Goal: Task Accomplishment & Management: Complete application form

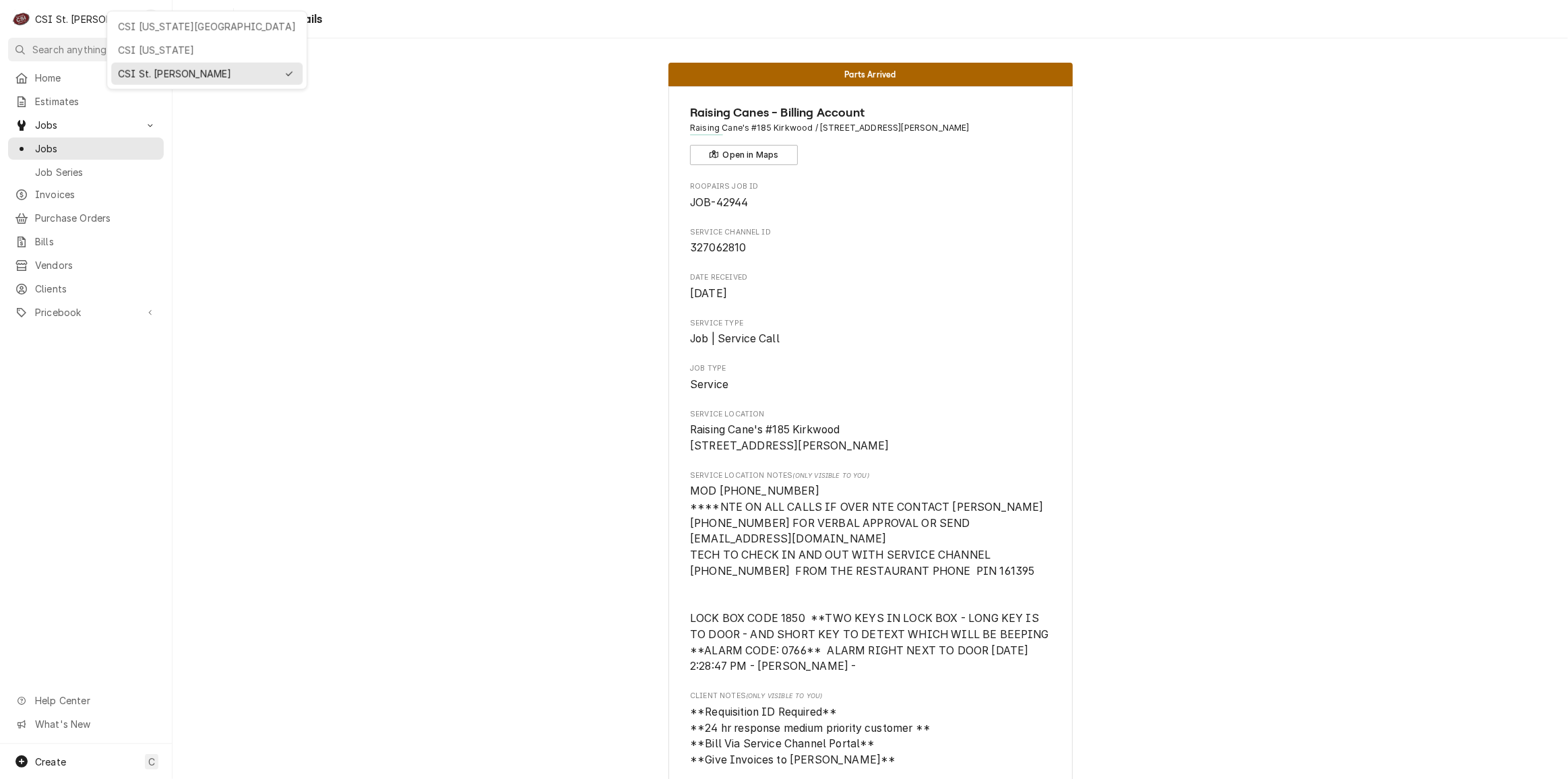
scroll to position [1348, 0]
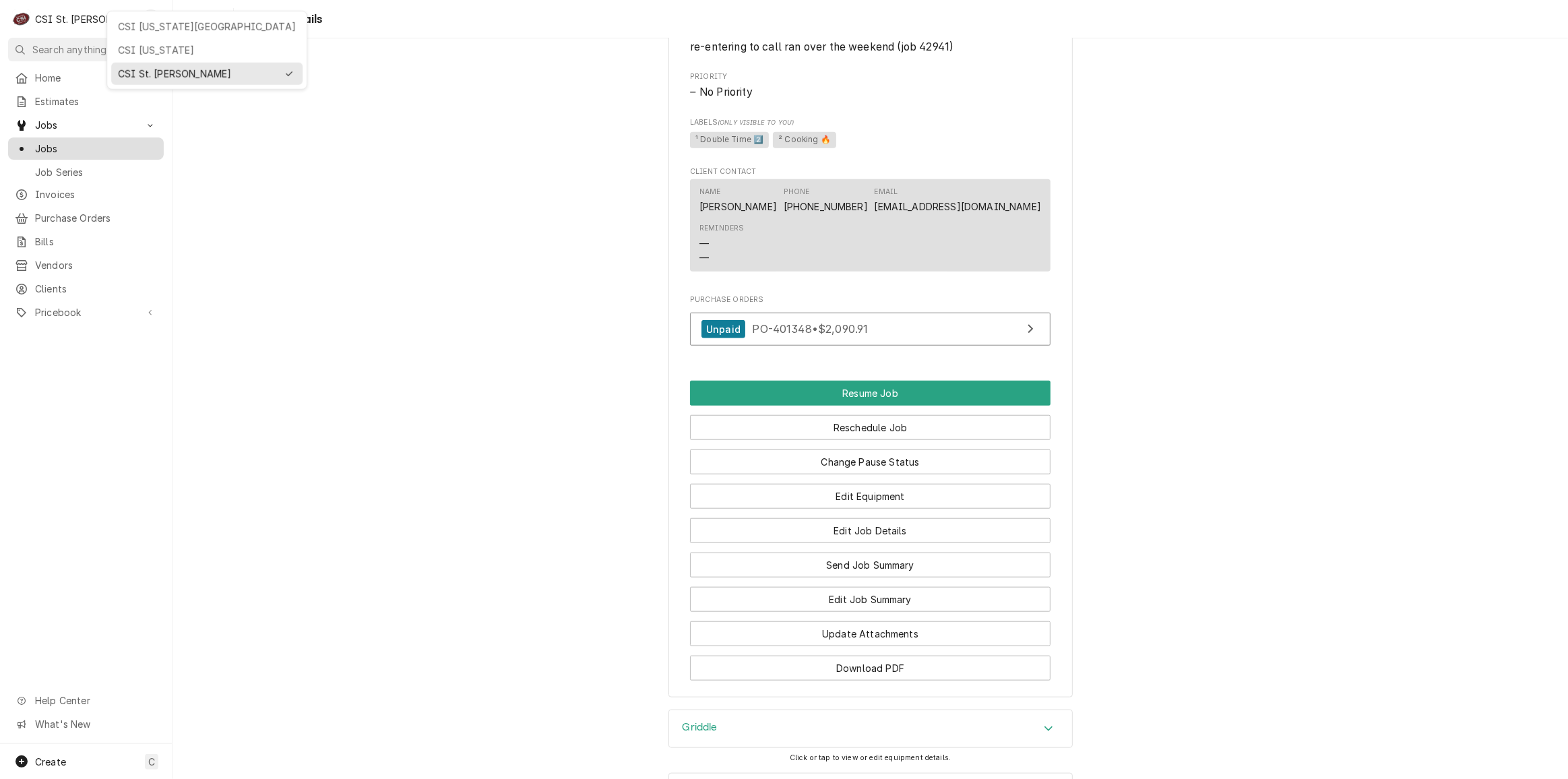
drag, startPoint x: 0, startPoint y: 0, endPoint x: 77, endPoint y: 145, distance: 164.2
click at [70, 129] on html "C CSI St. Louis KH Search anything Ctrl K Home Estimates Jobs Jobs Job Series I…" at bounding box center [784, 390] width 1568 height 779
click at [77, 145] on span "Jobs" at bounding box center [96, 148] width 122 height 14
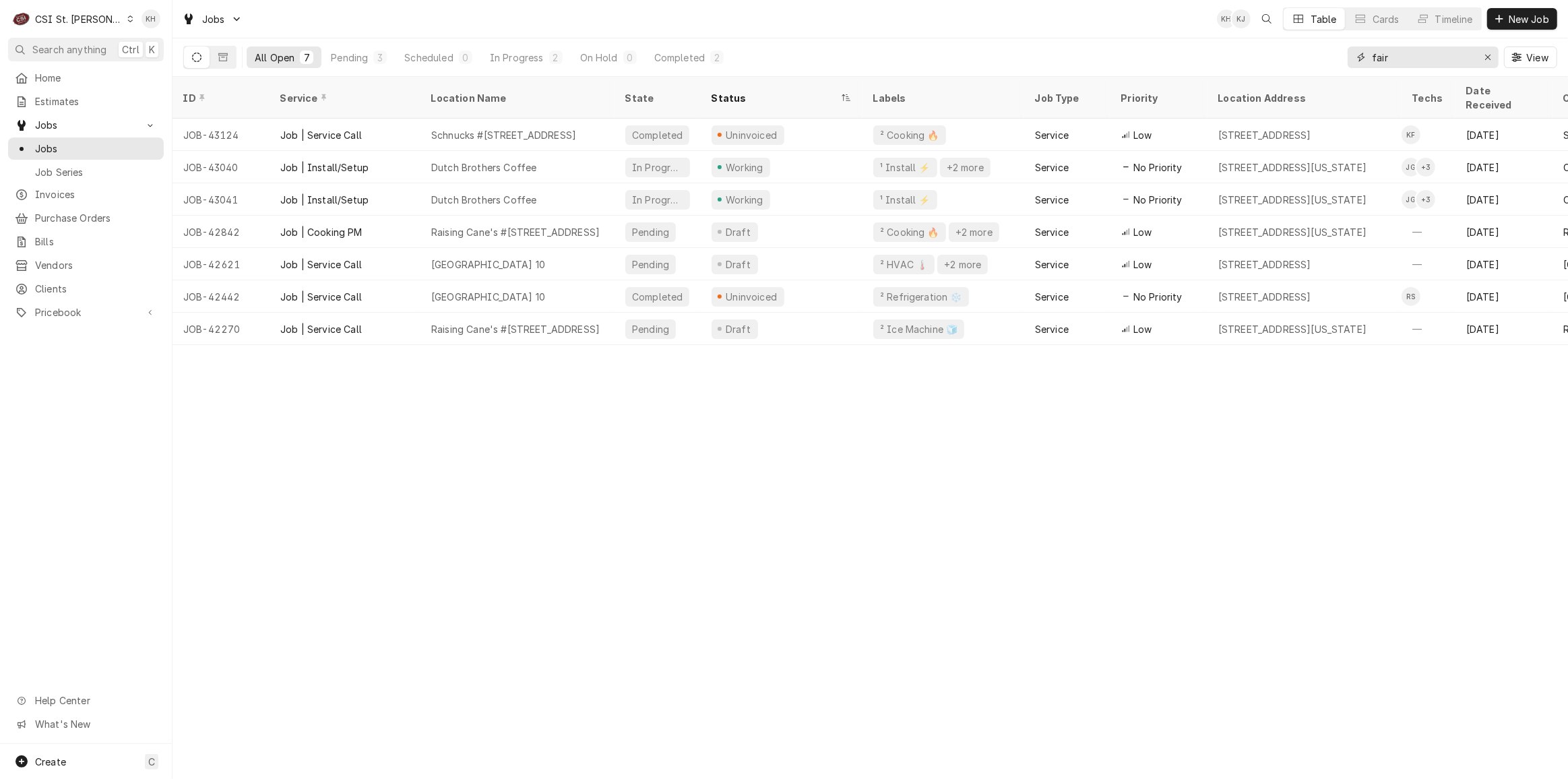
drag, startPoint x: 1412, startPoint y: 58, endPoint x: 1256, endPoint y: 73, distance: 156.7
click at [1256, 73] on div "All Open 7 Pending 3 Scheduled 0 In Progress 2 On Hold 0 Completed 2 fair View" at bounding box center [870, 57] width 1374 height 37
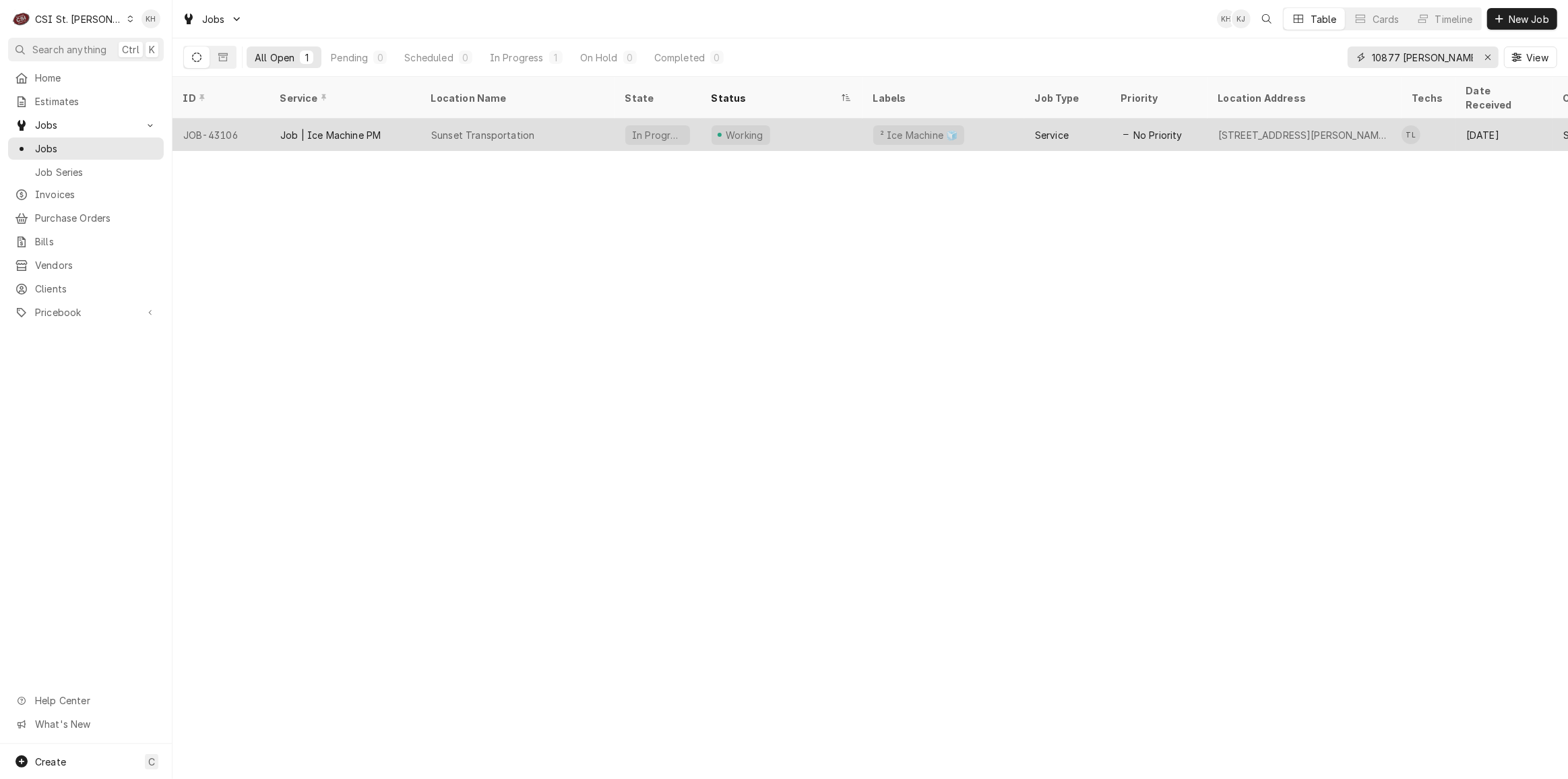
type input "10877 watson"
click at [529, 128] on div "Sunset Transportation" at bounding box center [483, 135] width 103 height 14
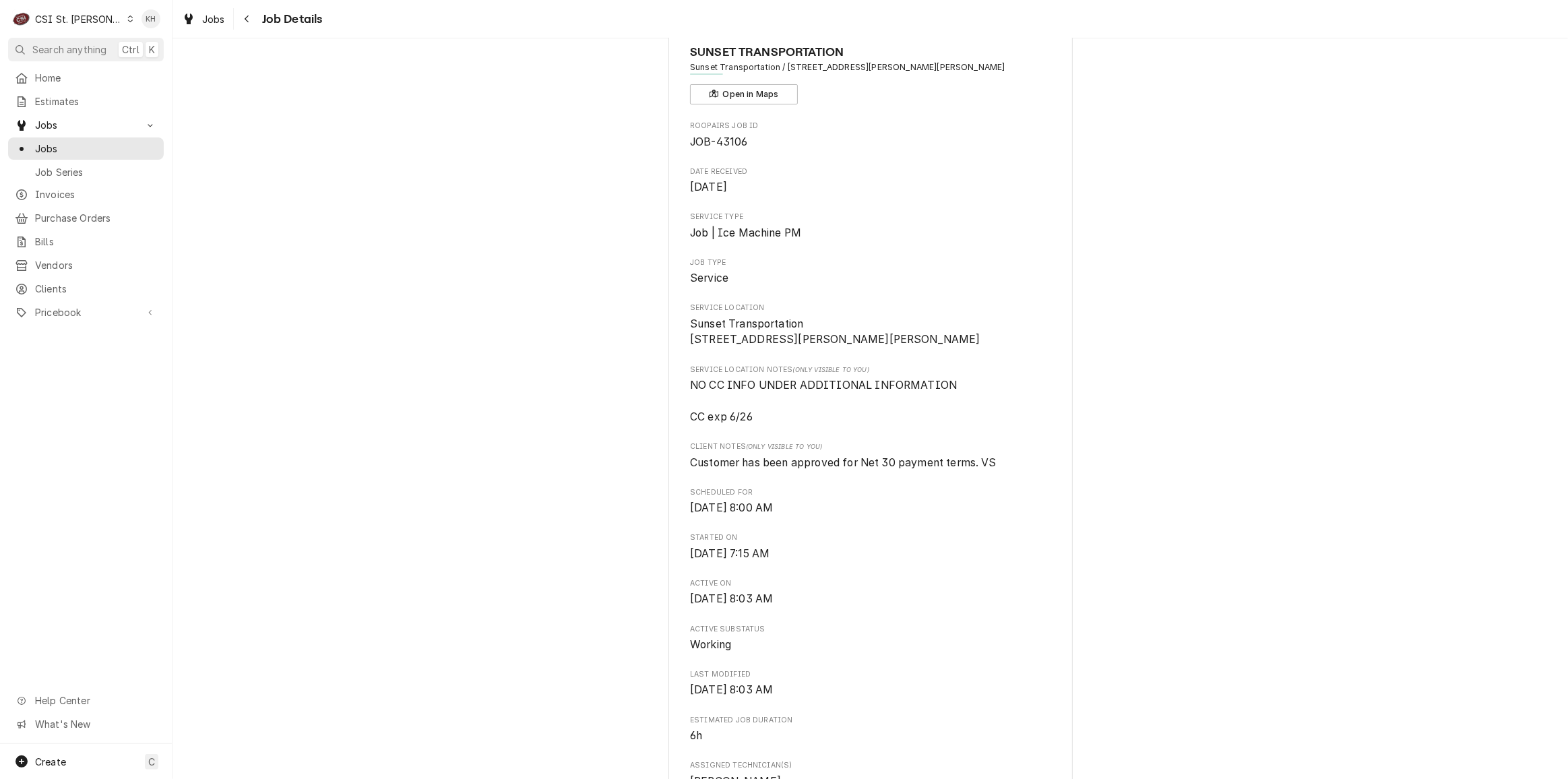
scroll to position [551, 0]
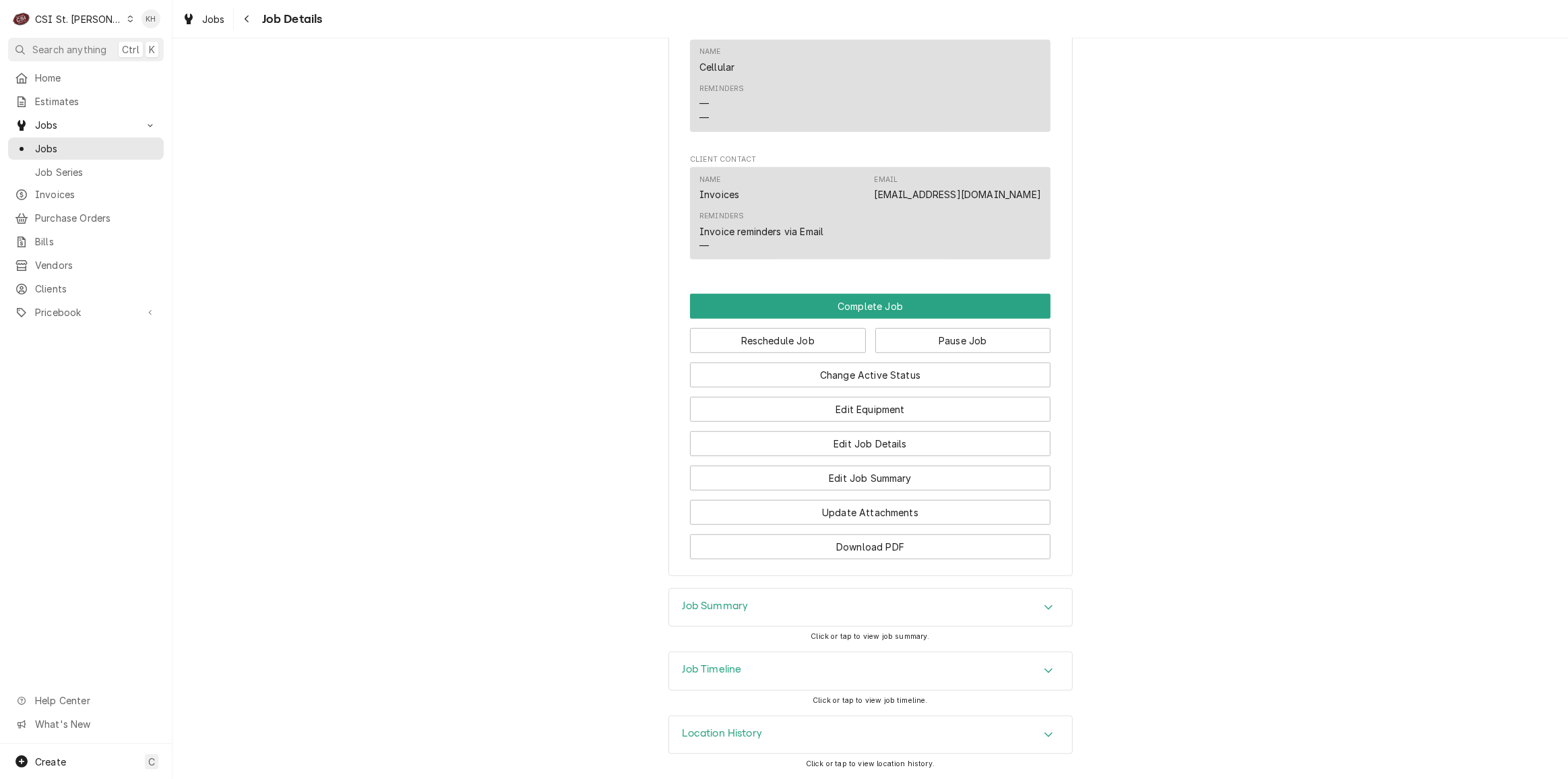
click at [773, 676] on div "Job Timeline" at bounding box center [871, 671] width 403 height 37
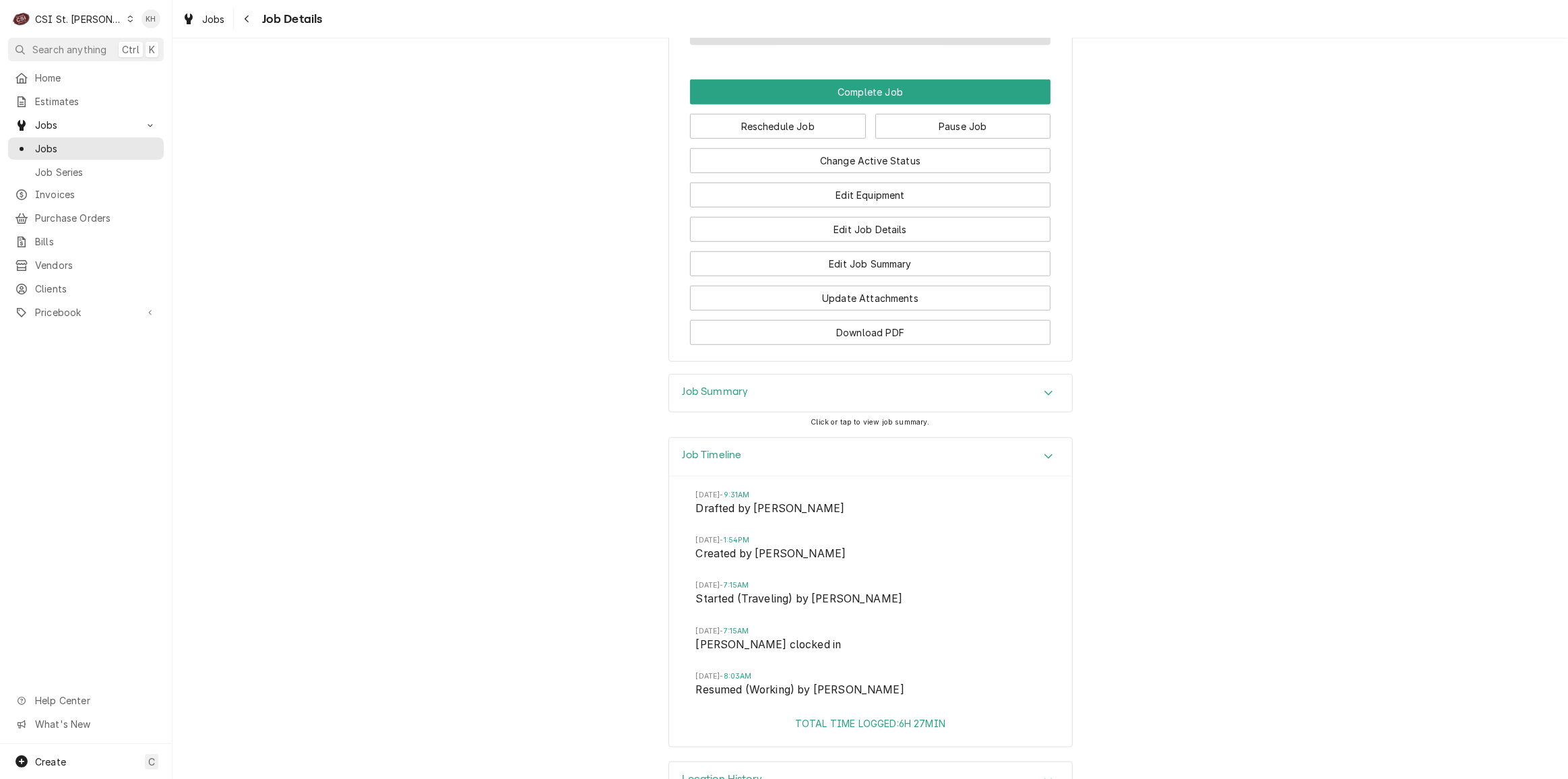
scroll to position [1365, 0]
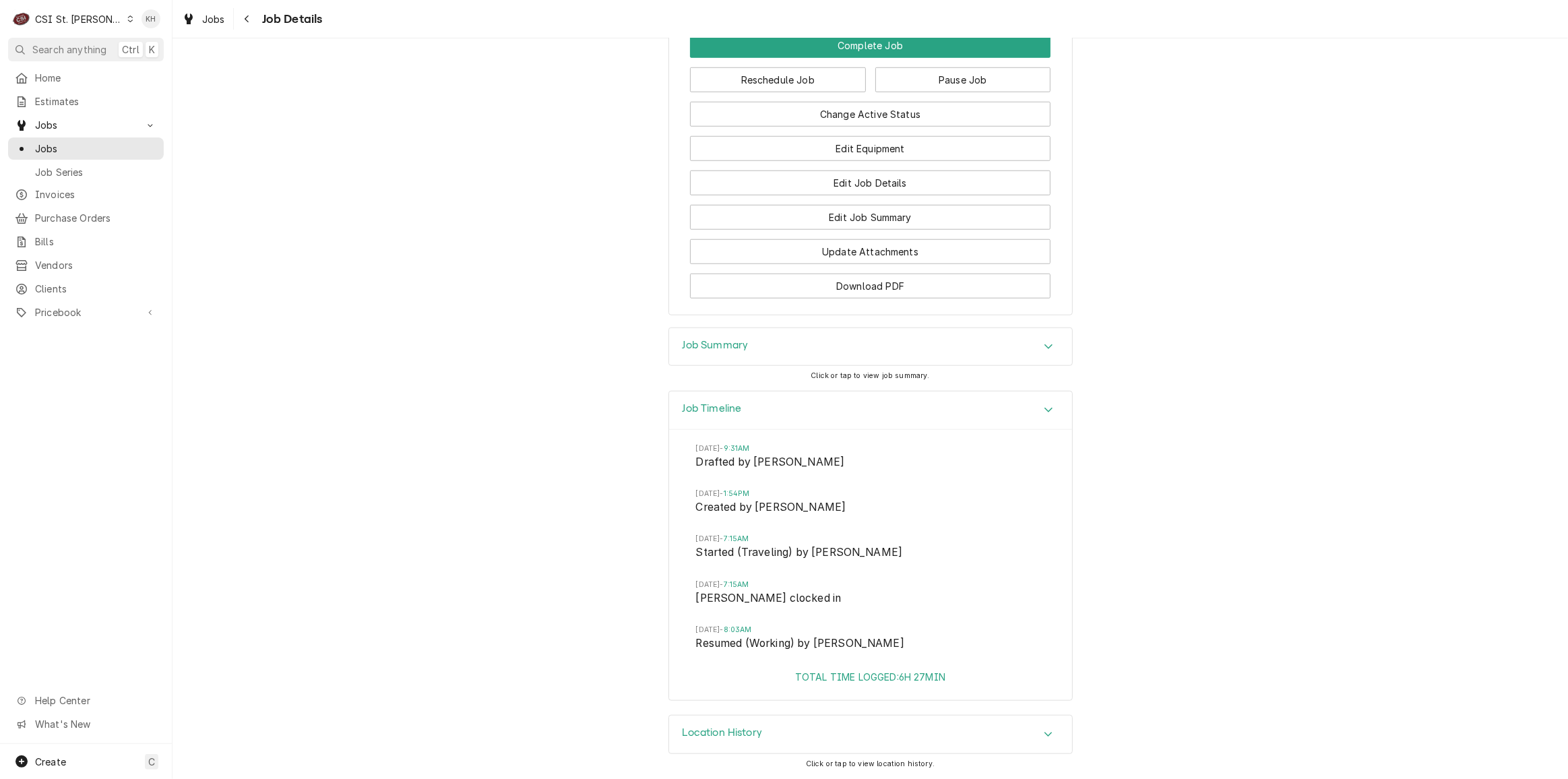
click at [759, 359] on div "Job Summary" at bounding box center [871, 347] width 403 height 37
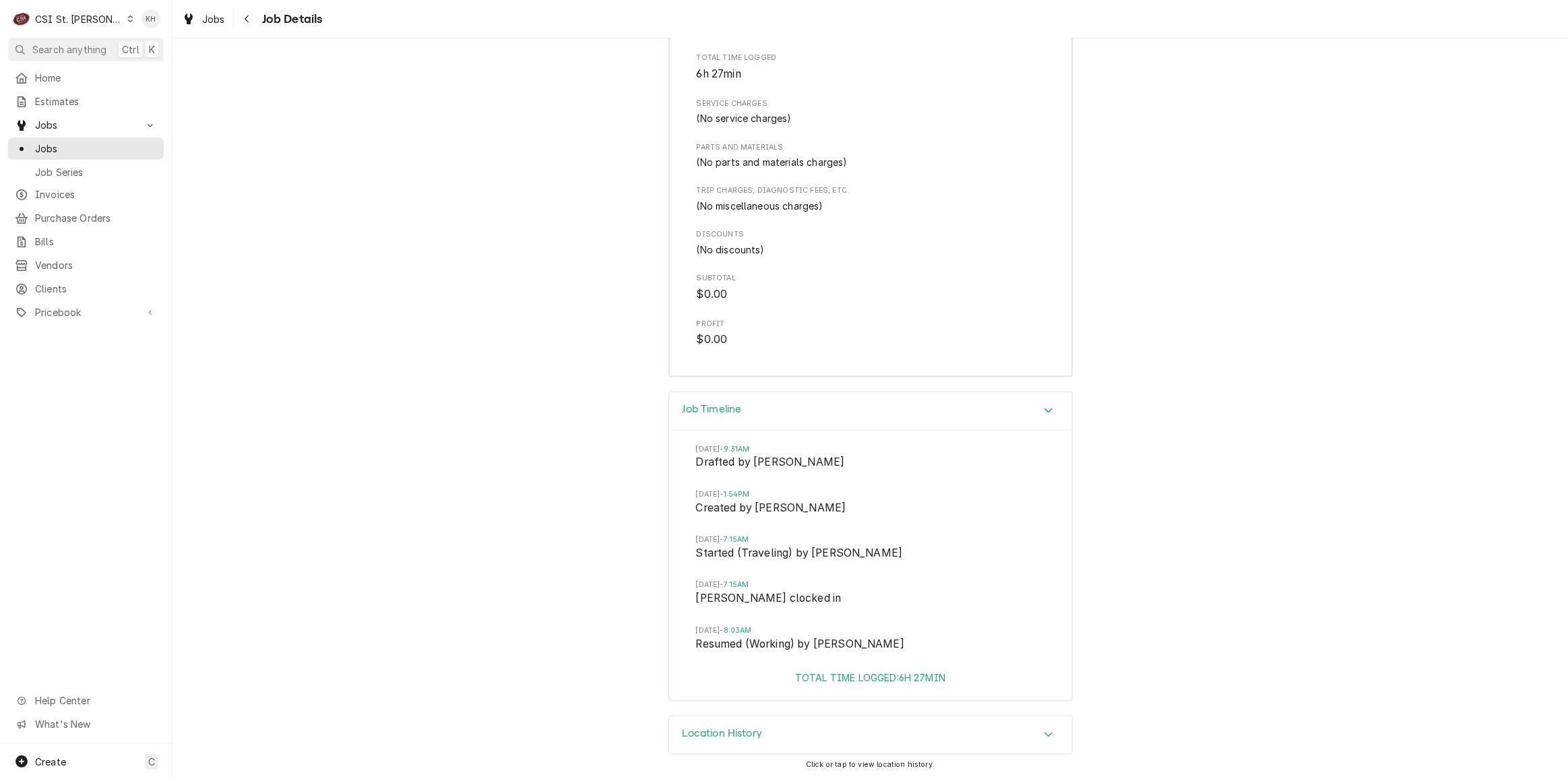
scroll to position [1462, 0]
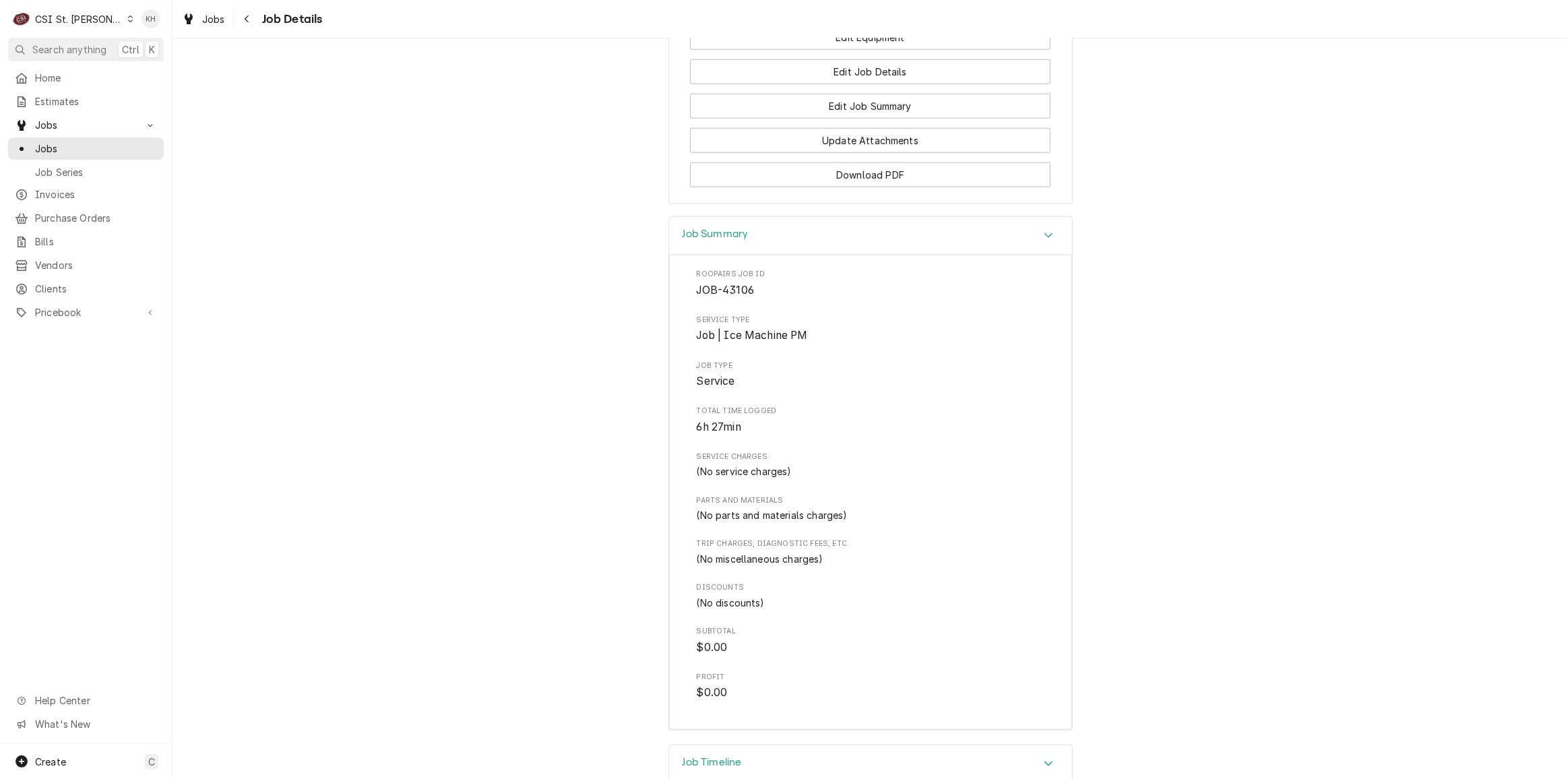
click at [779, 253] on div "Job Summary" at bounding box center [871, 236] width 403 height 38
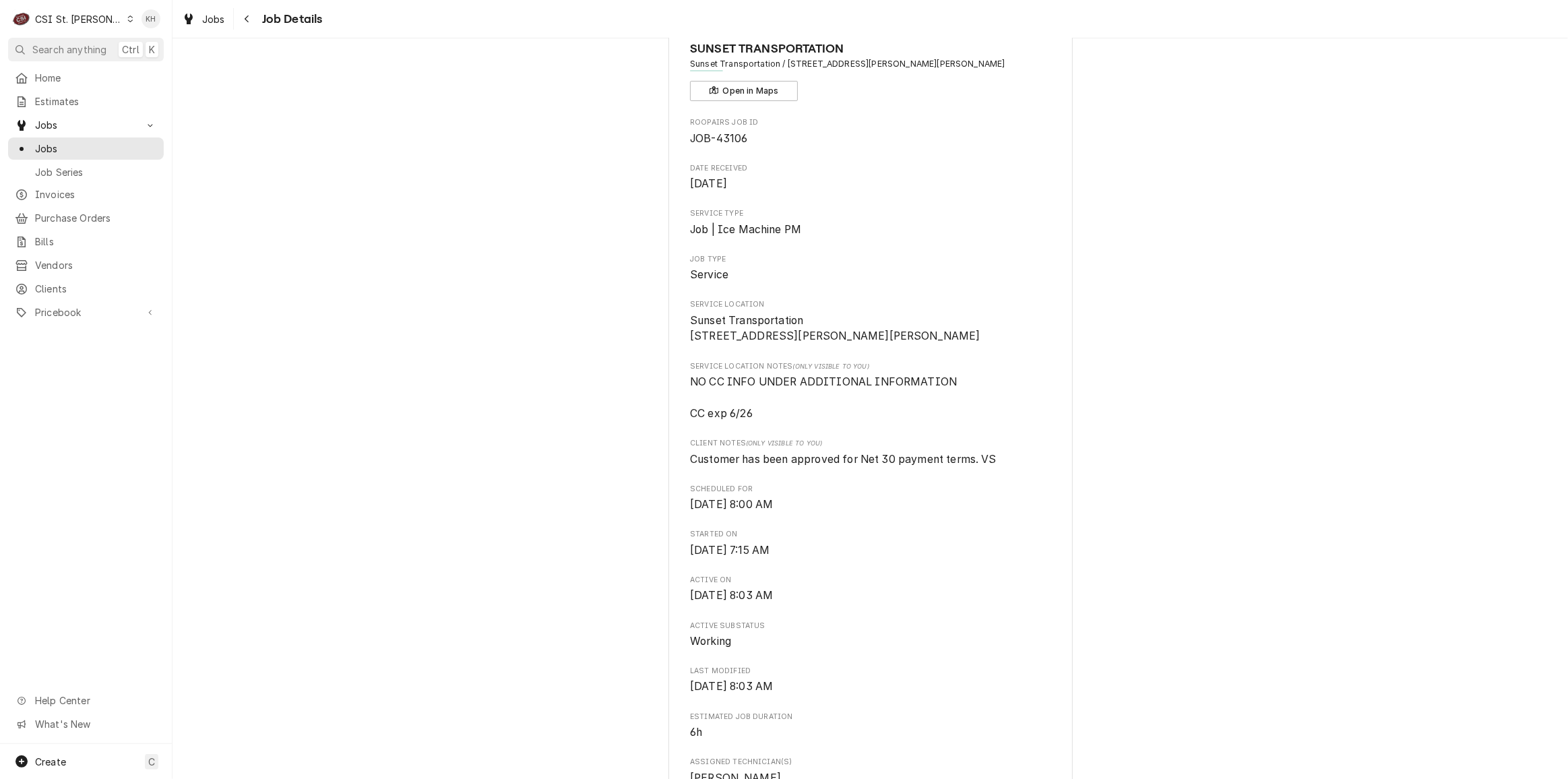
scroll to position [0, 0]
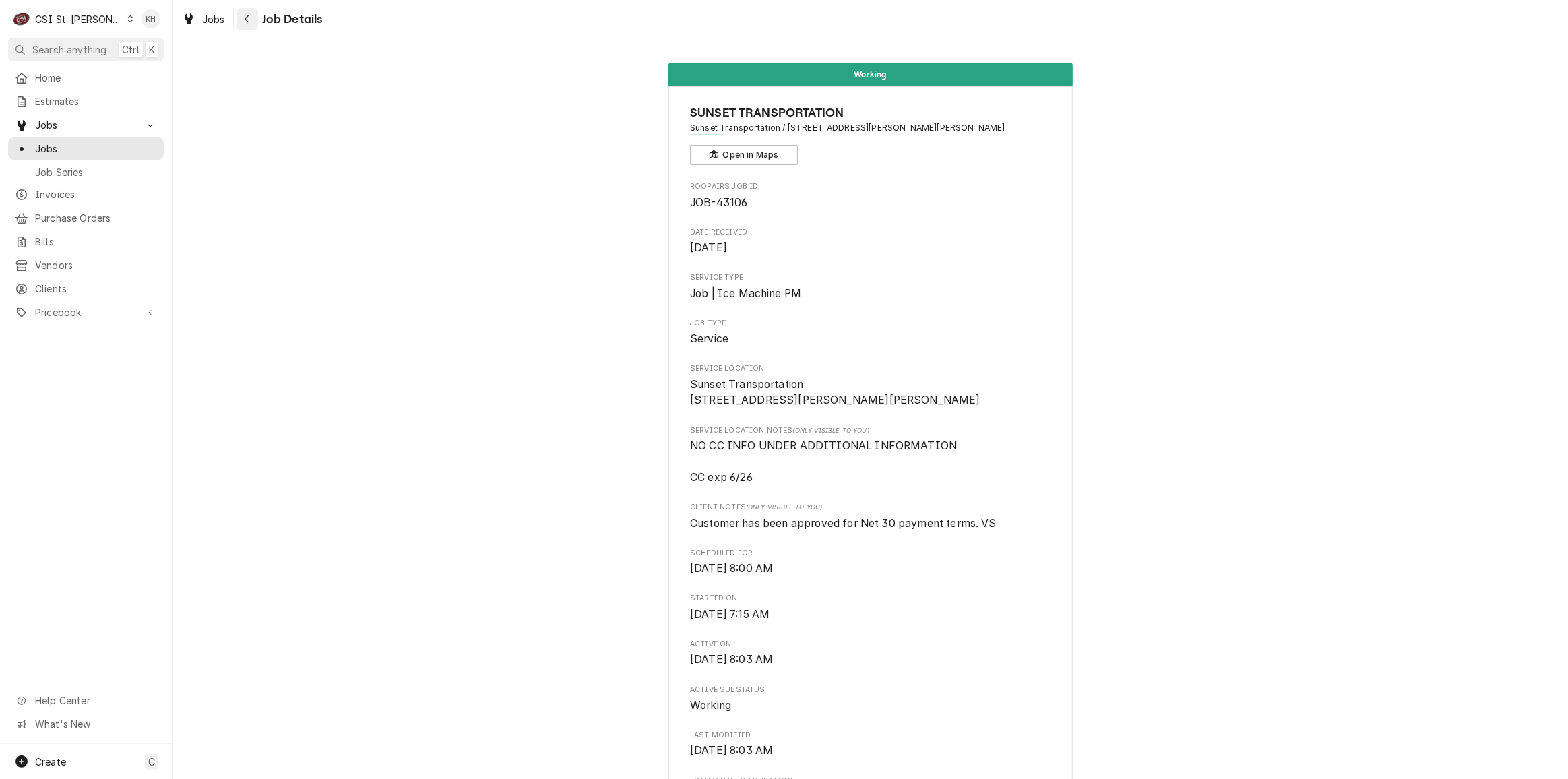
click at [247, 17] on icon "Navigate back" at bounding box center [247, 19] width 6 height 10
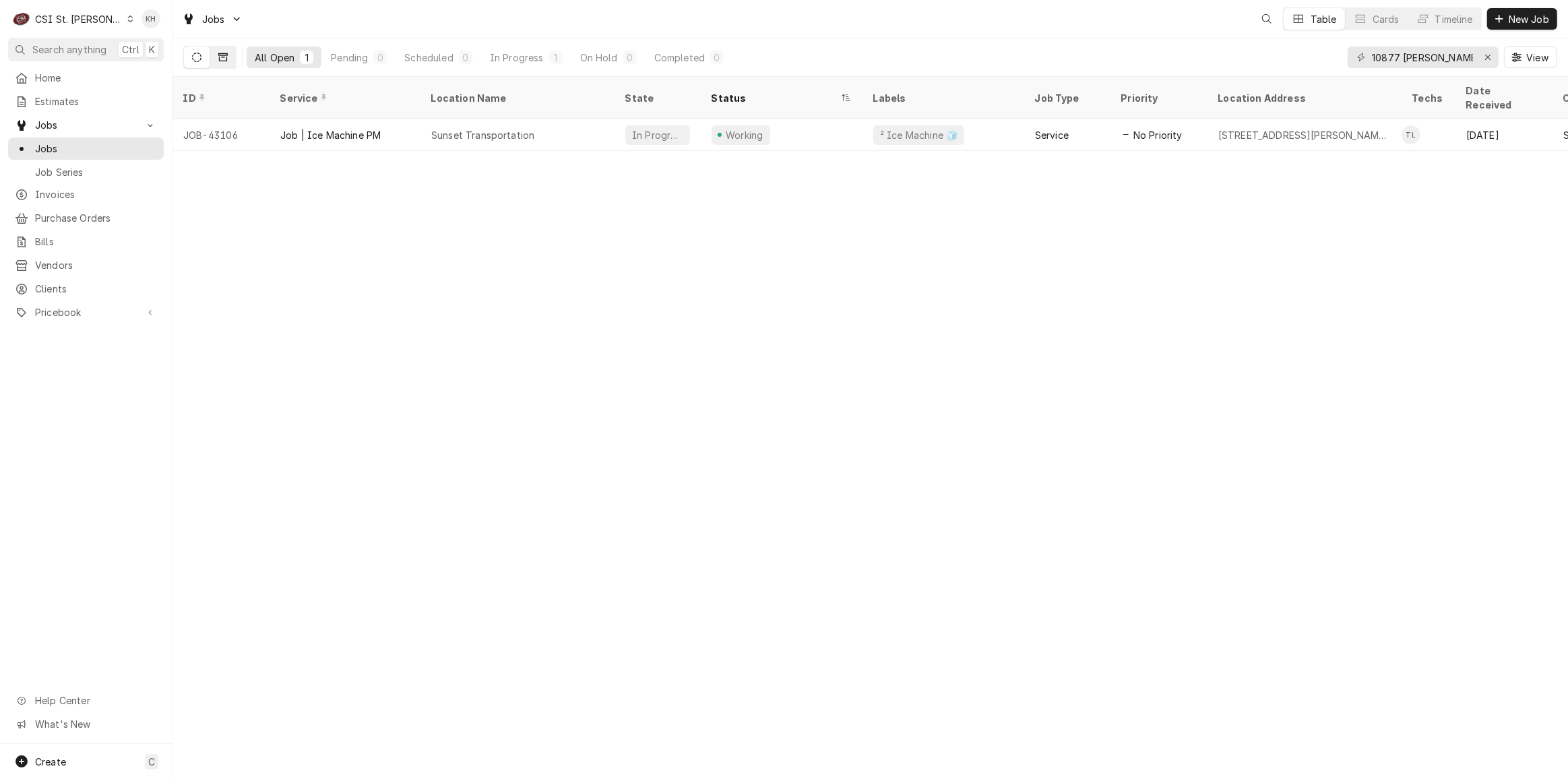
click at [227, 53] on icon "Dynamic Content Wrapper" at bounding box center [223, 57] width 10 height 8
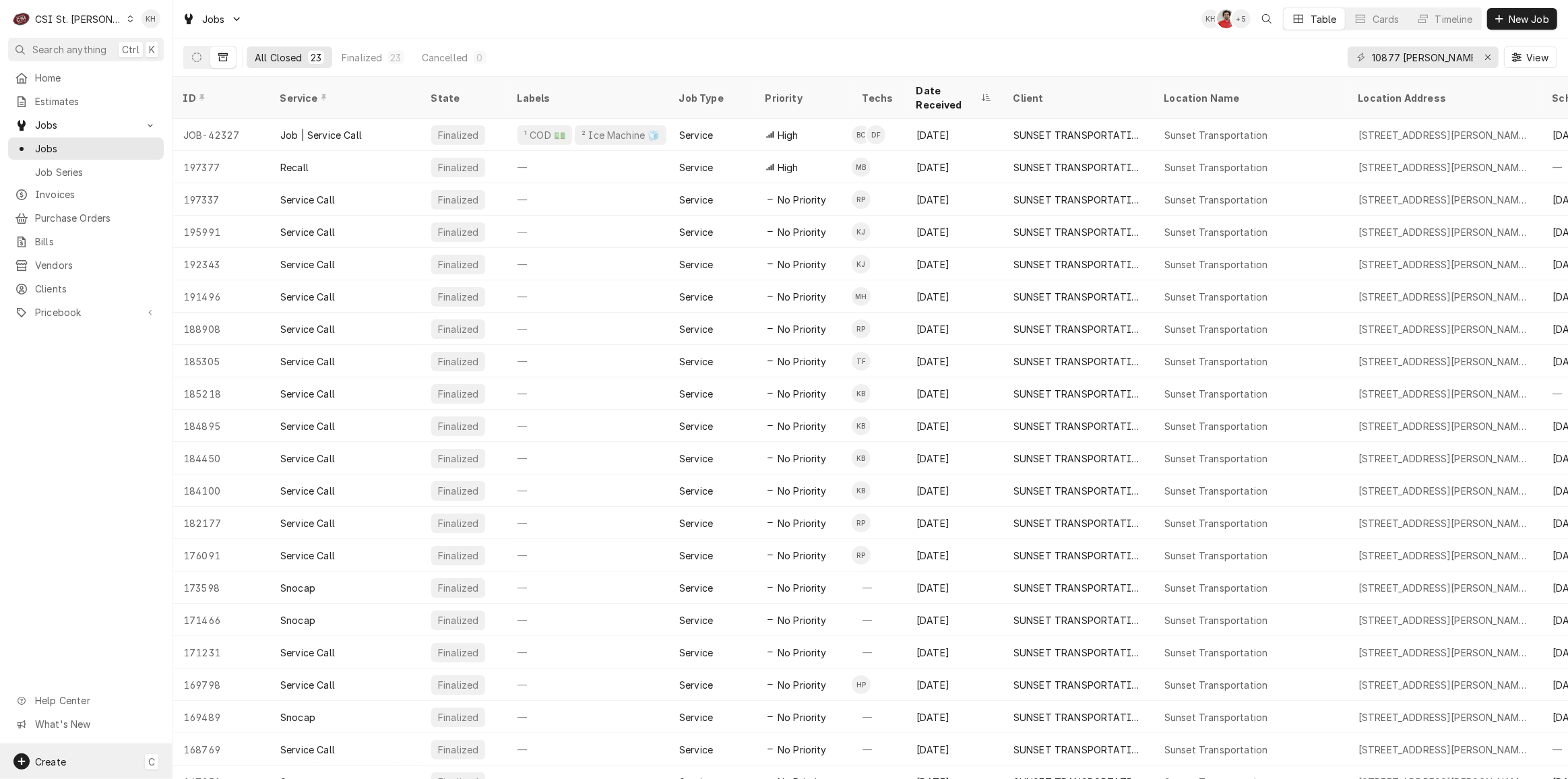
click at [83, 763] on div "Create C" at bounding box center [86, 762] width 172 height 35
click at [210, 648] on div "Job" at bounding box center [252, 644] width 91 height 14
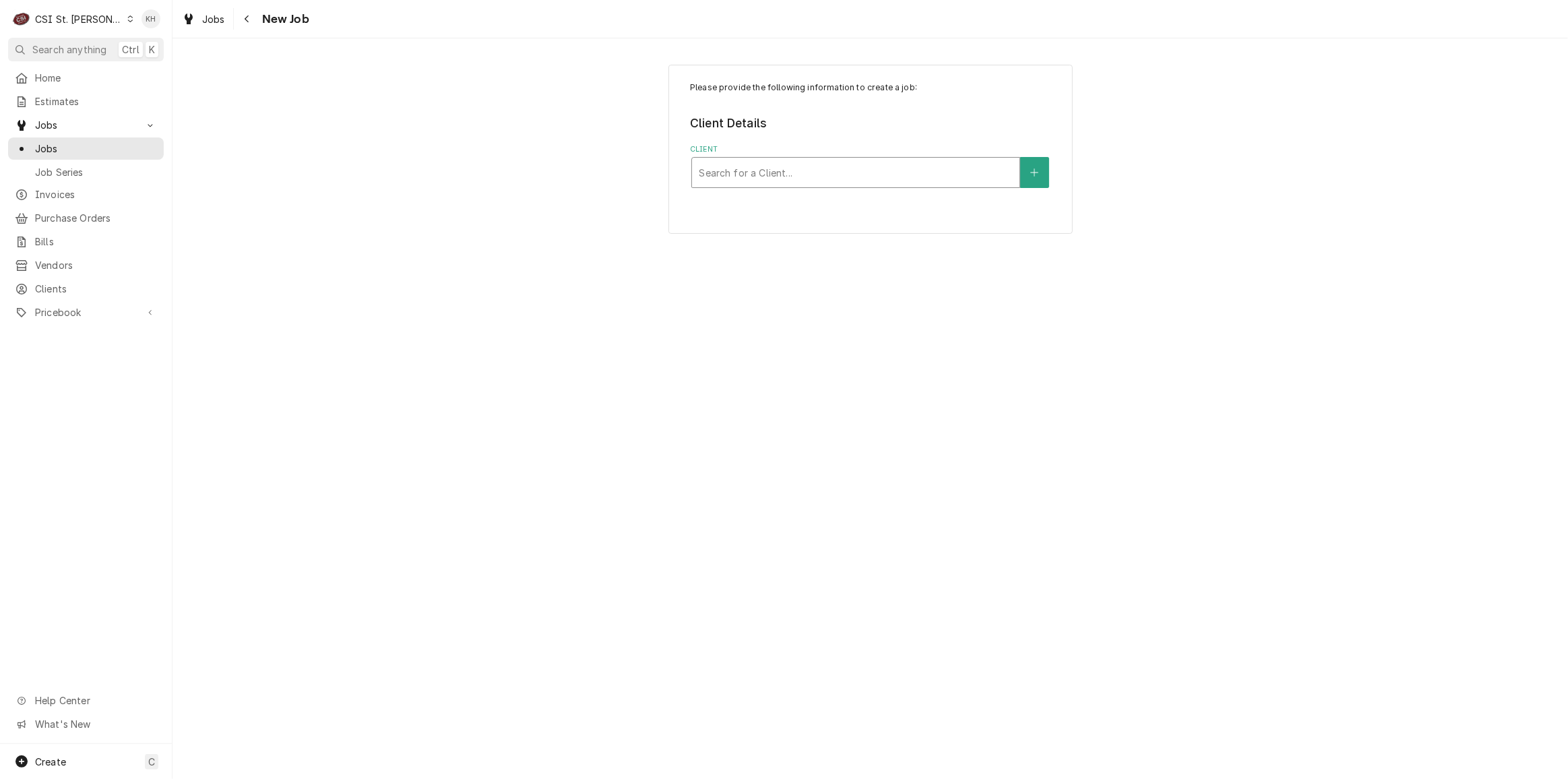
click at [756, 171] on div "Client" at bounding box center [855, 172] width 314 height 24
type input "1060 fox"
click at [96, 280] on div "Clients" at bounding box center [85, 288] width 151 height 17
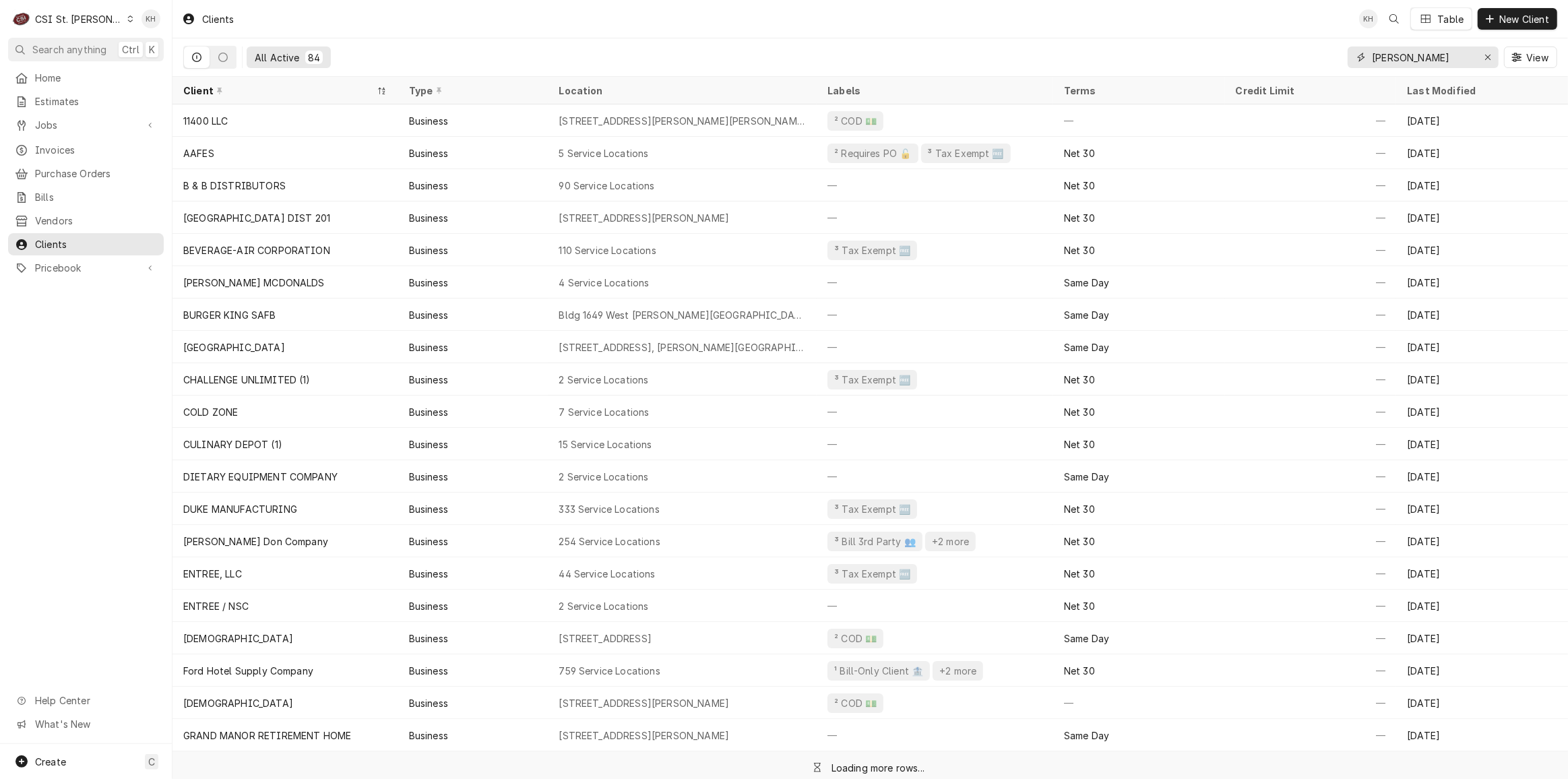
drag, startPoint x: 1441, startPoint y: 58, endPoint x: 1265, endPoint y: 64, distance: 176.1
click at [1265, 64] on div "All Active 84 scott View" at bounding box center [870, 57] width 1374 height 37
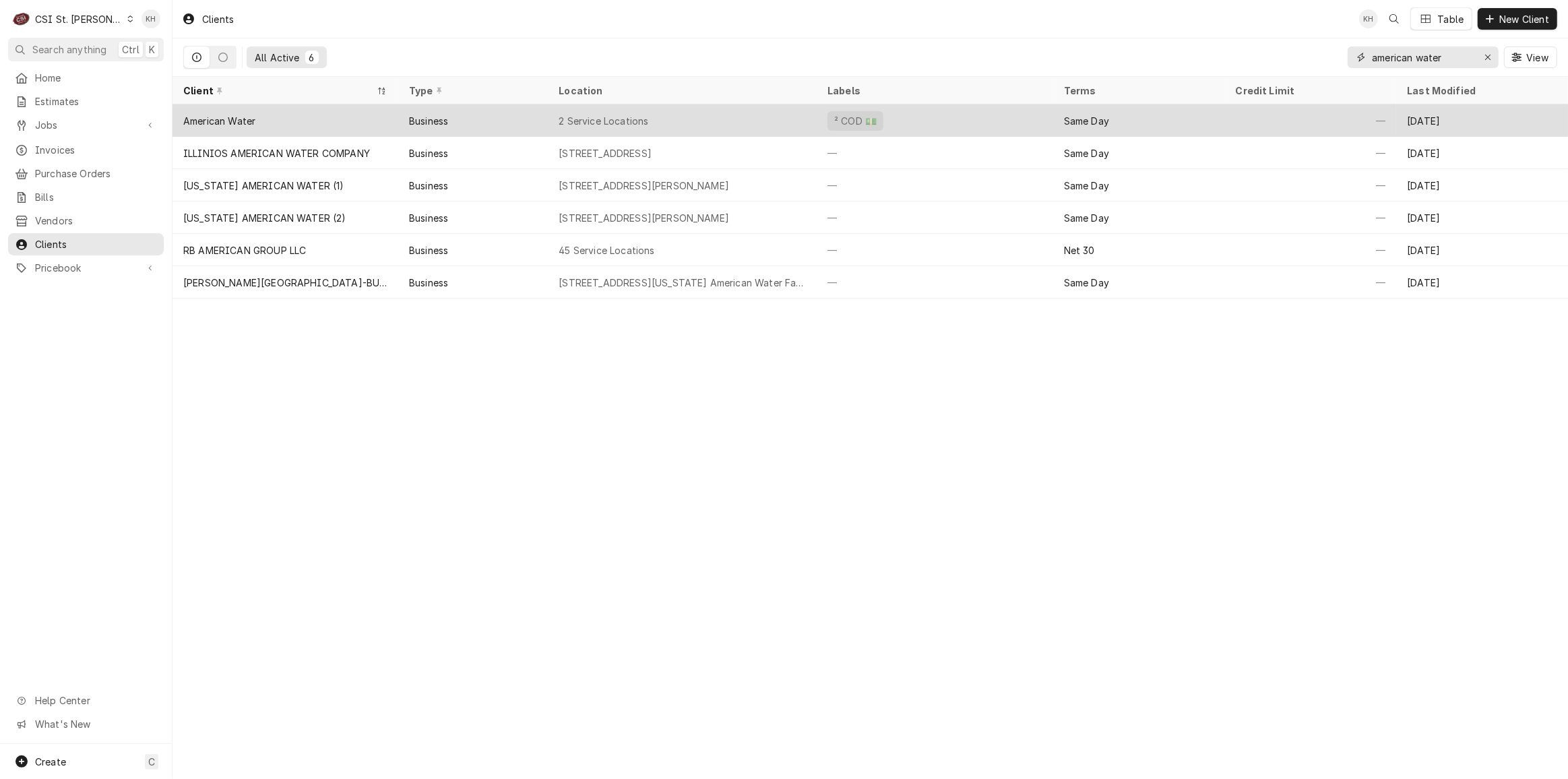
type input "american water"
click at [344, 115] on div "American Water" at bounding box center [285, 121] width 226 height 32
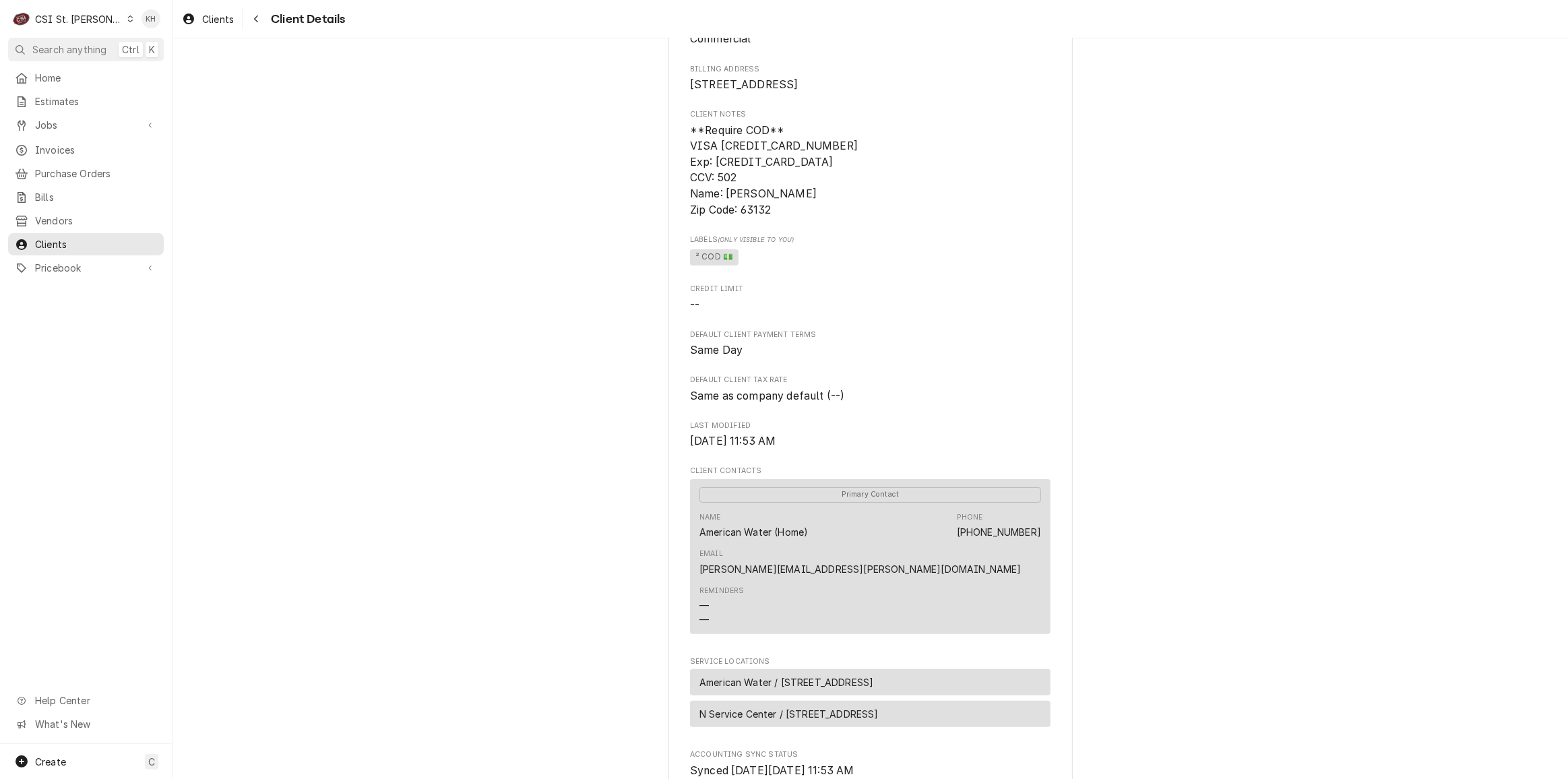
scroll to position [122, 0]
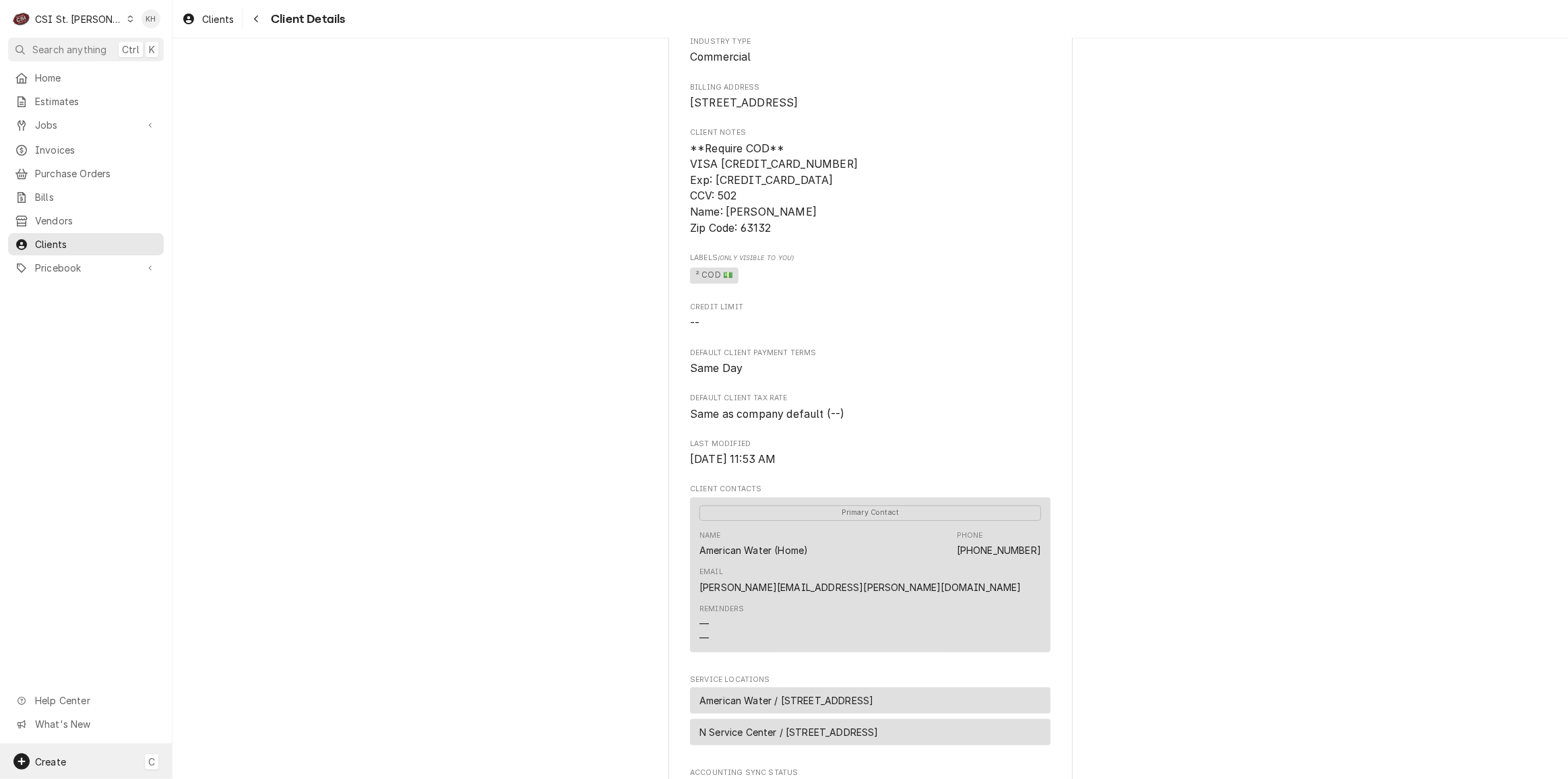
click at [51, 761] on span "Create" at bounding box center [50, 762] width 31 height 11
click at [207, 744] on link "Client" at bounding box center [243, 739] width 121 height 22
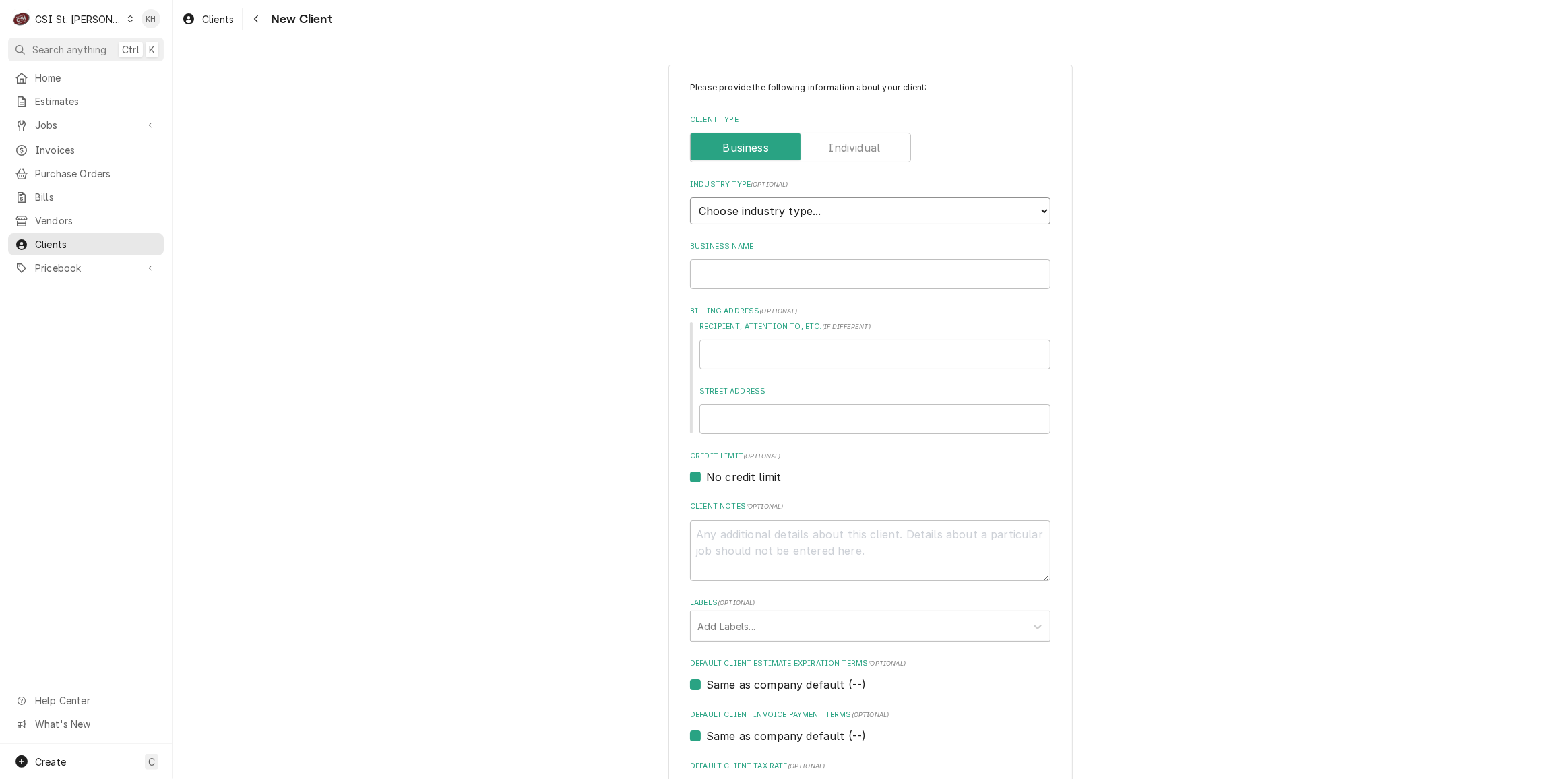
click at [806, 216] on select "Choose industry type... Residential Commercial Industrial Government" at bounding box center [871, 211] width 361 height 27
select select "2"
click at [690, 198] on select "Choose industry type... Residential Commercial Industrial Government" at bounding box center [871, 211] width 361 height 27
click at [781, 282] on input "Business Name" at bounding box center [871, 275] width 361 height 30
type textarea "x"
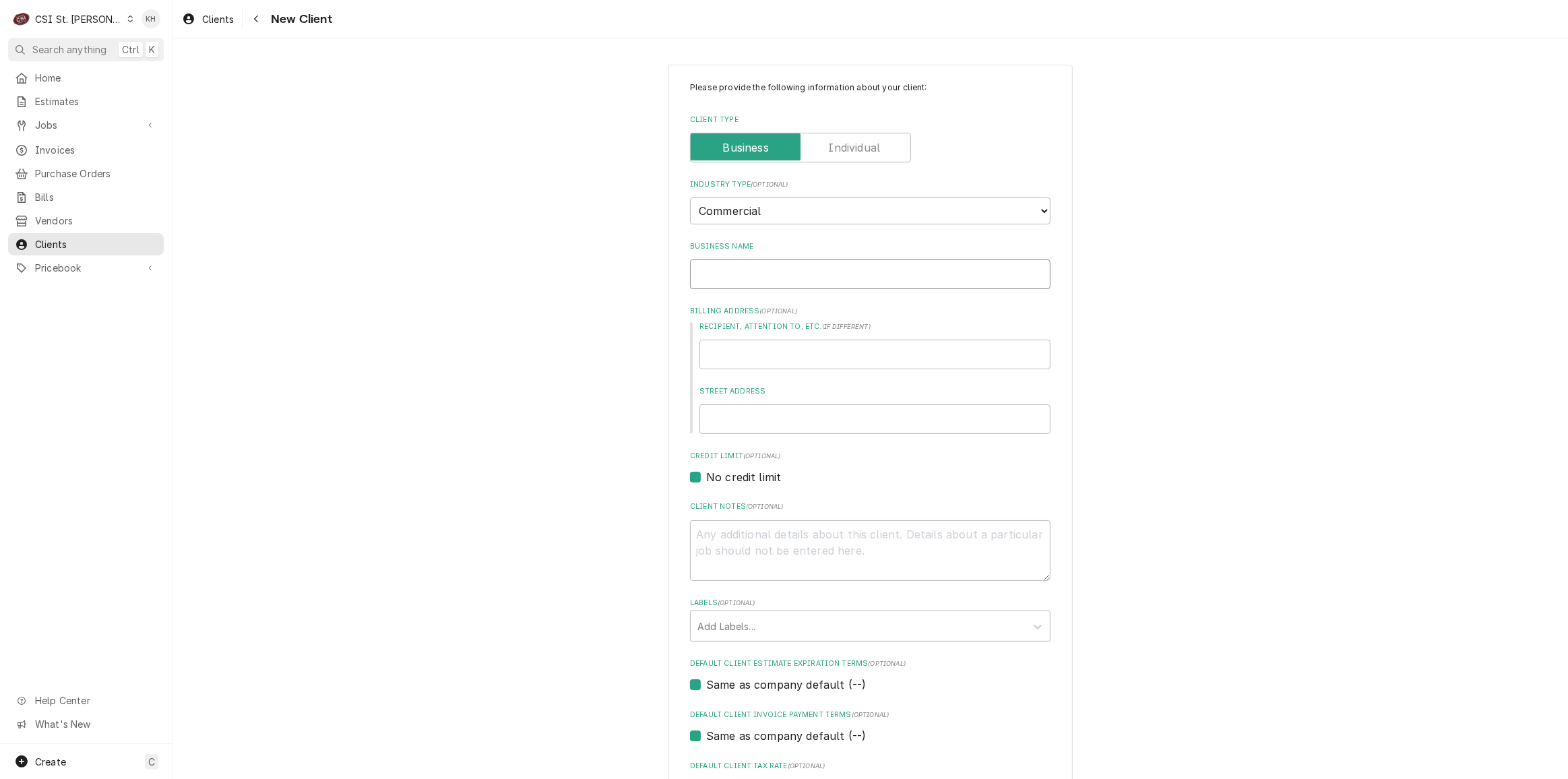
type input "A"
type textarea "x"
type input "Am"
type textarea "x"
type input "Ame"
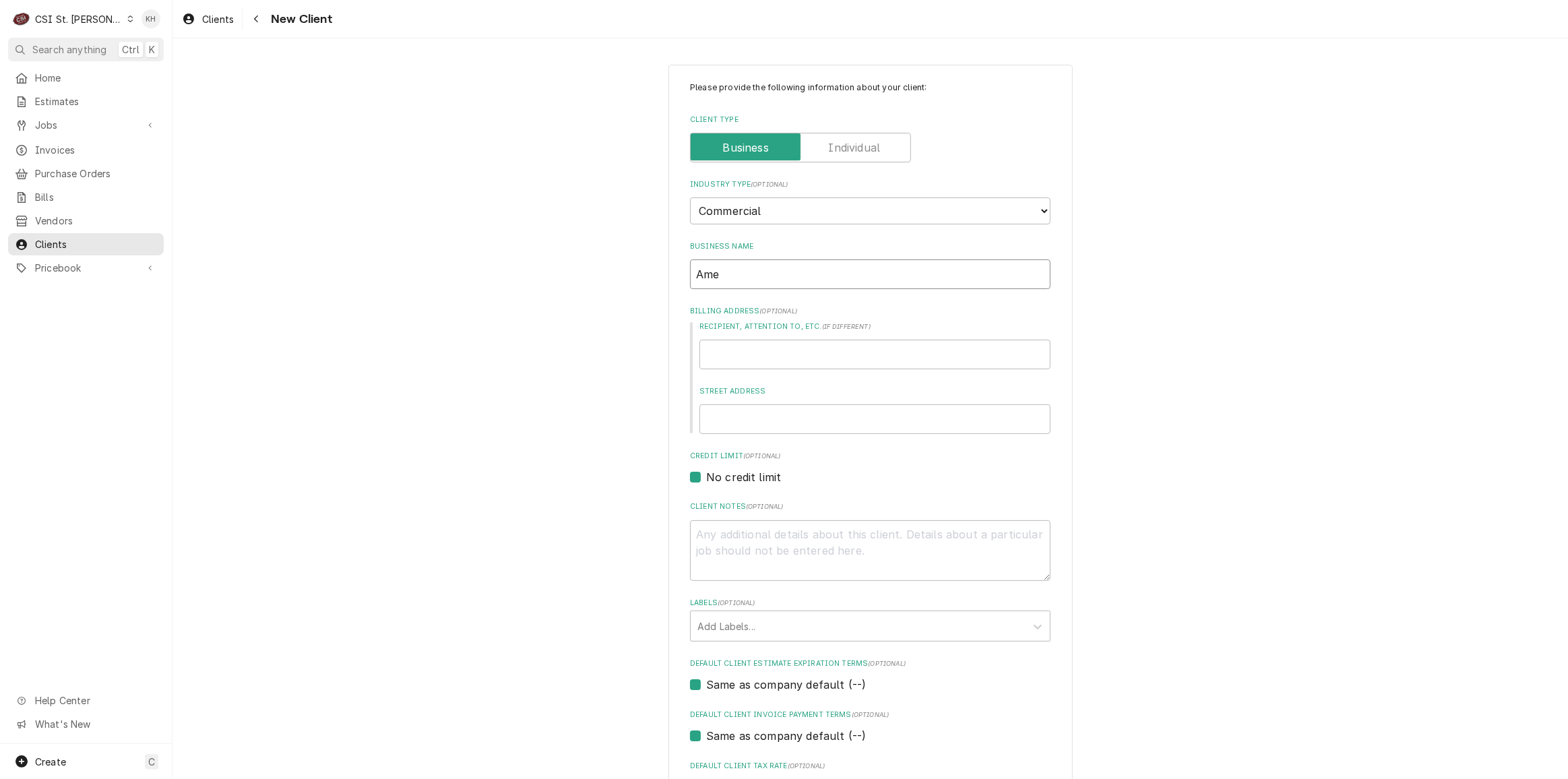
type textarea "x"
type input "Amer"
type textarea "x"
type input "Ameri"
type textarea "x"
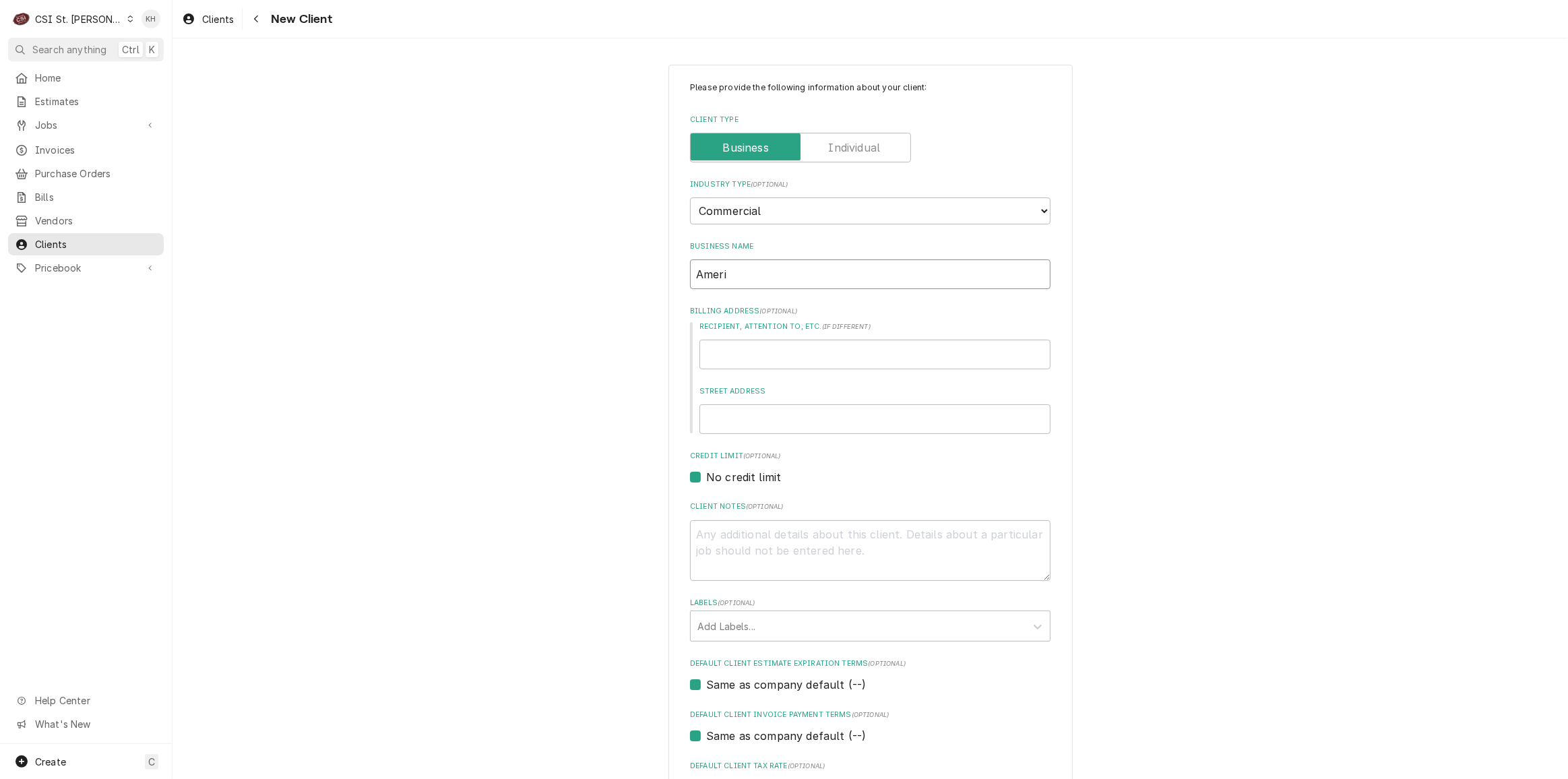
type input "Americ"
type textarea "x"
type input "America"
type textarea "x"
type input "American"
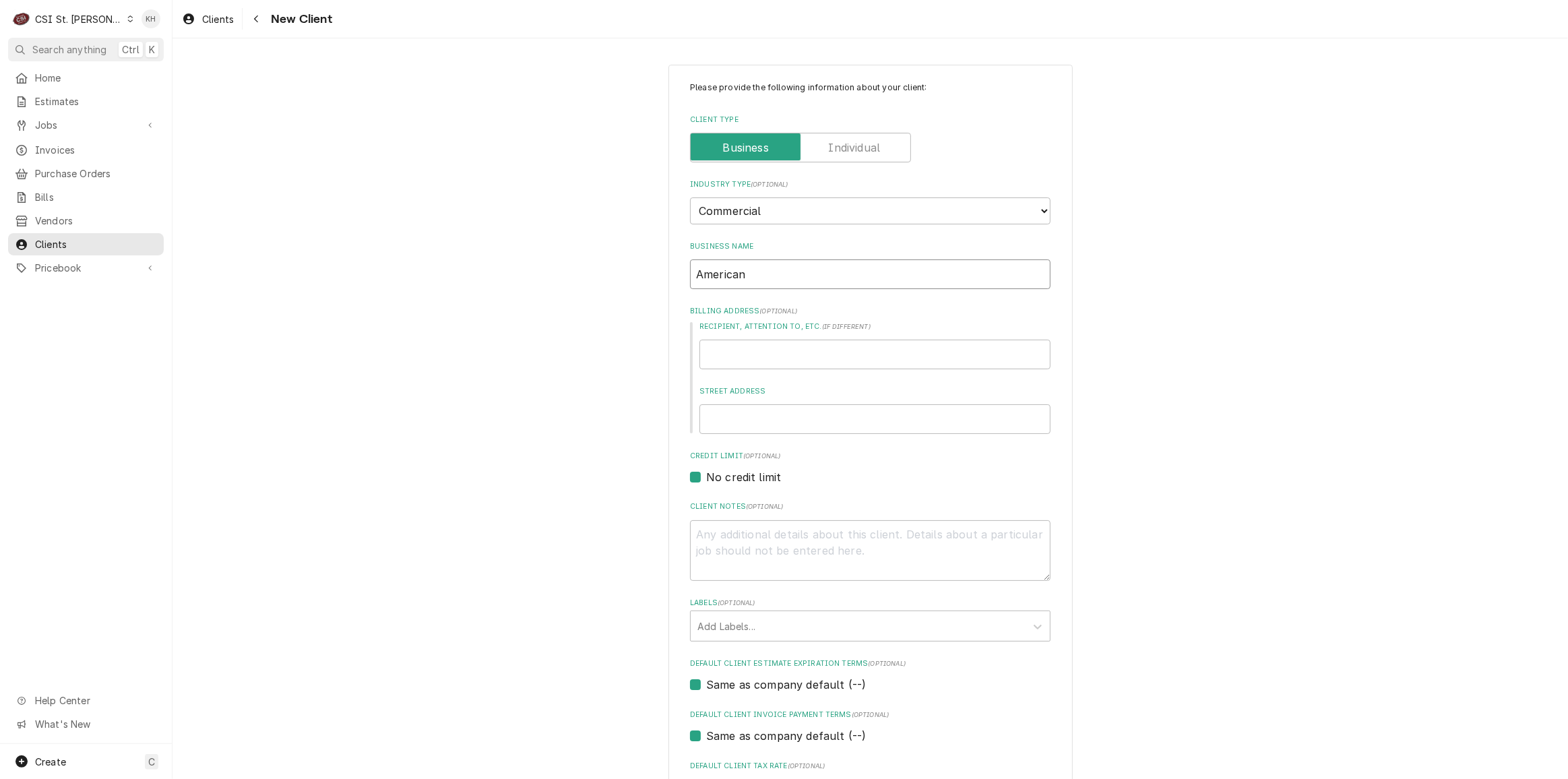
type textarea "x"
type input "American"
type textarea "x"
type input "American W"
type textarea "x"
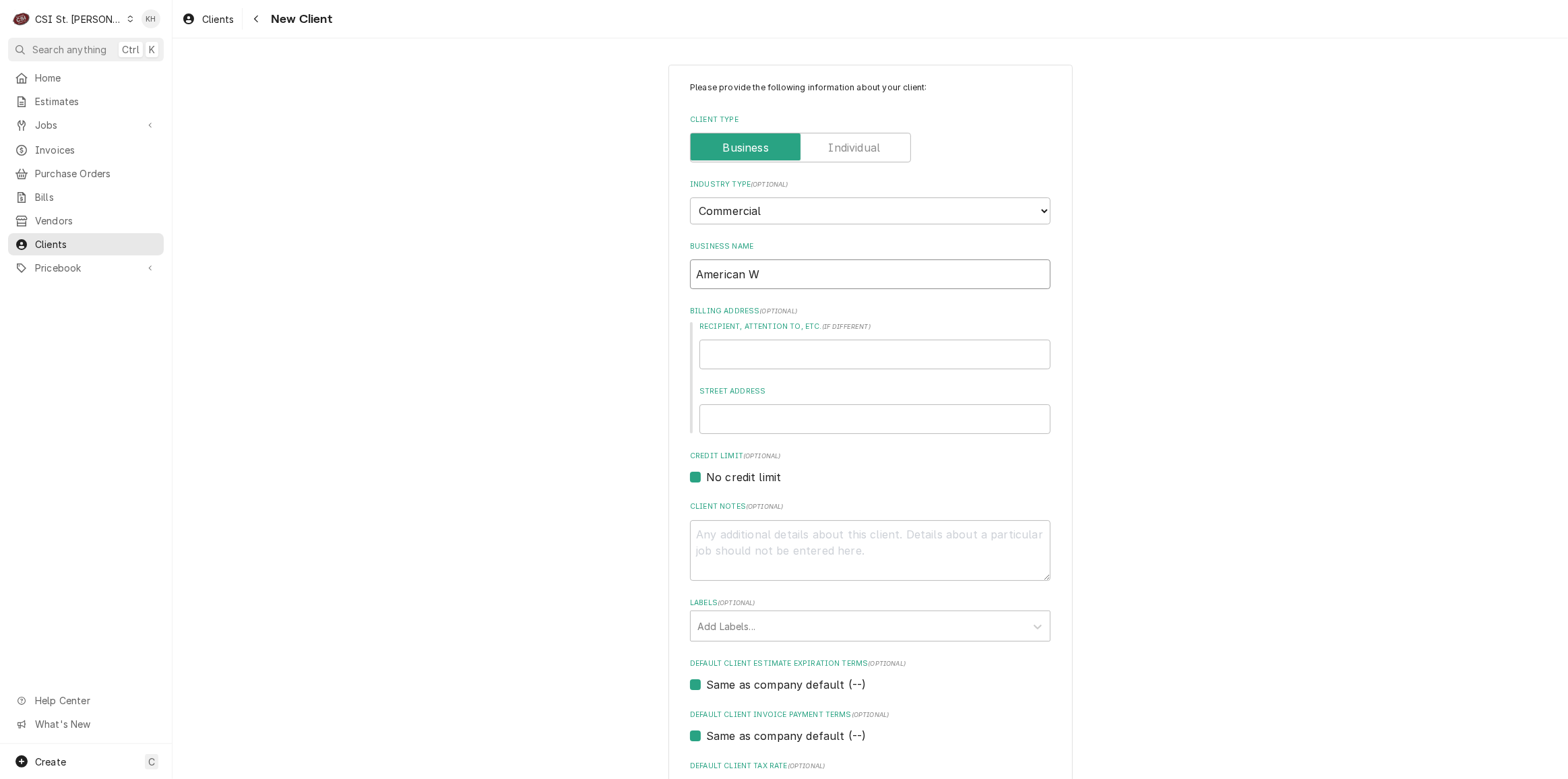
type input "American Wa"
type textarea "x"
type input "American Wat"
type textarea "x"
type input "American Wate"
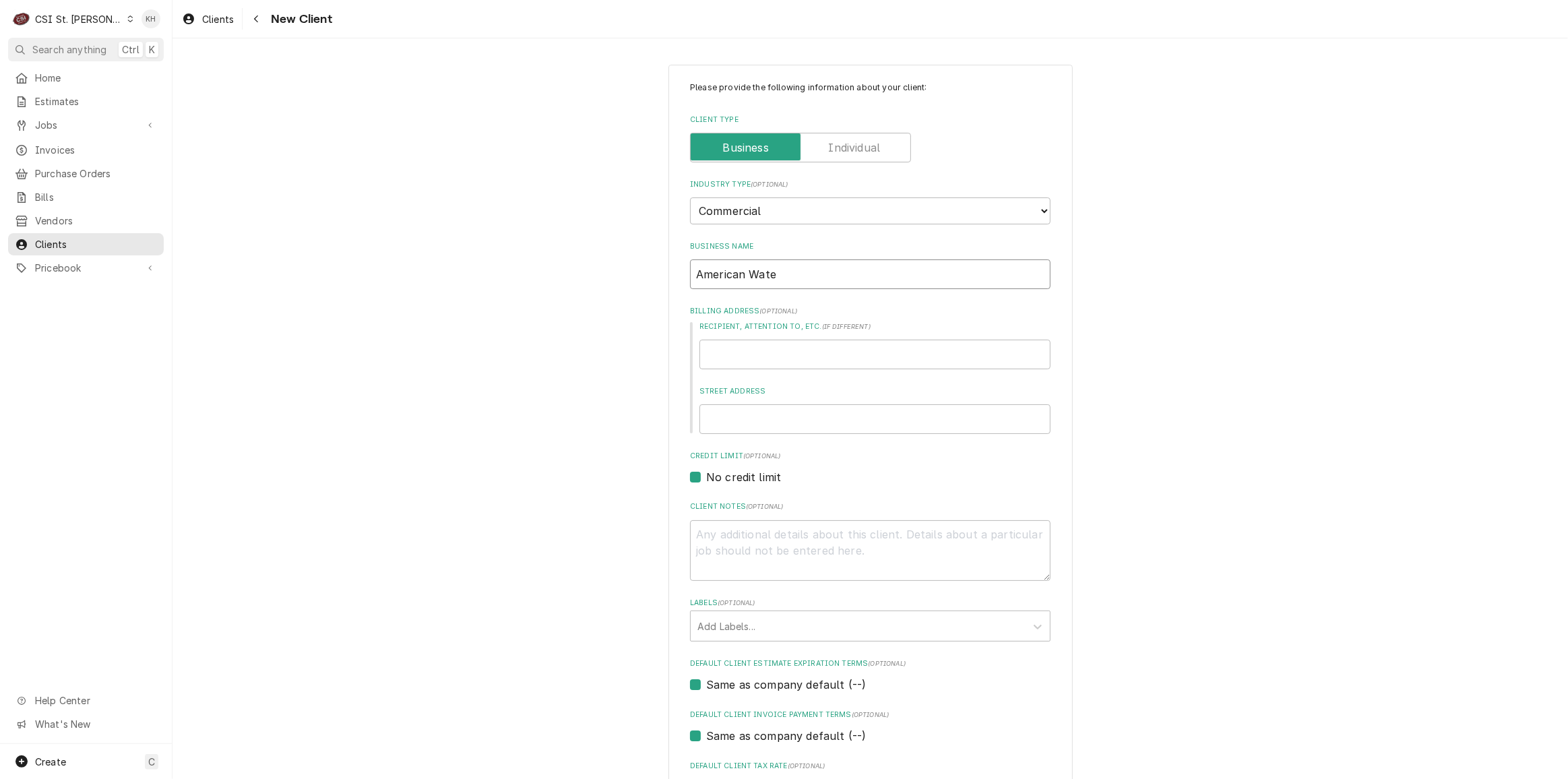
type textarea "x"
type input "American Water"
click at [848, 353] on input "Recipient, Attention To, etc. ( if different )" at bounding box center [875, 355] width 351 height 30
type textarea "x"
type input "1"
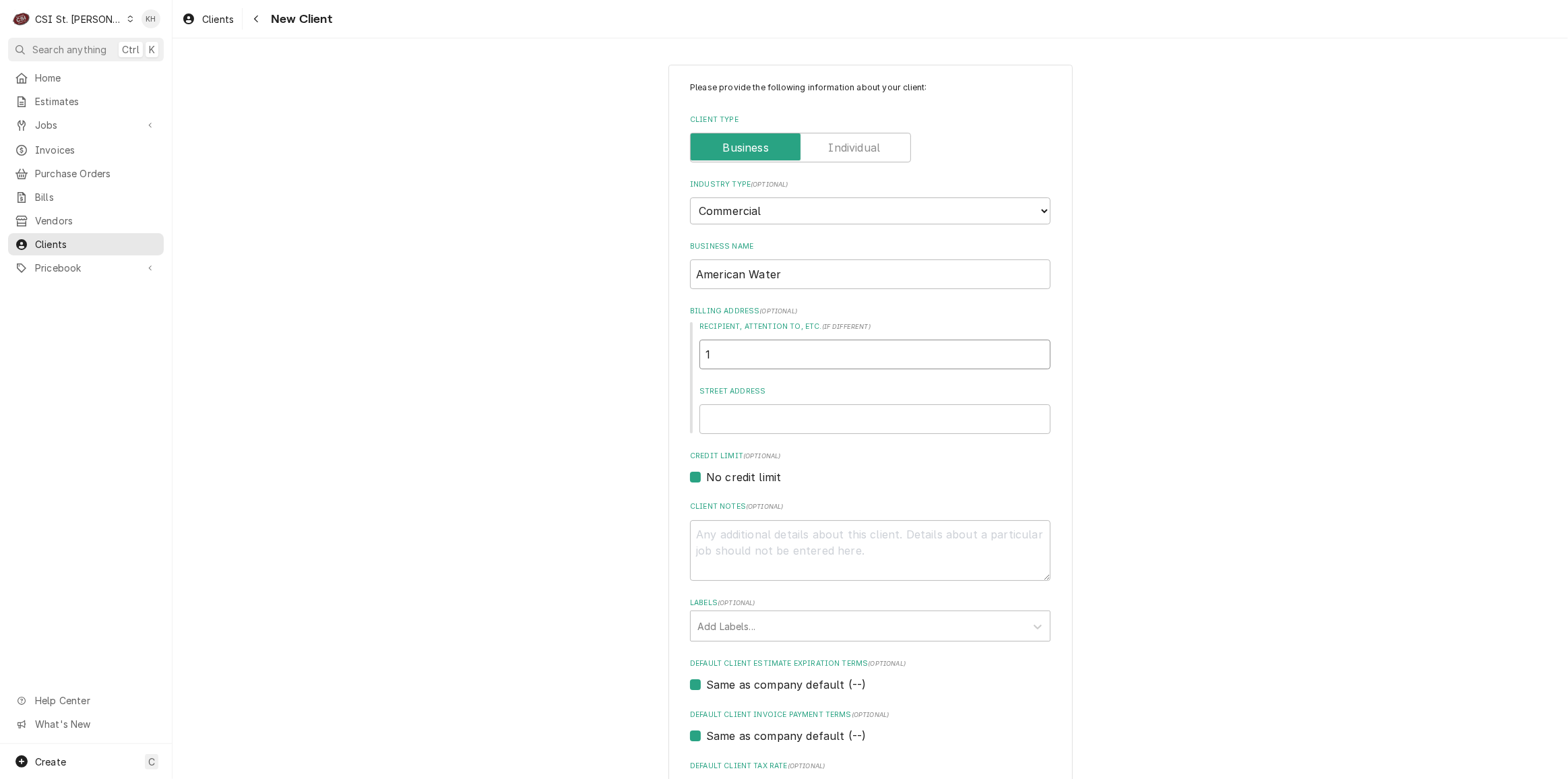
type textarea "x"
type input "10"
type textarea "x"
type input "106"
type textarea "x"
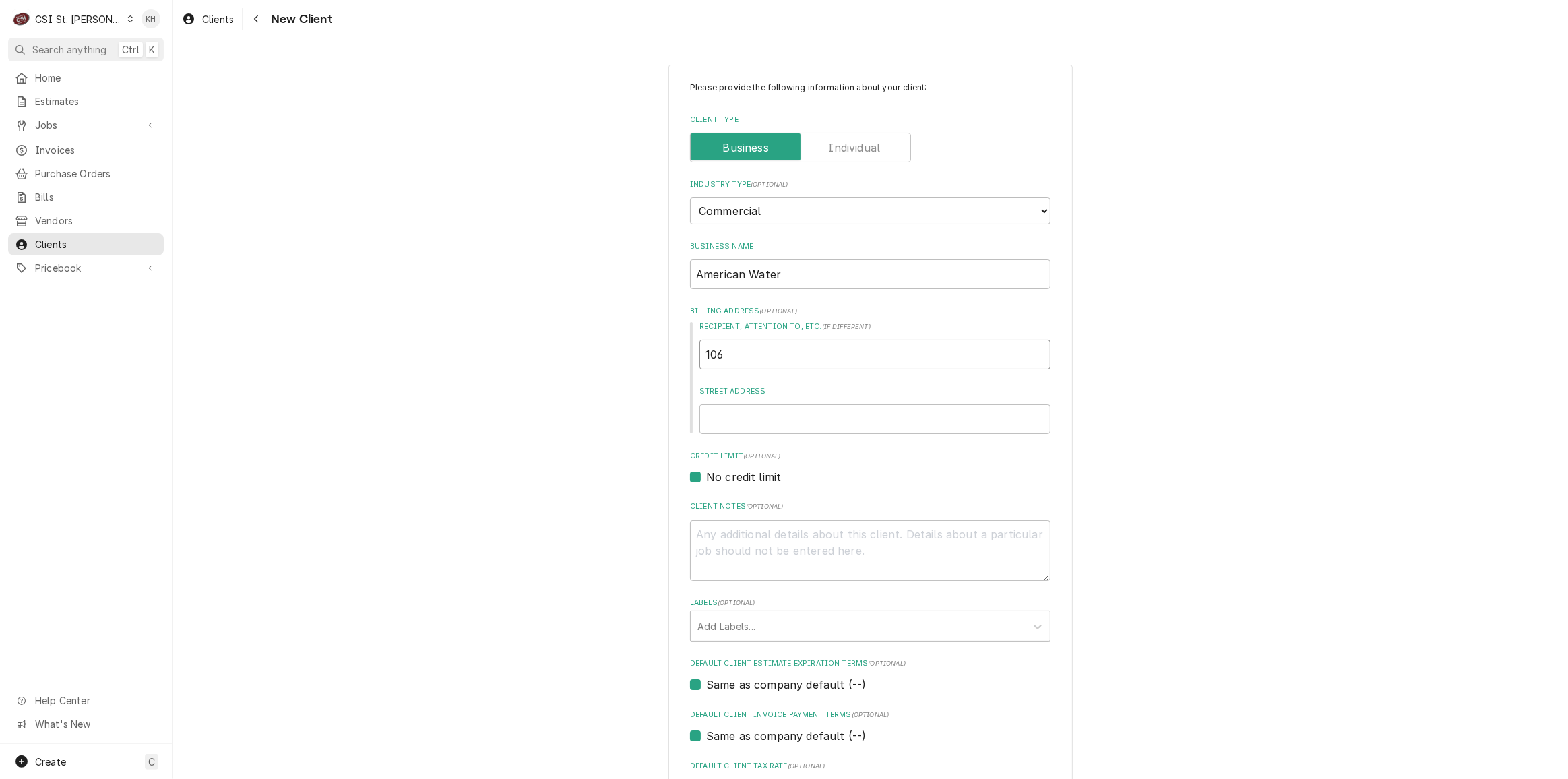
type input "1060"
type textarea "x"
type input "1060"
type textarea "x"
type input "1060 f"
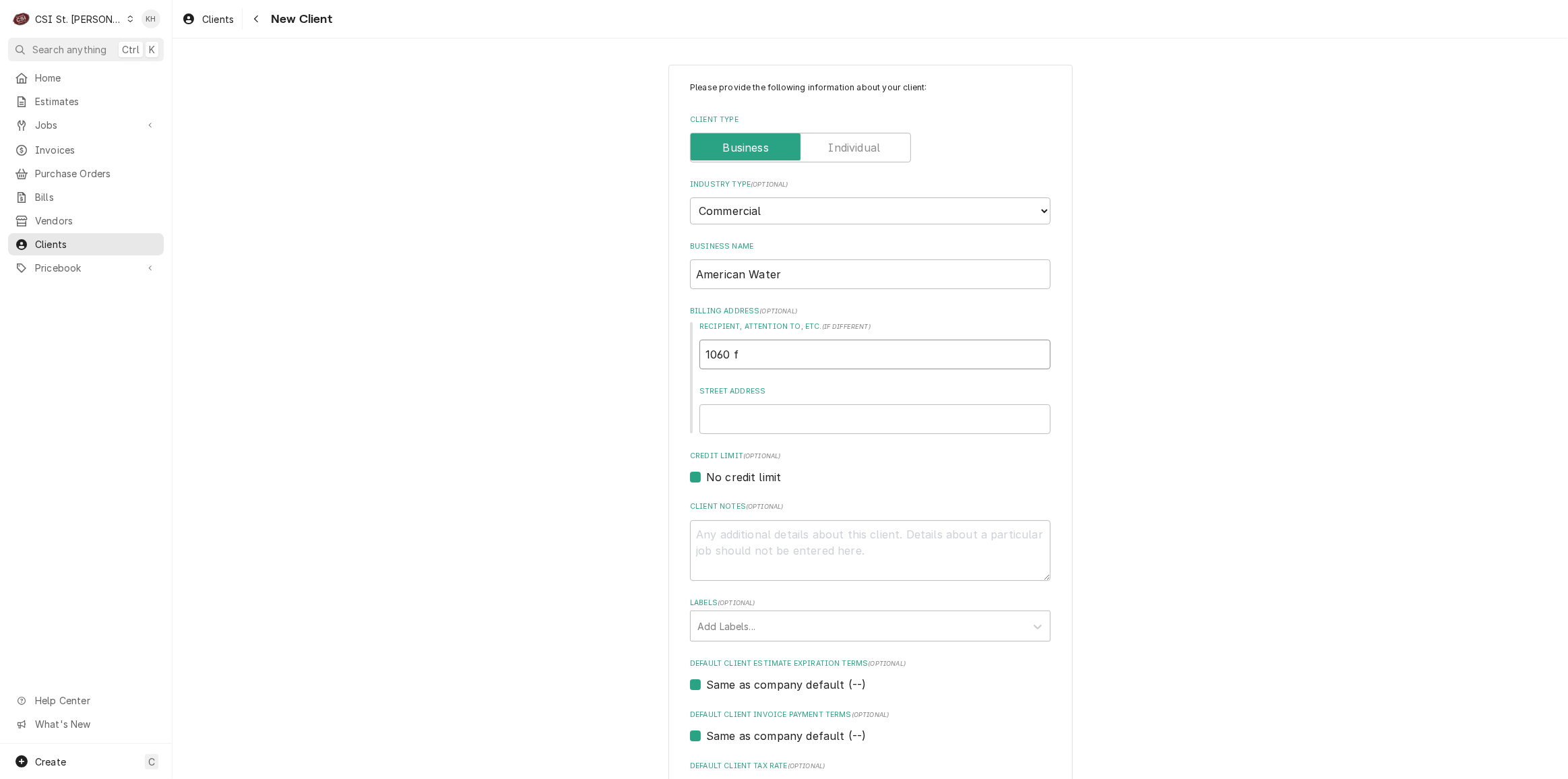
type textarea "x"
type input "1060 fo"
type textarea "x"
type input "1060 fox"
type textarea "x"
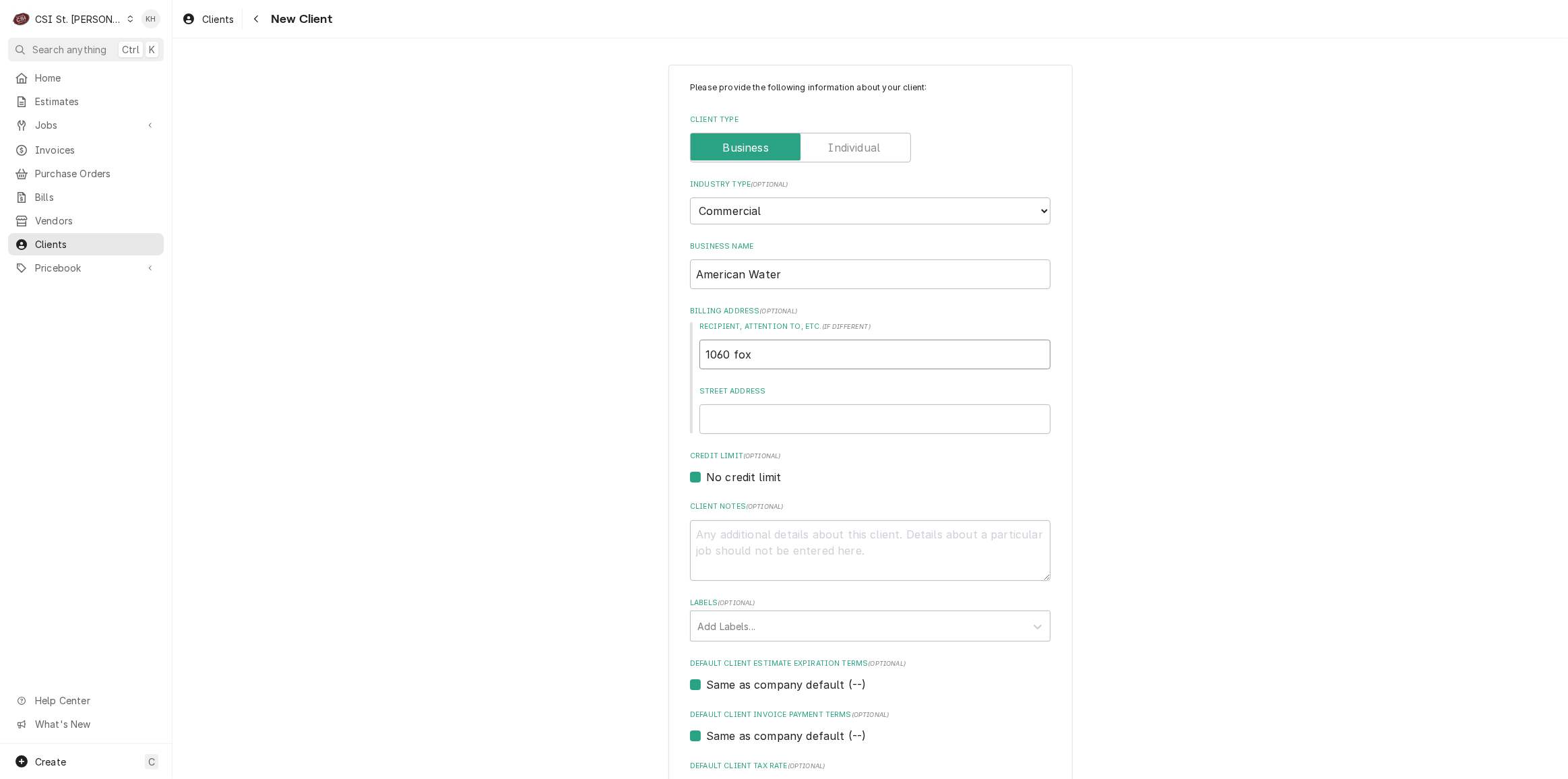
type input "1060 fox"
type textarea "x"
type input "1060 fox c"
type textarea "x"
type input "1060 fox ch"
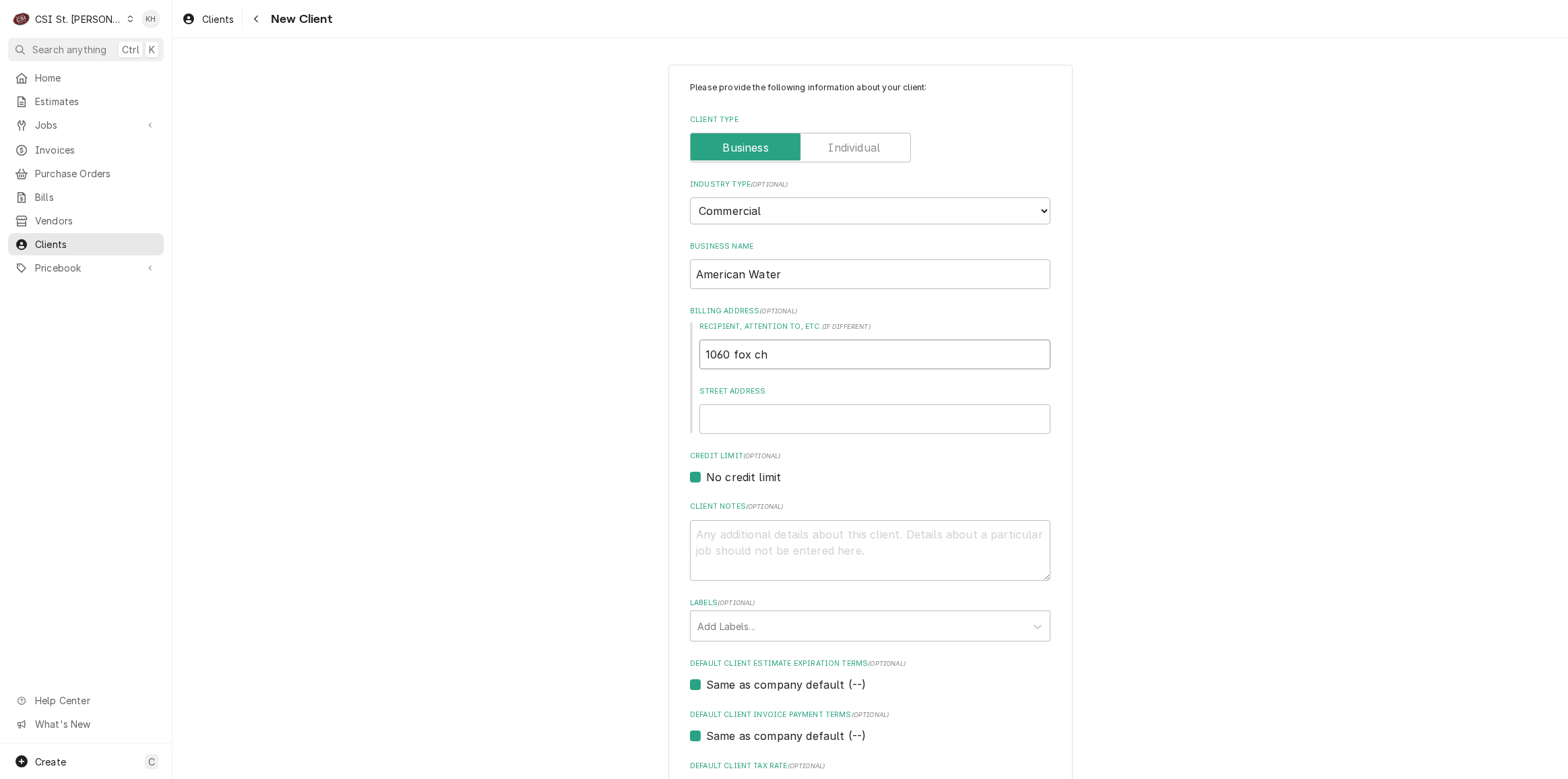
type textarea "x"
type input "1060 fox cha"
type textarea "x"
type input "1060 fox chai"
type textarea "x"
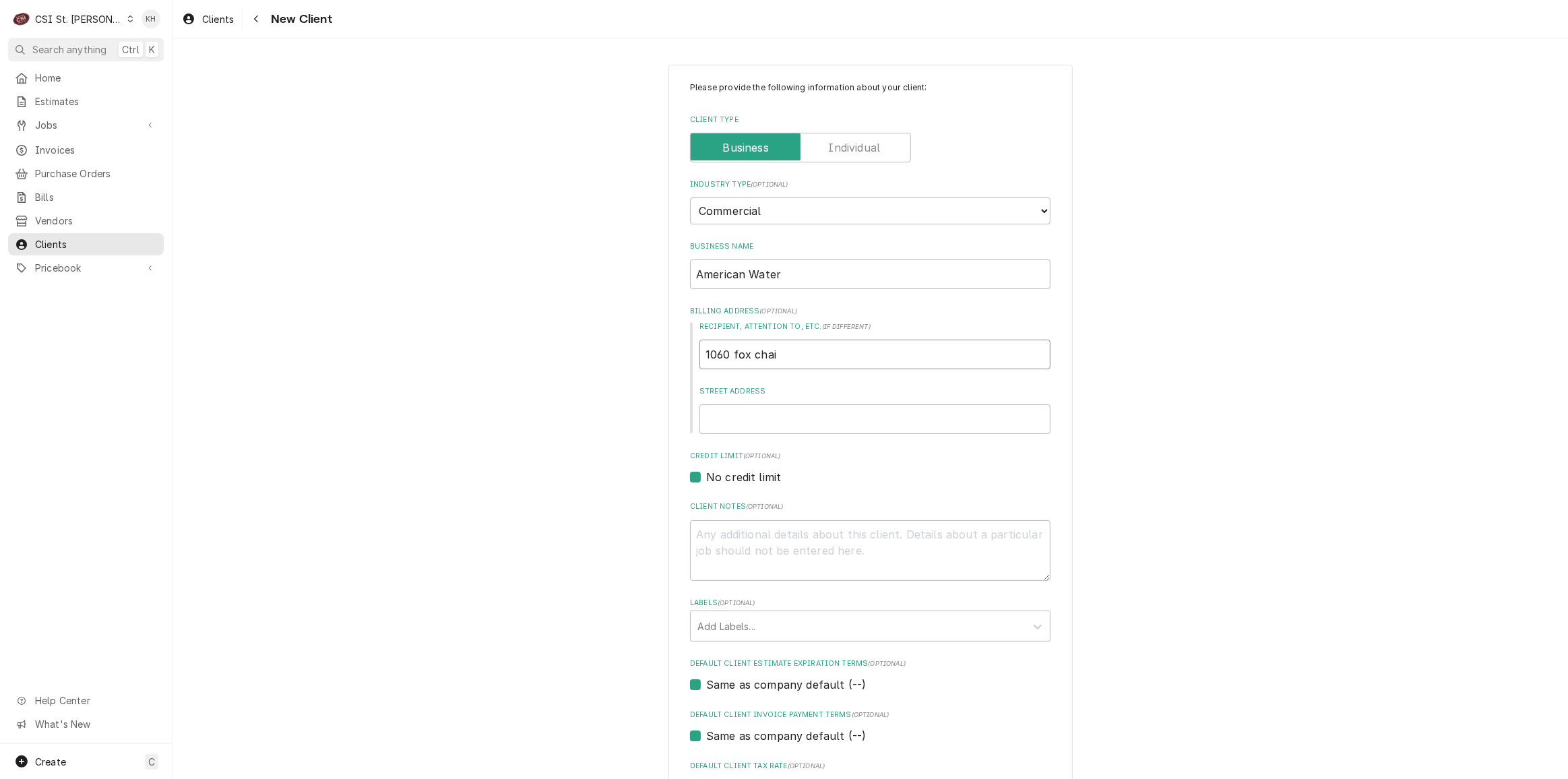
type input "1060 fox cha"
type textarea "x"
type input "1060 fox ch"
type textarea "x"
type input "1060 fox c"
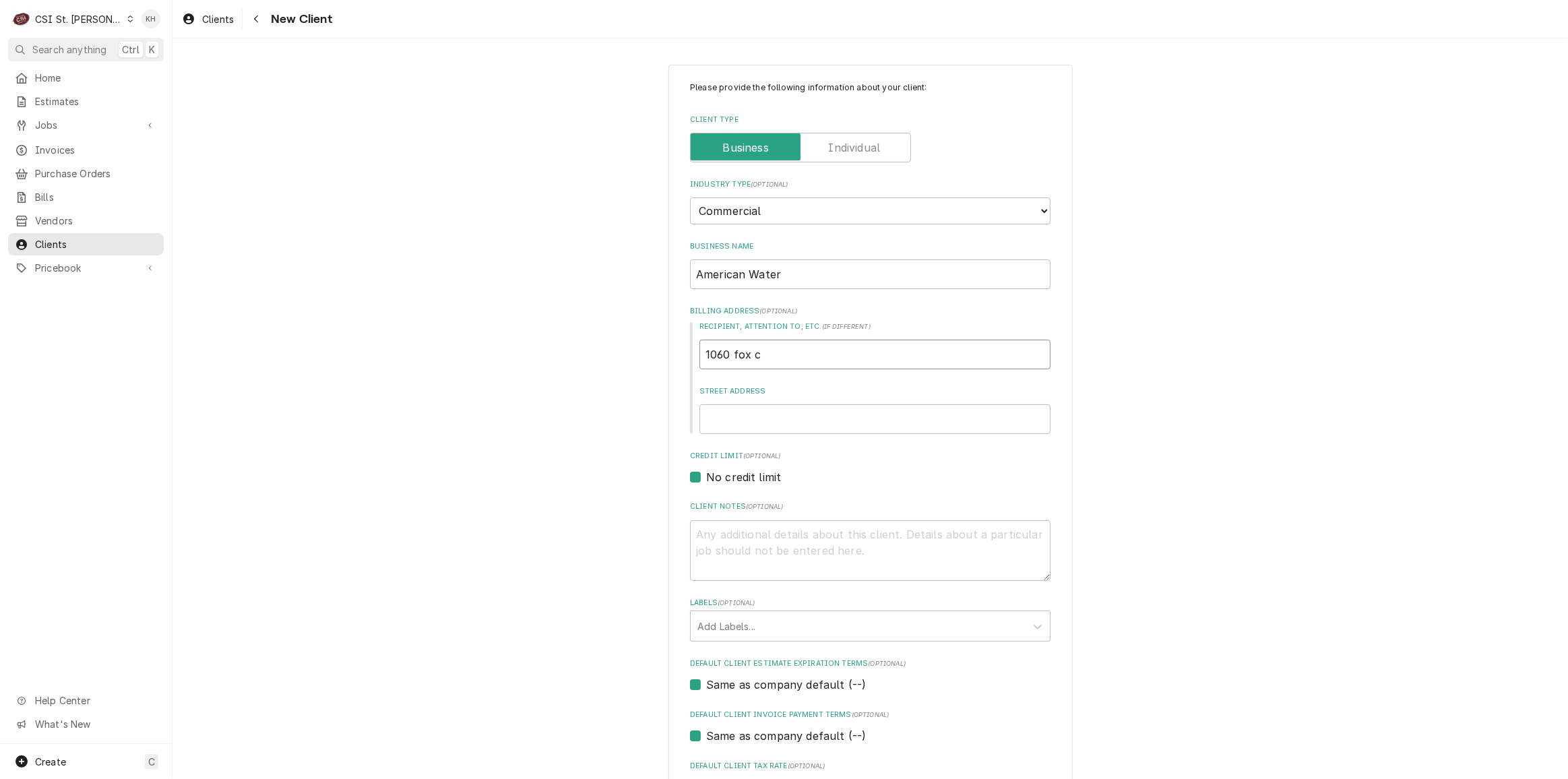
type textarea "x"
type input "1060 fox"
type textarea "x"
type input "1060 fox"
type textarea "x"
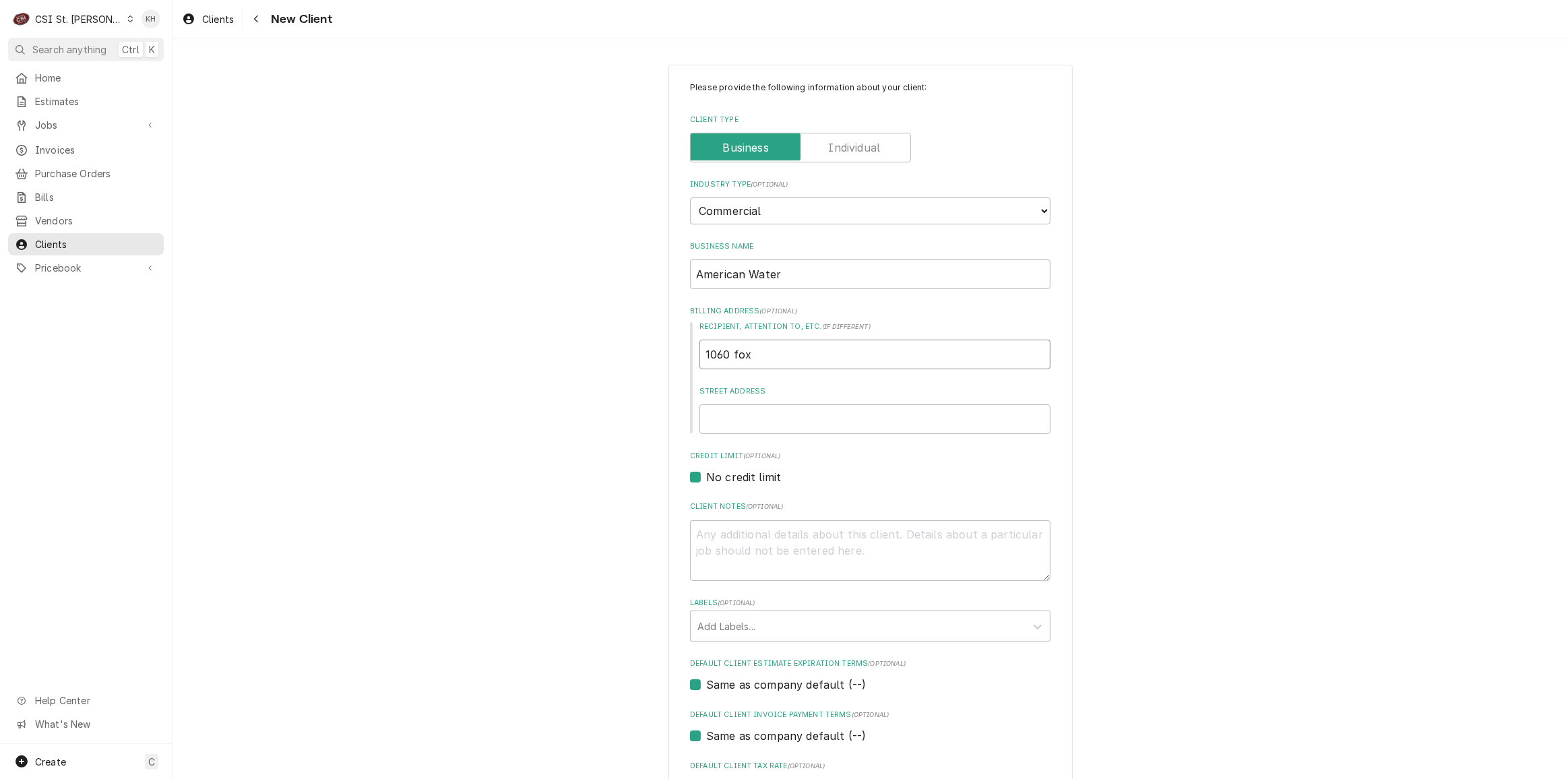
type input "1060 fo"
type textarea "x"
type input "1060 f"
type textarea "x"
type input "1060"
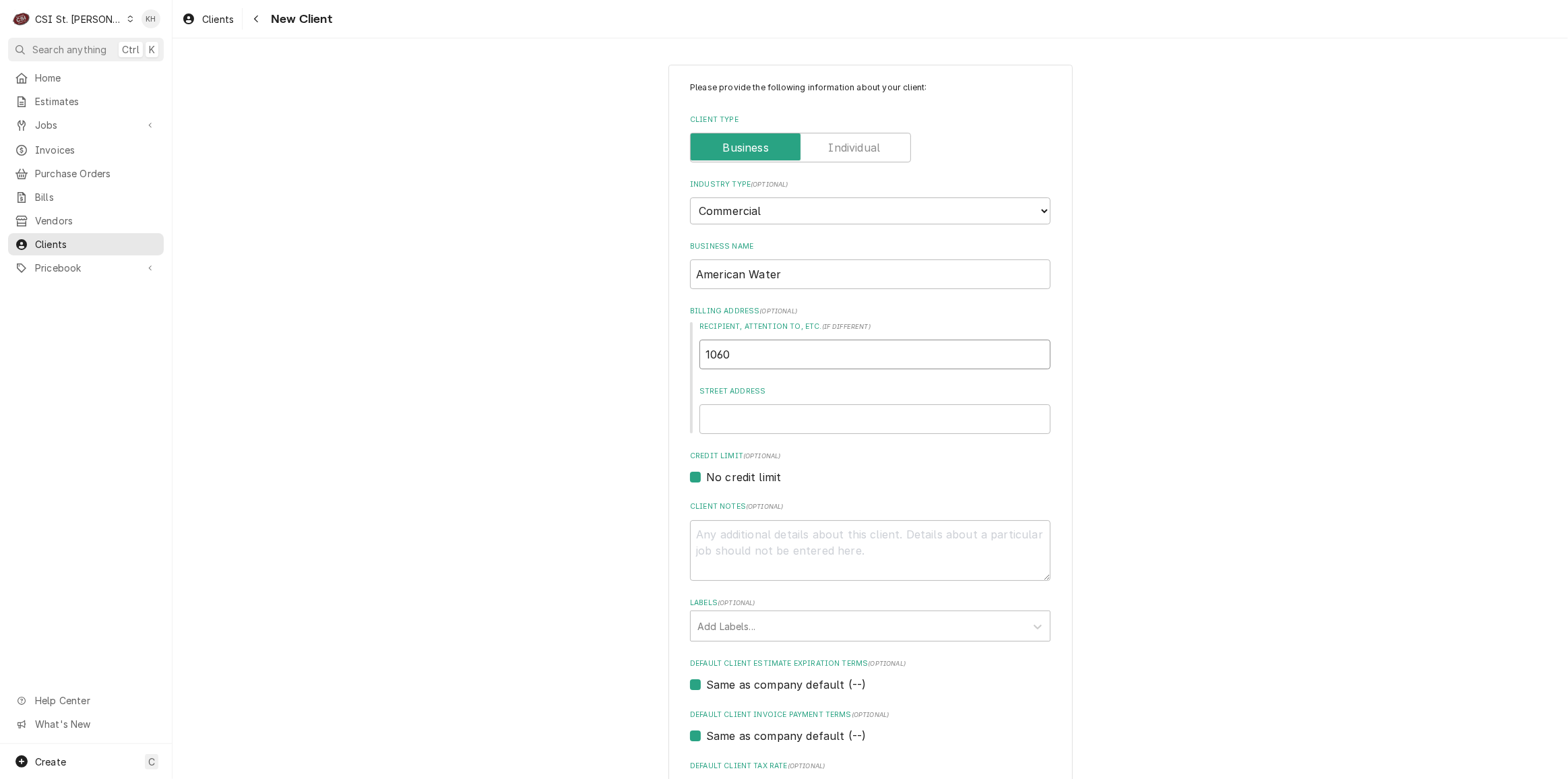
type textarea "x"
type input "1060"
type textarea "x"
type input "106"
type textarea "x"
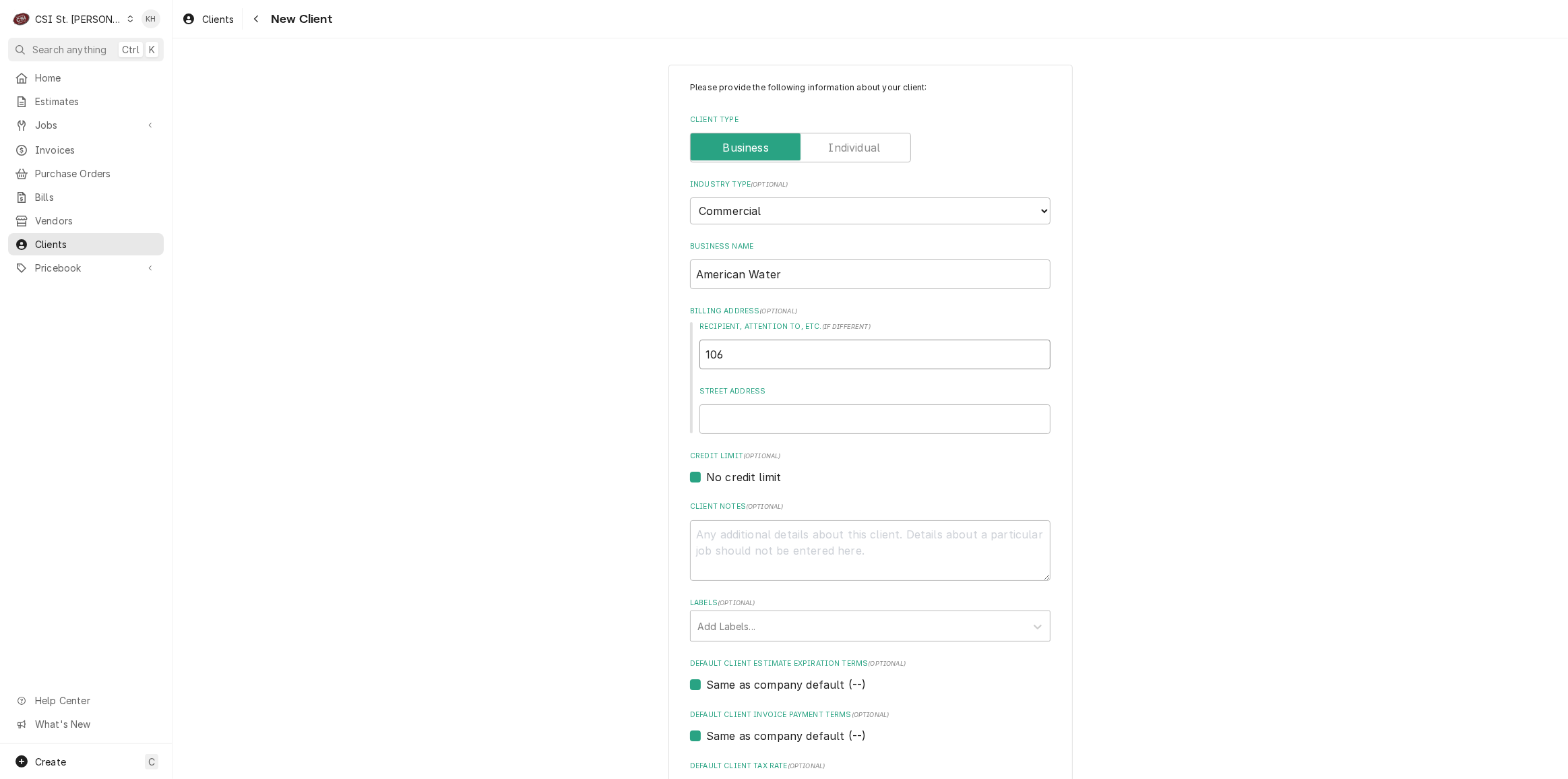
type input "10"
type textarea "x"
type input "1"
type textarea "x"
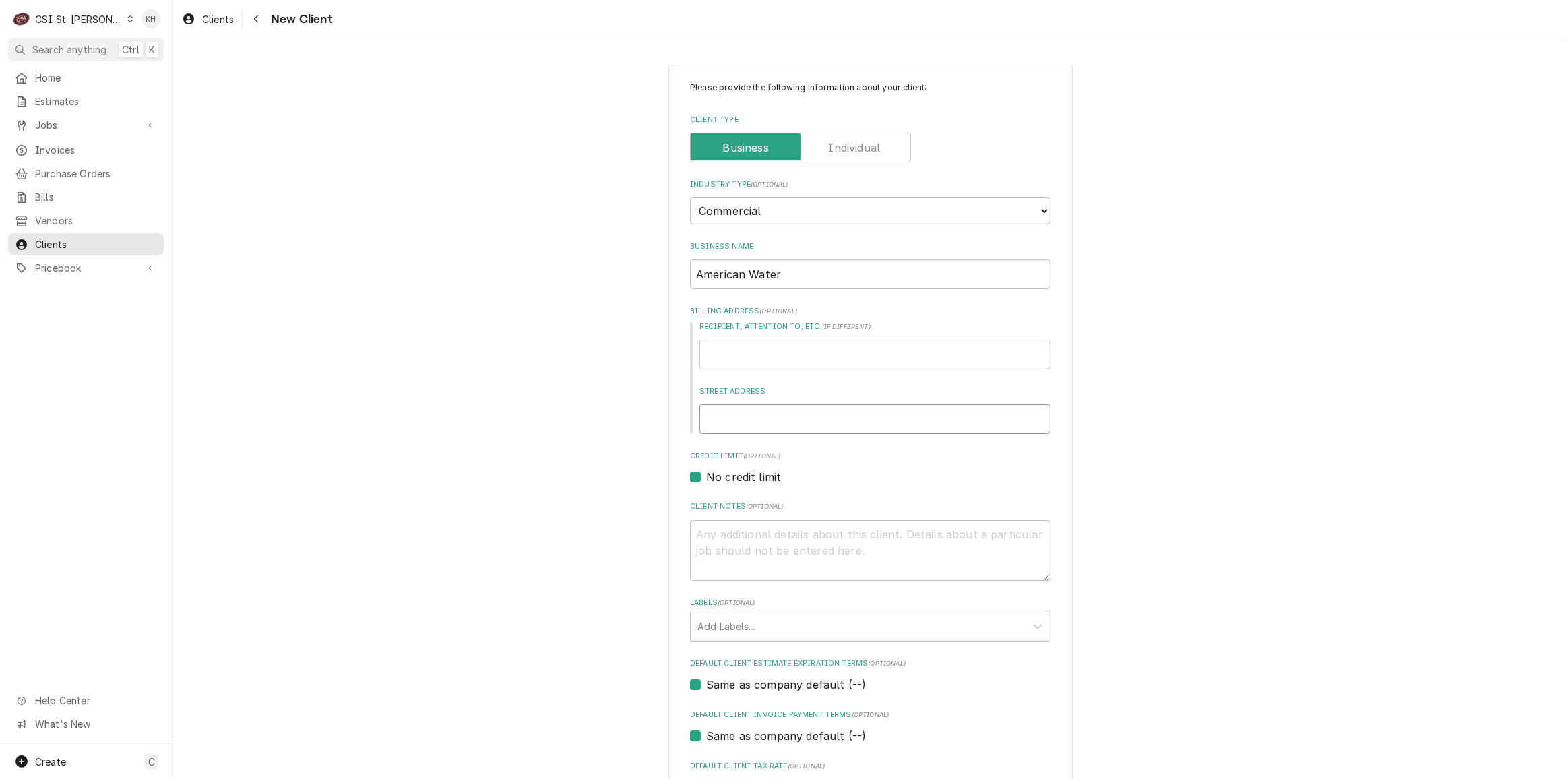
type input "1"
type textarea "x"
type input "10"
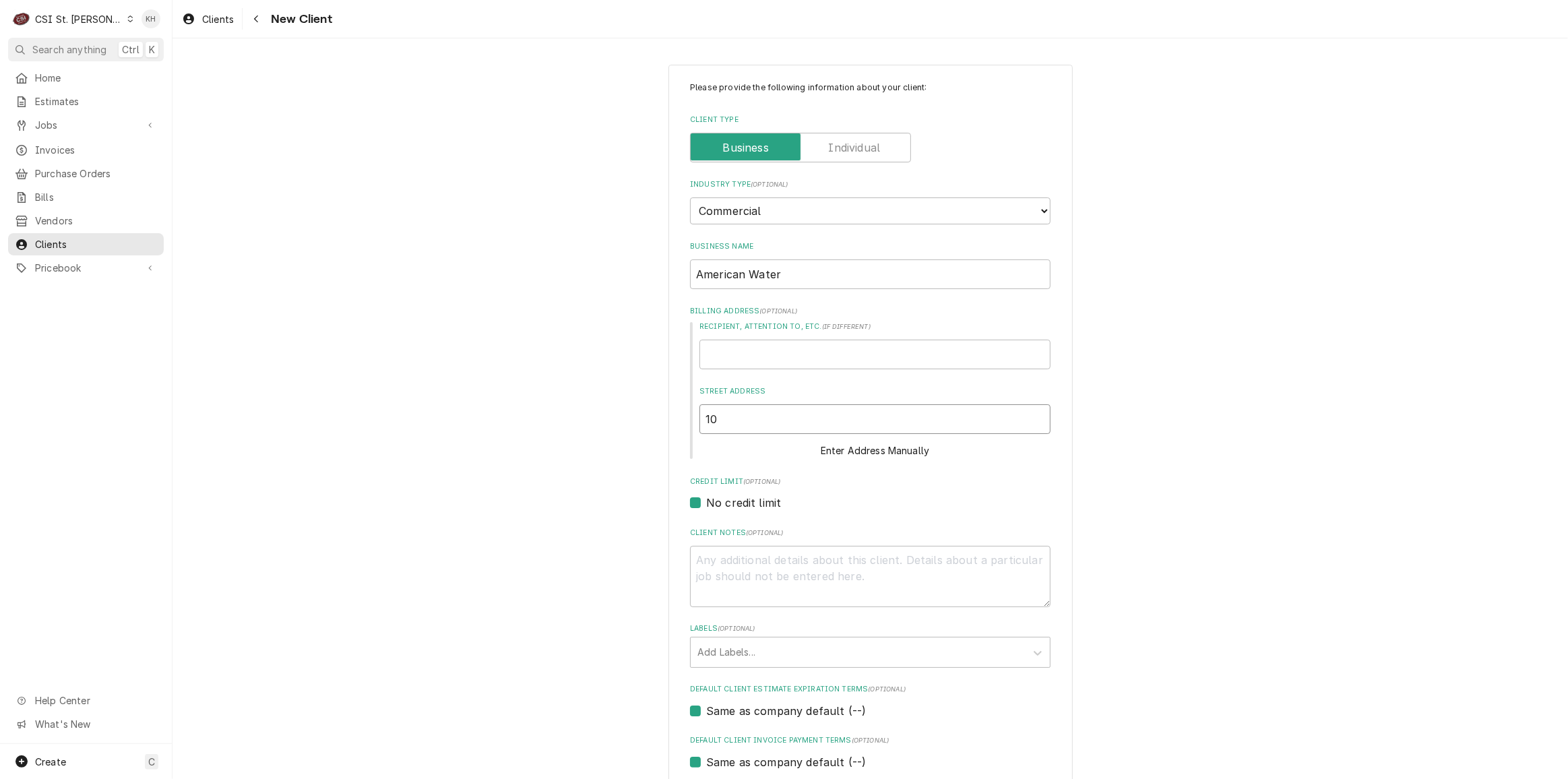
type textarea "x"
type input "106"
type textarea "x"
type input "1060"
type textarea "x"
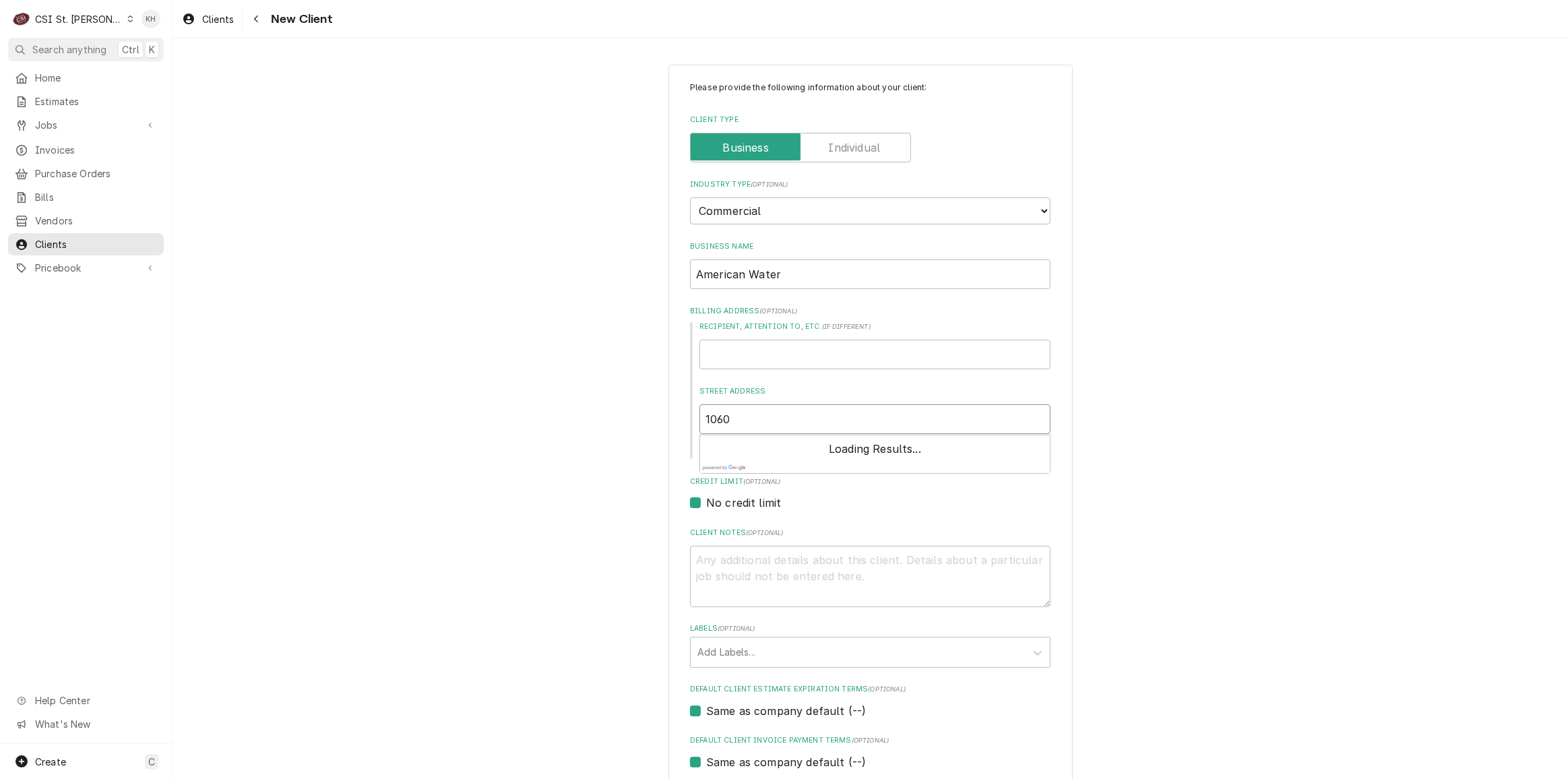
type input "1060"
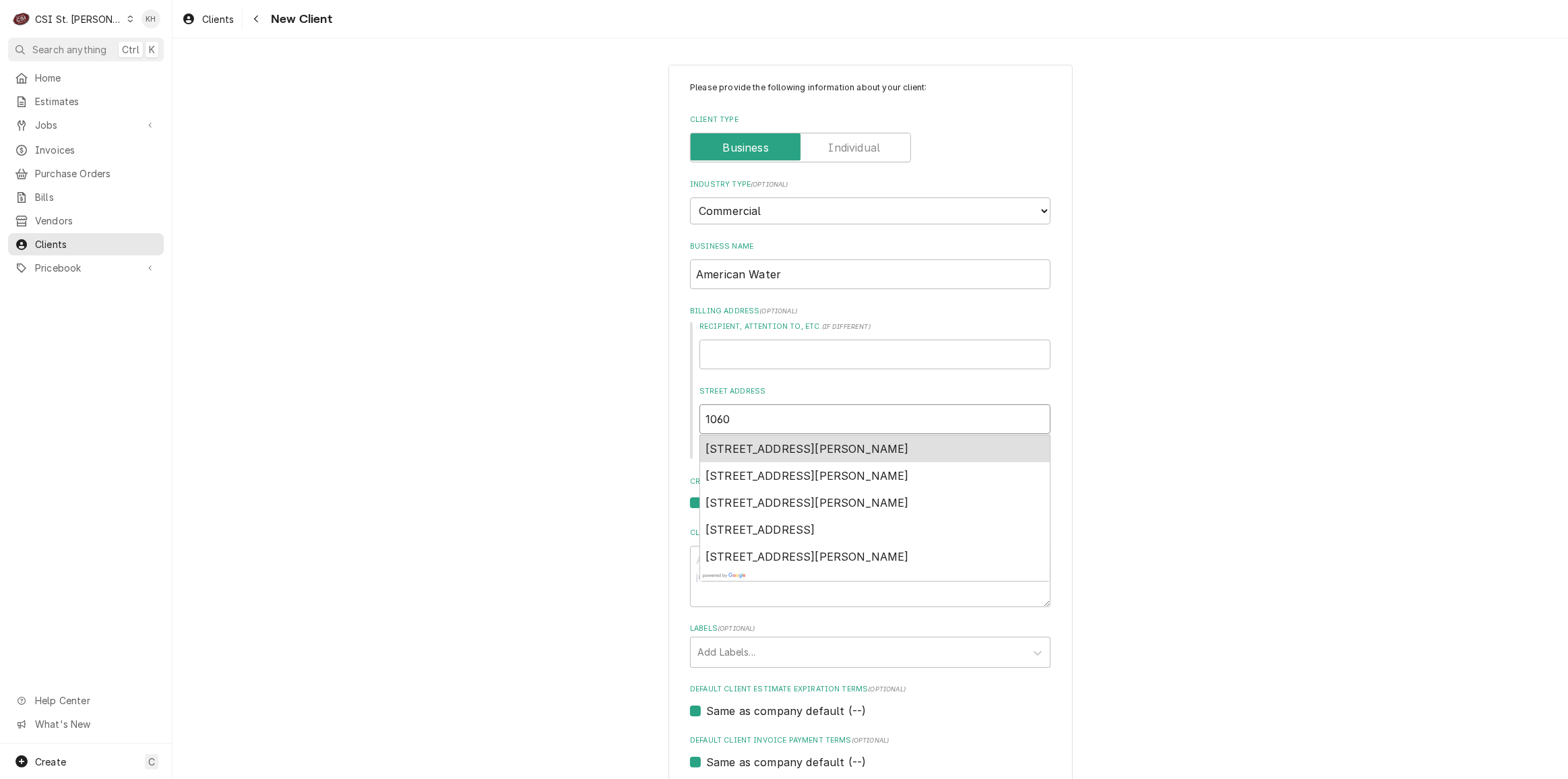
type textarea "x"
type input "1060 f"
type textarea "x"
type input "1060 fo"
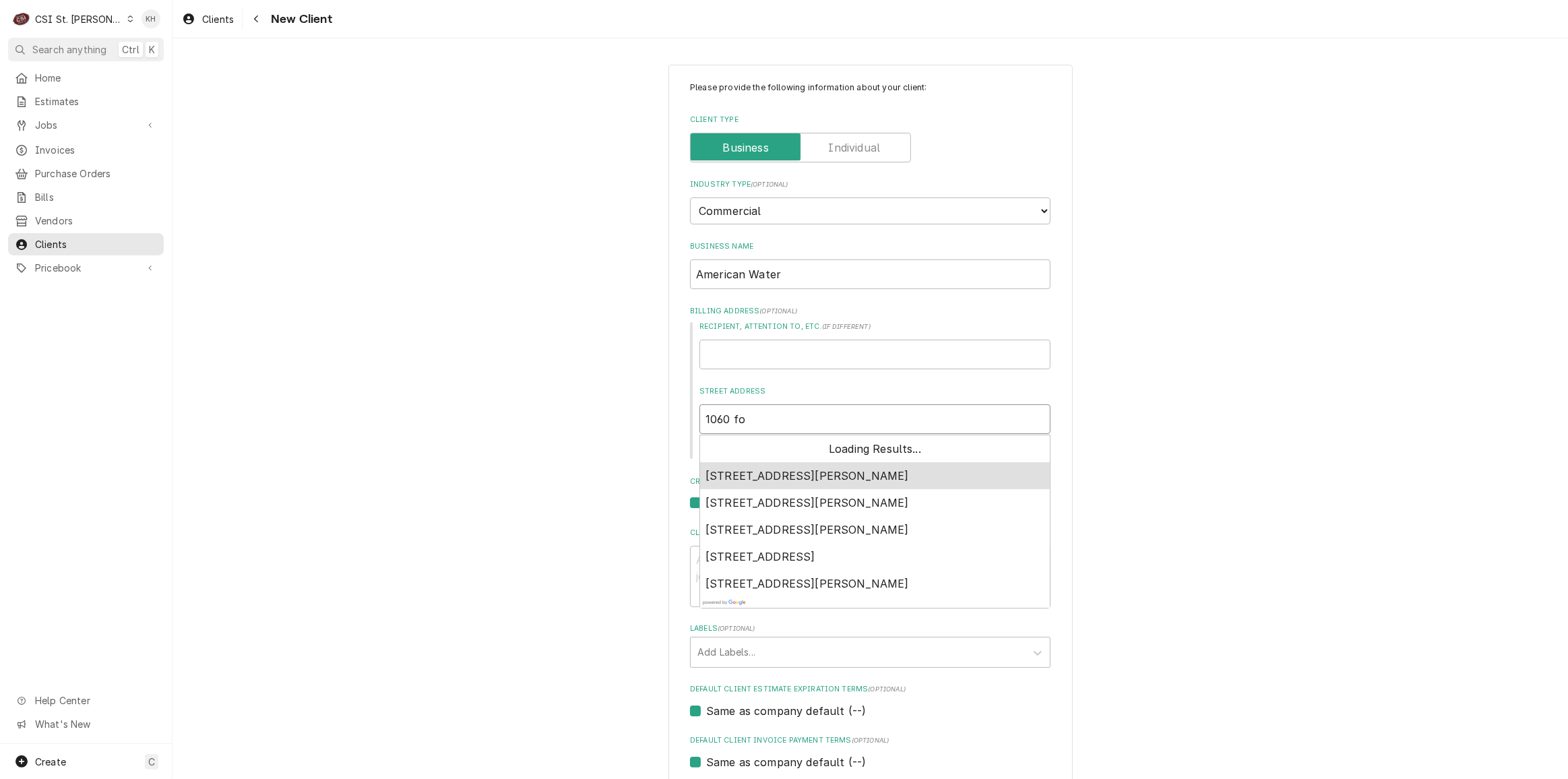
type textarea "x"
type input "1060 fox"
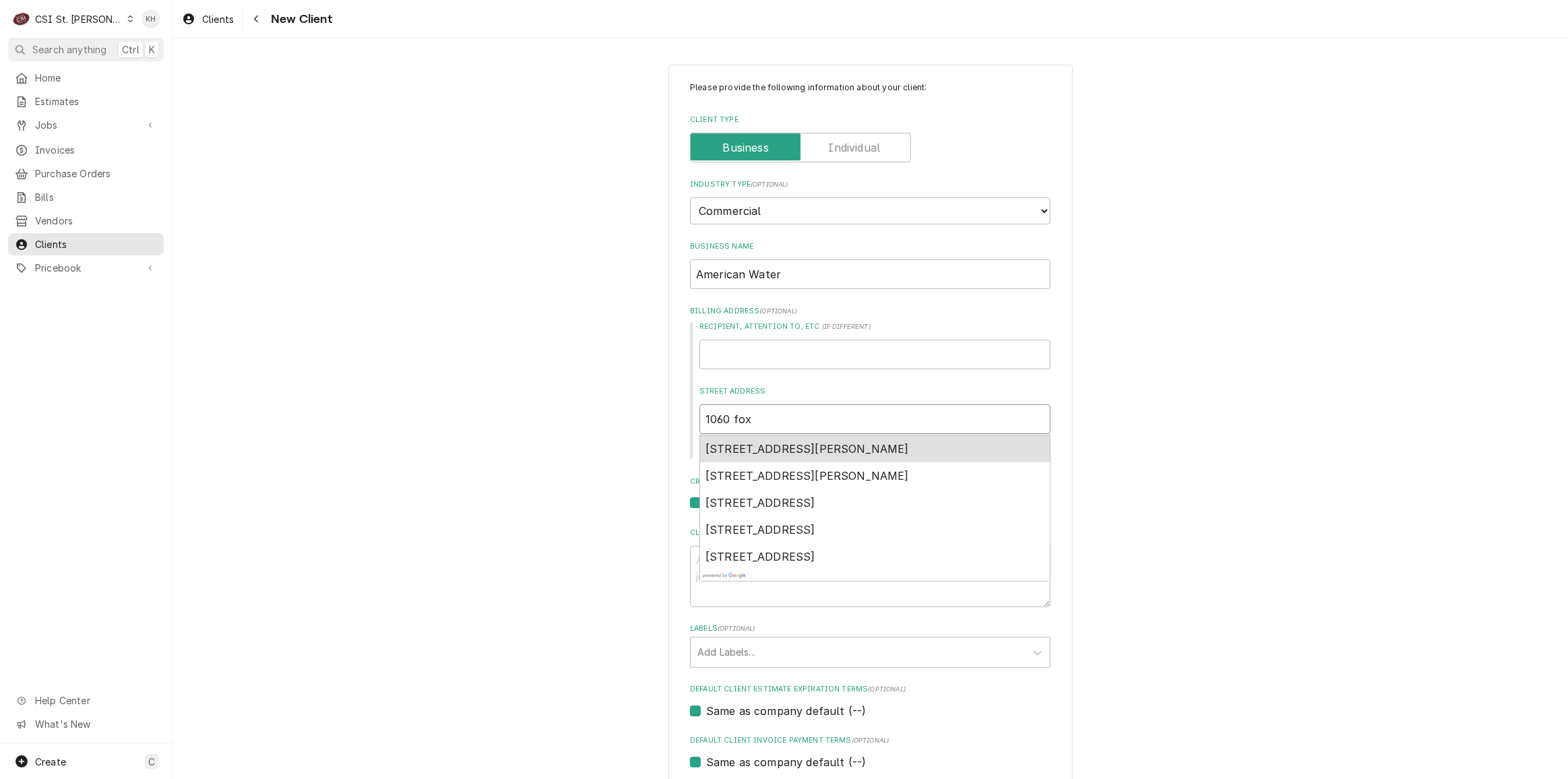
type textarea "x"
type input "1060 fox"
type textarea "x"
type input "1060 fox c"
type textarea "x"
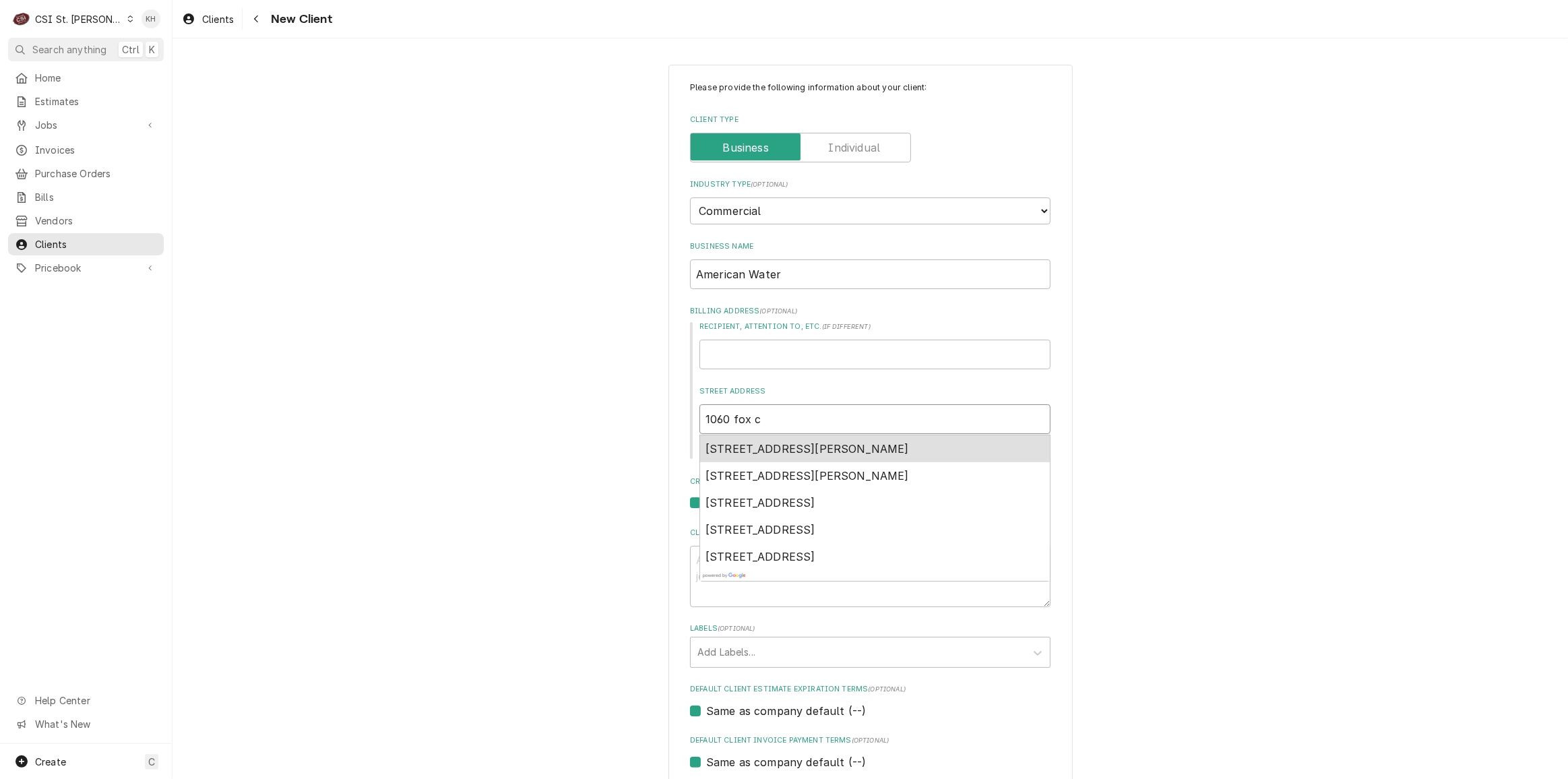
type input "1060 fox ch"
type textarea "x"
type input "1060 fox cha"
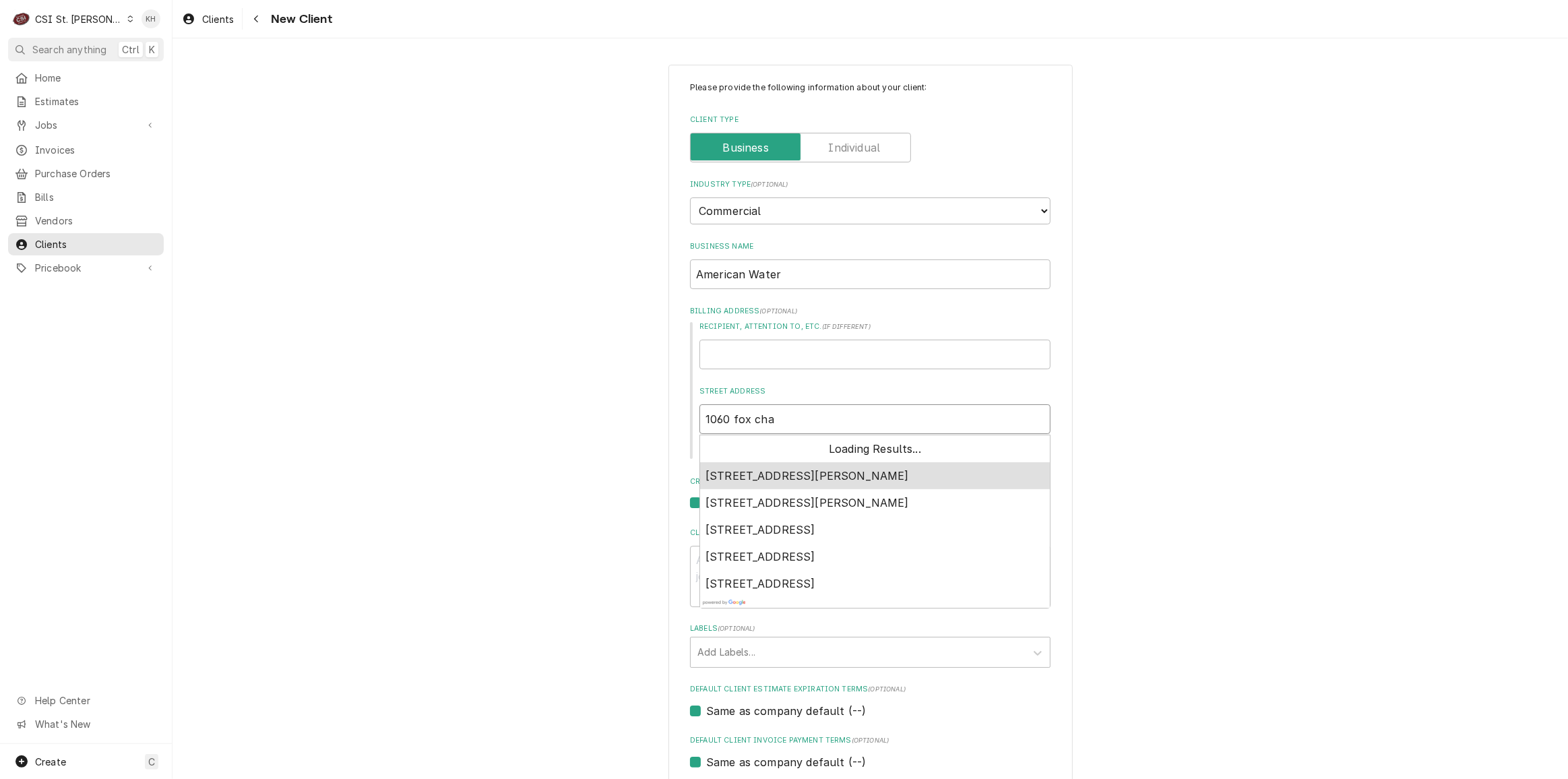
type textarea "x"
type input "1060 fox chai"
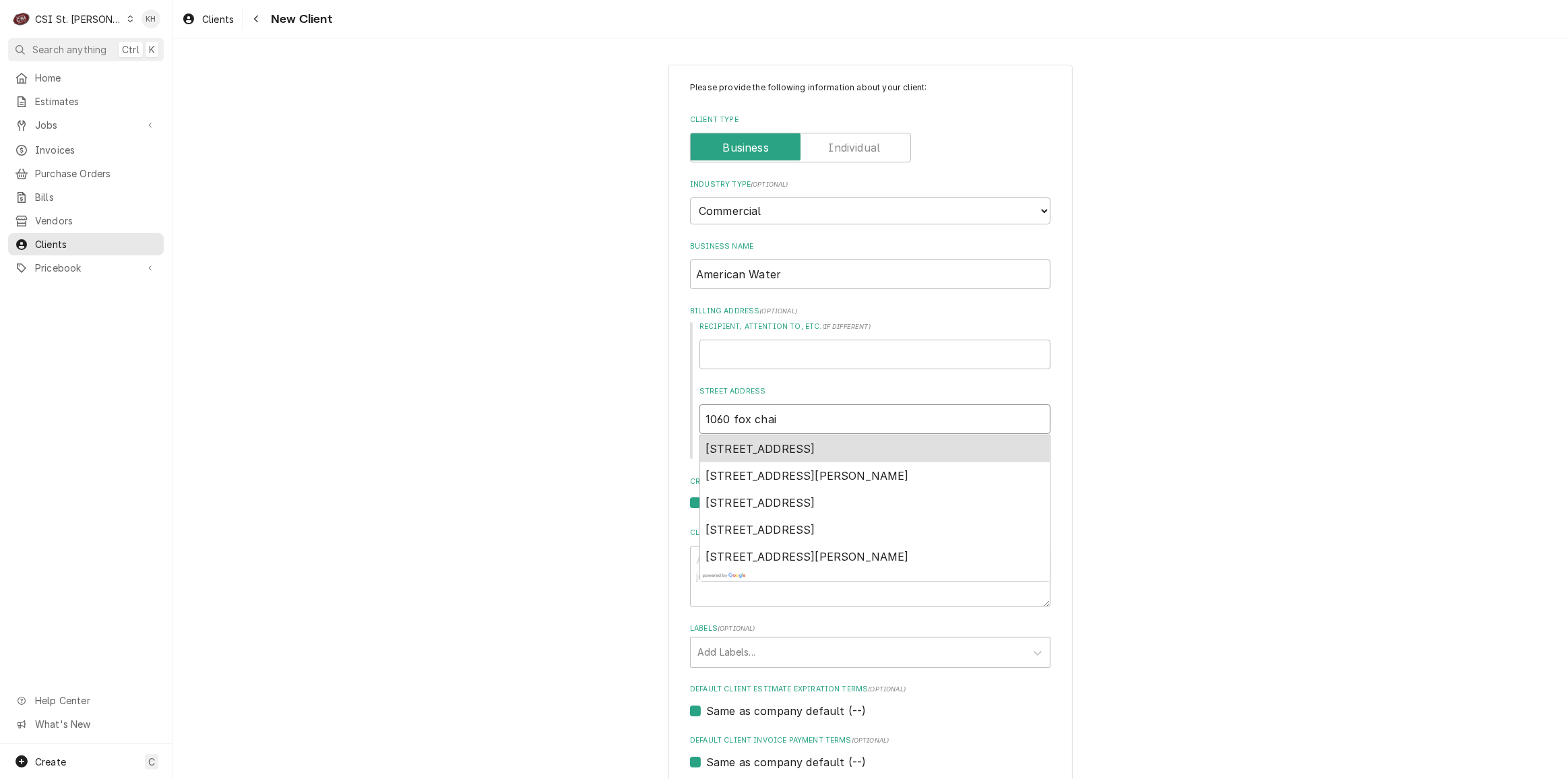
type textarea "x"
type input "1060 fox chais"
type textarea "x"
type input "1060 fox chaise"
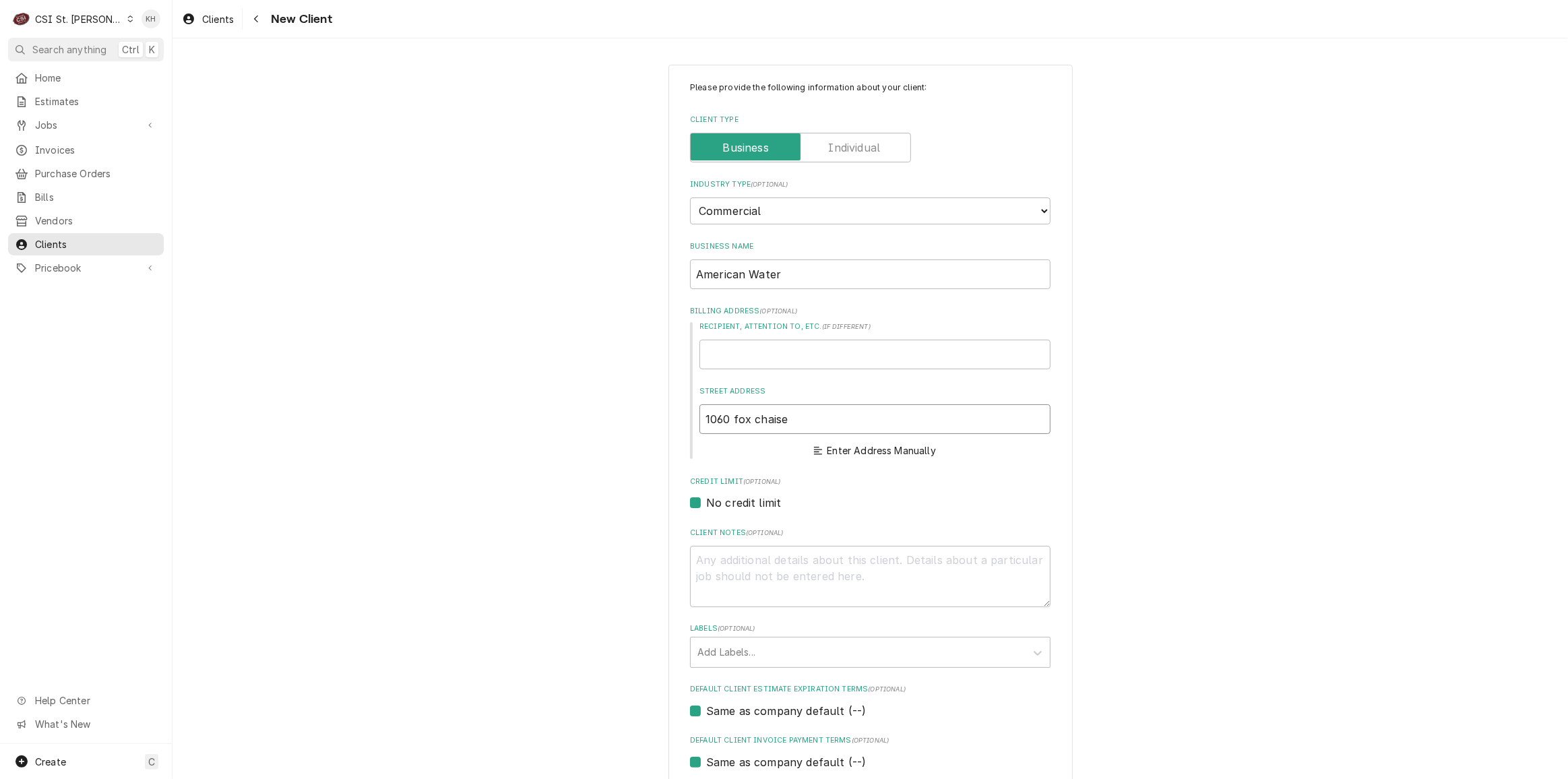
type textarea "x"
type input "1060 fox chais"
type textarea "x"
type input "1060 fox chai"
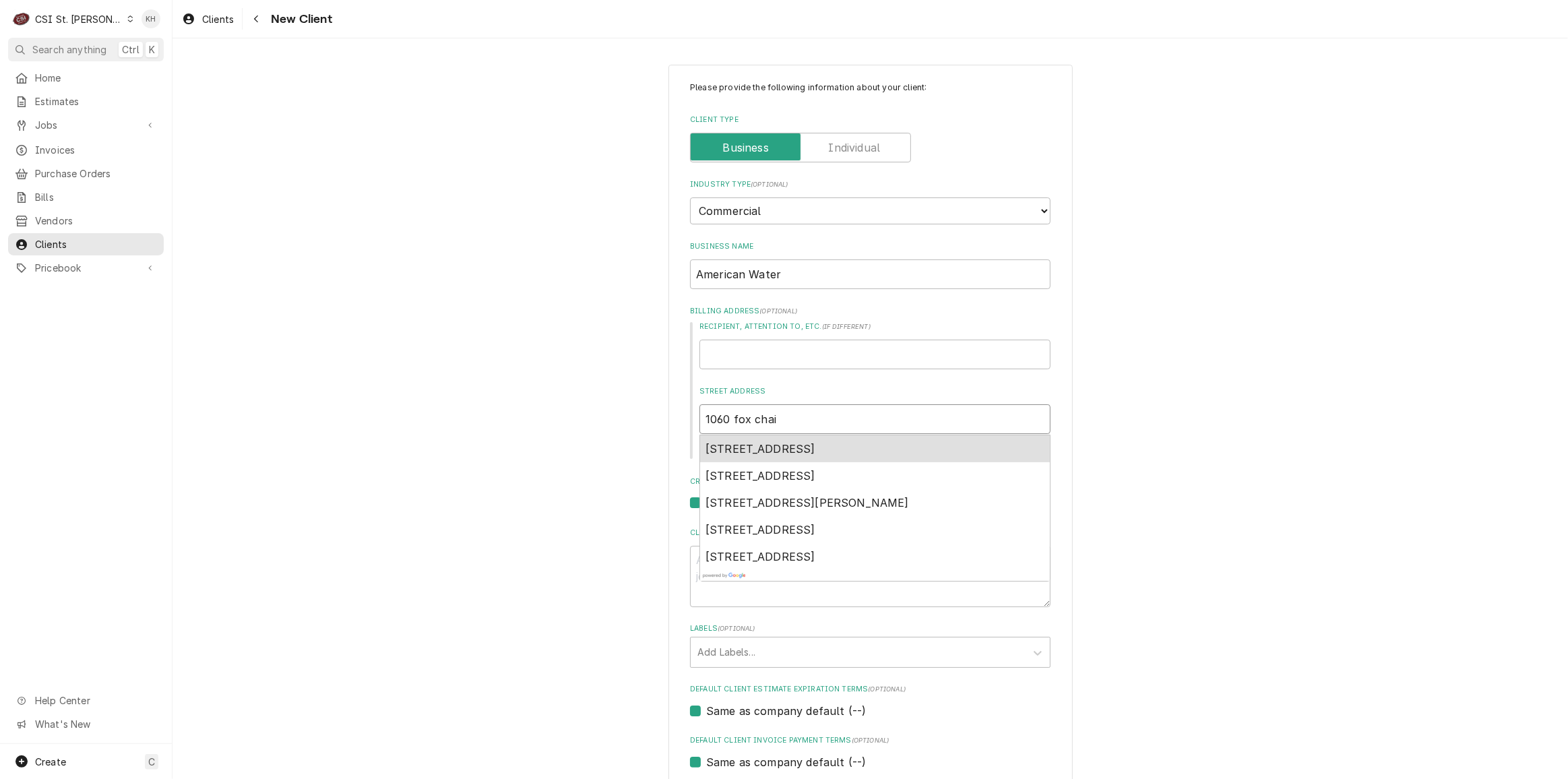
type textarea "x"
type input "1060 fox cha"
drag, startPoint x: 846, startPoint y: 446, endPoint x: 839, endPoint y: 464, distance: 19.3
click at [815, 446] on span "1060 Fox Chase Industrial Drive, Arnold, MO, USA" at bounding box center [760, 449] width 110 height 13
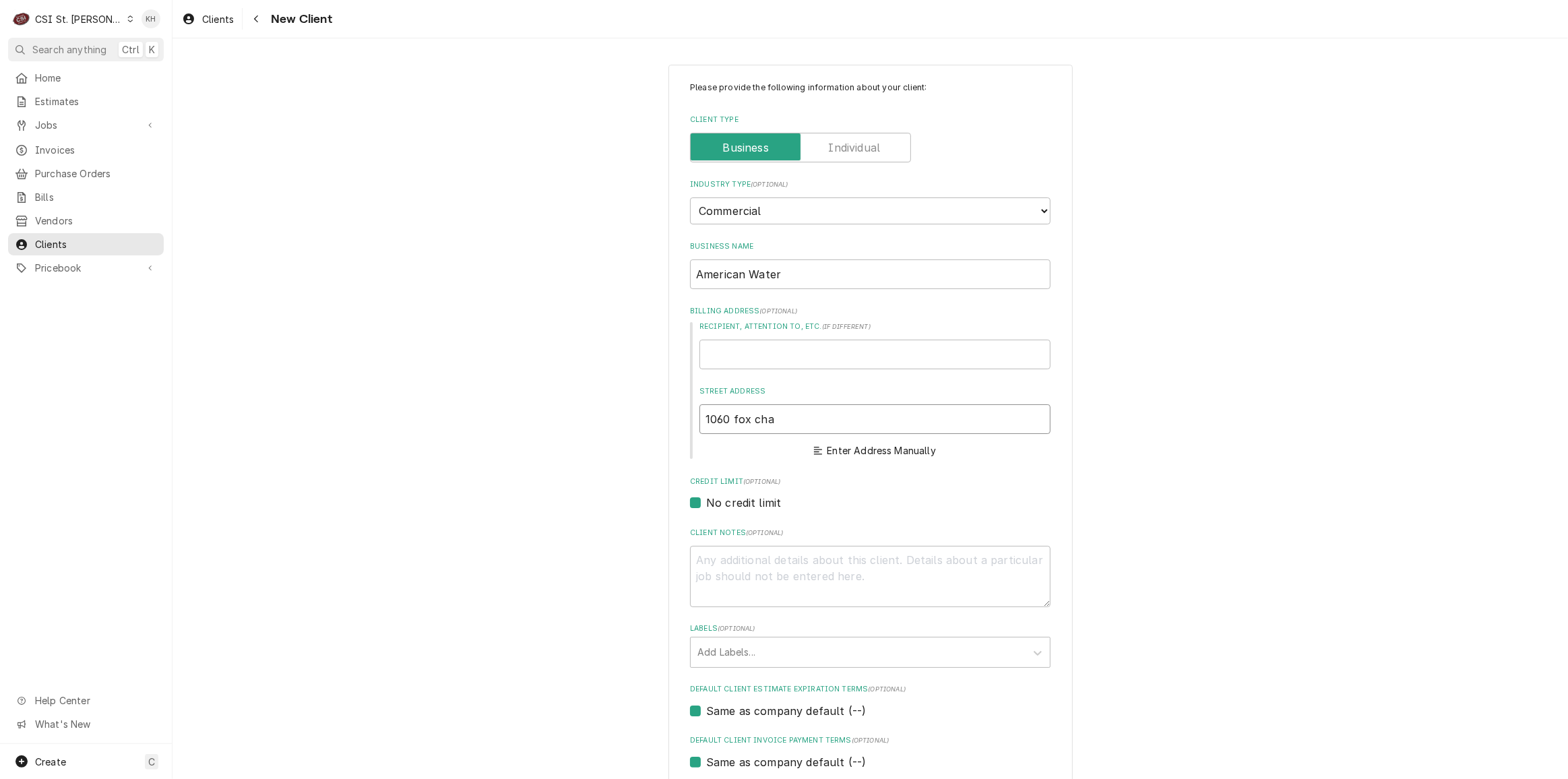
type textarea "x"
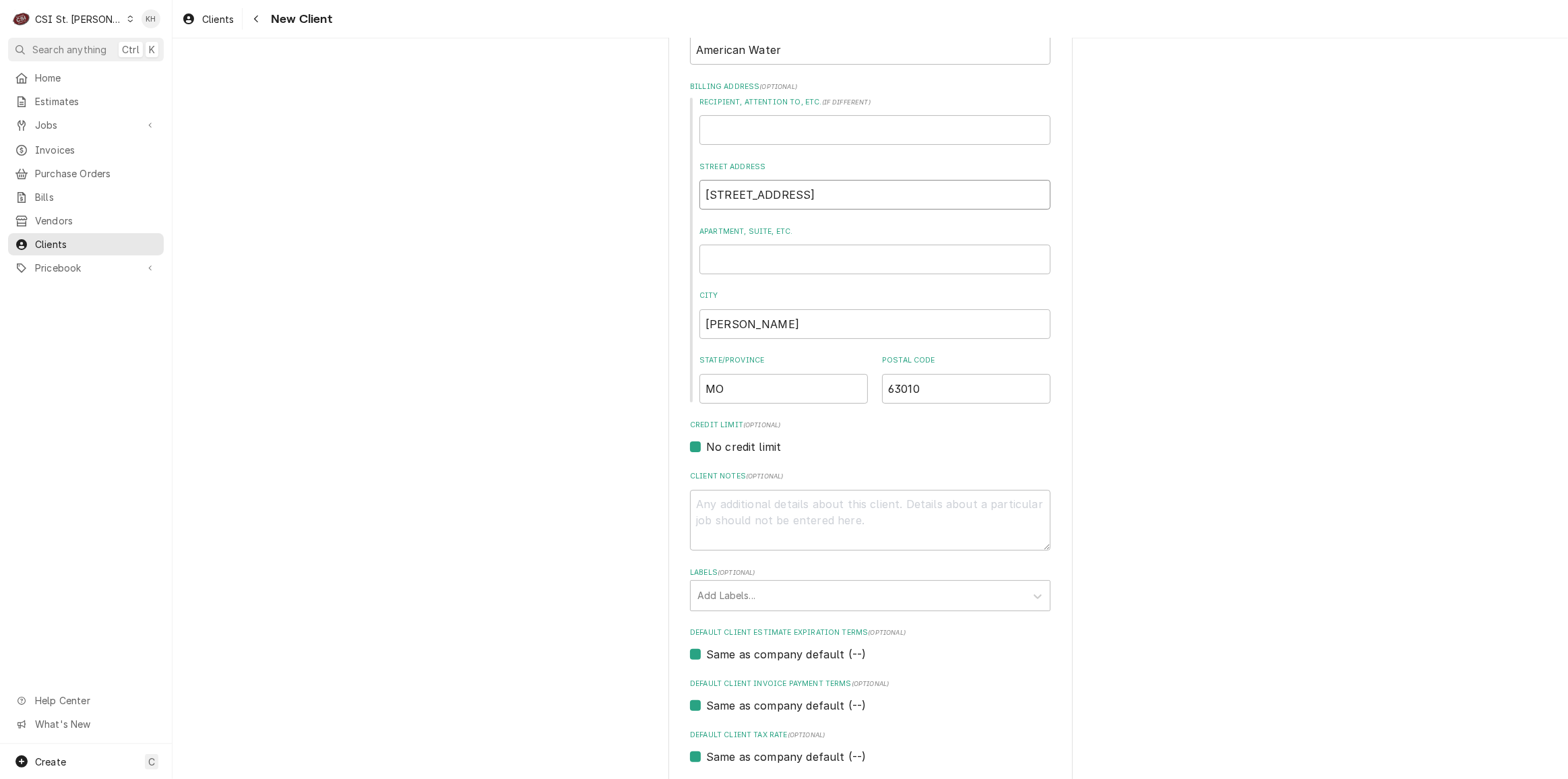
scroll to position [352, 0]
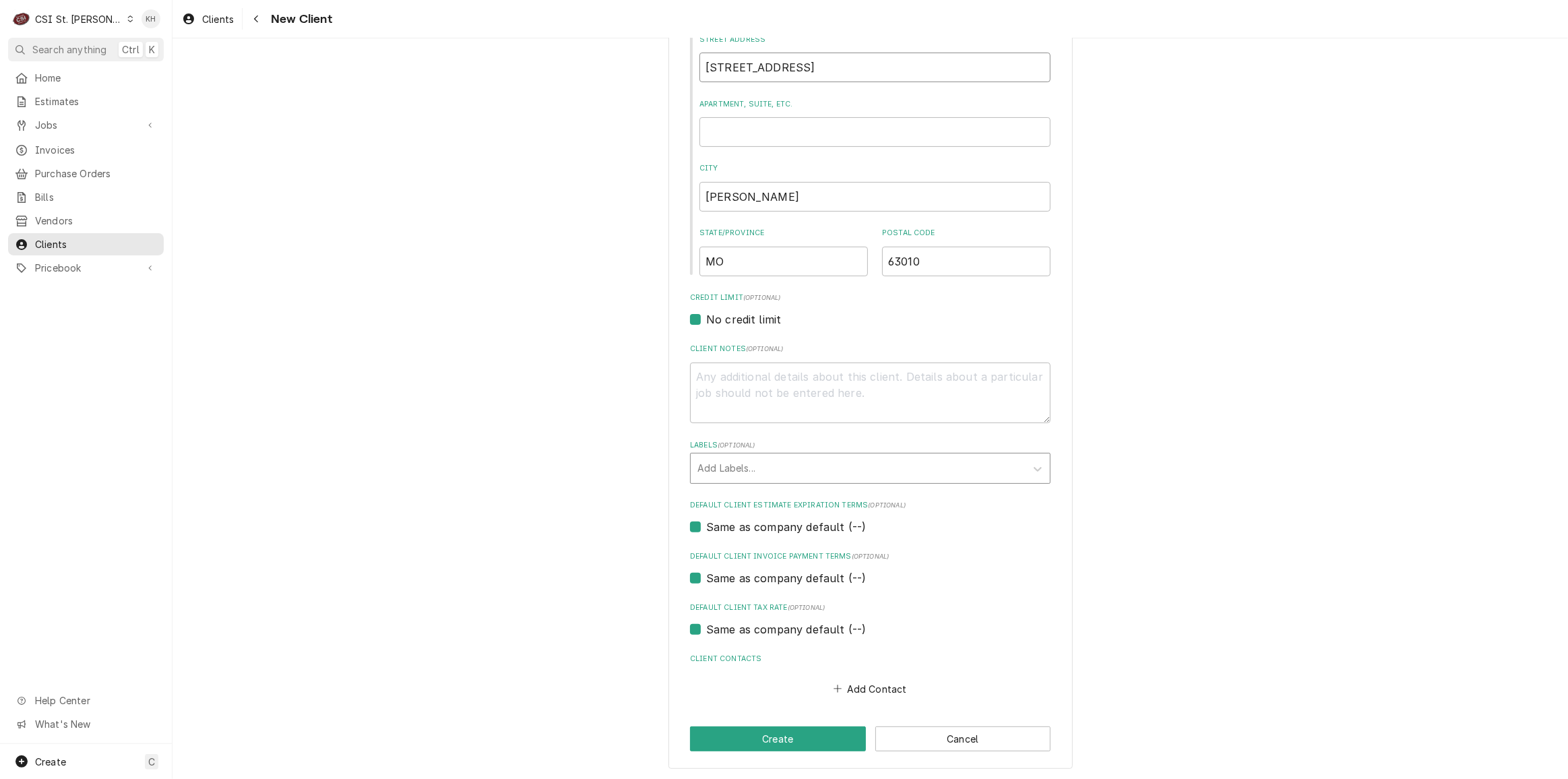
type input "1060 Fox Chase Industrial Dr"
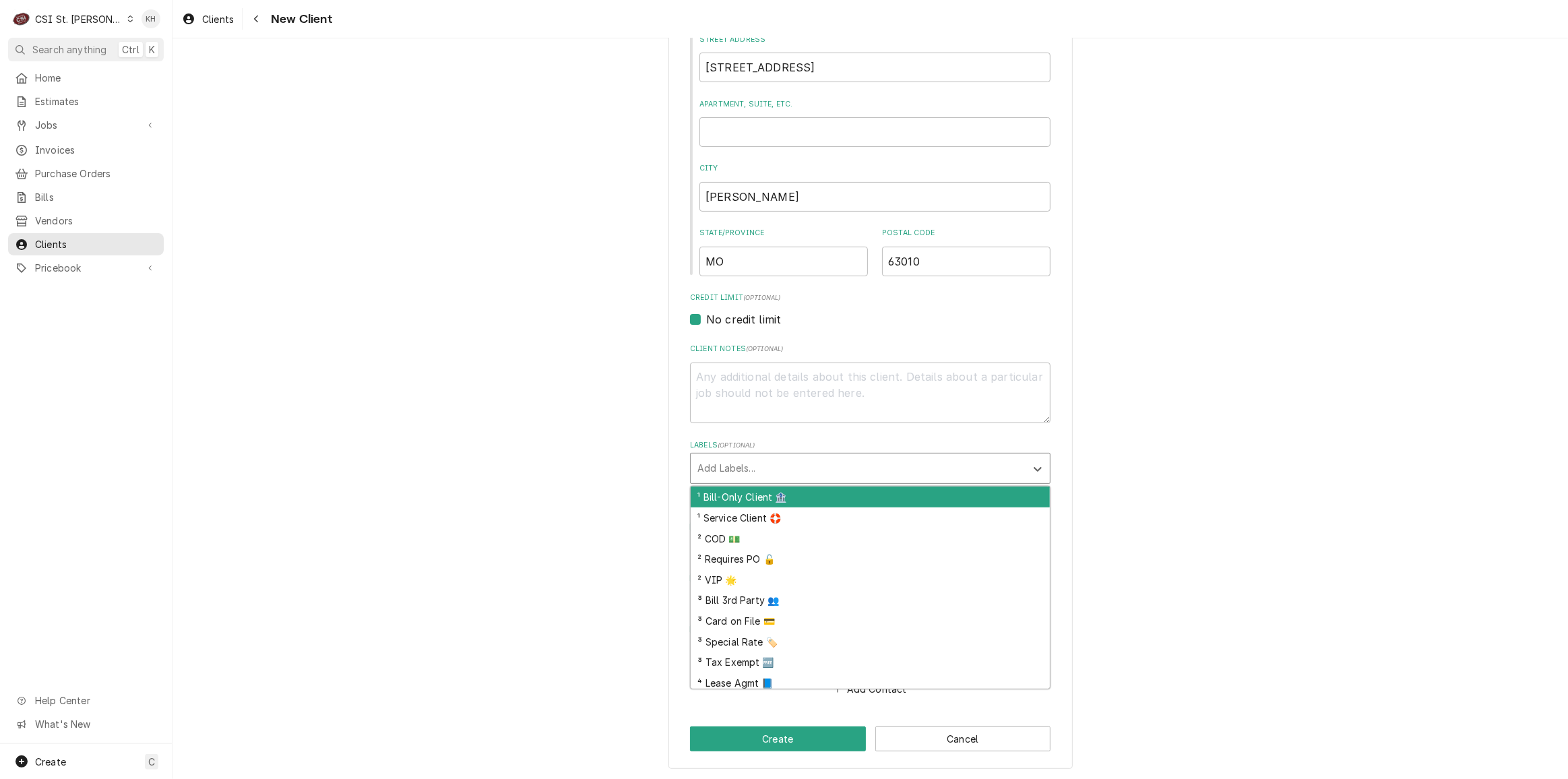
click at [779, 469] on div "Labels" at bounding box center [858, 468] width 321 height 24
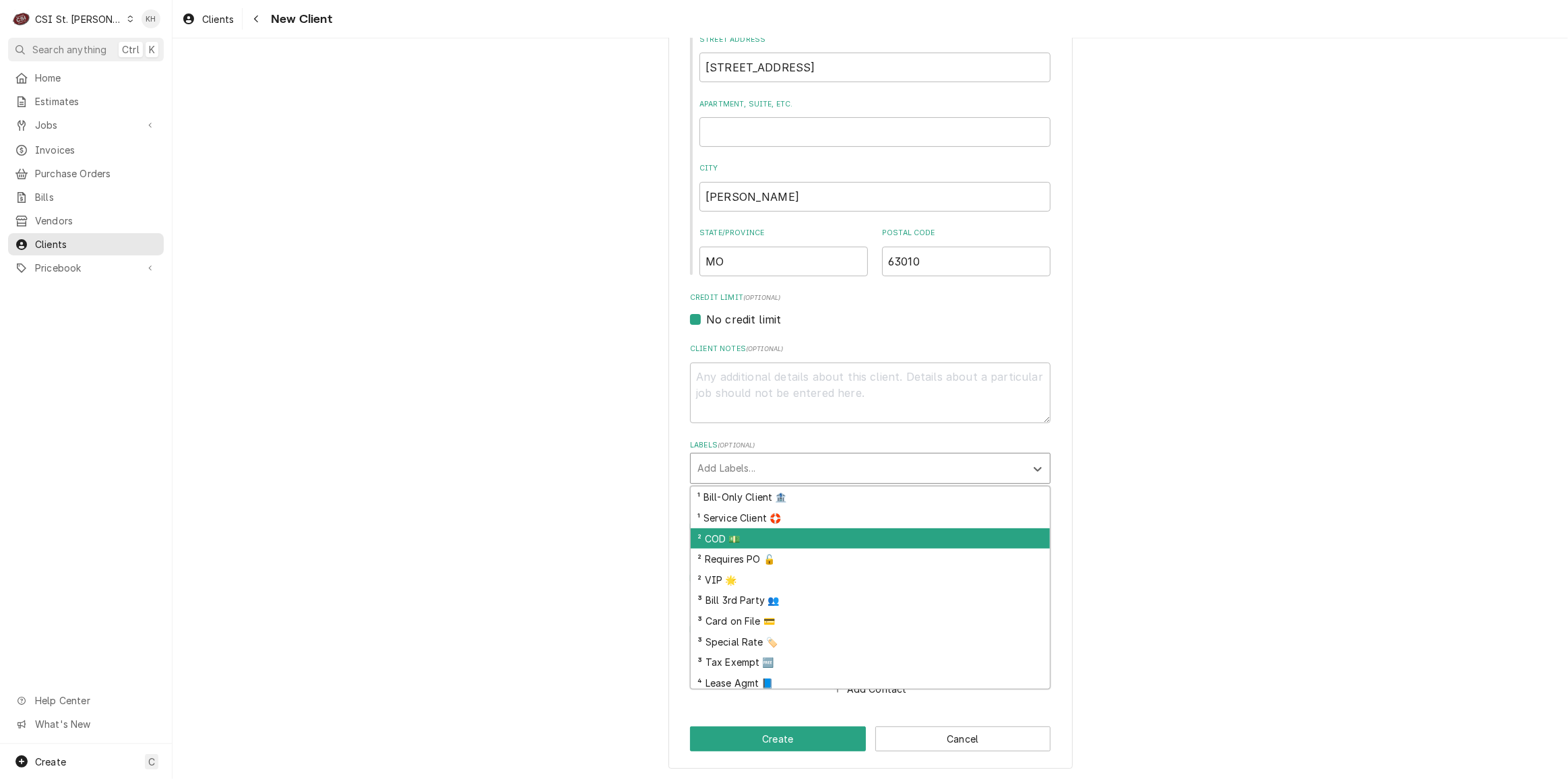
drag, startPoint x: 750, startPoint y: 533, endPoint x: 732, endPoint y: 555, distance: 28.4
click at [750, 533] on div "² COD 💵" at bounding box center [871, 539] width 359 height 21
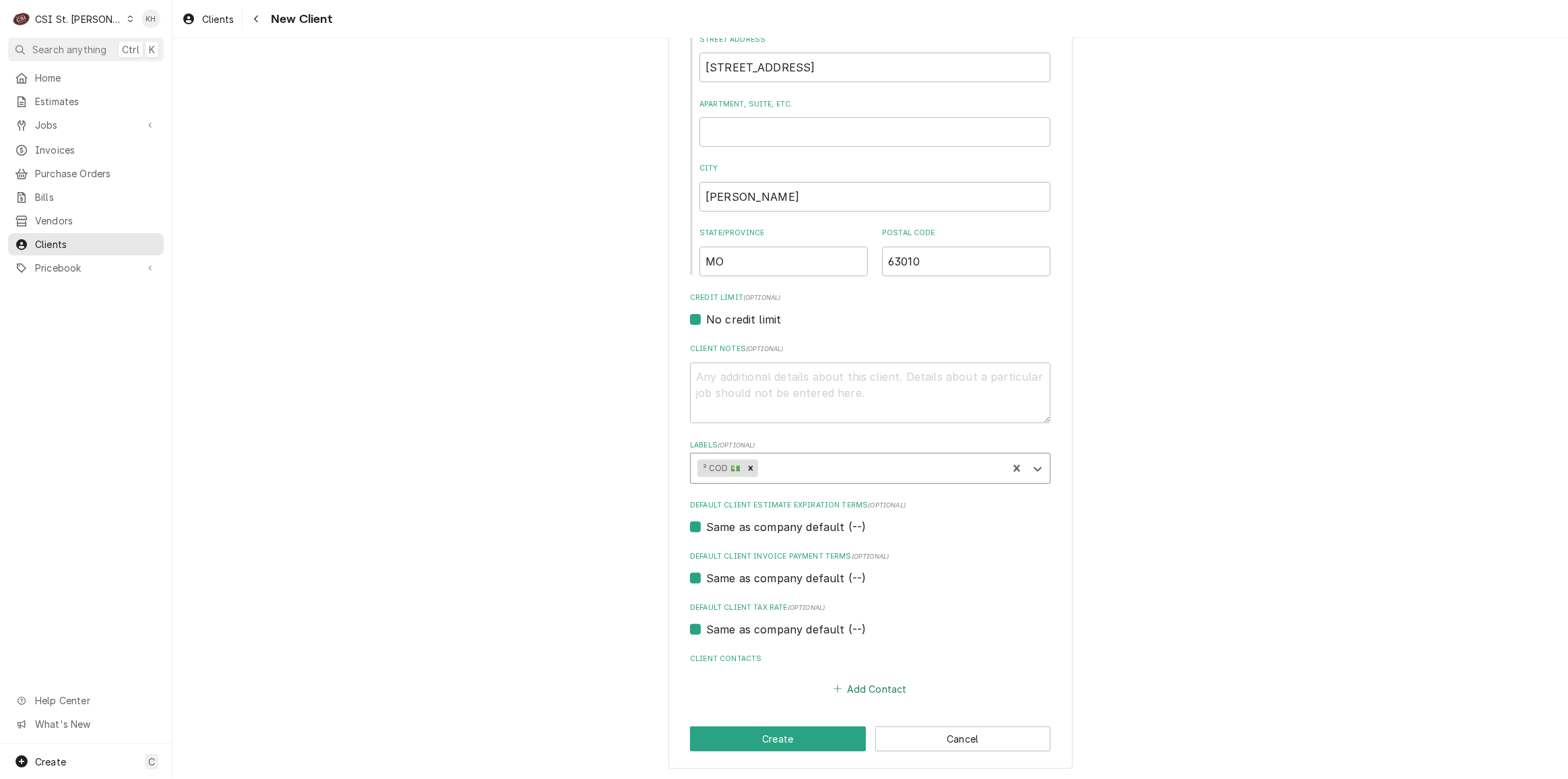
click at [873, 689] on button "Add Contact" at bounding box center [871, 688] width 78 height 19
type textarea "x"
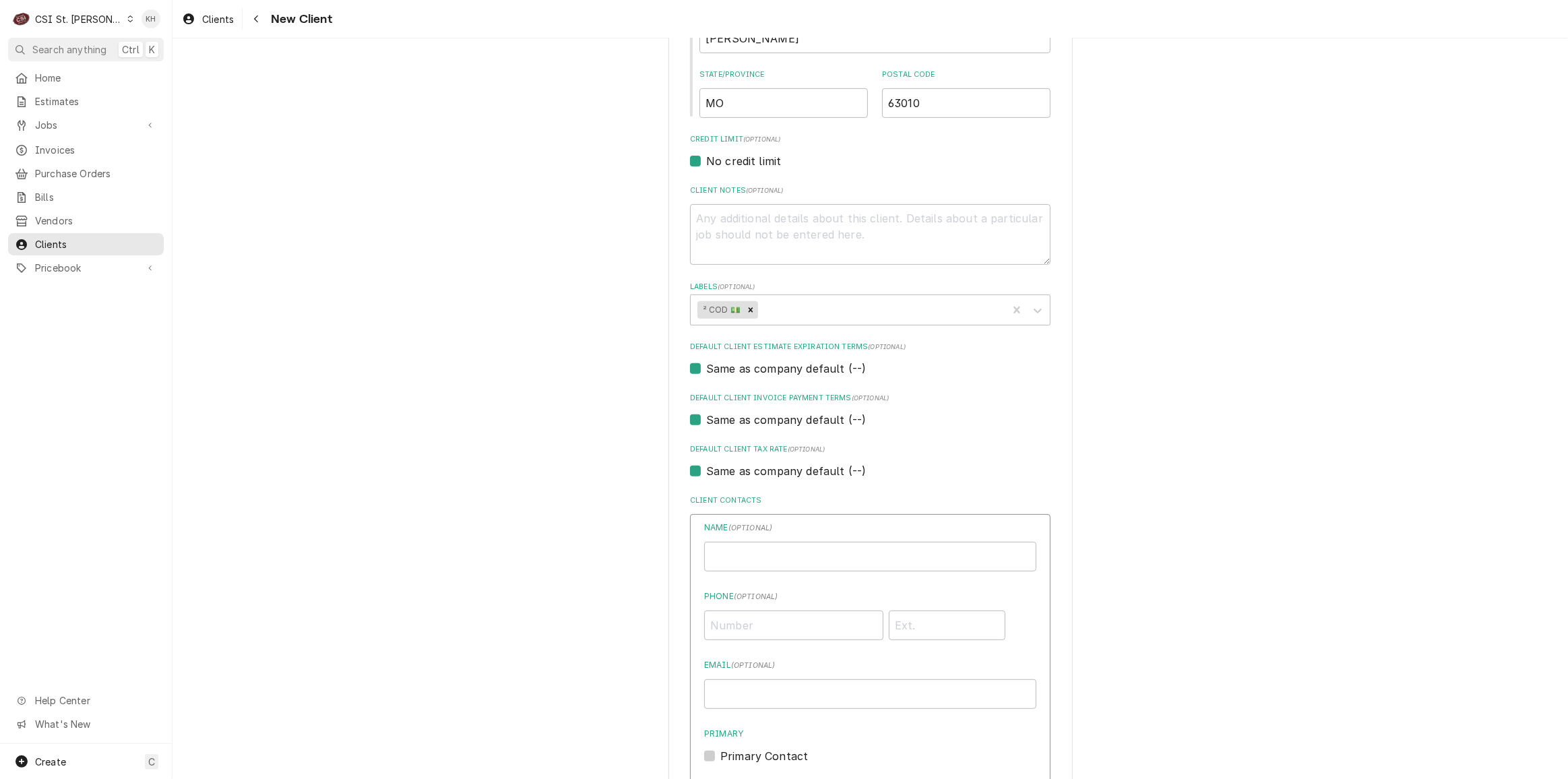
scroll to position [536, 0]
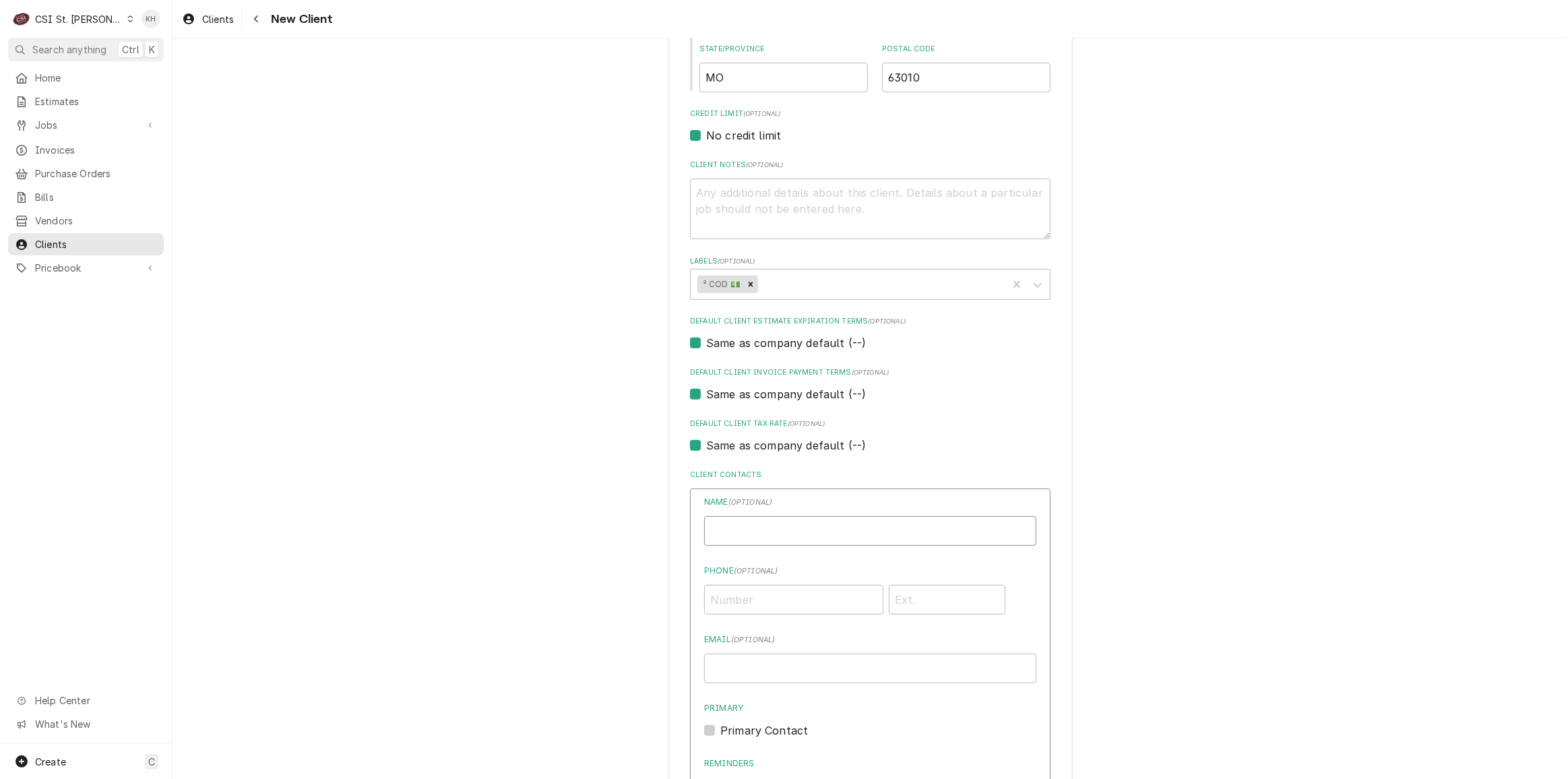
click at [775, 536] on input "Business Name" at bounding box center [871, 531] width 332 height 30
type input "Kasha Kelly"
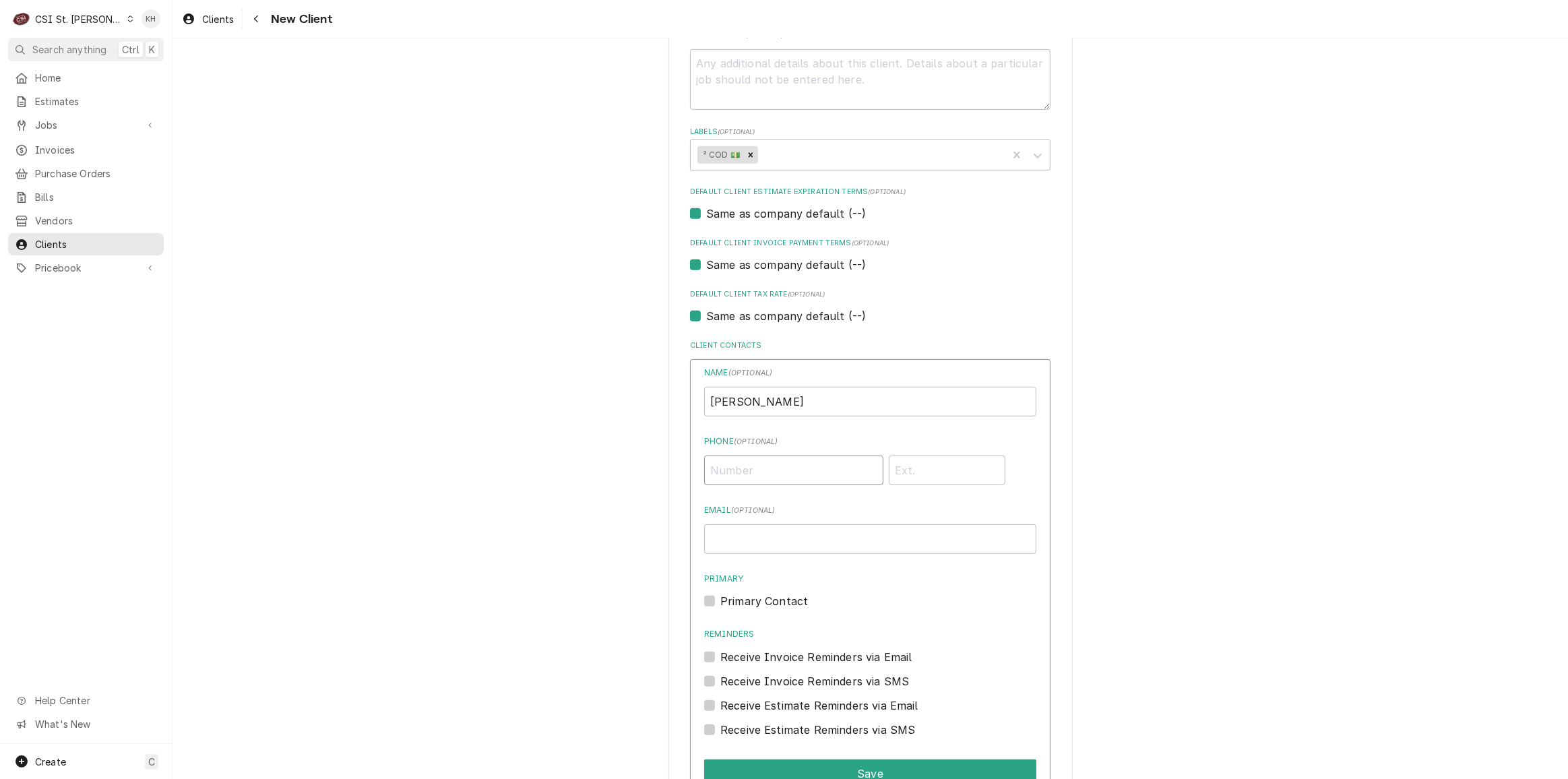
scroll to position [804, 0]
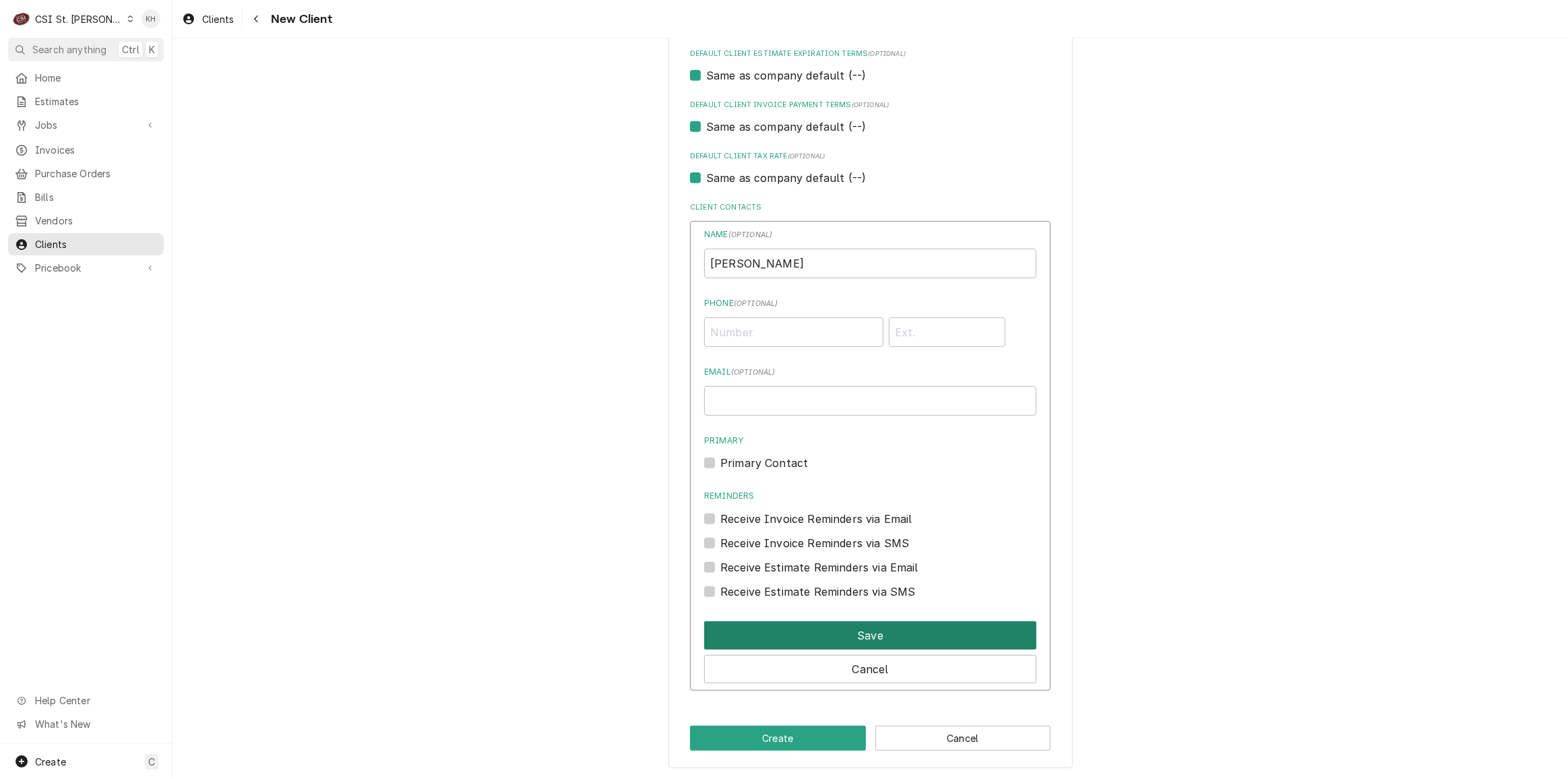
click at [793, 637] on button "Save" at bounding box center [871, 636] width 332 height 28
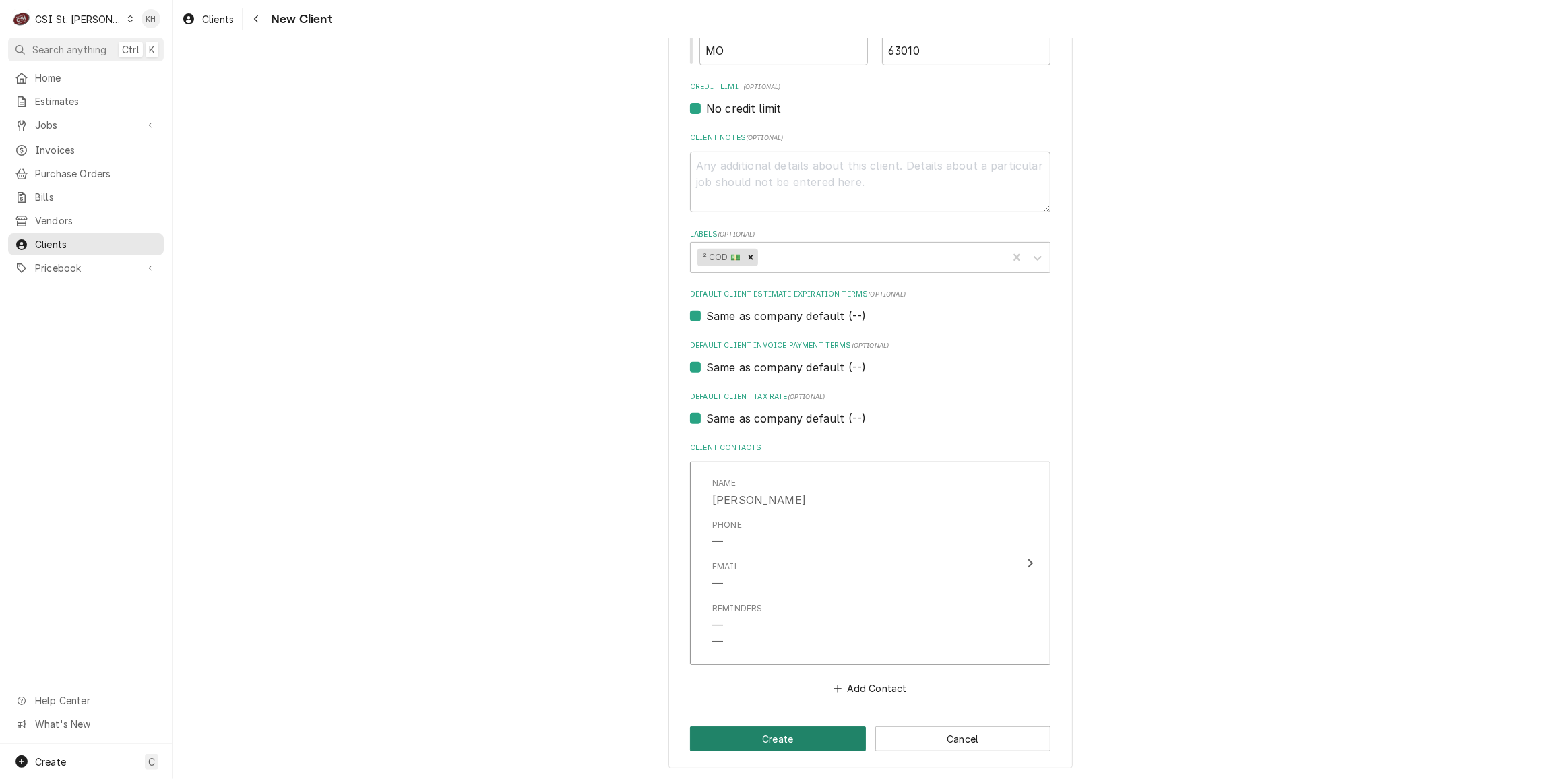
click at [796, 741] on button "Create" at bounding box center [778, 739] width 176 height 25
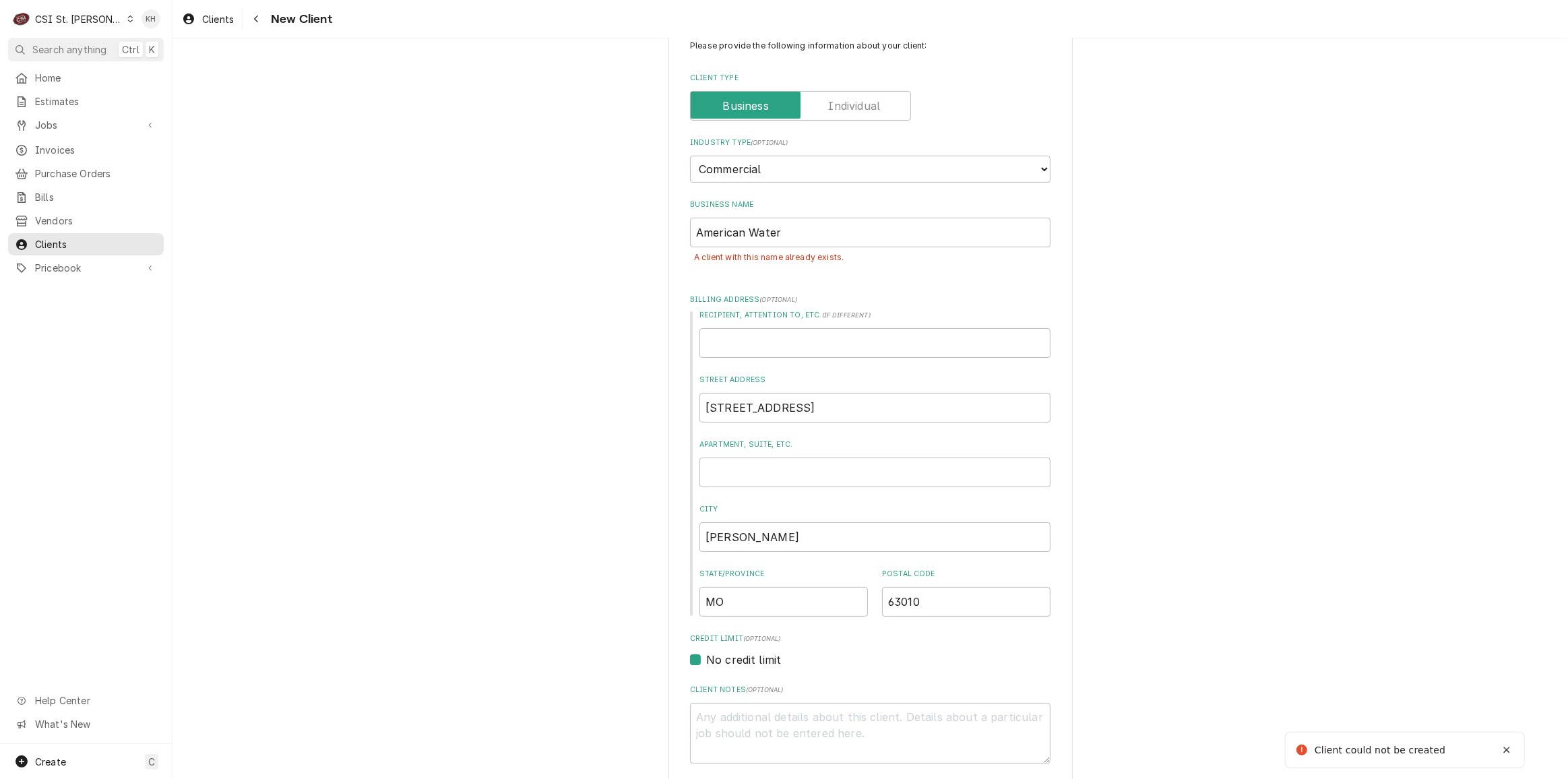
scroll to position [0, 0]
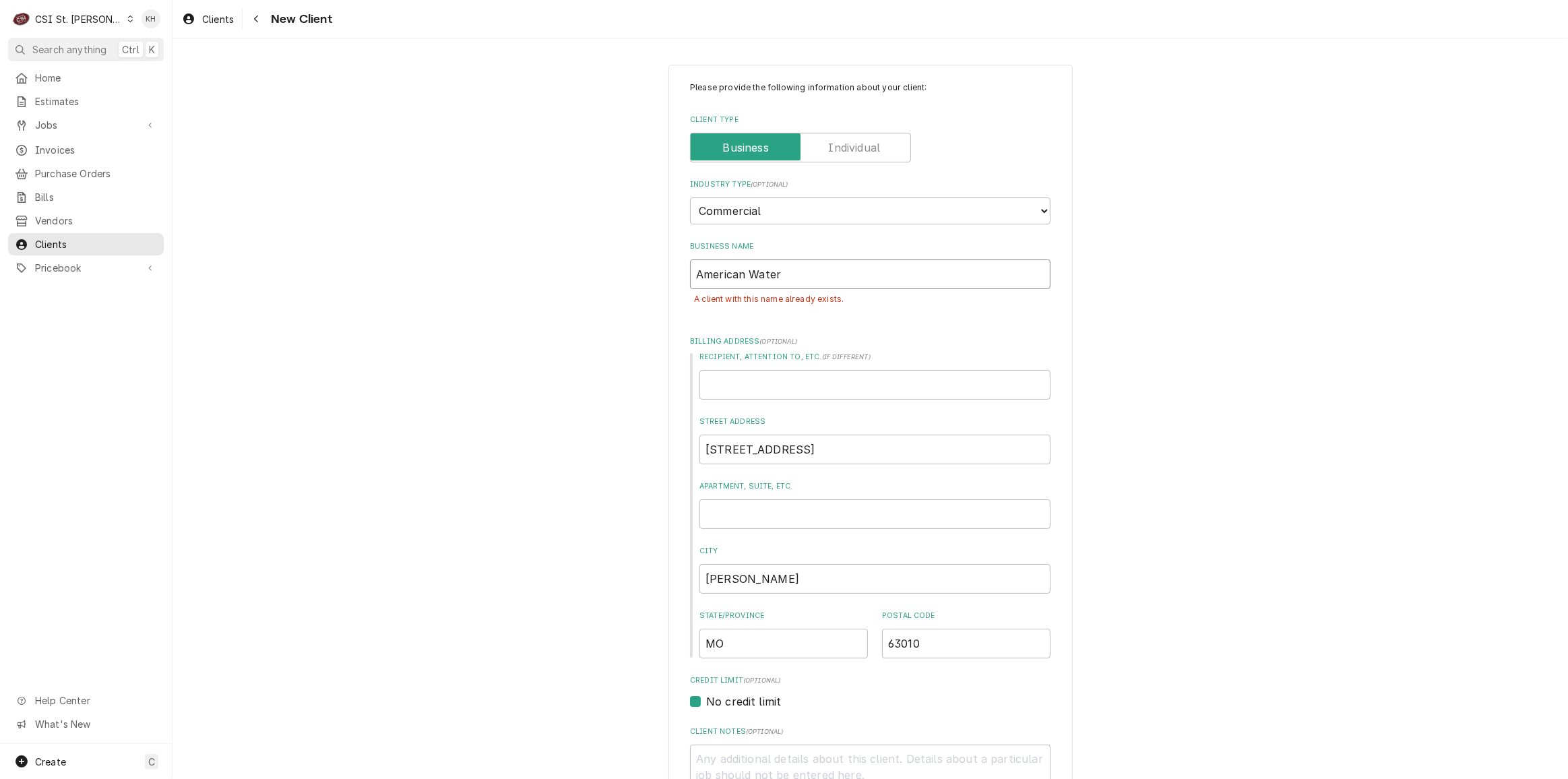
click at [785, 278] on input "American Water" at bounding box center [871, 275] width 361 height 30
type textarea "x"
type input "American Water"
type textarea "x"
type input "American Water A"
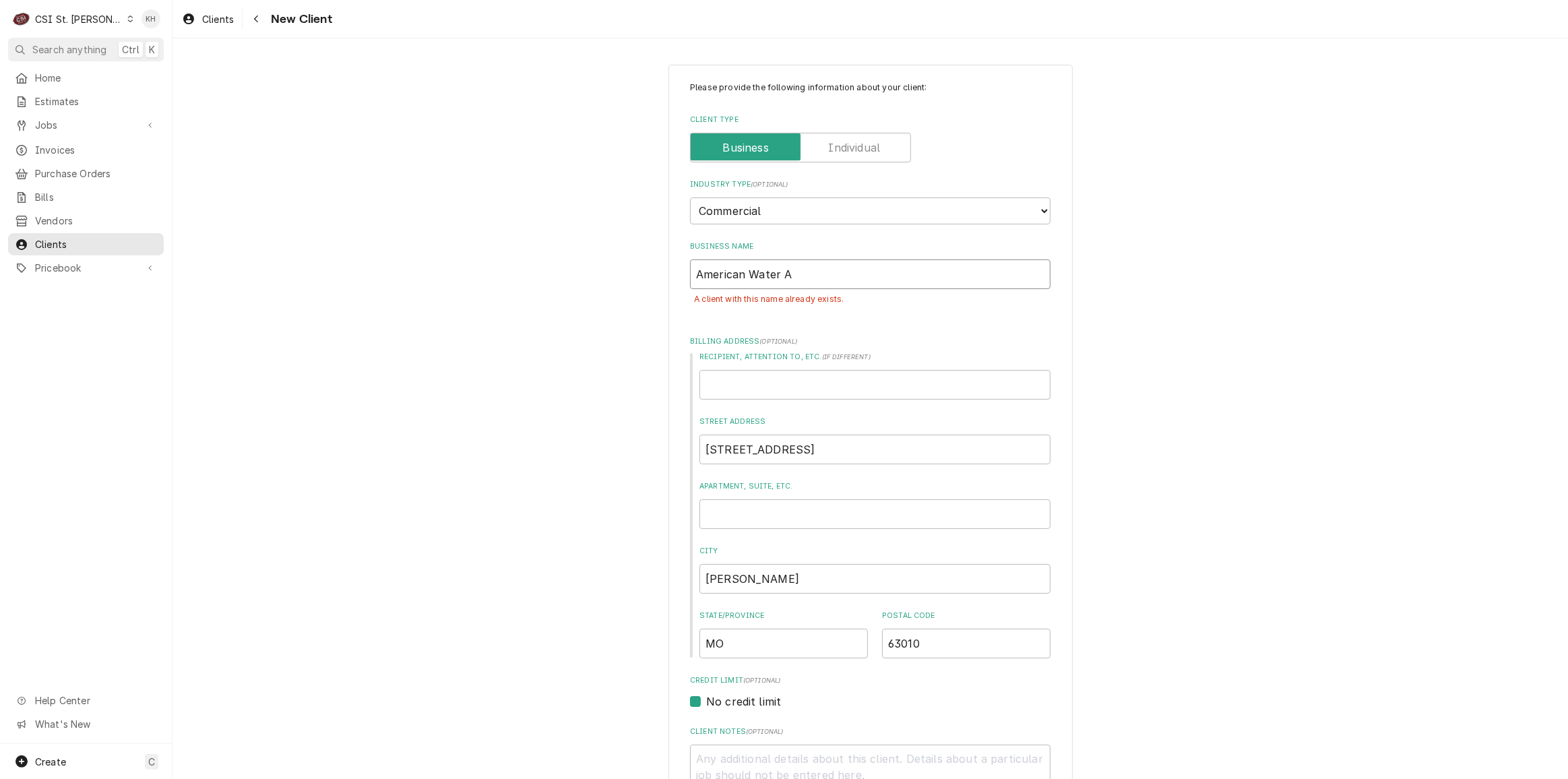
type textarea "x"
type input "American Water Ar"
type textarea "x"
type input "American Water Arno"
type textarea "x"
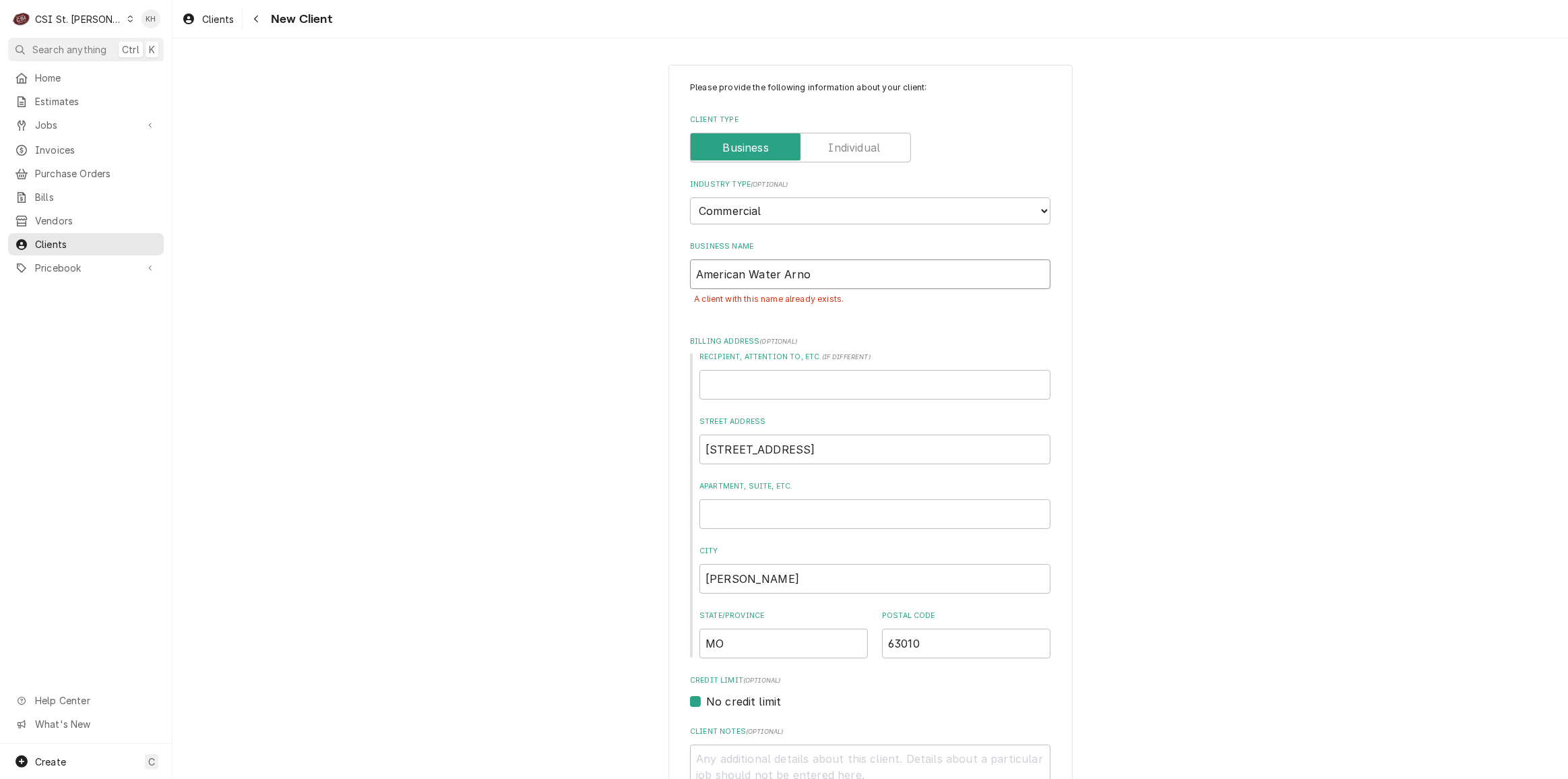
type input "American Water Arnol"
type textarea "x"
type input "American Water Arno"
type textarea "x"
type input "American Water Arn"
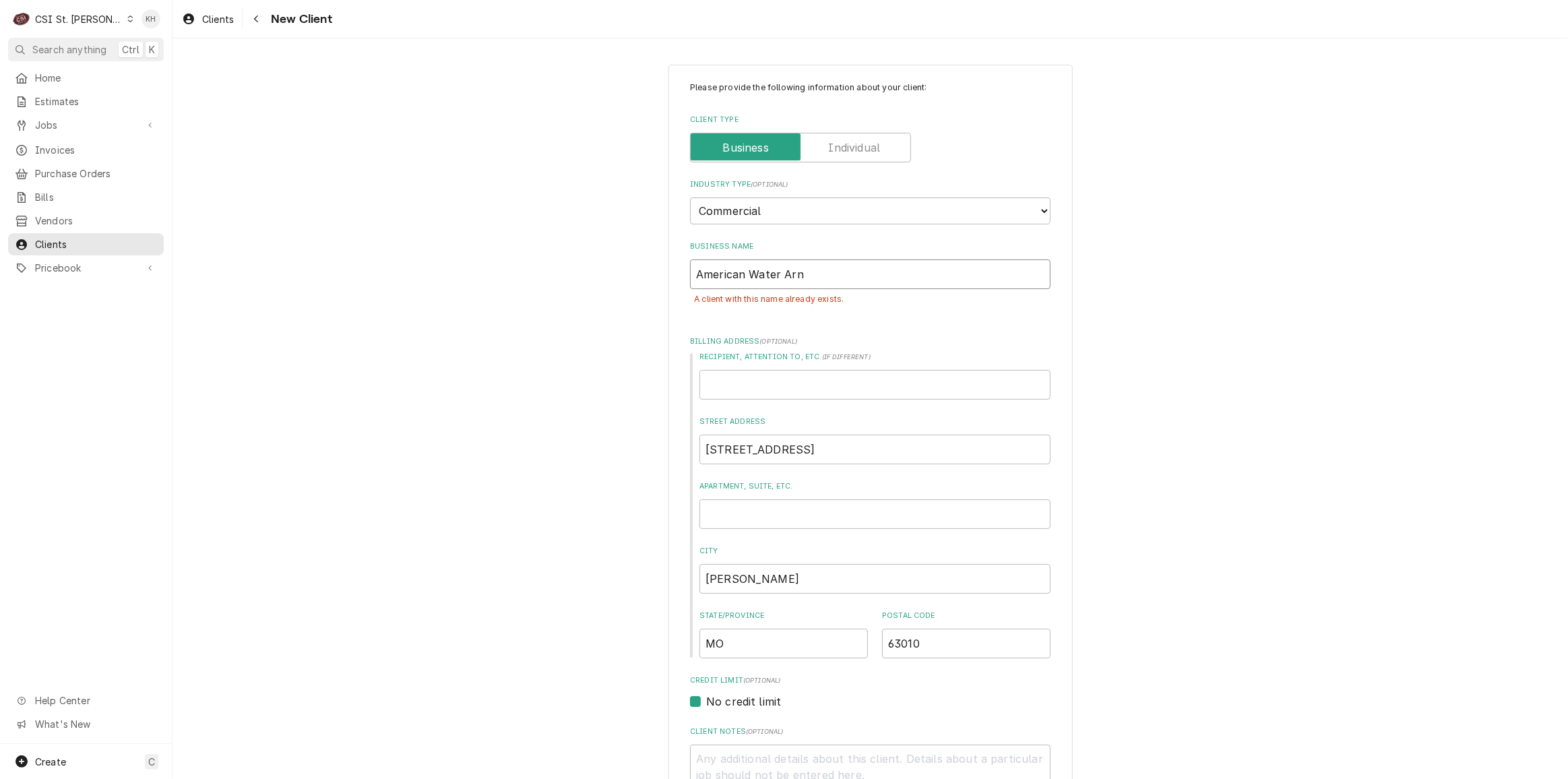
type textarea "x"
type input "American Water Ar"
type textarea "x"
type input "American Water Arn"
type textarea "x"
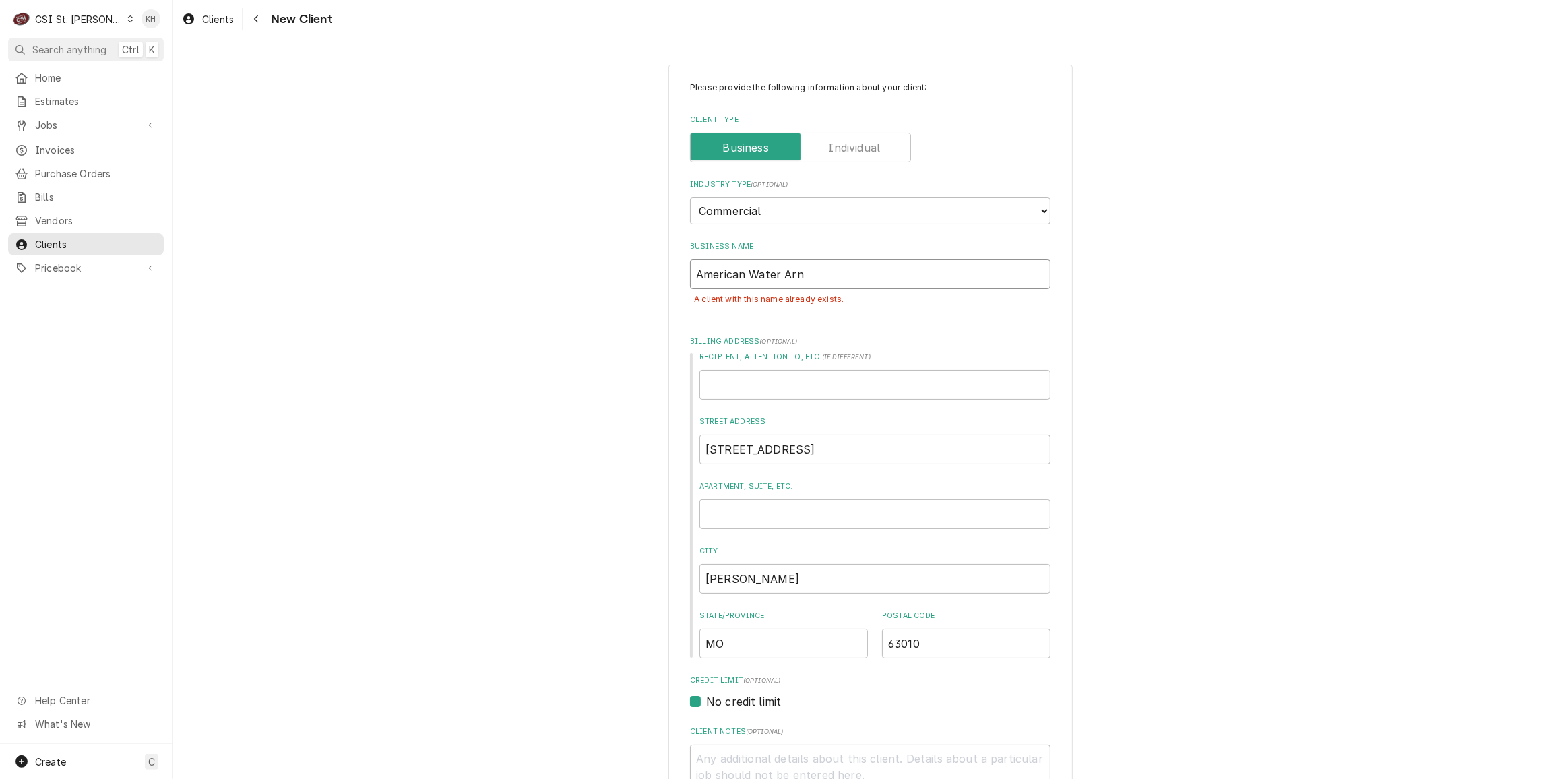
type input "American Water Arno"
type textarea "x"
type input "American Water Arnol"
type textarea "x"
type input "American Water Arnold"
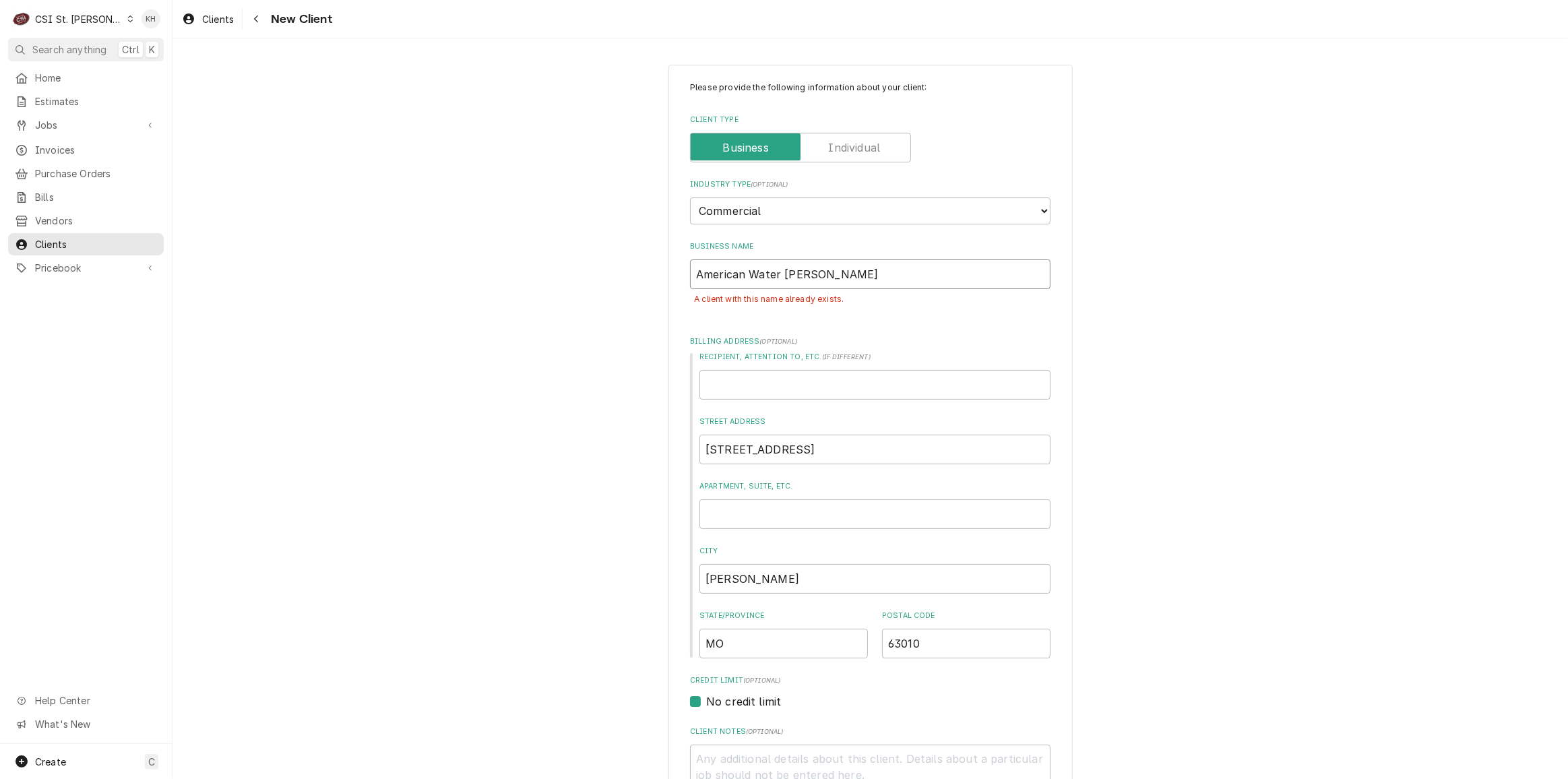
type textarea "x"
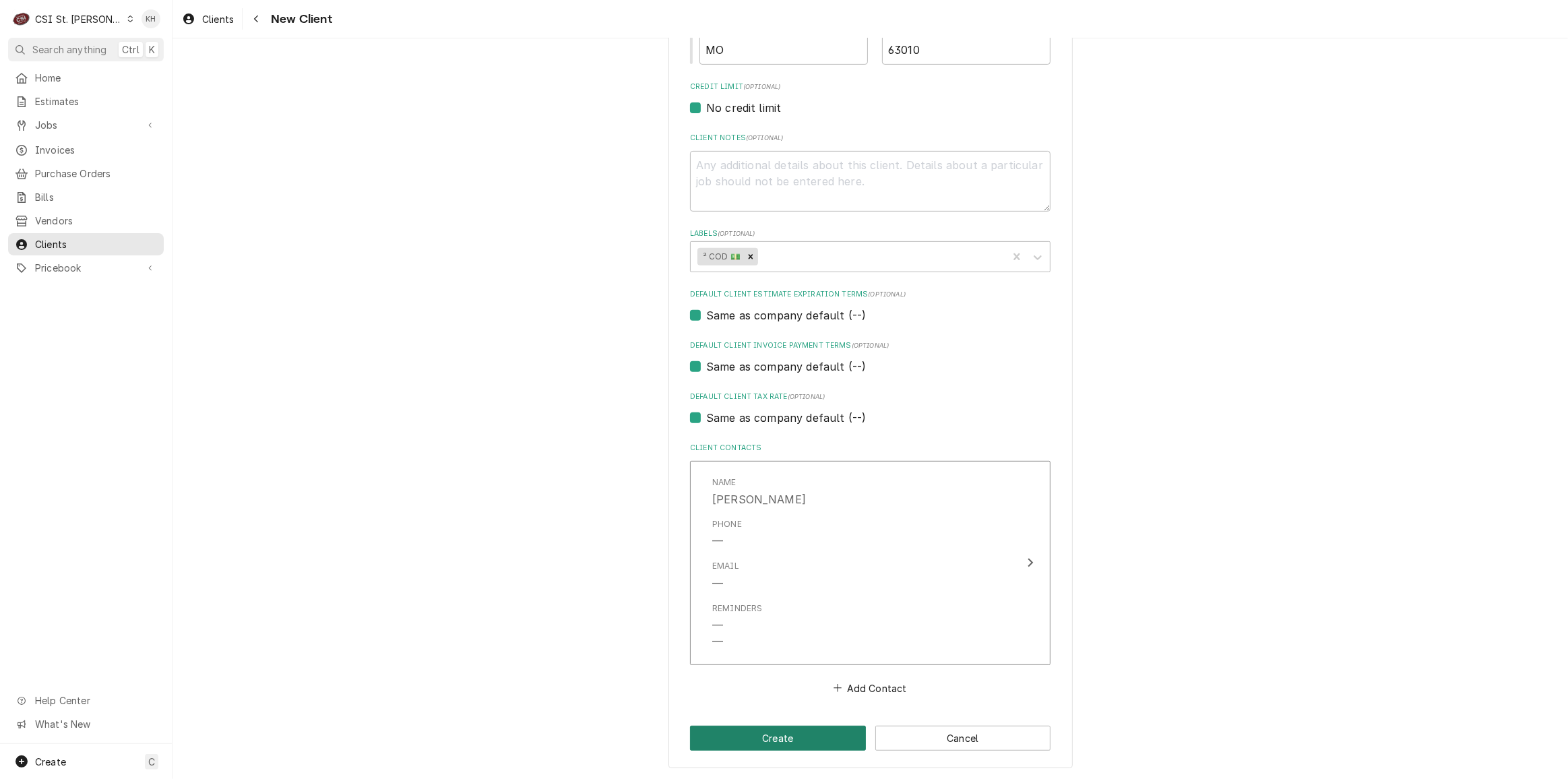
type input "American Water Arnold"
click at [717, 732] on button "Create" at bounding box center [778, 738] width 176 height 25
type textarea "x"
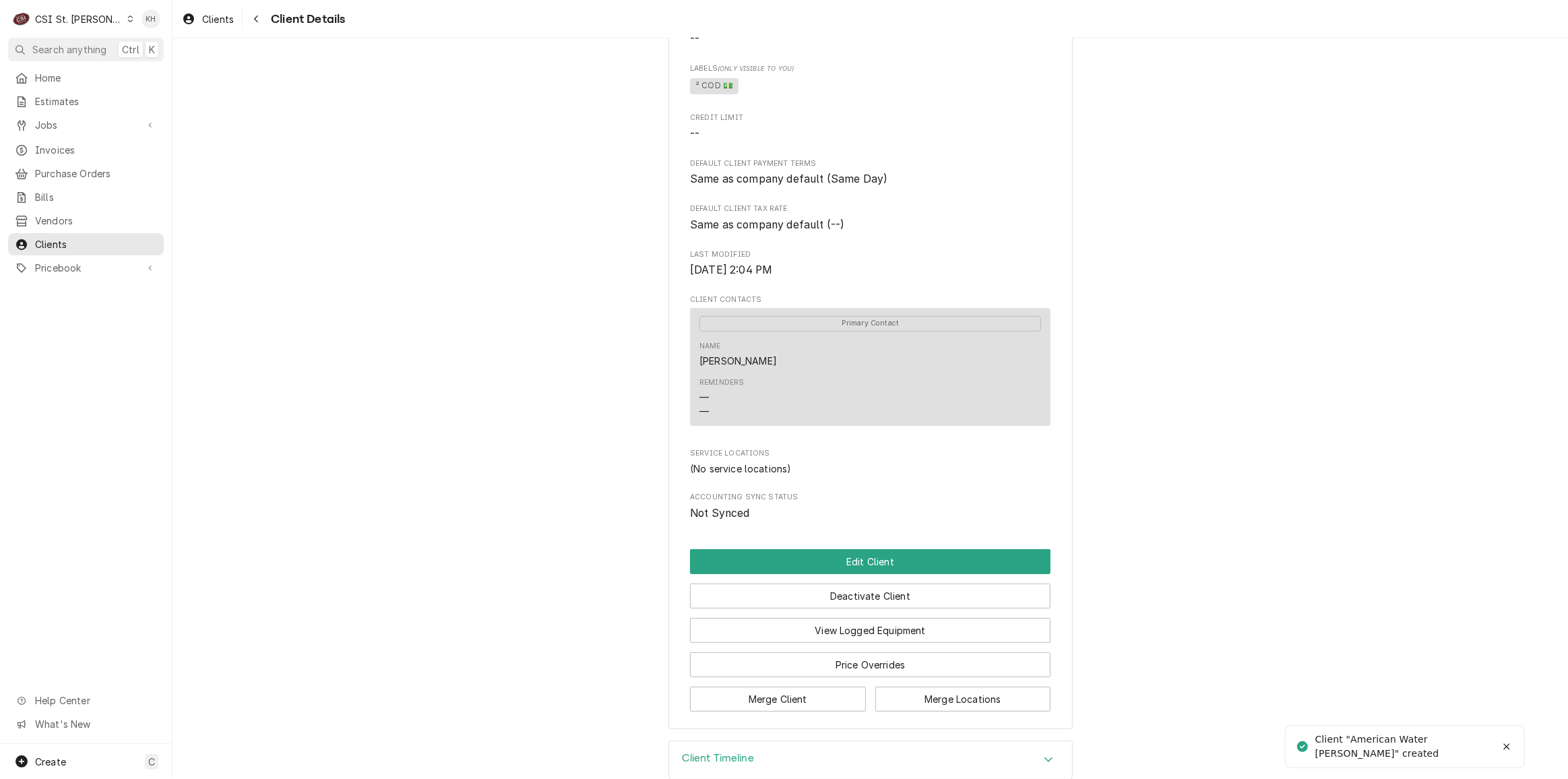
scroll to position [272, 0]
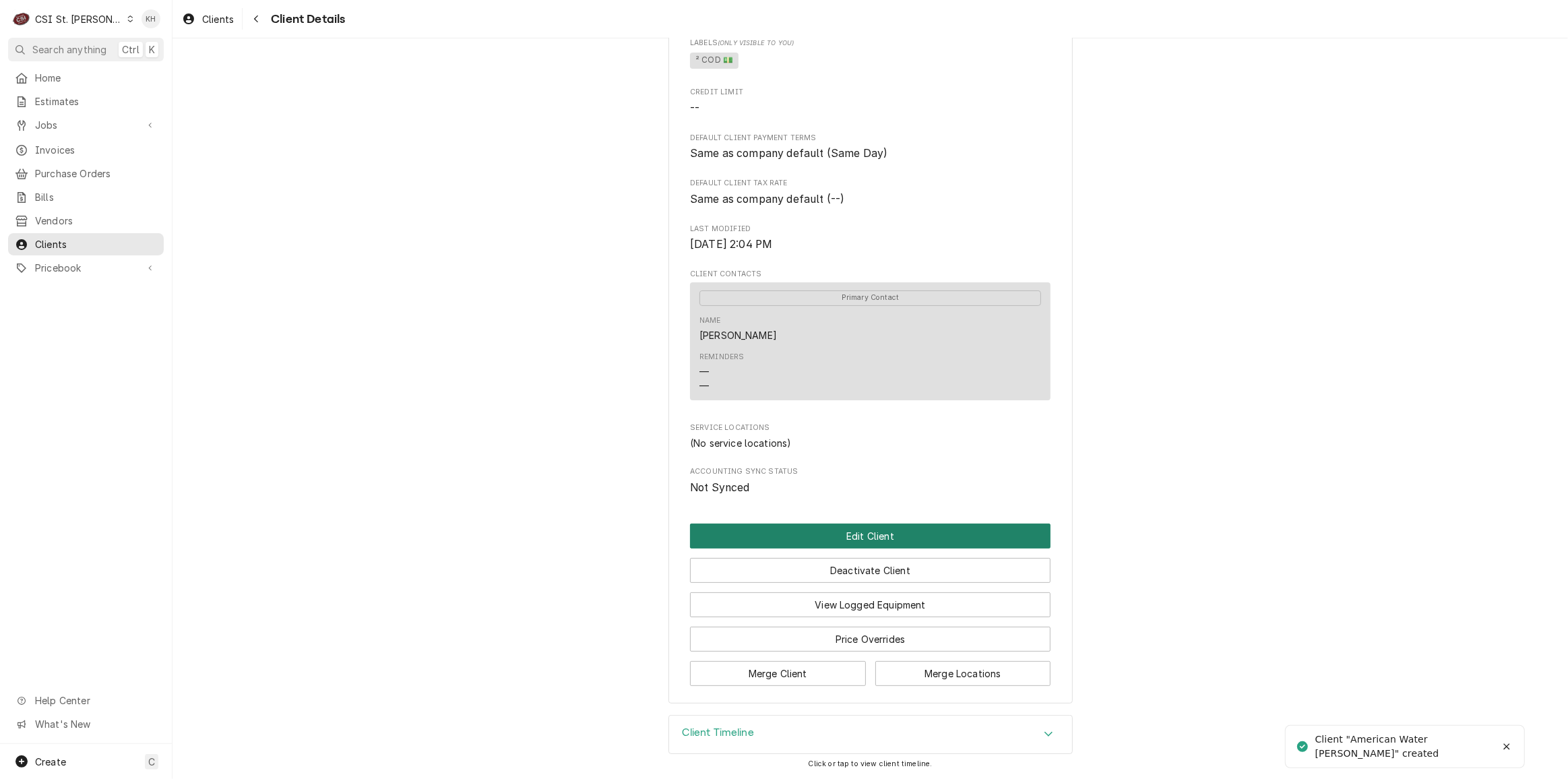
click at [863, 548] on button "Edit Client" at bounding box center [871, 536] width 361 height 25
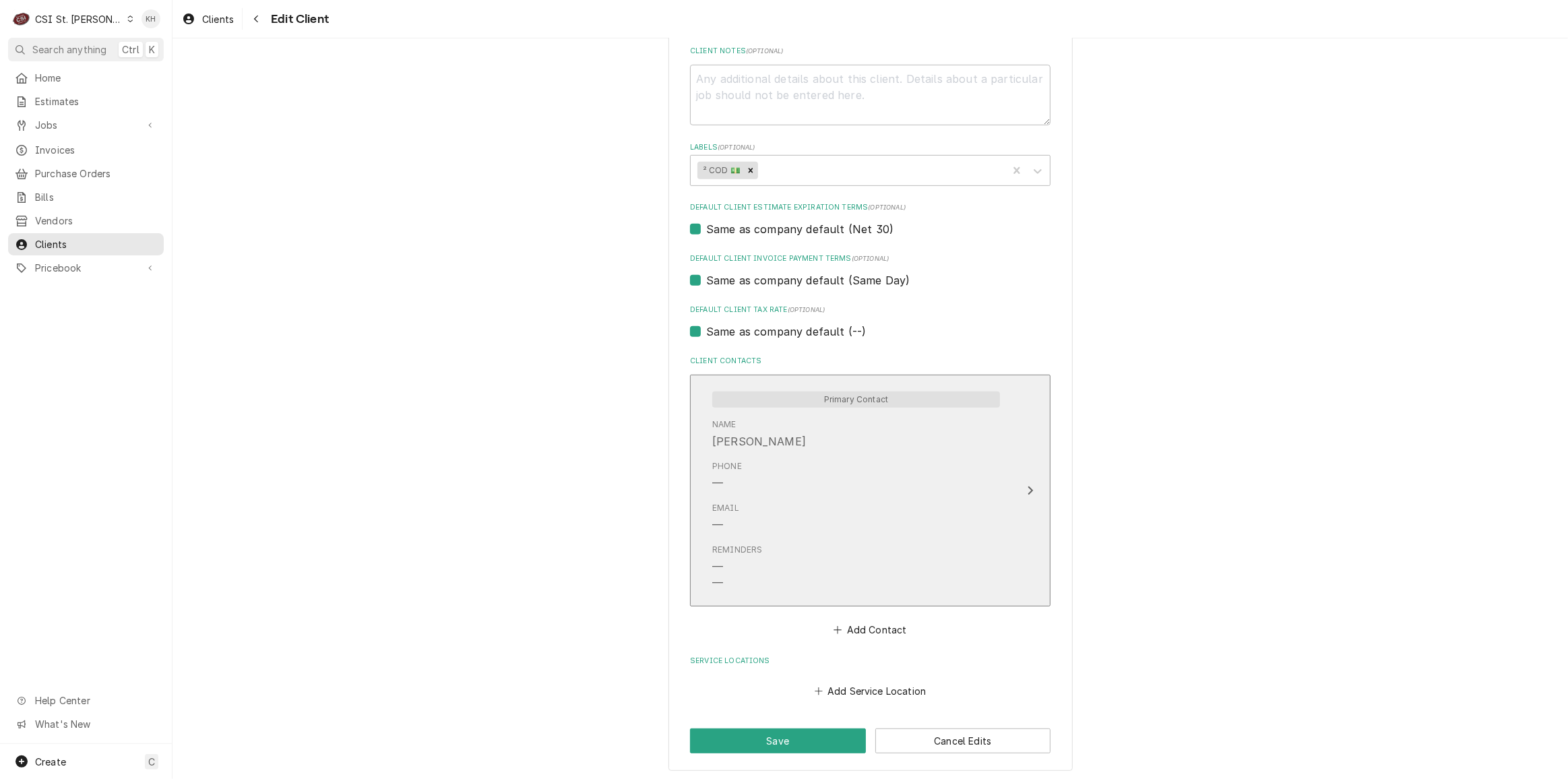
scroll to position [652, 0]
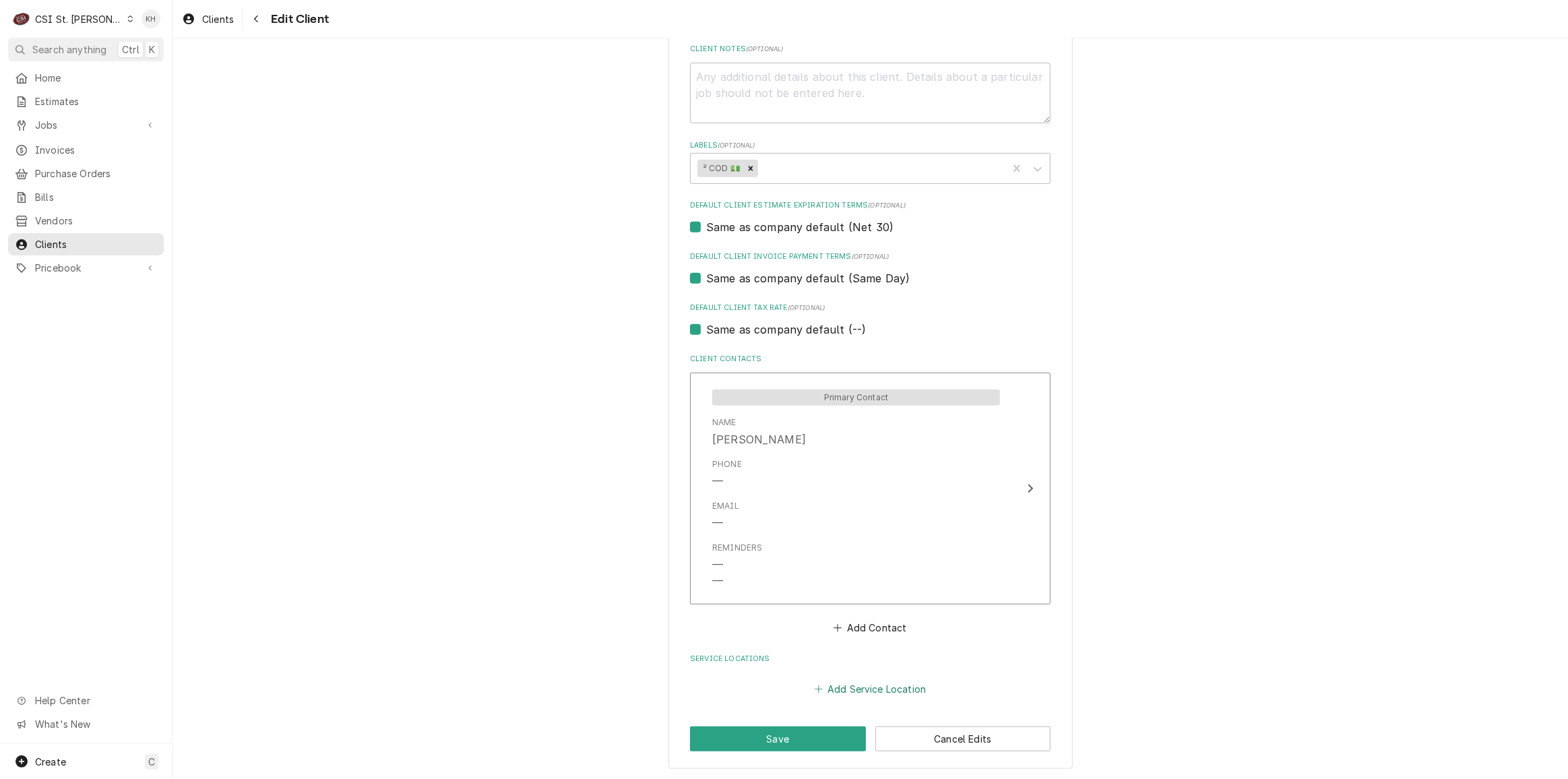
click at [872, 685] on button "Add Service Location" at bounding box center [870, 688] width 116 height 19
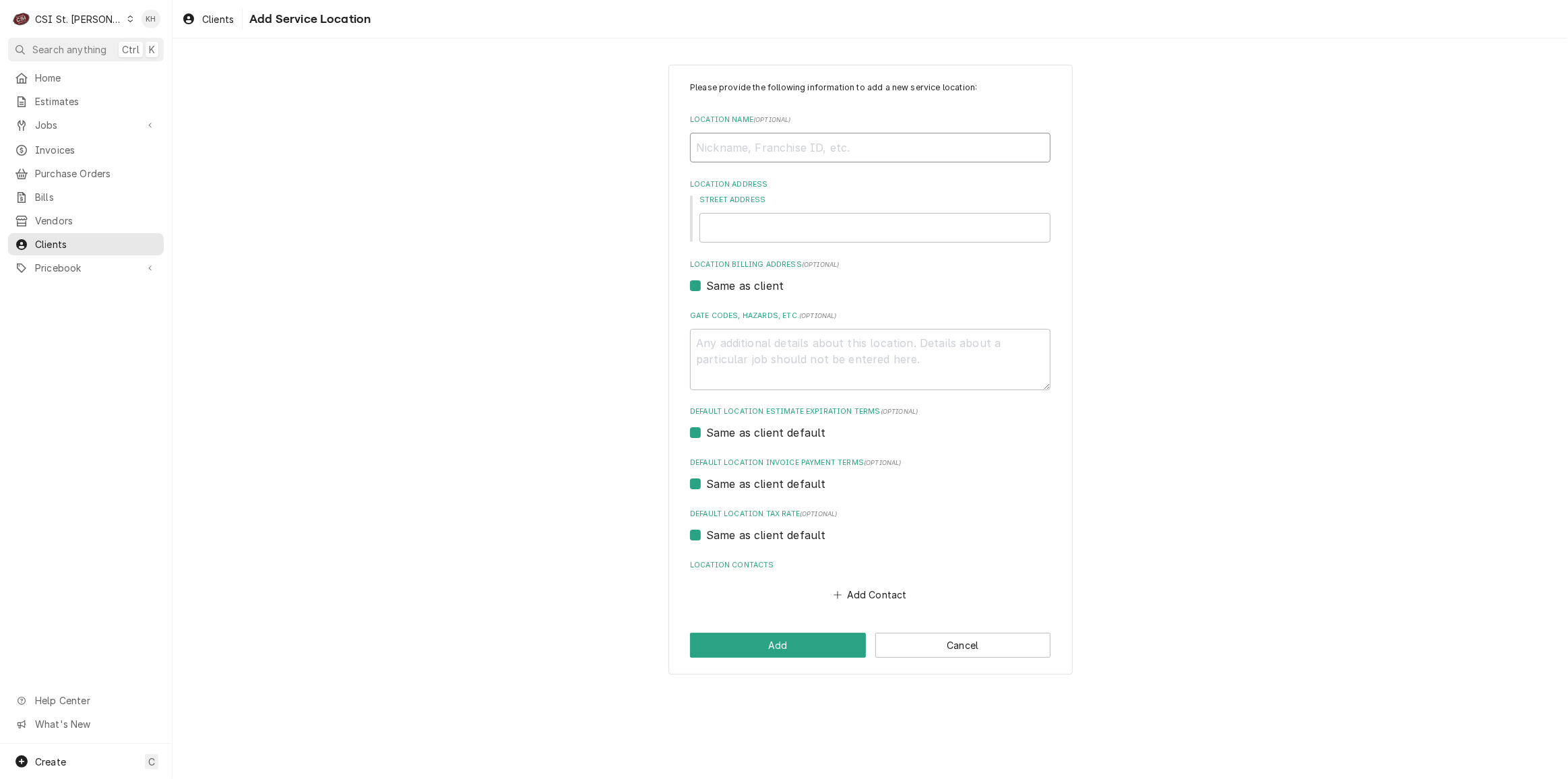
click at [833, 148] on input "Location Name ( optional )" at bounding box center [871, 148] width 361 height 30
type textarea "x"
type input "A"
type textarea "x"
type input "Am"
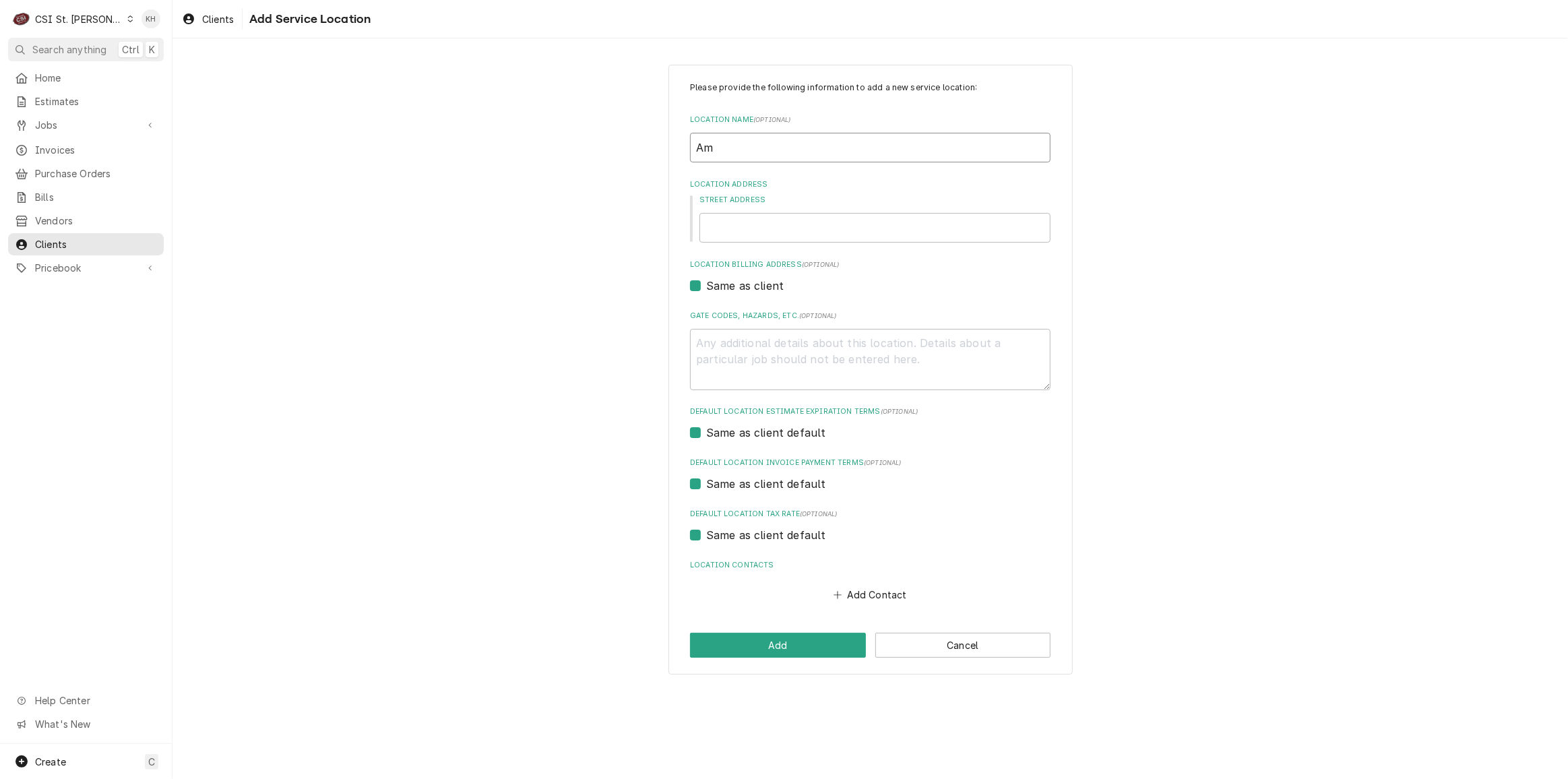
type textarea "x"
type input "Ame"
type textarea "x"
type input "Amer"
type textarea "x"
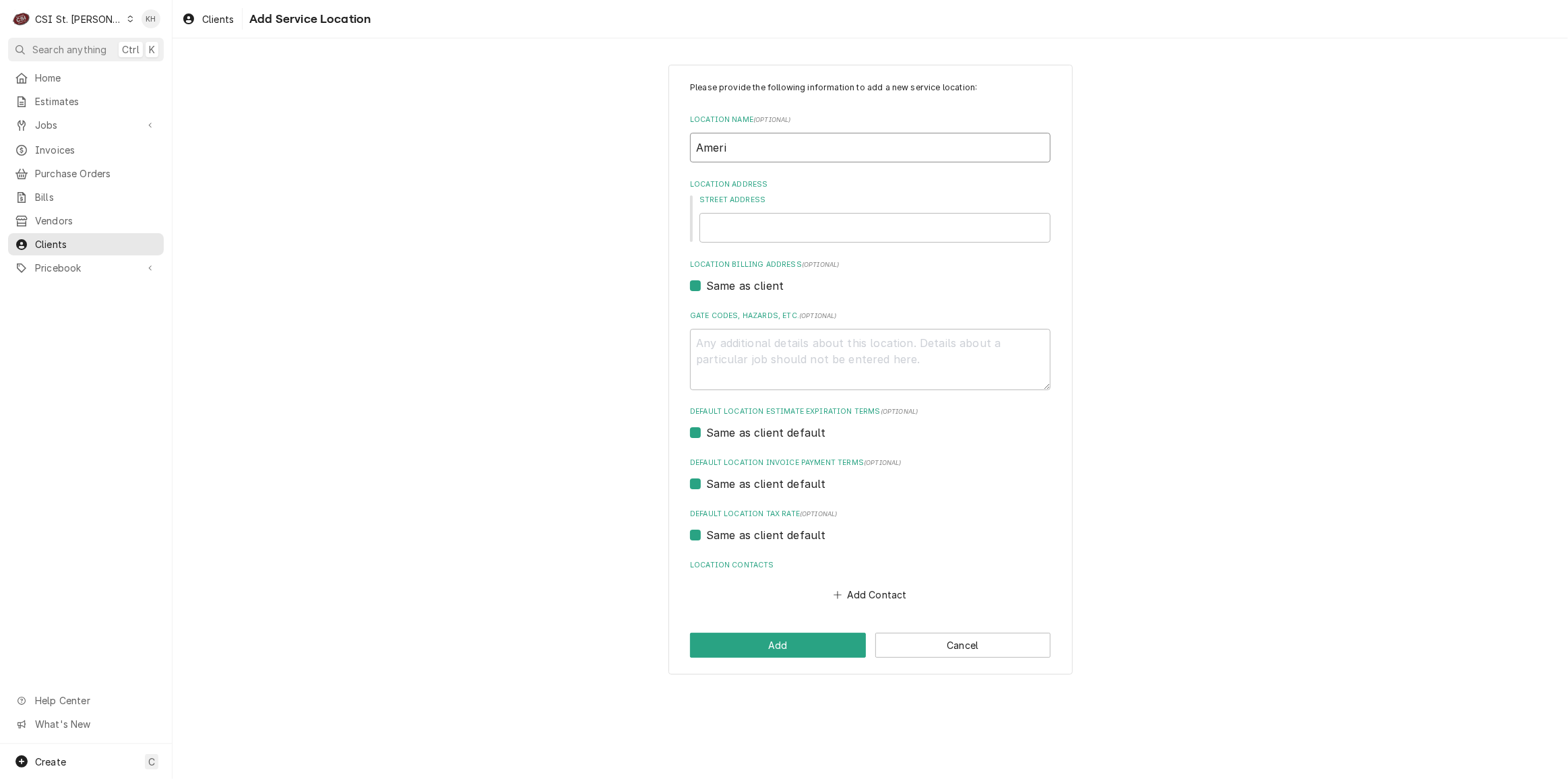
type input "Americ"
type textarea "x"
type input "America"
type textarea "x"
type input "American"
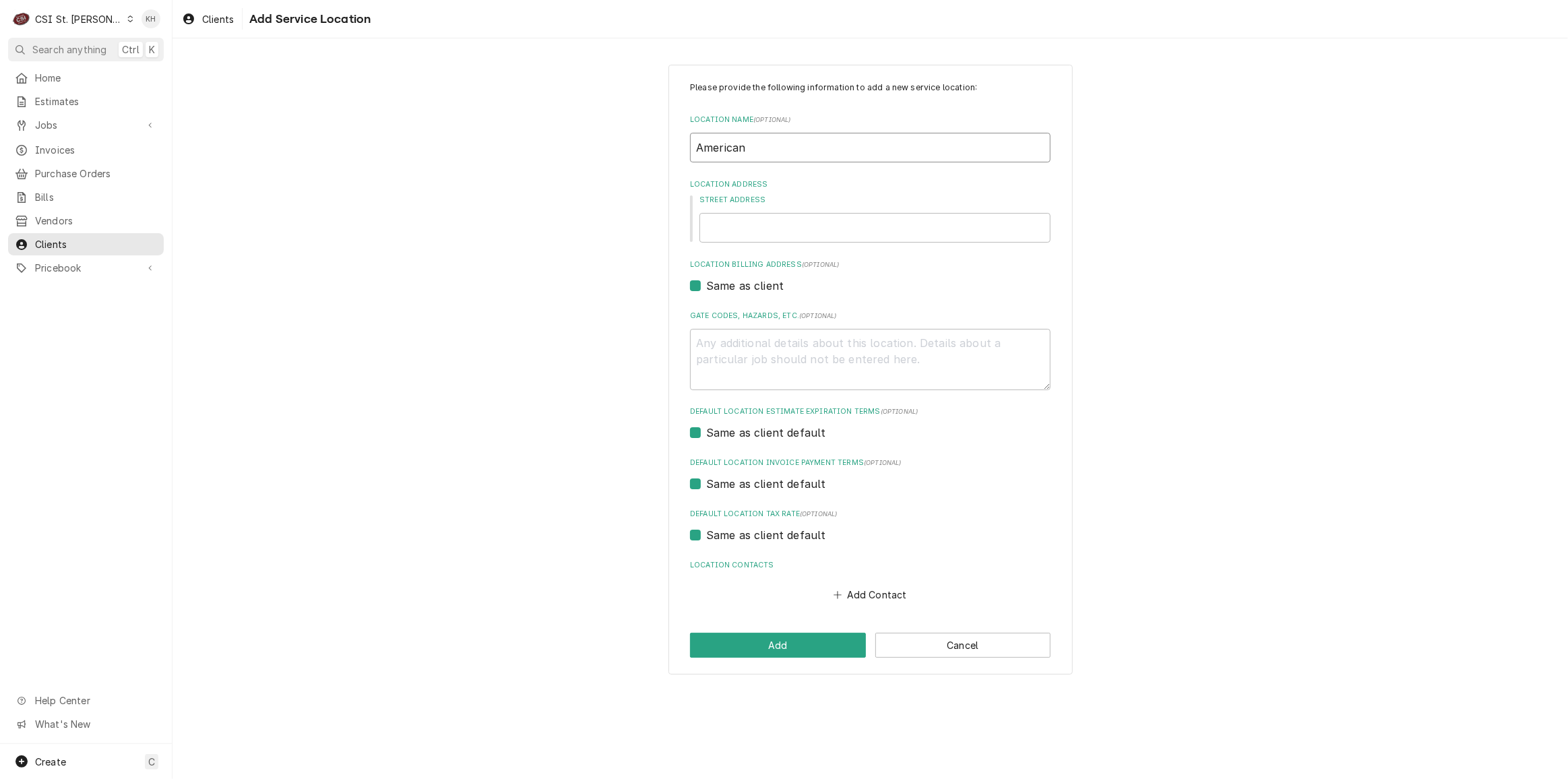
type textarea "x"
type input "American"
type textarea "x"
type input "American W"
type textarea "x"
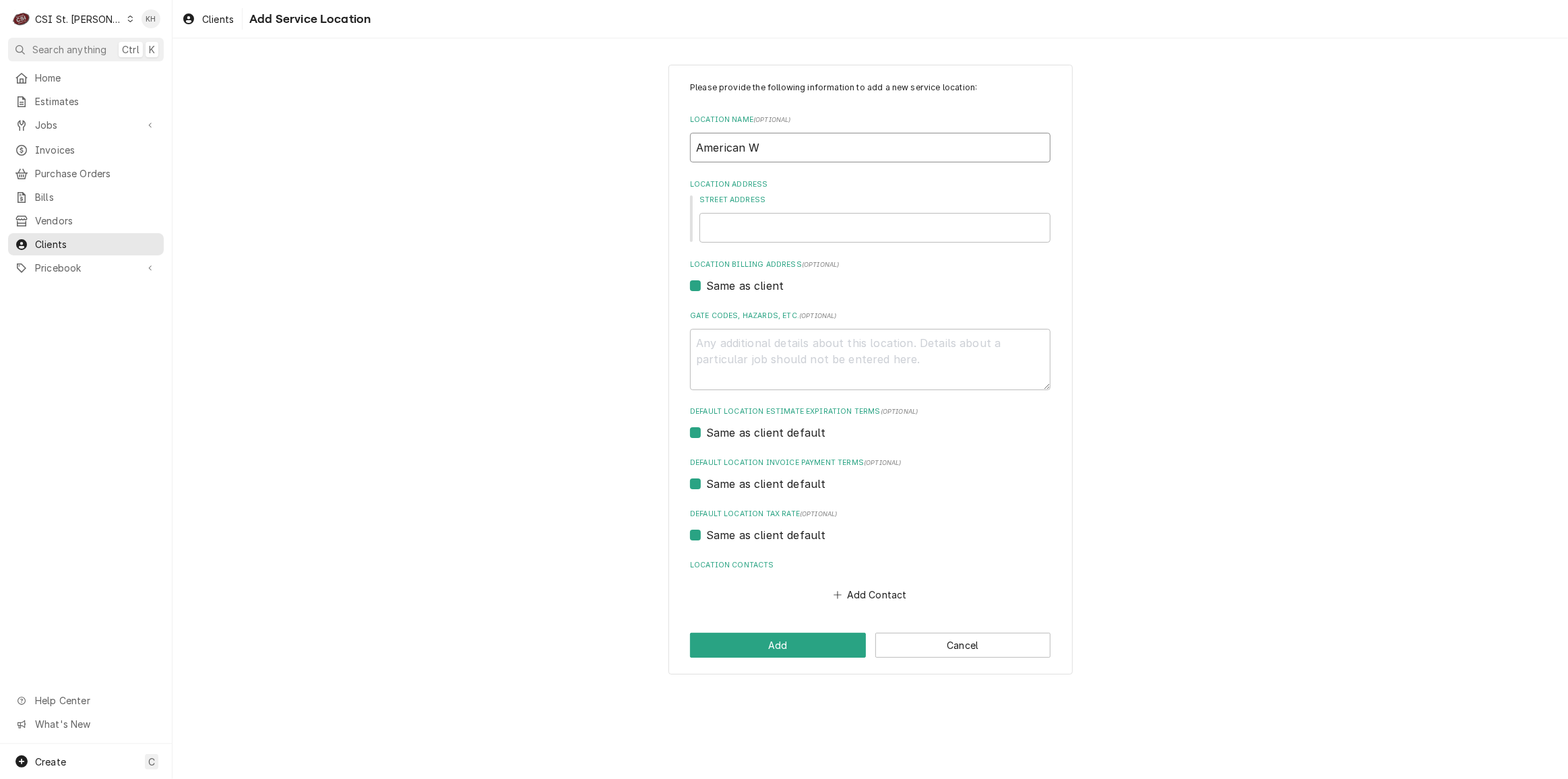
type input "American Wa"
type textarea "x"
type input "American Wat"
type textarea "x"
type input "American Water"
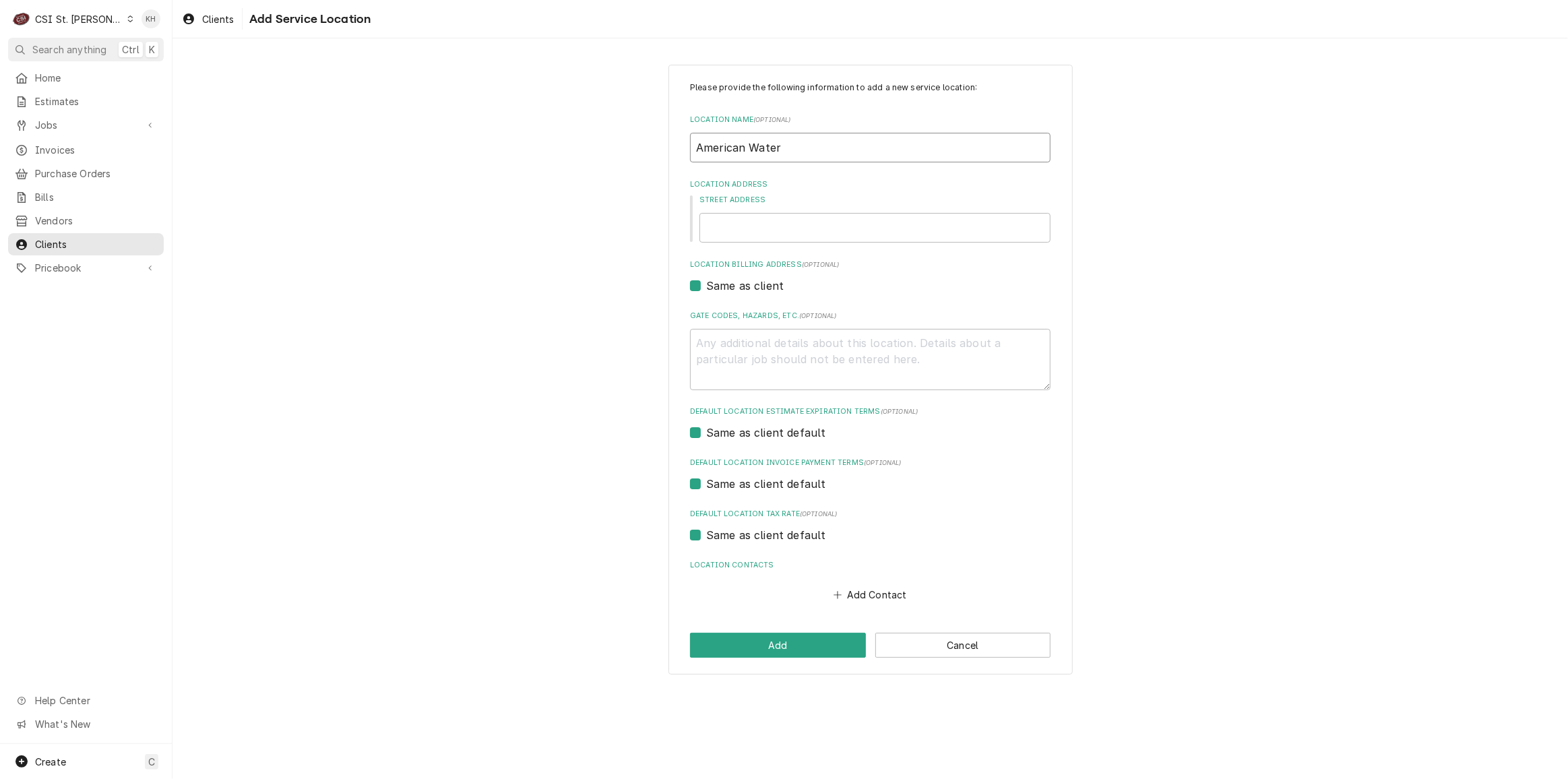
type textarea "x"
type input "American Water"
type textarea "x"
type input "1"
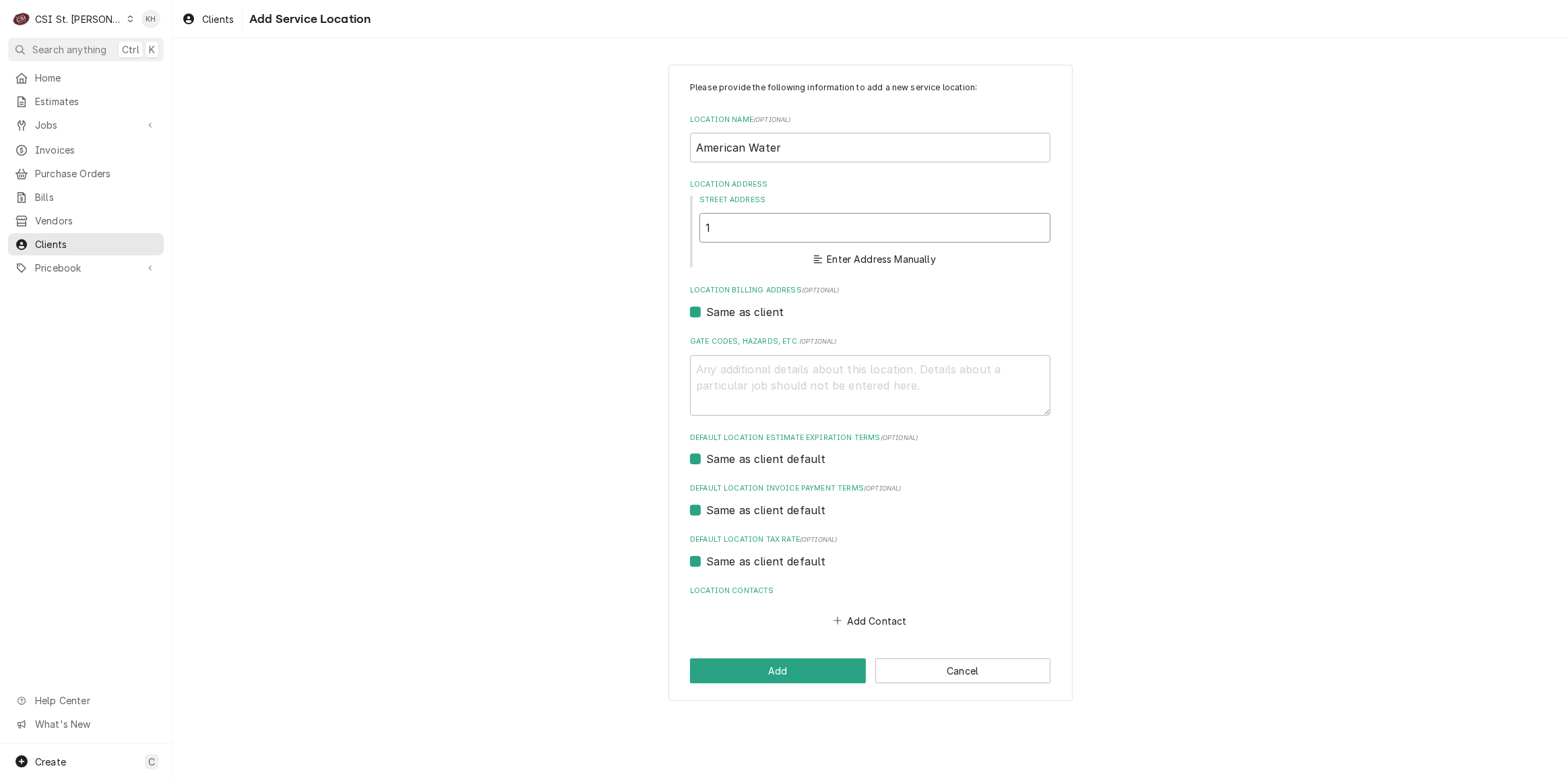
type textarea "x"
type input "10"
type textarea "x"
type input "106"
type textarea "x"
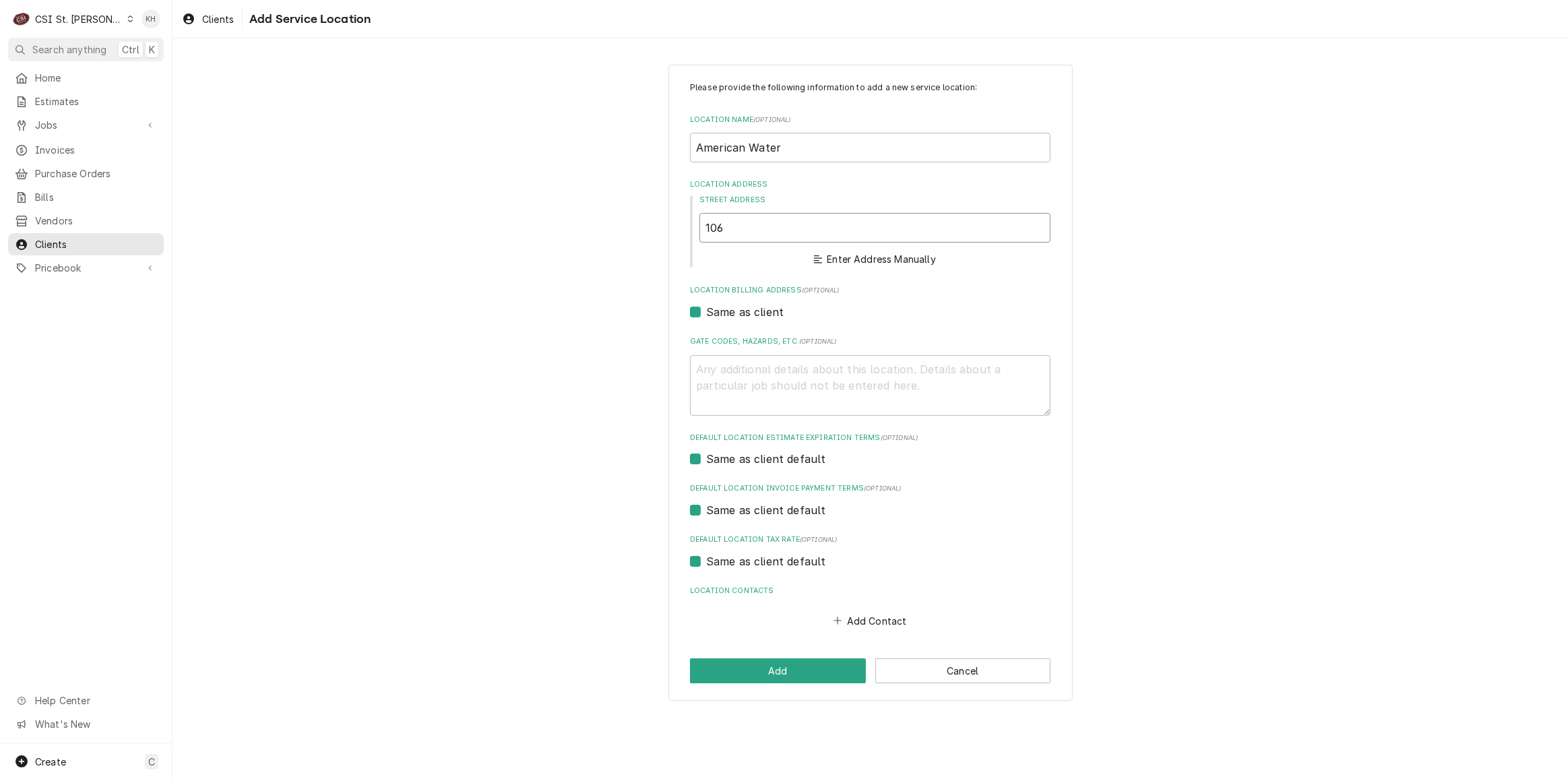
type input "1060"
type textarea "x"
type input "1060"
type textarea "x"
type input "1060 f"
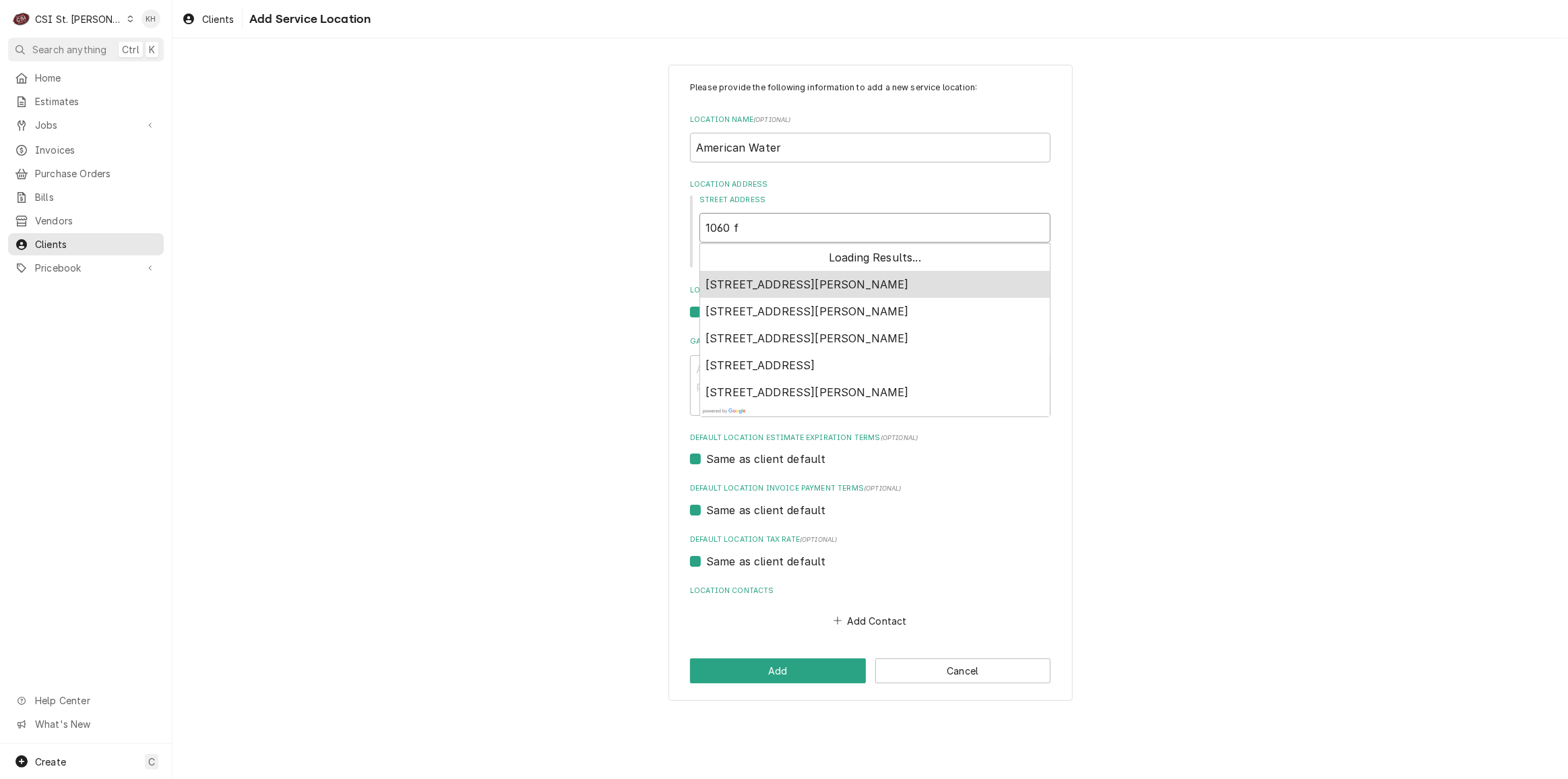
type textarea "x"
type input "1060 fo"
type textarea "x"
type input "1060 fox"
type textarea "x"
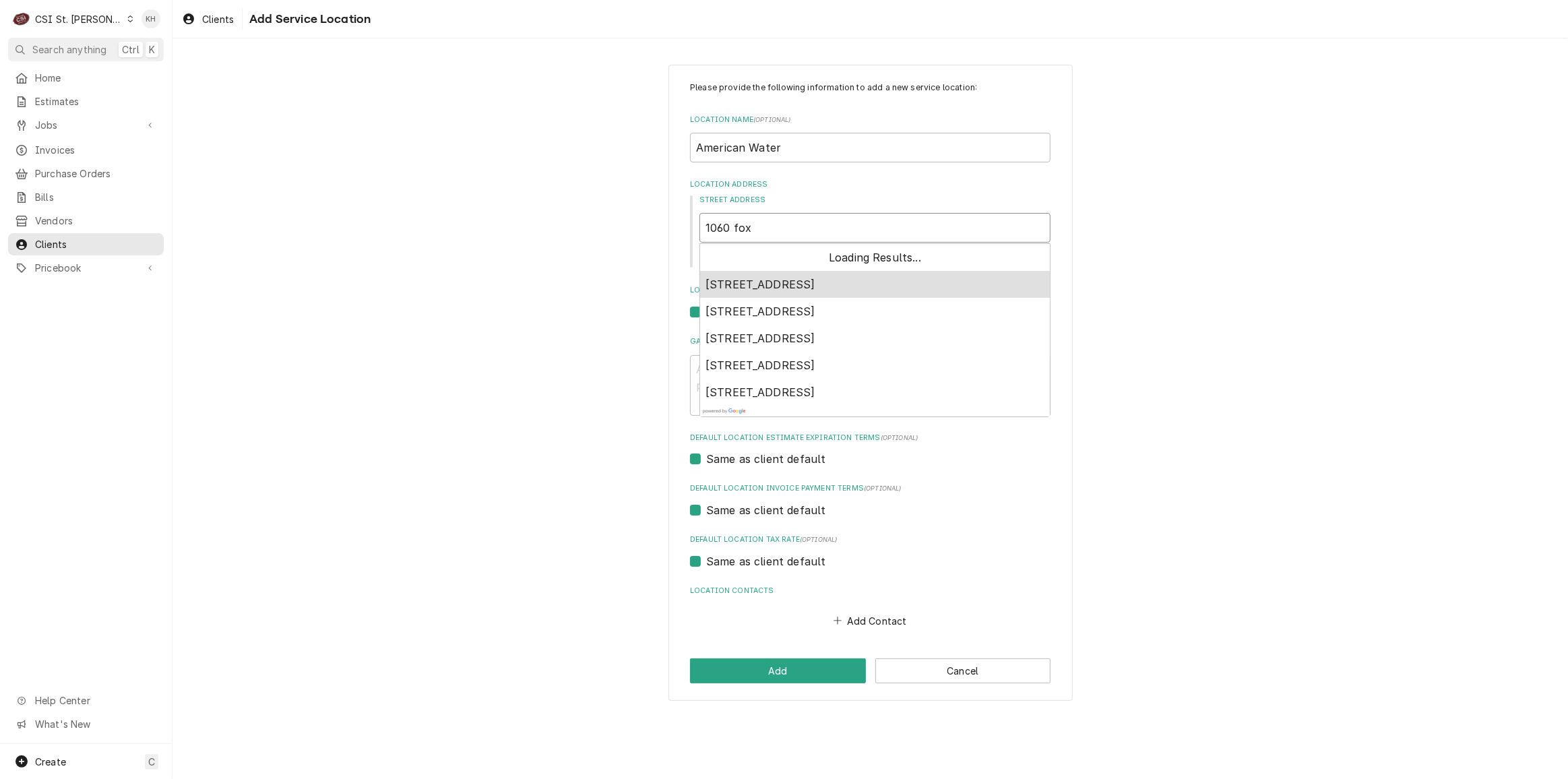
type input "1060 fox c"
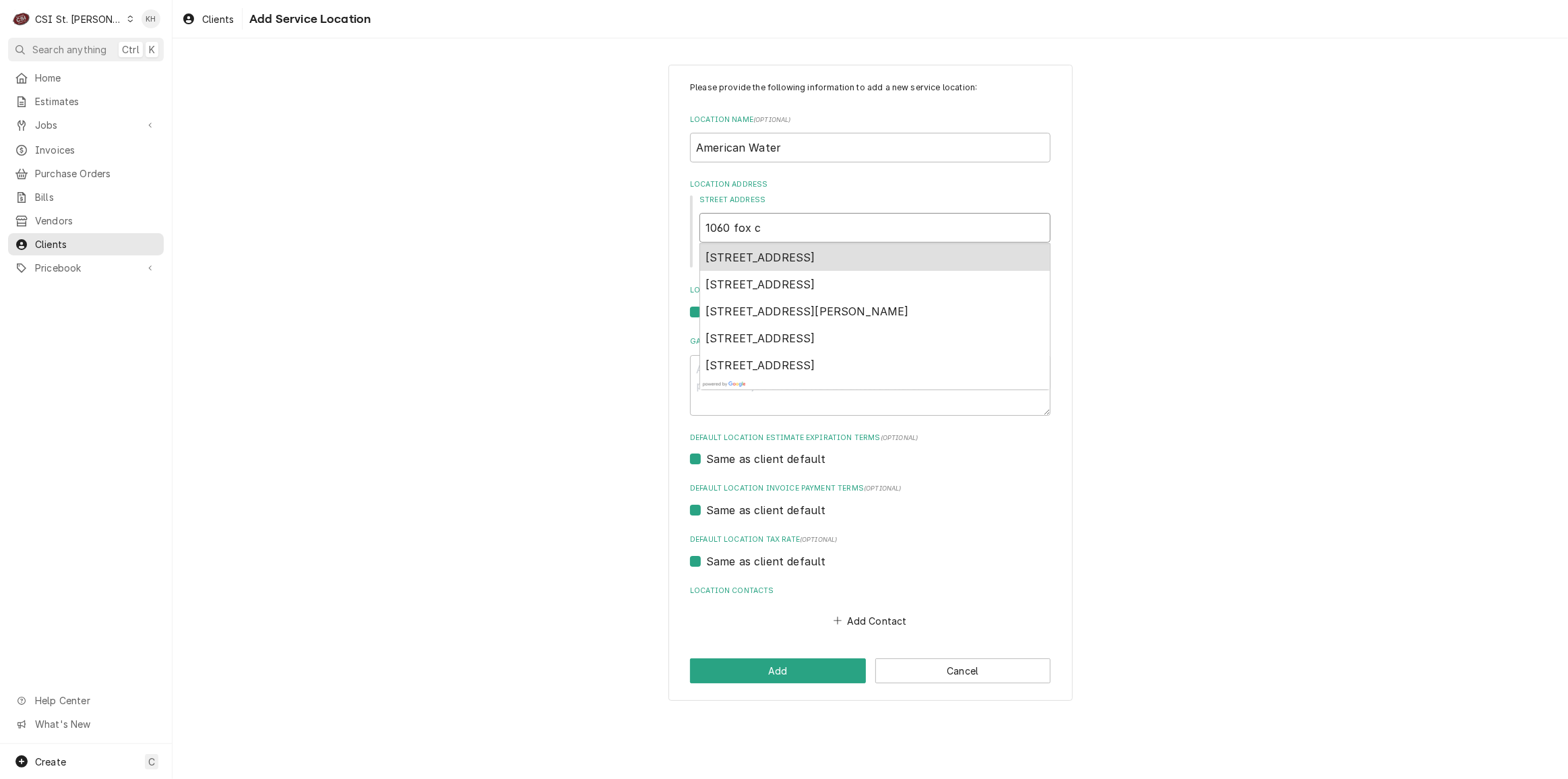
type textarea "x"
type input "1060 fox ch"
type textarea "x"
type input "1060 fox cha"
type textarea "x"
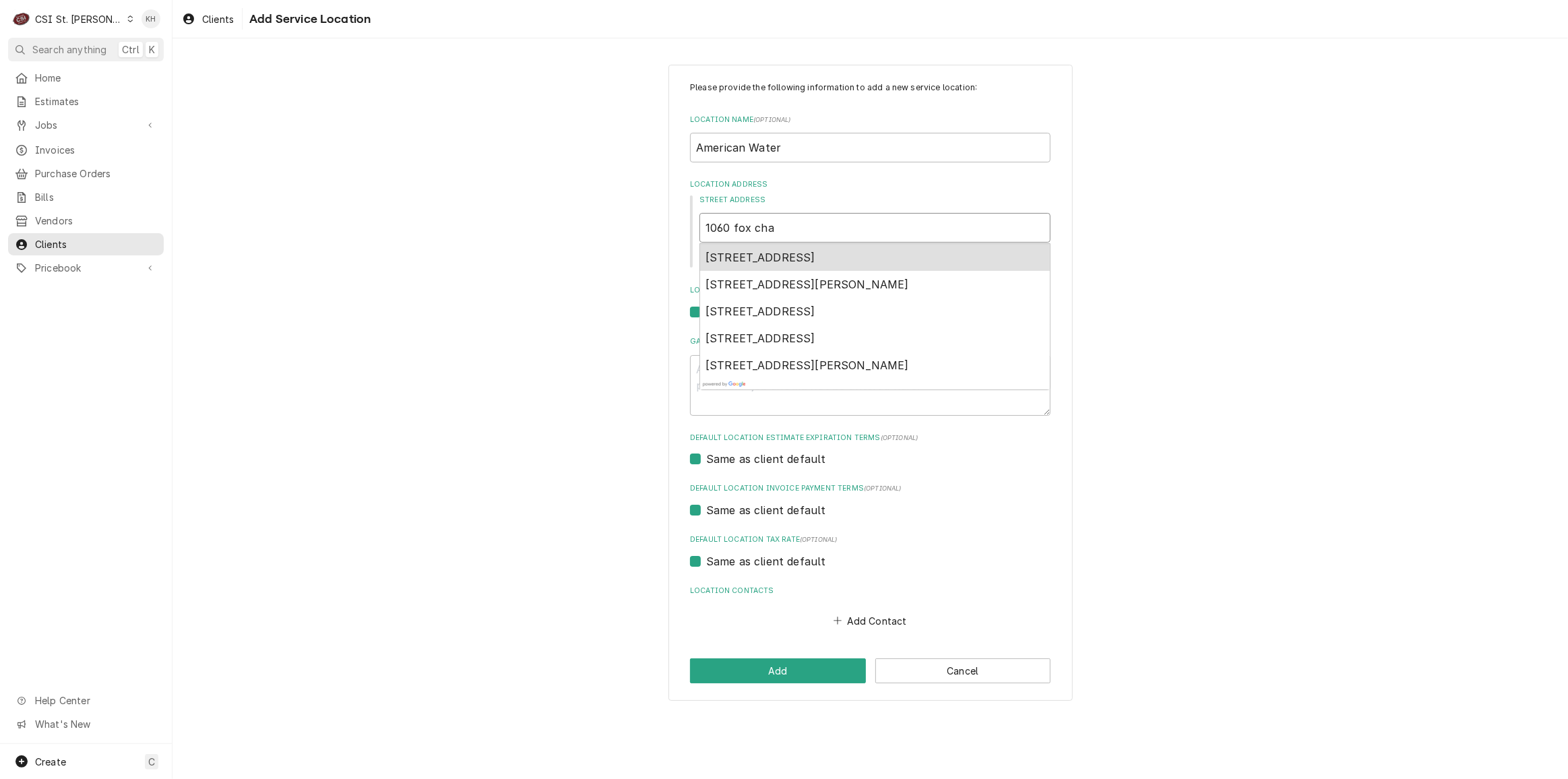
type input "1060 fox chas"
type textarea "x"
type input "1060 fox chase"
type textarea "x"
type input "1060 fox chase"
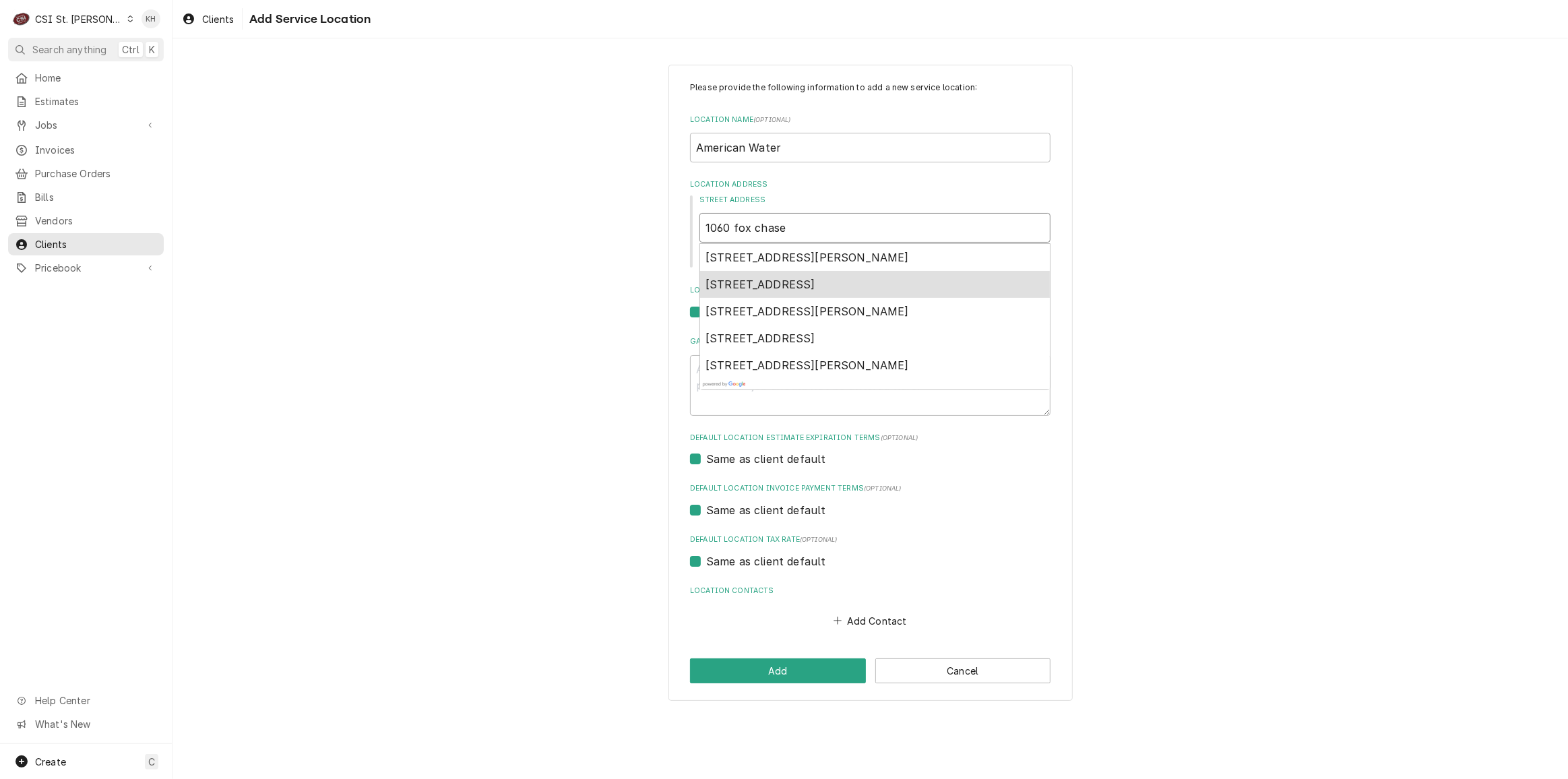
click at [872, 275] on div "1060 Fox Chase Industrial Drive, Arnold, MO, USA" at bounding box center [875, 285] width 350 height 27
type textarea "x"
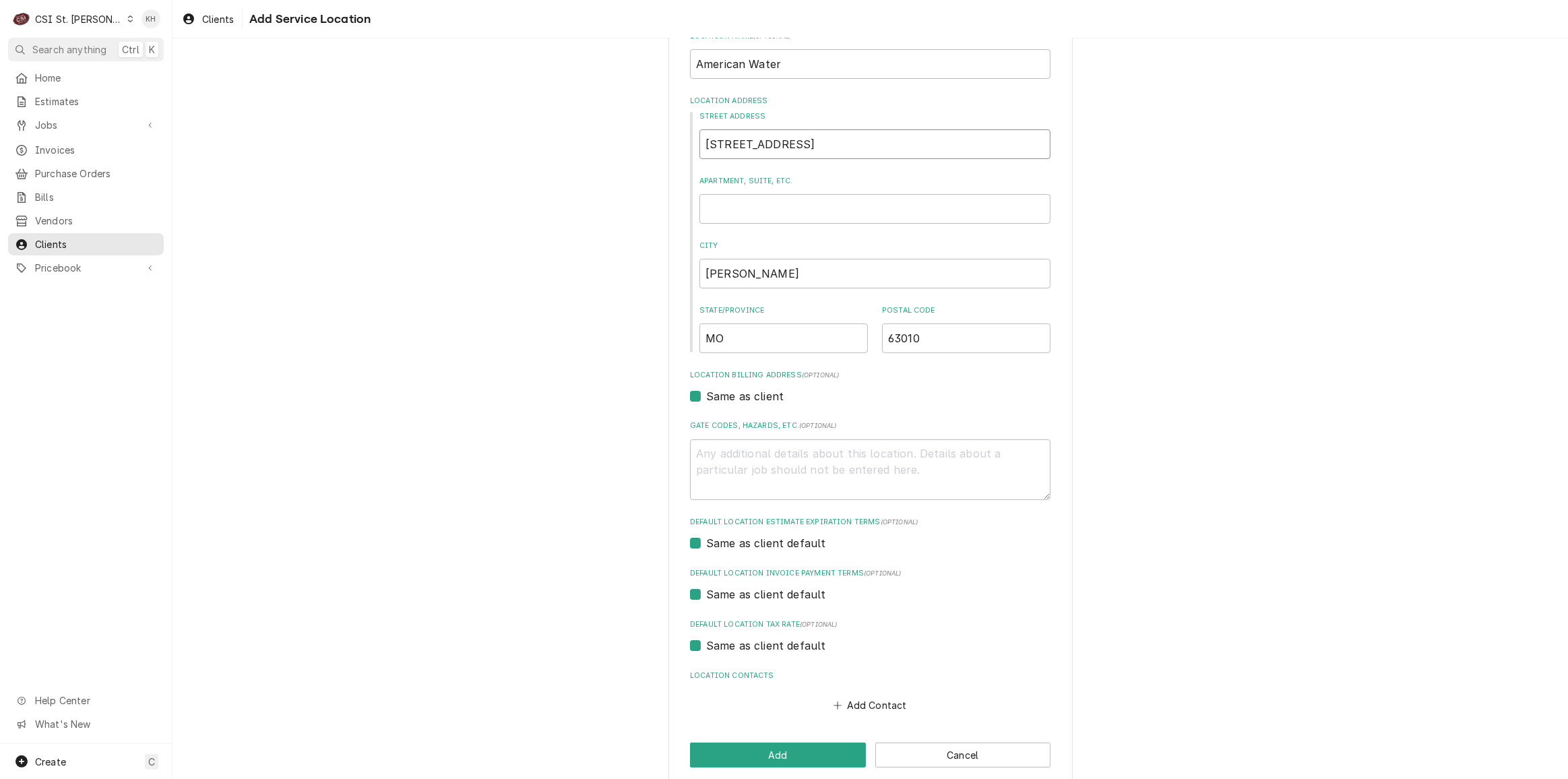
scroll to position [100, 0]
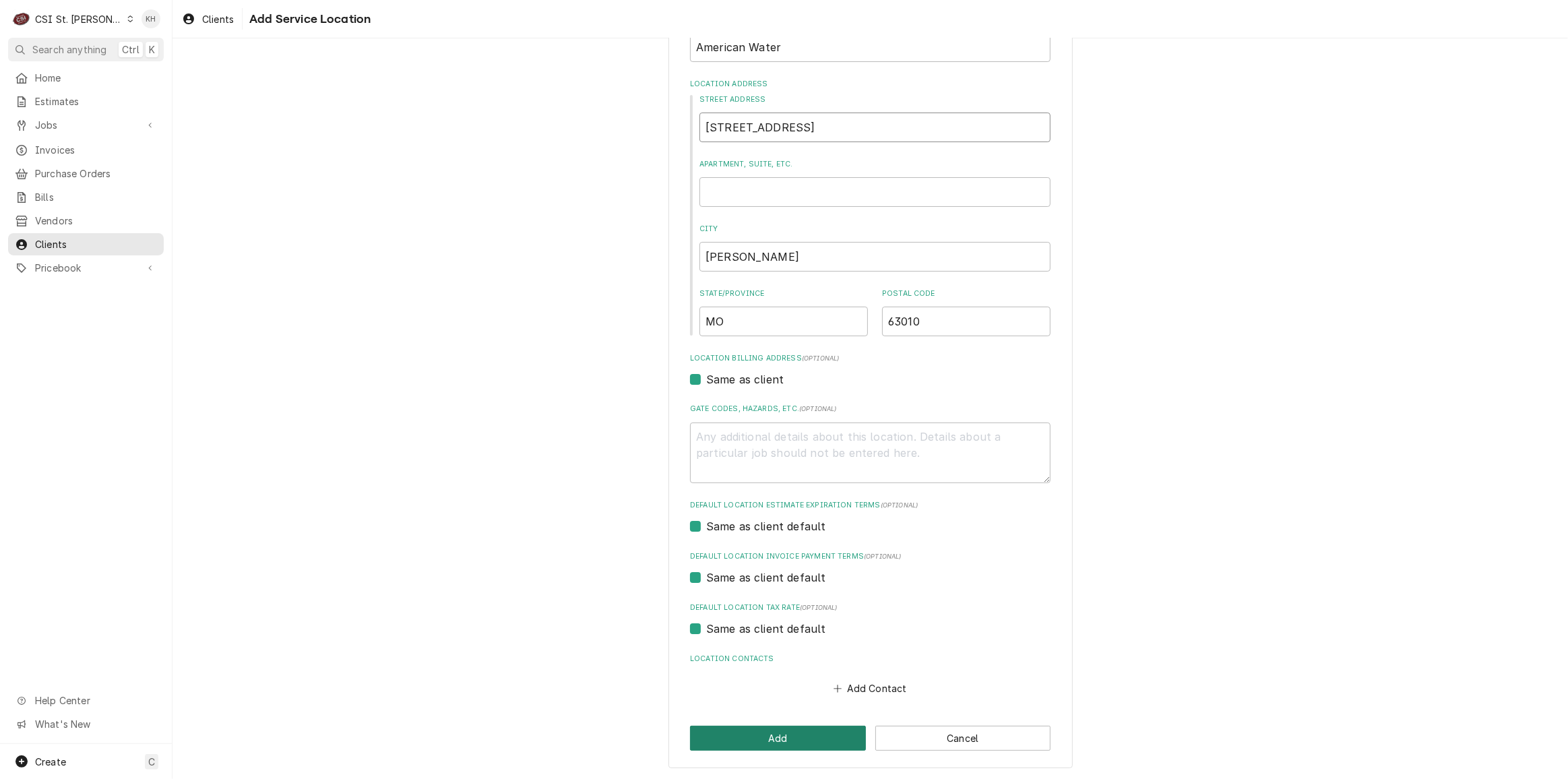
type input "[STREET_ADDRESS]"
click at [800, 732] on button "Add" at bounding box center [778, 738] width 176 height 25
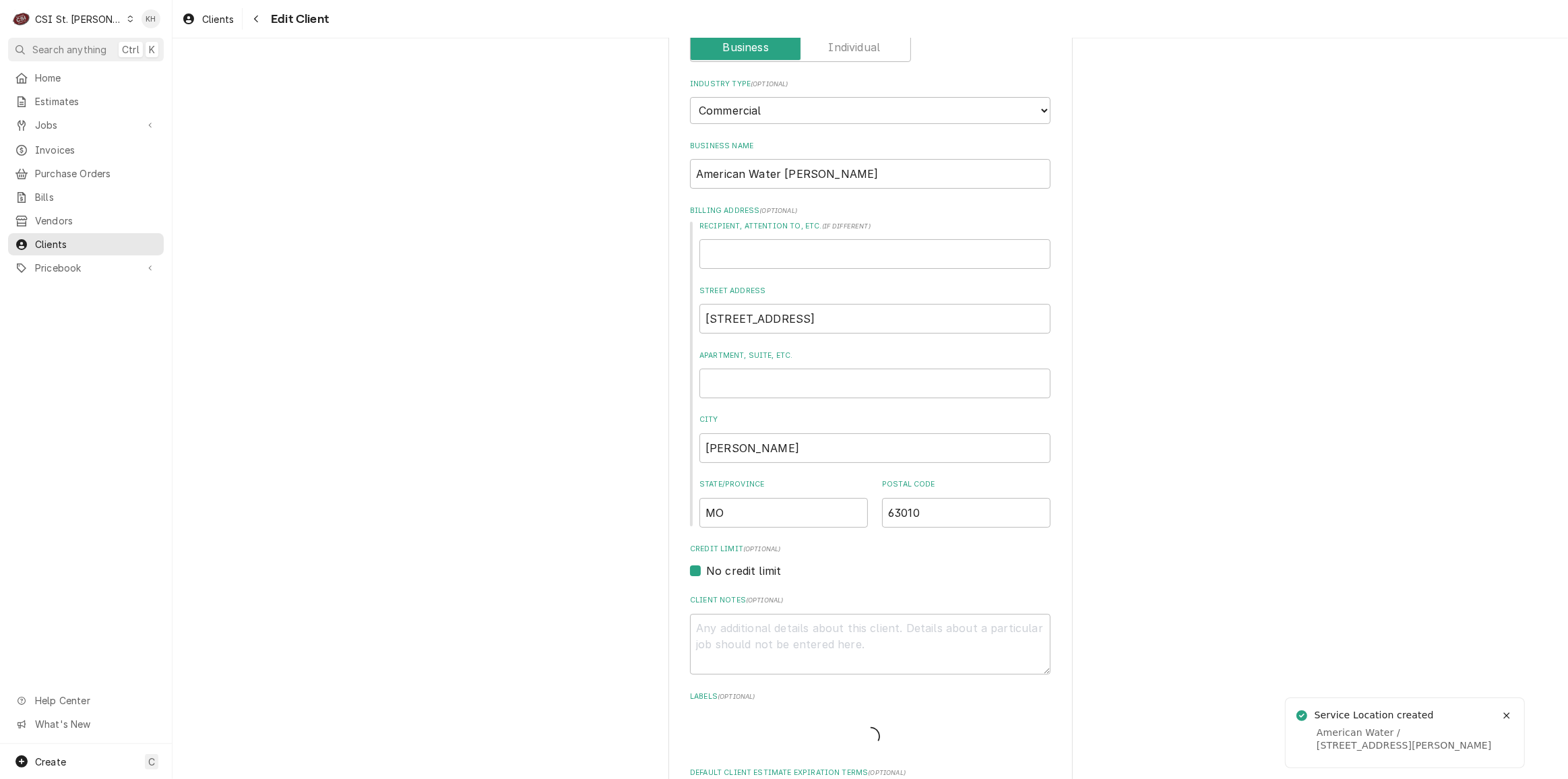
type textarea "x"
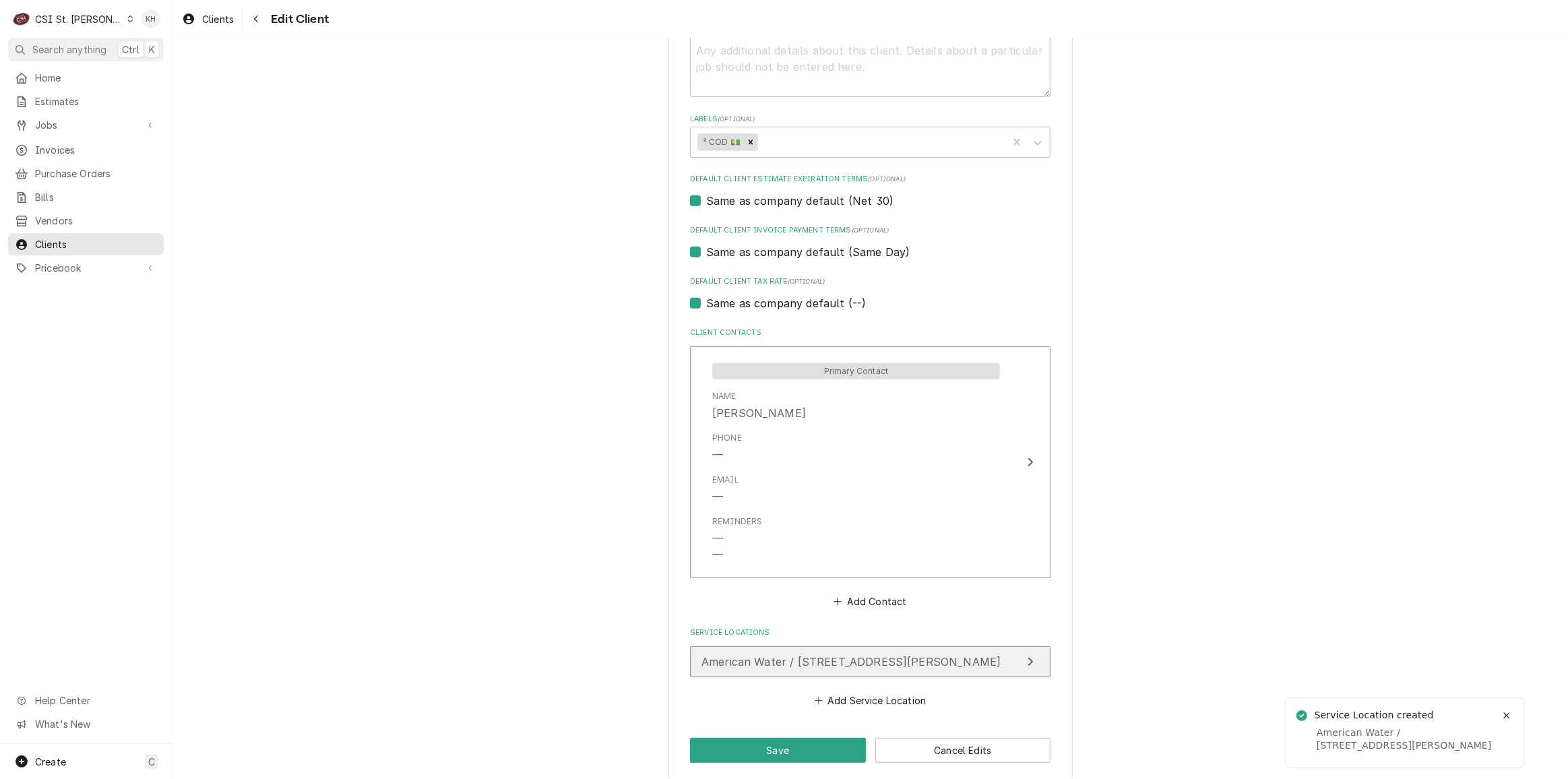
scroll to position [691, 0]
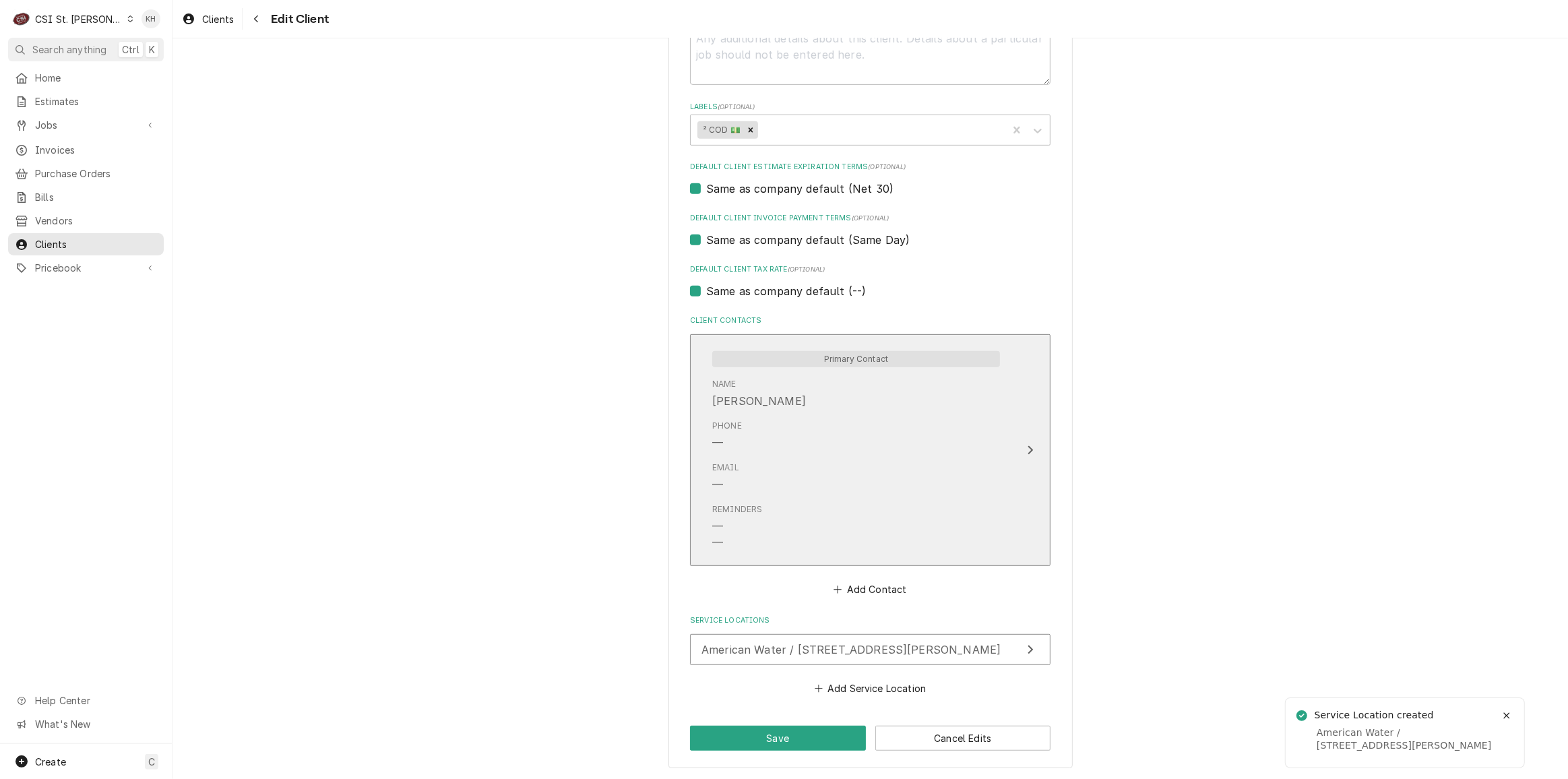
click at [863, 456] on div "Email —" at bounding box center [856, 477] width 288 height 42
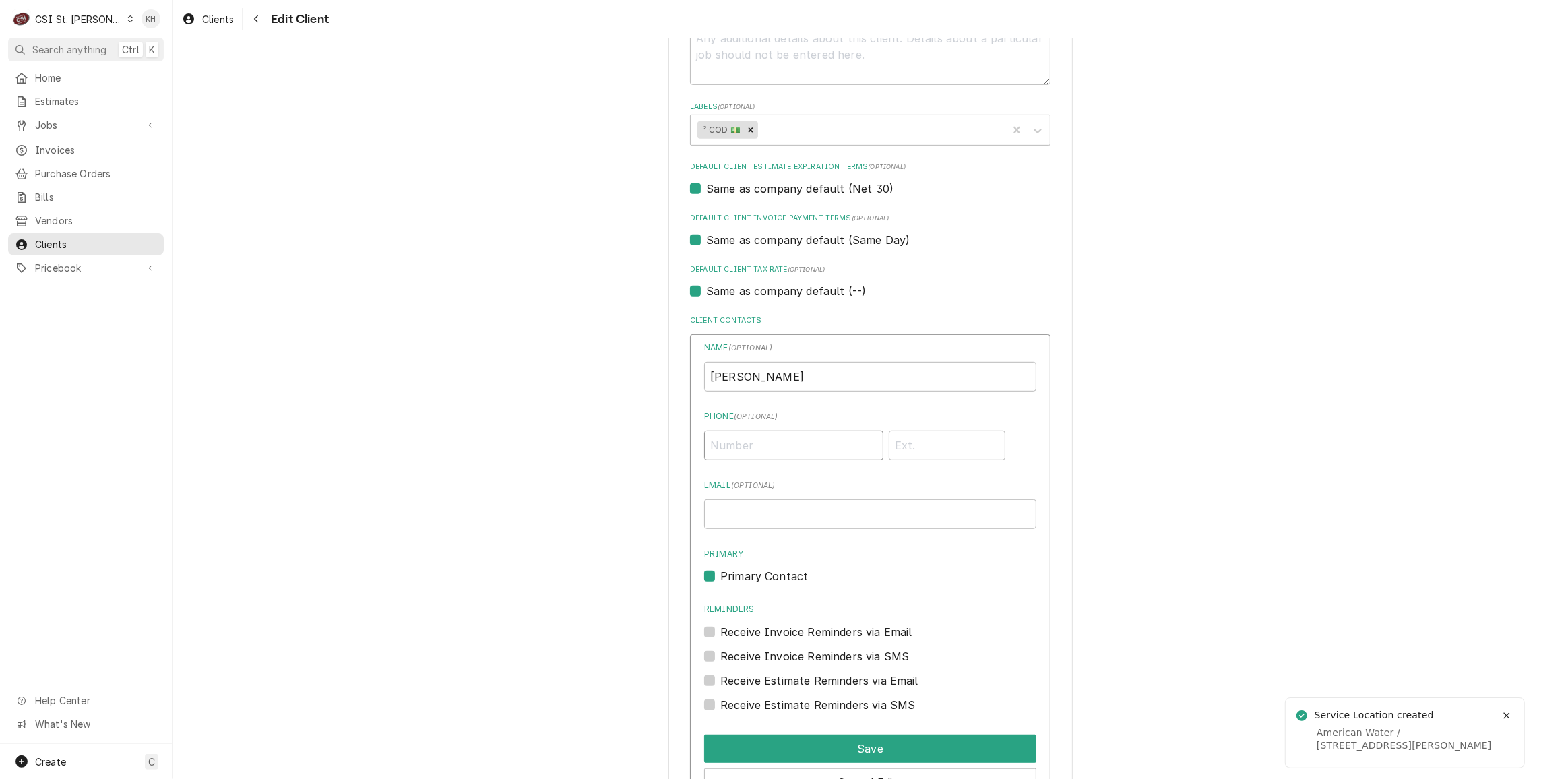
click at [785, 439] on input "Phone ( optional )" at bounding box center [794, 446] width 179 height 30
type input "[PHONE_NUMBER]"
drag, startPoint x: 738, startPoint y: 381, endPoint x: 706, endPoint y: 379, distance: 32.1
click at [706, 379] on input "[PERSON_NAME]" at bounding box center [871, 377] width 332 height 30
type input "[PERSON_NAME]"
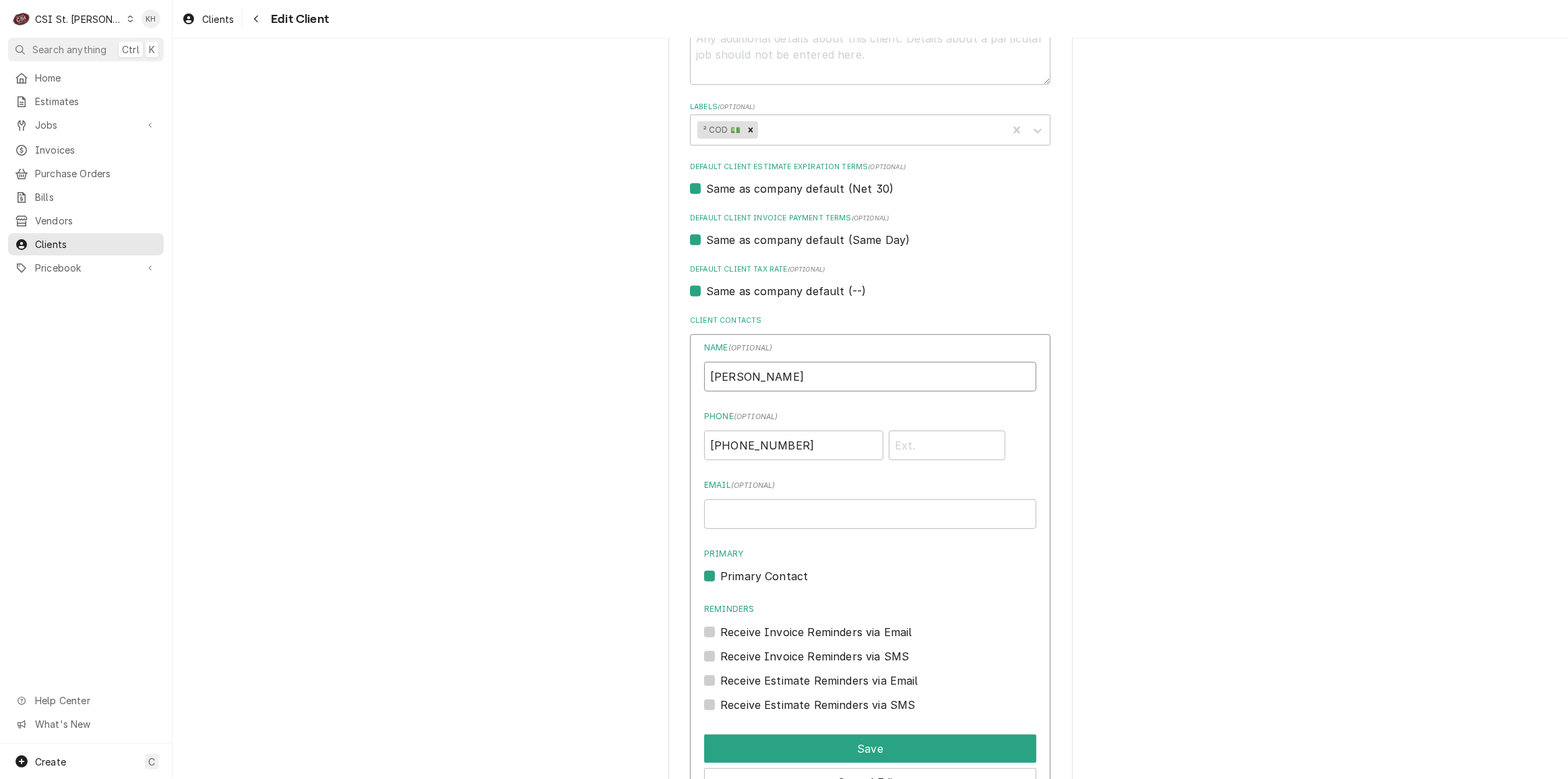
click at [779, 382] on input "[PERSON_NAME]" at bounding box center [871, 377] width 332 height 30
click at [898, 741] on button "Save" at bounding box center [871, 749] width 332 height 28
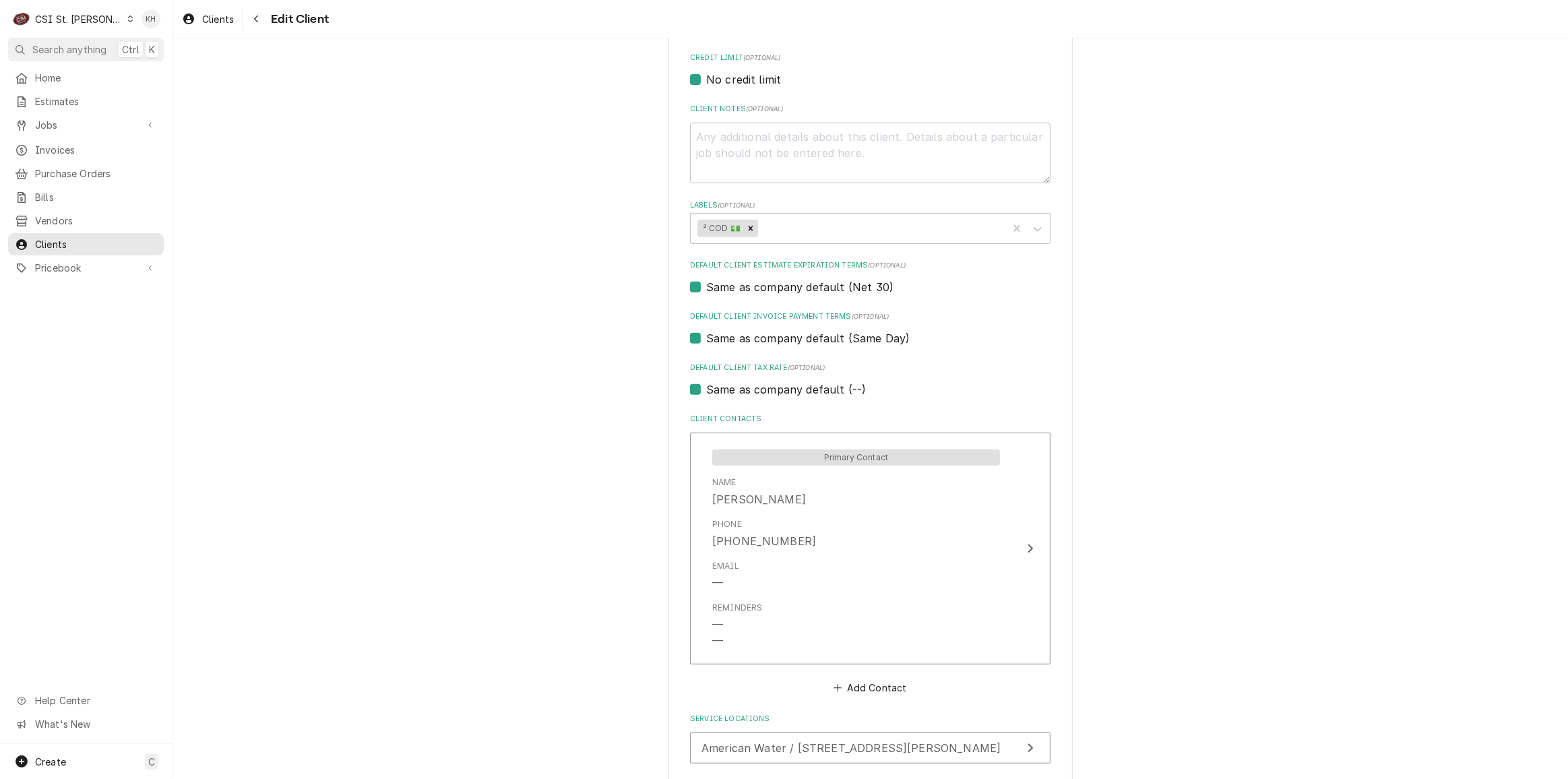
scroll to position [445, 0]
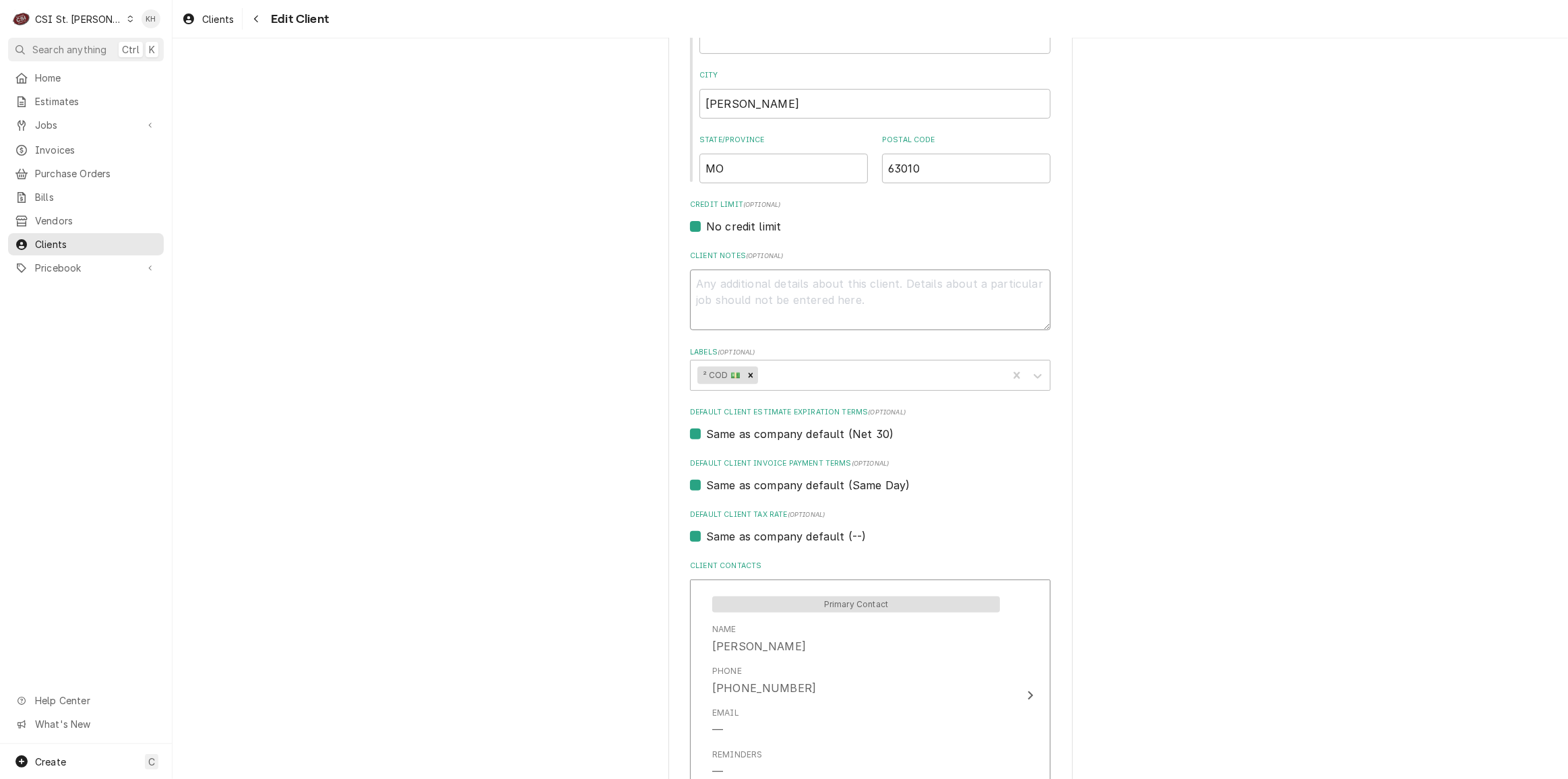
click at [834, 288] on textarea "Client Notes ( optional )" at bounding box center [871, 300] width 361 height 61
type textarea "x"
type textarea "*"
type textarea "x"
type textarea "**"
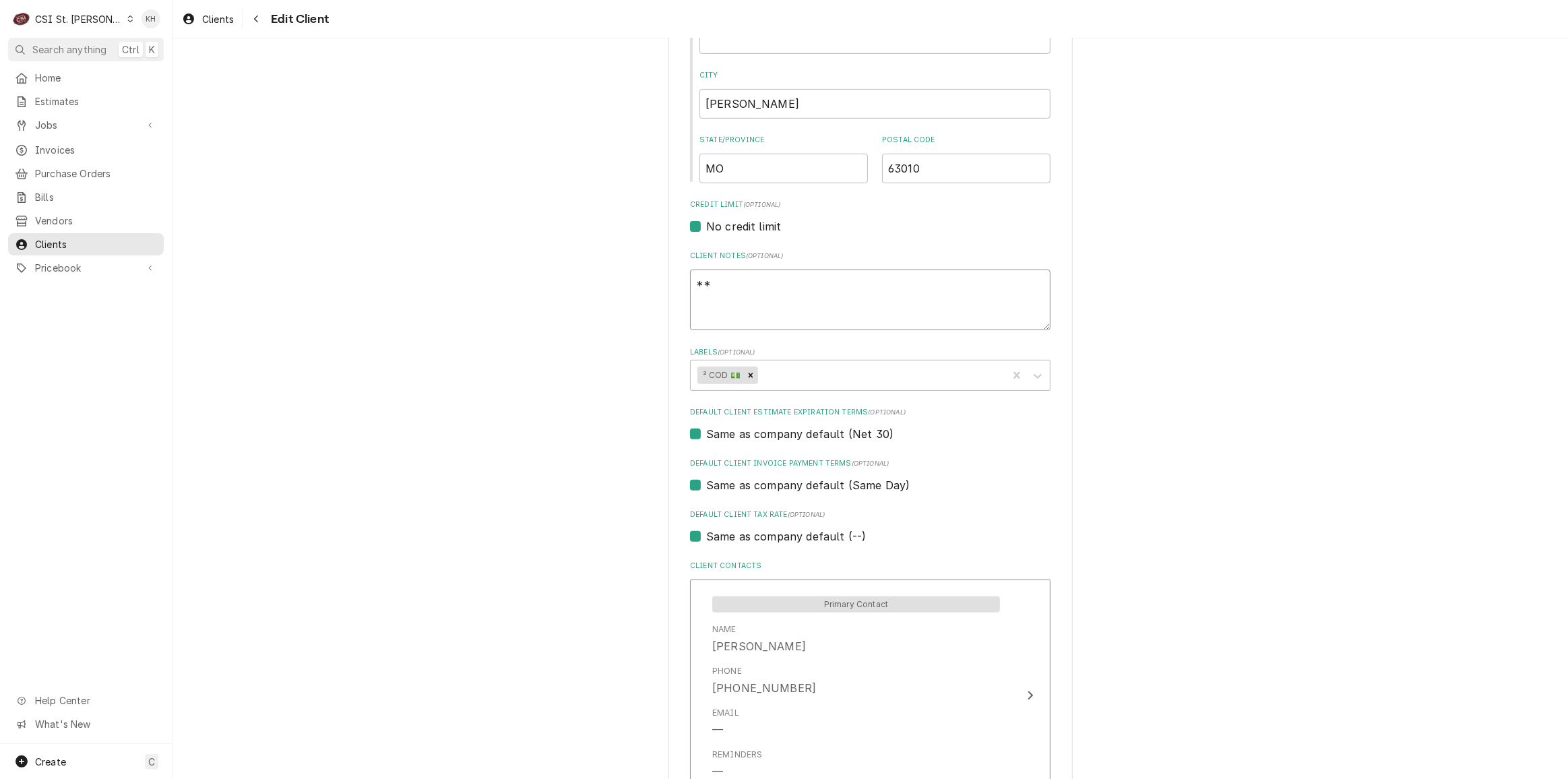
type textarea "x"
type textarea "**C"
type textarea "x"
type textarea "**CO"
type textarea "x"
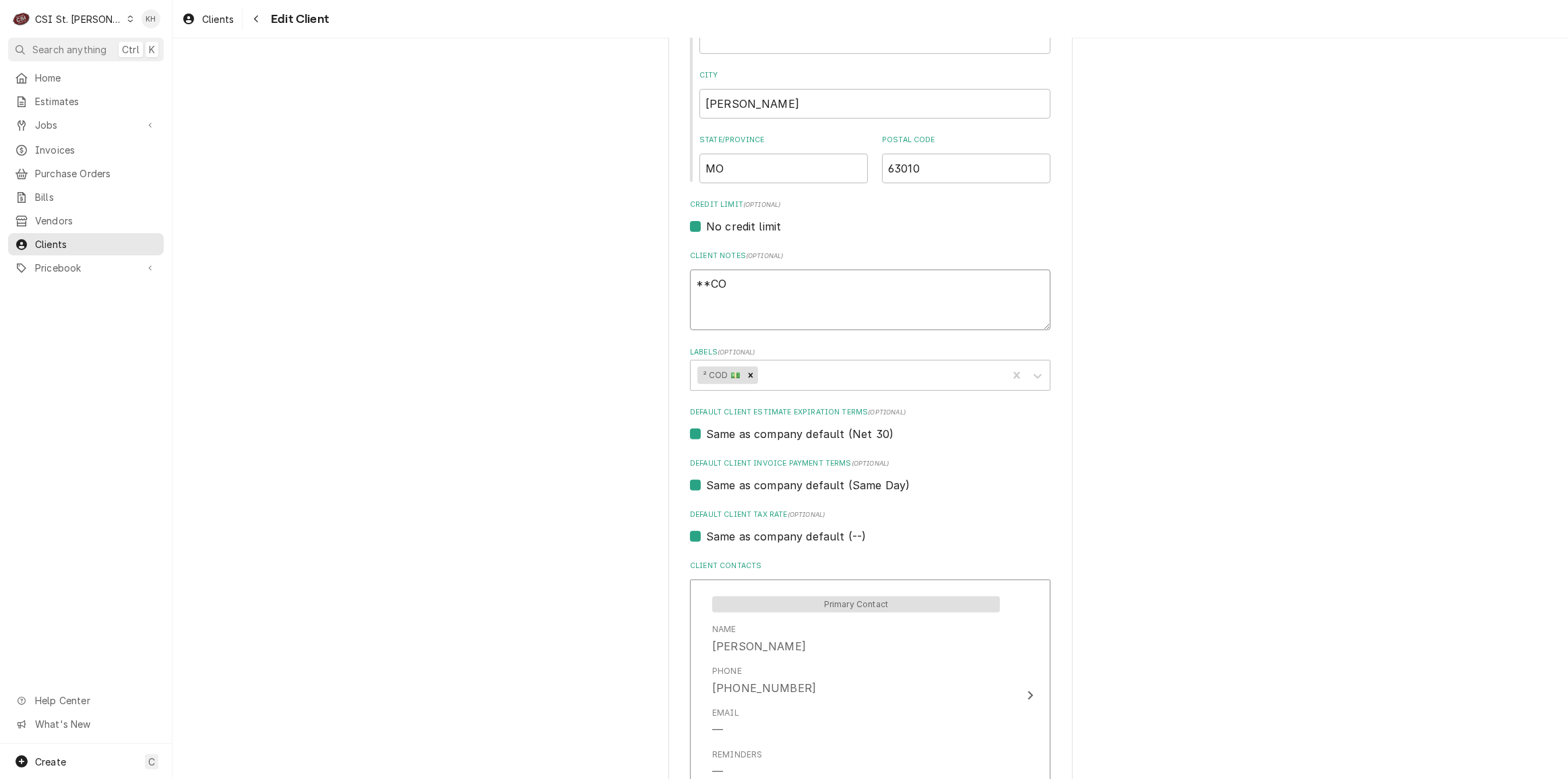
type textarea "**COD"
type textarea "x"
type textarea "**COD*"
type textarea "x"
type textarea "**COD**"
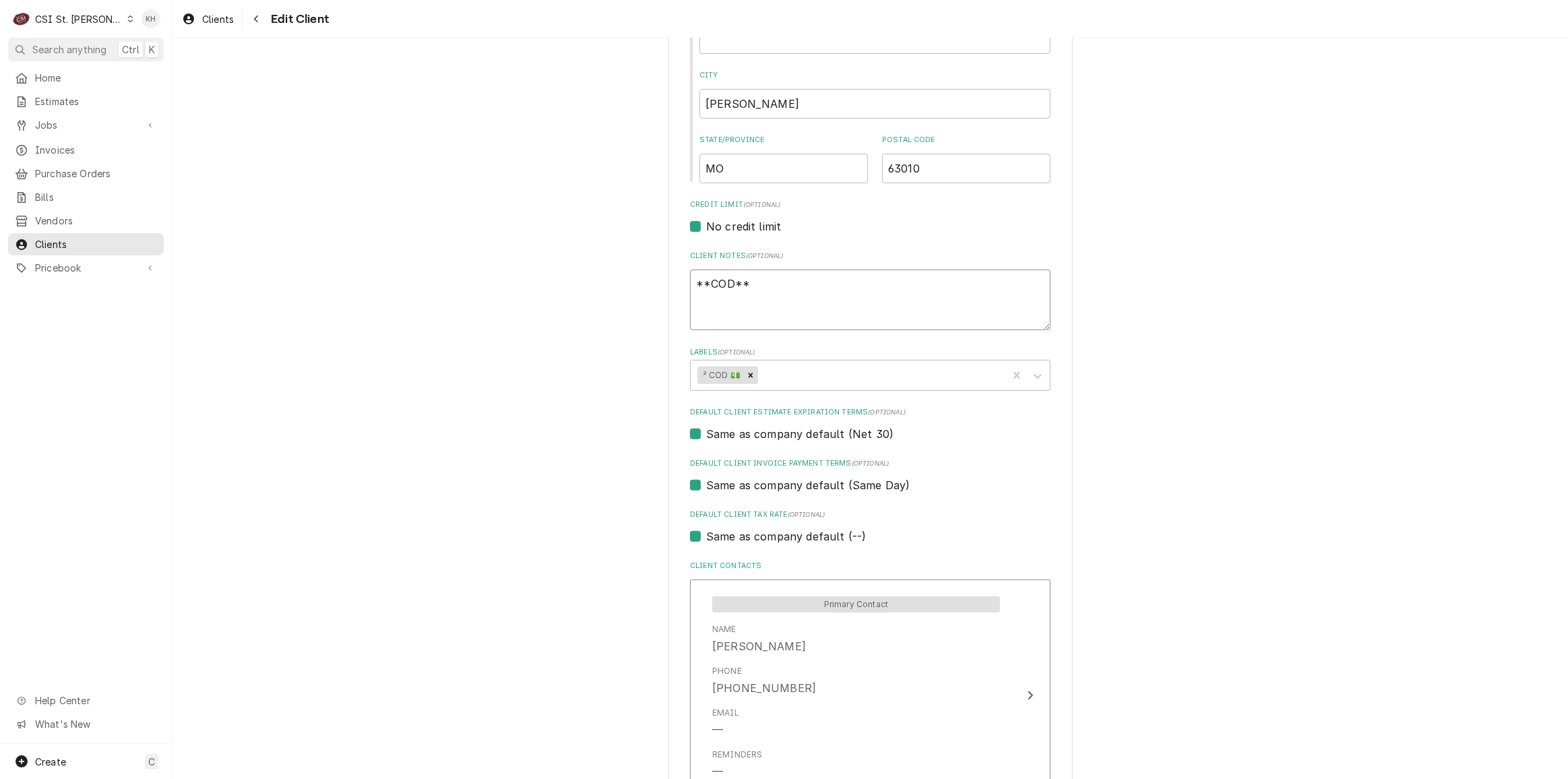
type textarea "x"
type textarea "**COD**"
type textarea "x"
type textarea "**COD** 4"
type textarea "x"
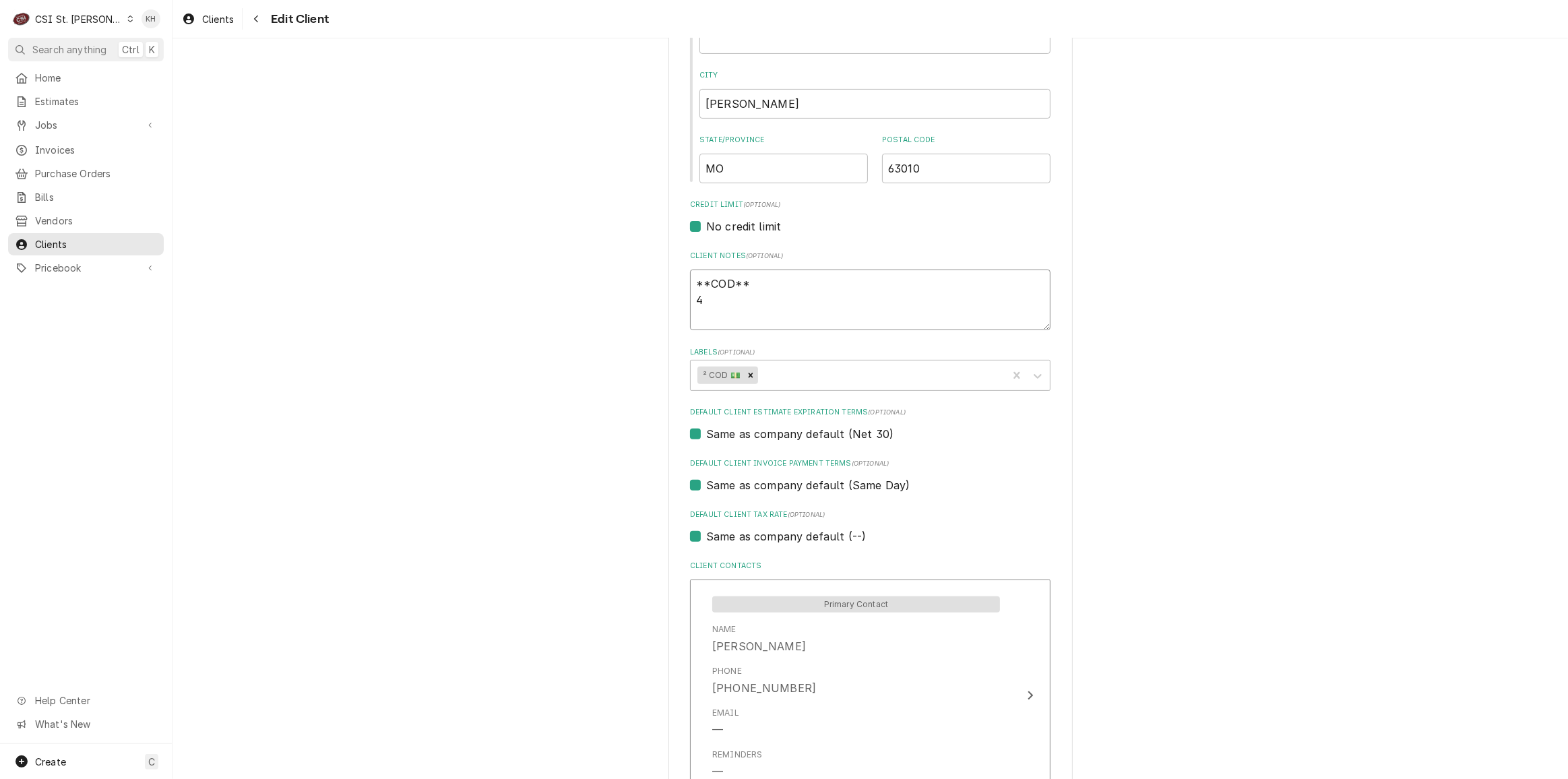
type textarea "**COD** 47"
type textarea "x"
type textarea "**COD** 471"
type textarea "x"
type textarea "**COD** 4715"
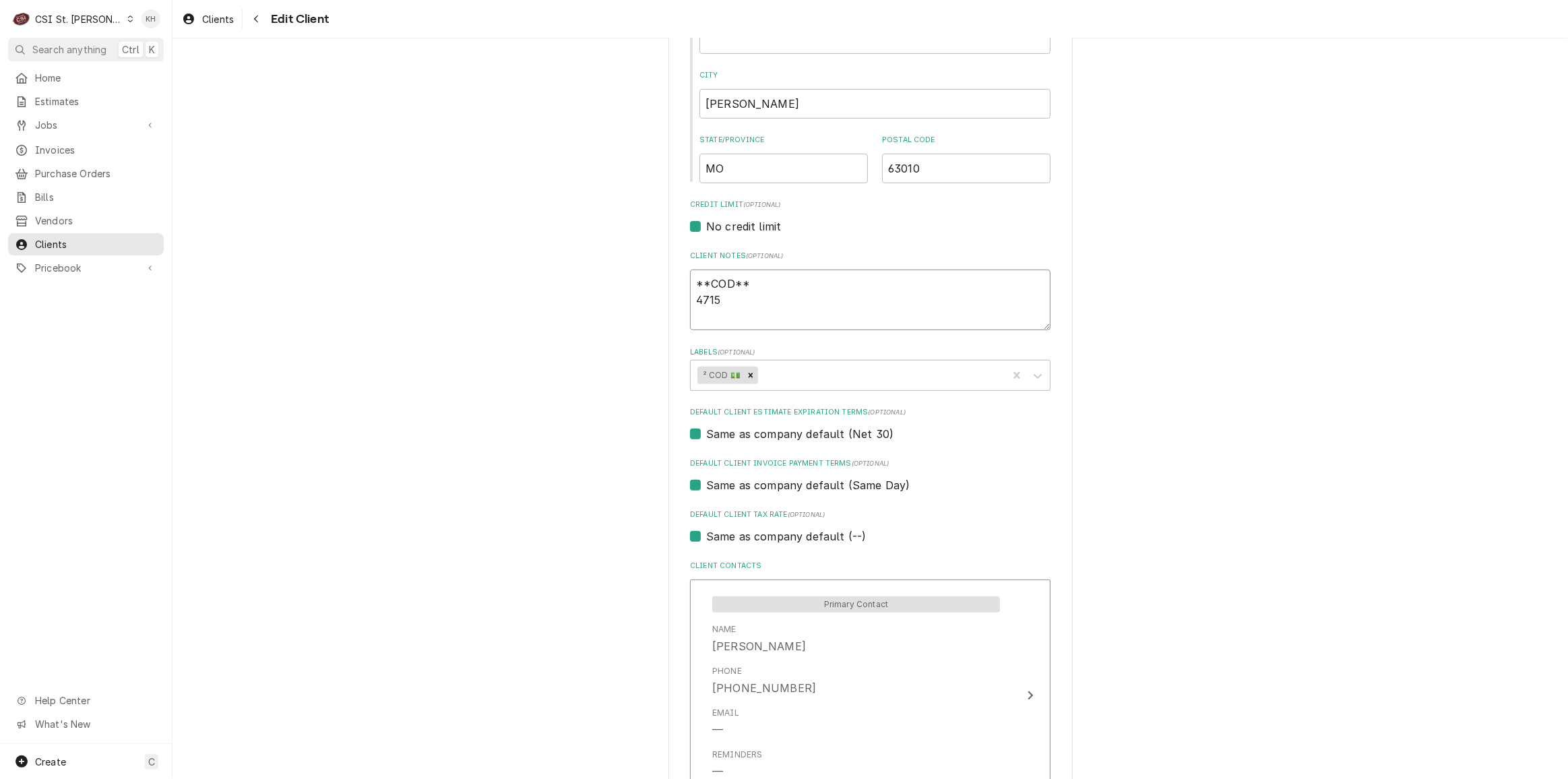
type textarea "x"
type textarea "**COD** 47151"
type textarea "x"
type textarea "**COD** 471515"
type textarea "x"
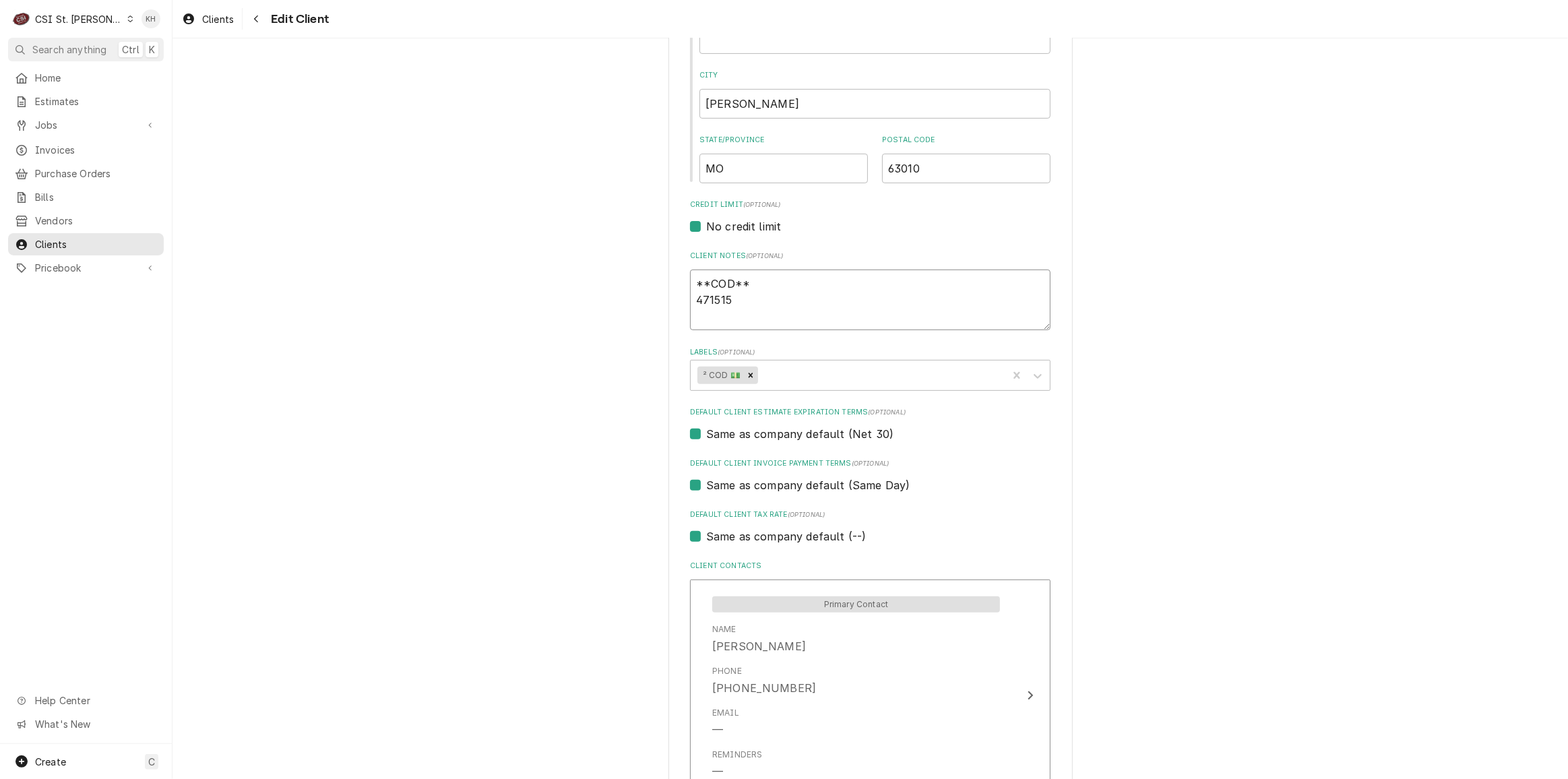
type textarea "**COD** 4715150"
type textarea "x"
type textarea "**COD** 47151500"
type textarea "x"
type textarea "**COD** 471515004"
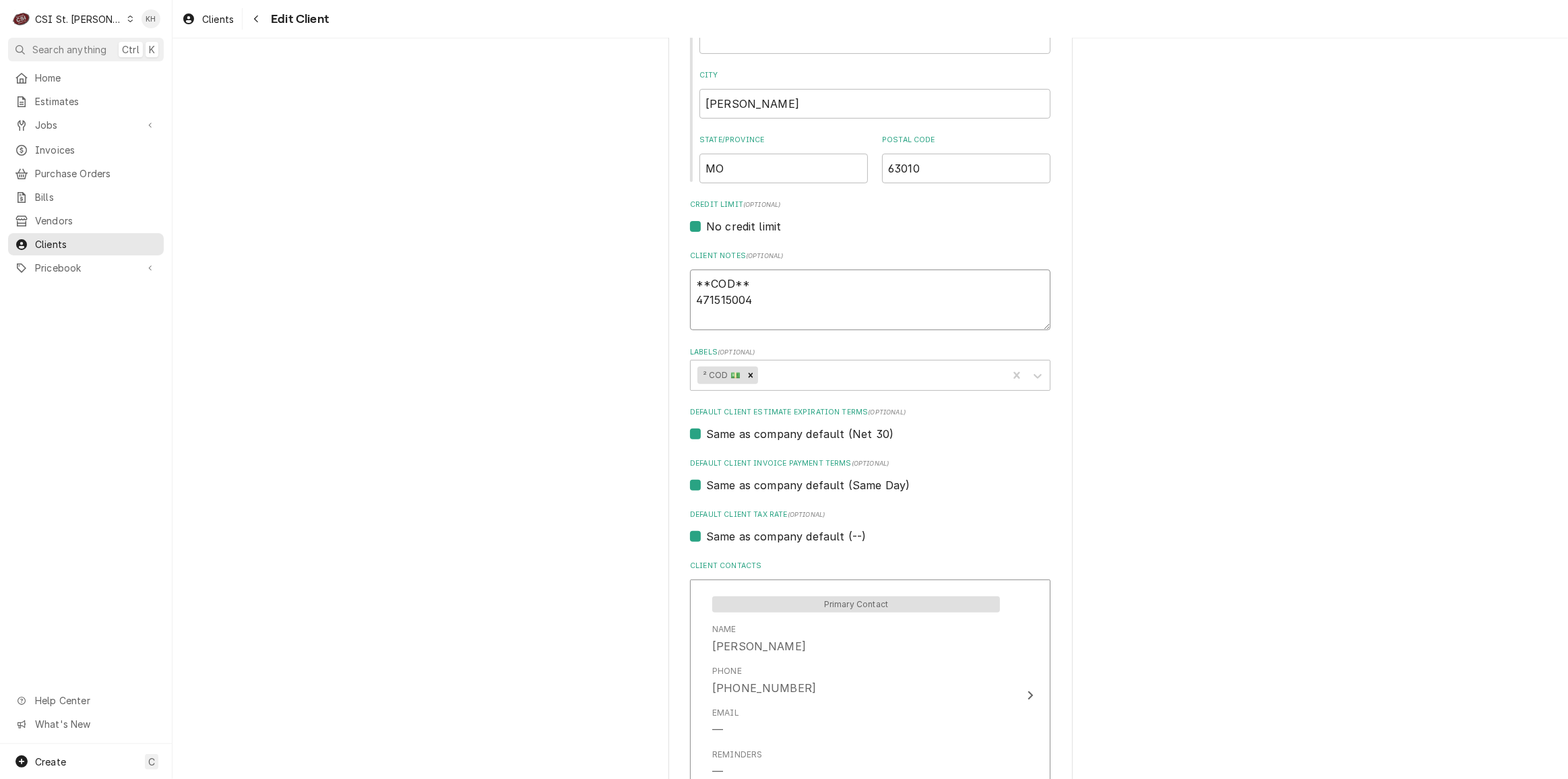
type textarea "x"
type textarea "**COD** 4715150045"
type textarea "x"
type textarea "**COD** 47151500453"
type textarea "x"
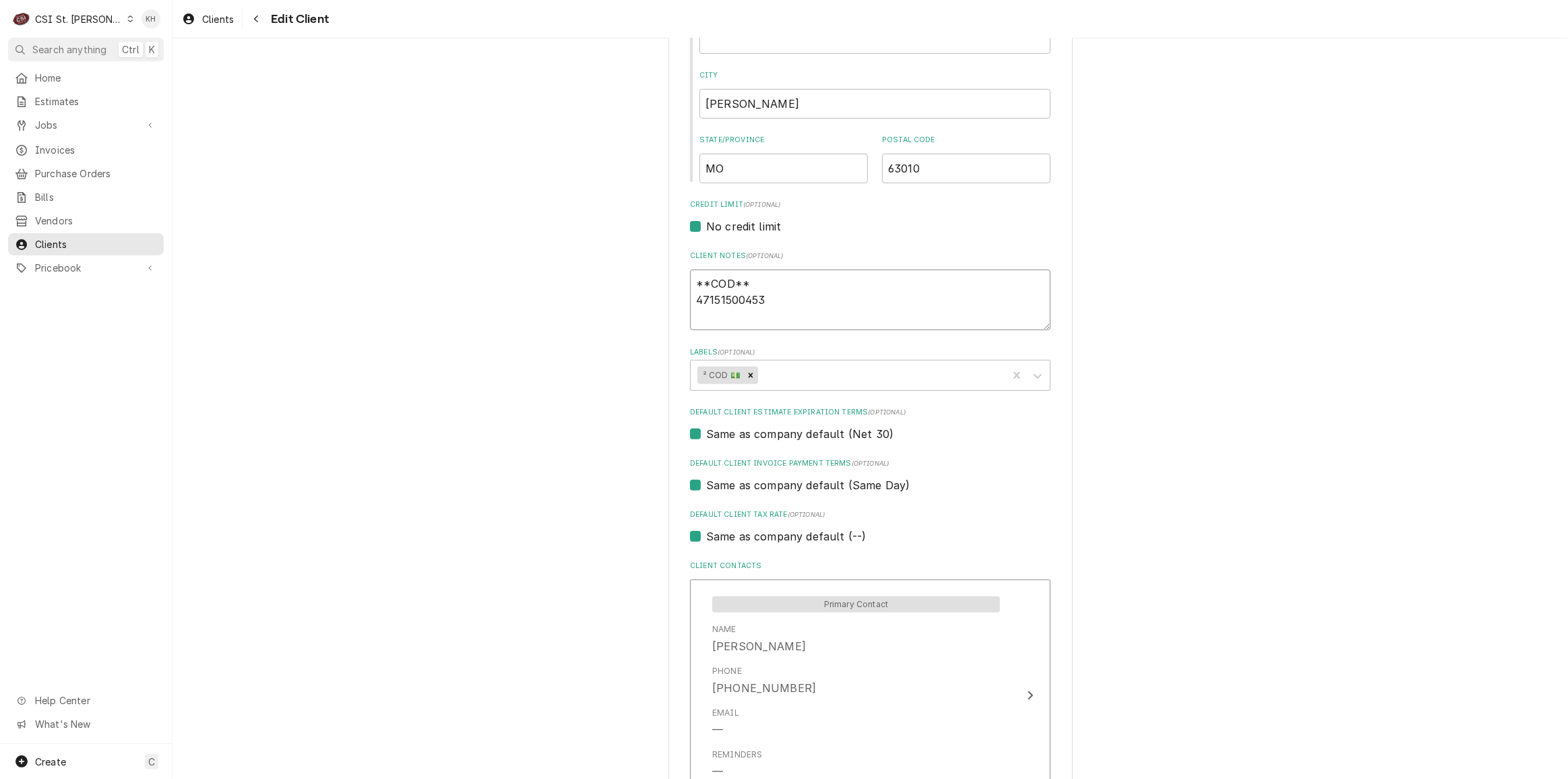
type textarea "**COD** 471515004530"
type textarea "x"
type textarea "**COD** 4715150045306"
type textarea "x"
type textarea "**COD** 47151500453065"
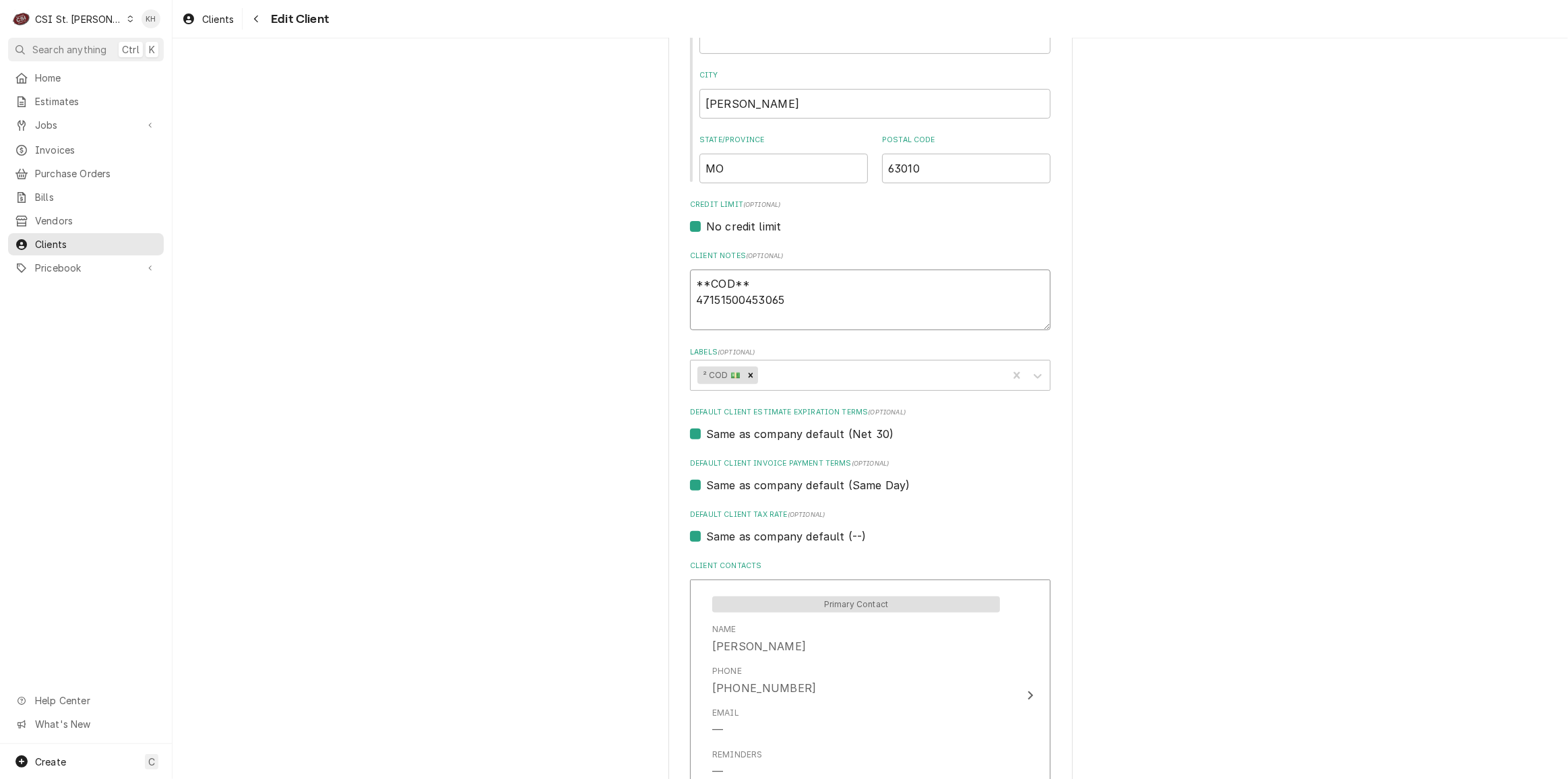
type textarea "x"
type textarea "**COD** 471515004530650"
type textarea "x"
type textarea "**COD** 4715150045306504"
type textarea "x"
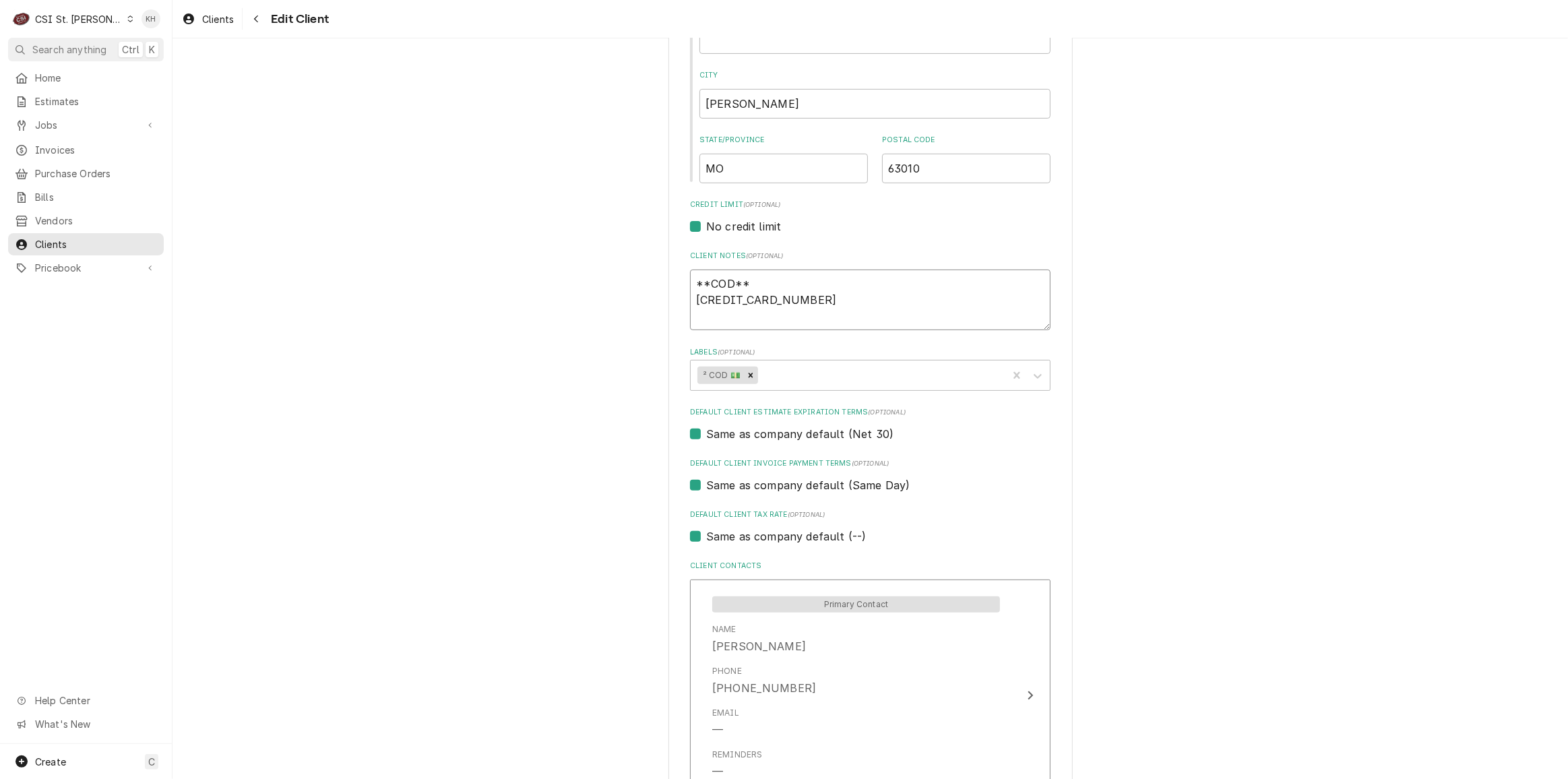
type textarea "**COD** 4715150045306504"
type textarea "x"
type textarea "**COD** 4715150045306504 E"
type textarea "x"
type textarea "**COD** 4715150045306504 Ex"
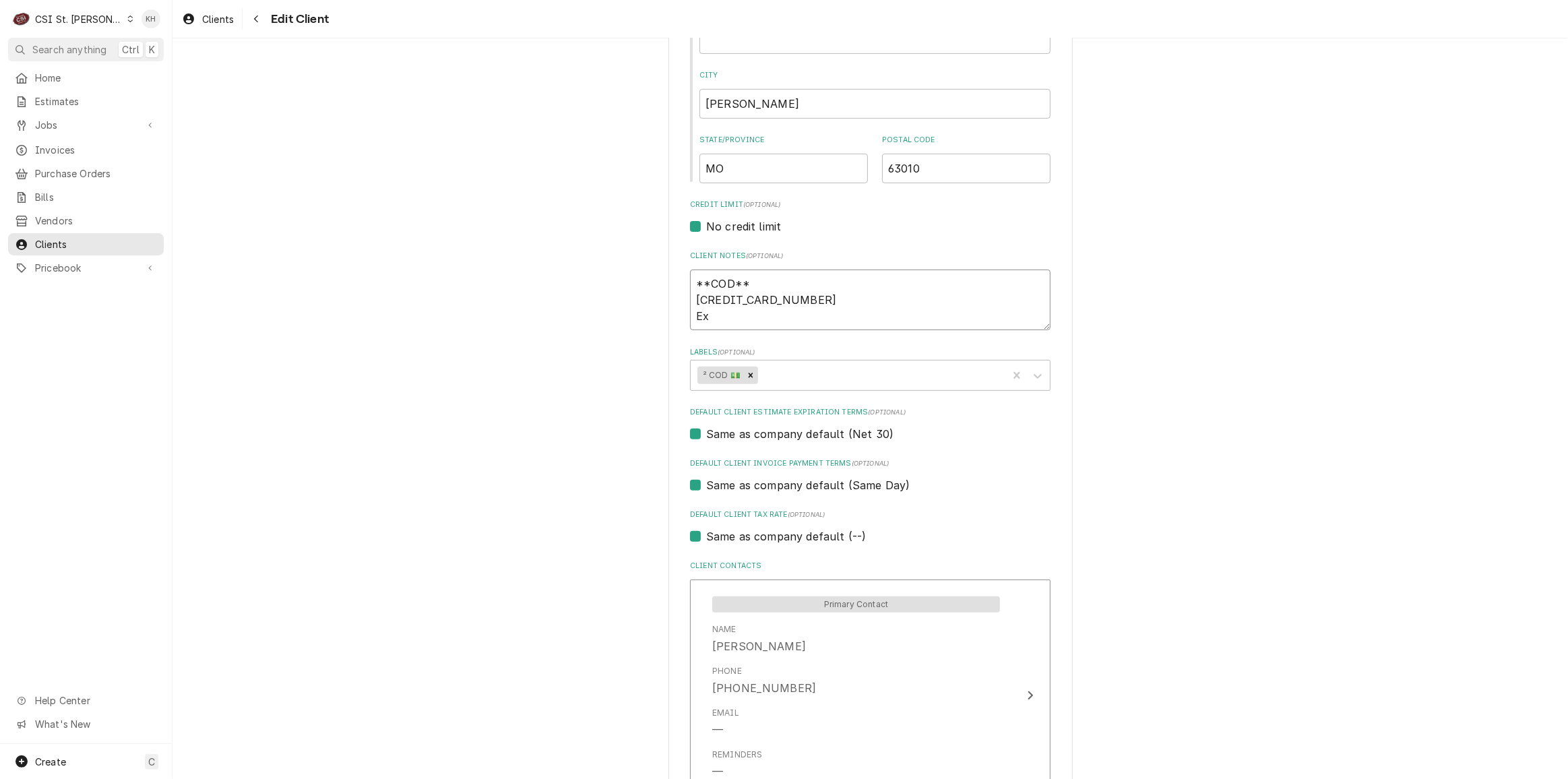
type textarea "x"
type textarea "**COD** 4715150045306504 Exp"
type textarea "x"
type textarea "**COD** 4715150045306504 Exp:"
type textarea "x"
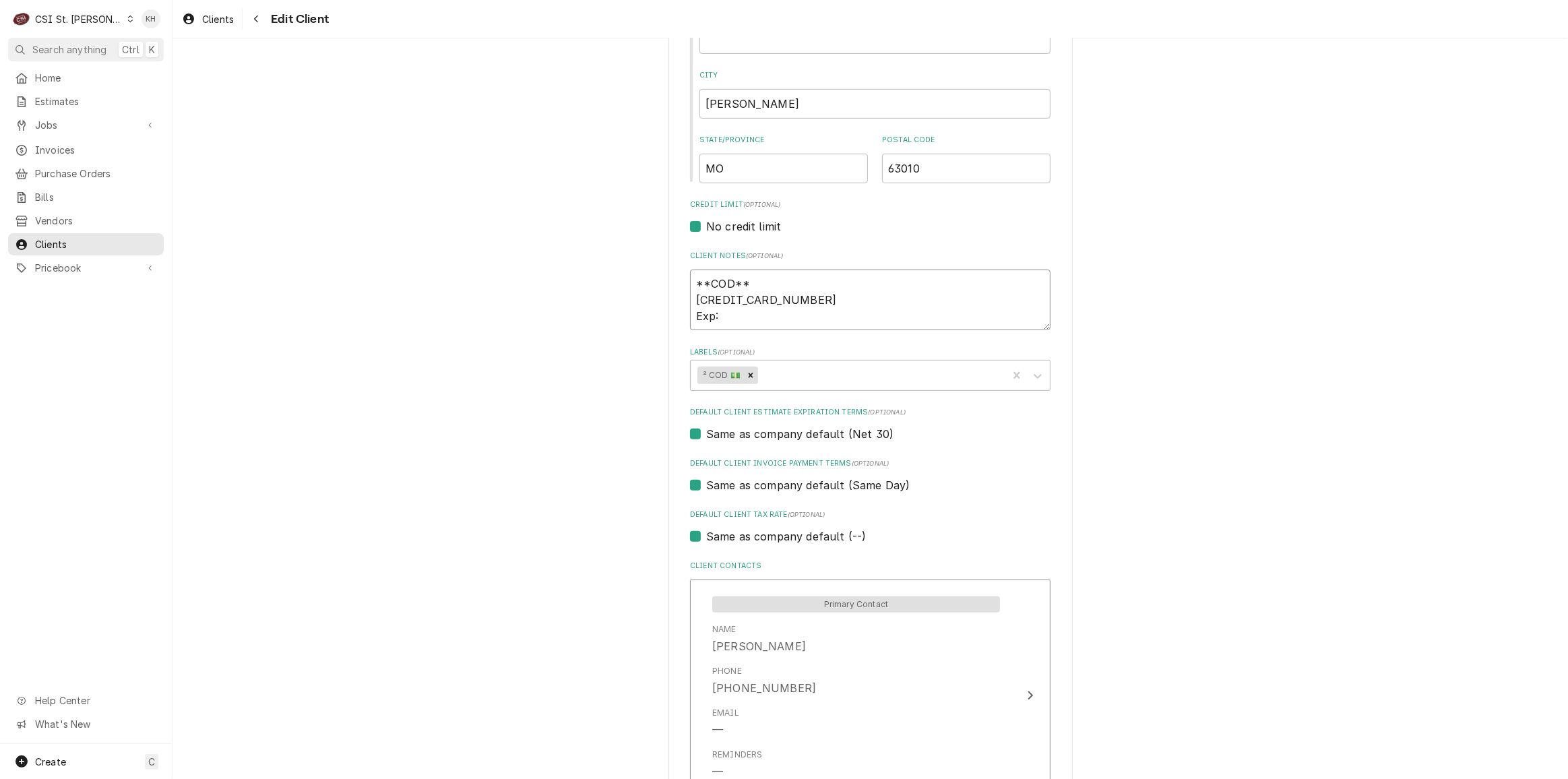
type textarea "**COD** 4715150045306504 Exp:"
type textarea "x"
type textarea "**COD** 4715150045306504 Exp: 0"
type textarea "x"
type textarea "**COD** 4715150045306504 Exp: 06"
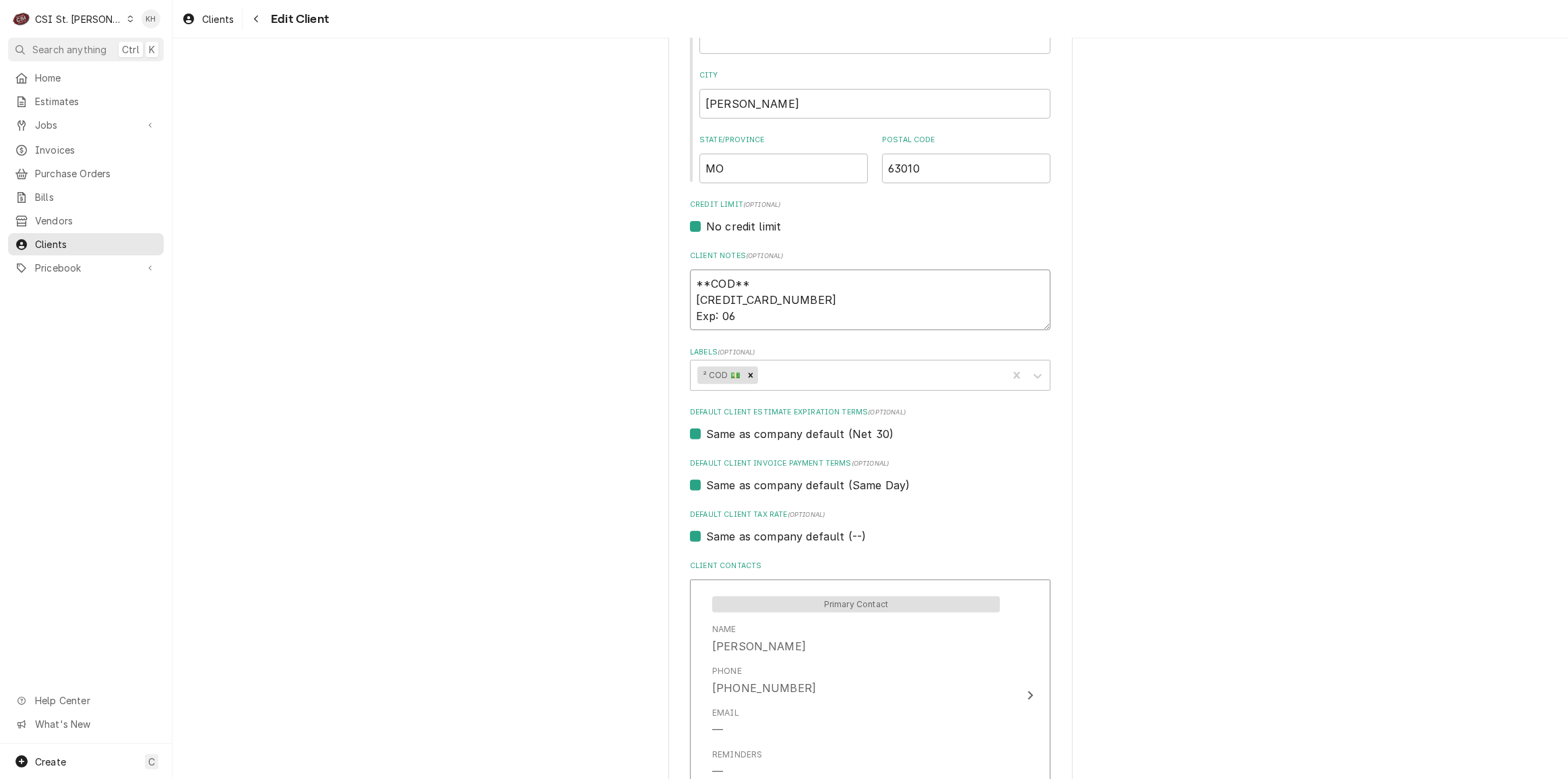
type textarea "x"
type textarea "**COD** 4715150045306504 Exp: 06/"
type textarea "x"
type textarea "**COD** 4715150045306504 Exp: 06/2"
type textarea "x"
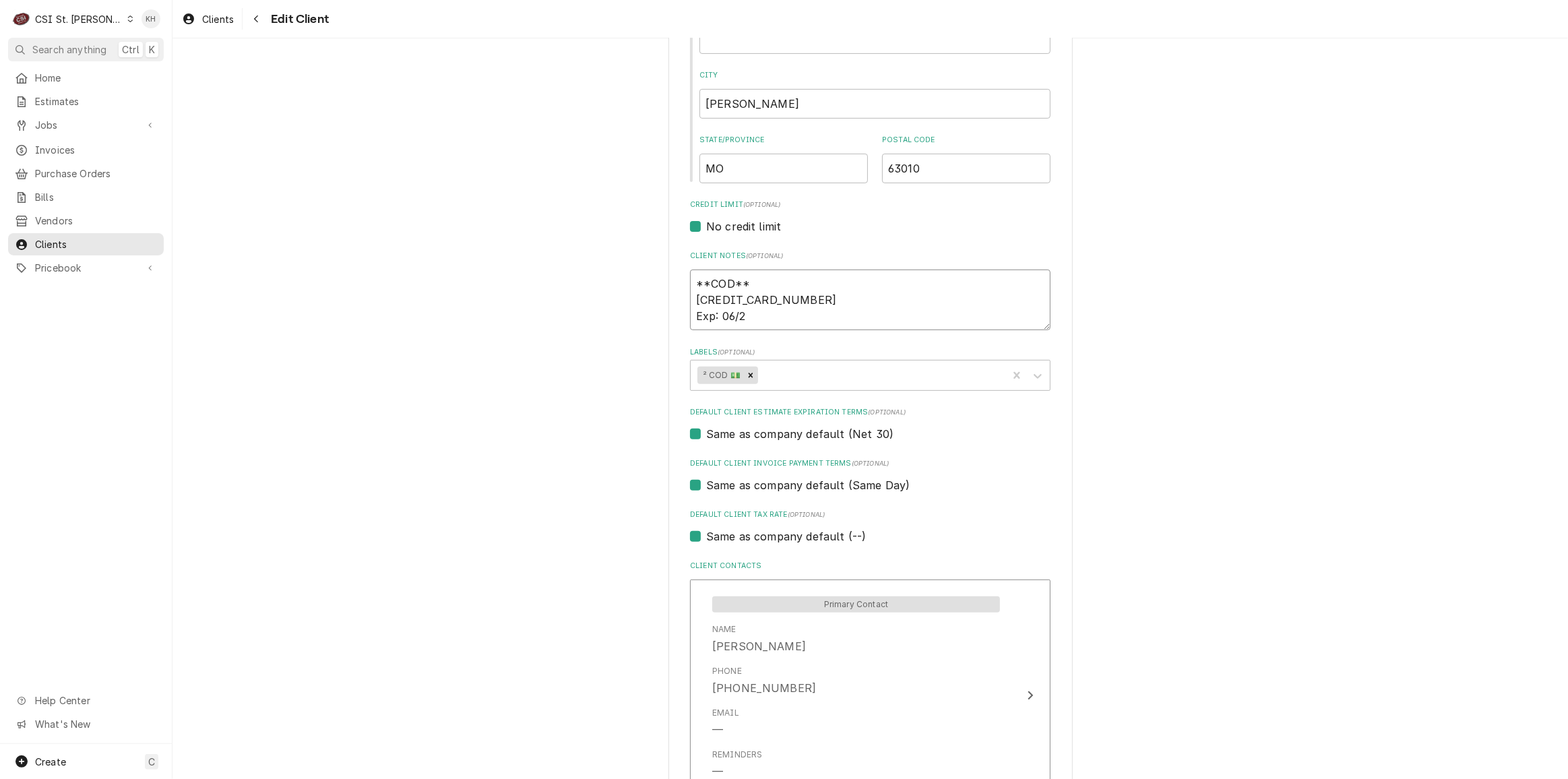
type textarea "**COD** 4715150045306504 Exp: 06/20"
type textarea "x"
type textarea "**COD** 4715150045306504 Exp: 06/202"
type textarea "x"
type textarea "**COD** 4715150045306504 Exp: 06/2028"
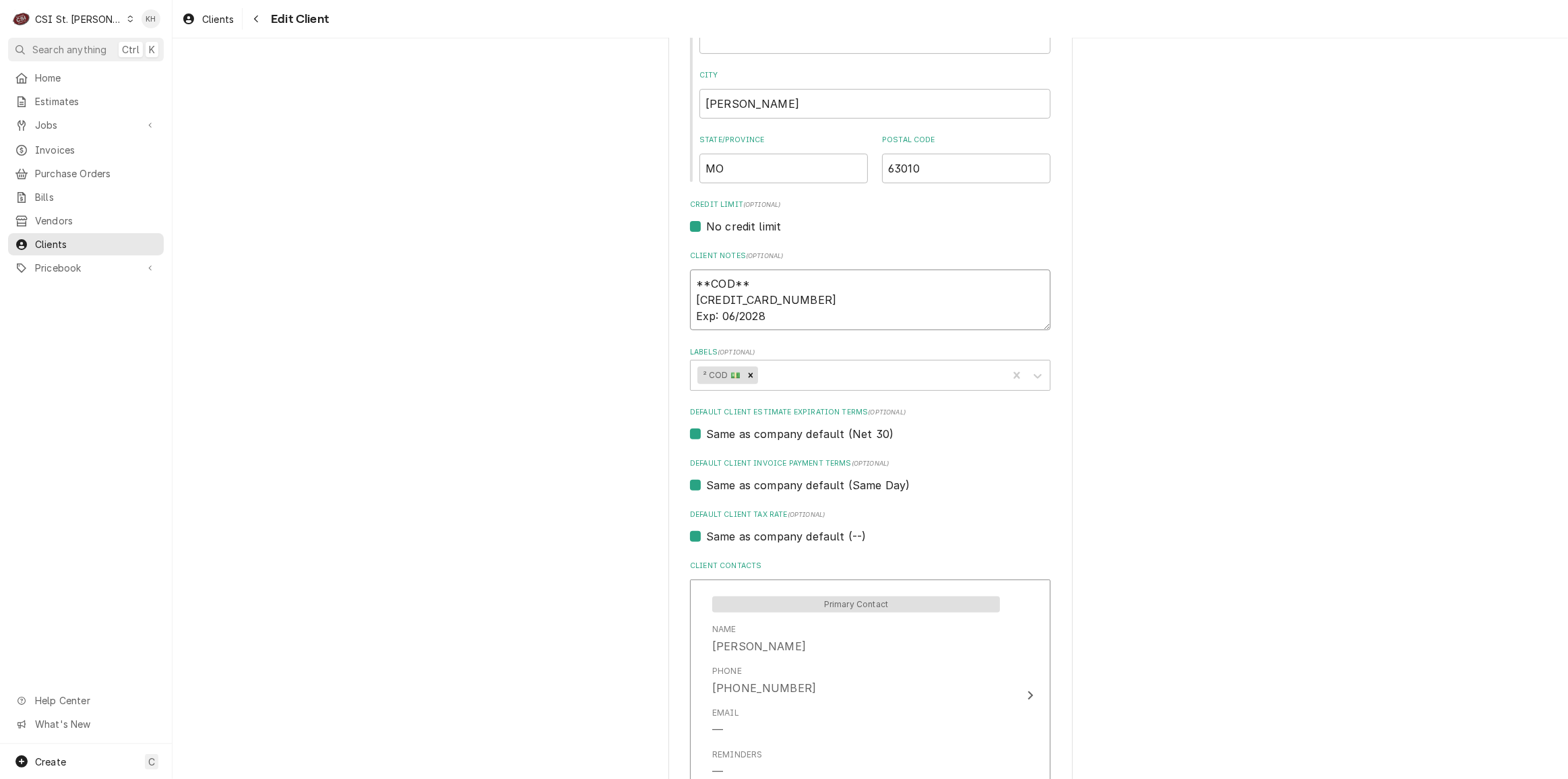
type textarea "x"
type textarea "**COD** 4715150045306504 Exp: 06/2028"
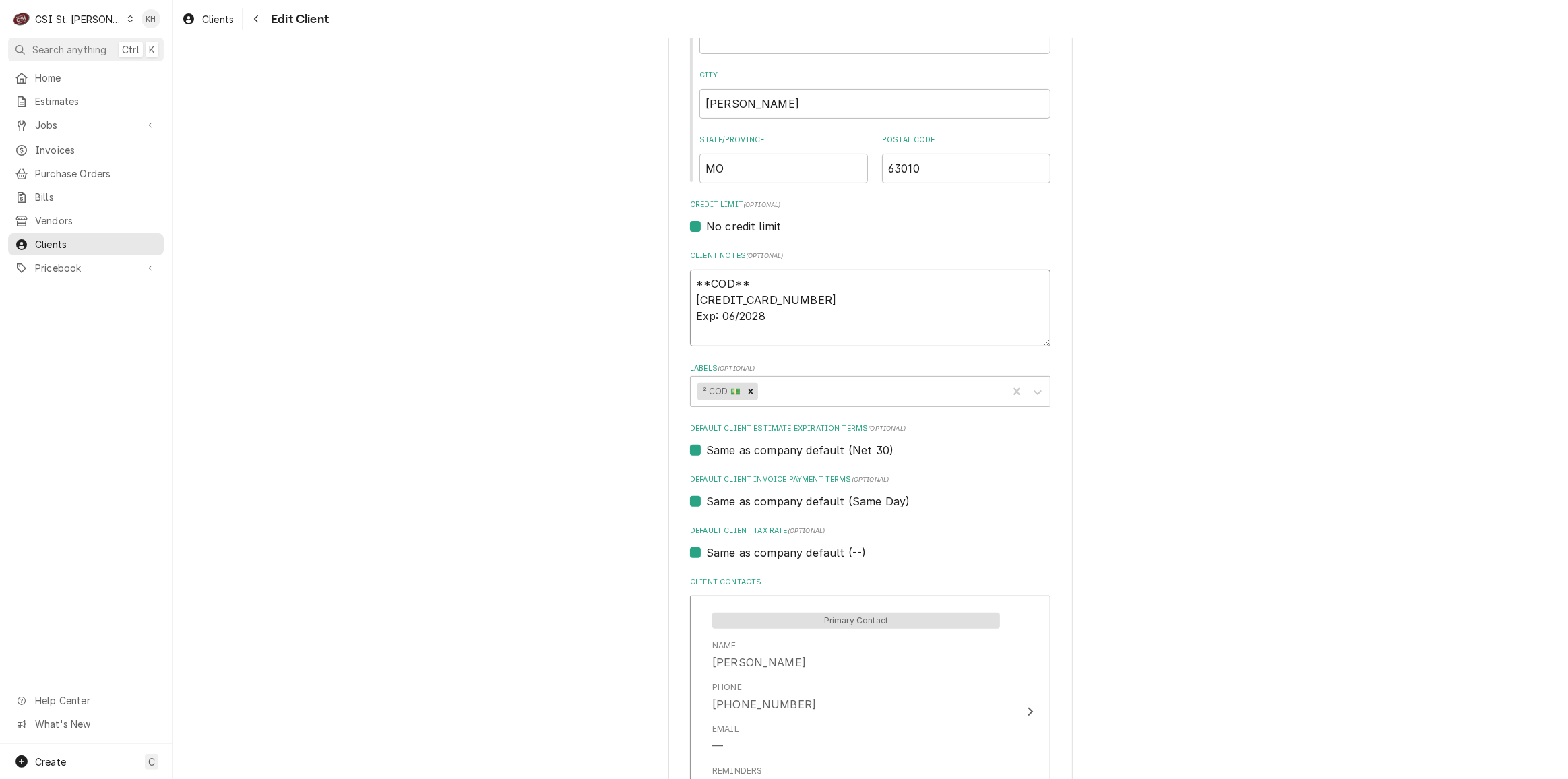
type textarea "x"
type textarea "**COD** 4715150045306504 Exp: 06/2028 C"
type textarea "x"
type textarea "**COD** 4715150045306504 Exp: 06/2028 CC"
type textarea "x"
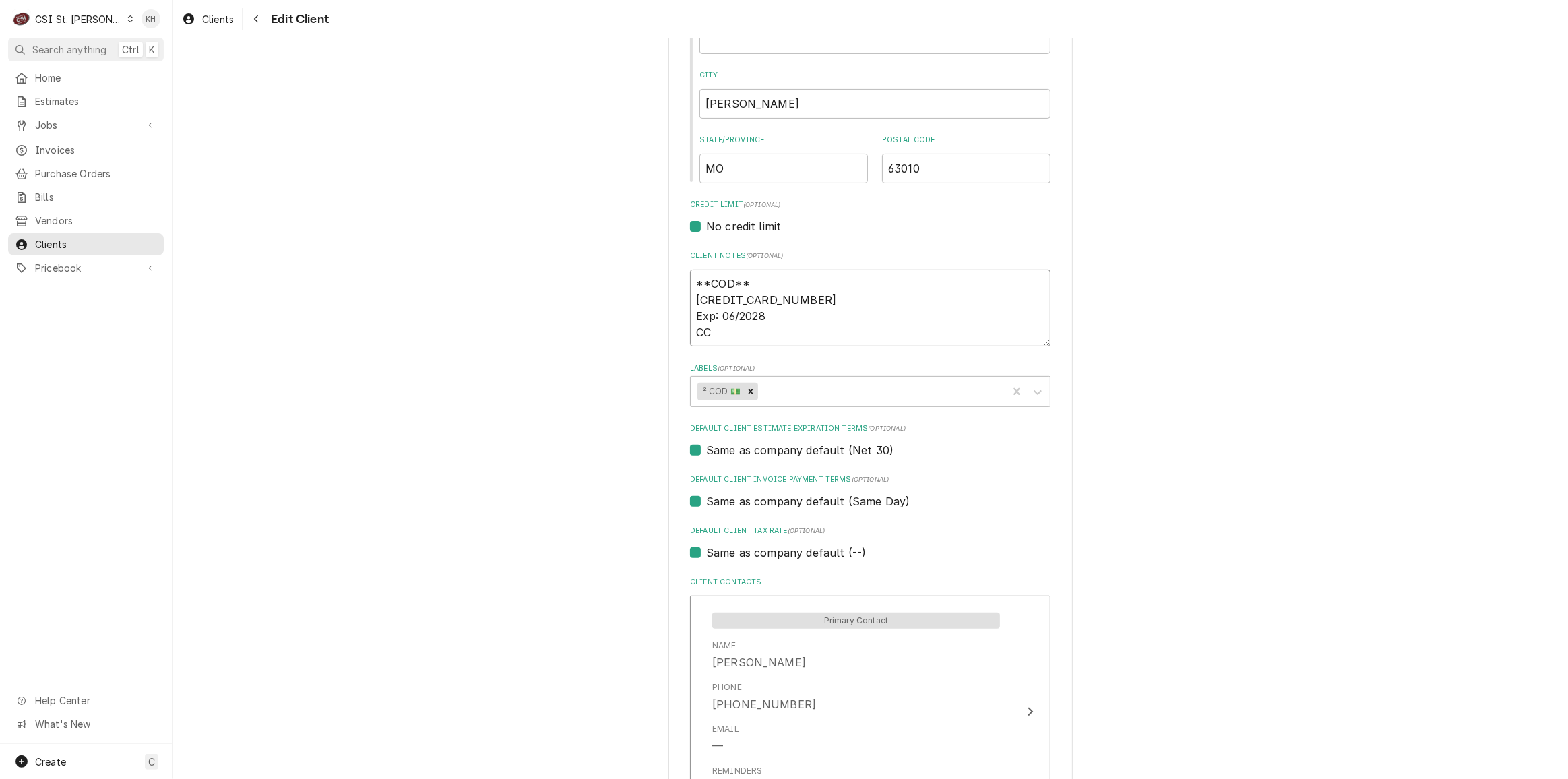
type textarea "**COD** 4715150045306504 Exp: 06/2028 CCV"
type textarea "x"
type textarea "**COD** 4715150045306504 Exp: 06/2028 CCV:"
type textarea "x"
type textarea "**COD** 4715150045306504 Exp: 06/2028 CCV:"
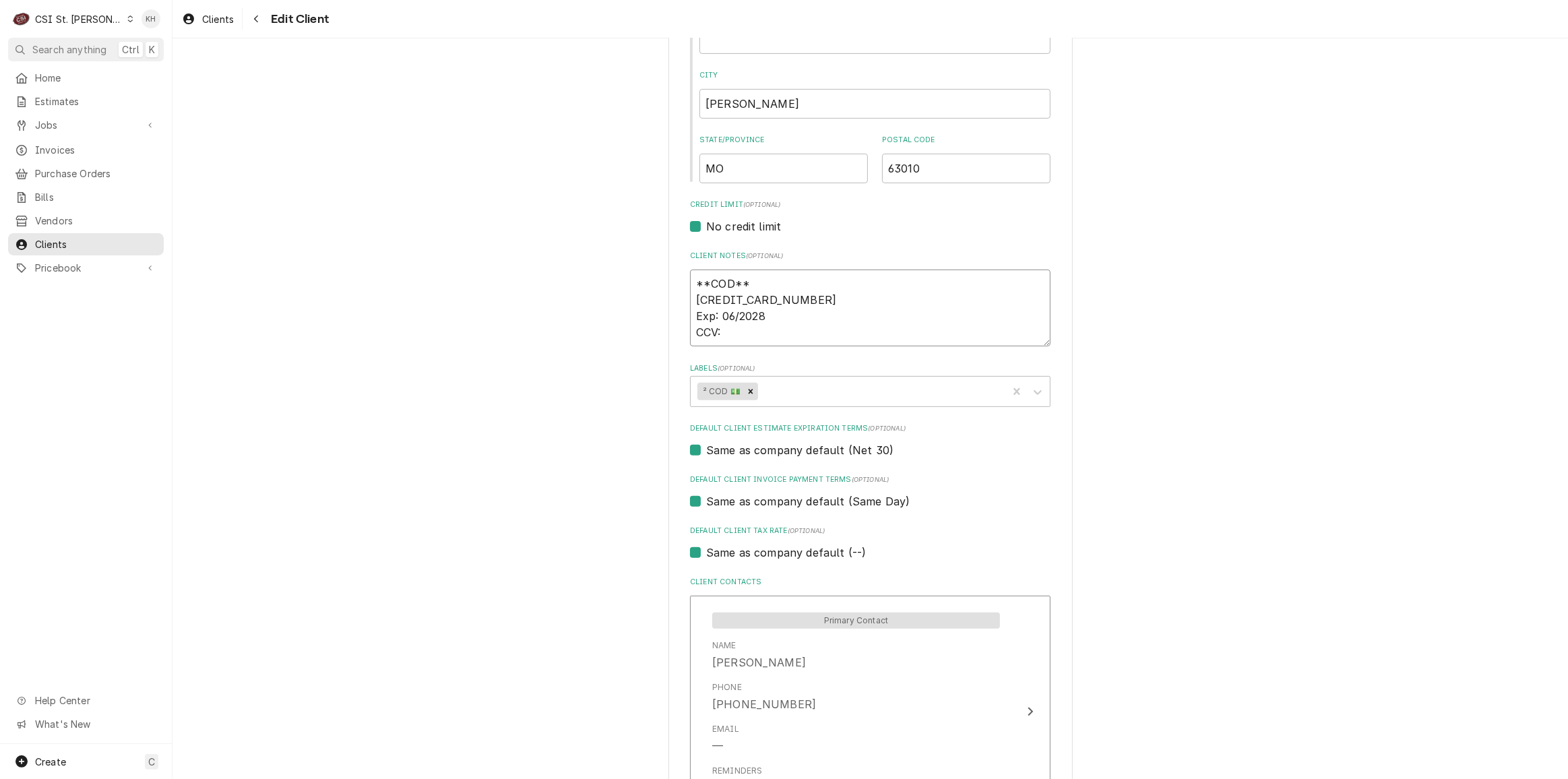
type textarea "x"
type textarea "**COD** 4715150045306504 Exp: 06/2028 CCV: 0"
type textarea "x"
type textarea "**COD** 4715150045306504 Exp: 06/2028 CCV: 08"
type textarea "x"
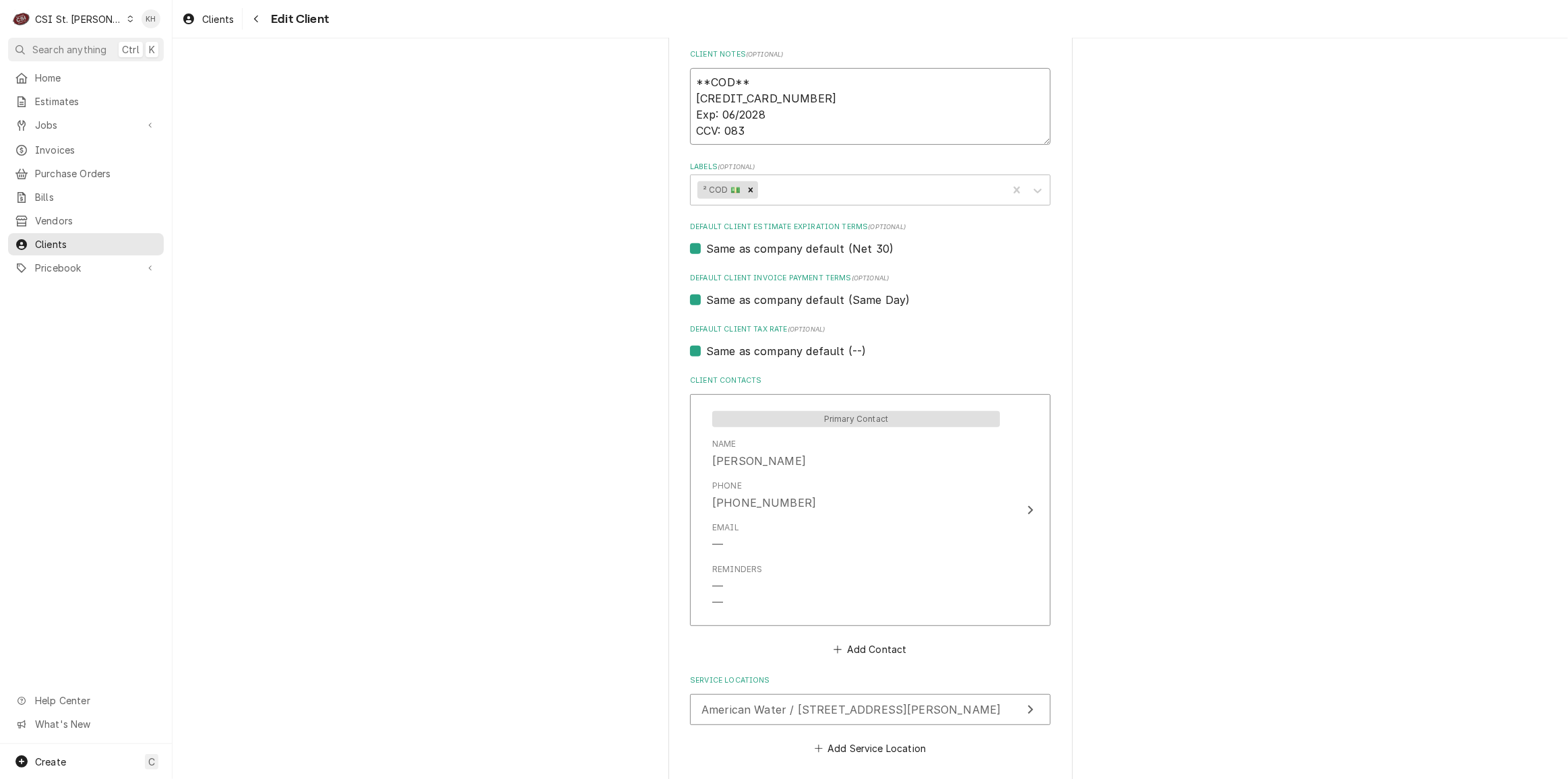
scroll to position [706, 0]
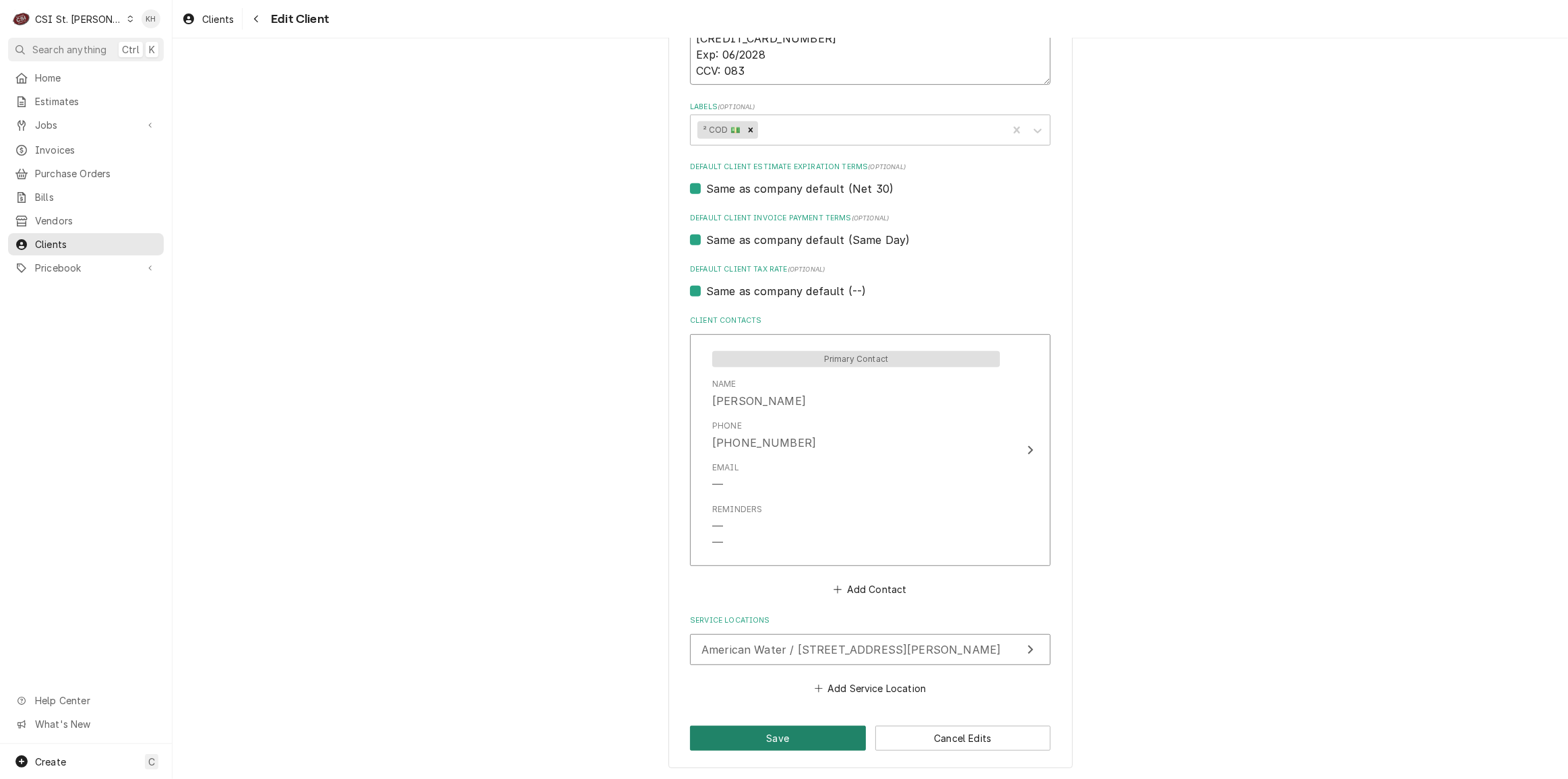
type textarea "**COD** 4715150045306504 Exp: 06/2028 CCV: 083"
click at [750, 749] on button "Save" at bounding box center [778, 738] width 176 height 25
type textarea "x"
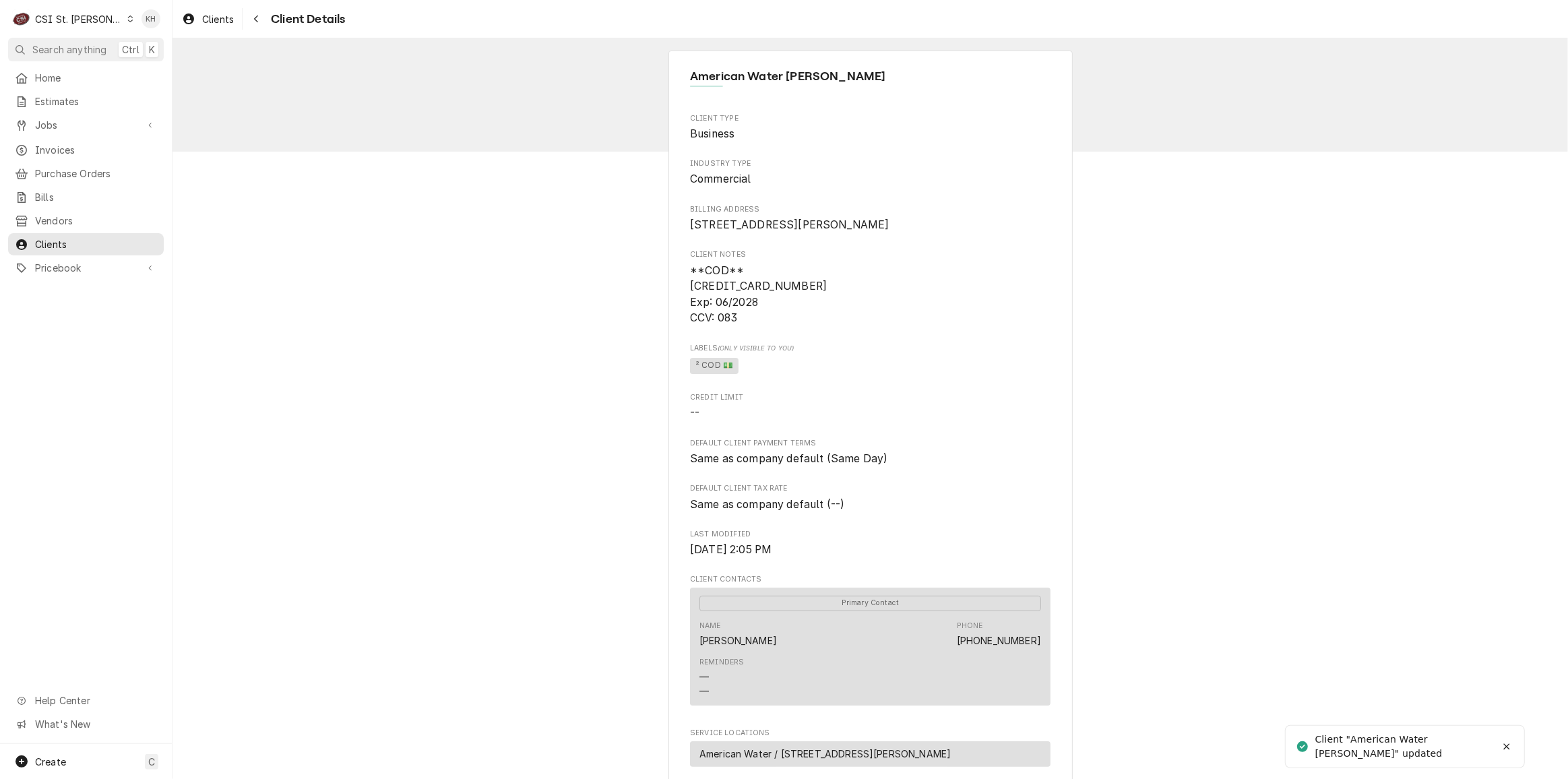
scroll to position [337, 0]
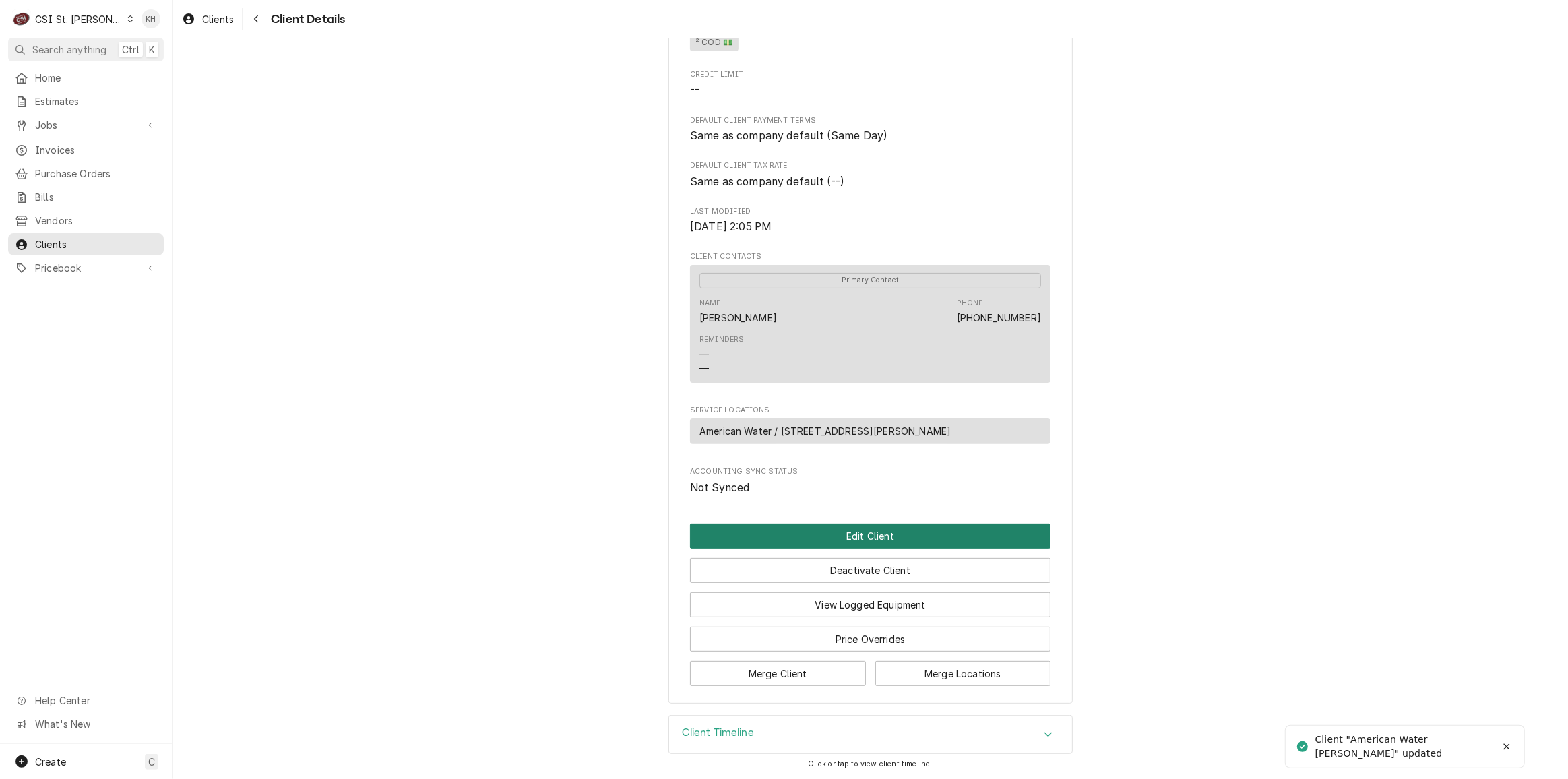
click at [845, 547] on button "Edit Client" at bounding box center [871, 536] width 361 height 25
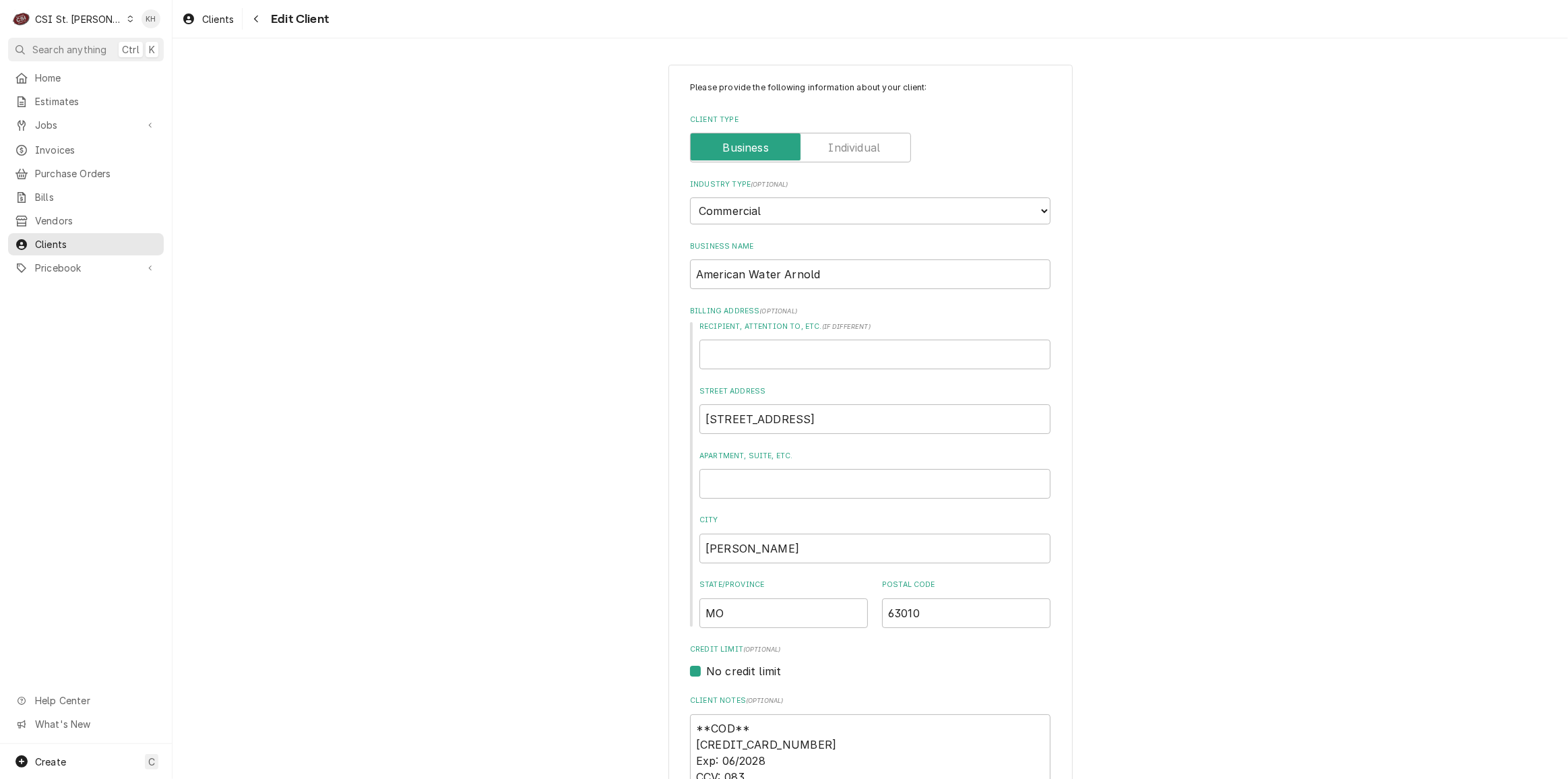
scroll to position [245, 0]
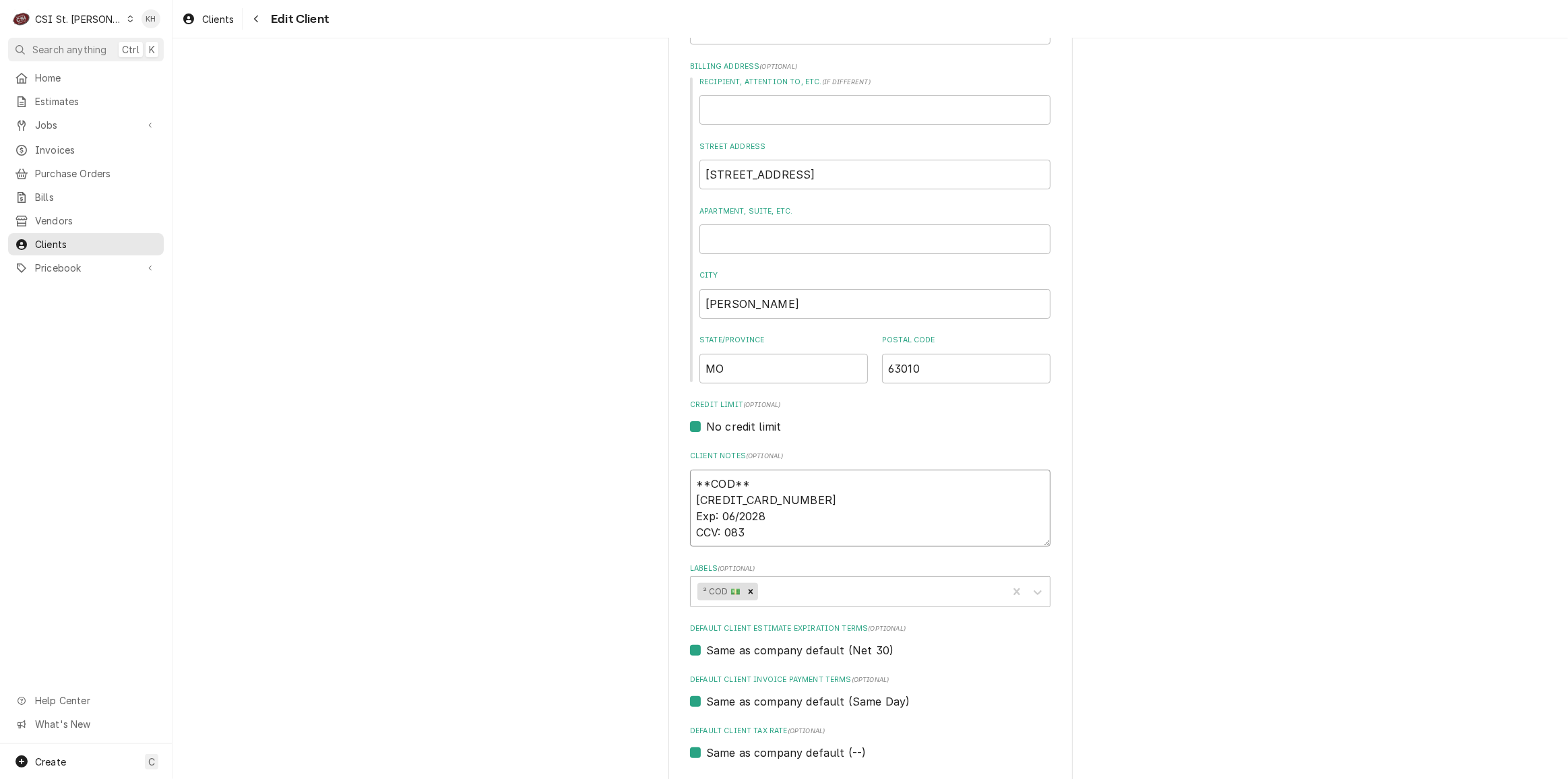
click at [785, 536] on textarea "**COD** [CREDIT_CARD_NUMBER] Exp: 06/2028 CCV: 083" at bounding box center [871, 508] width 361 height 77
type textarea "x"
type textarea "**COD** [CREDIT_CARD_NUMBER] Exp: 06/2028 CCV: 083"
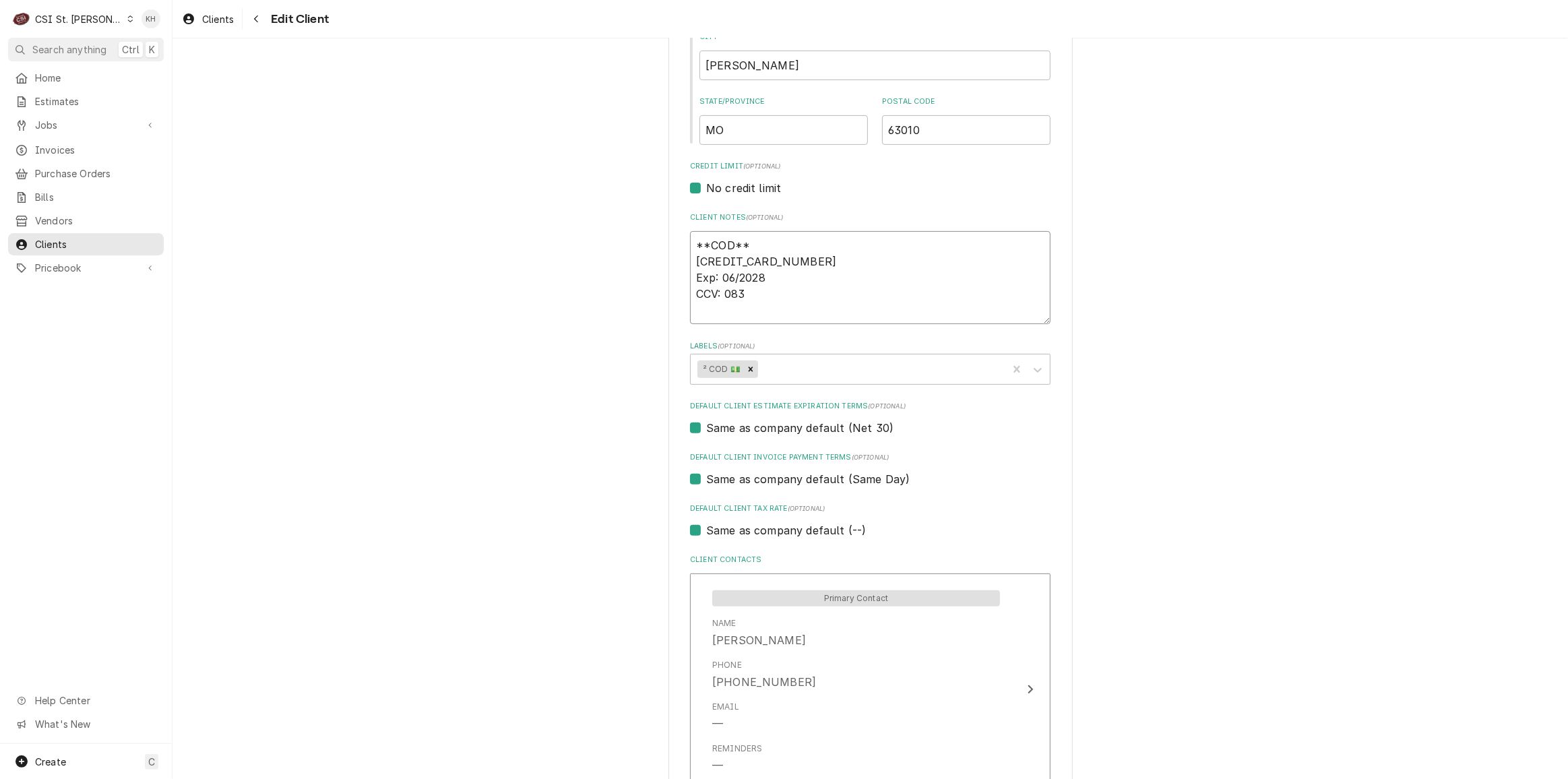
scroll to position [490, 0]
type textarea "x"
type textarea "**COD** [CREDIT_CARD_NUMBER] Exp: 06/2028 CCV: 083 K"
type textarea "x"
type textarea "**COD** [CREDIT_CARD_NUMBER] Exp: 06/2028 CCV: 083 Ka"
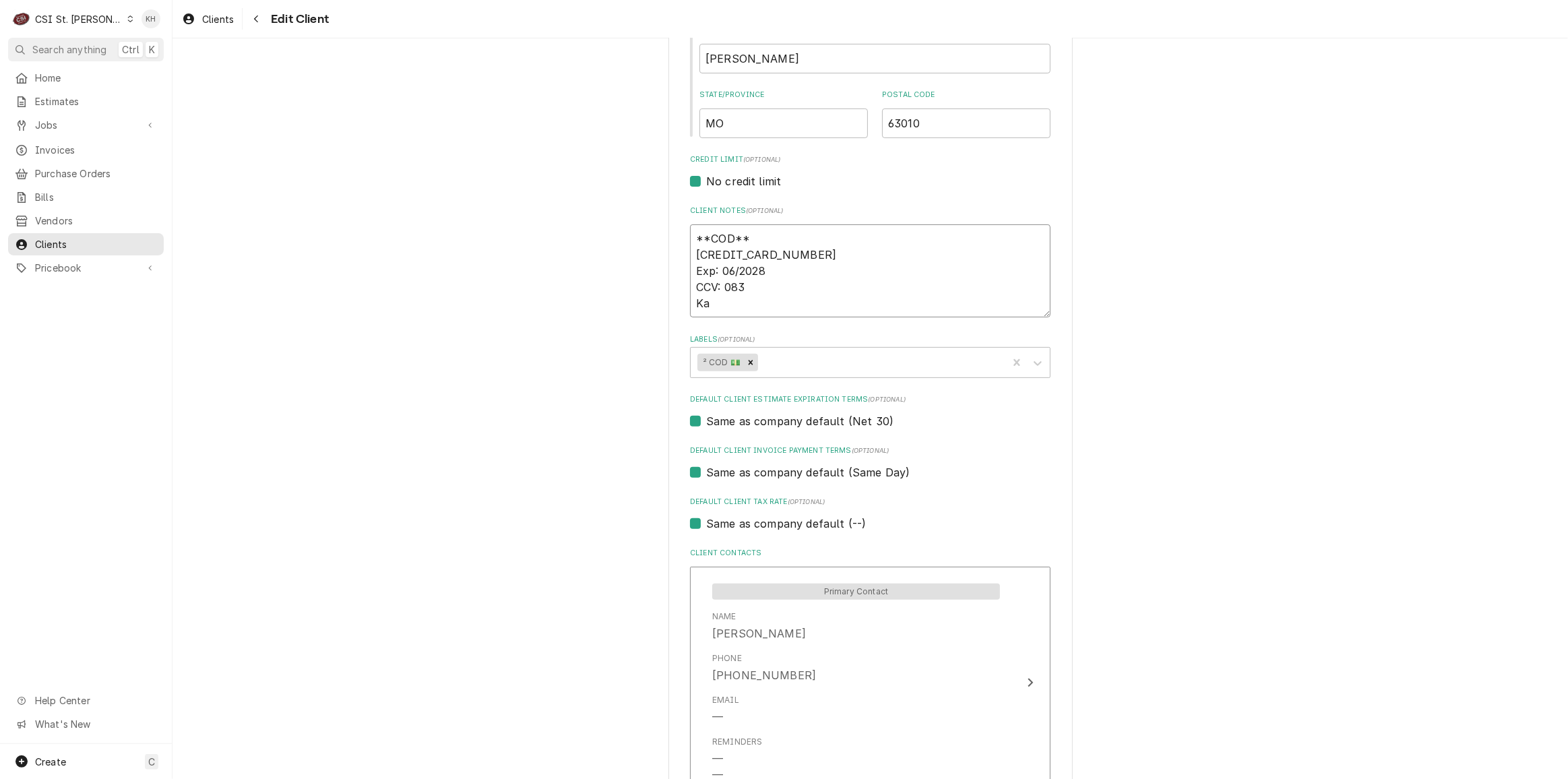
type textarea "x"
type textarea "**COD** [CREDIT_CARD_NUMBER] Exp: 06/2028 CCV: 083 Kas"
type textarea "x"
type textarea "**COD** 4715150045306504 Exp: 06/2028 CCV: 083 Kash"
type textarea "x"
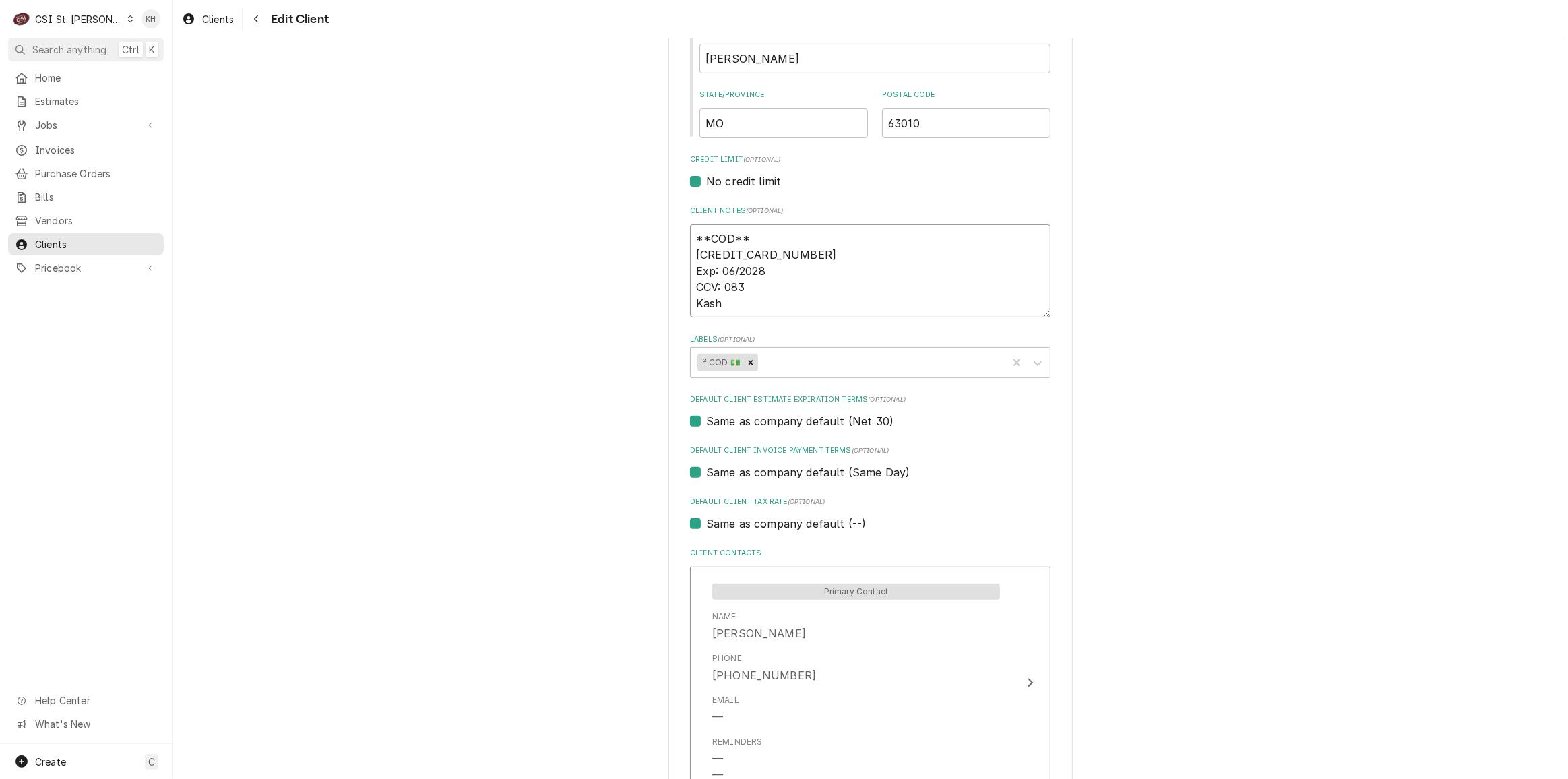
type textarea "**COD** 4715150045306504 Exp: 06/2028 CCV: 083 Kasha"
type textarea "x"
type textarea "**COD** 4715150045306504 Exp: 06/2028 CCV: 083 Kasha"
type textarea "x"
type textarea "**COD** 4715150045306504 Exp: 06/2028 CCV: 083 Kasha K"
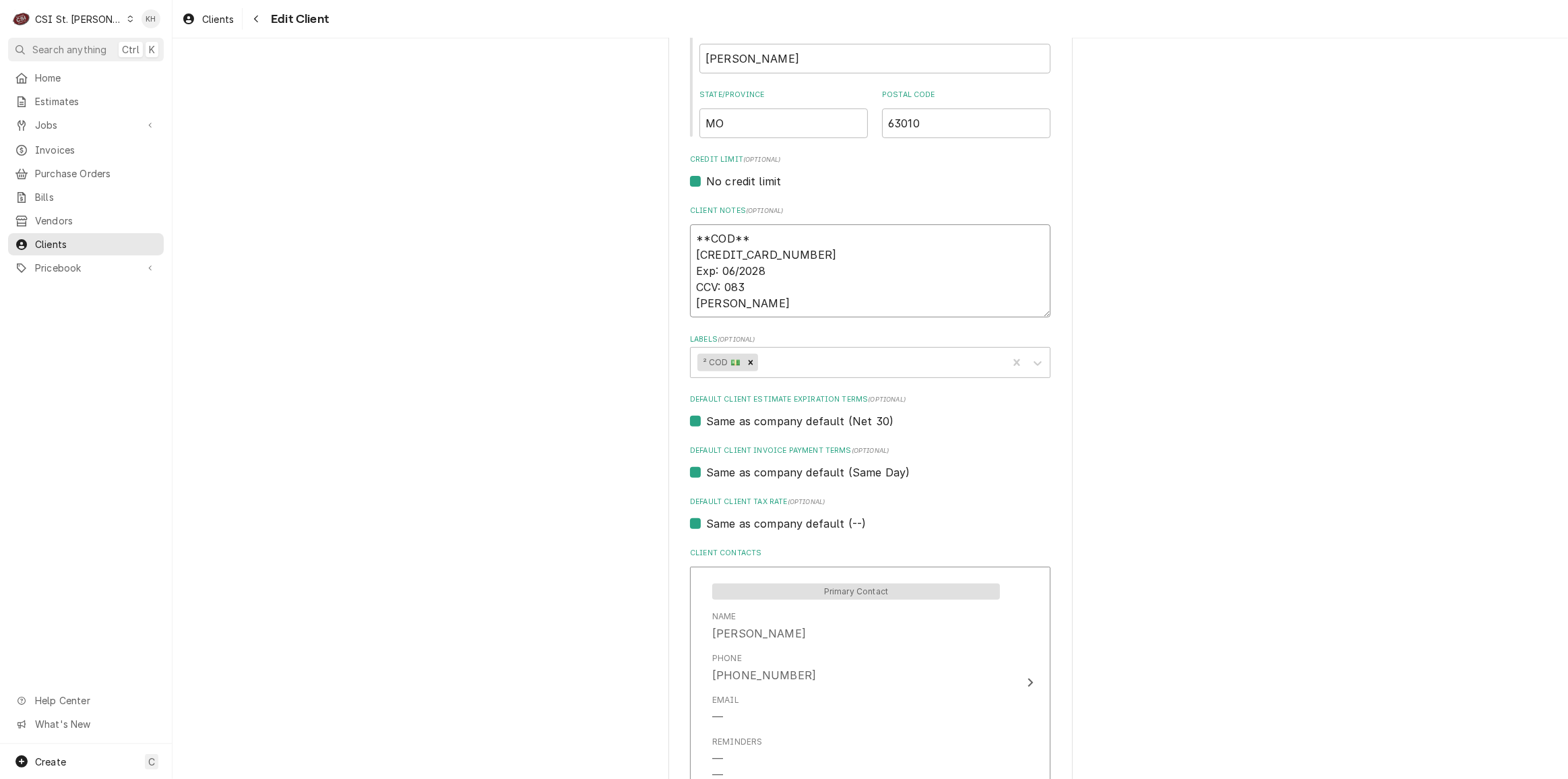
type textarea "x"
type textarea "**COD** 4715150045306504 Exp: 06/2028 CCV: 083 Kasha Ke"
type textarea "x"
type textarea "**COD** 4715150045306504 Exp: 06/2028 CCV: 083 Kasha Kel"
type textarea "x"
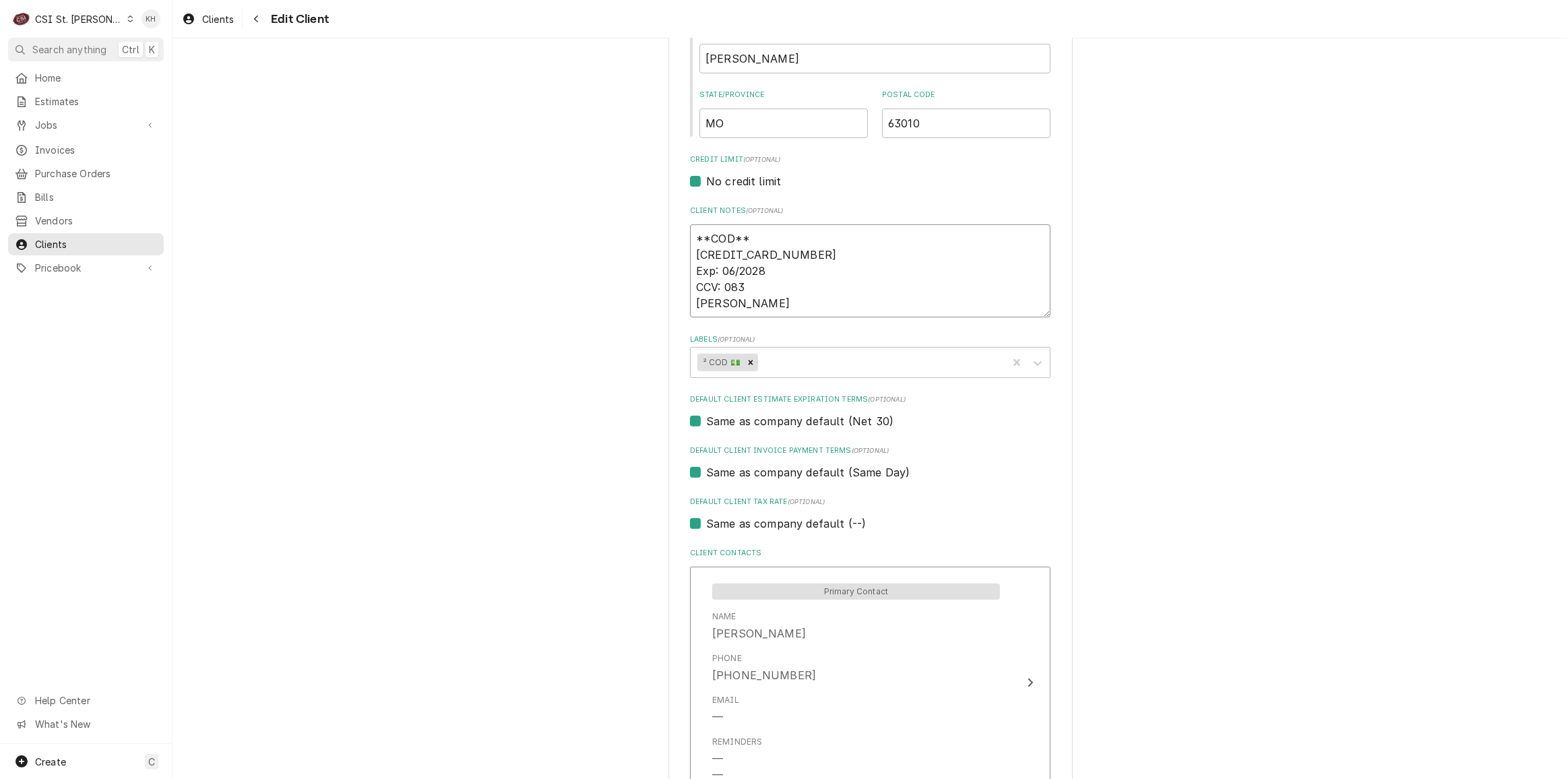
type textarea "**COD** 4715150045306504 Exp: 06/2028 CCV: 083 Kasha Kell"
type textarea "x"
type textarea "**COD** 4715150045306504 Exp: 06/2028 CCV: 083 Kasha Kelly"
type textarea "x"
type textarea "**COD** 4715150045306504 Exp: 06/2028 CCV: 083 Kasha Kelly"
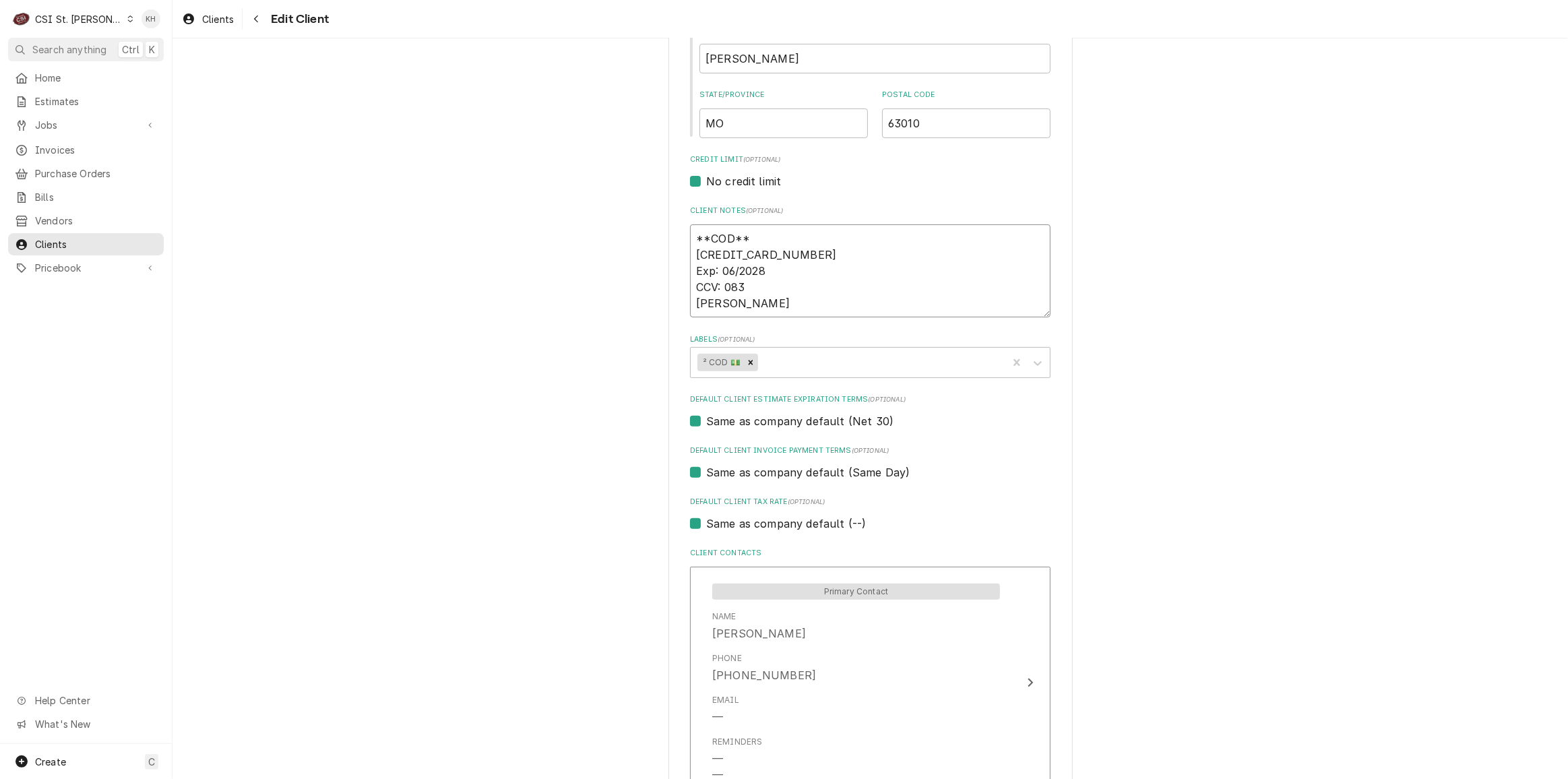
type textarea "x"
type textarea "**COD** 4715150045306504 Exp: 06/2028 CCV: 083 Kasha Kelly"
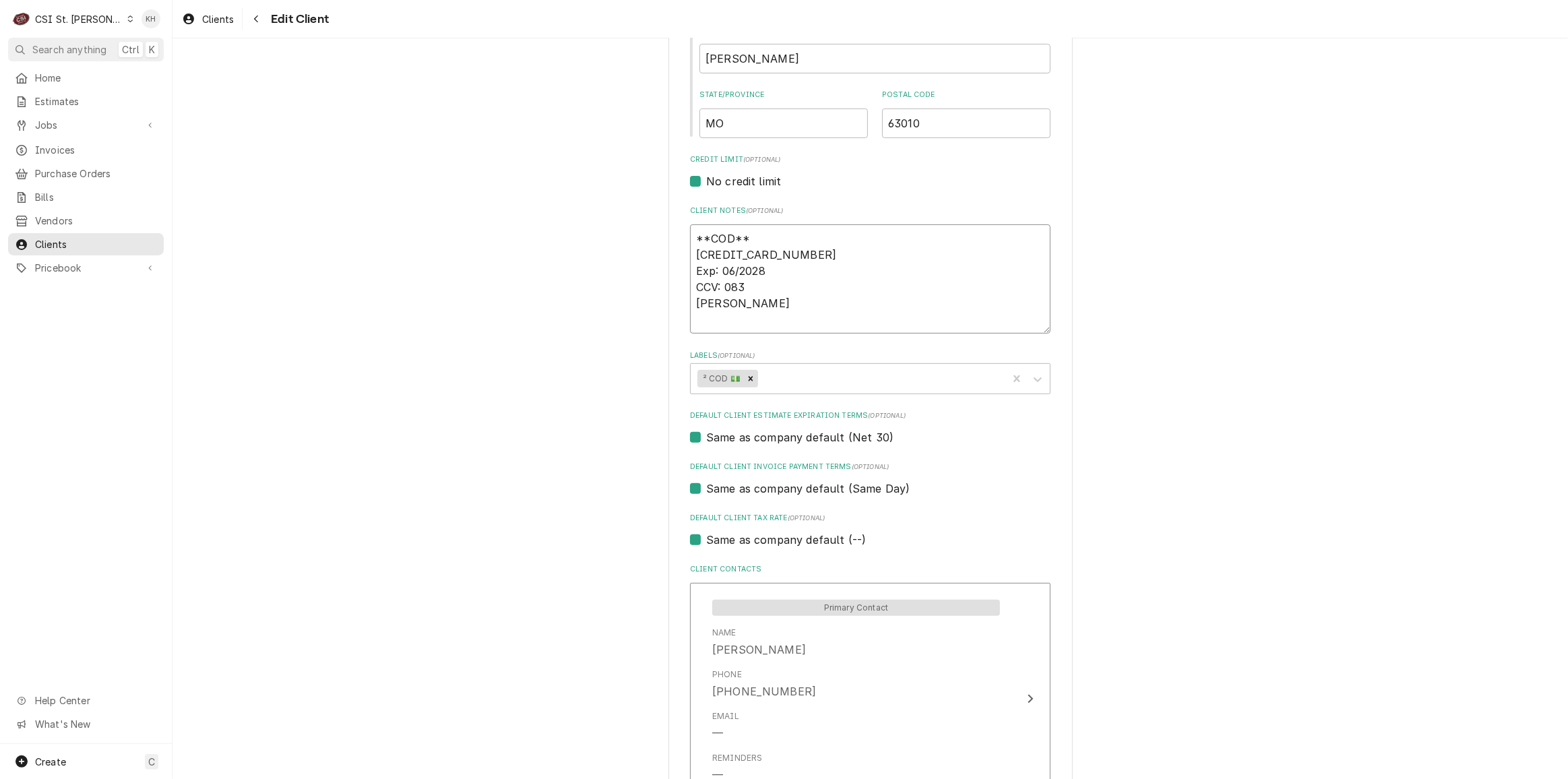
type textarea "x"
type textarea "**COD** 4715150045306504 Exp: 06/2028 CCV: 083 NKasha Kelly"
type textarea "x"
type textarea "**COD** 4715150045306504 Exp: 06/2028 CCV: 083 NaKasha Kelly"
type textarea "x"
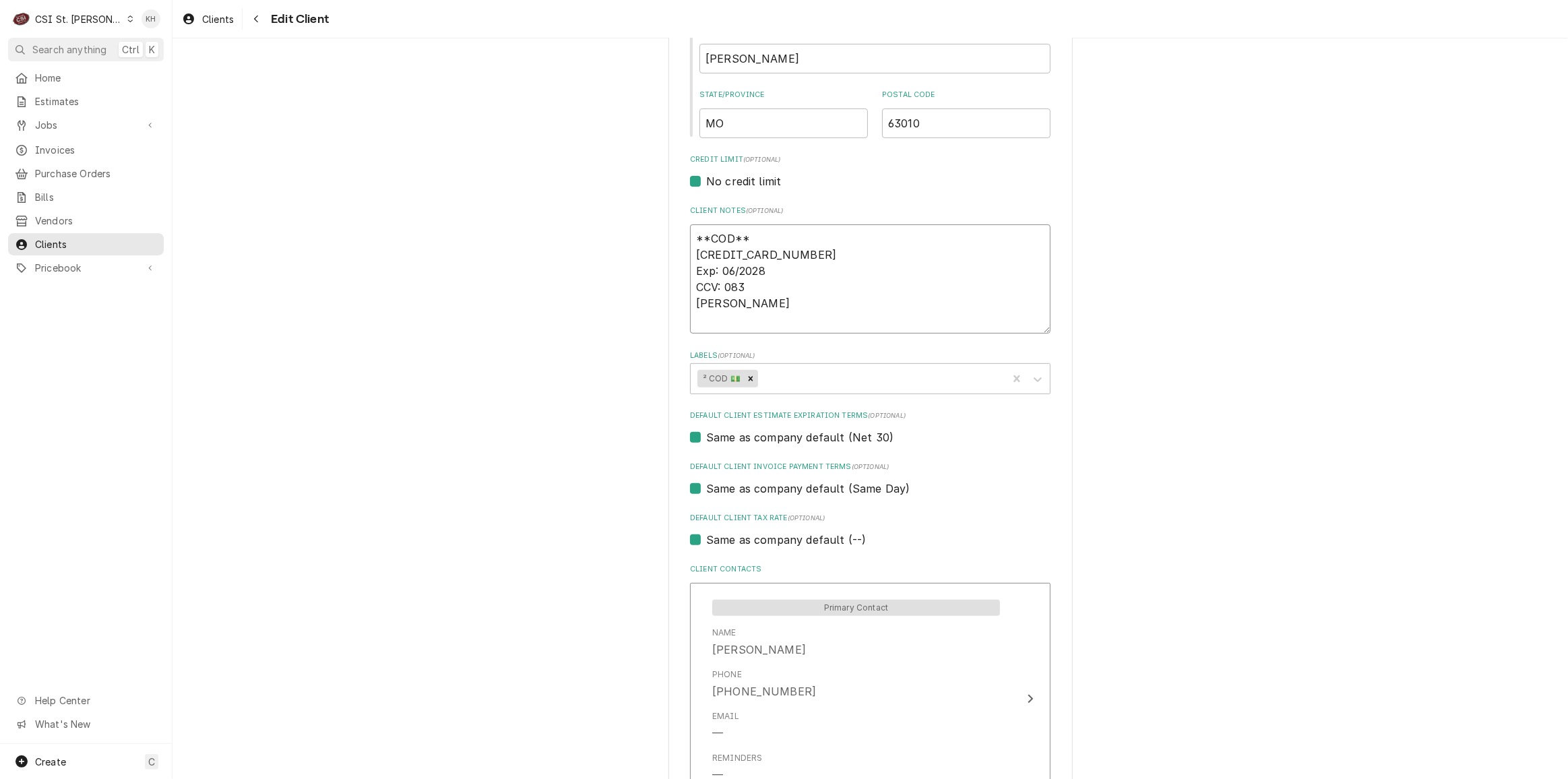
type textarea "**COD** 4715150045306504 Exp: 06/2028 CCV: 083 NamKasha Kelly"
type textarea "x"
type textarea "**COD** 4715150045306504 Exp: 06/2028 CCV: 083 NameKasha Kelly"
type textarea "x"
type textarea "**COD** 4715150045306504 Exp: 06/2028 CCV: 083 Name:Kasha Kelly"
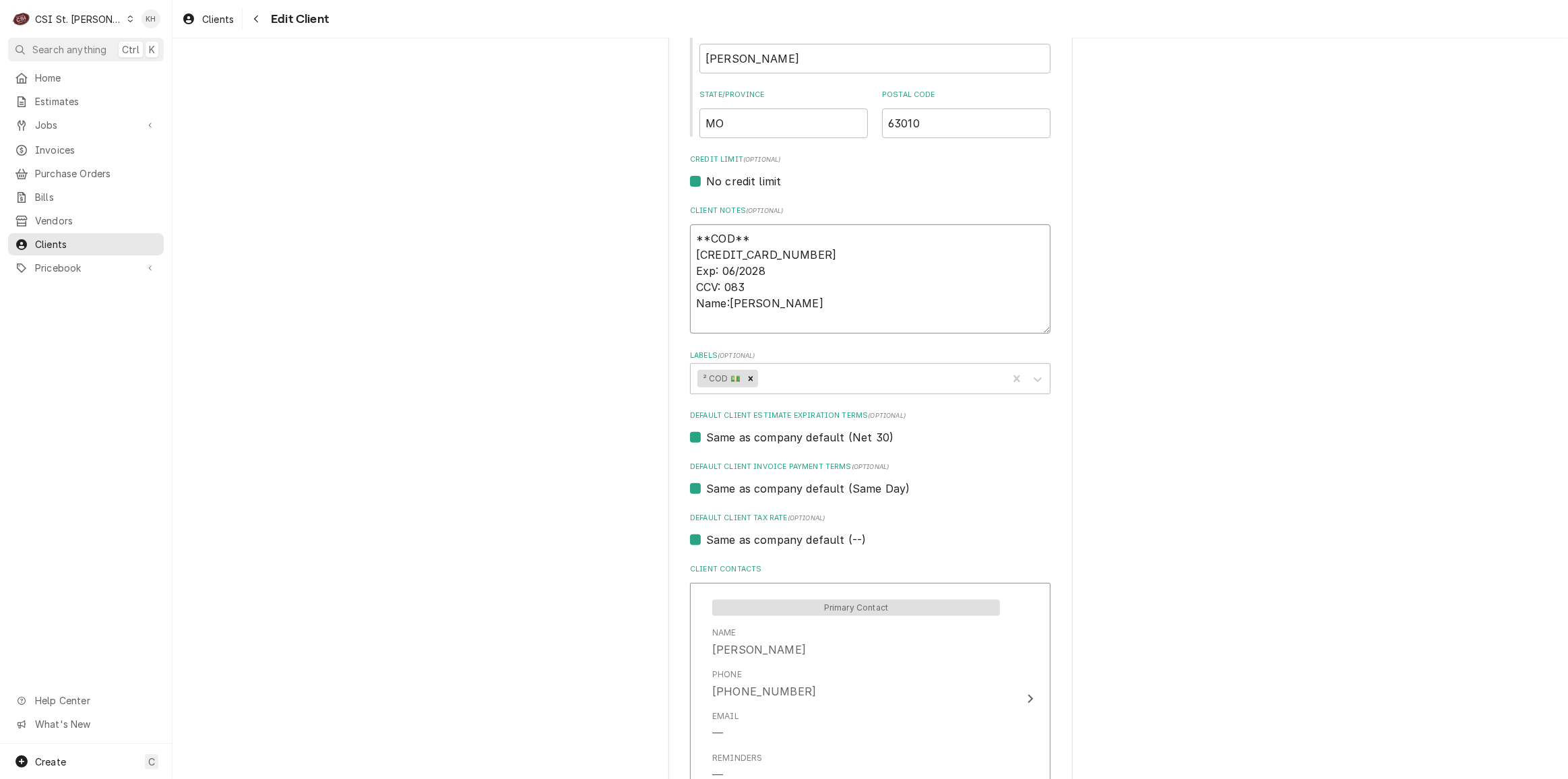
type textarea "x"
type textarea "**COD** 4715150045306504 Exp: 06/2028 CCV: 083 Name: Kasha Kelly"
click at [723, 327] on textarea "**COD** 4715150045306504 Exp: 06/2028 CCV: 083 Name: Kasha Kelly" at bounding box center [871, 279] width 361 height 109
type textarea "x"
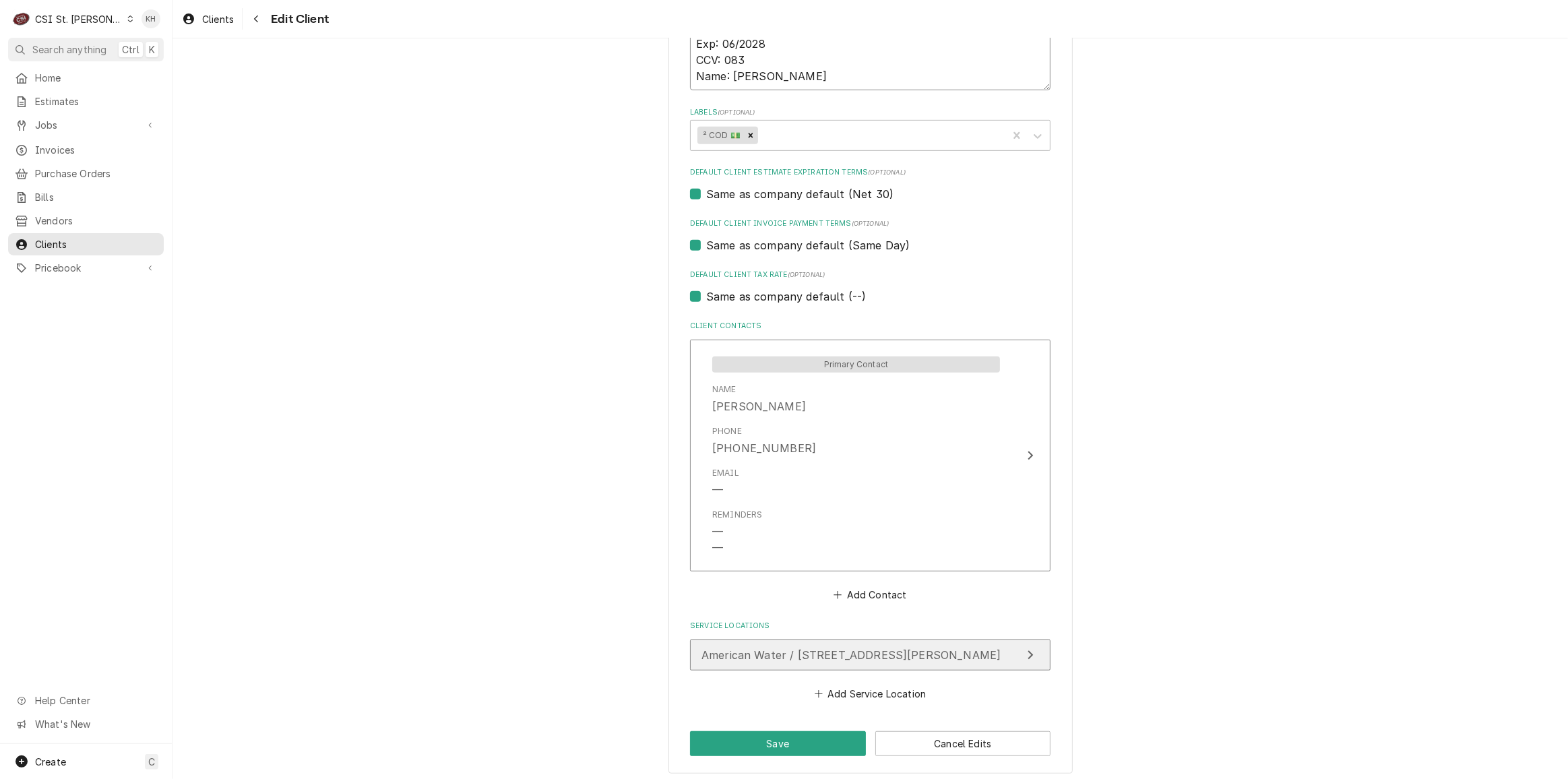
scroll to position [723, 0]
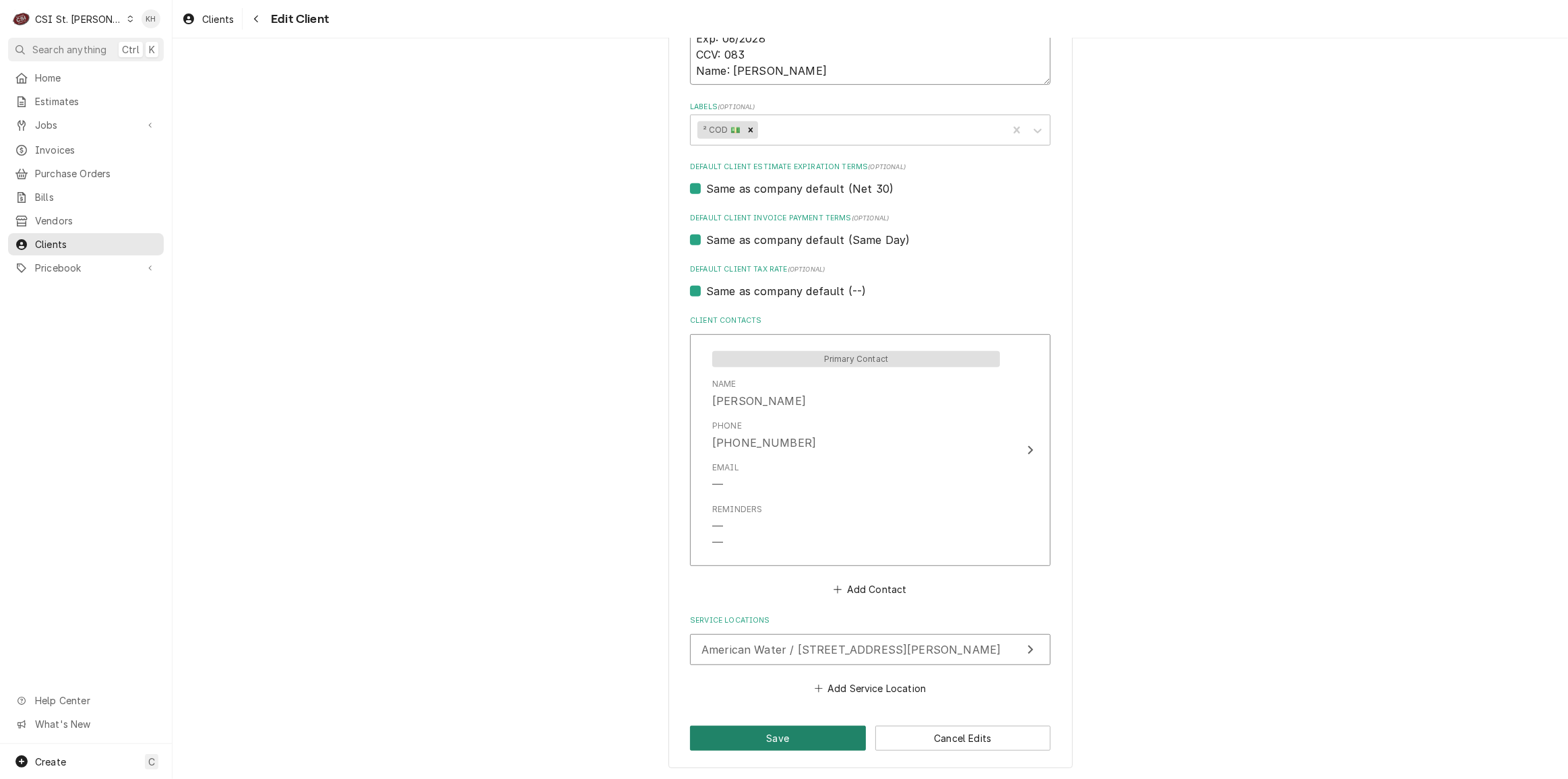
type textarea "**COD** 4715150045306504 Exp: 06/2028 CCV: 083 Name: Kasha Kelly"
click at [722, 744] on button "Save" at bounding box center [778, 738] width 176 height 25
type textarea "x"
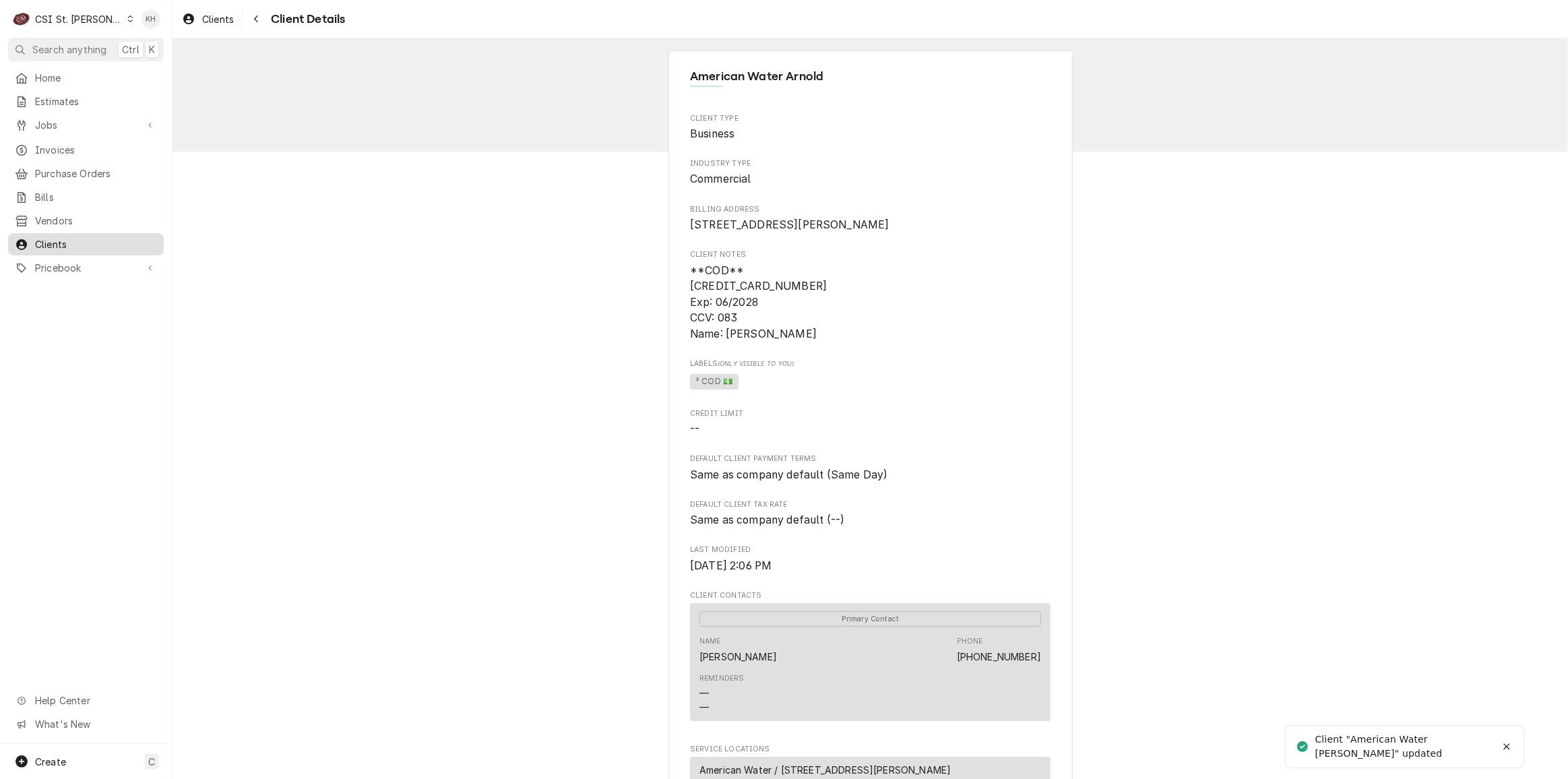
click at [83, 238] on span "Clients" at bounding box center [96, 244] width 122 height 14
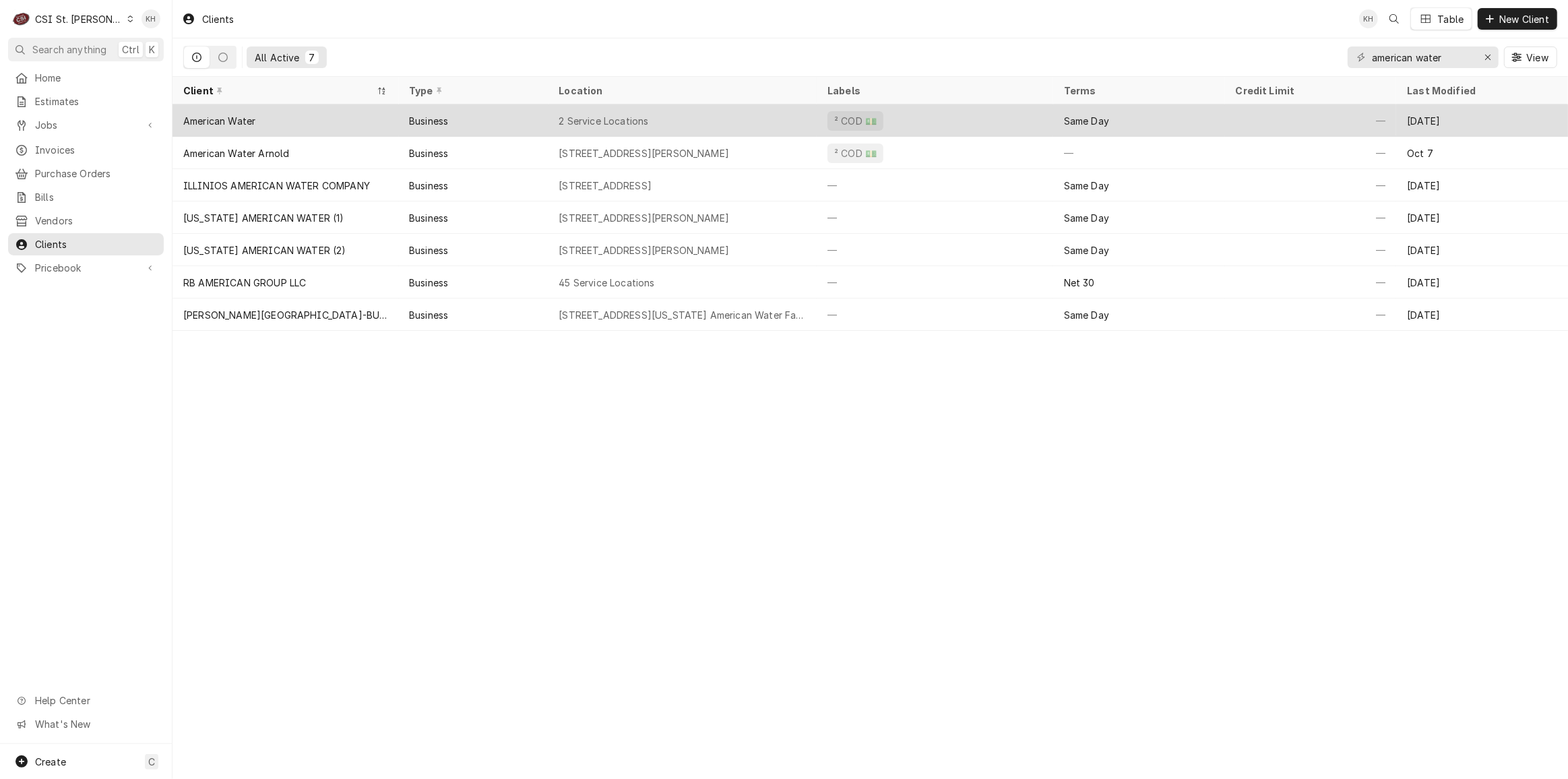
click at [419, 118] on div "Business" at bounding box center [428, 121] width 39 height 14
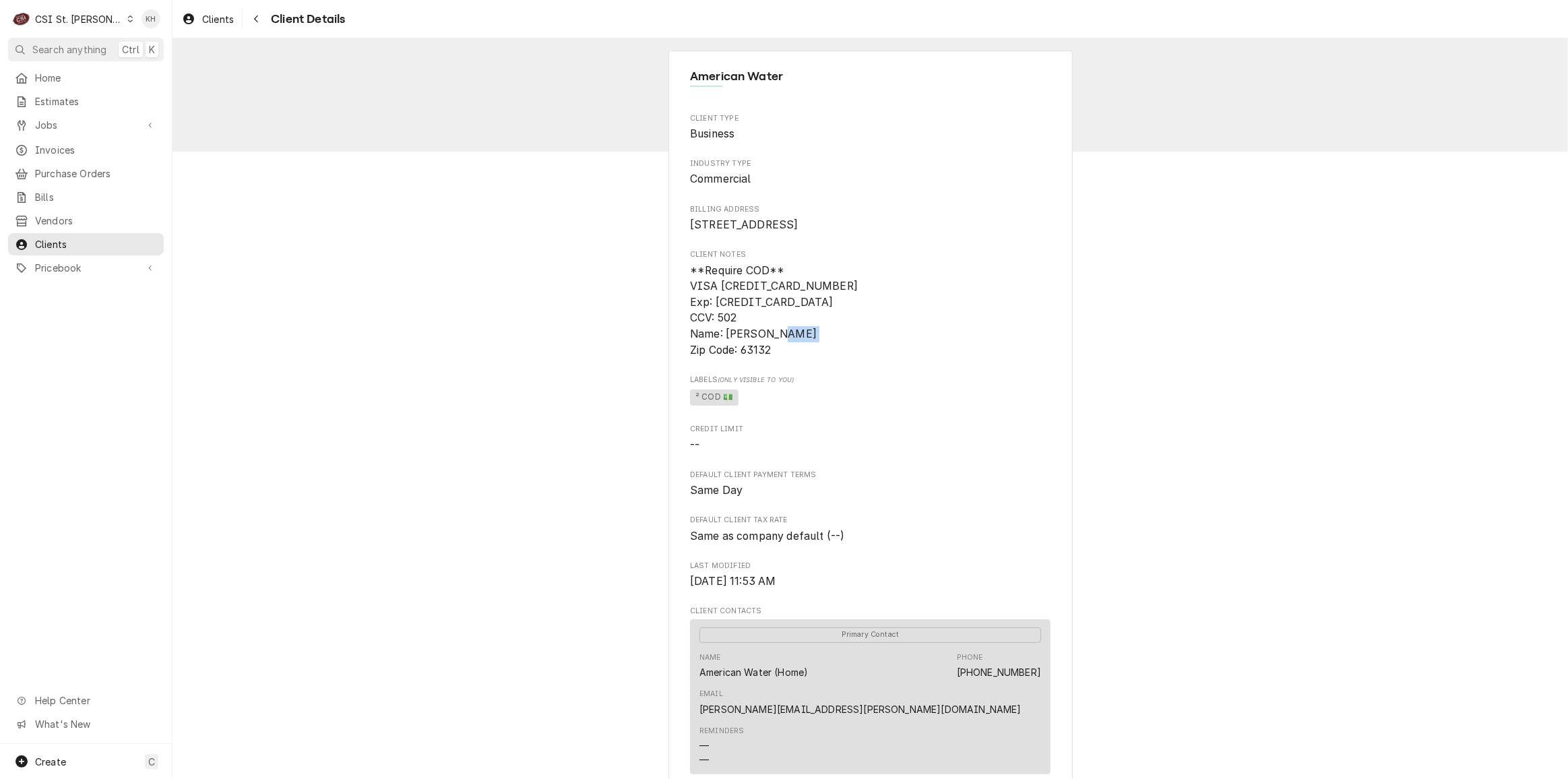
drag, startPoint x: 774, startPoint y: 364, endPoint x: 738, endPoint y: 364, distance: 36.0
click at [738, 359] on span "**Require COD** VISA [CREDIT_CARD_NUMBER] Exp: [CREDIT_CARD_DATA] CCV: 502 Name…" at bounding box center [871, 311] width 361 height 96
copy span "63132"
click at [112, 237] on span "Clients" at bounding box center [96, 244] width 122 height 14
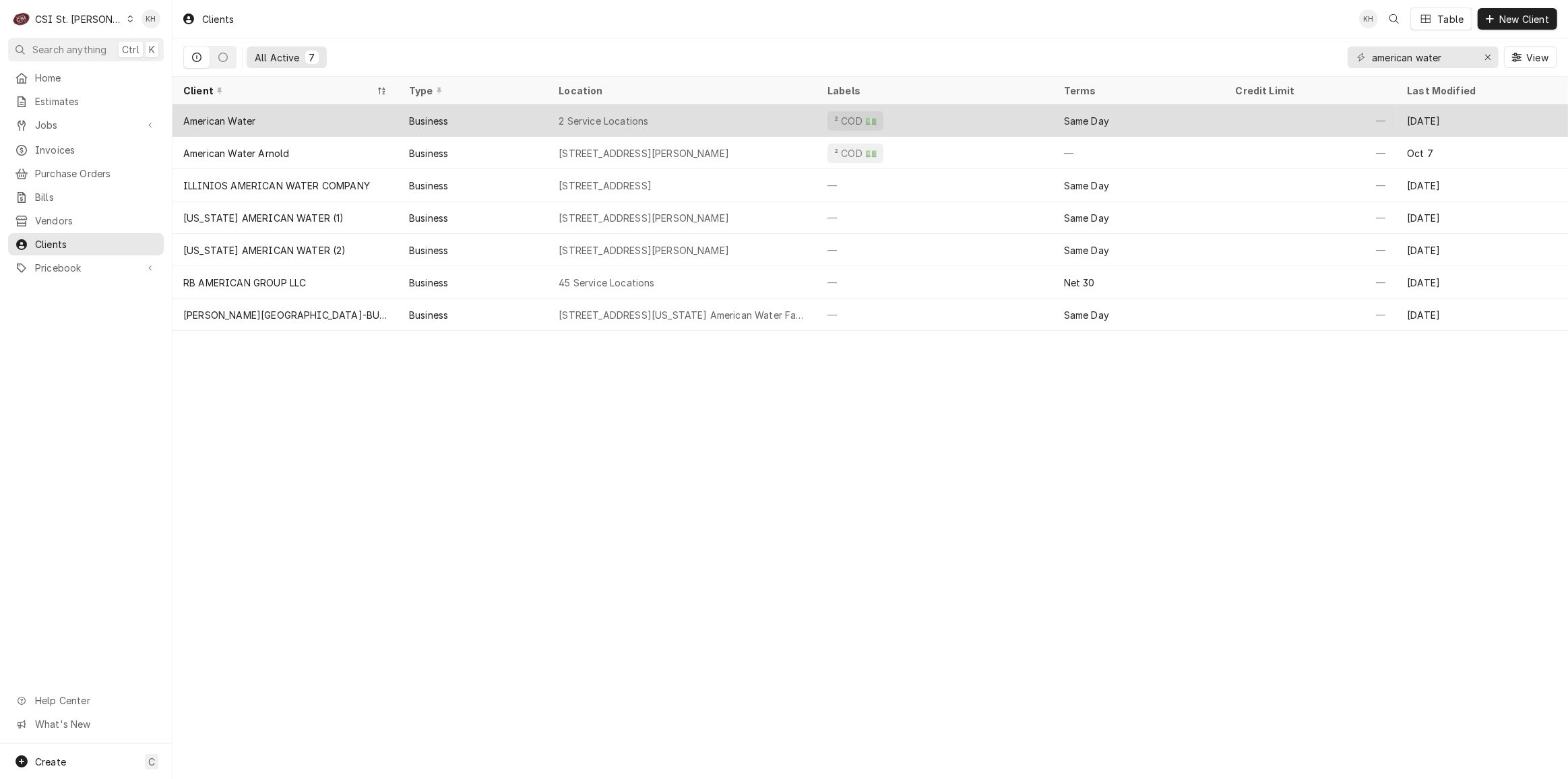
click at [517, 127] on div "Business" at bounding box center [473, 121] width 151 height 32
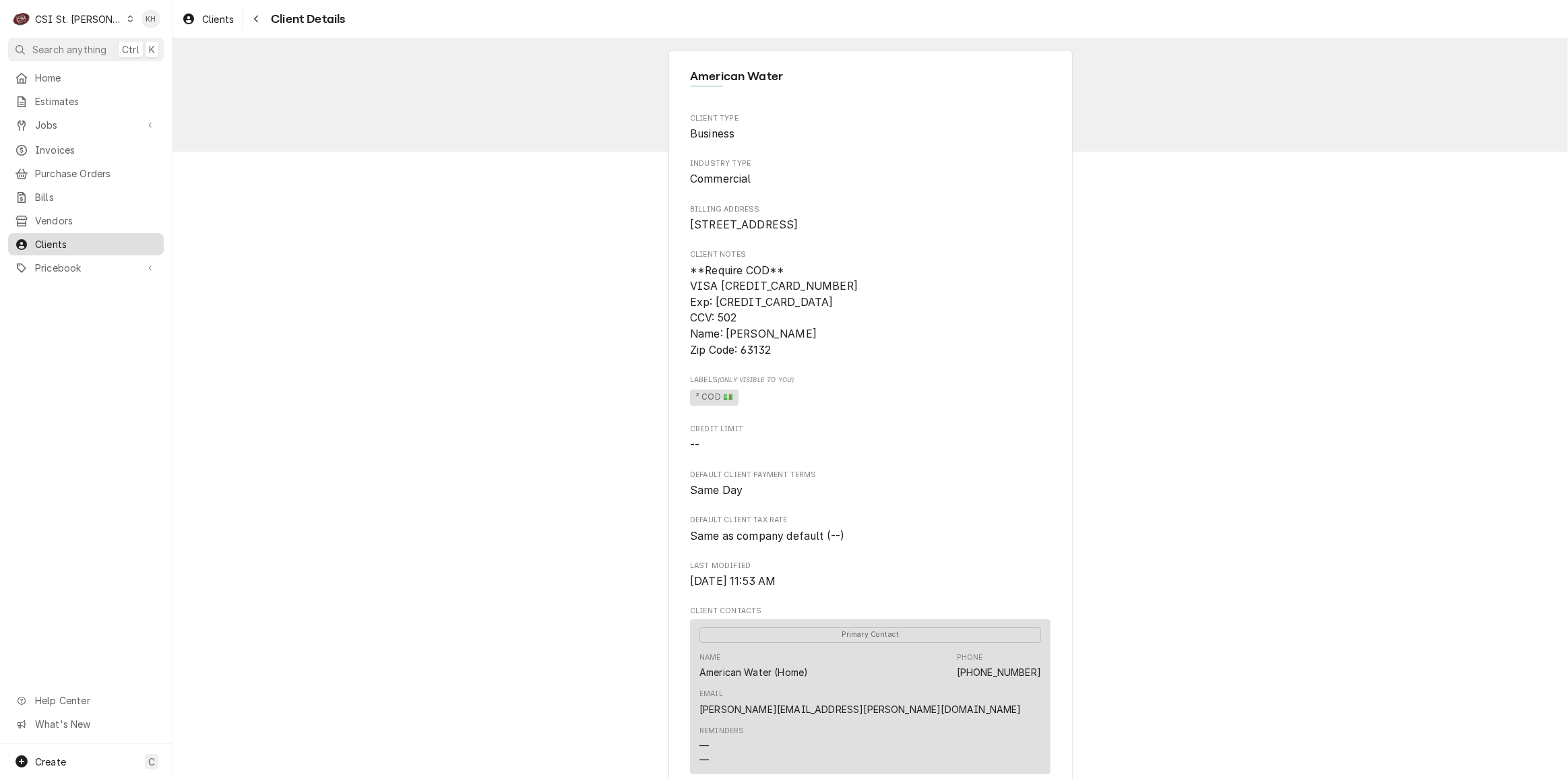
click at [115, 240] on span "Clients" at bounding box center [96, 244] width 122 height 14
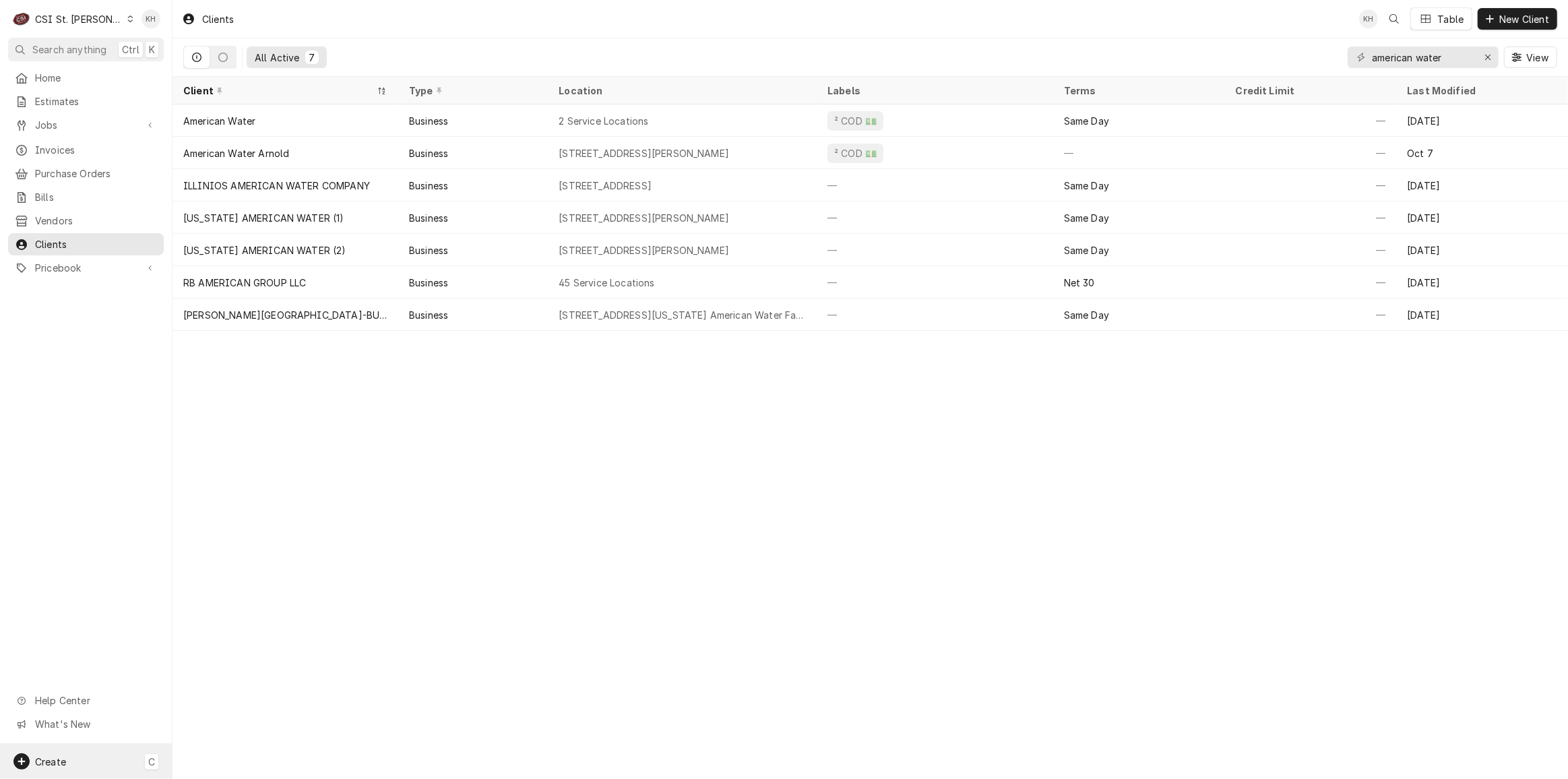
click at [114, 763] on div "Create C" at bounding box center [86, 762] width 172 height 35
click at [204, 648] on div "Job" at bounding box center [243, 645] width 116 height 17
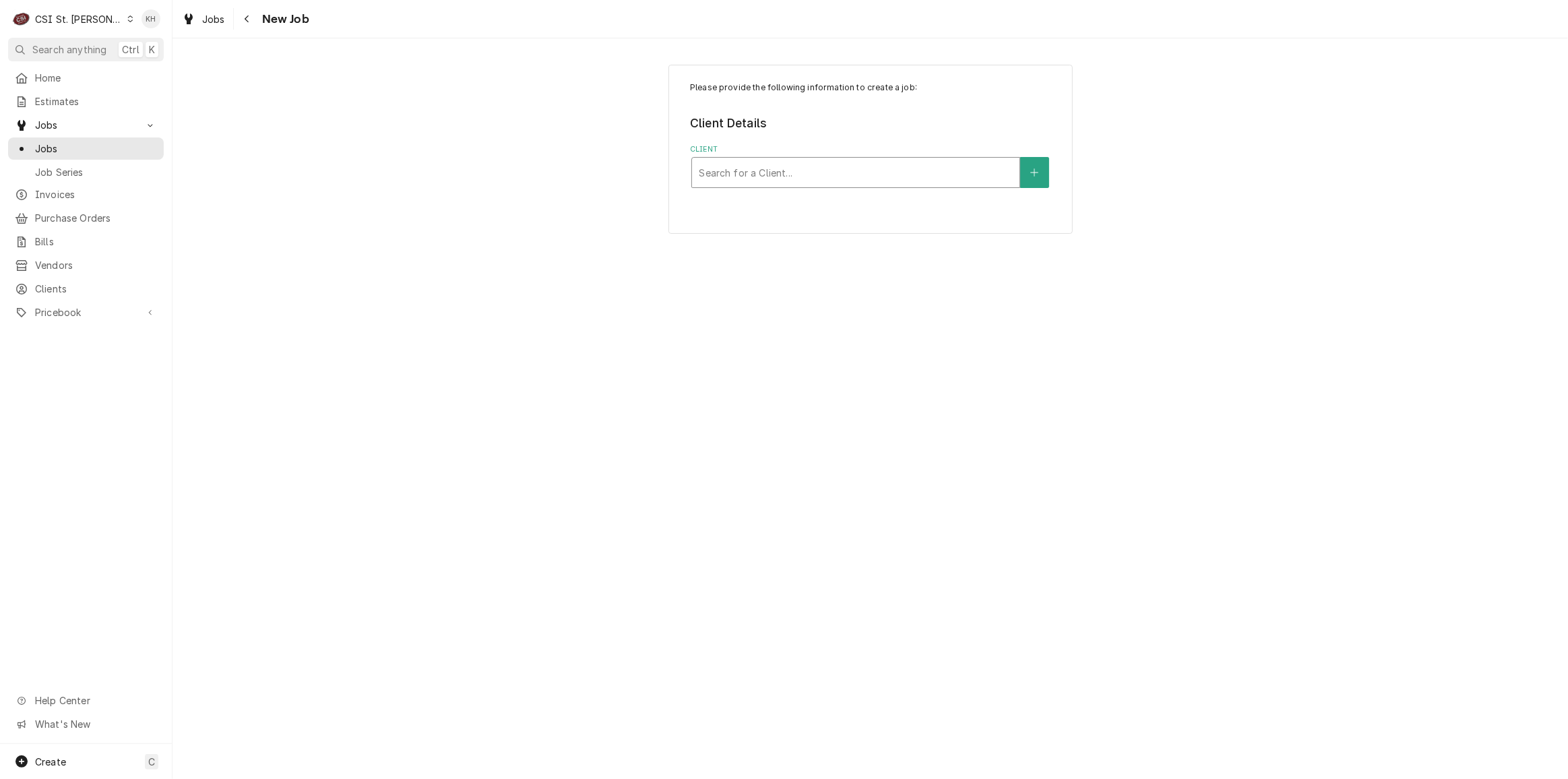
click at [780, 178] on div "Client" at bounding box center [855, 172] width 314 height 24
type input "1060 fox"
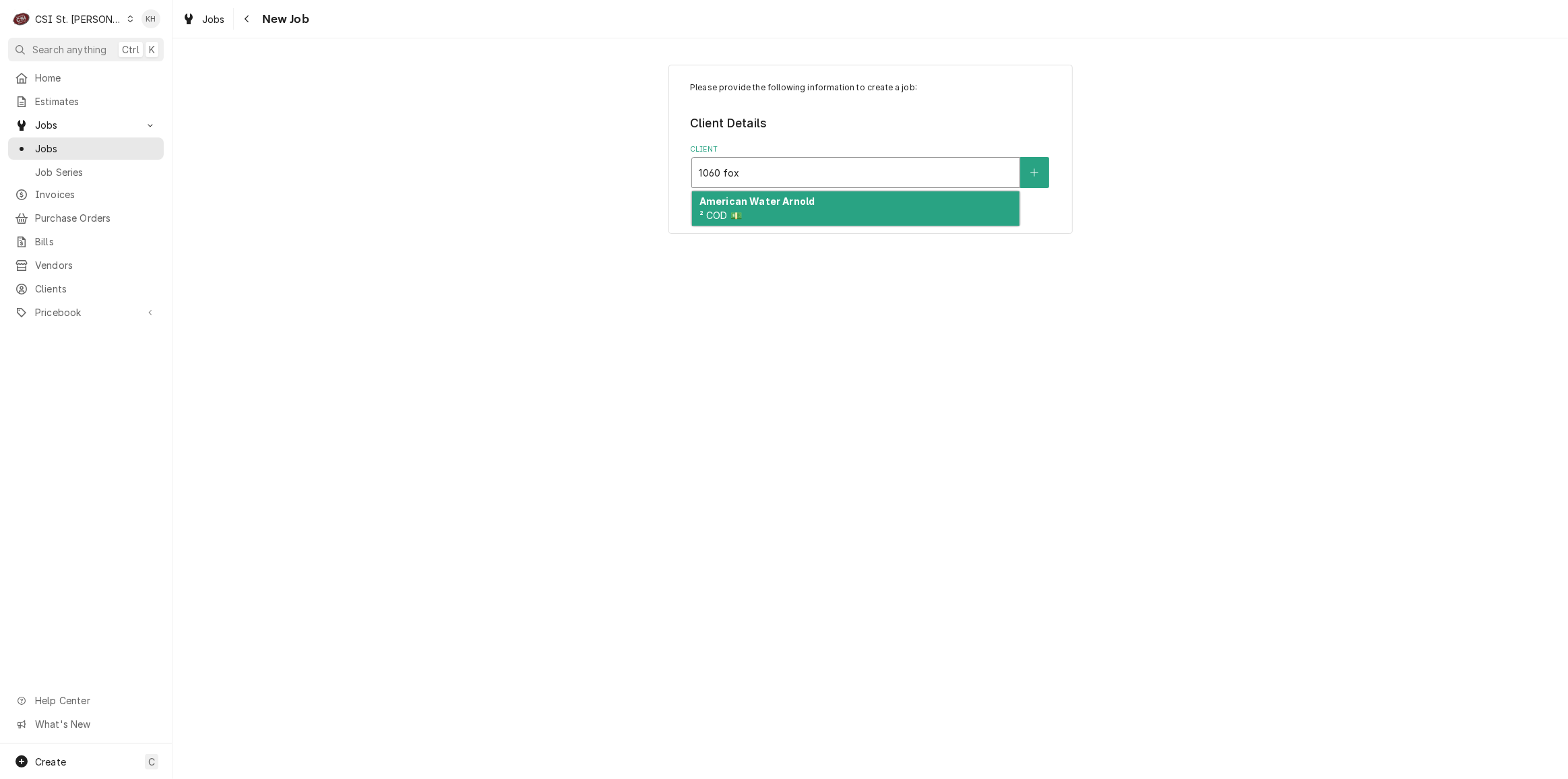
click at [775, 202] on strong "American Water Arnold" at bounding box center [757, 201] width 115 height 11
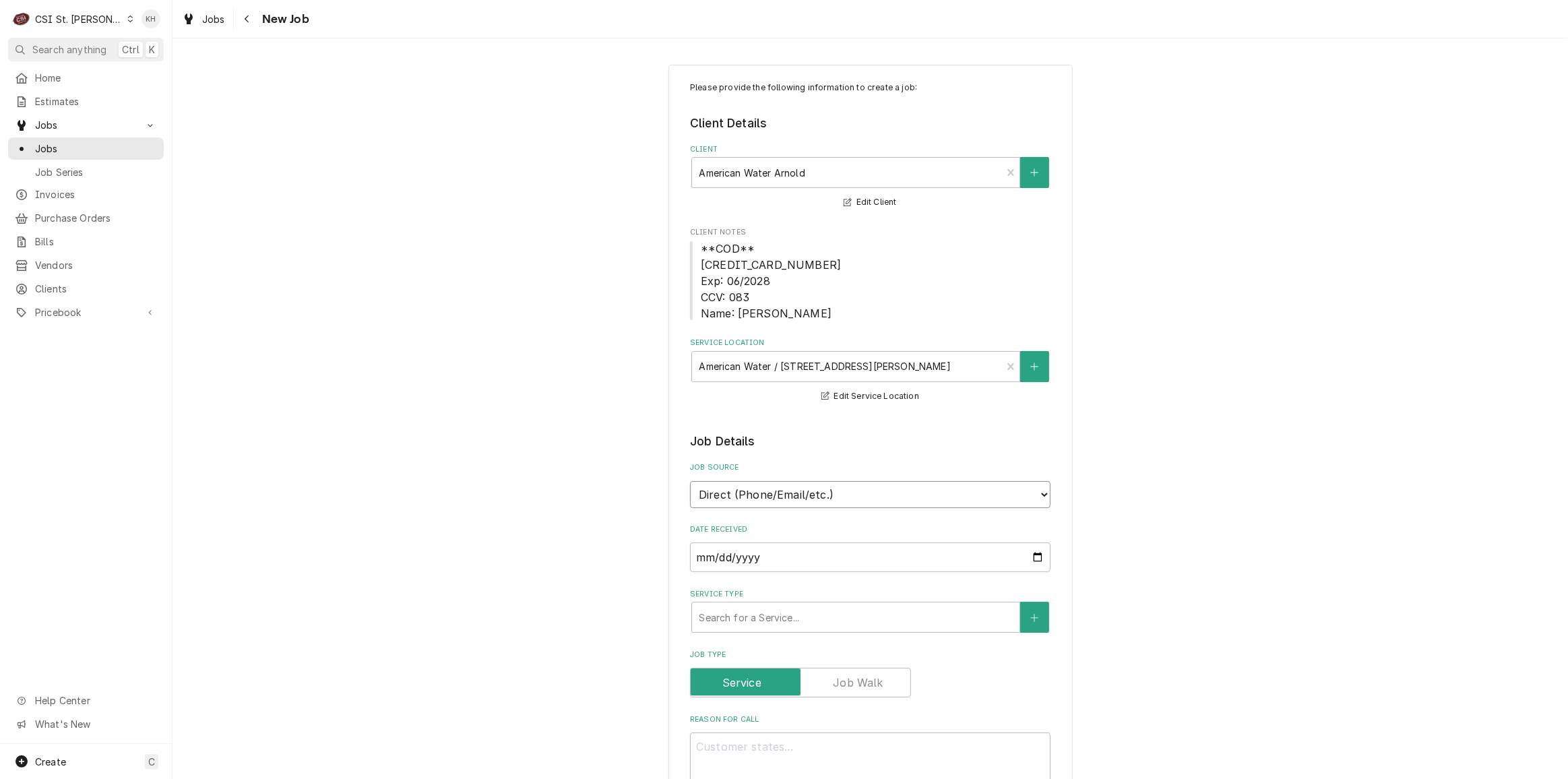
click at [818, 494] on select "Direct (Phone/Email/etc.) Service Channel Corrigo Ecotrak Other" at bounding box center [871, 495] width 361 height 27
drag, startPoint x: 655, startPoint y: 504, endPoint x: 678, endPoint y: 533, distance: 37.0
click at [714, 610] on div "Service Type" at bounding box center [855, 617] width 314 height 24
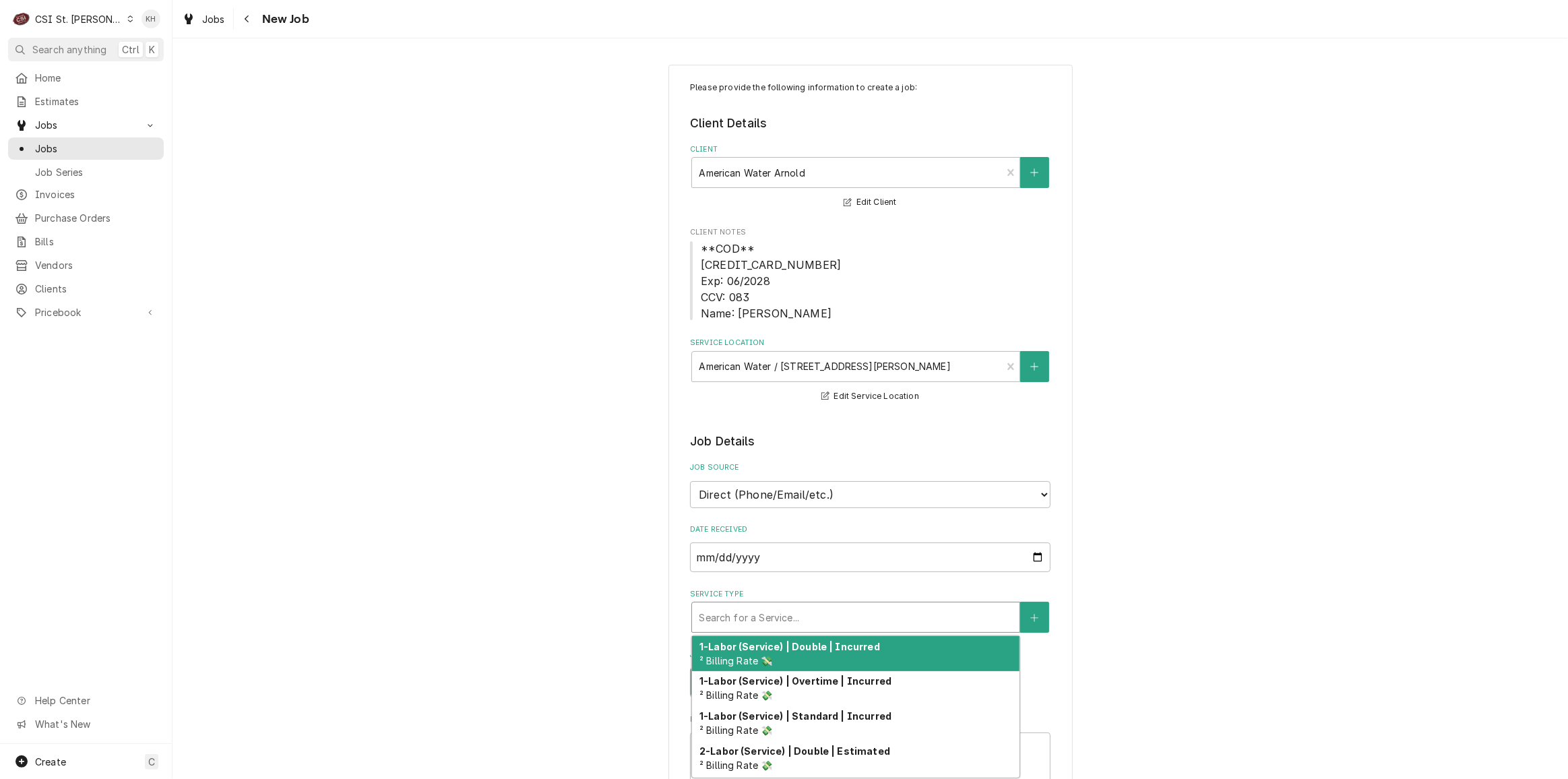
type textarea "x"
type input "s"
type textarea "x"
type input "se"
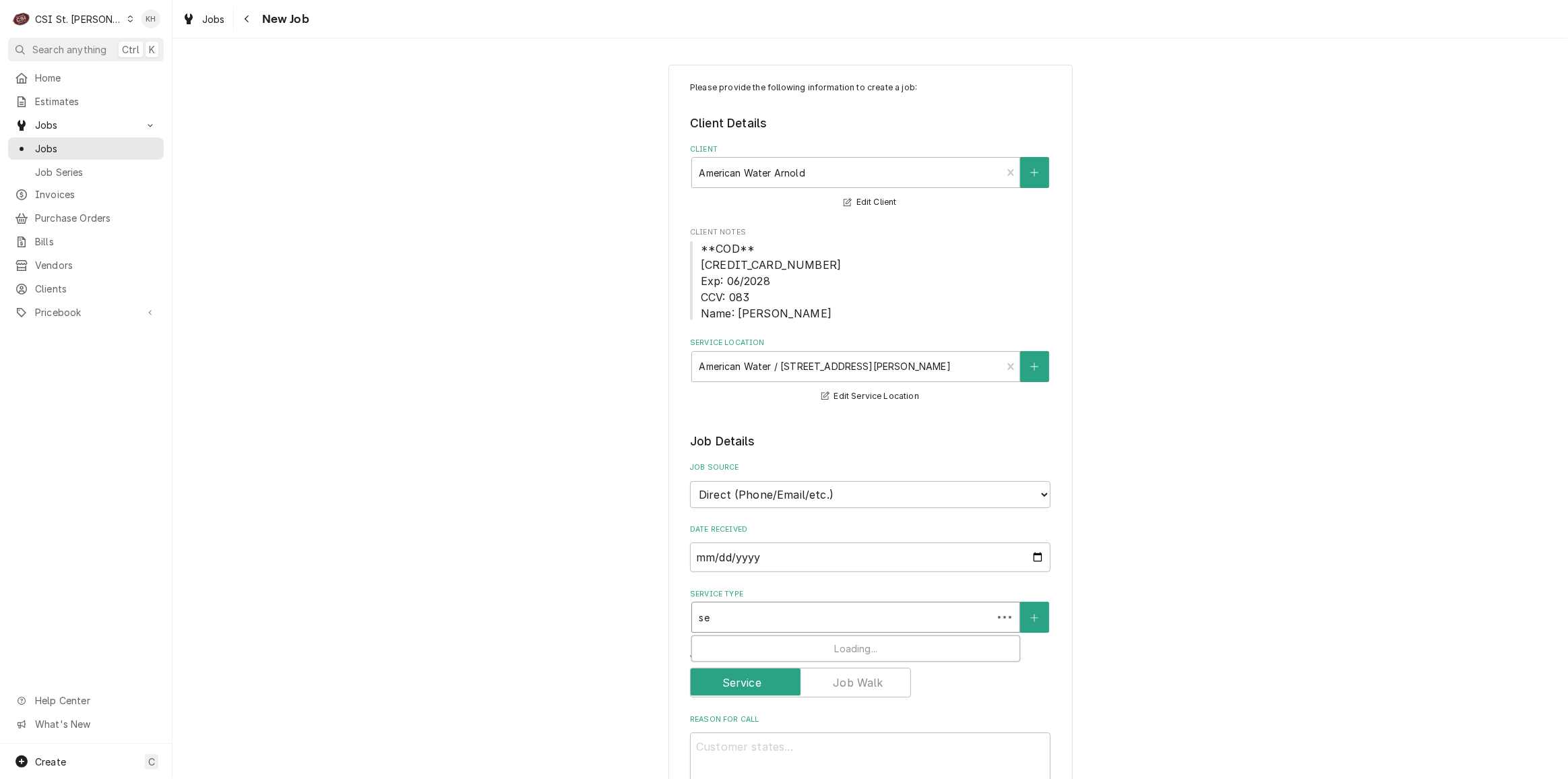
type textarea "x"
type input "ser"
type textarea "x"
type input "serv"
type textarea "x"
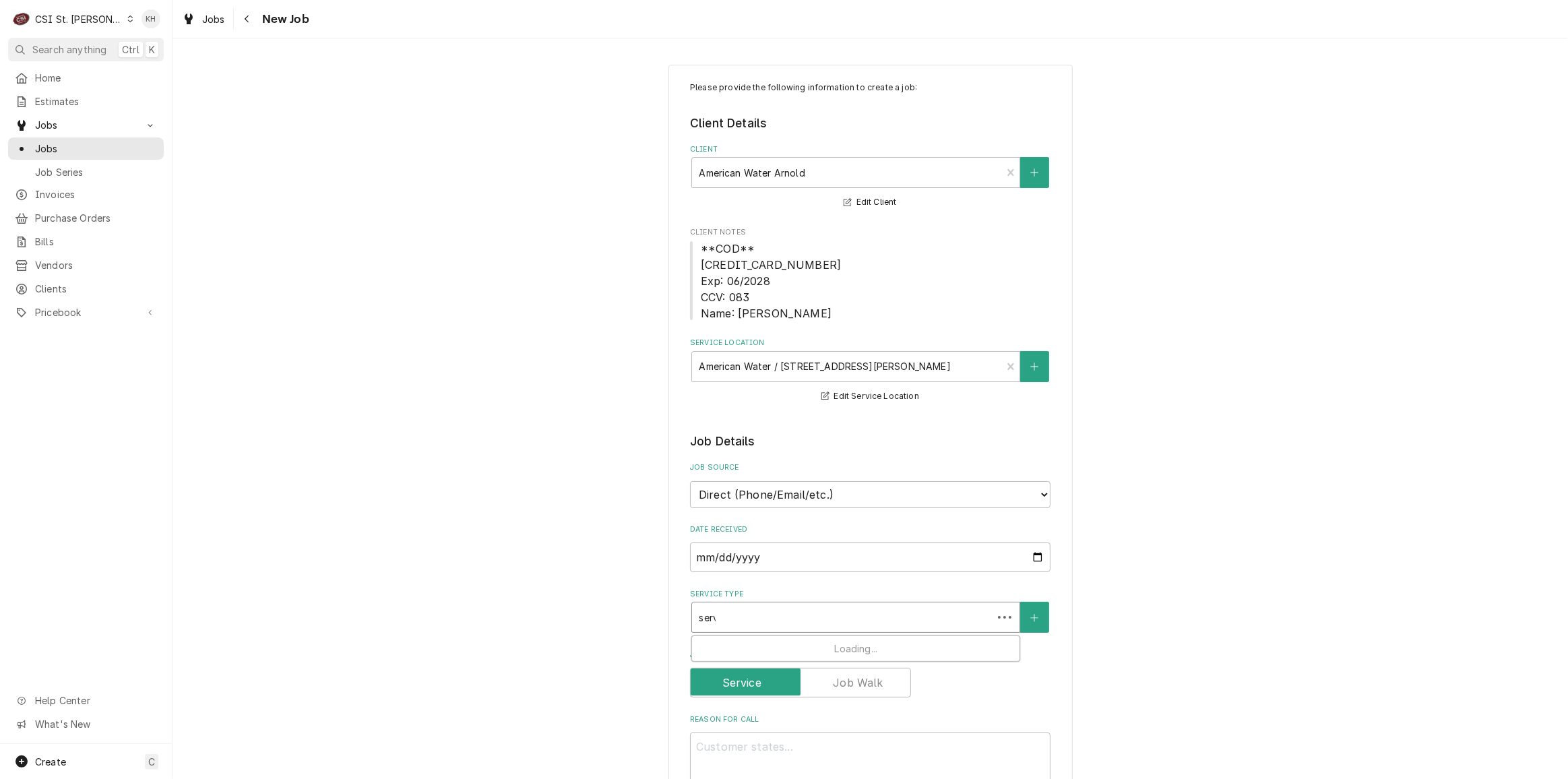
type input "servi"
type textarea "x"
type input "servic"
type textarea "x"
type input "service"
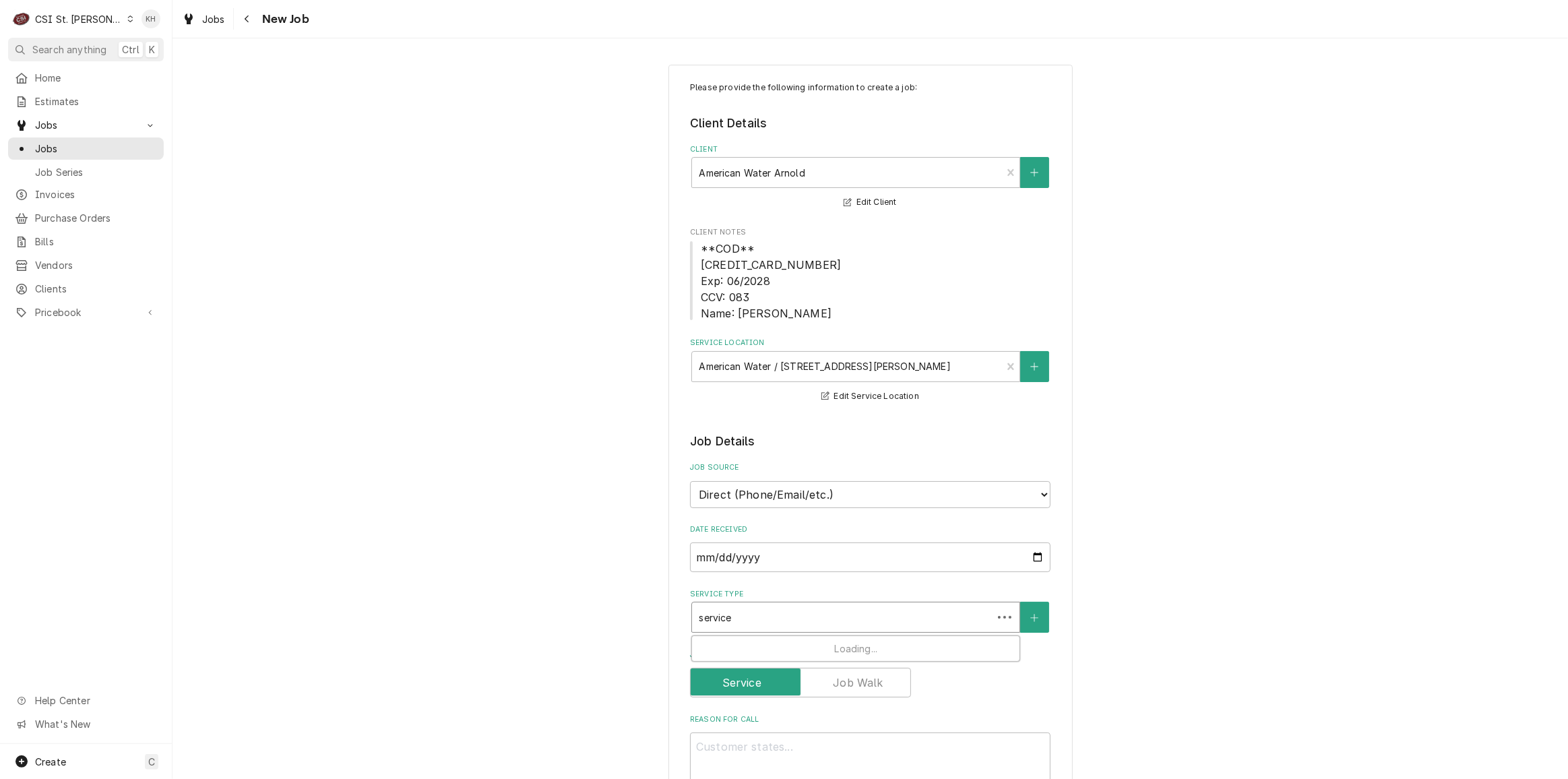
type textarea "x"
type input "service"
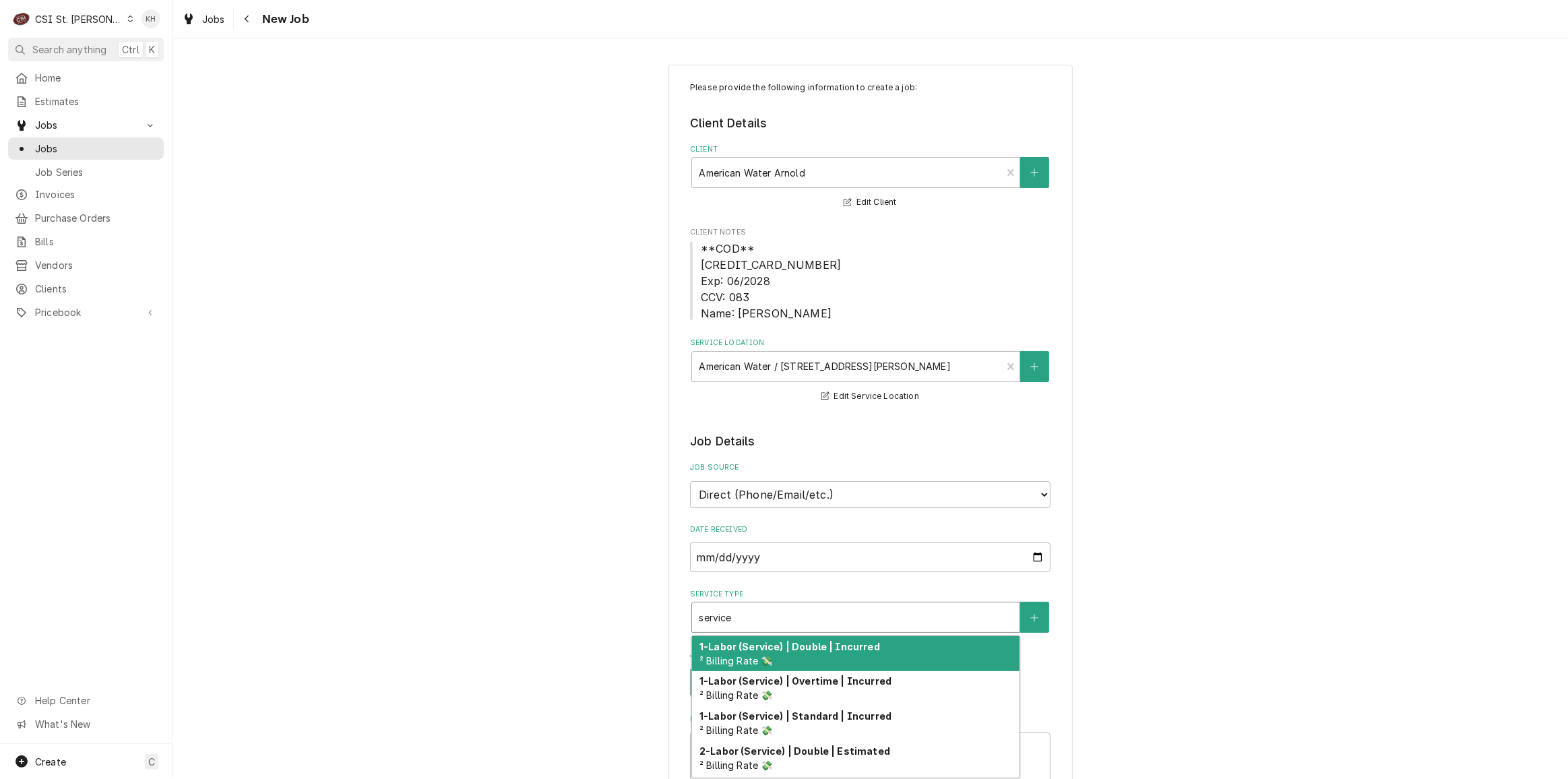
type textarea "x"
type input "service c"
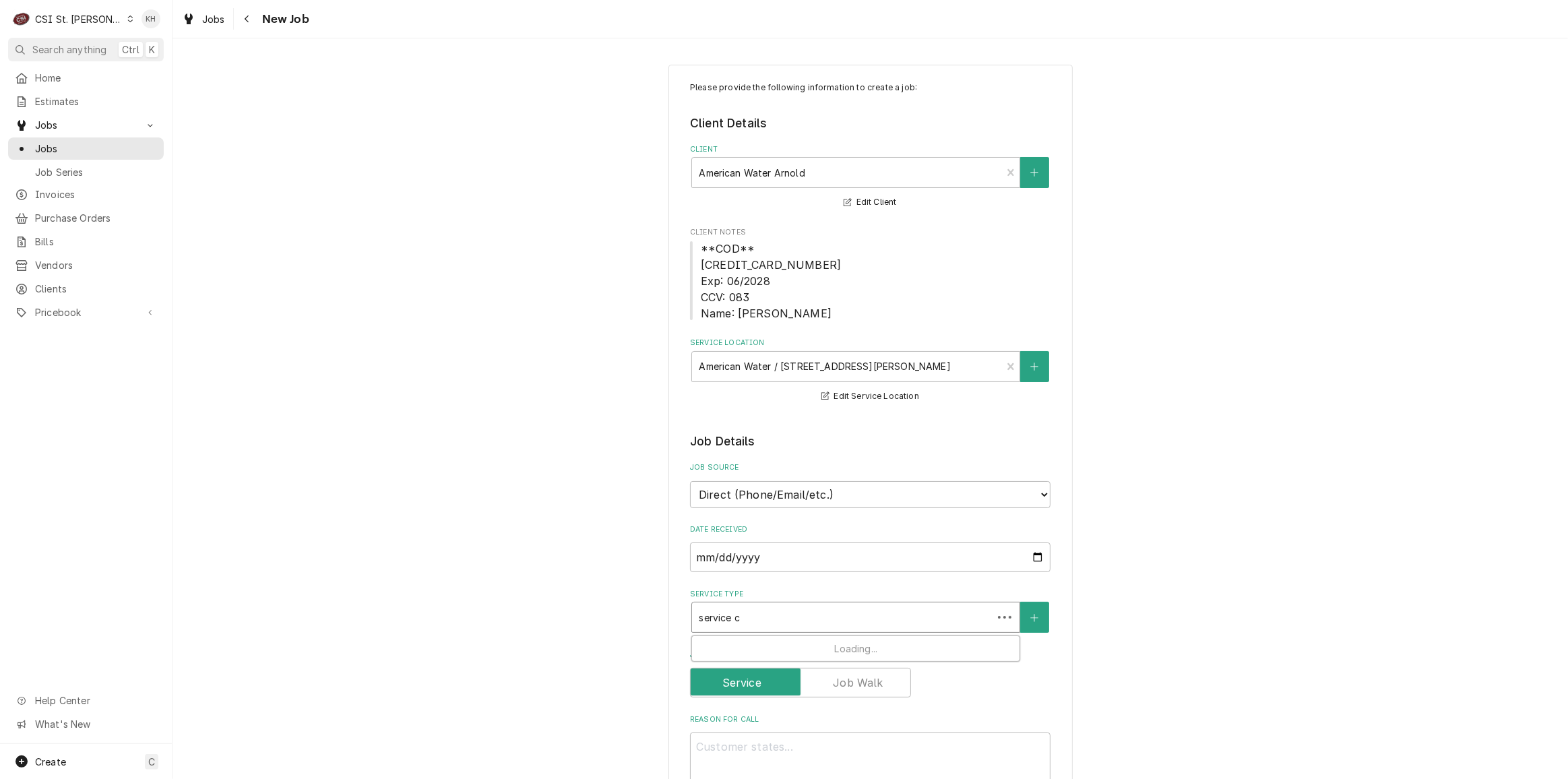
type textarea "x"
type input "service cal"
type textarea "x"
type input "service call"
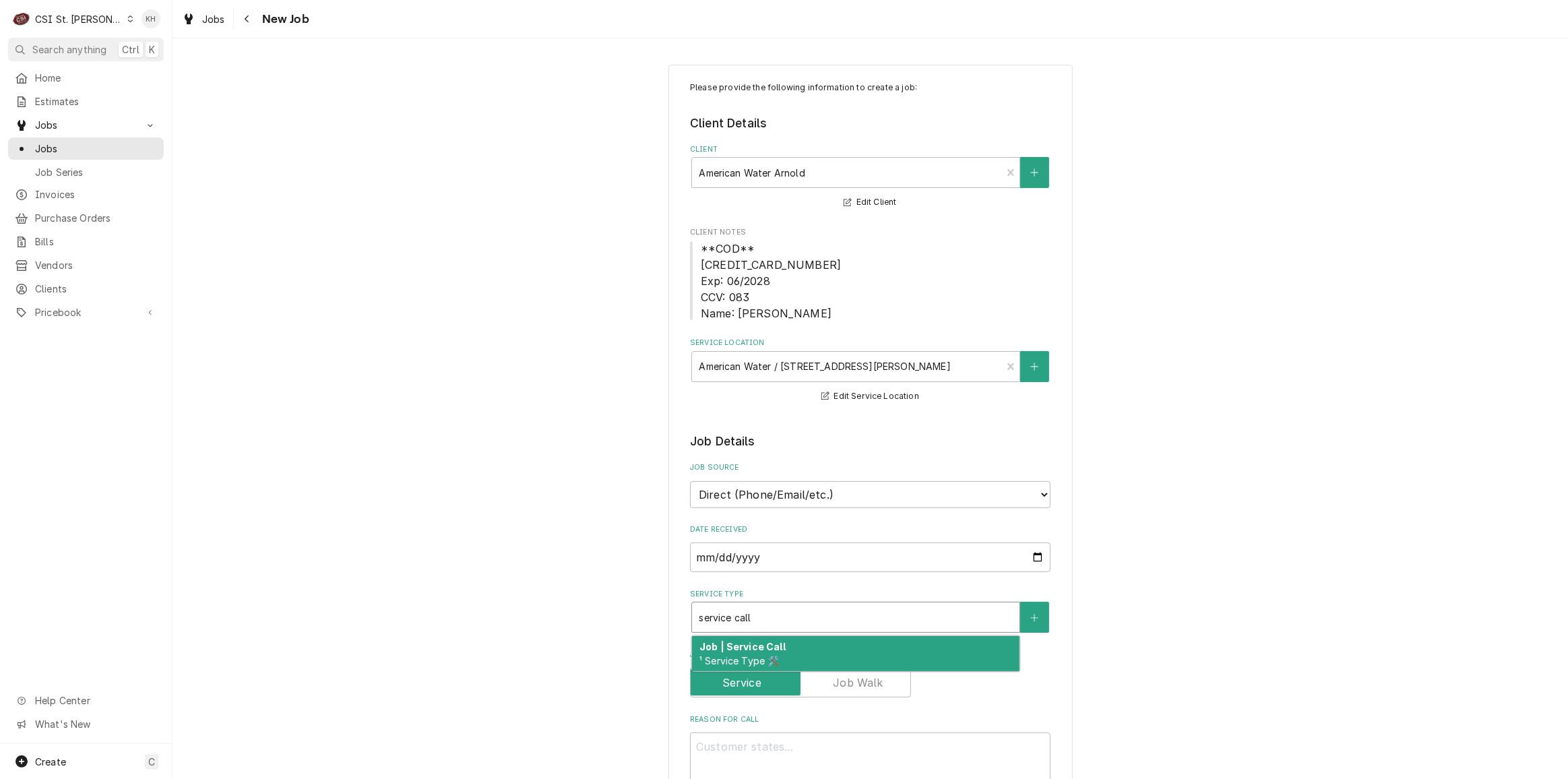
click at [743, 637] on div "Job | Service Call ¹ Service Type 🛠️" at bounding box center [855, 654] width 327 height 35
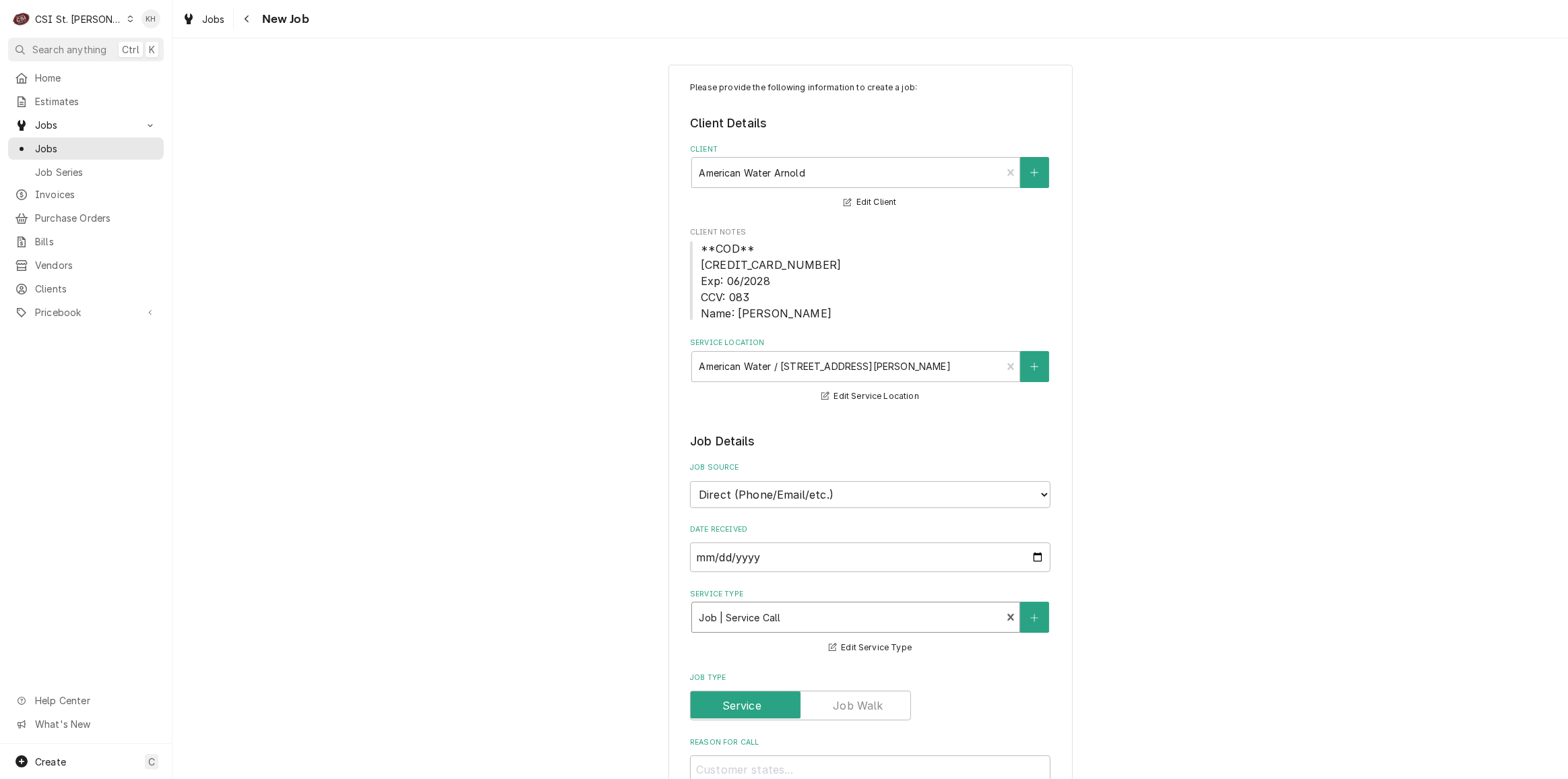
type textarea "x"
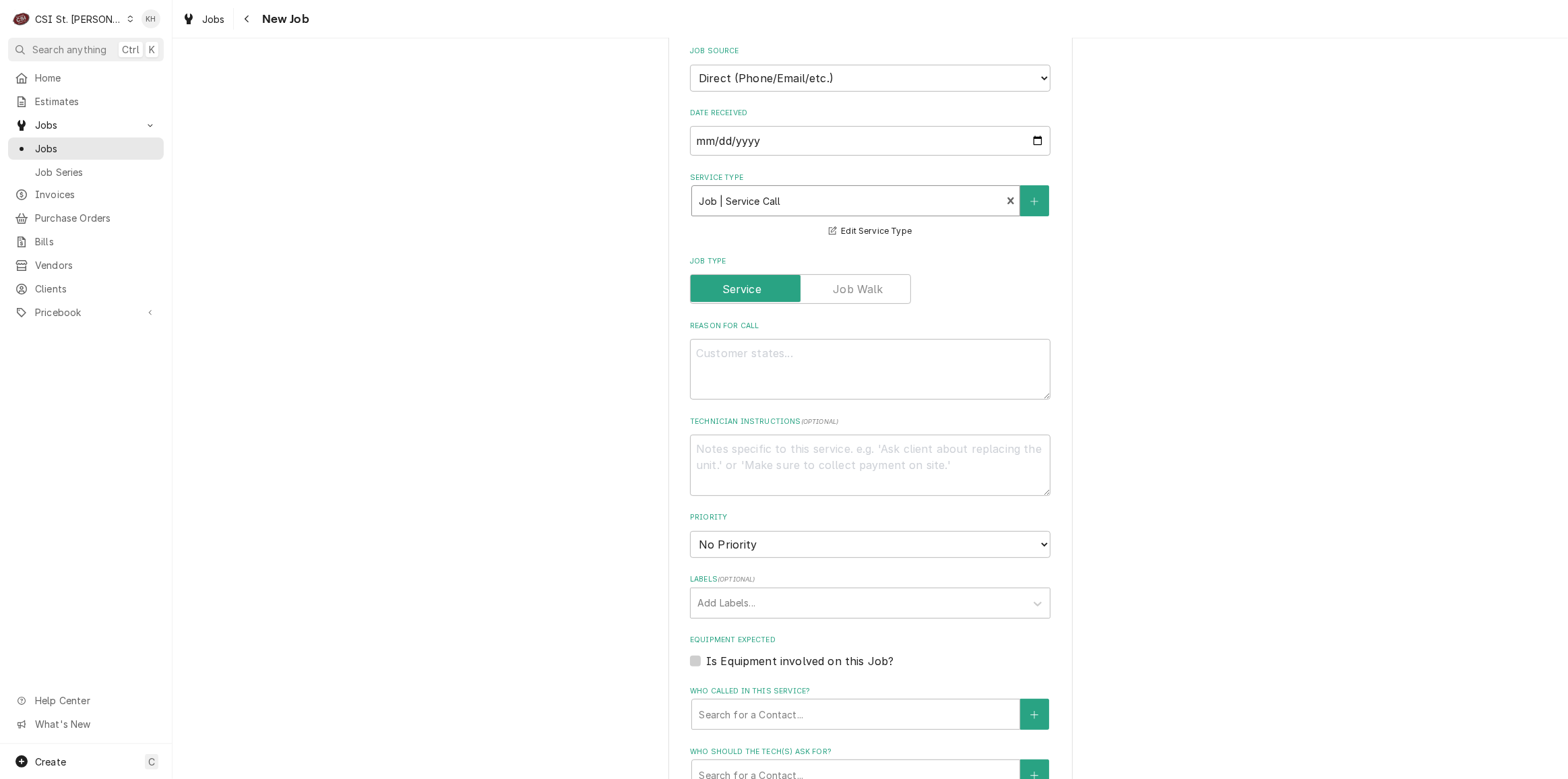
scroll to position [490, 0]
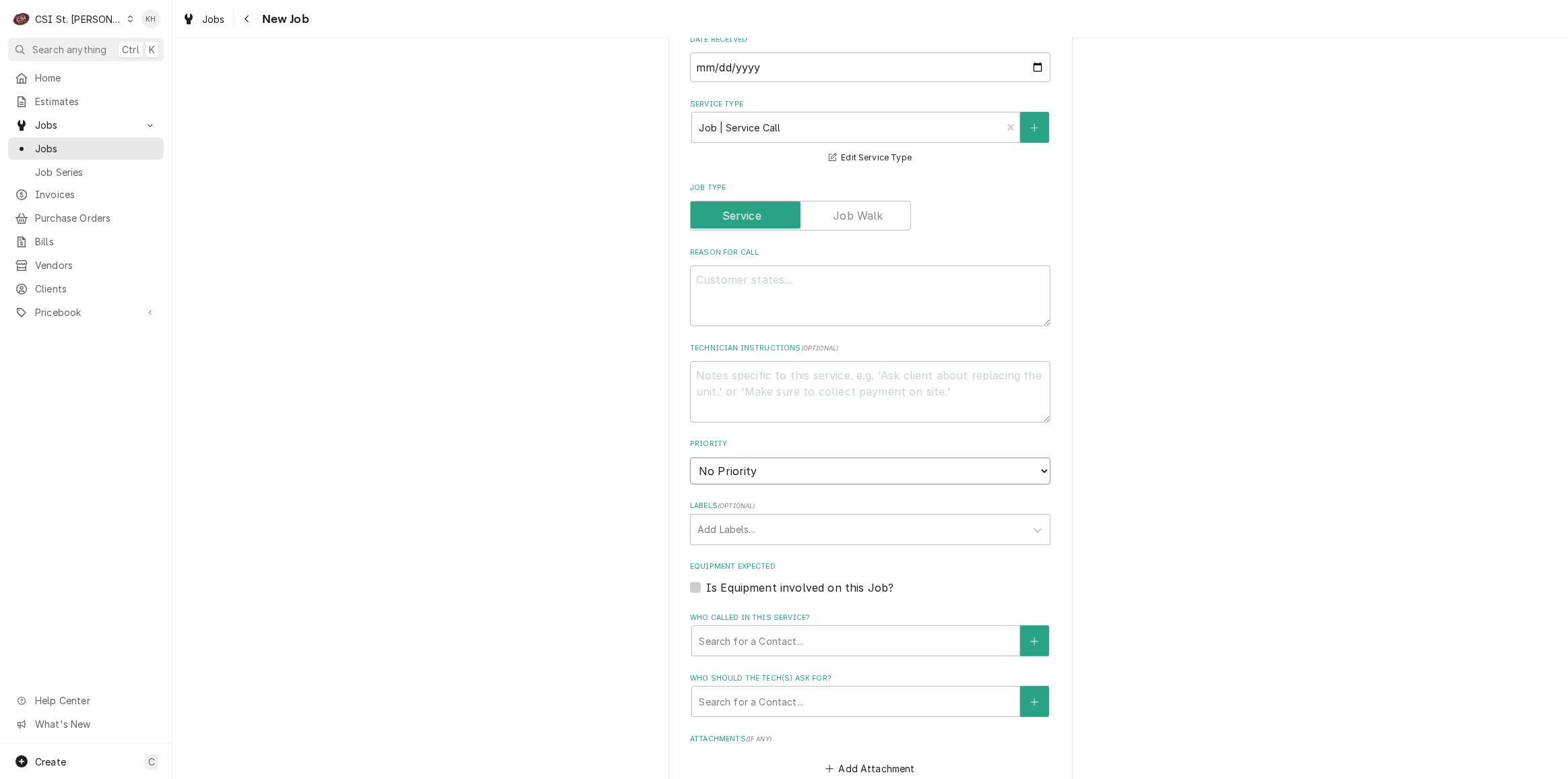
click at [708, 482] on select "No Priority Urgent High Medium Low" at bounding box center [871, 471] width 361 height 27
select select "4"
click at [690, 458] on select "No Priority Urgent High Medium Low" at bounding box center [871, 471] width 361 height 27
click at [721, 532] on div "Labels" at bounding box center [858, 530] width 321 height 24
type textarea "x"
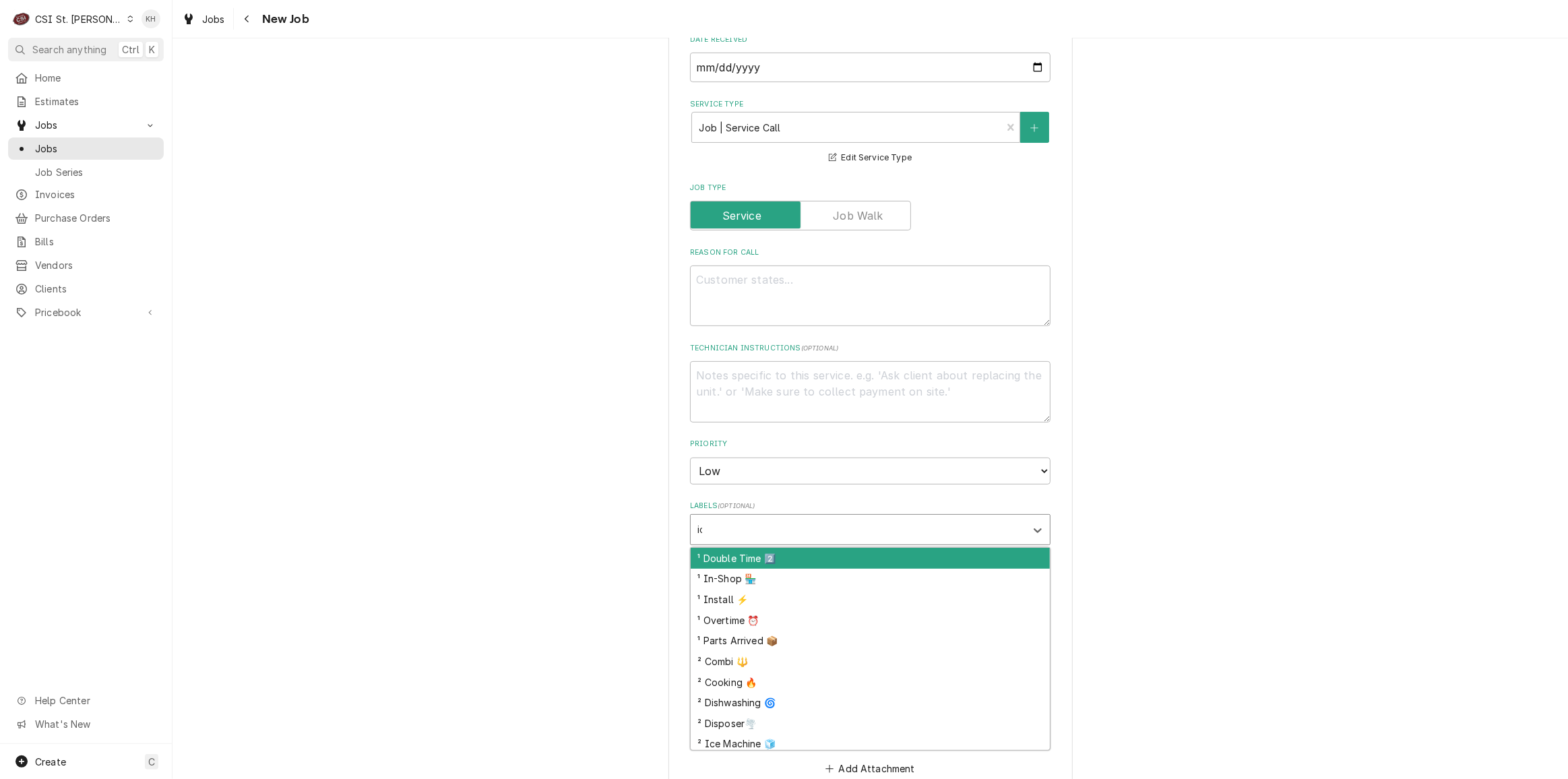
type input "ice"
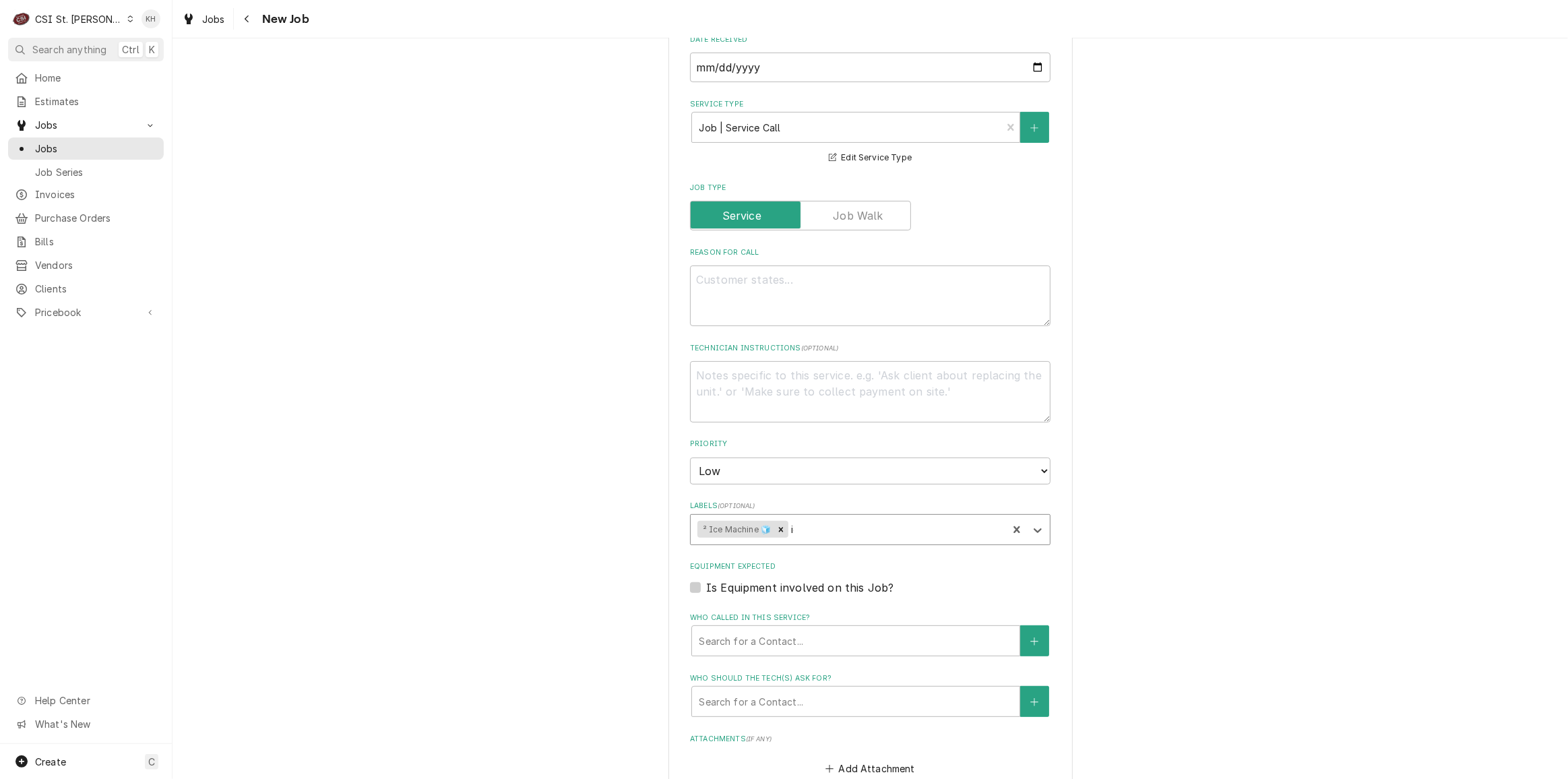
type textarea "x"
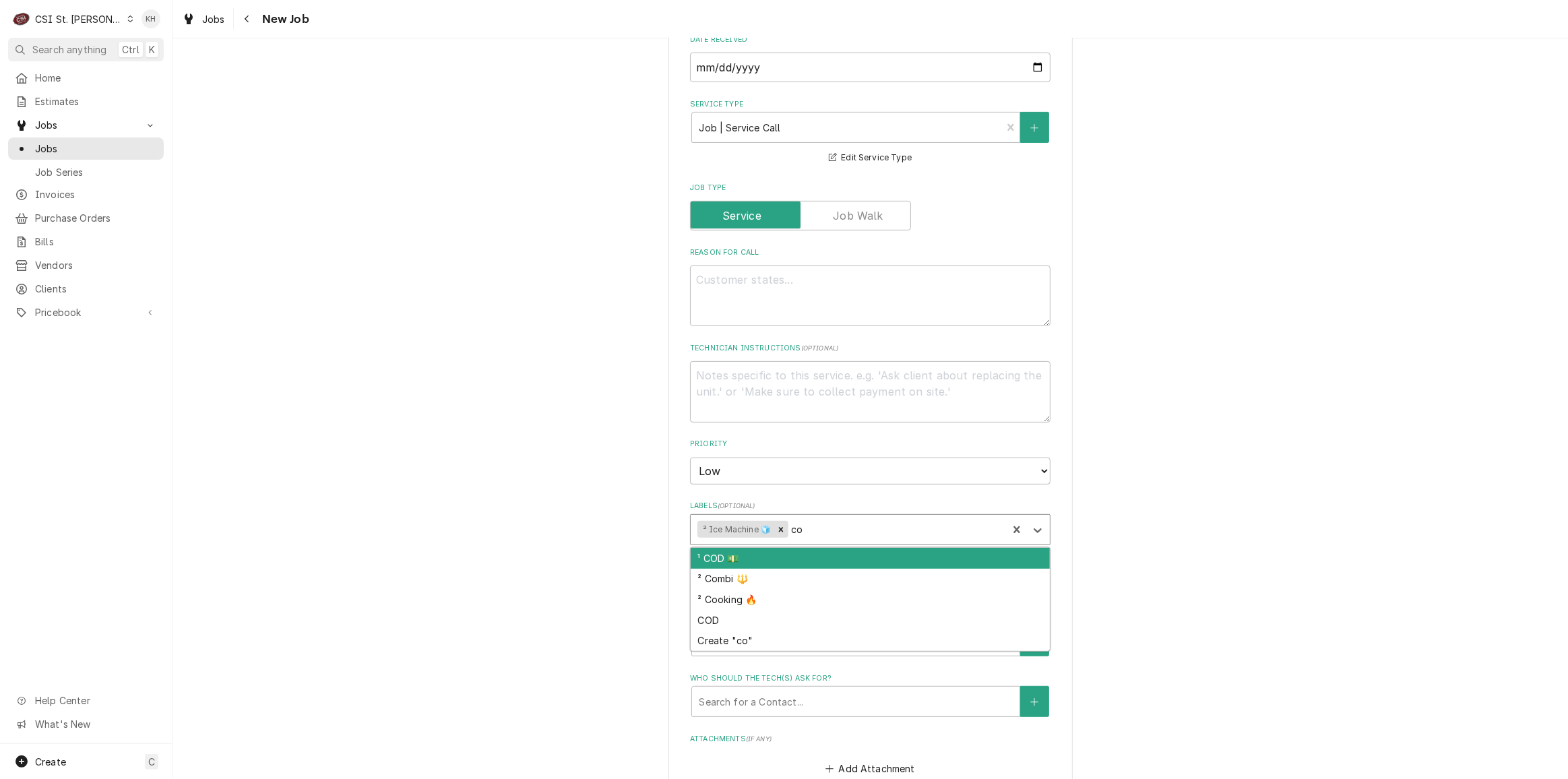
type input "cod"
type textarea "x"
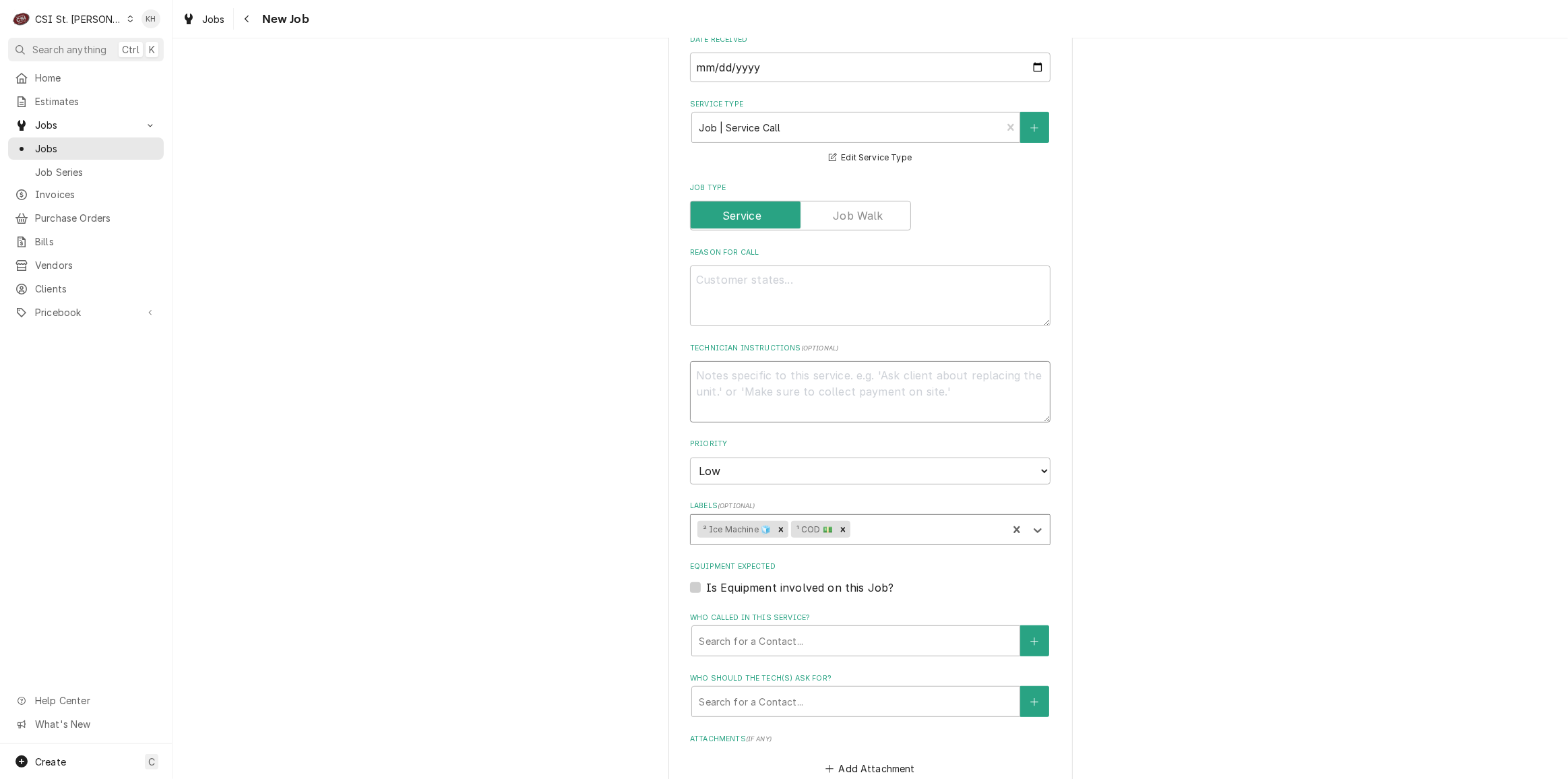
click at [791, 391] on textarea "Technician Instructions ( optional )" at bounding box center [871, 391] width 361 height 61
type textarea "x"
type textarea "*"
type textarea "x"
type textarea "**"
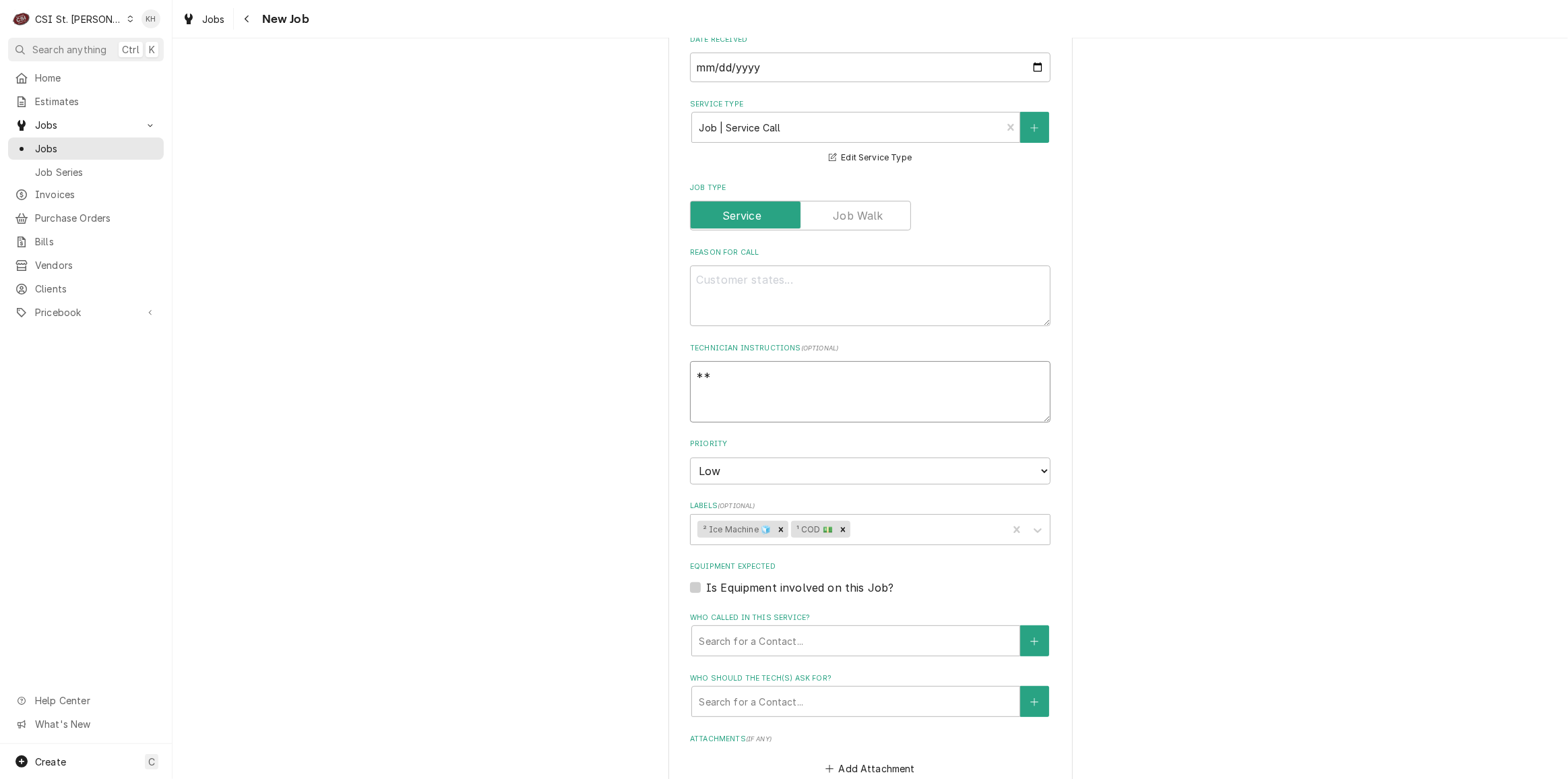
type textarea "x"
type textarea "**C"
type textarea "x"
type textarea "**CO"
type textarea "x"
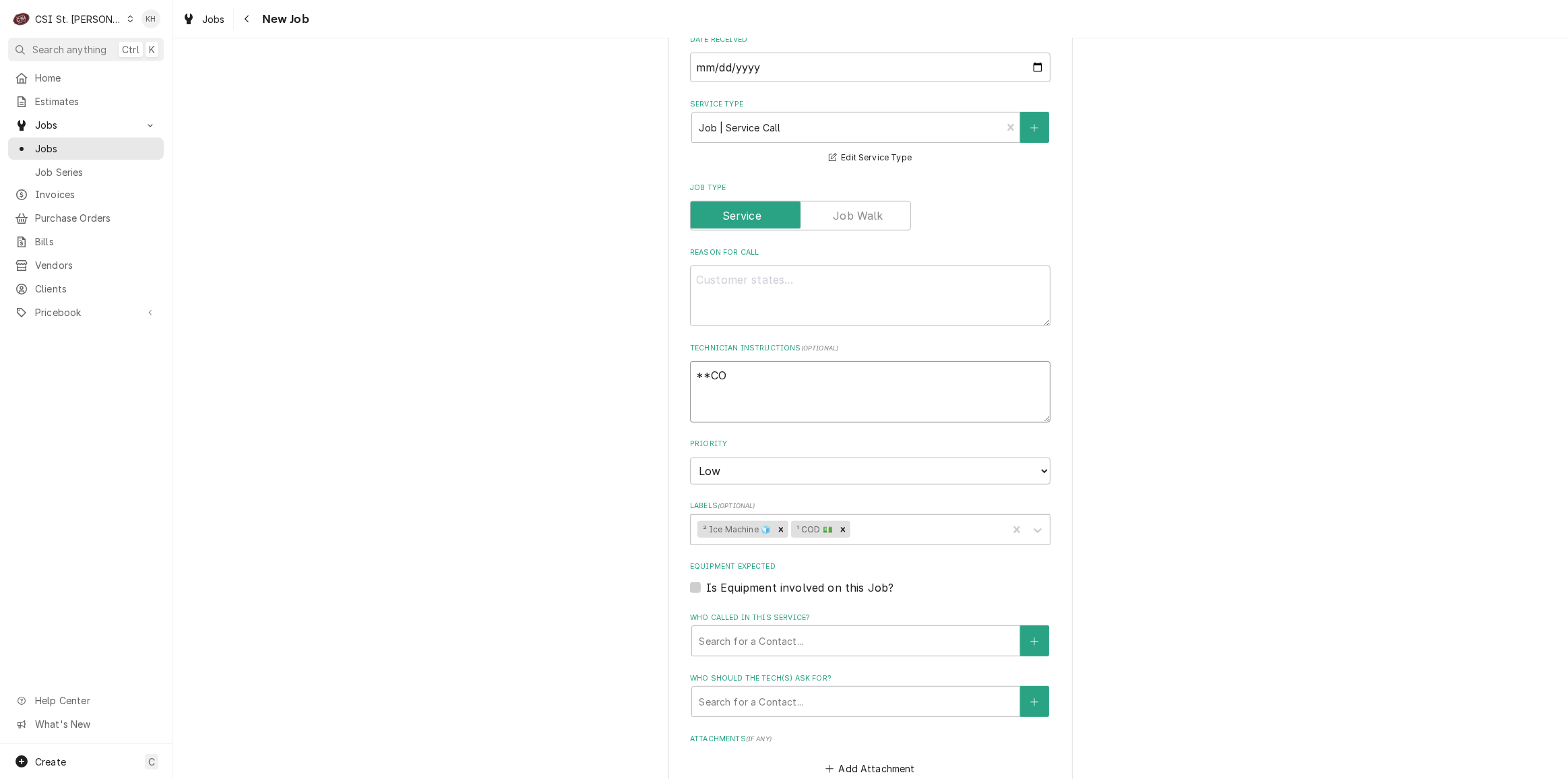
type textarea "**COD"
type textarea "x"
type textarea "**COD*"
type textarea "x"
type textarea "**COD**"
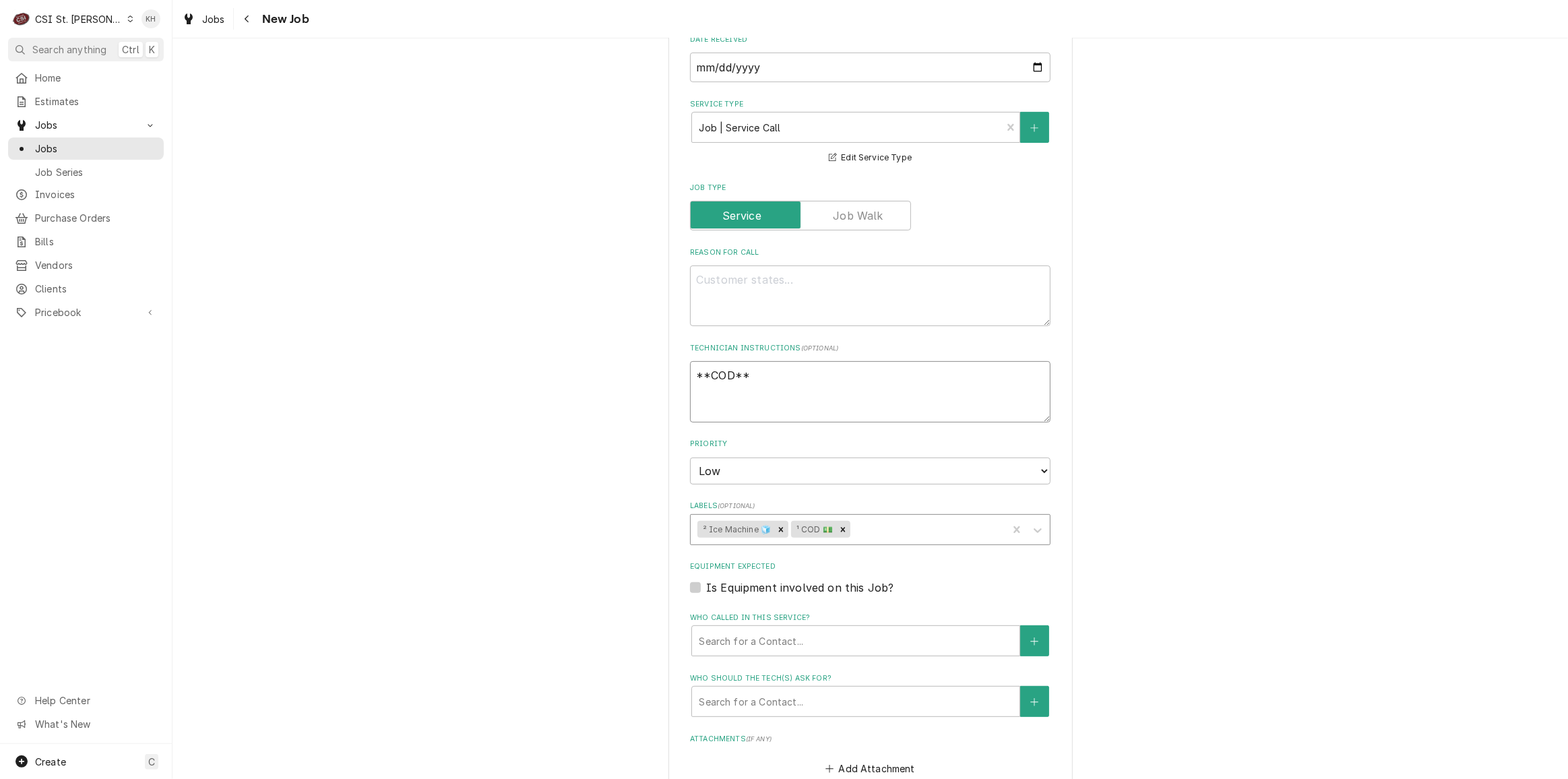
type textarea "x"
type textarea "**COD**"
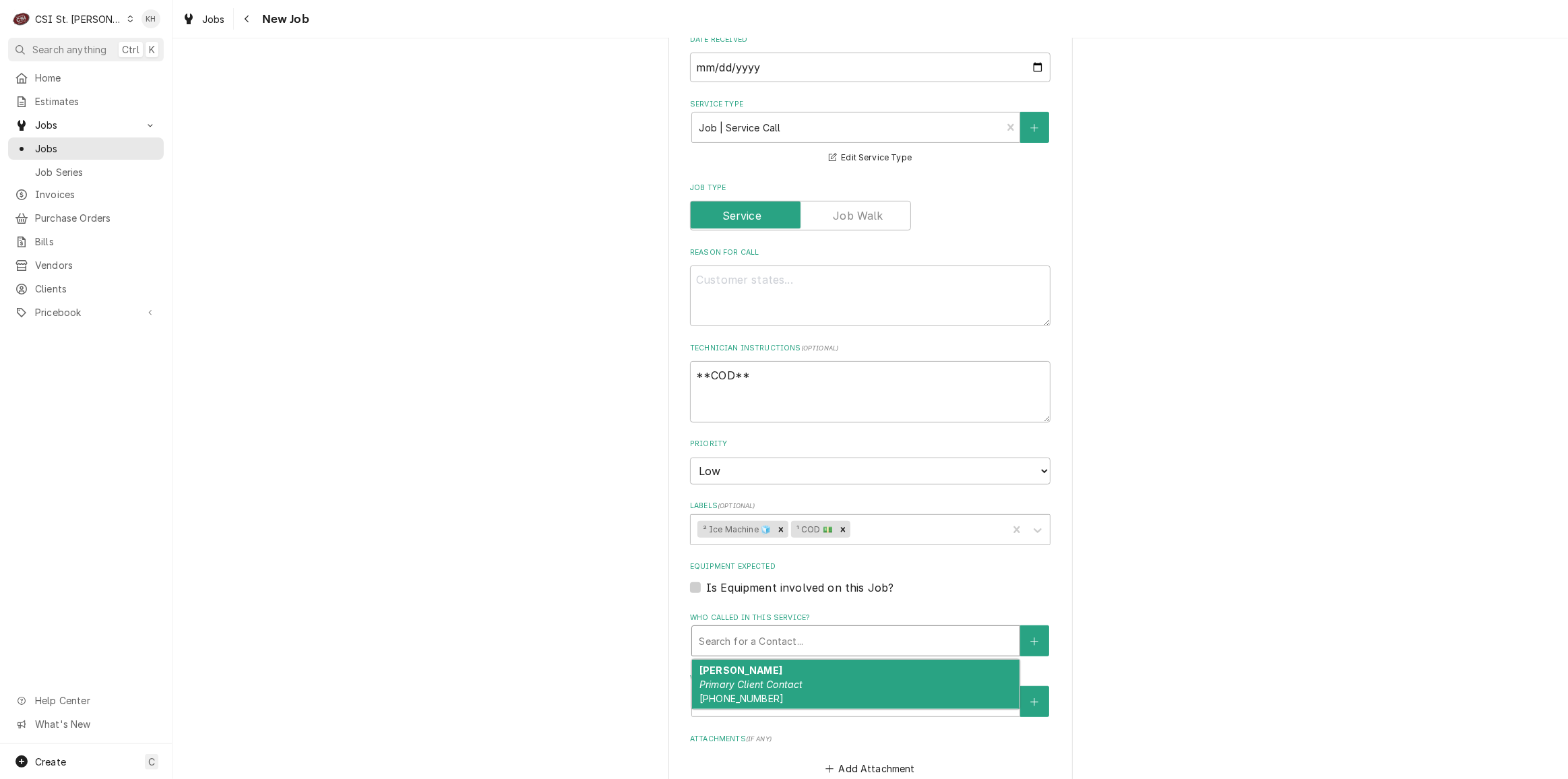
click at [780, 631] on div "Who called in this service?" at bounding box center [855, 641] width 314 height 24
click at [773, 679] on em "Primary Client Contact" at bounding box center [751, 684] width 104 height 11
type textarea "x"
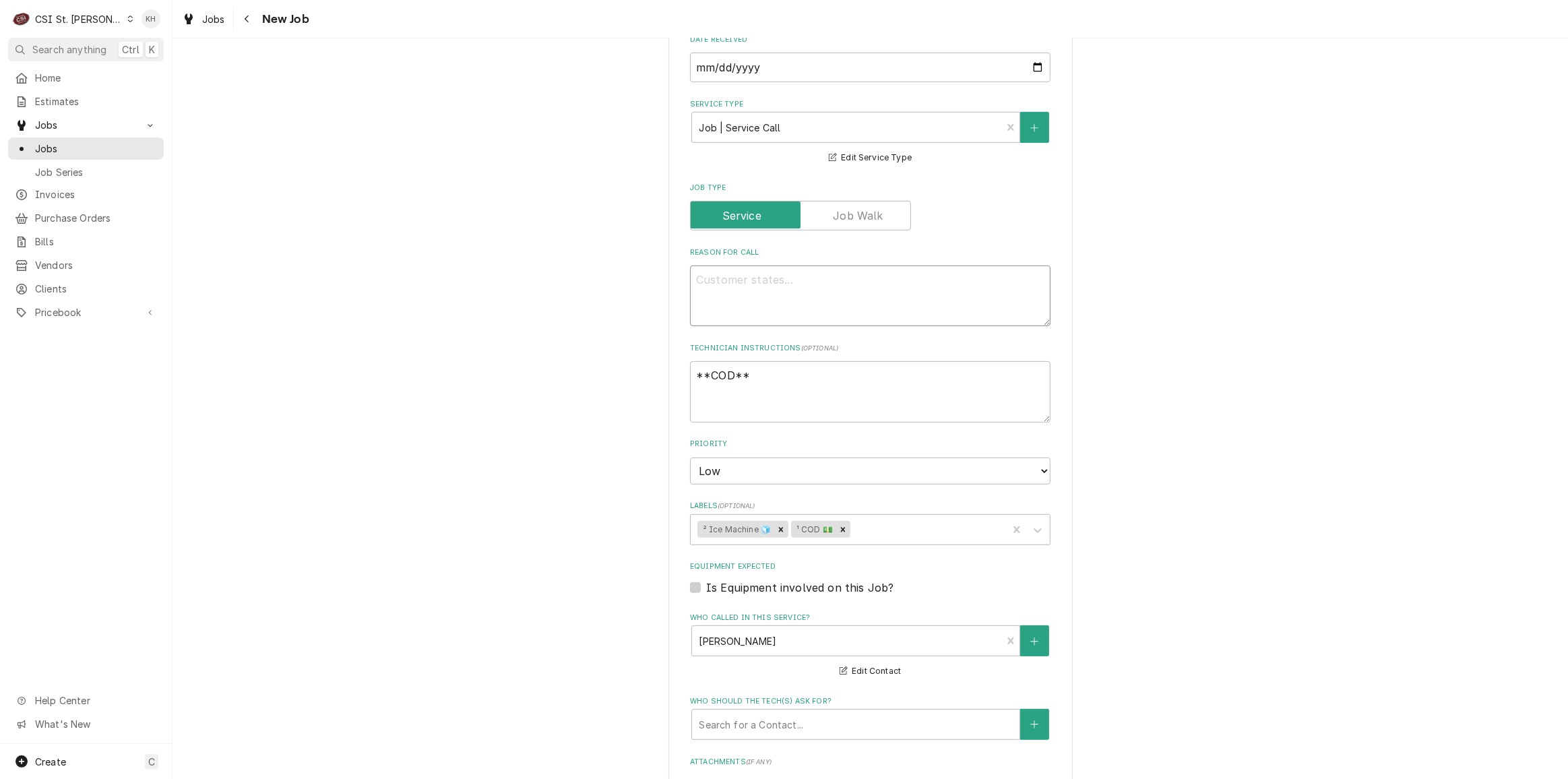
click at [744, 305] on textarea "Reason For Call" at bounding box center [871, 296] width 361 height 61
drag, startPoint x: 690, startPoint y: 587, endPoint x: 684, endPoint y: 604, distance: 18.0
click at [706, 590] on label "Is Equipment involved on this Job?" at bounding box center [800, 588] width 187 height 16
click at [706, 590] on input "Equipment Expected" at bounding box center [887, 595] width 361 height 30
checkbox input "true"
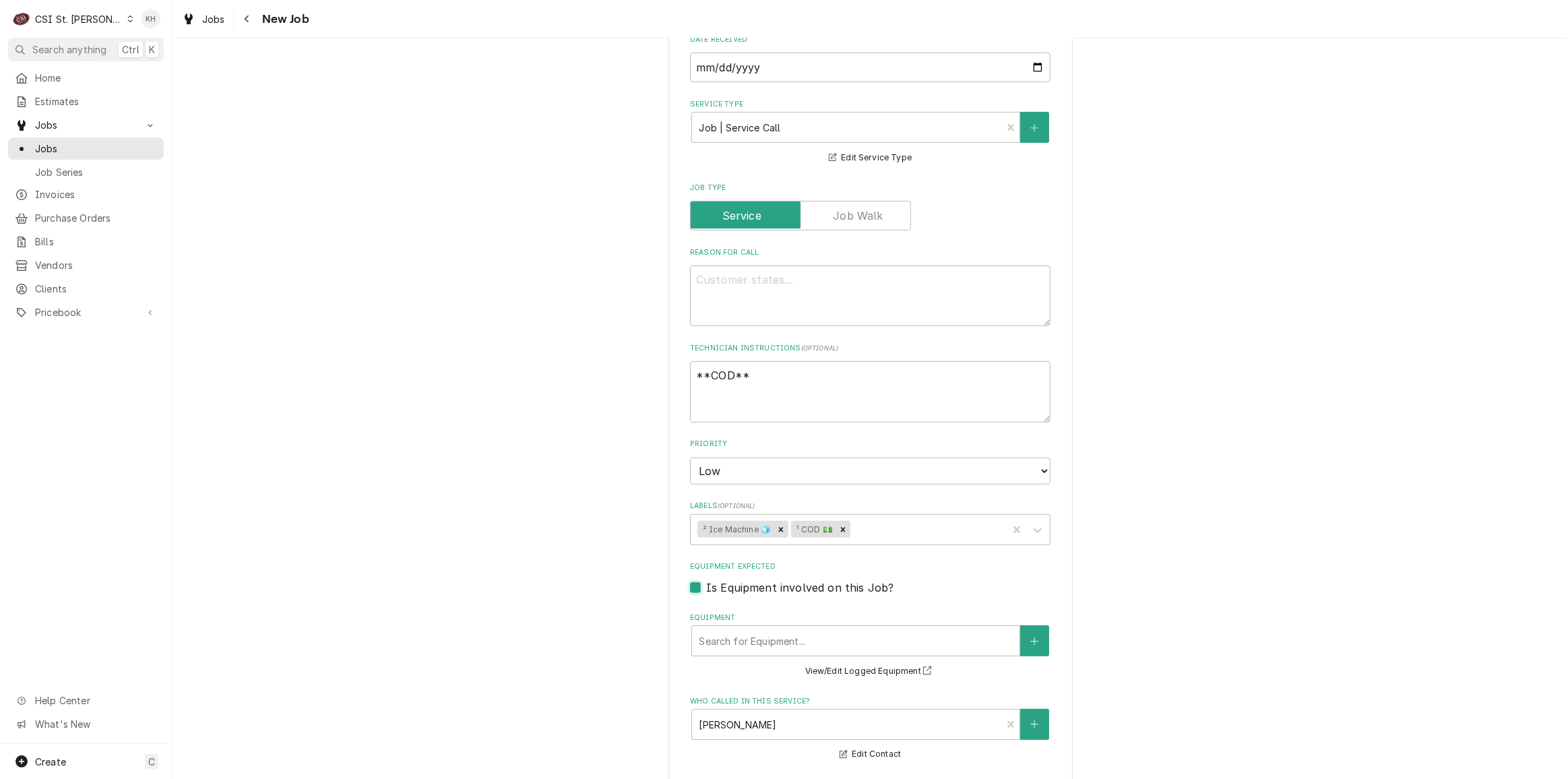
type textarea "x"
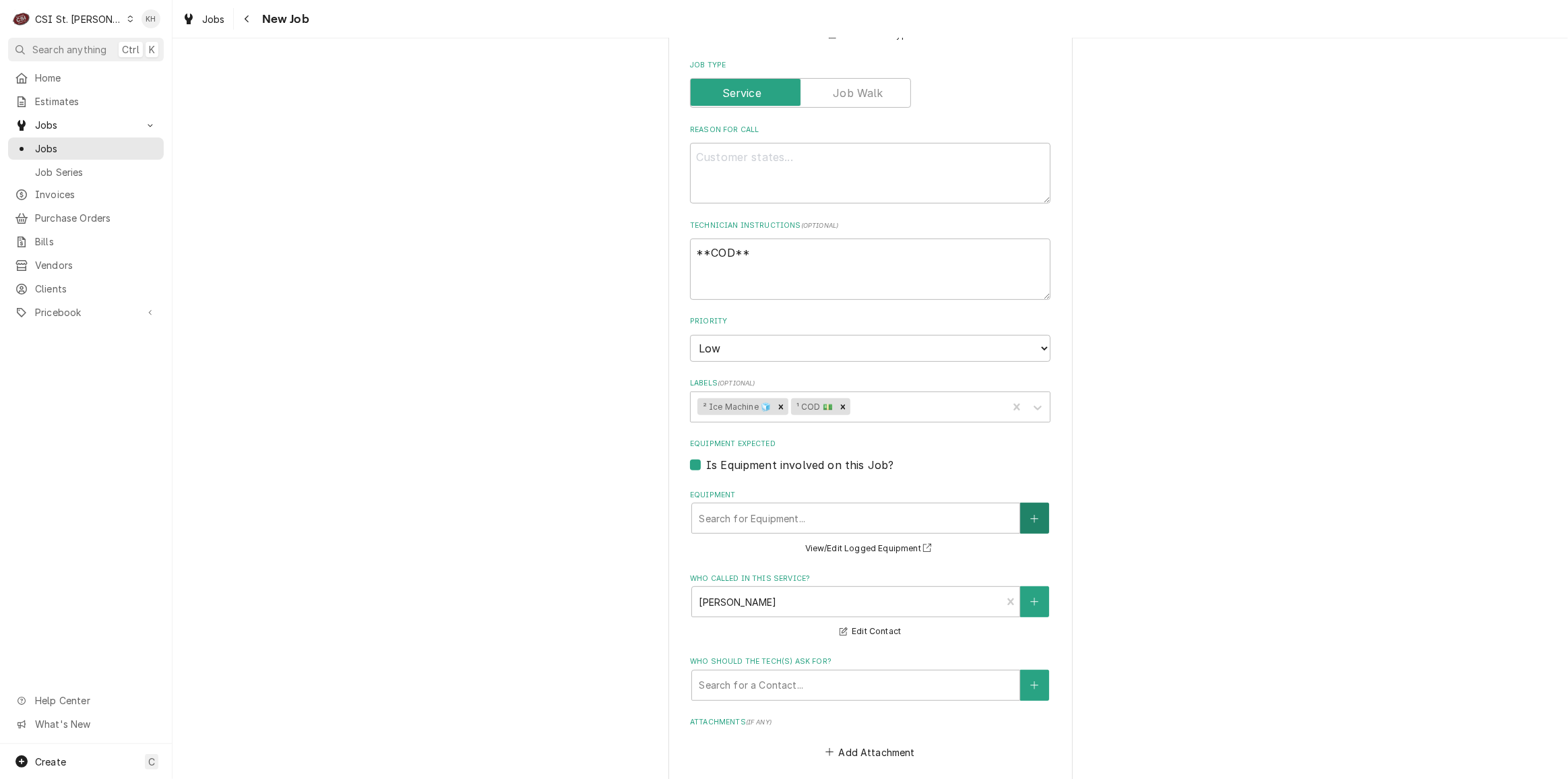
click at [1022, 518] on button "Equipment" at bounding box center [1035, 518] width 28 height 31
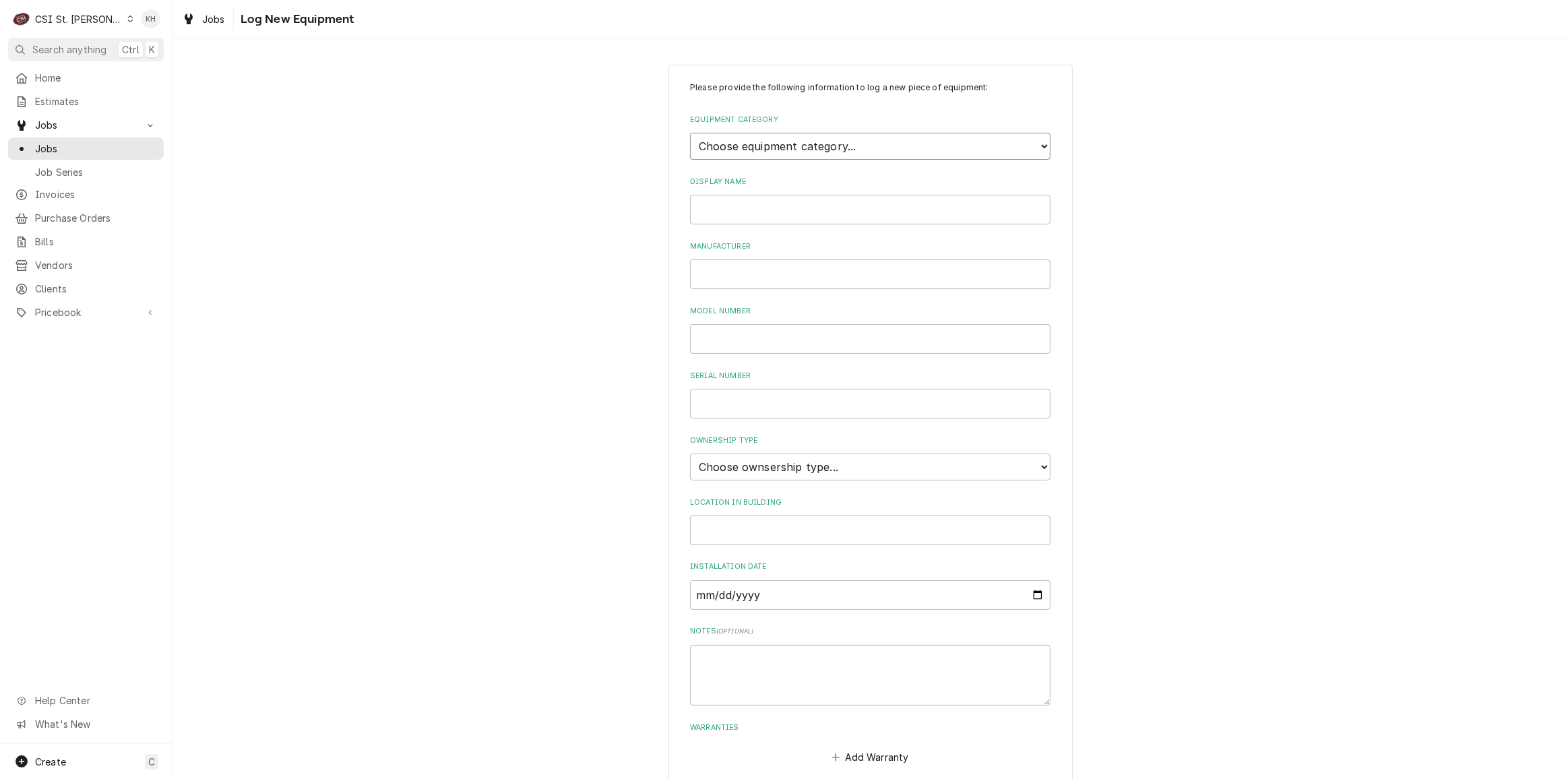
click at [804, 137] on select "Choose equipment category... Cooking Equipment Fryers Ice Machines Ovens and Ra…" at bounding box center [871, 146] width 361 height 27
select select "3"
click at [690, 133] on select "Choose equipment category... Cooking Equipment Fryers Ice Machines Ovens and Ra…" at bounding box center [871, 146] width 361 height 27
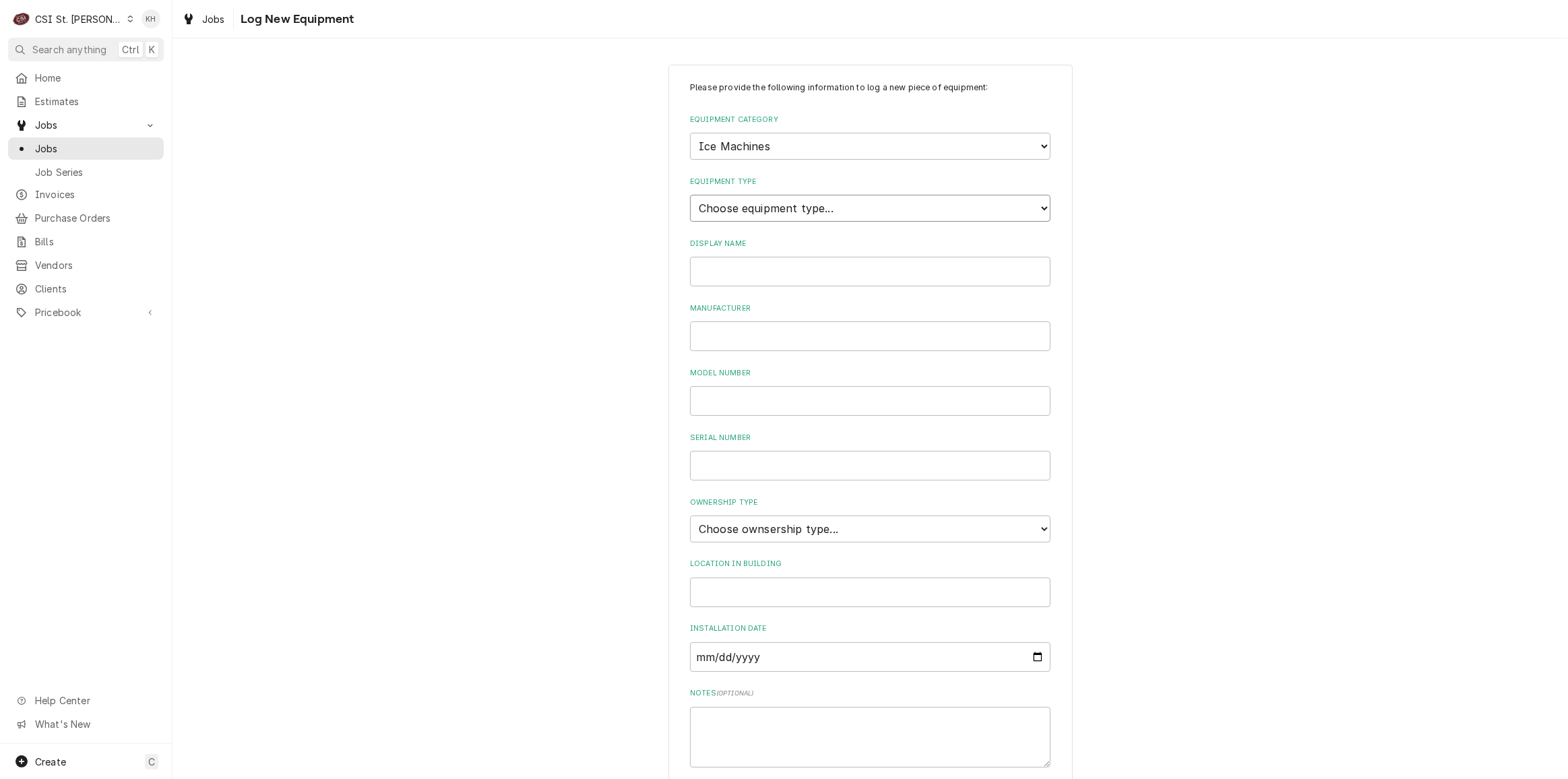
click at [779, 204] on select "Choose equipment type... Ice Bin Ice Dispenser Ice Maker Ice Merchandiser" at bounding box center [871, 208] width 361 height 27
click at [690, 195] on select "Choose equipment type... Ice Bin Ice Dispenser Ice Maker Ice Merchandiser" at bounding box center [871, 208] width 361 height 27
drag, startPoint x: 765, startPoint y: 209, endPoint x: 768, endPoint y: 217, distance: 8.5
click at [765, 211] on select "Choose equipment type... Ice Bin Ice Dispenser Ice Maker Ice Merchandiser" at bounding box center [871, 208] width 361 height 27
select select "19"
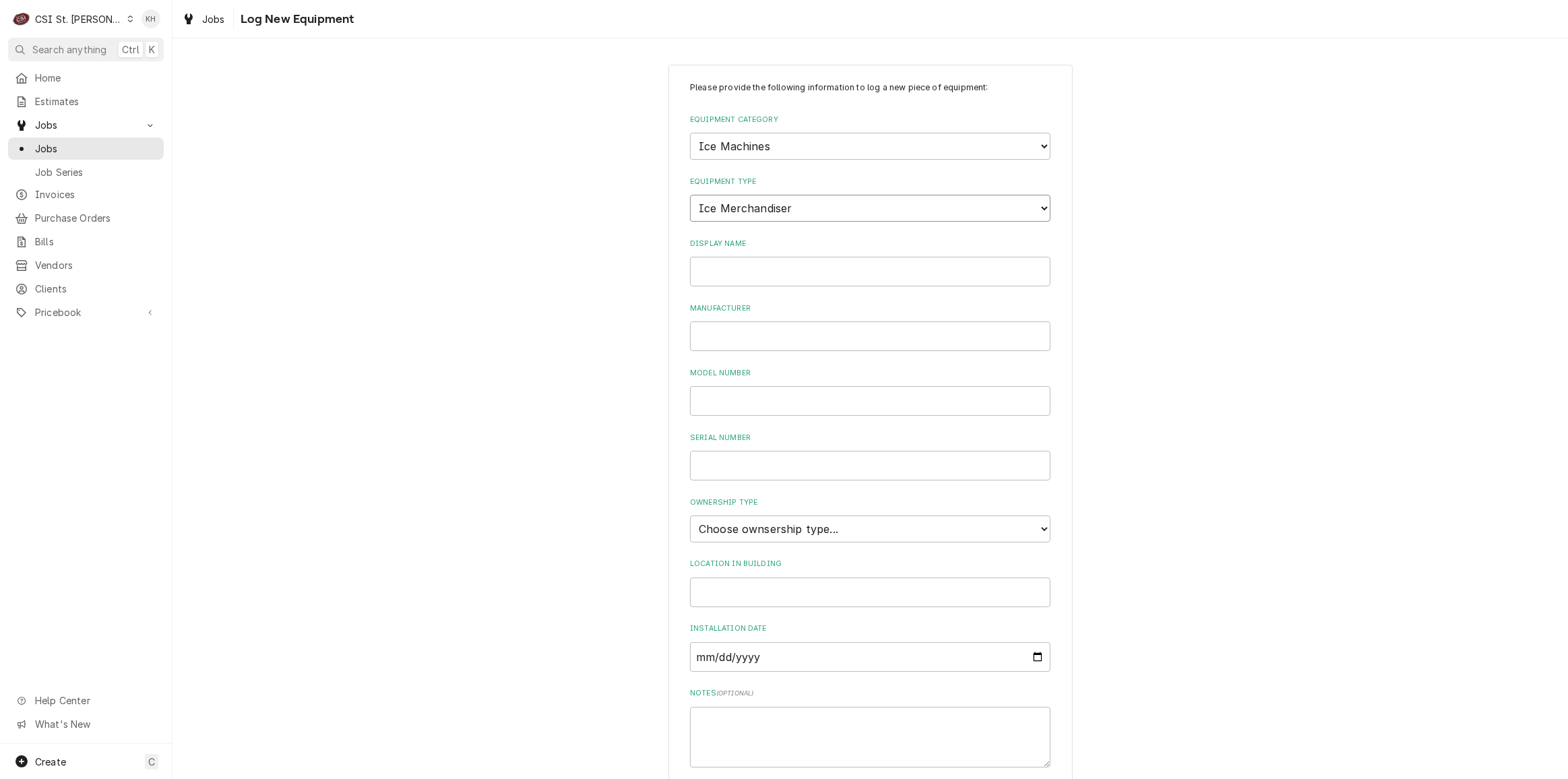
click at [690, 195] on select "Choose equipment type... Ice Bin Ice Dispenser Ice Maker Ice Merchandiser" at bounding box center [871, 208] width 361 height 27
click at [755, 267] on input "Display Name" at bounding box center [871, 272] width 361 height 30
type input "Ice Machine"
click at [767, 341] on input "Scotsman" at bounding box center [871, 336] width 361 height 30
type input "Scotsman"
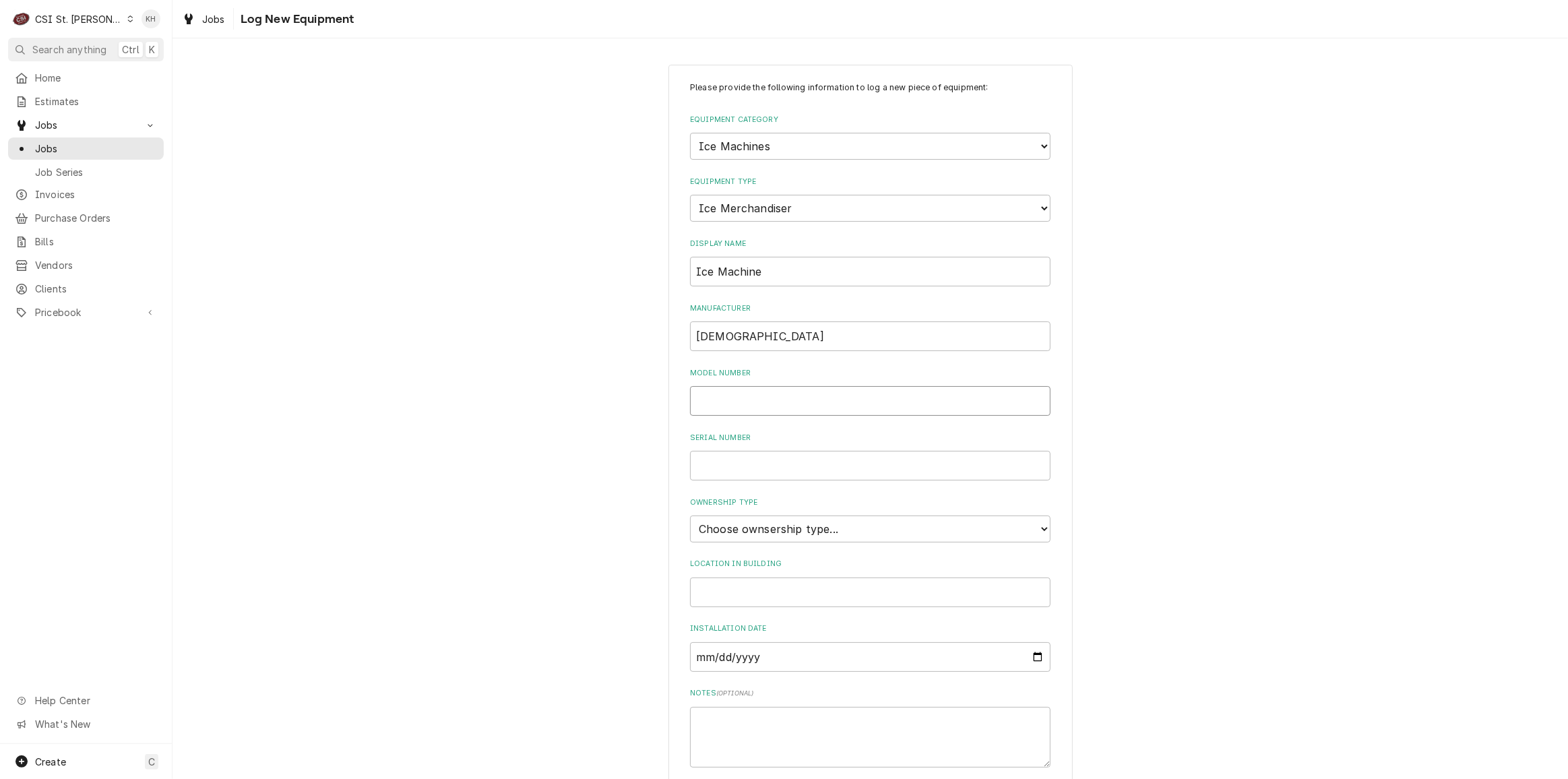
drag, startPoint x: 762, startPoint y: 394, endPoint x: 759, endPoint y: 409, distance: 15.3
click at [762, 394] on input "Model Number" at bounding box center [871, 401] width 361 height 30
click at [771, 522] on select "Choose ownsership type... Unknown Owned Leased Rented" at bounding box center [871, 530] width 361 height 27
select select "1"
click at [690, 516] on select "Choose ownsership type... Unknown Owned Leased Rented" at bounding box center [871, 530] width 361 height 27
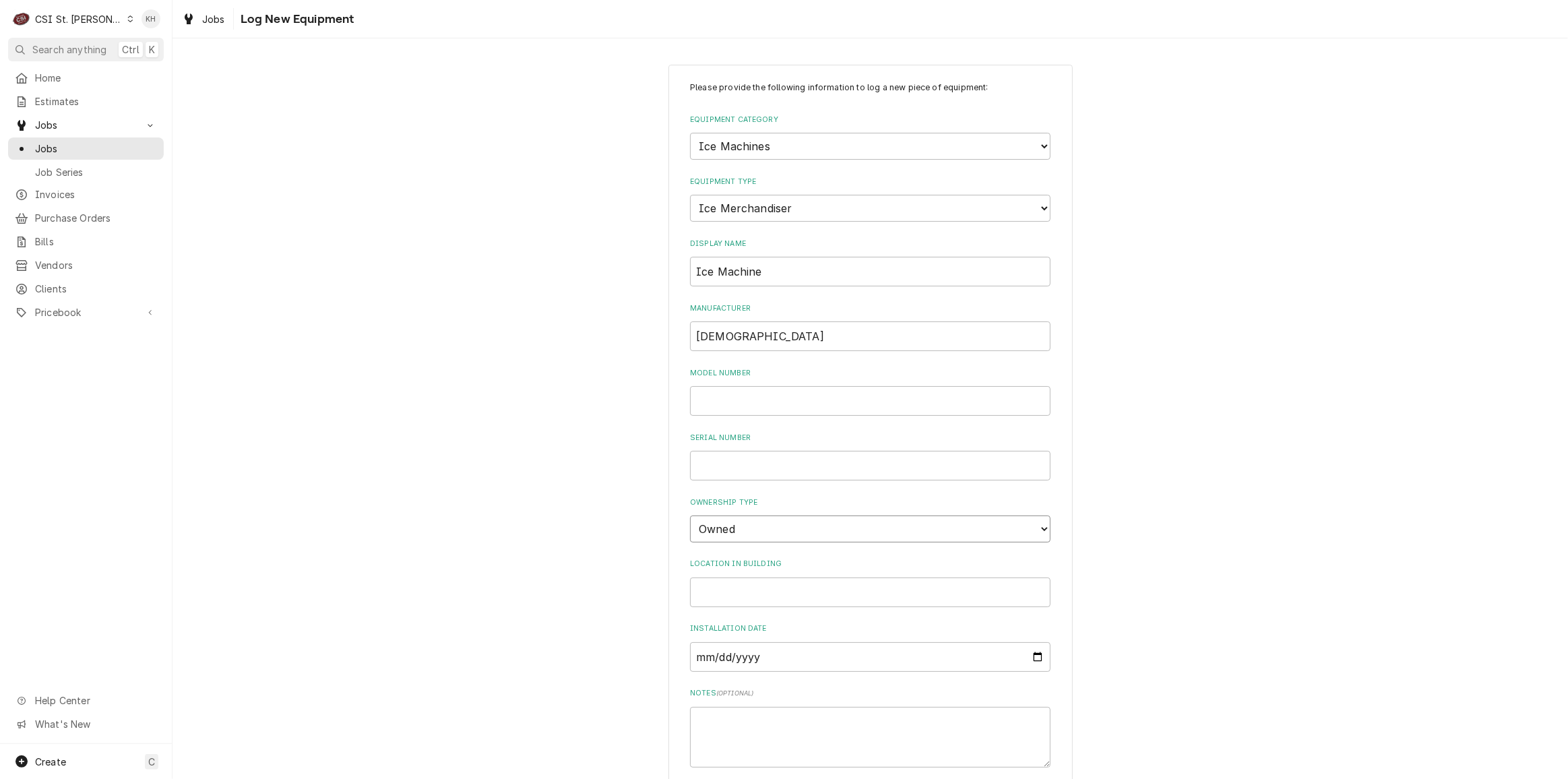
scroll to position [129, 0]
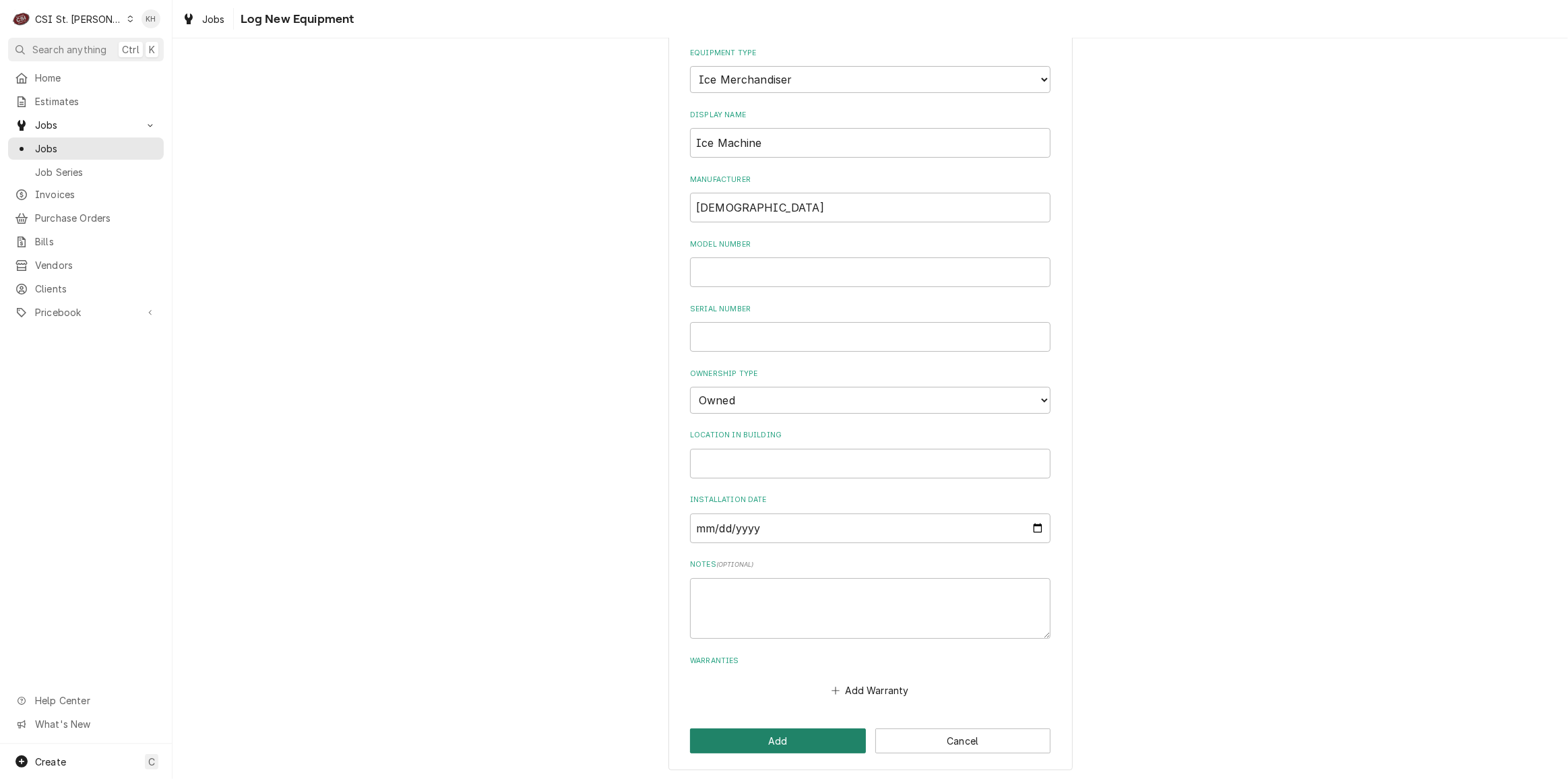
click at [761, 741] on button "Add" at bounding box center [778, 741] width 176 height 25
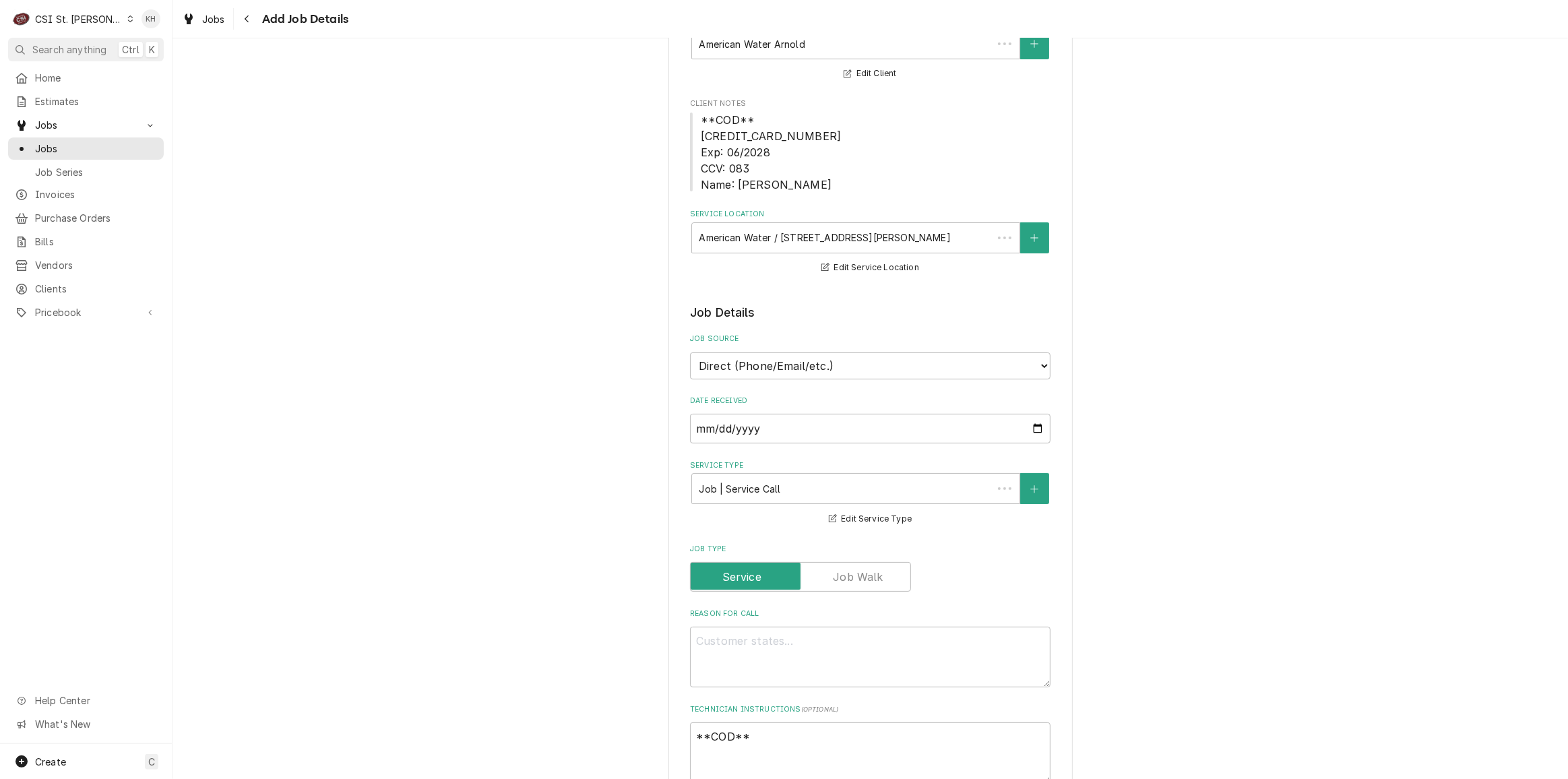
scroll to position [613, 0]
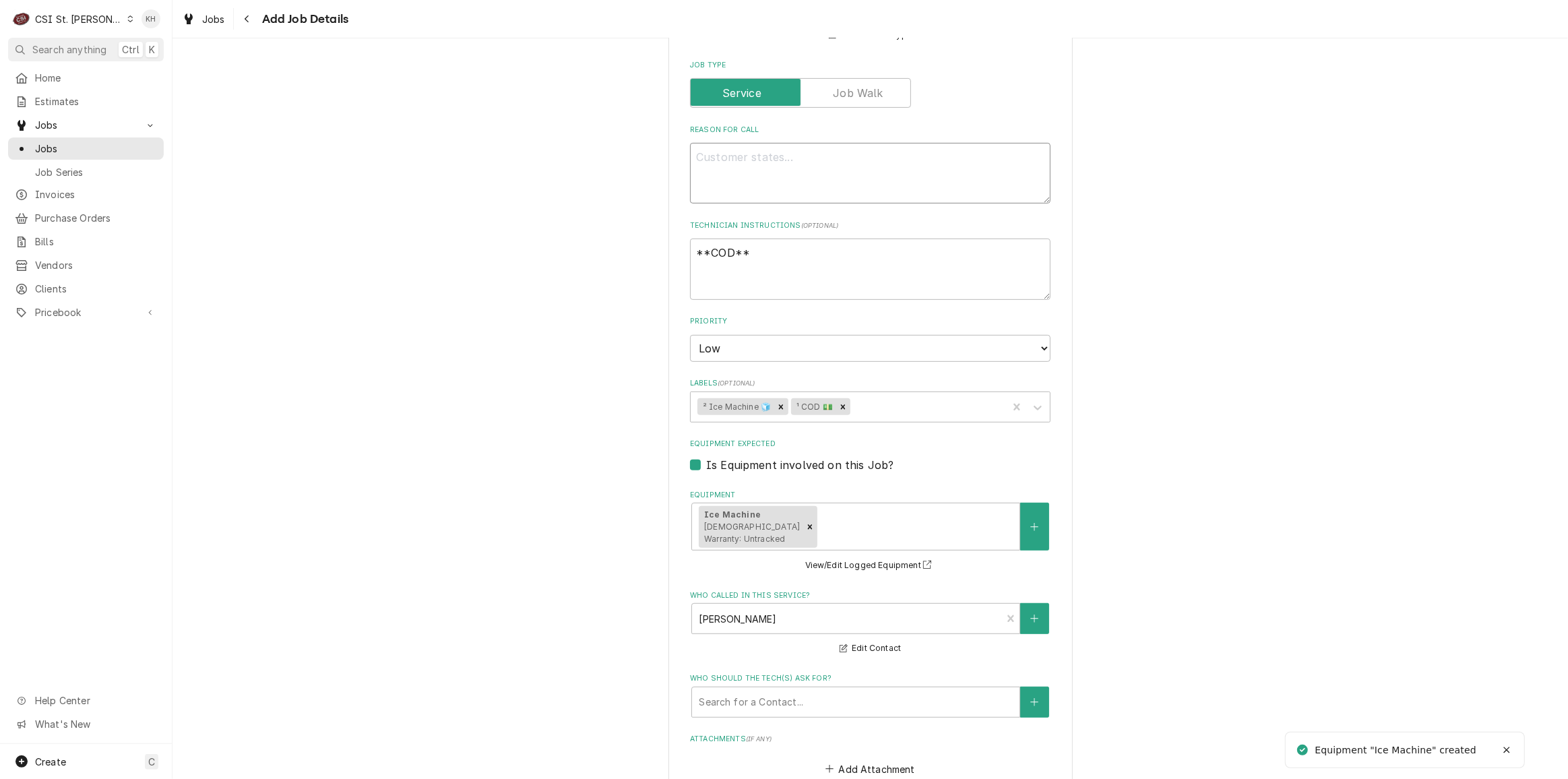
click at [787, 160] on textarea "Reason For Call" at bounding box center [871, 173] width 361 height 61
type textarea "x"
type textarea "I"
type textarea "x"
type textarea "Ic"
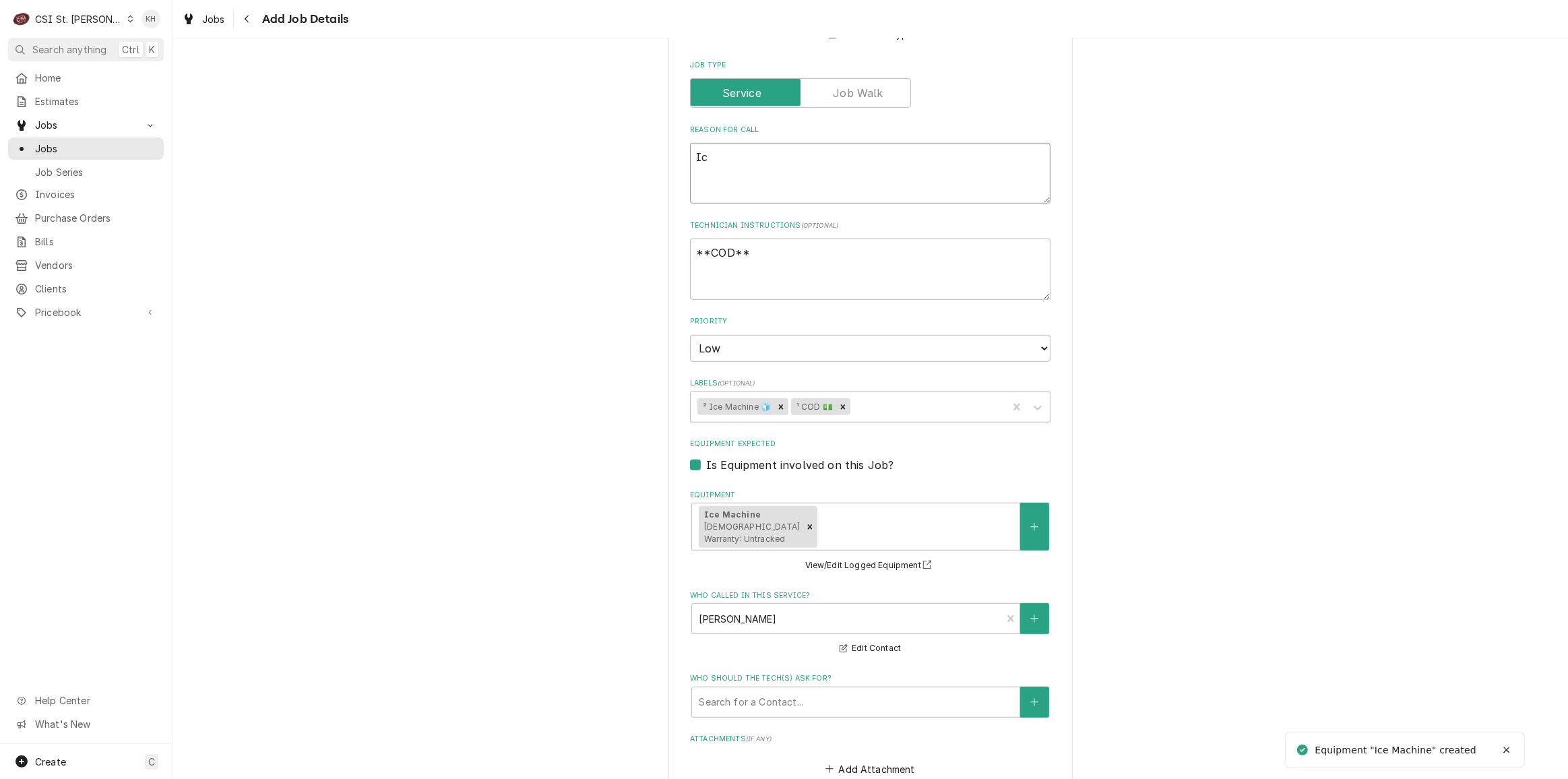
type textarea "x"
type textarea "Ice"
type textarea "x"
type textarea "Ice"
type textarea "x"
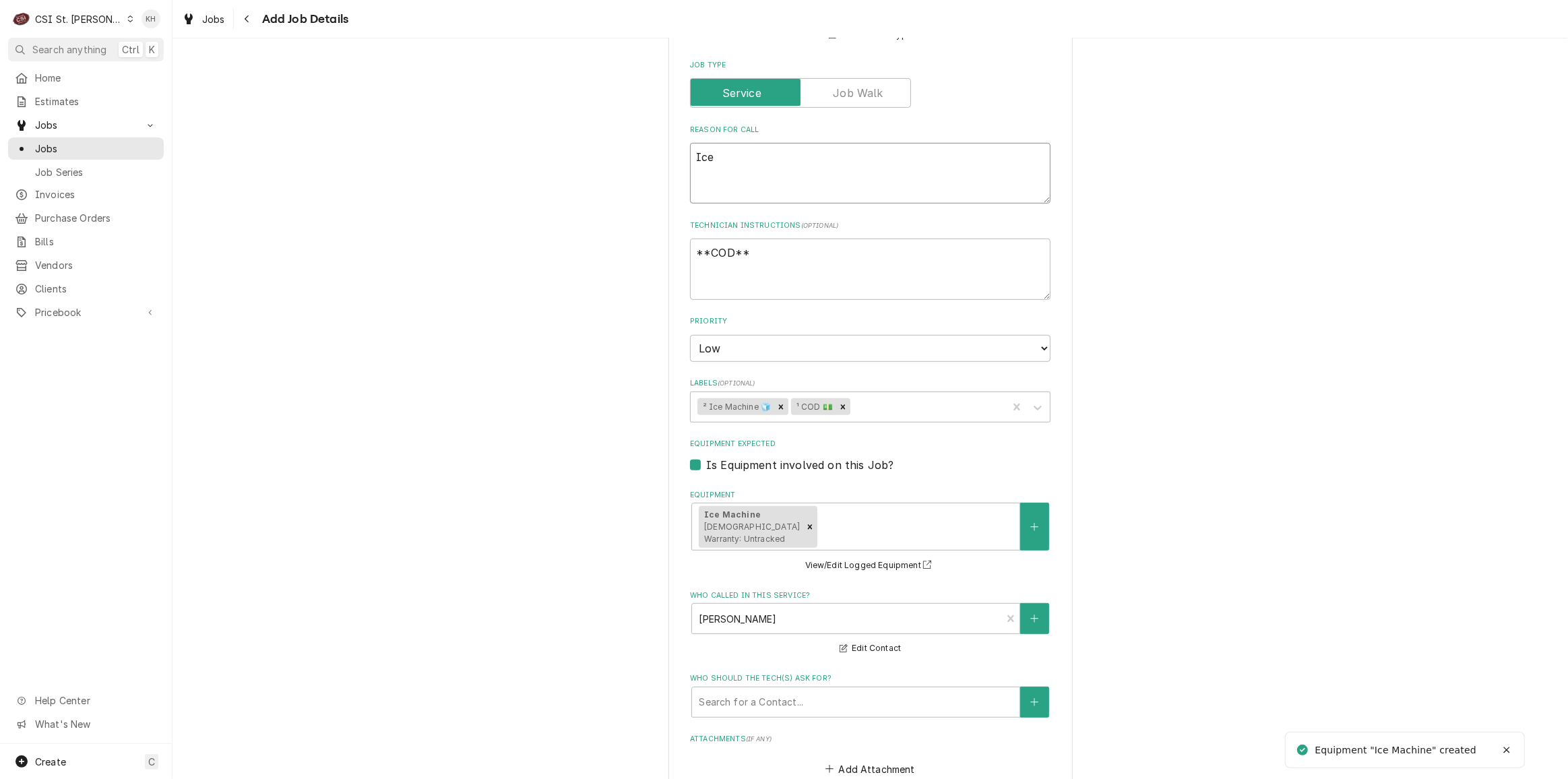
type textarea "Ice M"
type textarea "x"
type textarea "Ice Ma"
type textarea "x"
type textarea "Ice Mac"
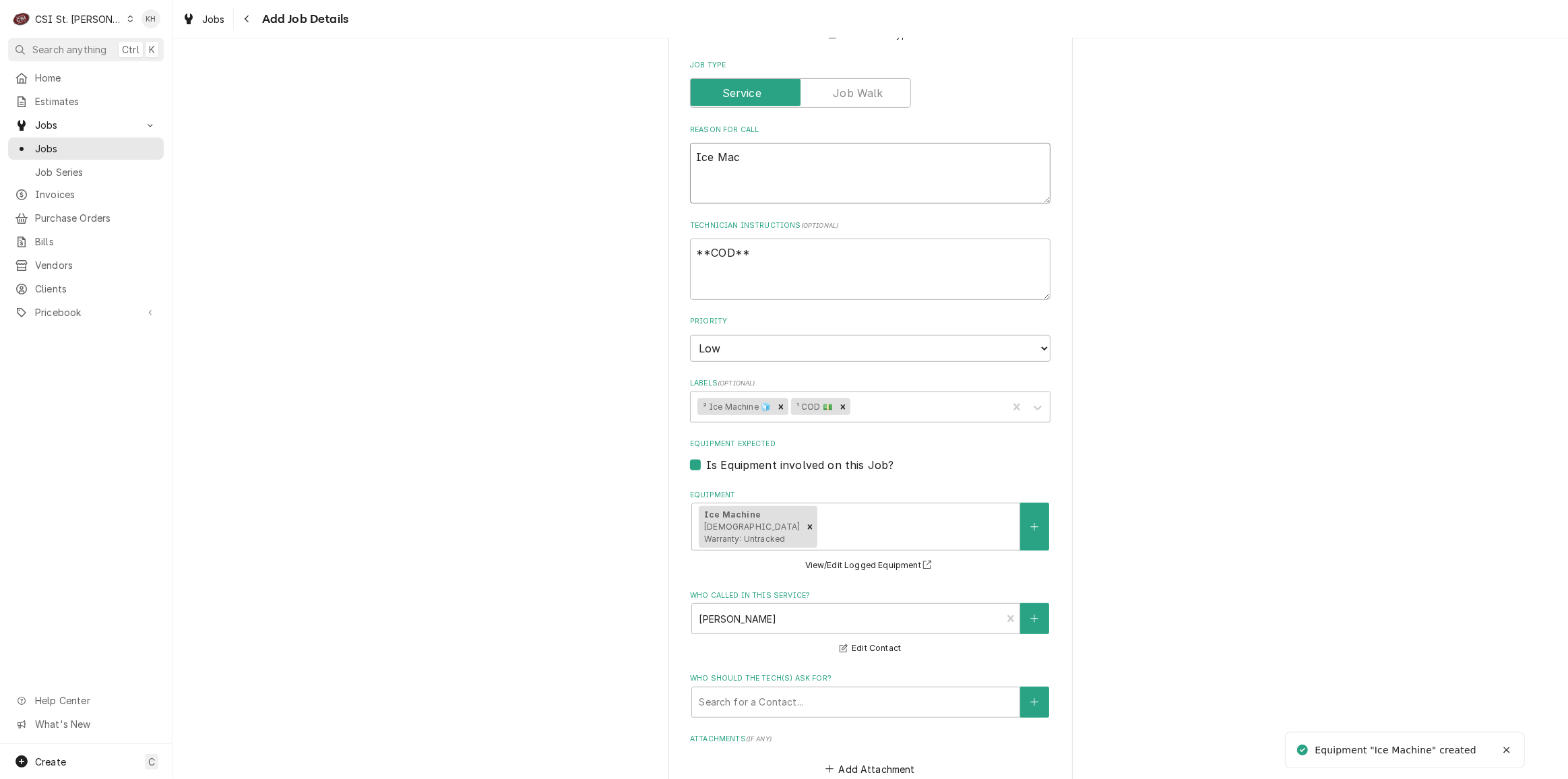
type textarea "x"
type textarea "Ice Mach"
type textarea "x"
type textarea "Ice Machi"
type textarea "x"
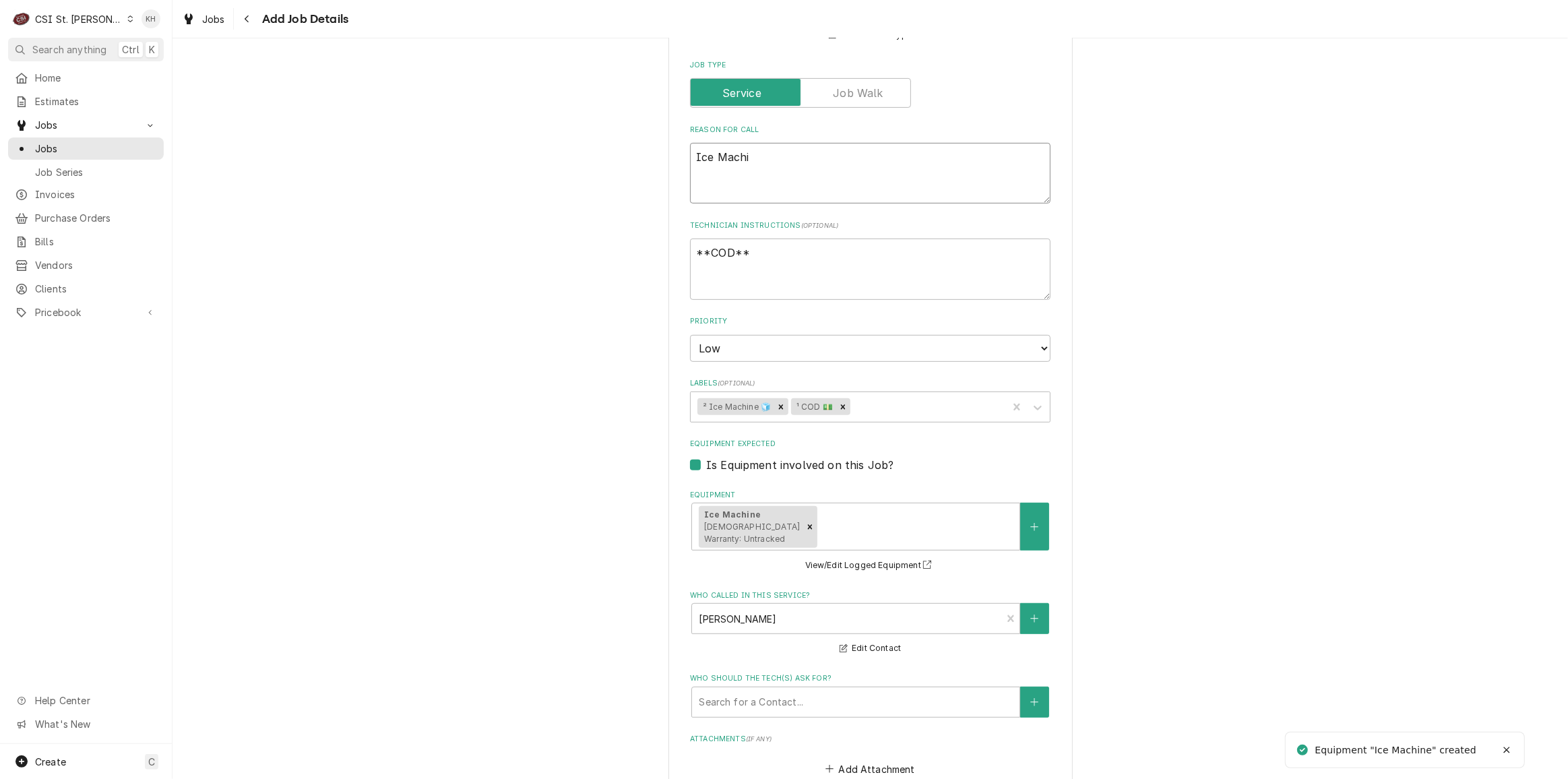
type textarea "Ice Machin"
type textarea "x"
type textarea "Ice Machine"
type textarea "x"
type textarea "Ice Machine"
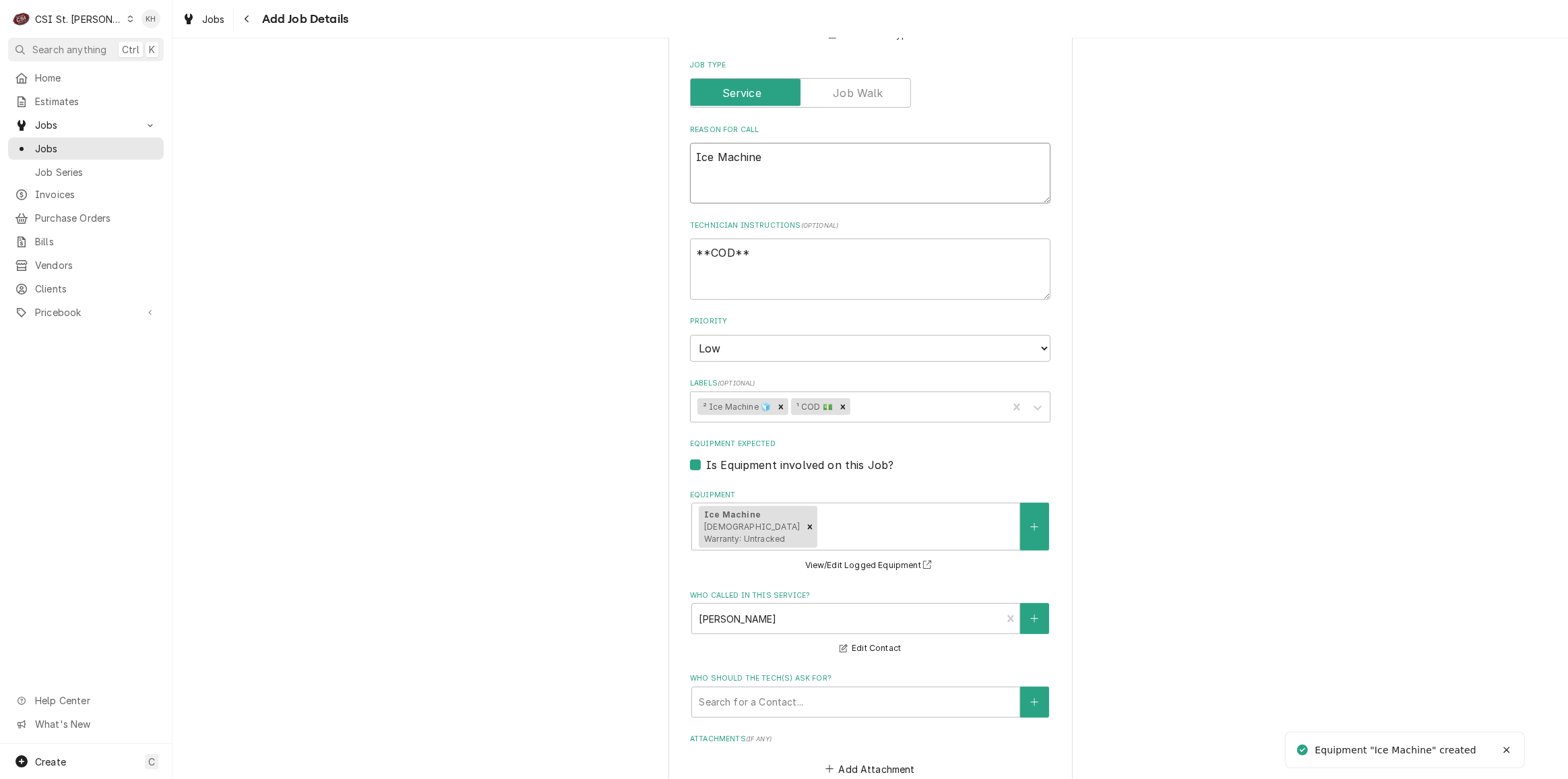
type textarea "x"
type textarea "Ice Machine i"
type textarea "x"
type textarea "Ice Machine"
type textarea "x"
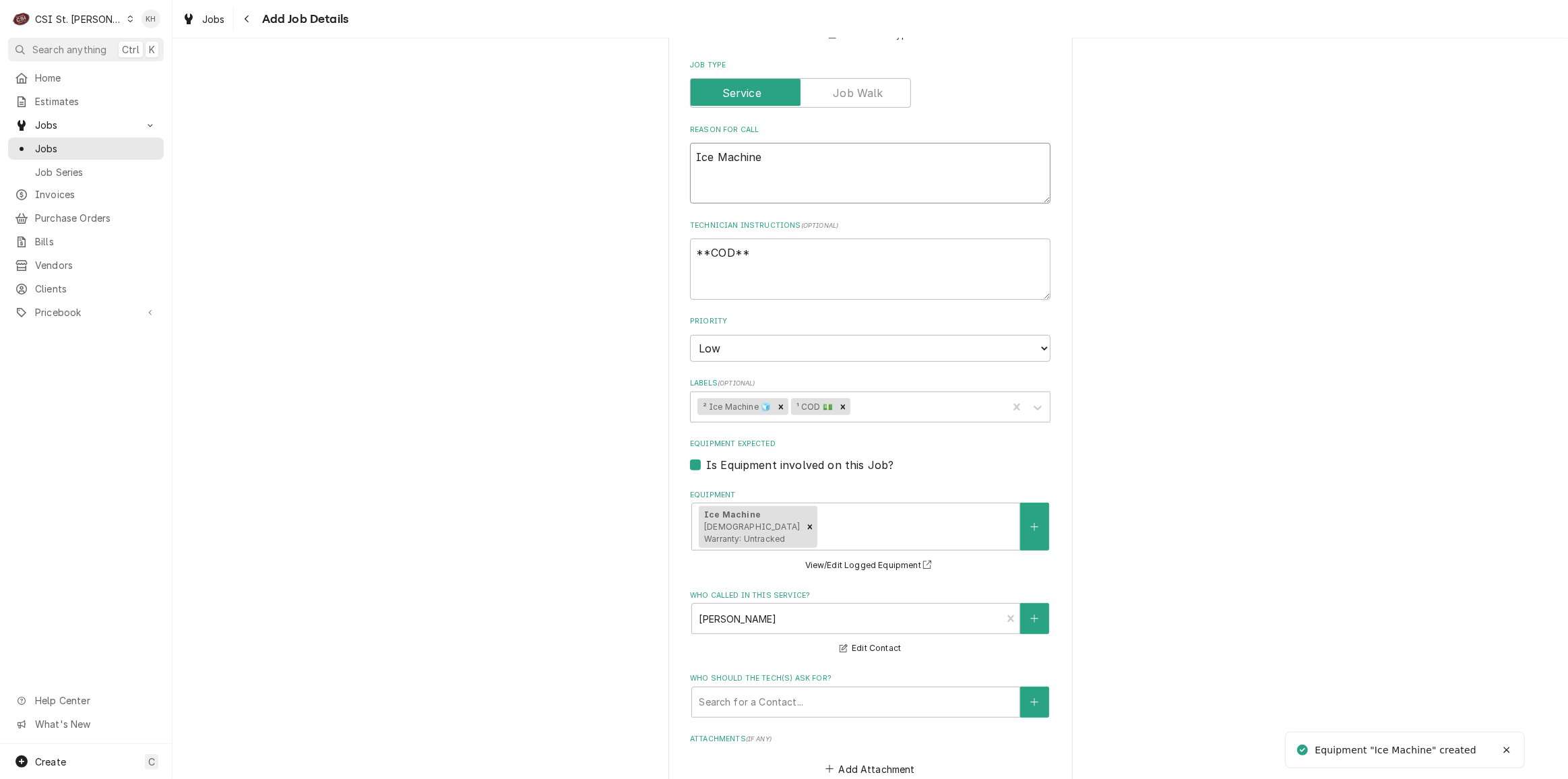
type textarea "Ice Machine h"
type textarea "x"
type textarea "Ice Machine ha"
type textarea "x"
type textarea "Ice Machine has"
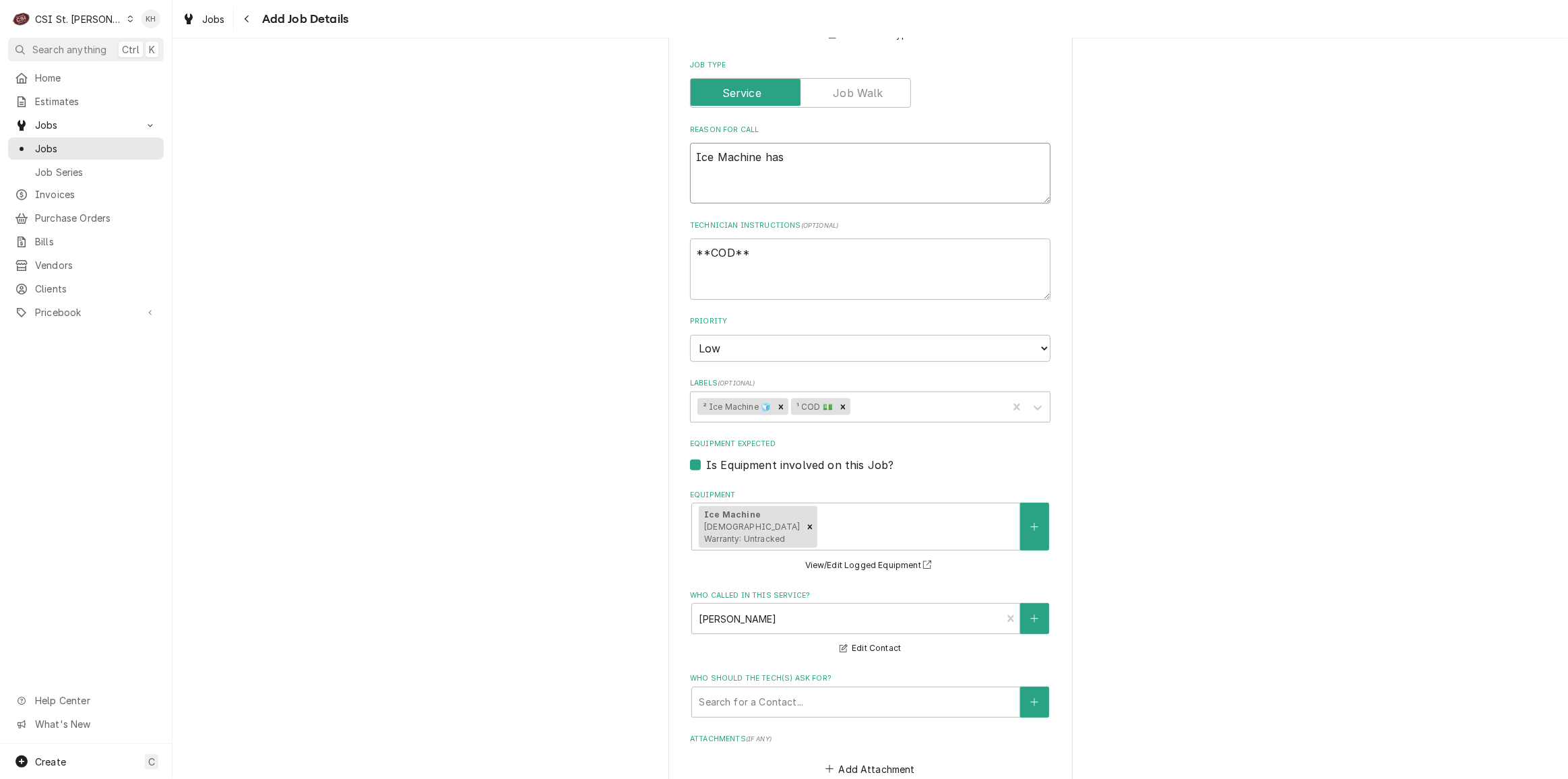
type textarea "x"
type textarea "Ice Machine has"
type textarea "x"
type textarea "Ice Machine has s"
type textarea "x"
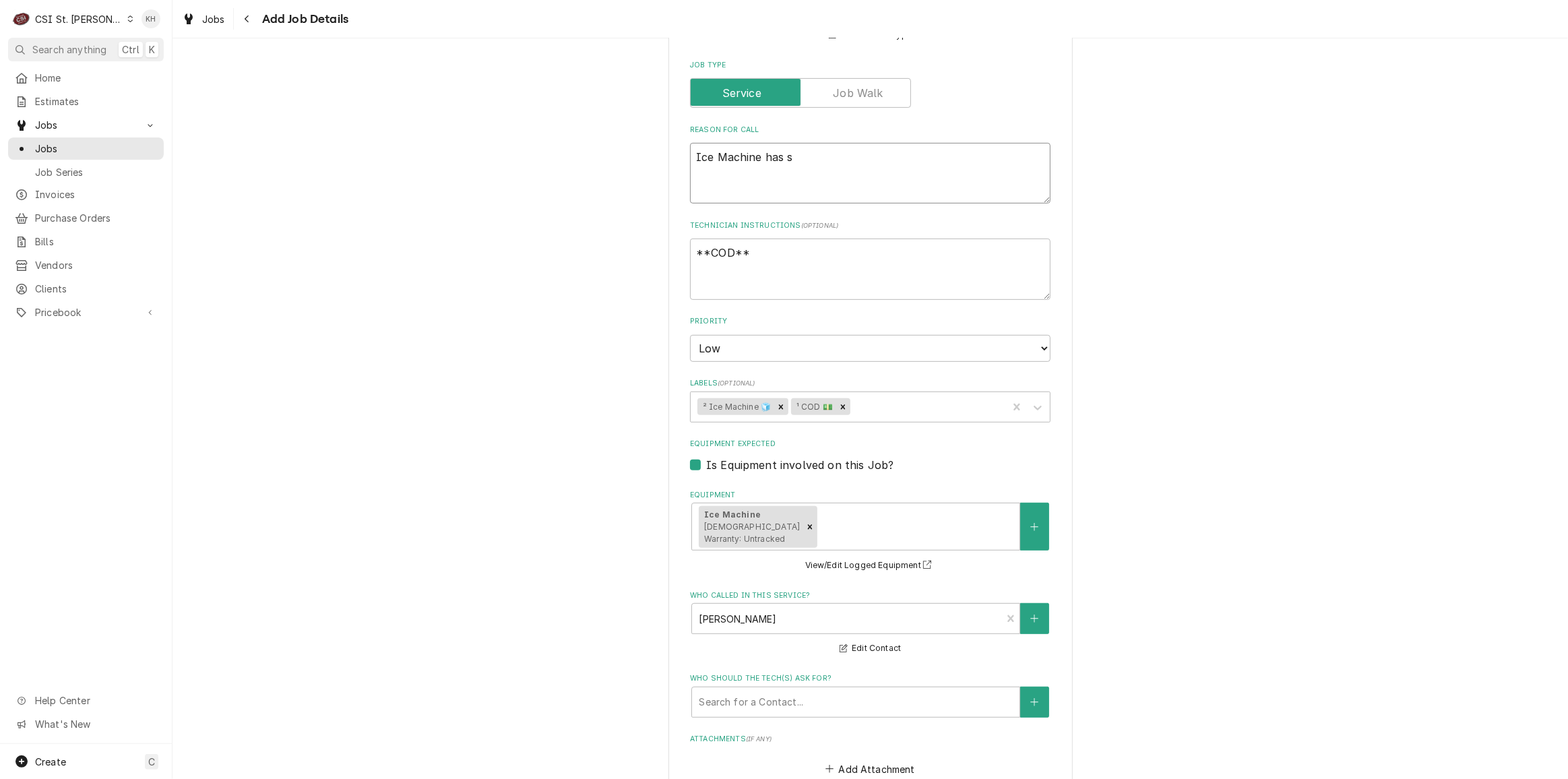
type textarea "Ice Machine has se"
type textarea "x"
type textarea "Ice Machine has ser"
type textarea "x"
type textarea "Ice Machine has servi"
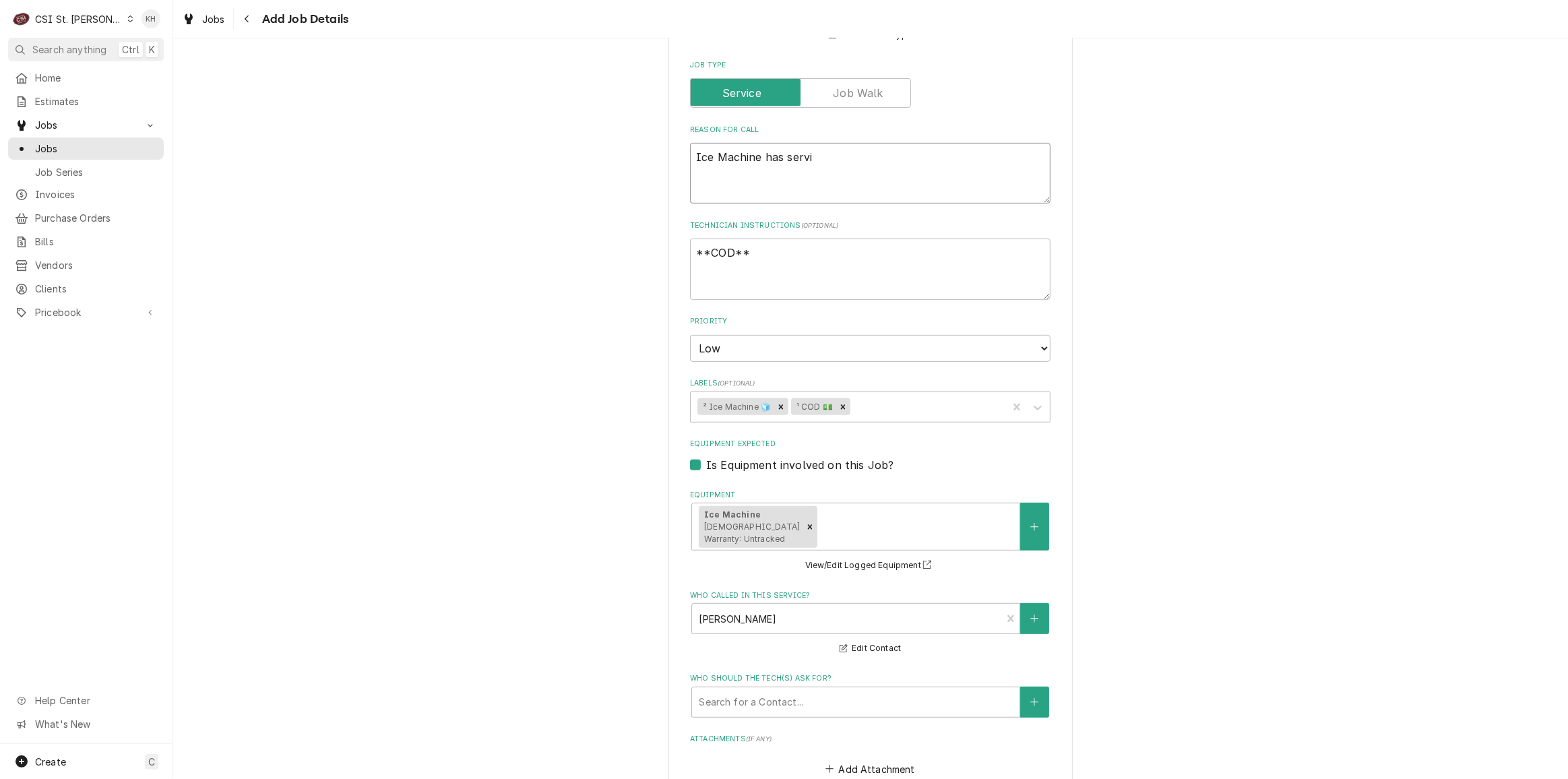
type textarea "x"
type textarea "Ice Machine has servic"
type textarea "x"
type textarea "Ice Machine has service"
type textarea "x"
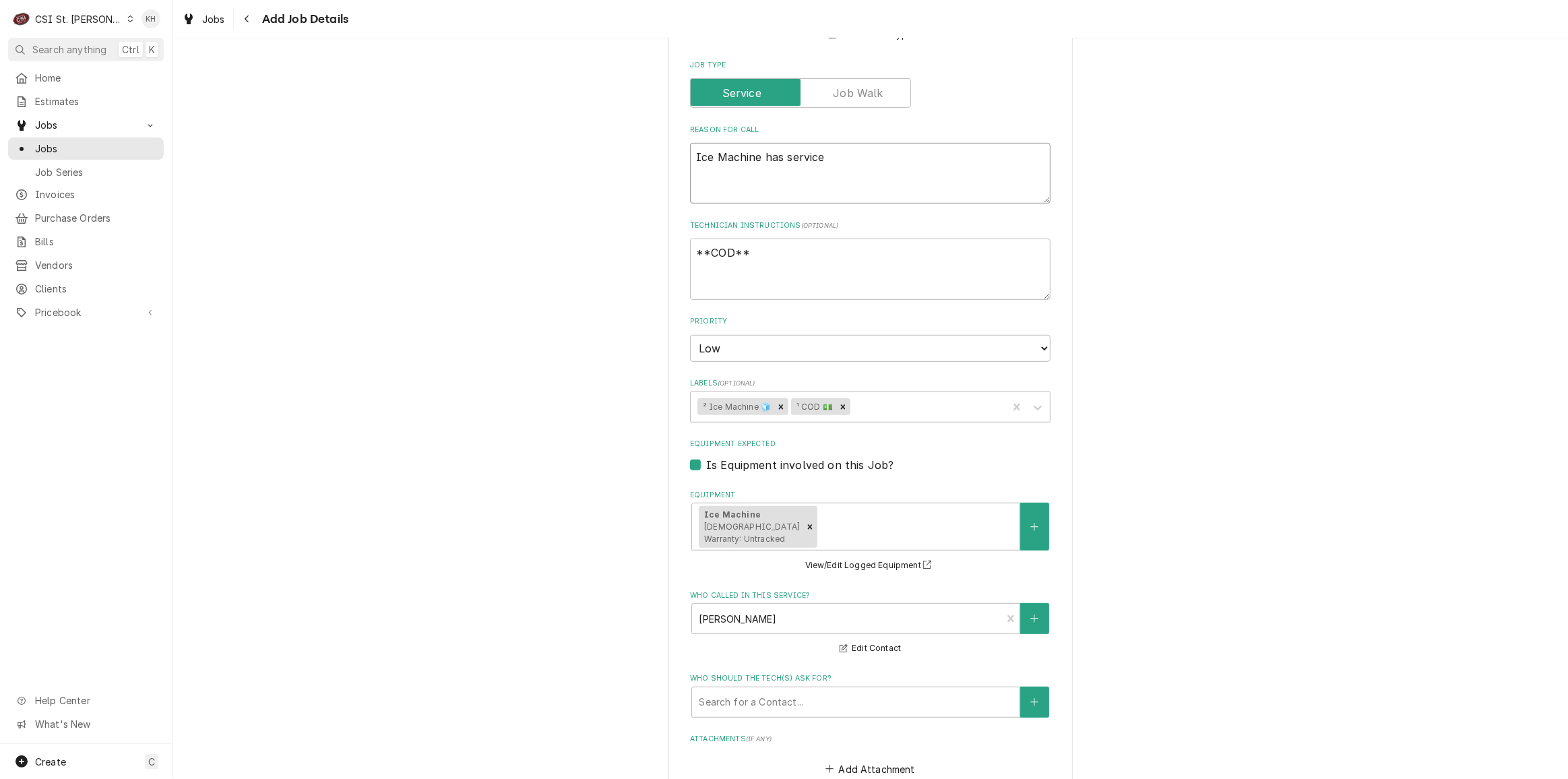
type textarea "Ice Machine has service"
type textarea "x"
type textarea "Ice Machine has service l"
type textarea "x"
type textarea "Ice Machine has service lig"
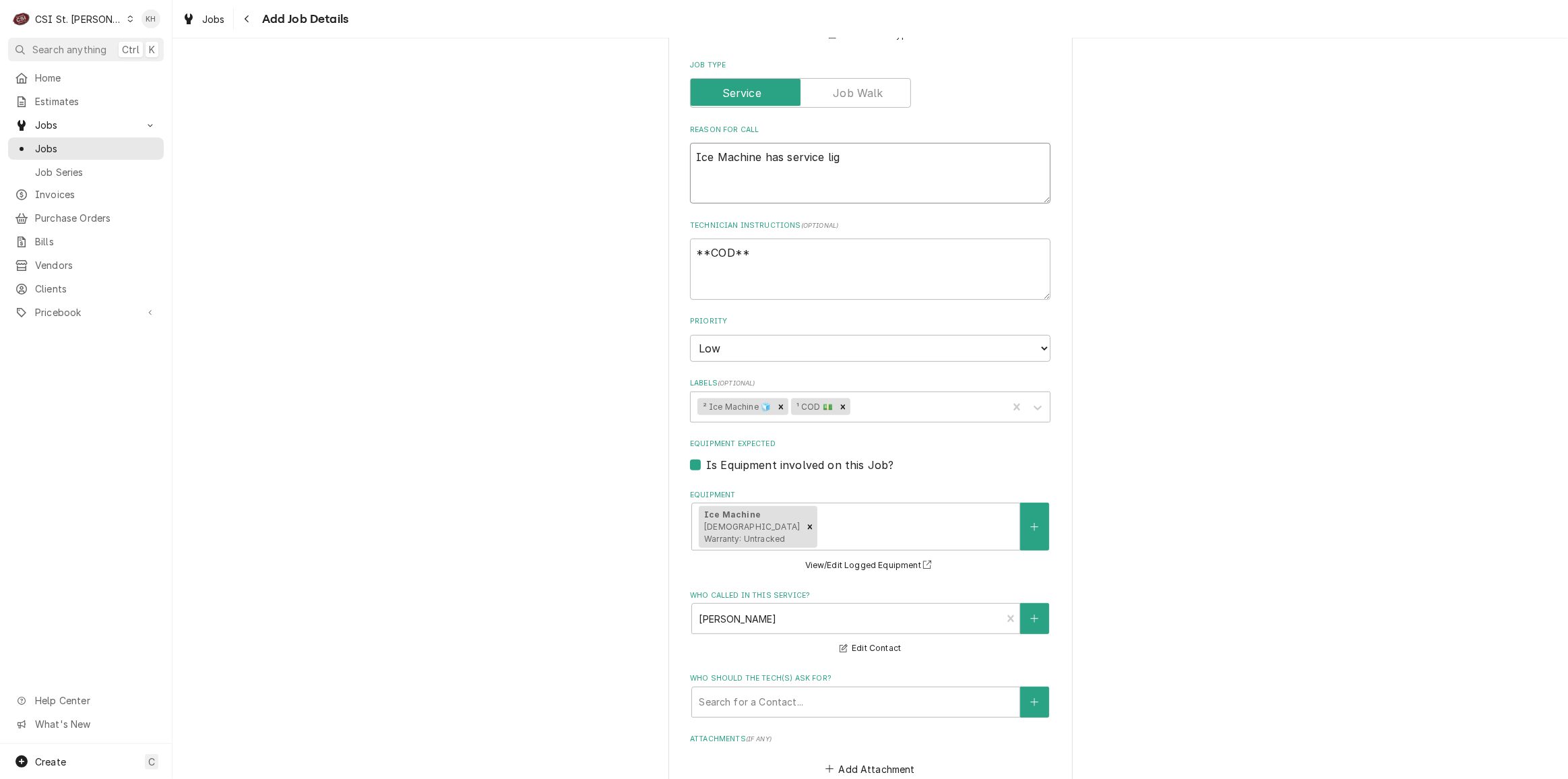
type textarea "x"
type textarea "Ice Machine has service ligh"
type textarea "x"
type textarea "Ice Machine has service light"
type textarea "x"
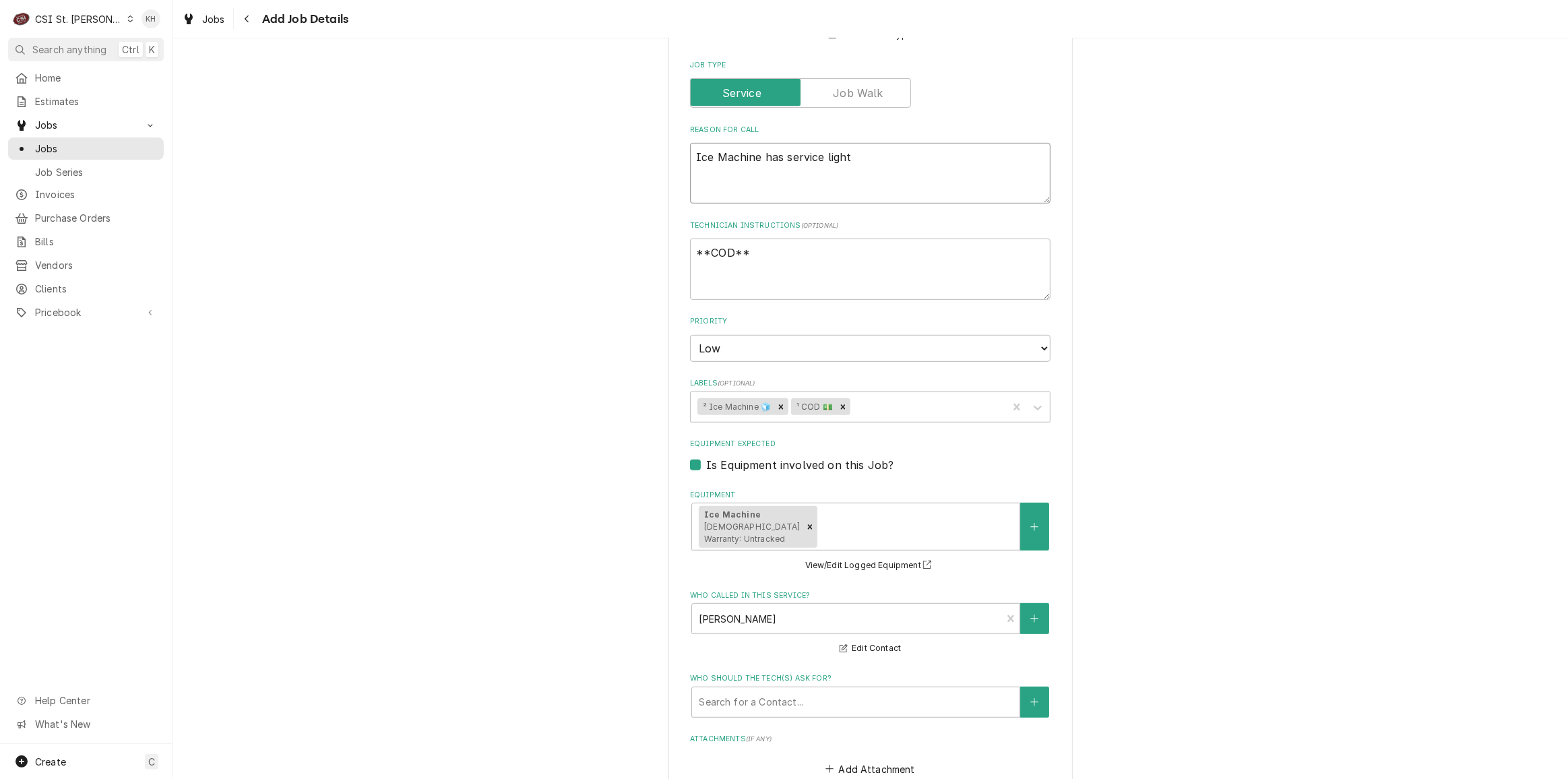
type textarea "Ice Machine has service light"
type textarea "x"
type textarea "Ice Machine has service light to"
type textarea "x"
type textarea "Ice Machine has service light to"
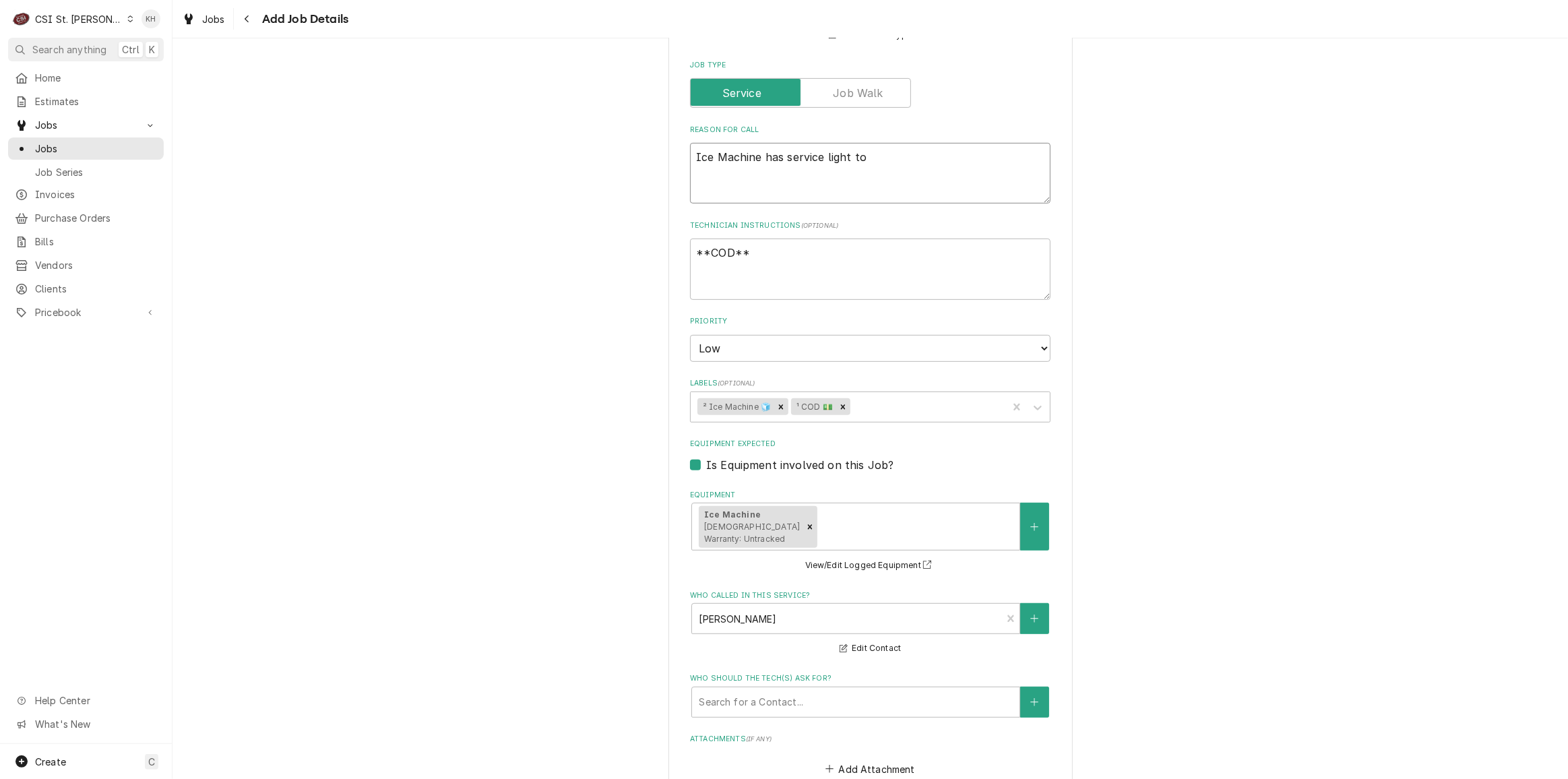
type textarea "x"
type textarea "Ice Machine has service light to b"
type textarea "x"
type textarea "Ice Machine has service light to be"
type textarea "x"
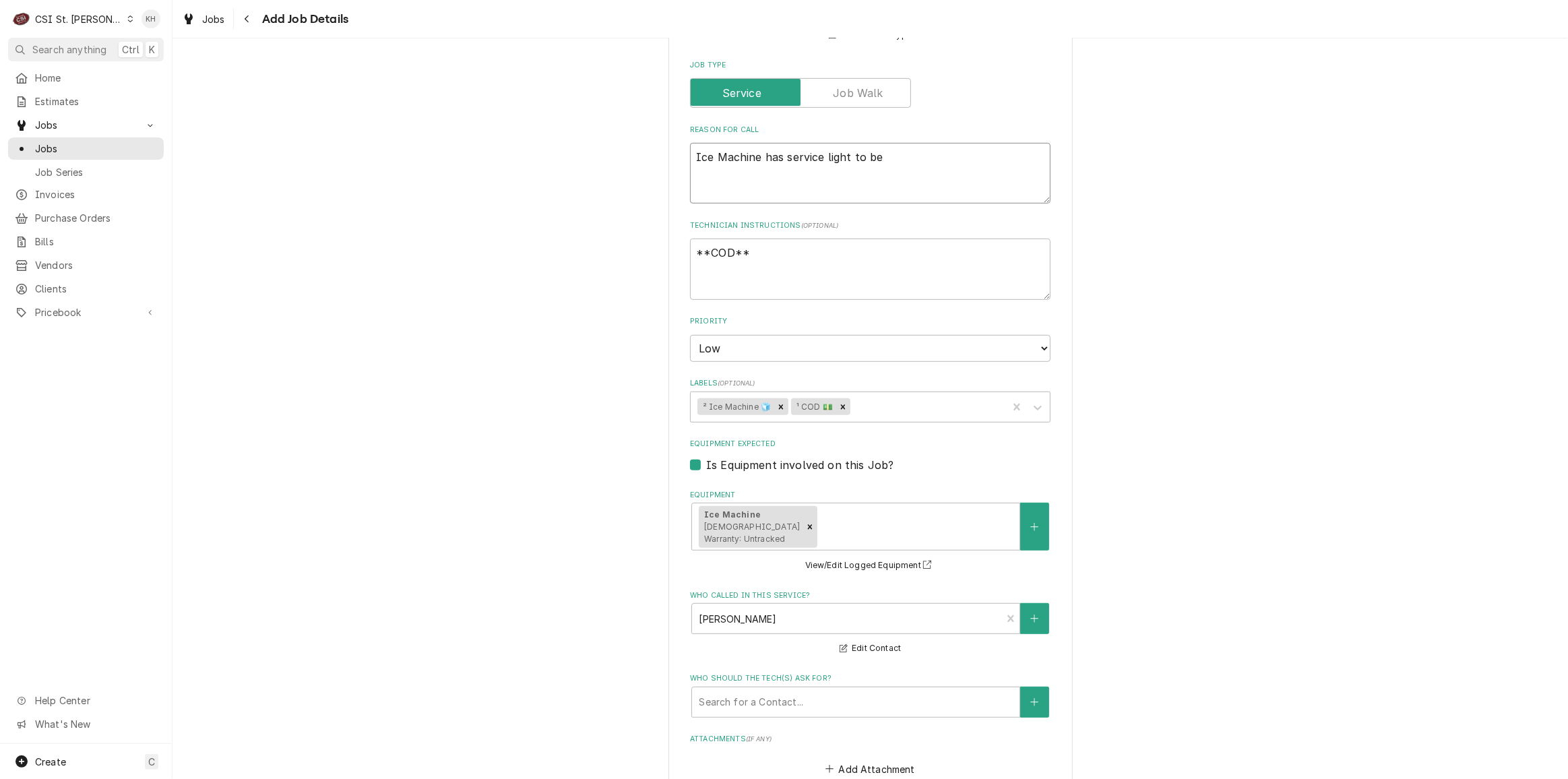
type textarea "Ice Machine has service light to be"
type textarea "x"
type textarea "Ice Machine has service light to be cl"
type textarea "x"
type textarea "Ice Machine has service light to be cle"
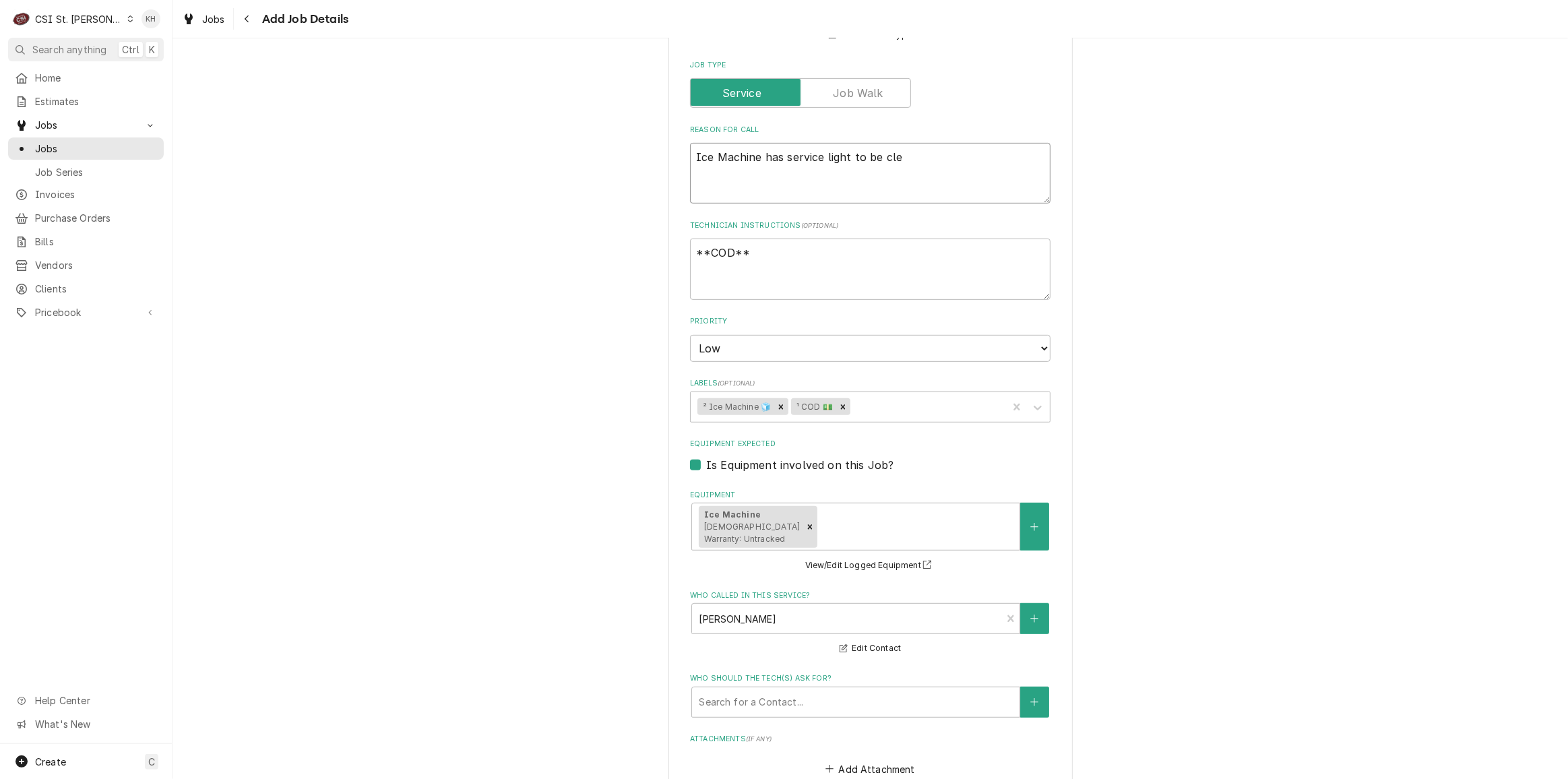
type textarea "x"
type textarea "Ice Machine has service light to be clea"
type textarea "x"
type textarea "Ice Machine has service light to be clean"
type textarea "x"
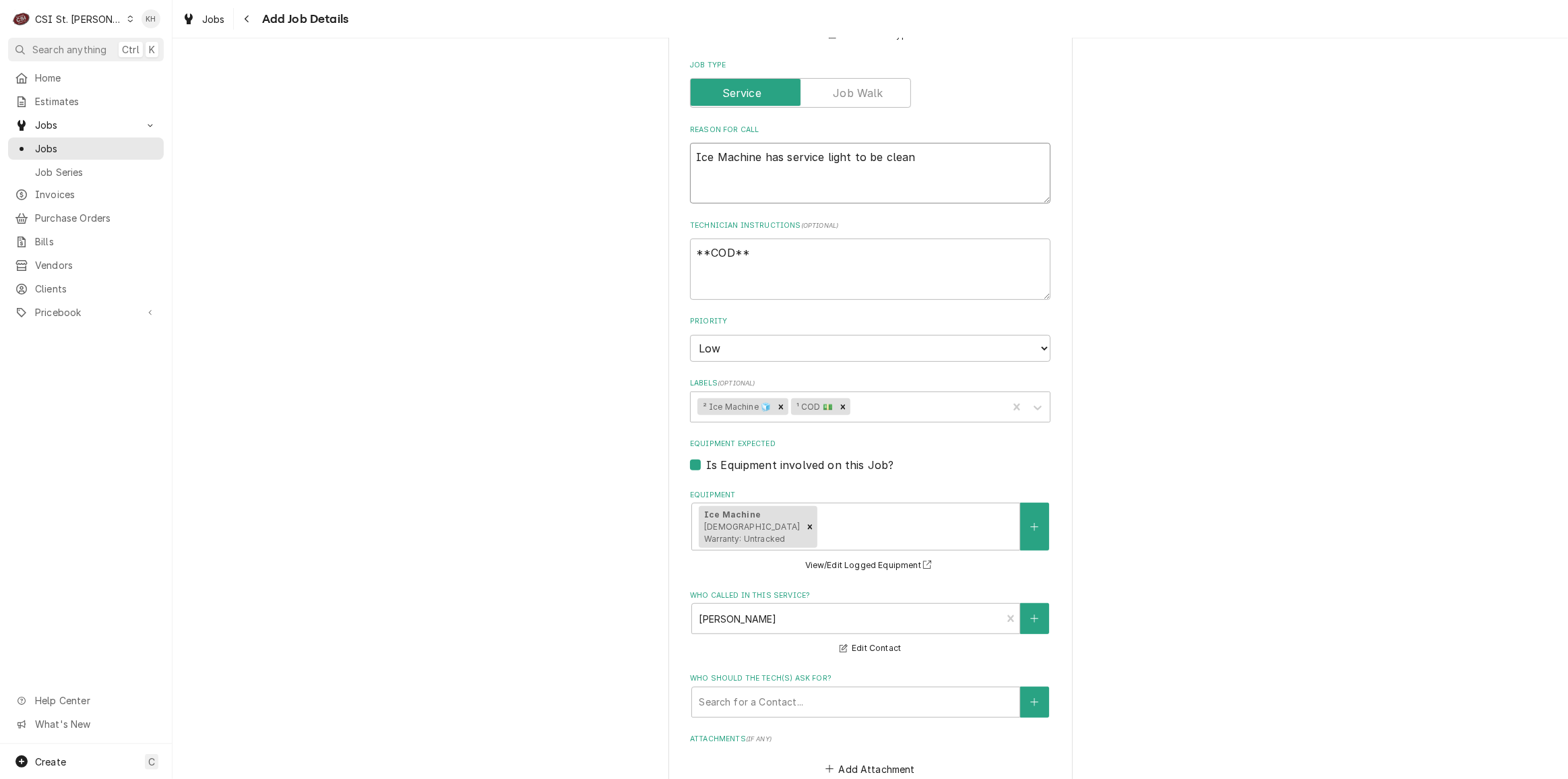
type textarea "Ice Machine has service light to be cleane"
type textarea "x"
type textarea "Ice Machine has service light to be cleaned"
type textarea "x"
type textarea "Ice Machine has service light to be cleaned"
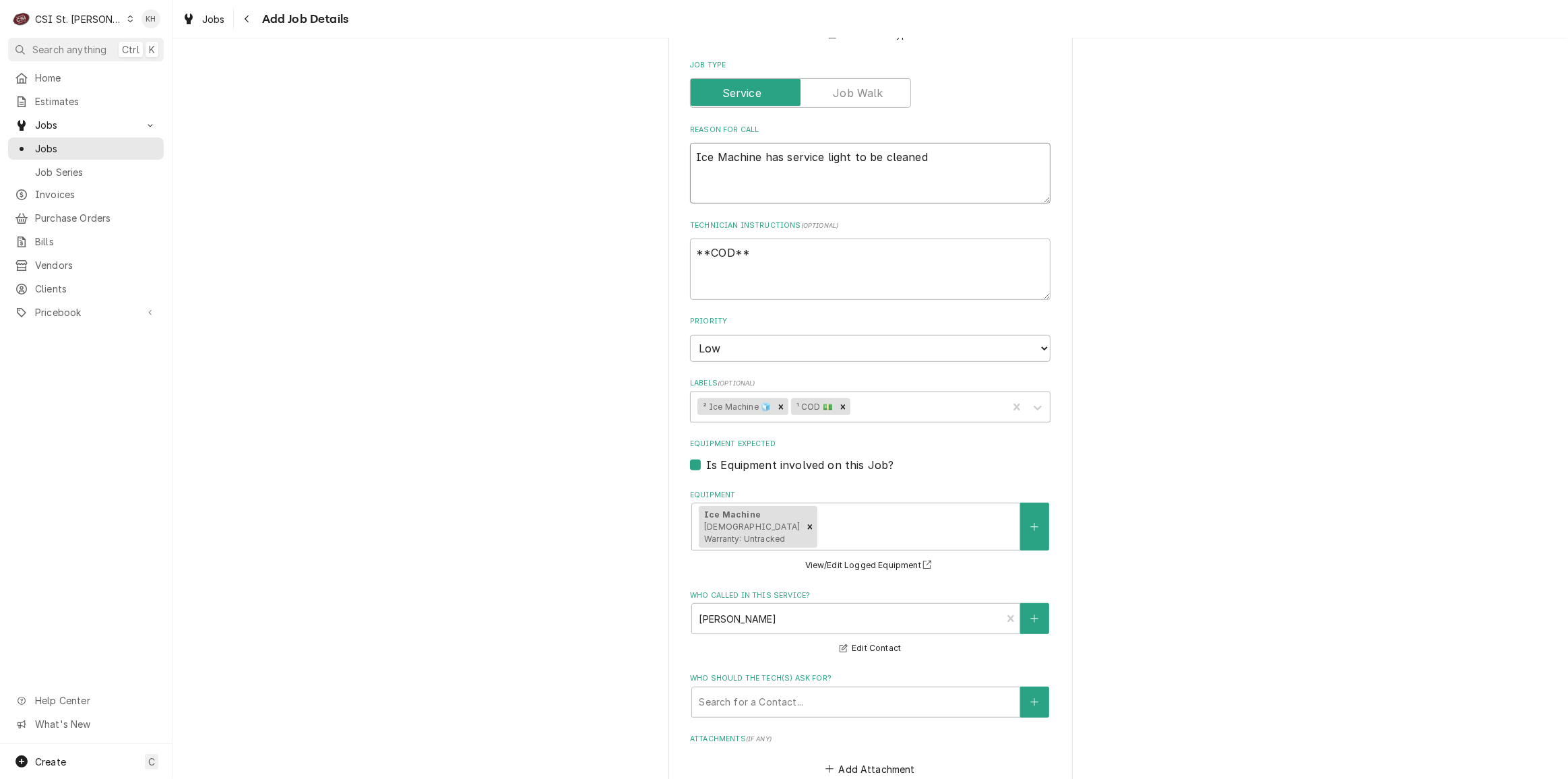
type textarea "x"
type textarea "Ice Machine has service light to be cleaned"
click at [794, 268] on textarea "**COD**" at bounding box center [871, 269] width 361 height 61
type textarea "x"
type textarea "**COD**"
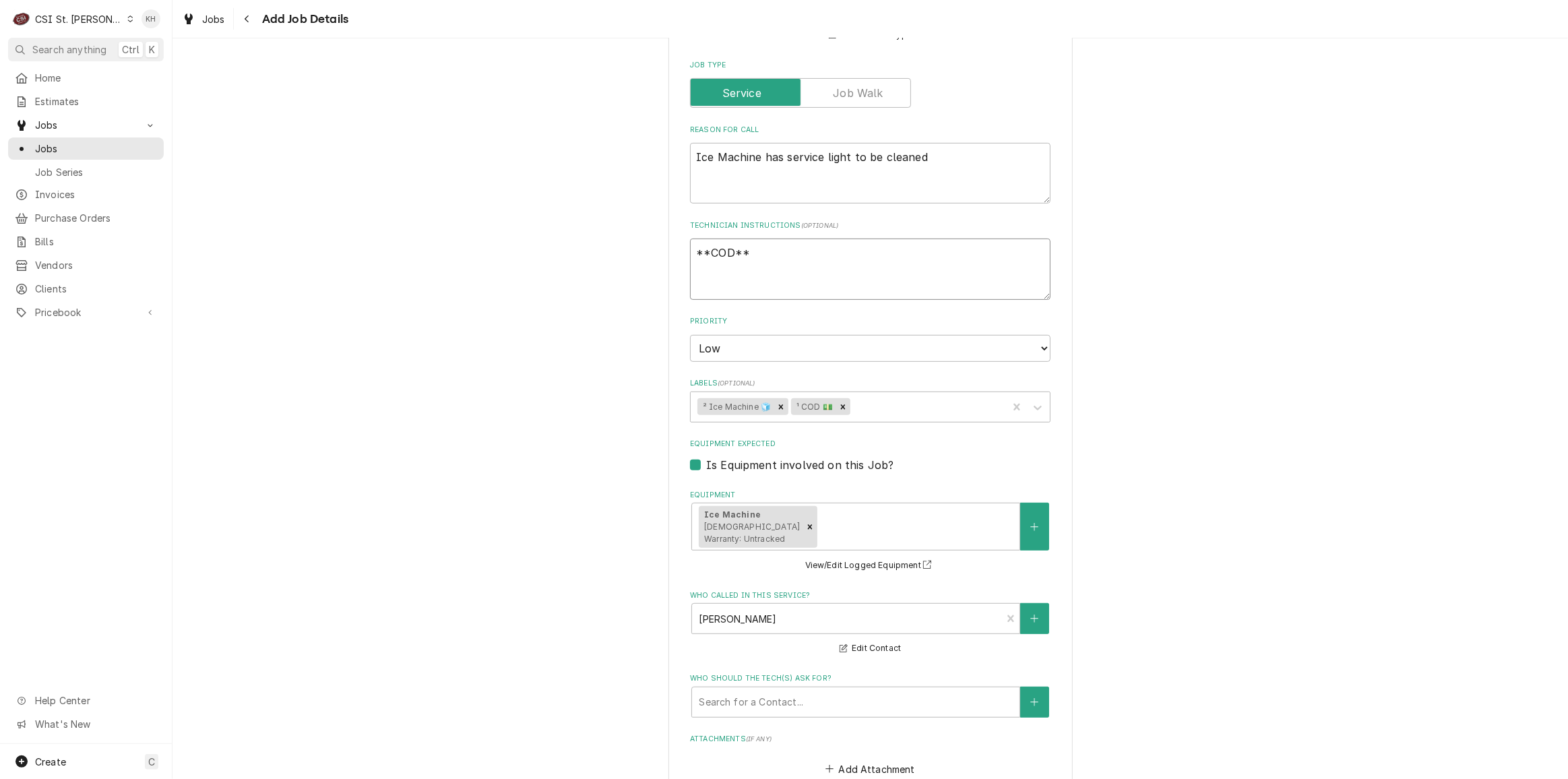
type textarea "x"
type textarea "**COD**"
type textarea "x"
type textarea "**COD** S"
type textarea "x"
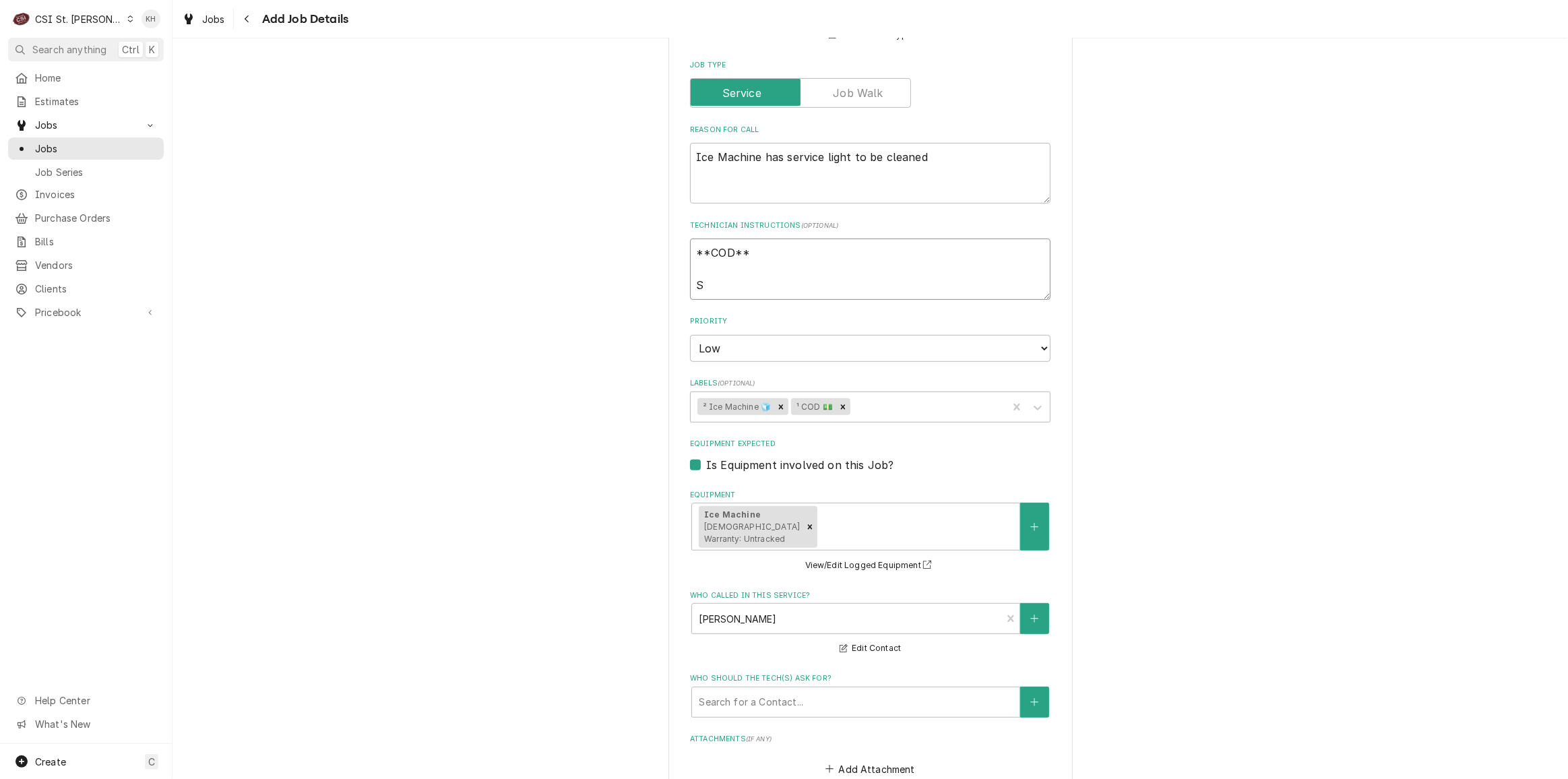
type textarea "**COD** Se"
type textarea "x"
type textarea "**COD** Ser"
type textarea "x"
type textarea "**COD** Serv"
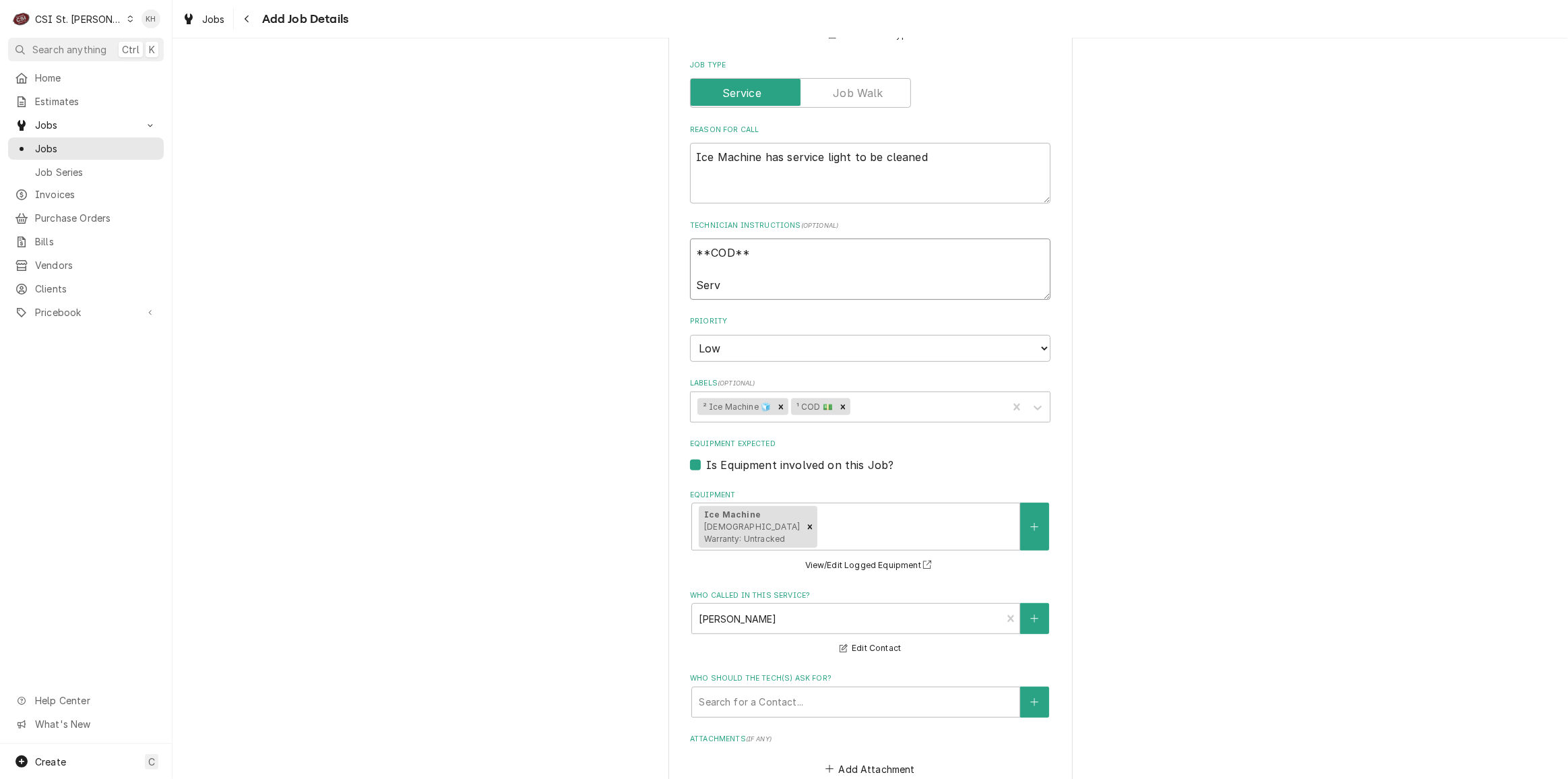
type textarea "x"
type textarea "**COD** Servi"
type textarea "x"
type textarea "**COD** Servic"
type textarea "x"
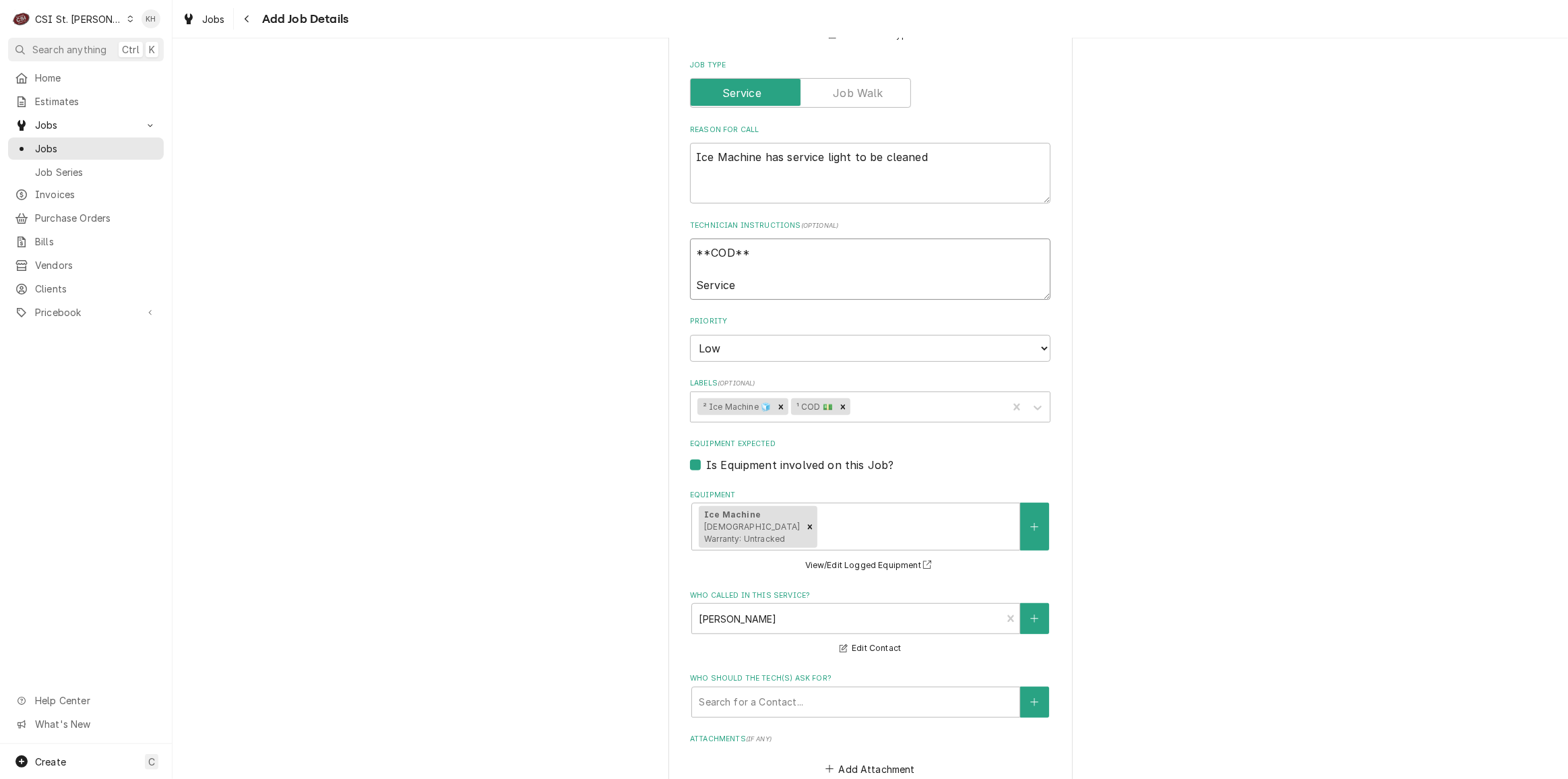
type textarea "**COD** Service"
type textarea "x"
type textarea "**COD** Service o"
type textarea "x"
type textarea "**COD** Service"
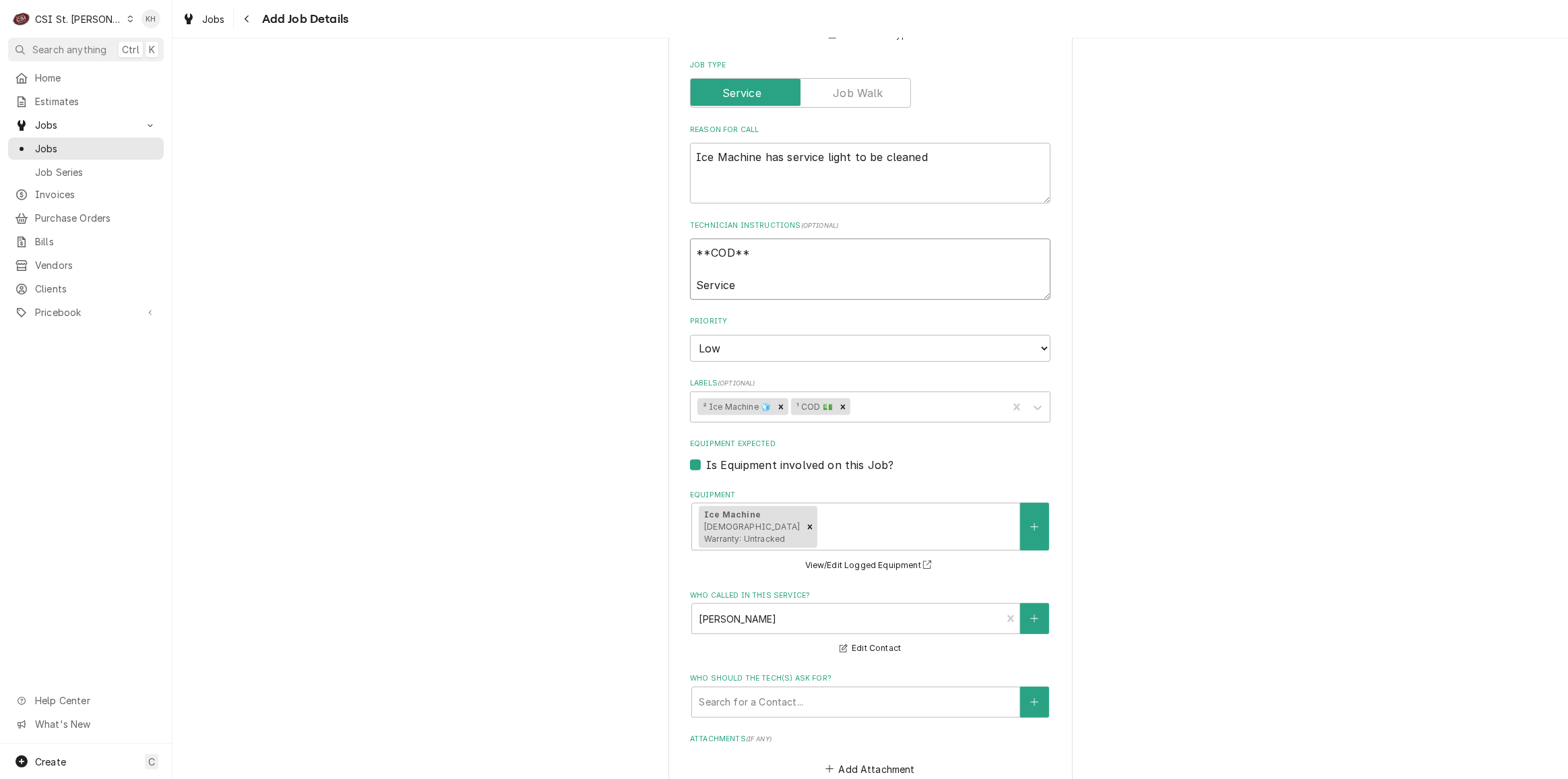
type textarea "x"
type textarea "**COD** Service H"
type textarea "x"
type textarea "**COD** Service Ho"
type textarea "x"
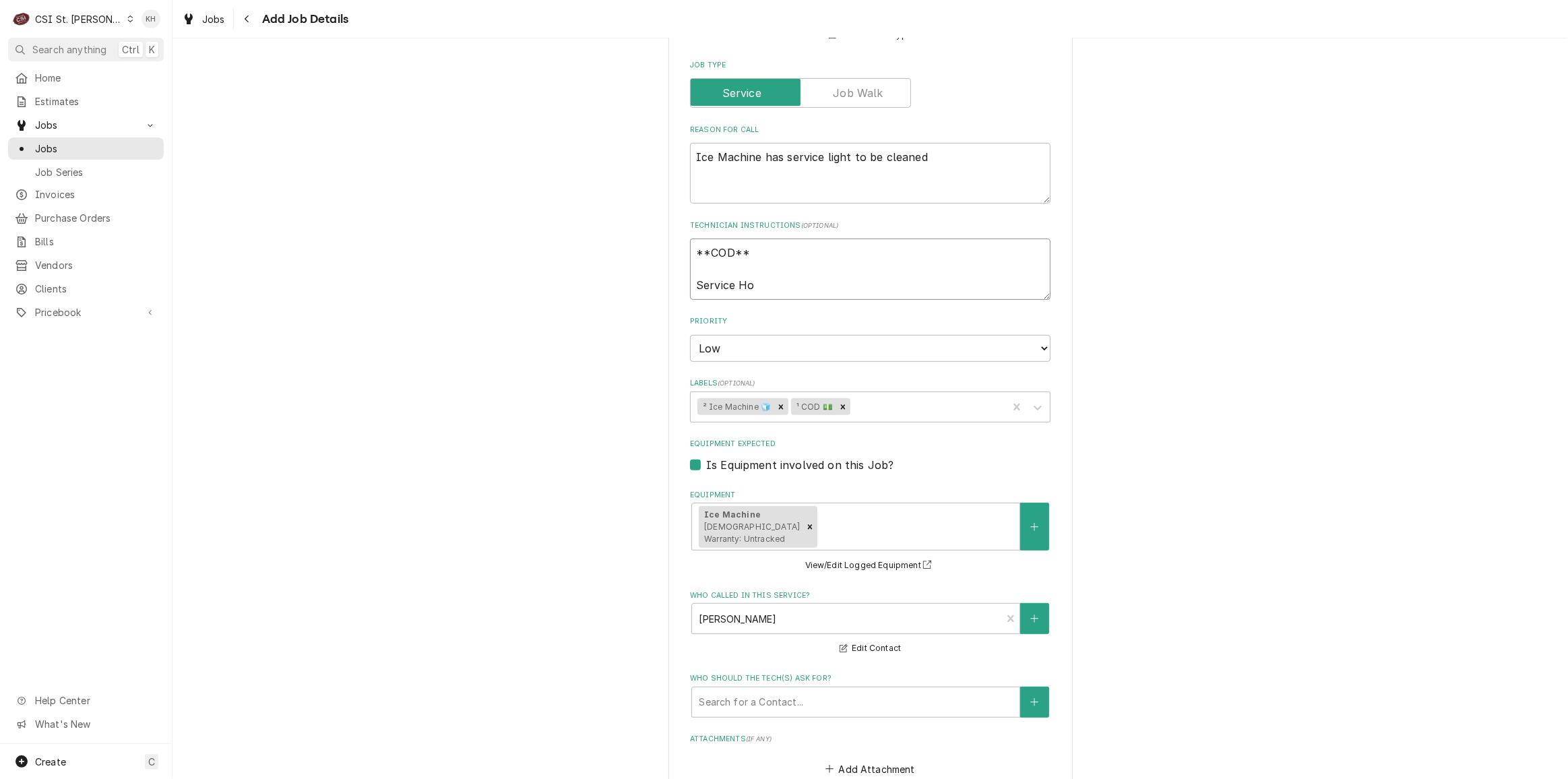
type textarea "**COD** Service Hou"
type textarea "x"
type textarea "**COD** Service Hour"
type textarea "x"
type textarea "**COD** Service Hours"
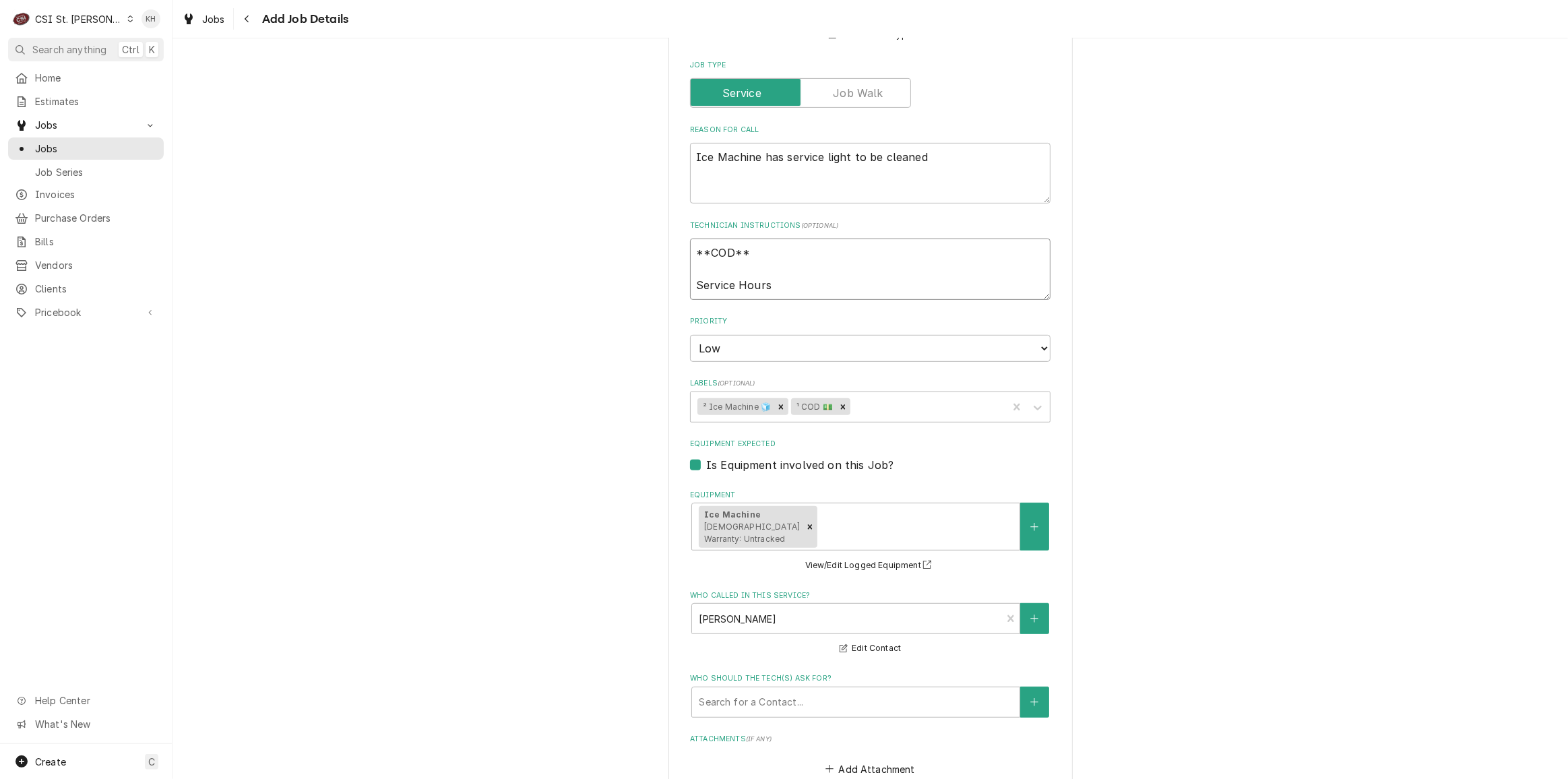
type textarea "x"
type textarea "**COD** Service Hours:"
type textarea "x"
type textarea "**COD** Service Hours:"
type textarea "x"
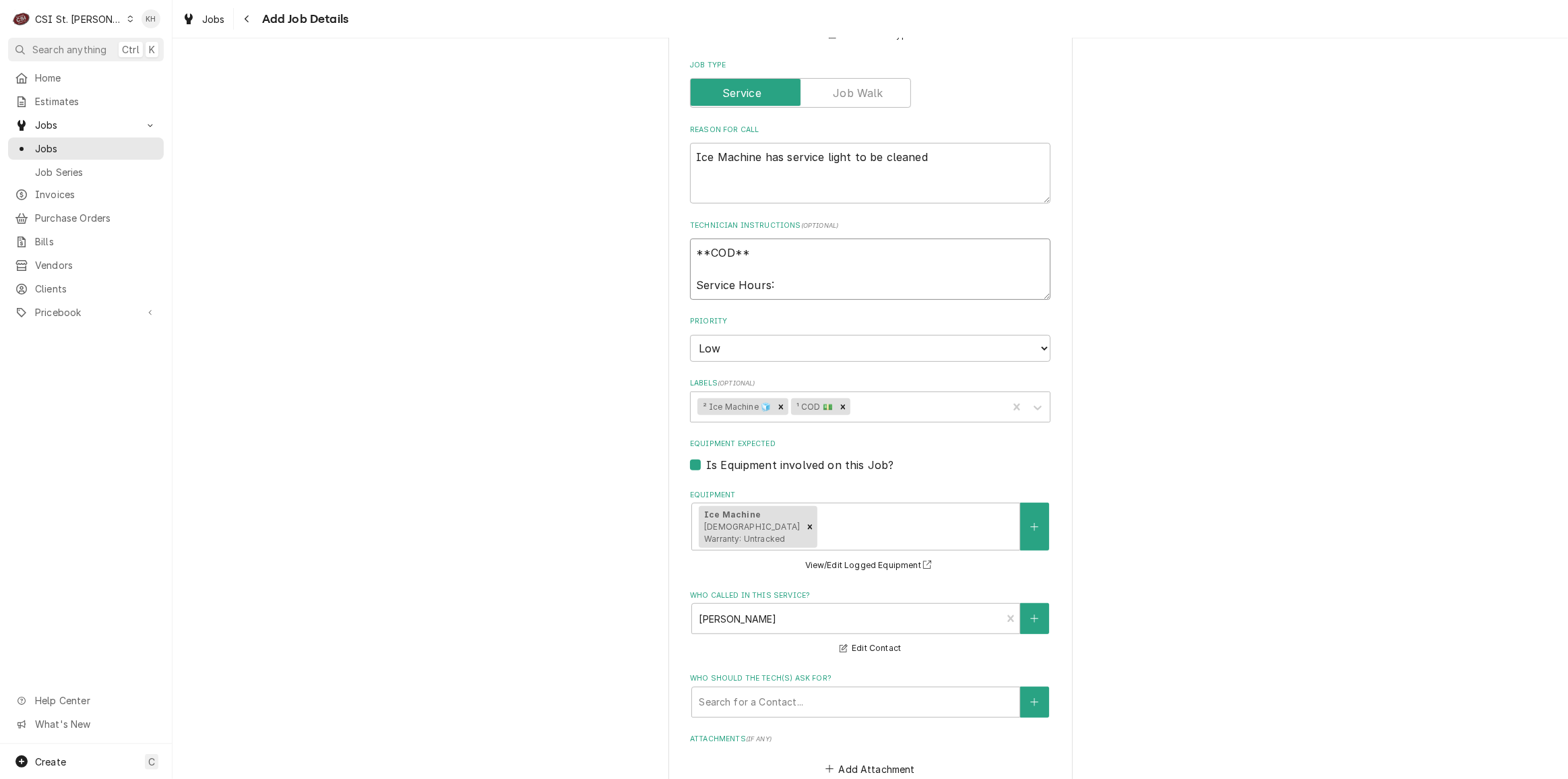
type textarea "**COD** Service Hours: 6"
type textarea "x"
type textarea "**COD** Service Hours: 6am"
type textarea "x"
type textarea "**COD** Service Hours: 6am"
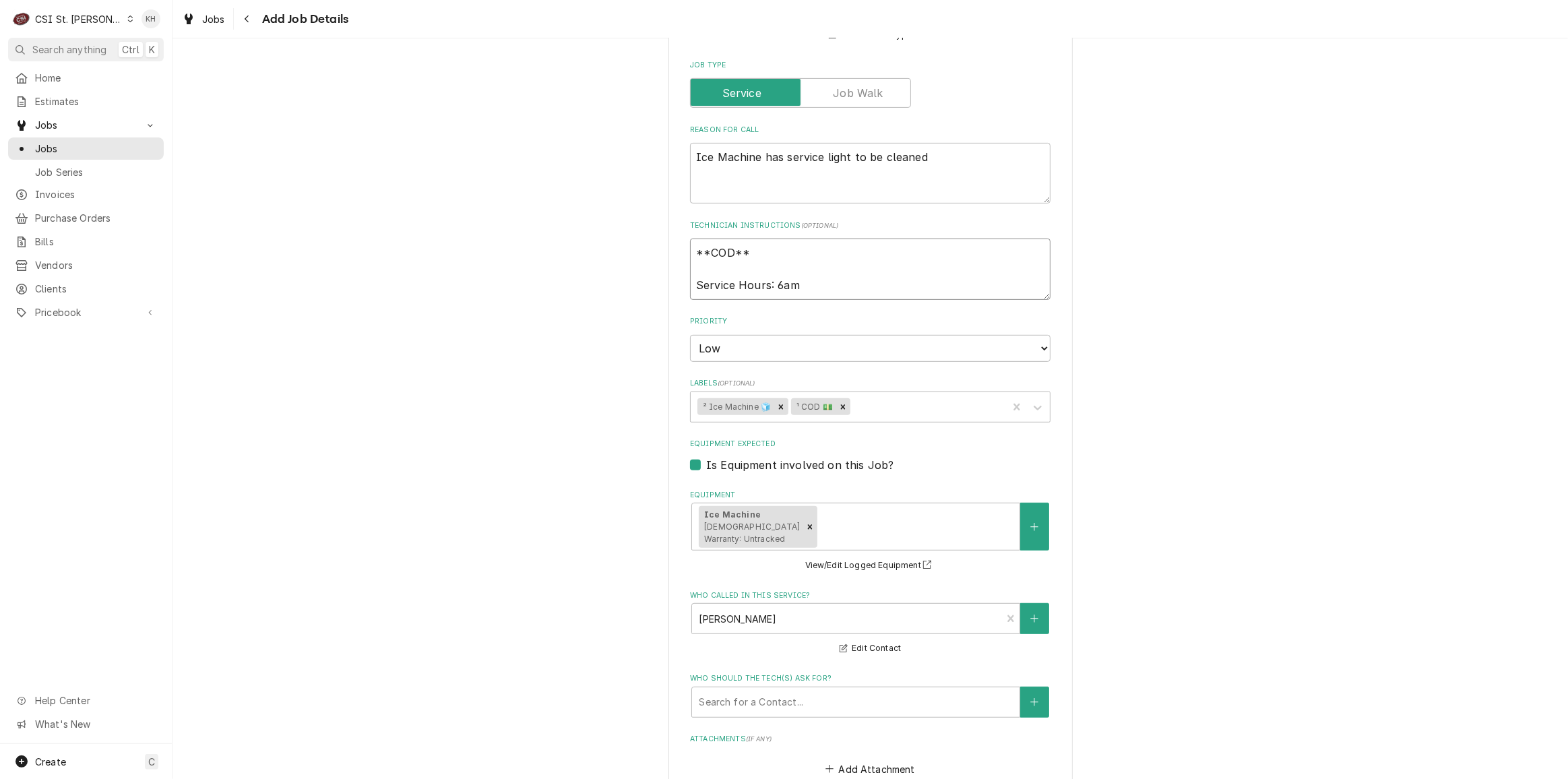
type textarea "x"
type textarea "**COD** Service Hours: 6am -"
type textarea "x"
type textarea "**COD** Service Hours: 6am -"
type textarea "x"
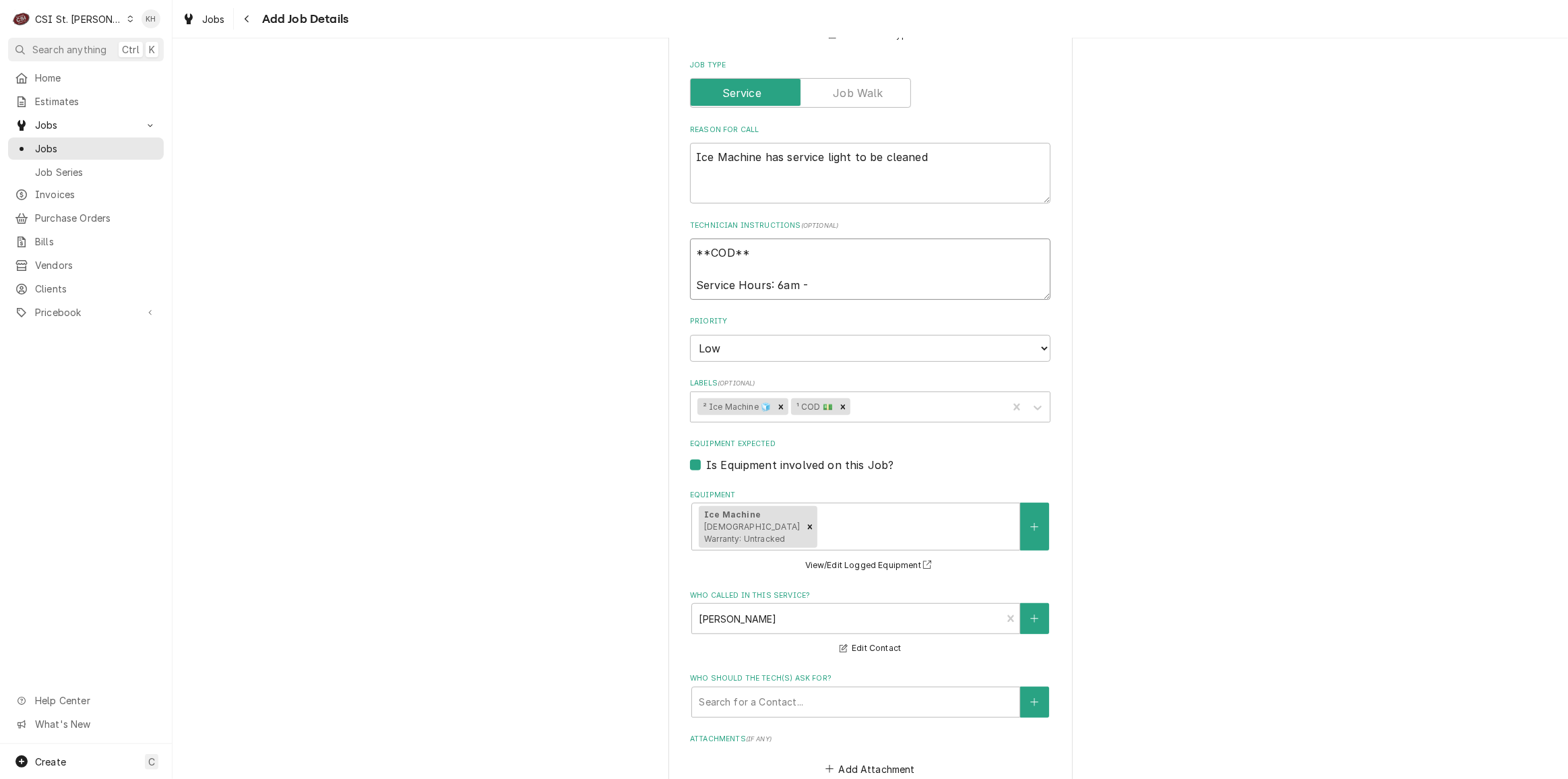
type textarea "**COD** Service Hours: 6am - 2"
type textarea "x"
type textarea "**COD** Service Hours: 6am - 2:"
type textarea "x"
type textarea "**COD** Service Hours: 6am - 2:3"
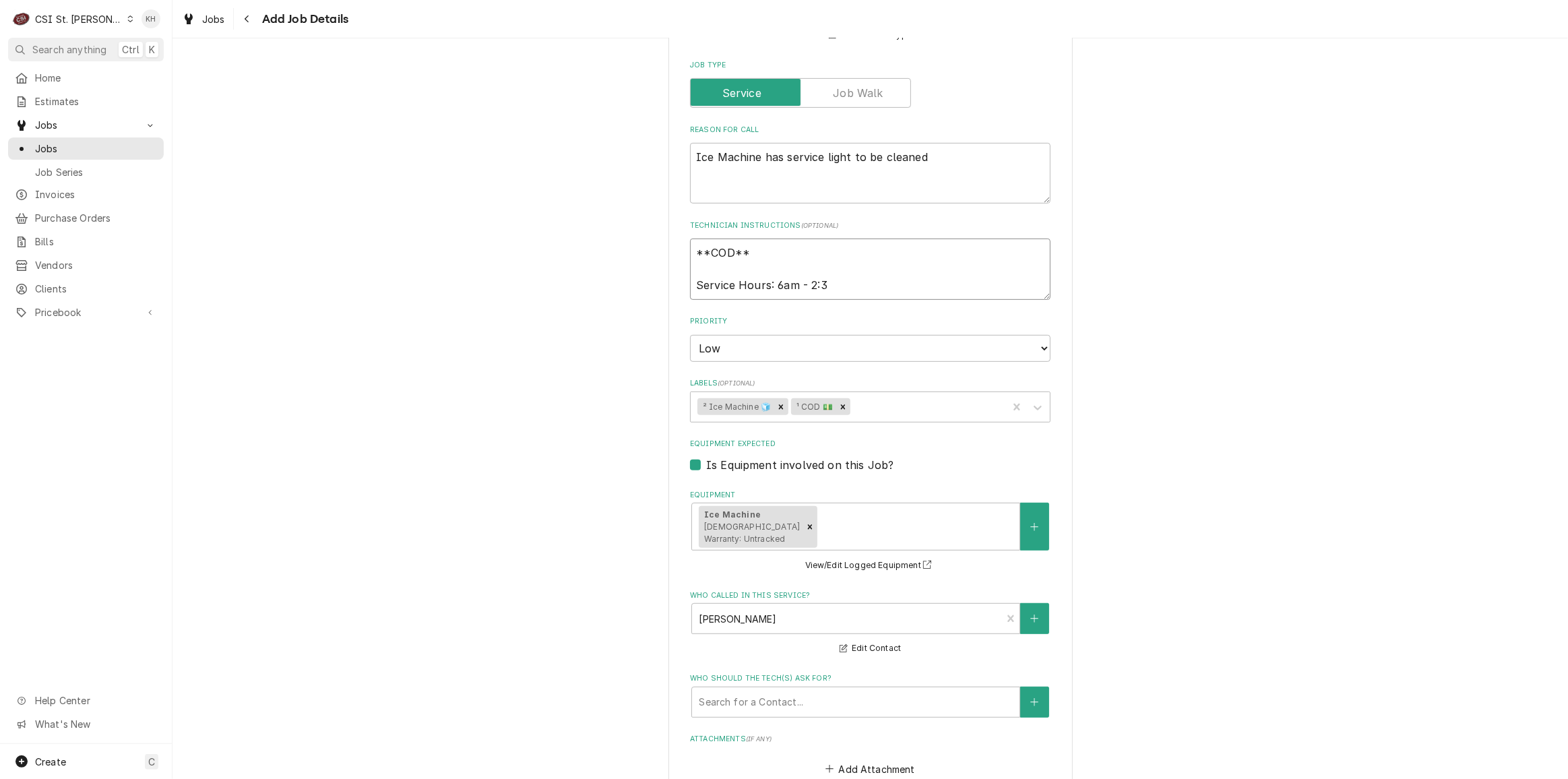
type textarea "x"
type textarea "**COD** Service Hours: 6am - 2:30"
type textarea "x"
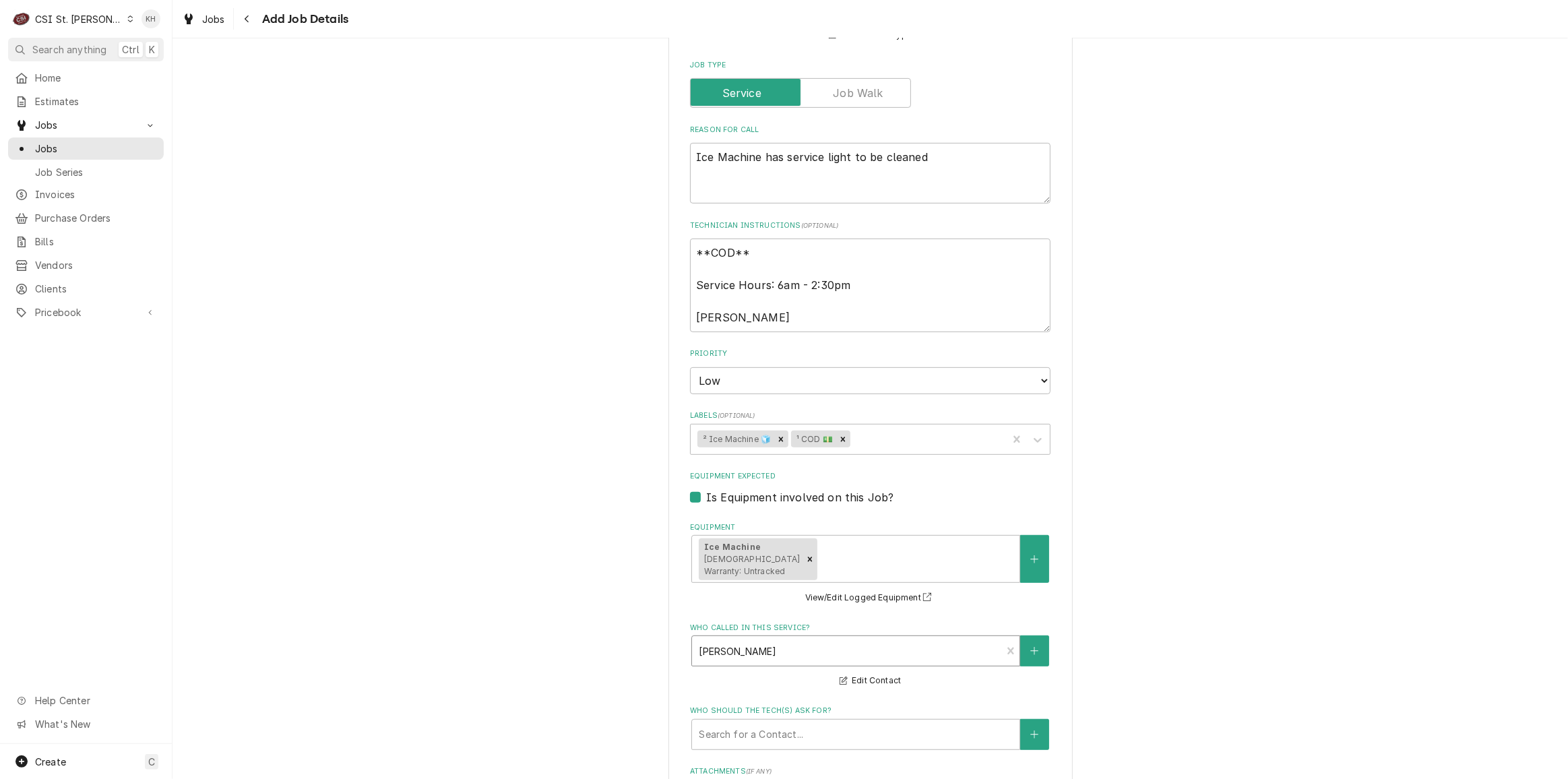
click at [806, 649] on div "Who called in this service?" at bounding box center [846, 651] width 296 height 24
click at [788, 321] on textarea "**COD** Service Hours: 6am - 2:30pm Kasha Kelly" at bounding box center [871, 285] width 361 height 93
click at [818, 661] on div "Who called in this service?" at bounding box center [846, 651] width 296 height 24
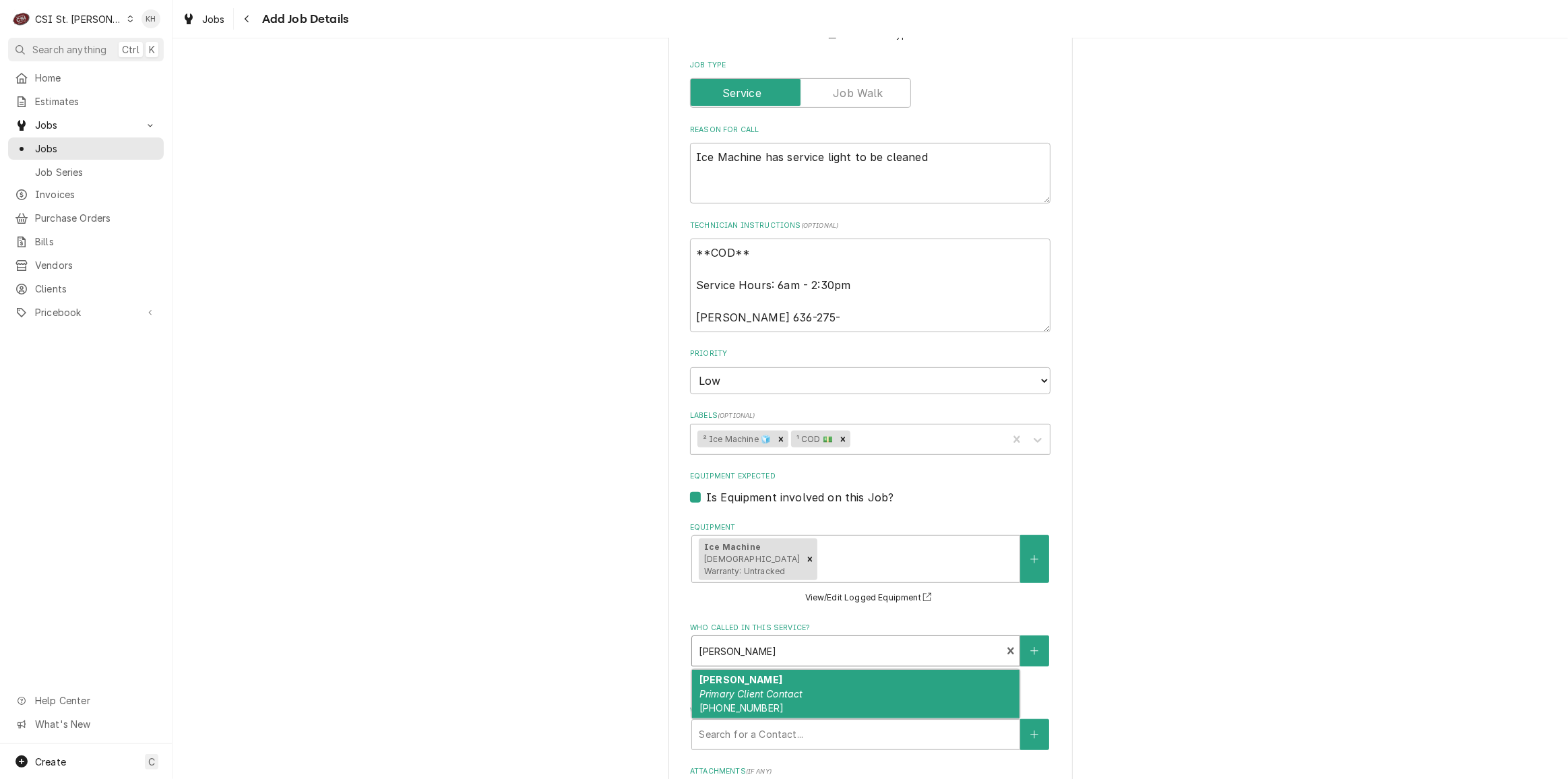
click at [840, 336] on fieldset "Job Details Job Source Direct (Phone/Email/etc.) Service Channel Corrigo Ecotra…" at bounding box center [871, 410] width 361 height 1180
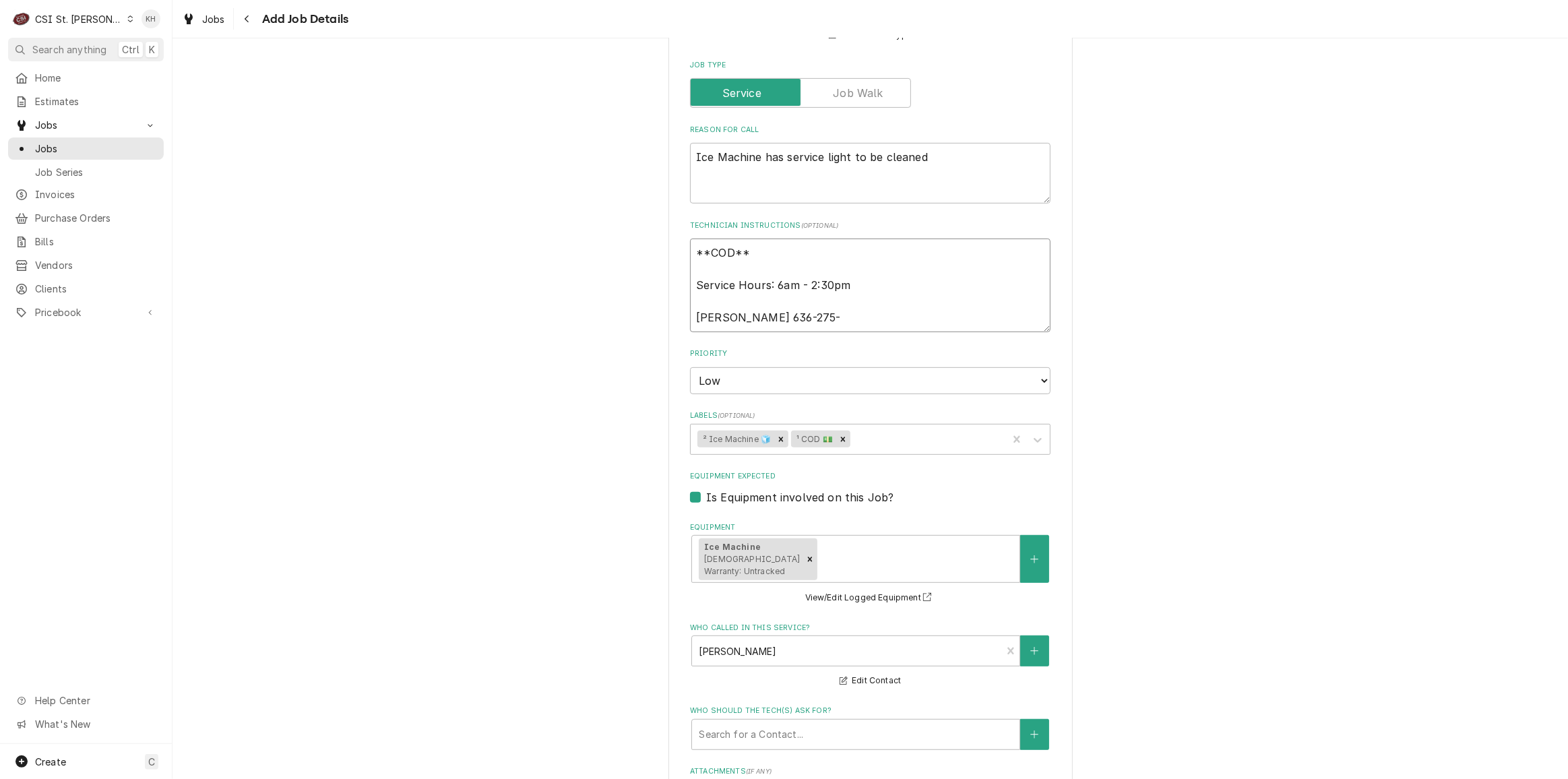
click at [837, 321] on textarea "**COD** Service Hours: 6am - 2:30pm Kasha Kelly 636-275-" at bounding box center [871, 285] width 361 height 93
drag, startPoint x: 880, startPoint y: 312, endPoint x: 873, endPoint y: 296, distance: 17.5
click at [879, 311] on textarea "**COD** Service Hours: 6am - 2:30pm Kasha Kelly 636-275-5416 / kasha.kelly@amwa…" at bounding box center [871, 285] width 361 height 93
click at [869, 285] on textarea "**COD** Service Hours: 6am - 2:30pm Kasha Kelly 636-275-5416 / kasha.kelly@amwa…" at bounding box center [871, 285] width 361 height 93
click at [815, 265] on textarea "**COD** Service Hours: 6am - 2:30pm Kasha Kelly 636-275-5416 / kasha.kelly@amwa…" at bounding box center [871, 285] width 361 height 93
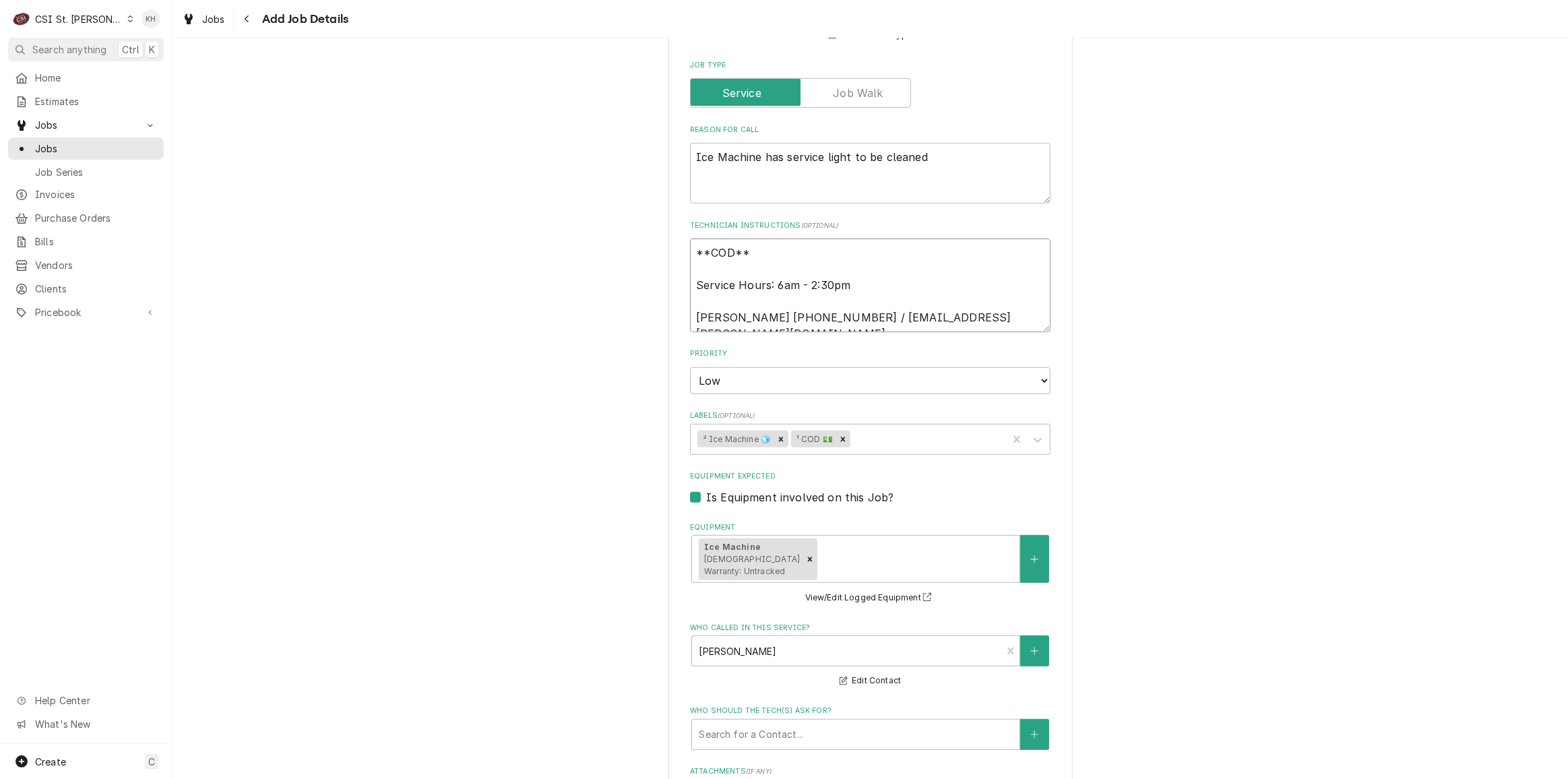
drag, startPoint x: 814, startPoint y: 249, endPoint x: 809, endPoint y: 291, distance: 42.3
click at [812, 253] on textarea "**COD** Service Hours: 6am - 2:30pm Kasha Kelly 636-275-5416 / kasha.kelly@amwa…" at bounding box center [871, 285] width 361 height 93
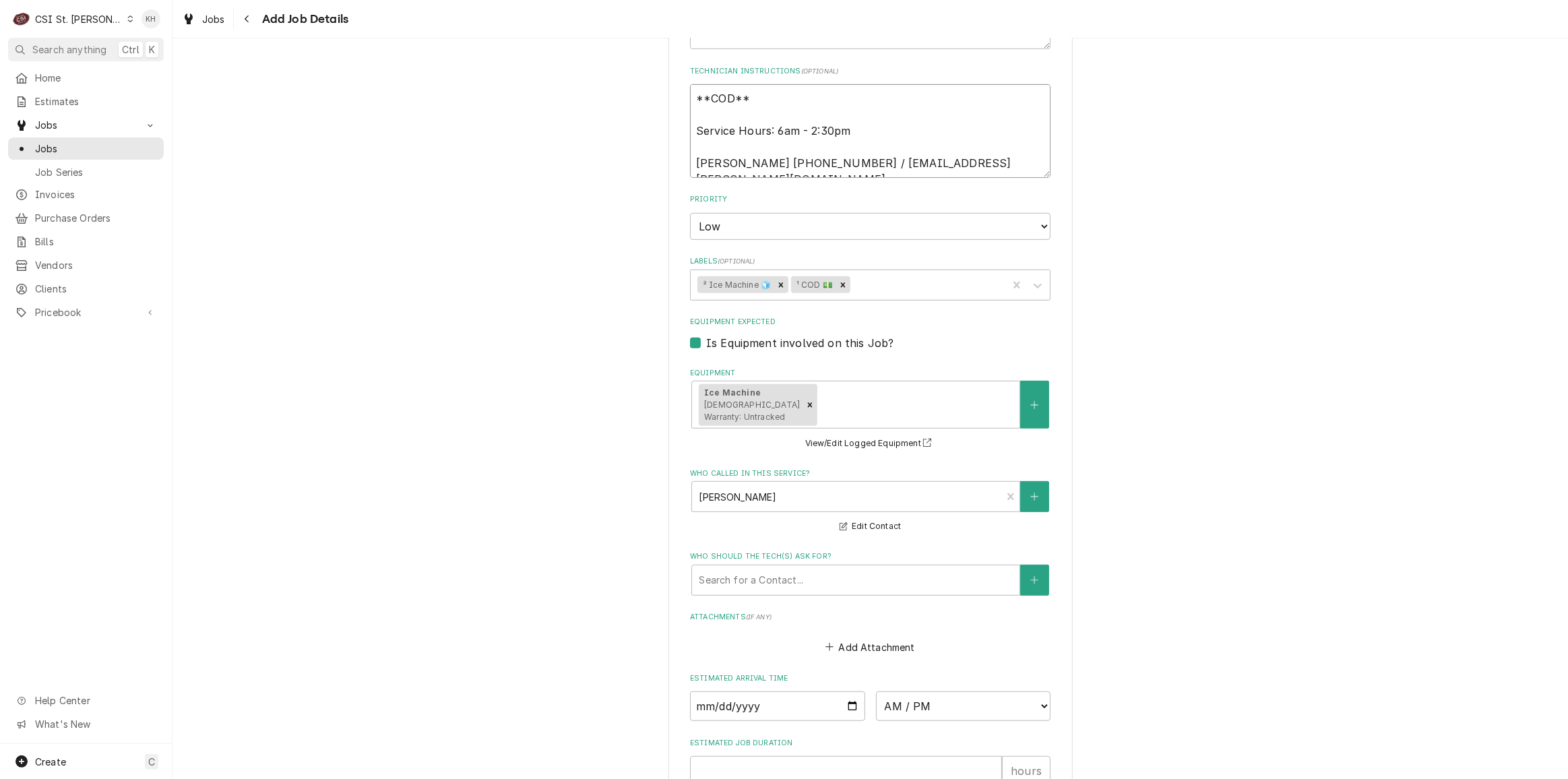
scroll to position [951, 0]
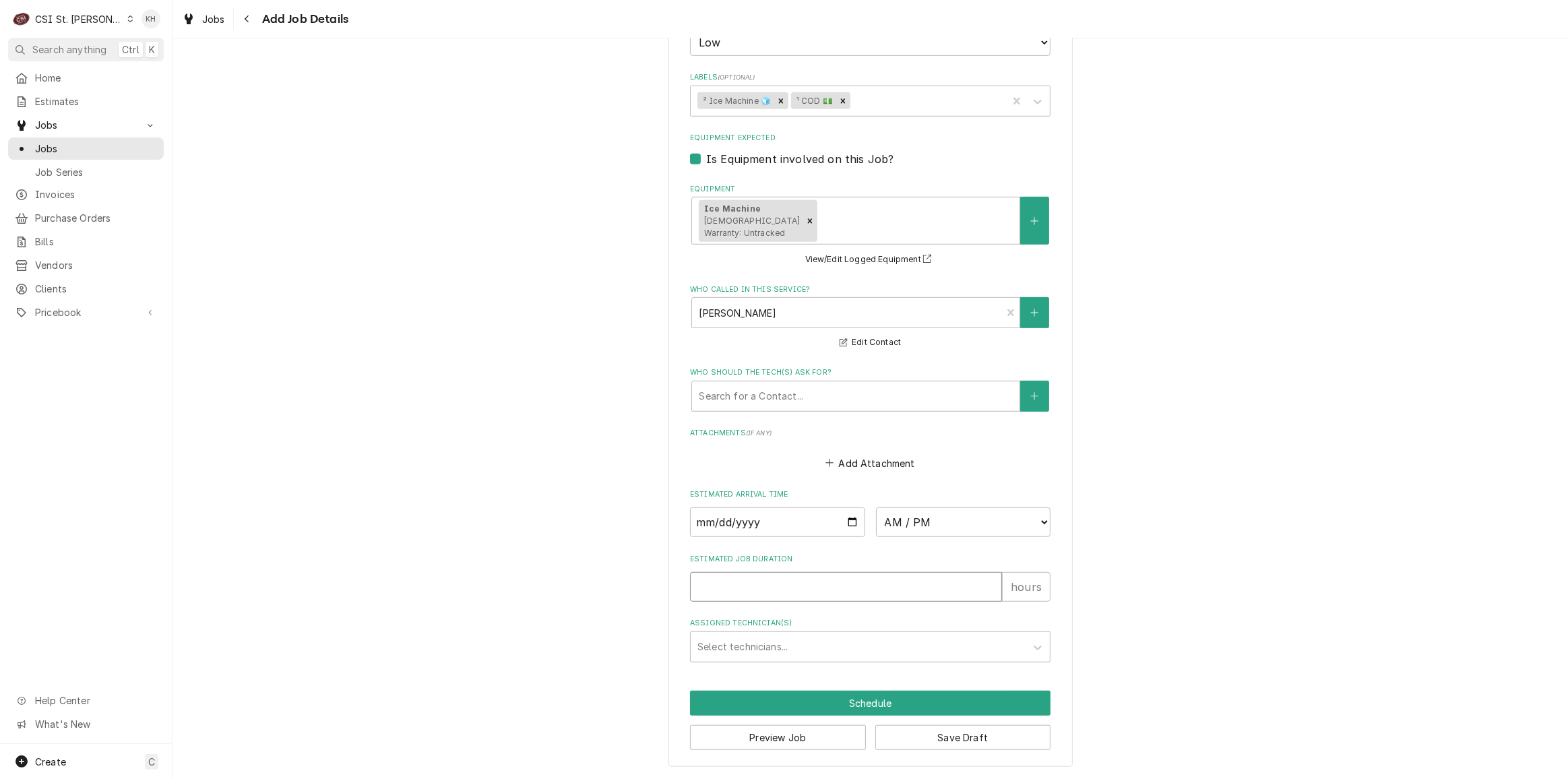
click at [812, 594] on input "Estimated Job Duration" at bounding box center [846, 587] width 312 height 30
drag, startPoint x: 567, startPoint y: 435, endPoint x: 538, endPoint y: 440, distance: 29.4
click at [812, 746] on button "Preview Job" at bounding box center [778, 737] width 176 height 25
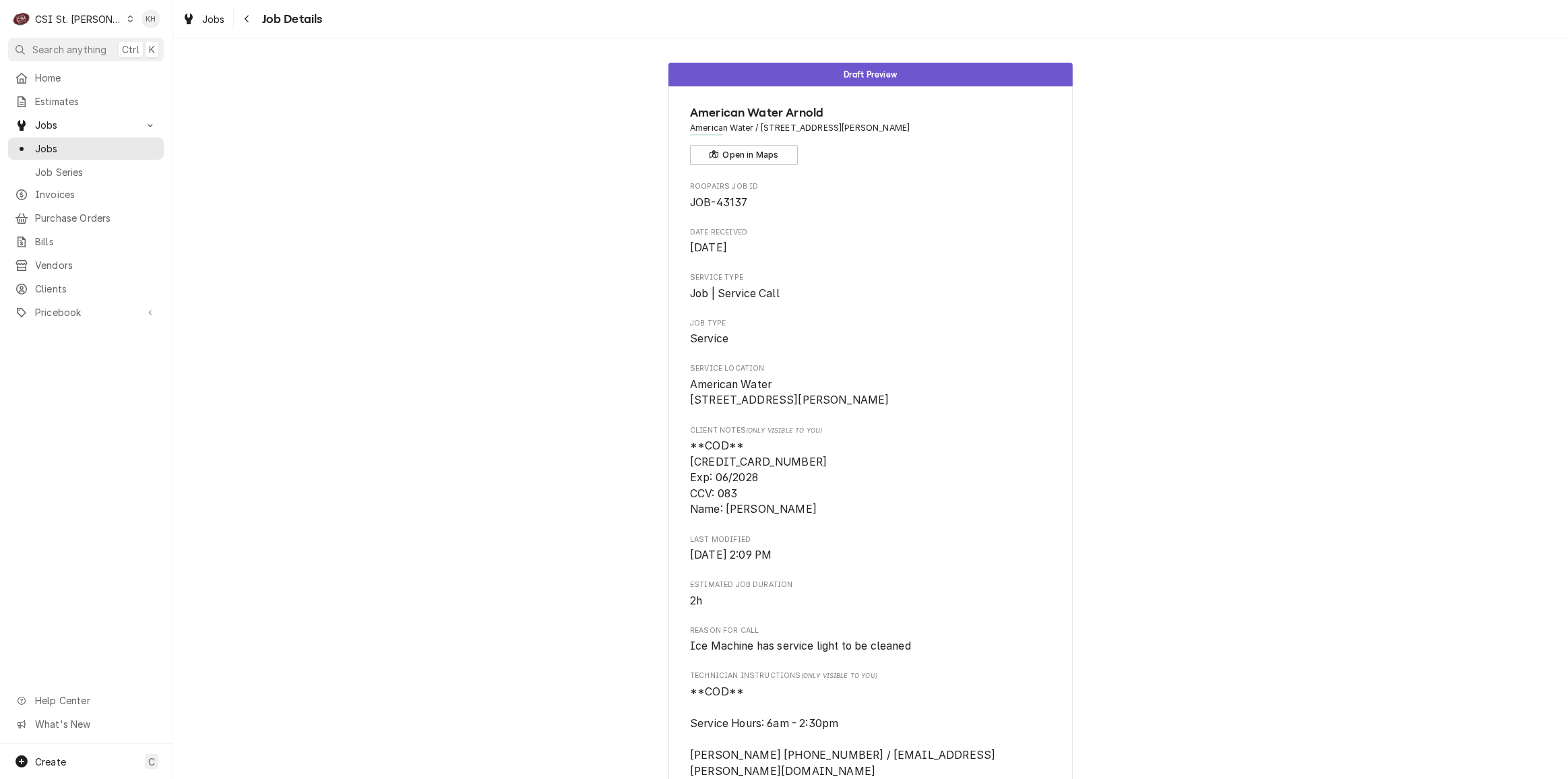
drag, startPoint x: 447, startPoint y: 255, endPoint x: 428, endPoint y: 279, distance: 30.6
click at [430, 277] on div "Draft Preview American Water [PERSON_NAME] American Water / [STREET_ADDRESS][PE…" at bounding box center [870, 607] width 1396 height 1109
click at [49, 292] on link "Clients" at bounding box center [86, 289] width 156 height 22
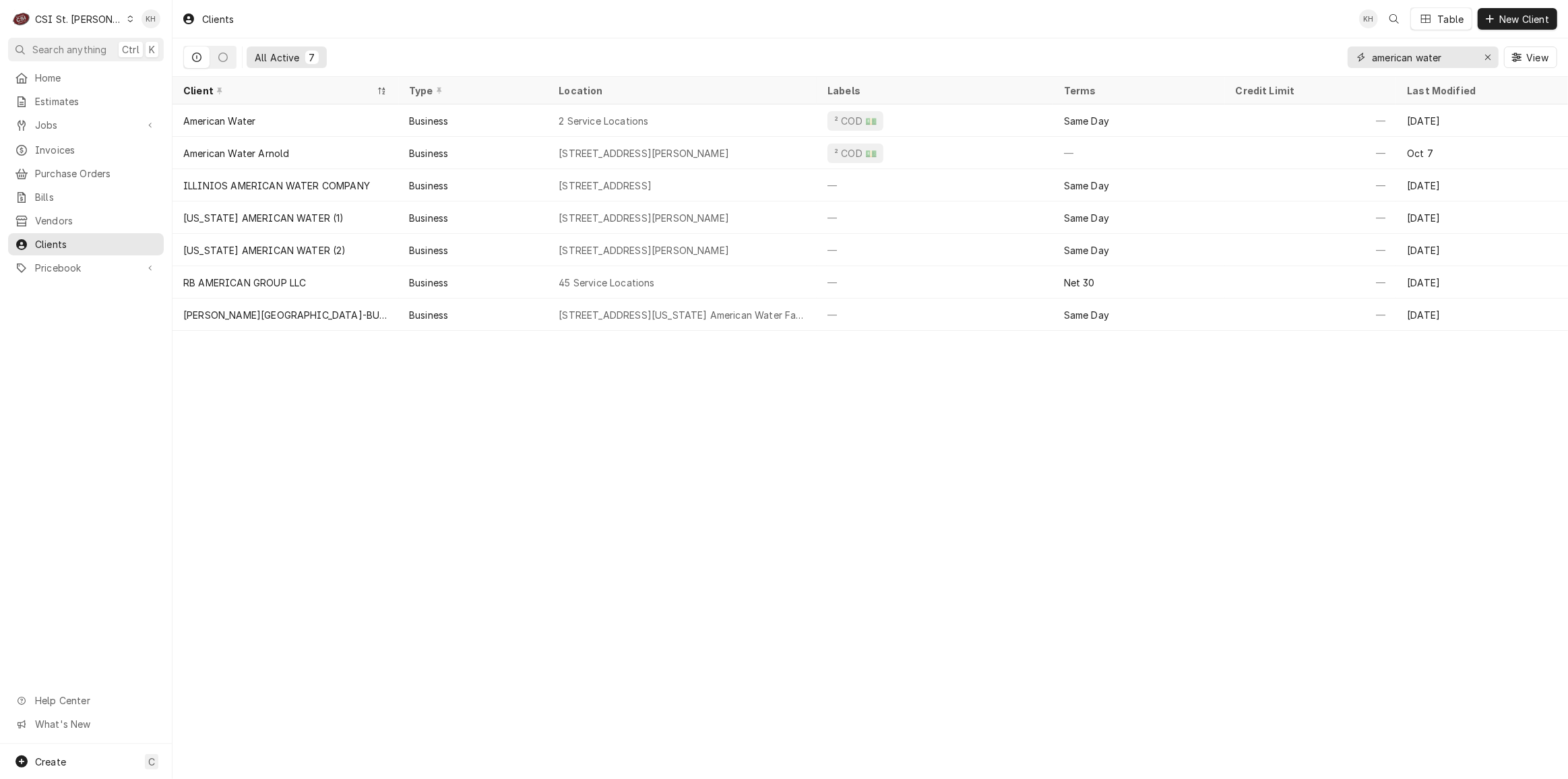
click at [1488, 53] on icon "Erase input" at bounding box center [1489, 57] width 7 height 10
click at [1441, 58] on input "Dynamic Content Wrapper" at bounding box center [1435, 57] width 127 height 22
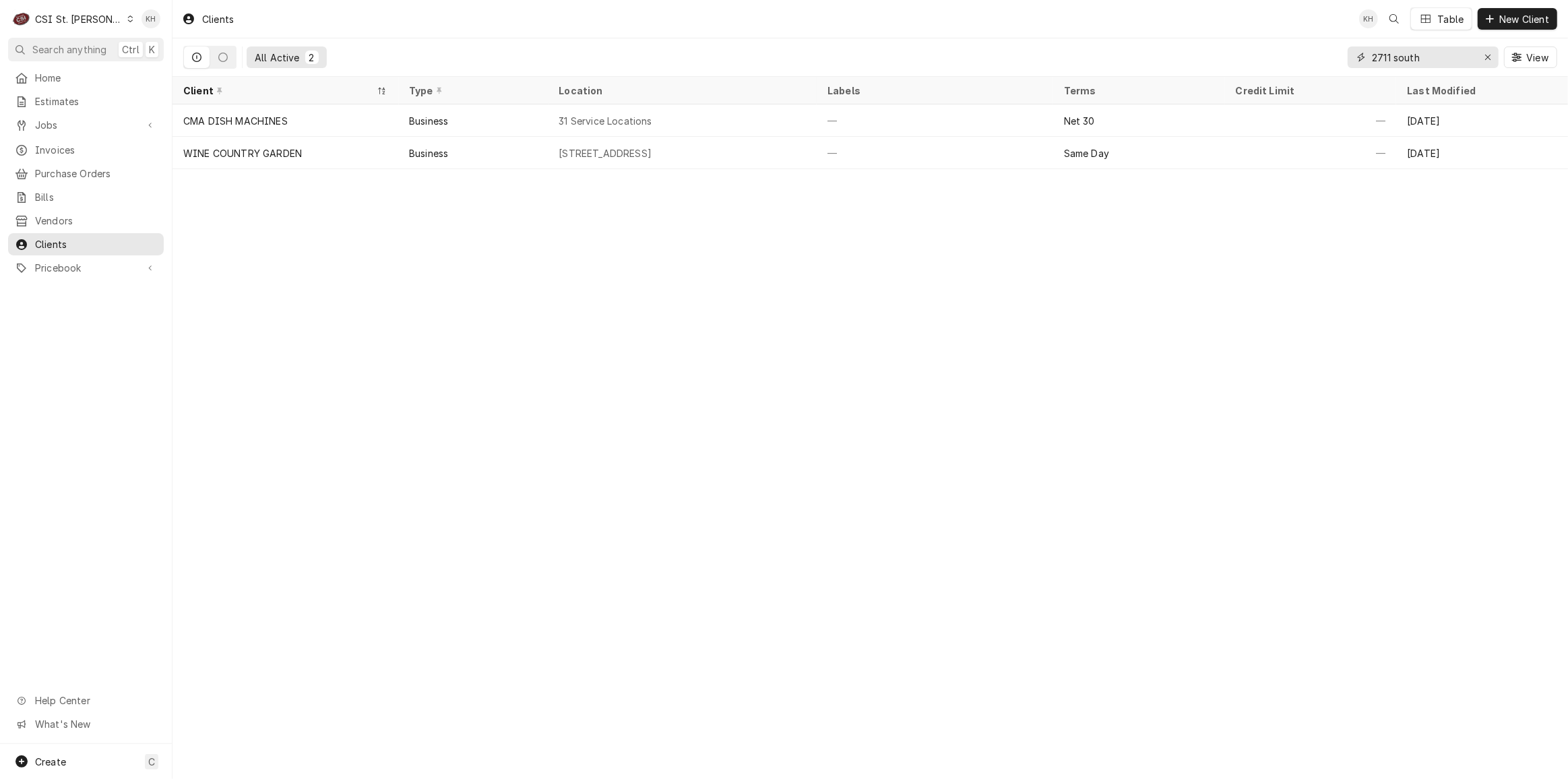
drag, startPoint x: 1428, startPoint y: 57, endPoint x: 1289, endPoint y: 58, distance: 139.0
click at [1289, 58] on div "All Active [STREET_ADDRESS]" at bounding box center [870, 57] width 1374 height 37
type input "2711 south"
click at [120, 760] on div "Create C" at bounding box center [86, 762] width 172 height 35
click at [213, 644] on div "Job" at bounding box center [252, 644] width 91 height 14
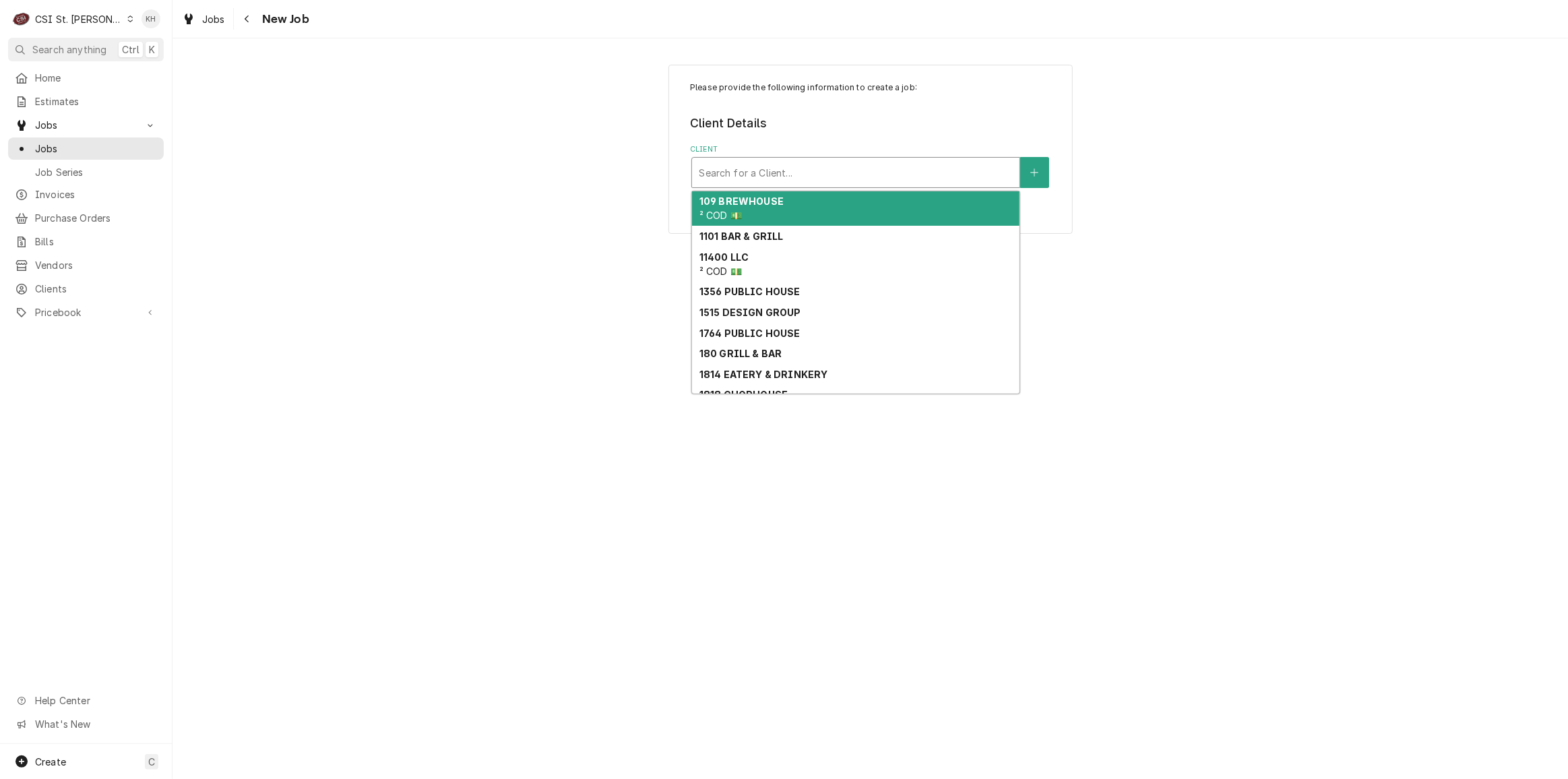
click at [721, 170] on div "Client" at bounding box center [855, 172] width 314 height 24
paste input "2711 south"
type input "2711 south"
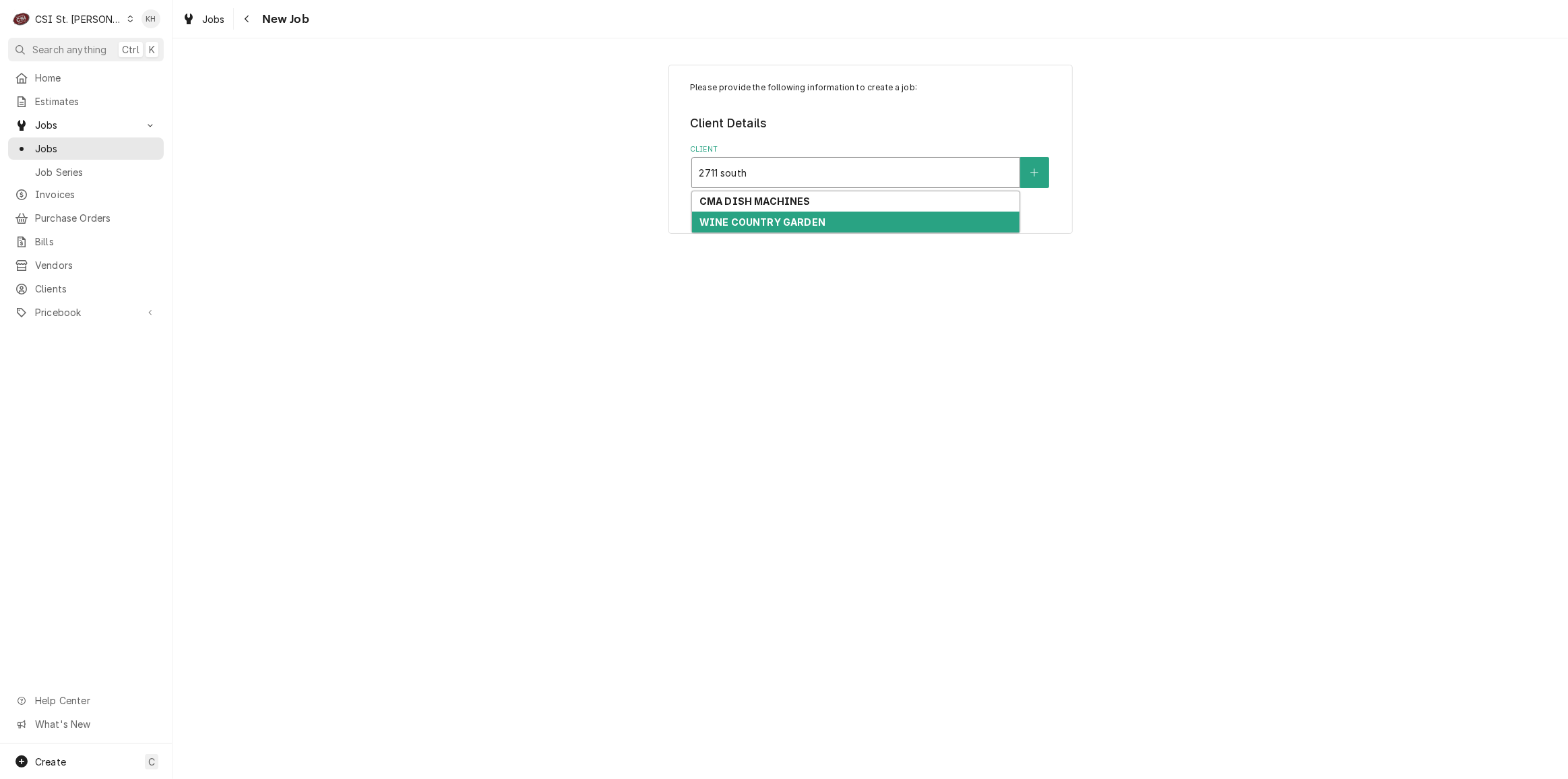
click at [779, 219] on strong "WINE COUNTRY GARDEN" at bounding box center [762, 222] width 126 height 11
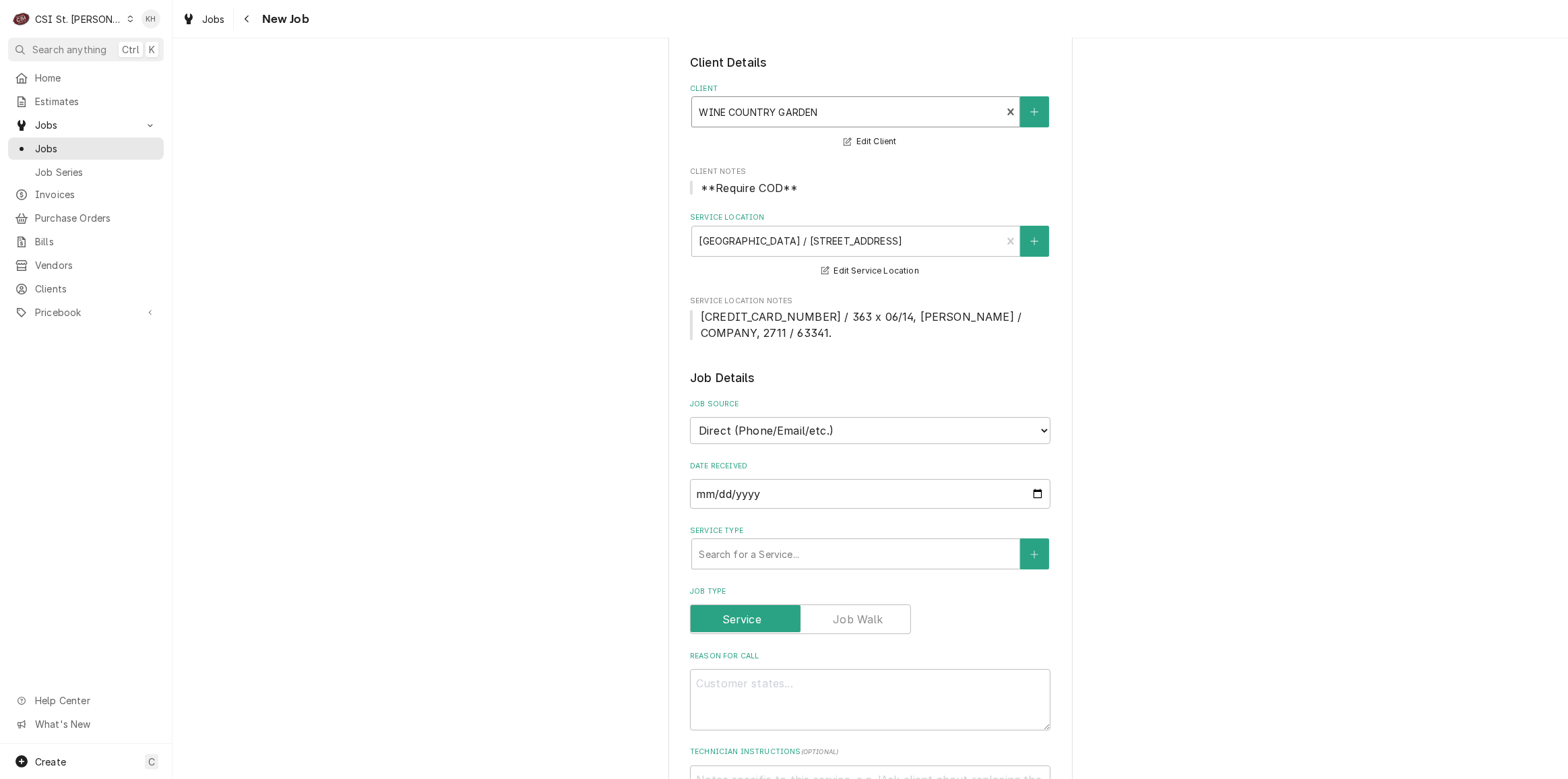
scroll to position [122, 0]
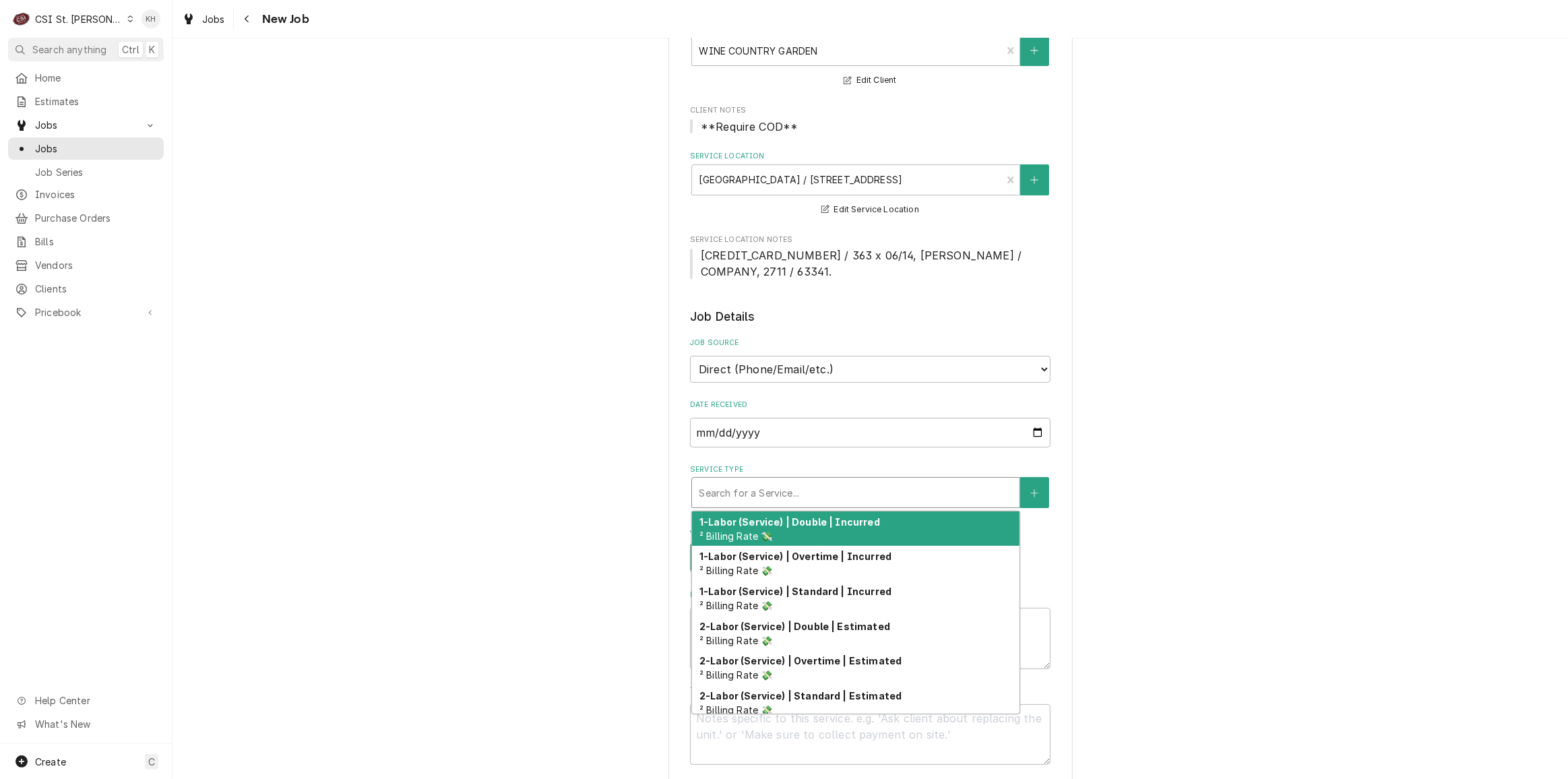
click at [785, 490] on div "Service Type" at bounding box center [855, 493] width 314 height 24
type textarea "x"
type input "s"
type textarea "x"
type input "se"
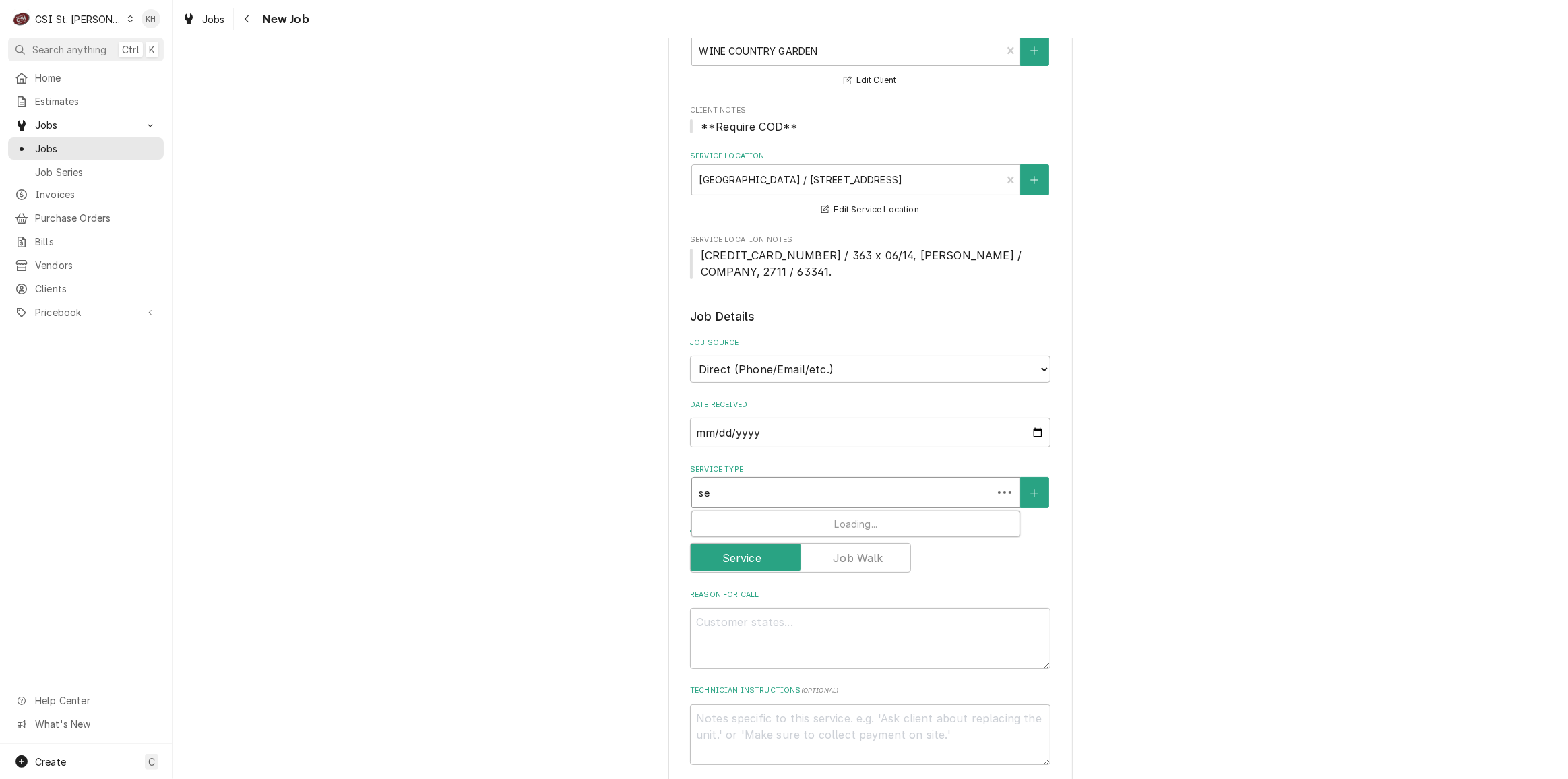
type textarea "x"
type input "ser"
type textarea "x"
type input "serv"
type textarea "x"
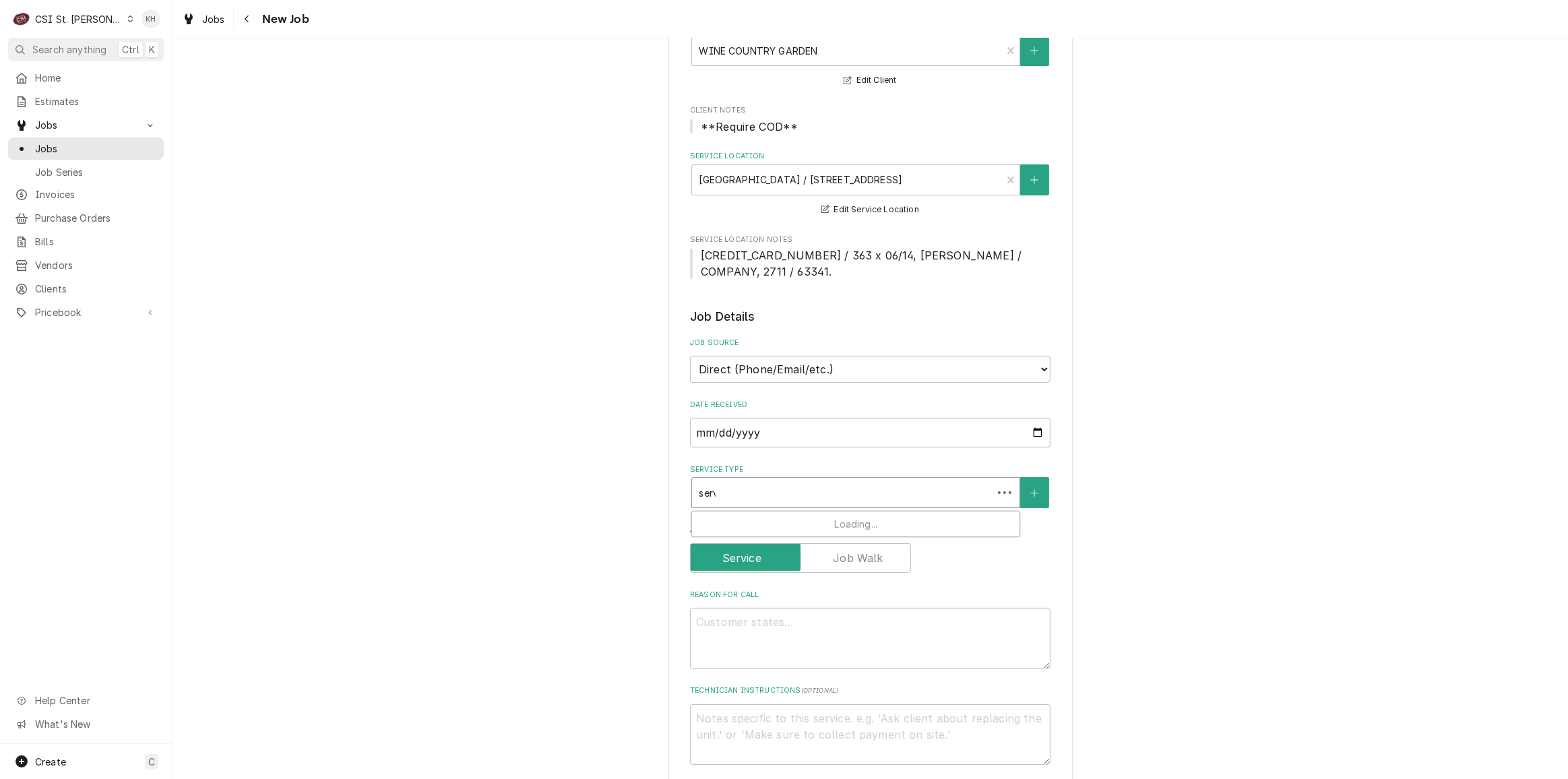
type input "servi"
type textarea "x"
type input "servic"
type textarea "x"
type input "service"
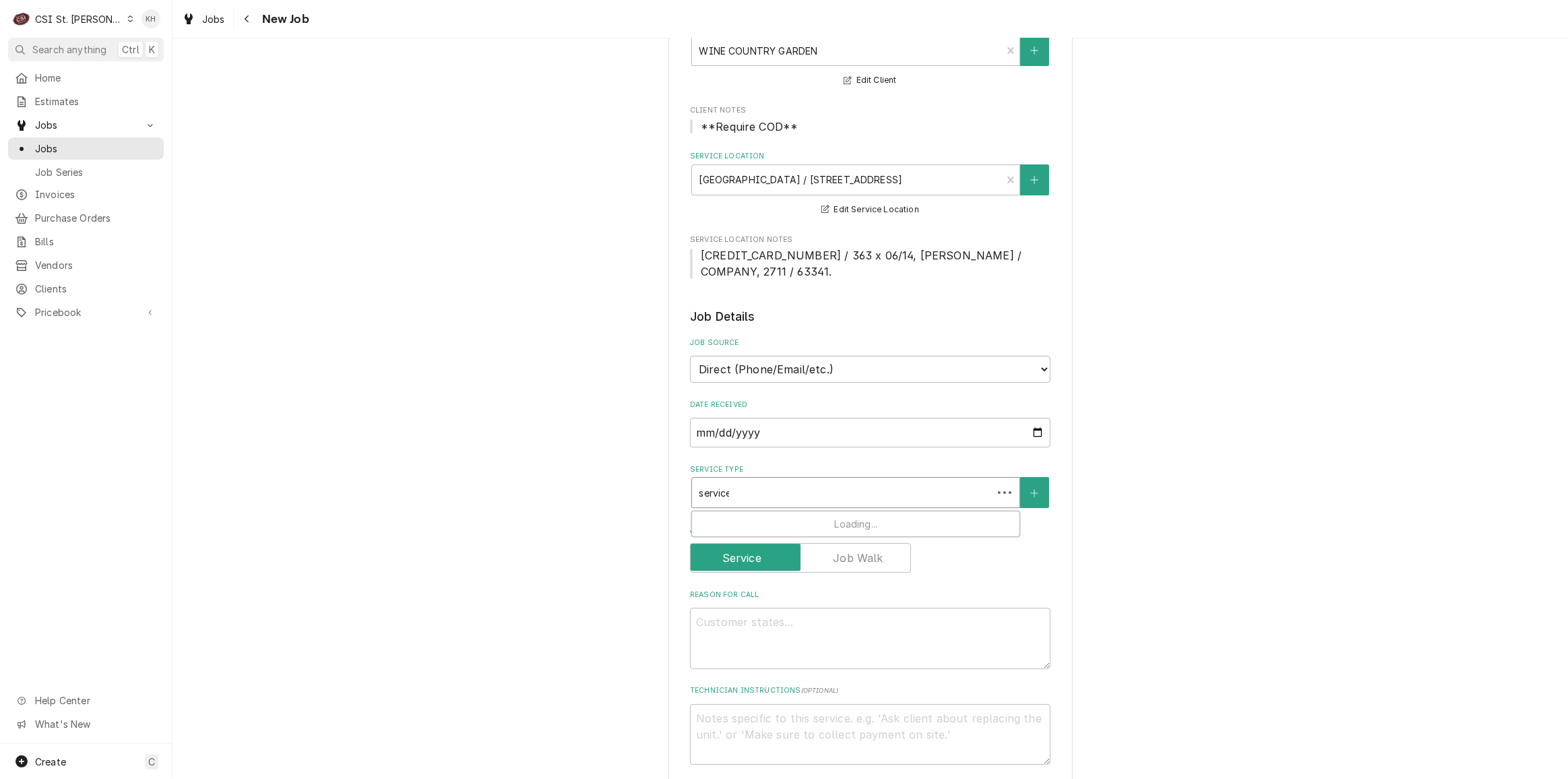
type textarea "x"
type input "service"
type textarea "x"
type input "service ca"
type textarea "x"
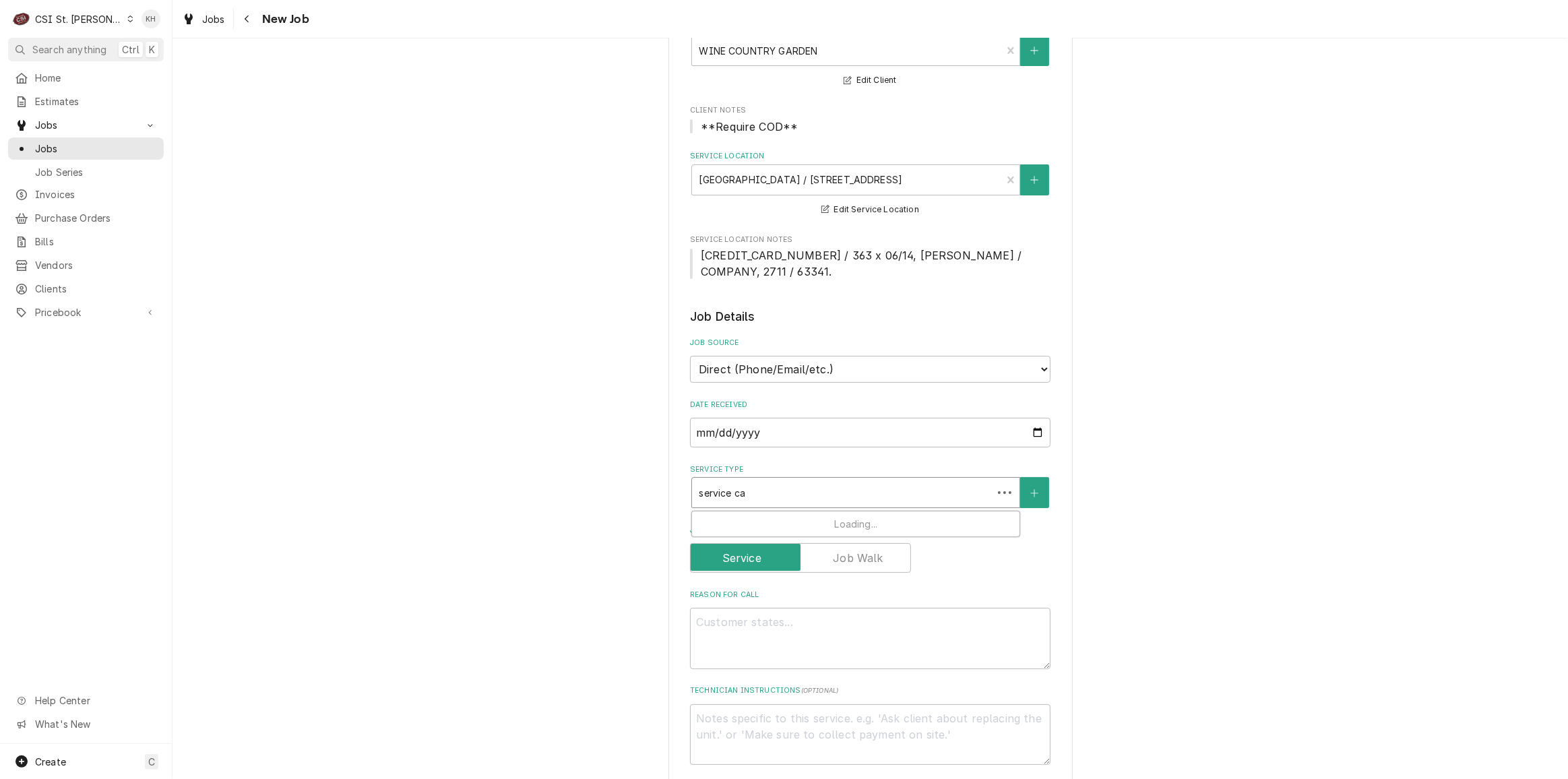
type input "service cal"
type textarea "x"
type input "service call"
click at [813, 523] on div "Job | Service Call ¹ Service Type 🛠️" at bounding box center [855, 529] width 327 height 35
click at [813, 649] on textarea "Reason For Call" at bounding box center [871, 661] width 361 height 61
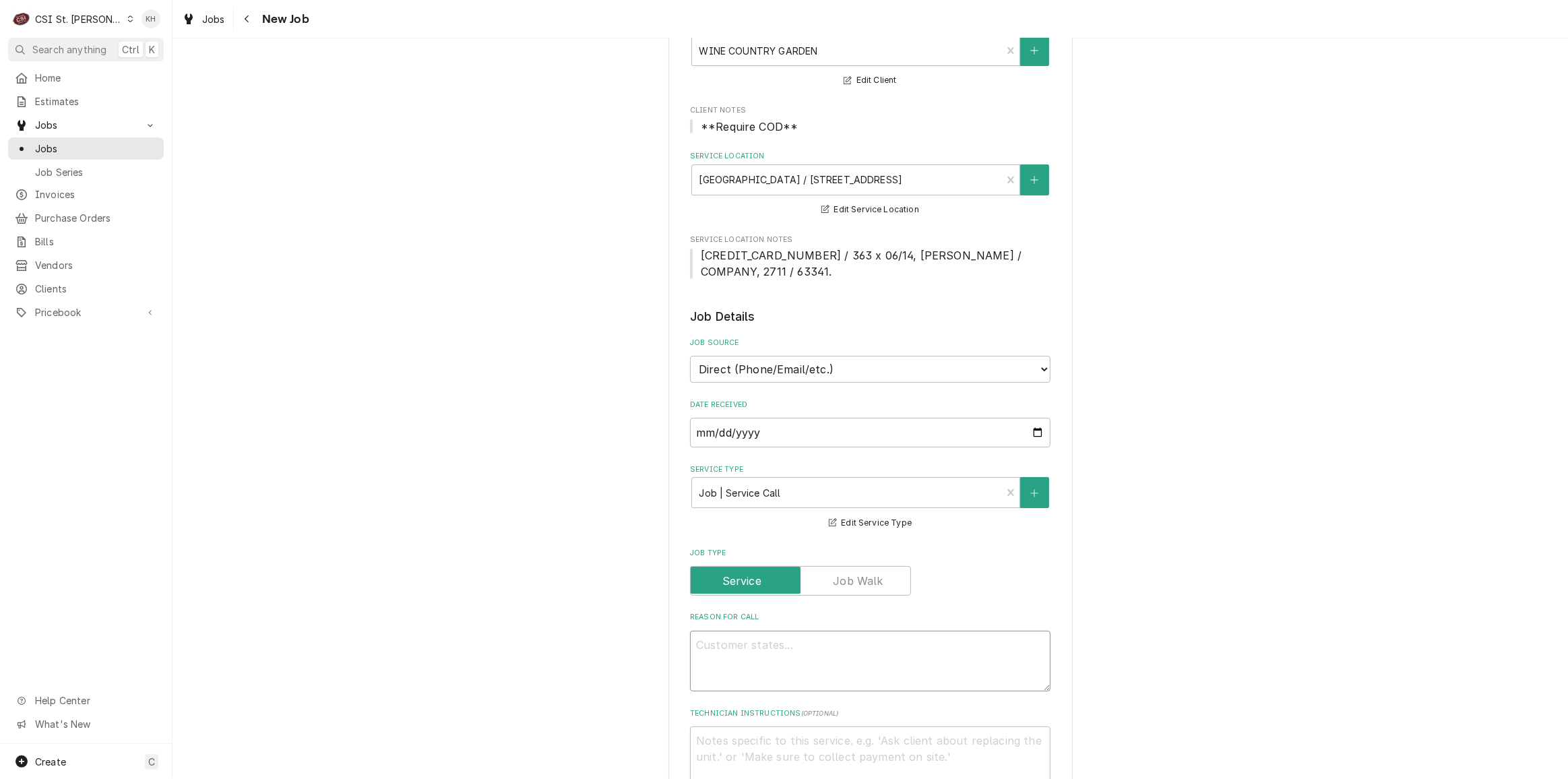
type textarea "x"
type textarea "L"
type textarea "x"
type textarea "Le"
type textarea "x"
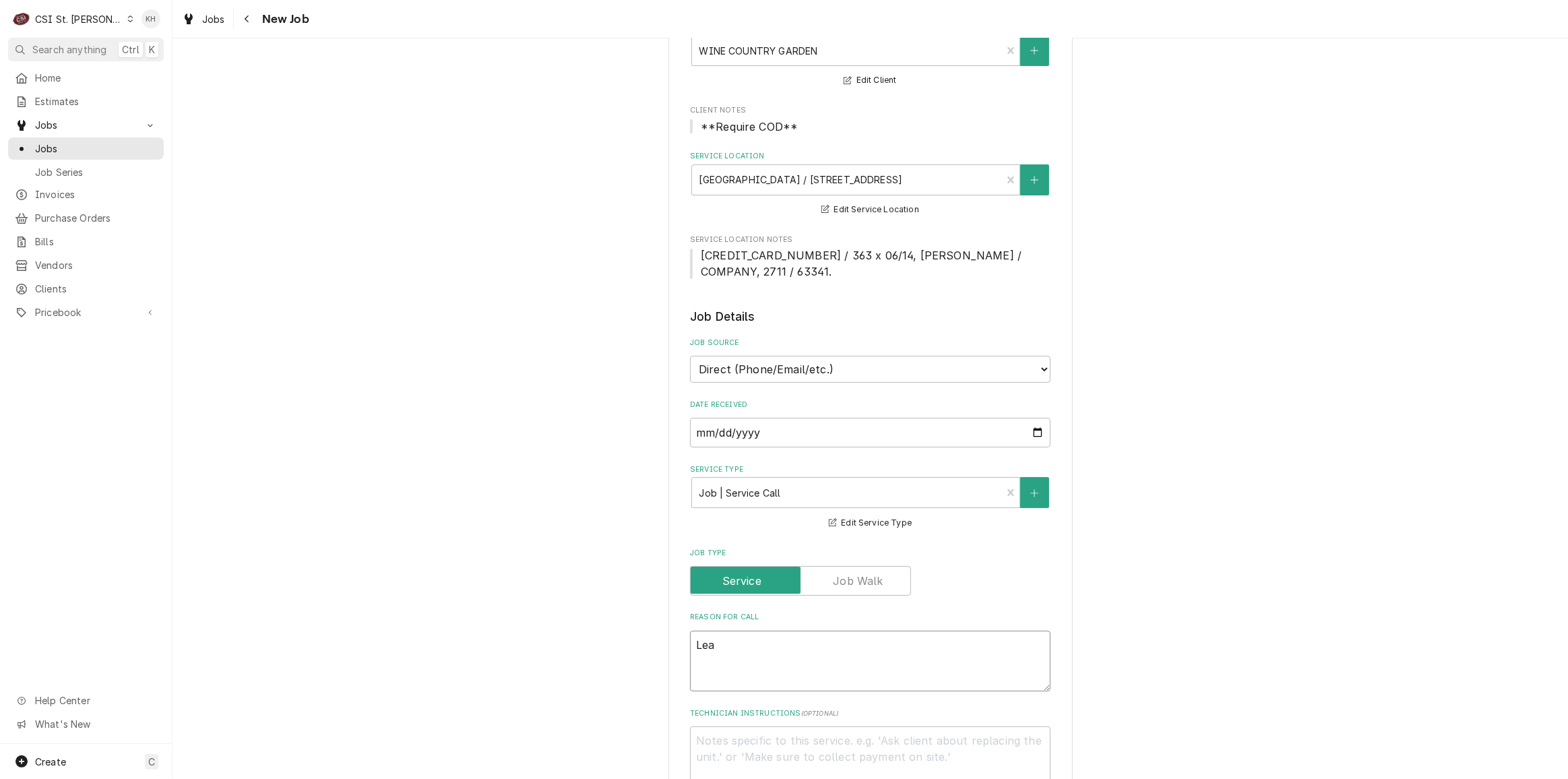
type textarea "Leas"
type textarea "x"
type textarea "Lease"
type textarea "x"
type textarea "Leased"
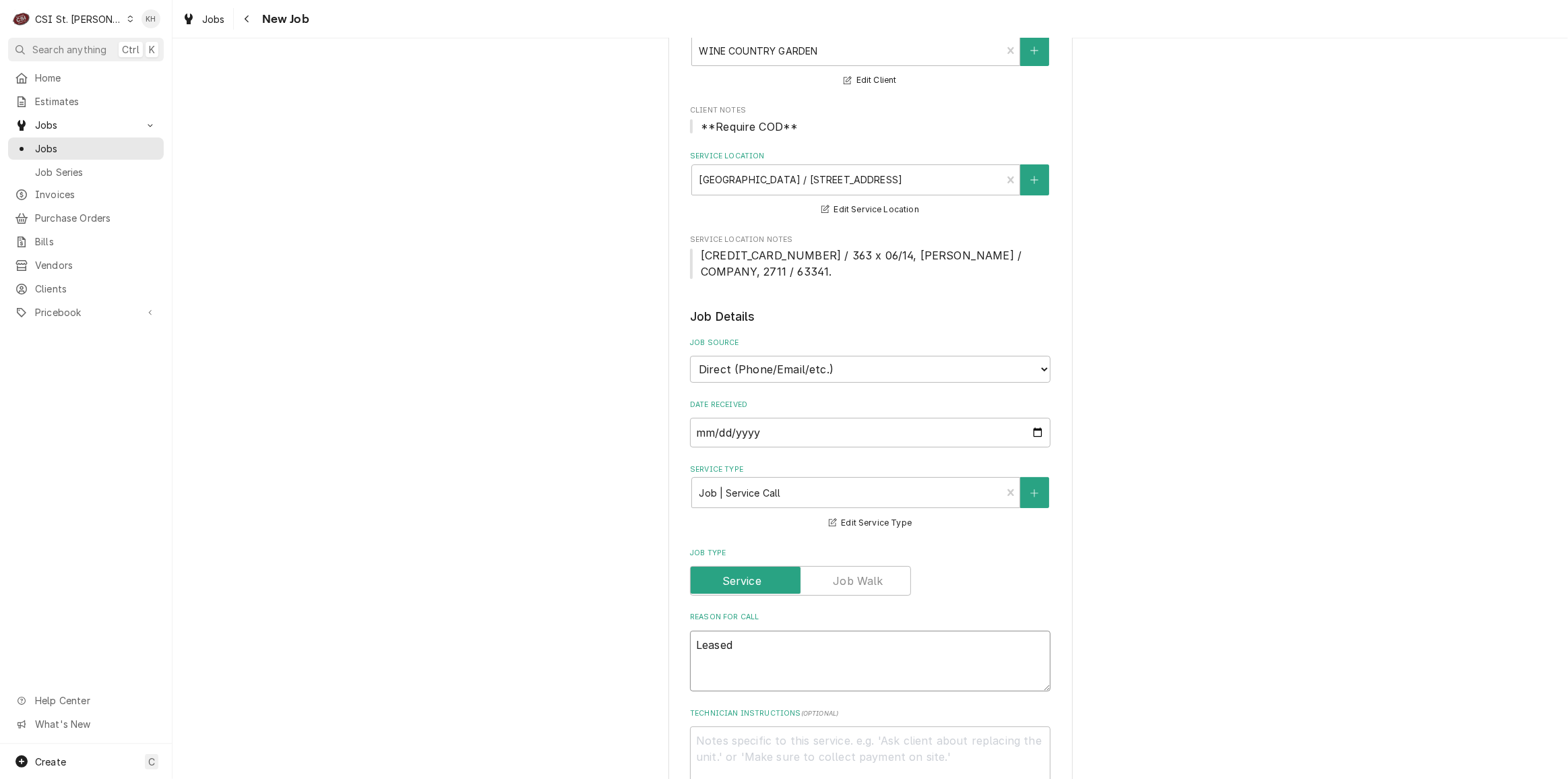
type textarea "x"
type textarea "Leased"
type textarea "x"
type textarea "Leased i"
type textarea "x"
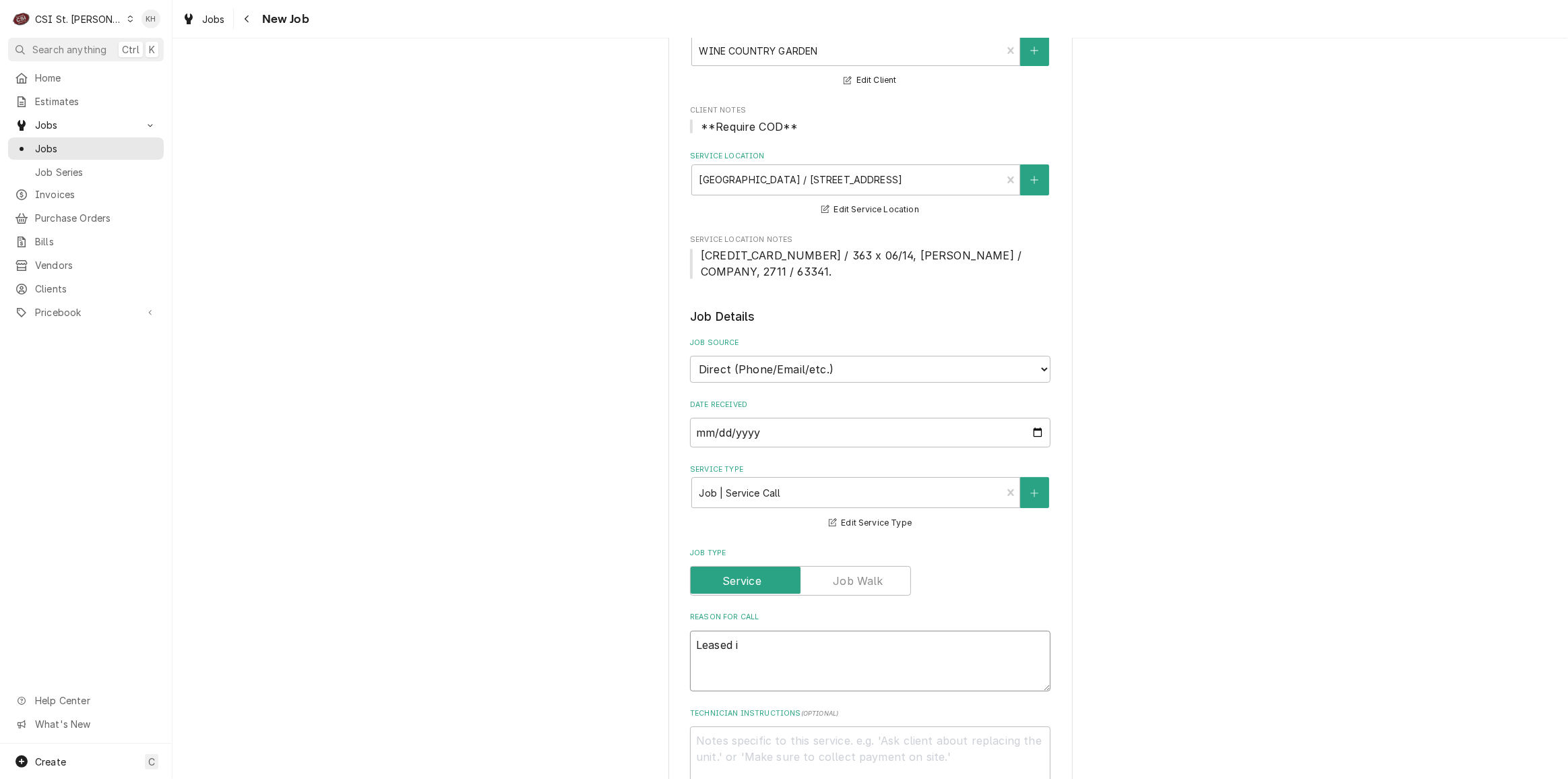
type textarea "Leased ic"
type textarea "x"
type textarea "Leased ice"
type textarea "x"
type textarea "Leased ice"
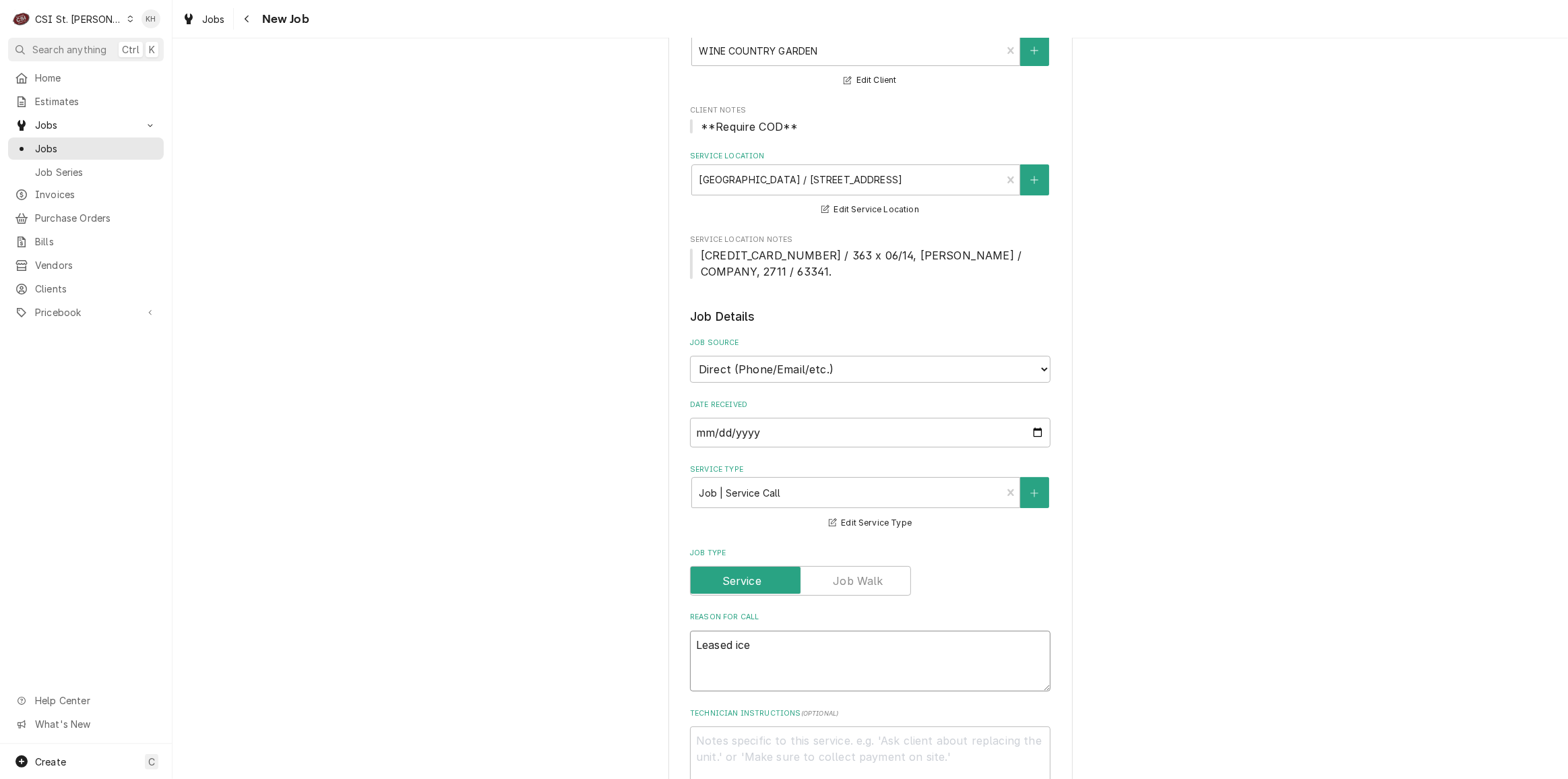
type textarea "x"
type textarea "Leased ice m"
type textarea "x"
type textarea "Leased ice ma"
type textarea "x"
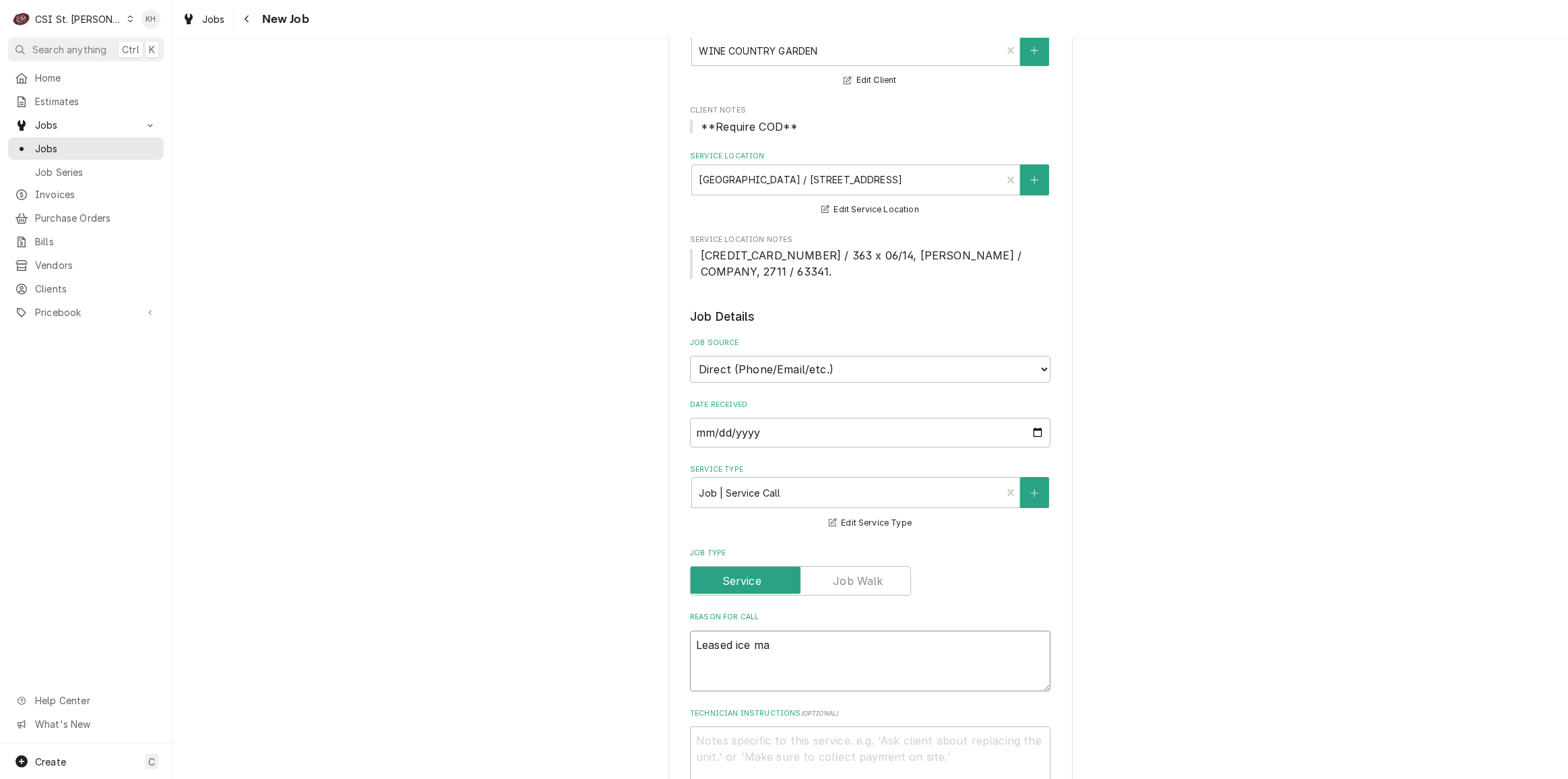
type textarea "Leased ice mac"
type textarea "x"
type textarea "Leased ice mach"
type textarea "x"
type textarea "Leased ice machi"
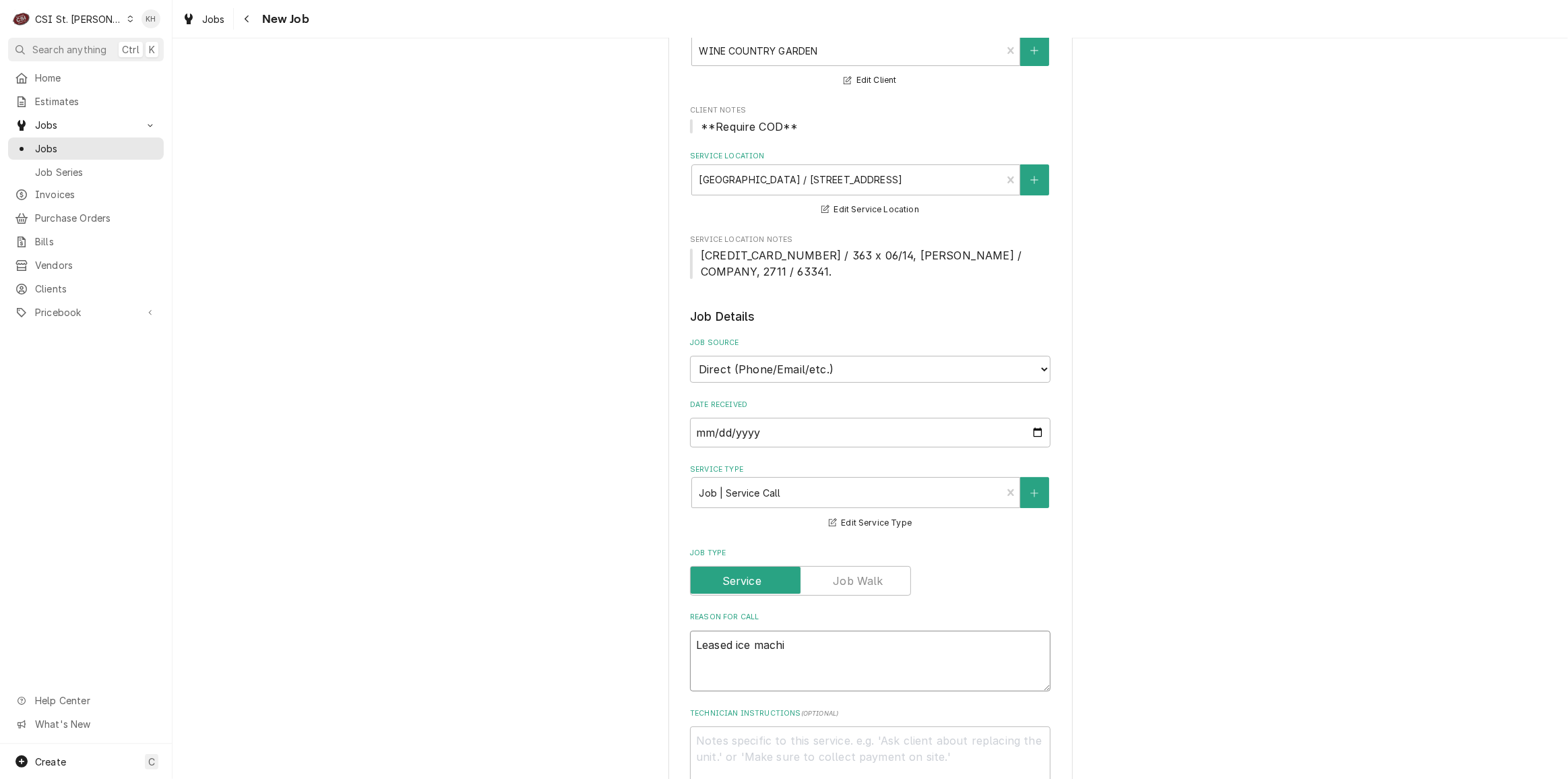
type textarea "x"
type textarea "Leased ice machin"
type textarea "x"
type textarea "Leased ice machine"
type textarea "x"
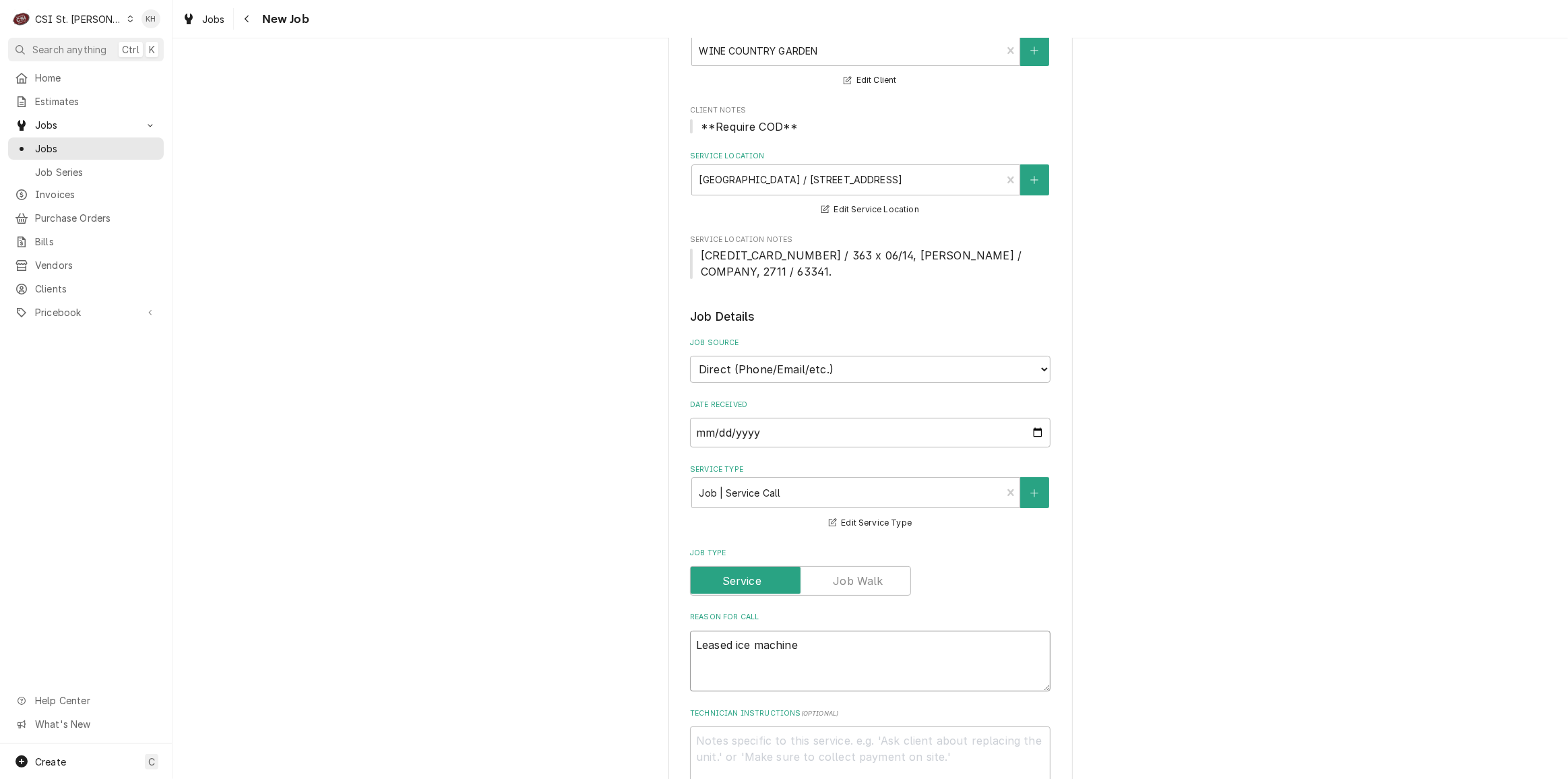
type textarea "Leased ice machine"
type textarea "x"
type textarea "Leased ice machine h"
type textarea "x"
type textarea "Leased ice machine ha"
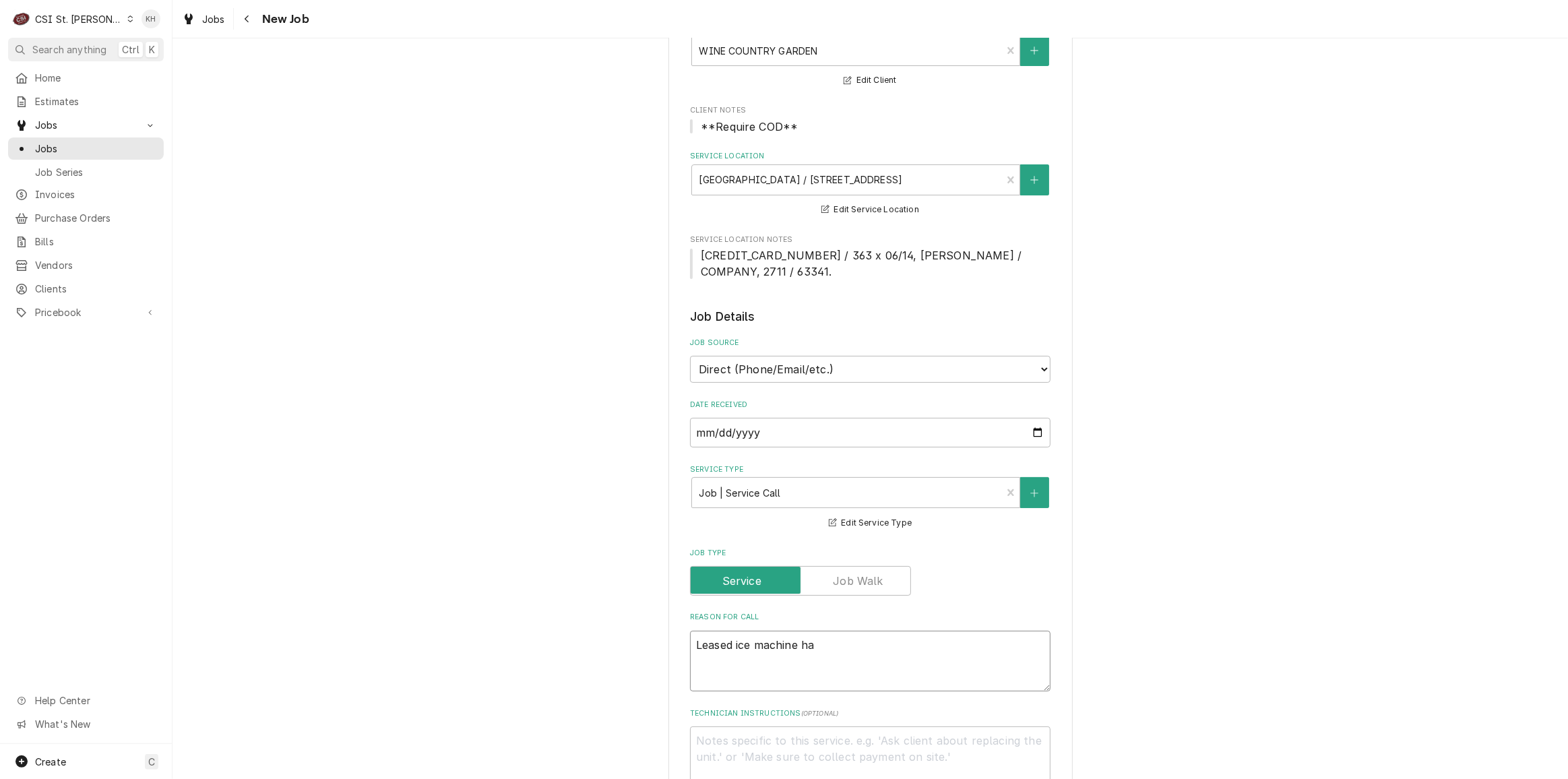
type textarea "x"
type textarea "Leased ice machine has"
type textarea "x"
type textarea "Leased ice machine has"
type textarea "x"
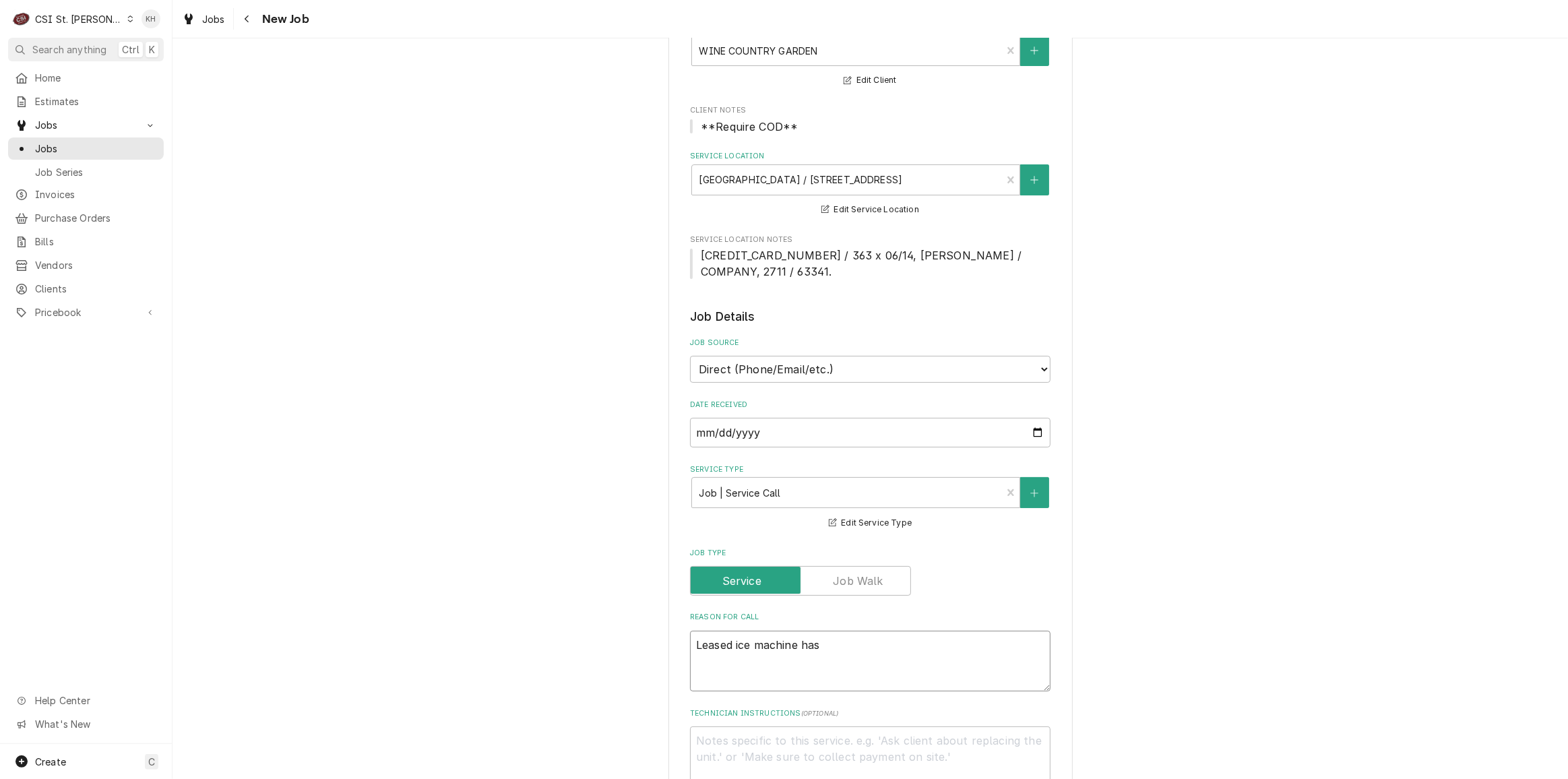
type textarea "Leased ice machine has b"
type textarea "x"
type textarea "Leased ice machine has bl"
type textarea "x"
type textarea "Leased ice machine has bla"
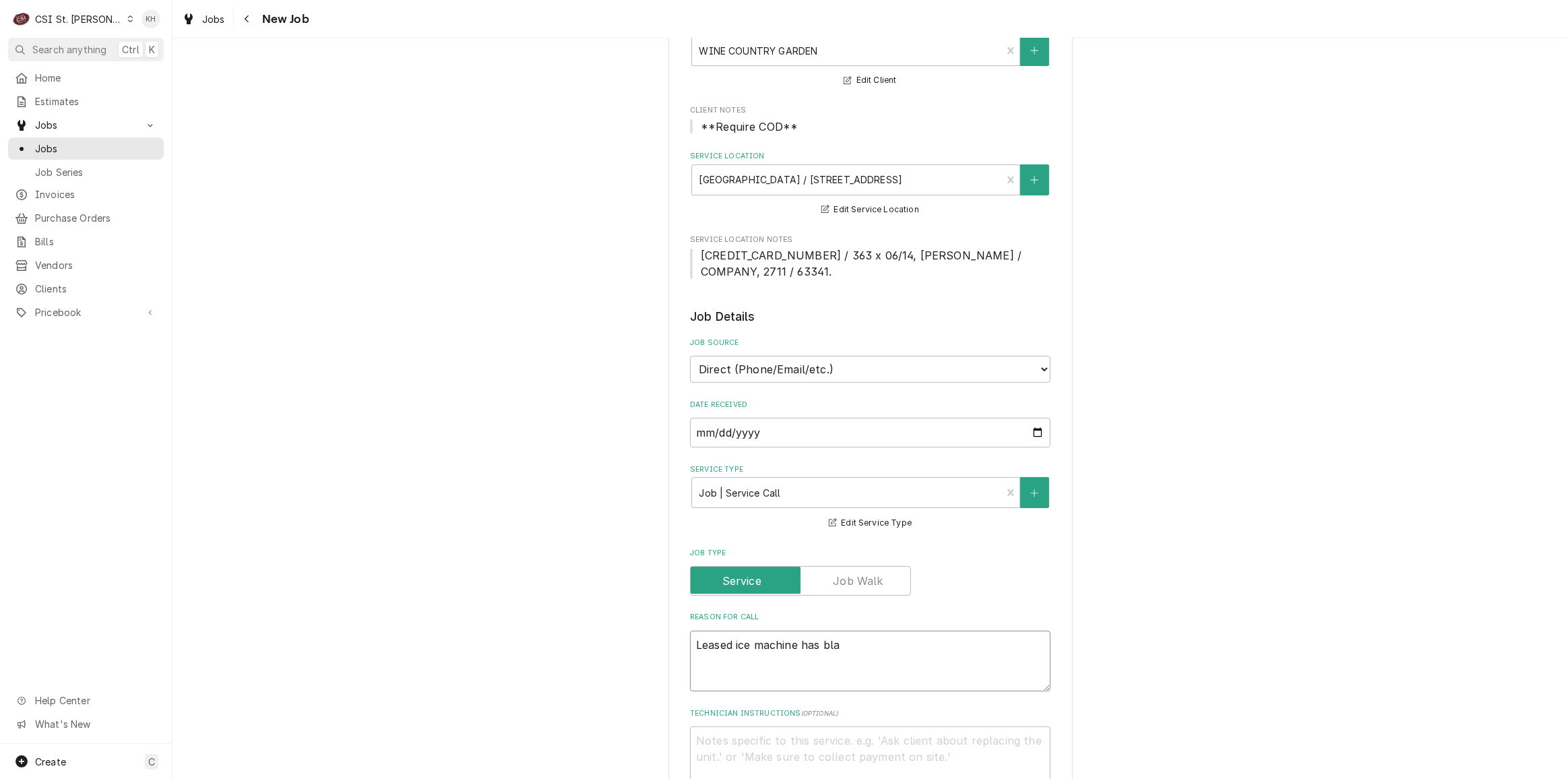
type textarea "x"
type textarea "Leased ice machine has blac"
type textarea "x"
type textarea "Leased ice machine has black"
type textarea "x"
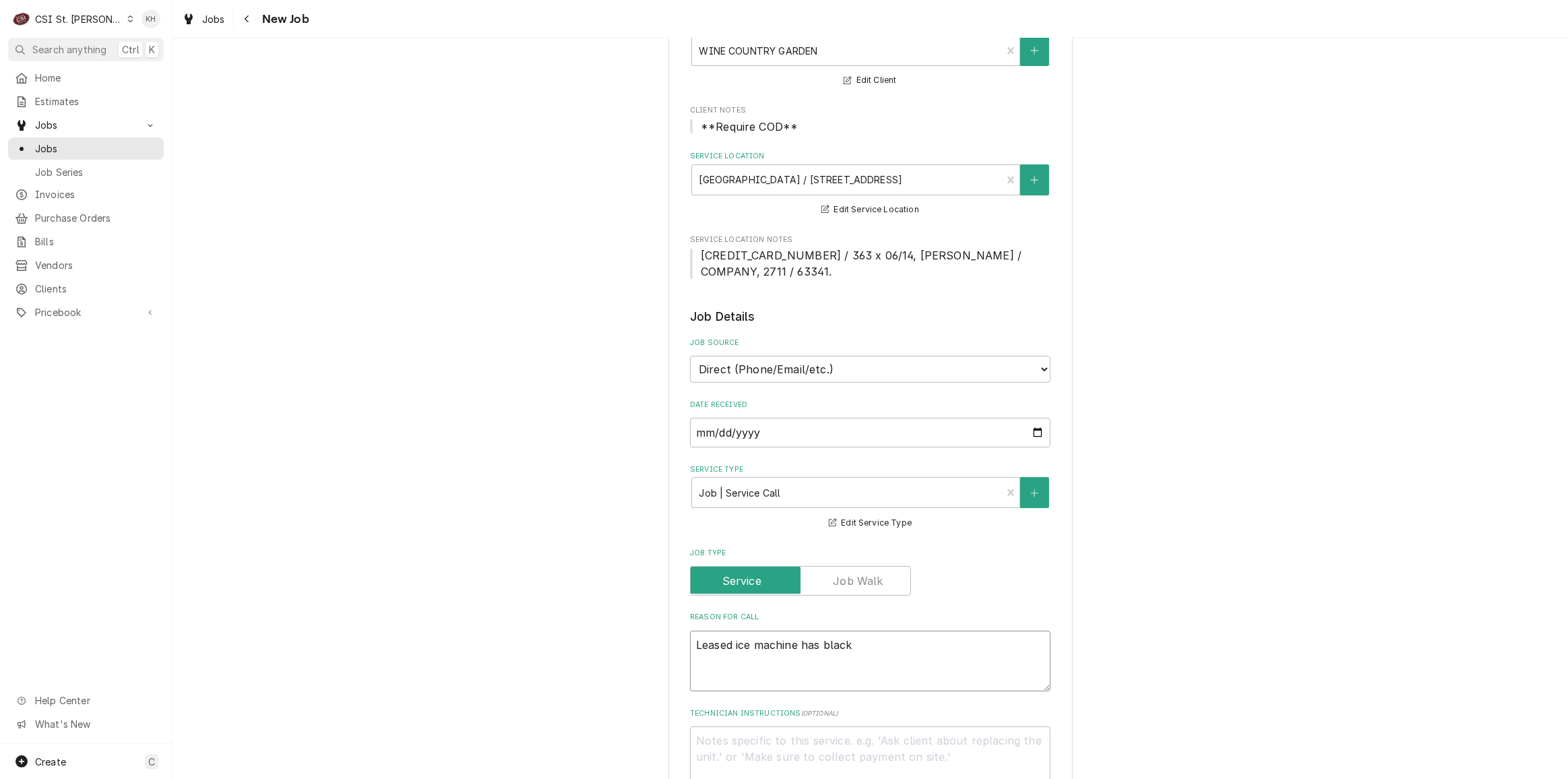
type textarea "Leased ice machine has black"
type textarea "x"
type textarea "Leased ice machine has black sp"
type textarea "x"
type textarea "Leased ice machine has black spe"
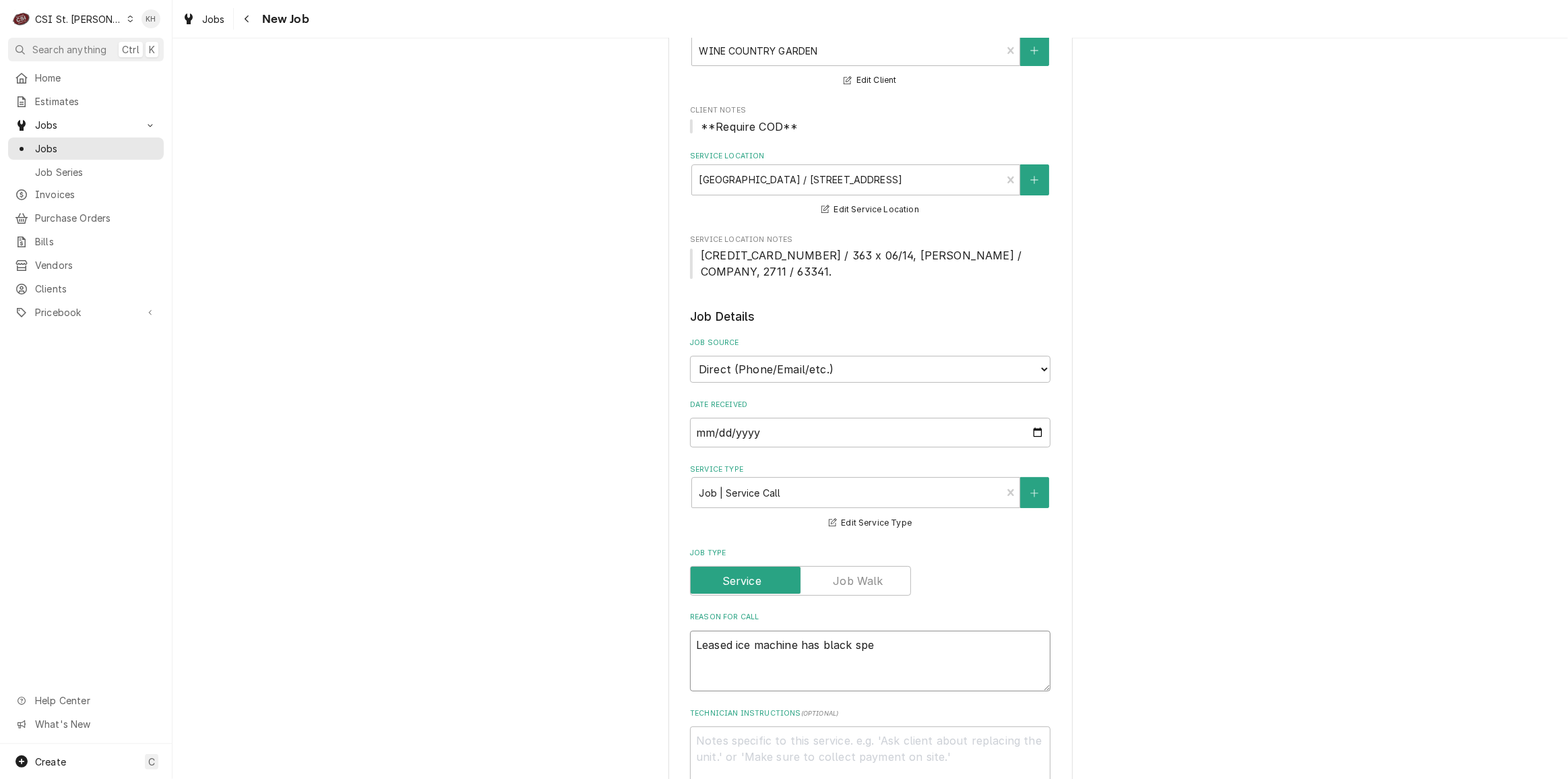
type textarea "x"
type textarea "Leased ice machine has black spec"
type textarea "x"
type textarea "Leased ice machine has black speck"
type textarea "x"
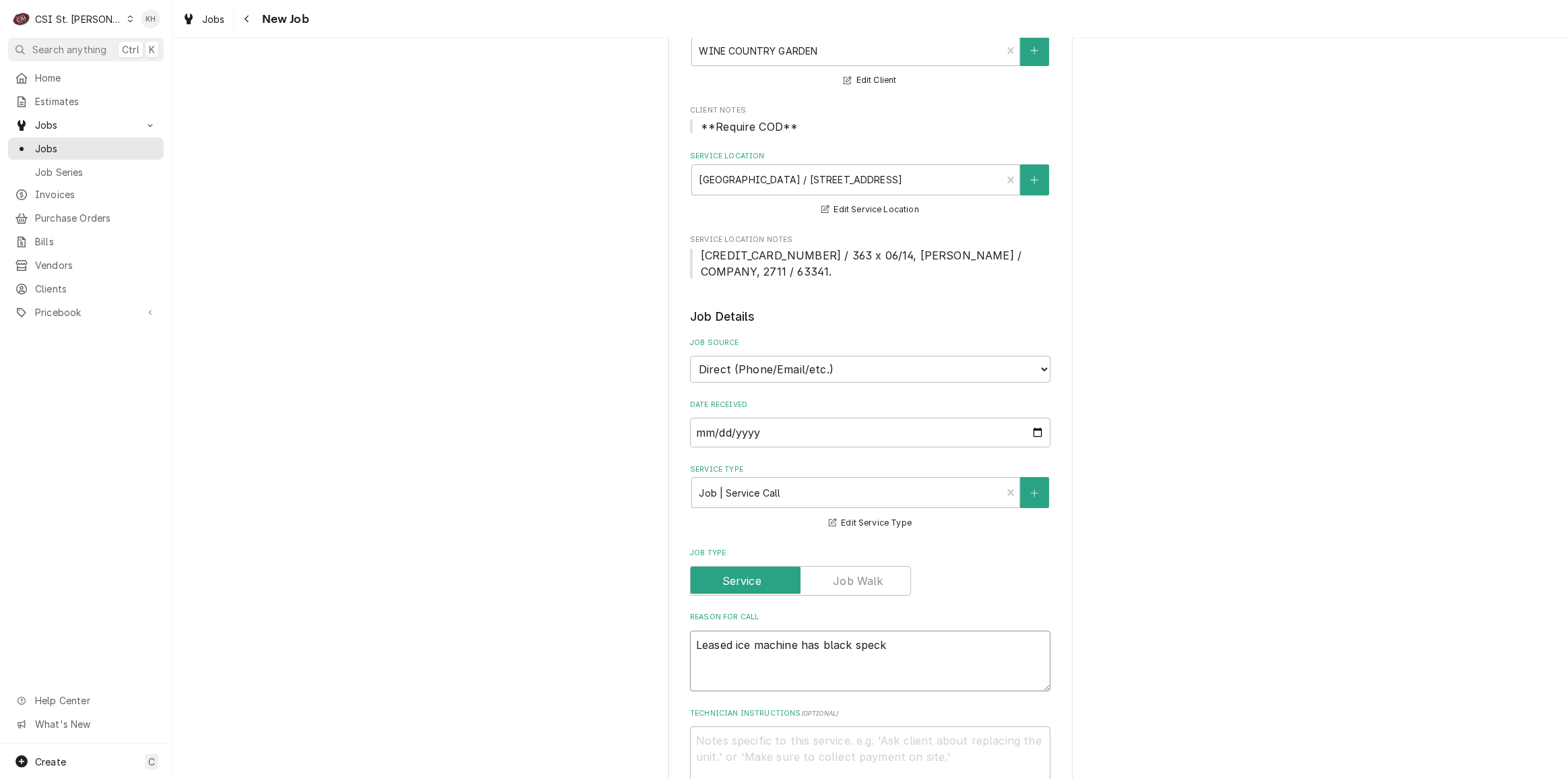
type textarea "Leased ice machine has black speck"
type textarea "x"
type textarea "Leased ice machine has black speck i"
type textarea "x"
type textarea "Leased ice machine has black speck"
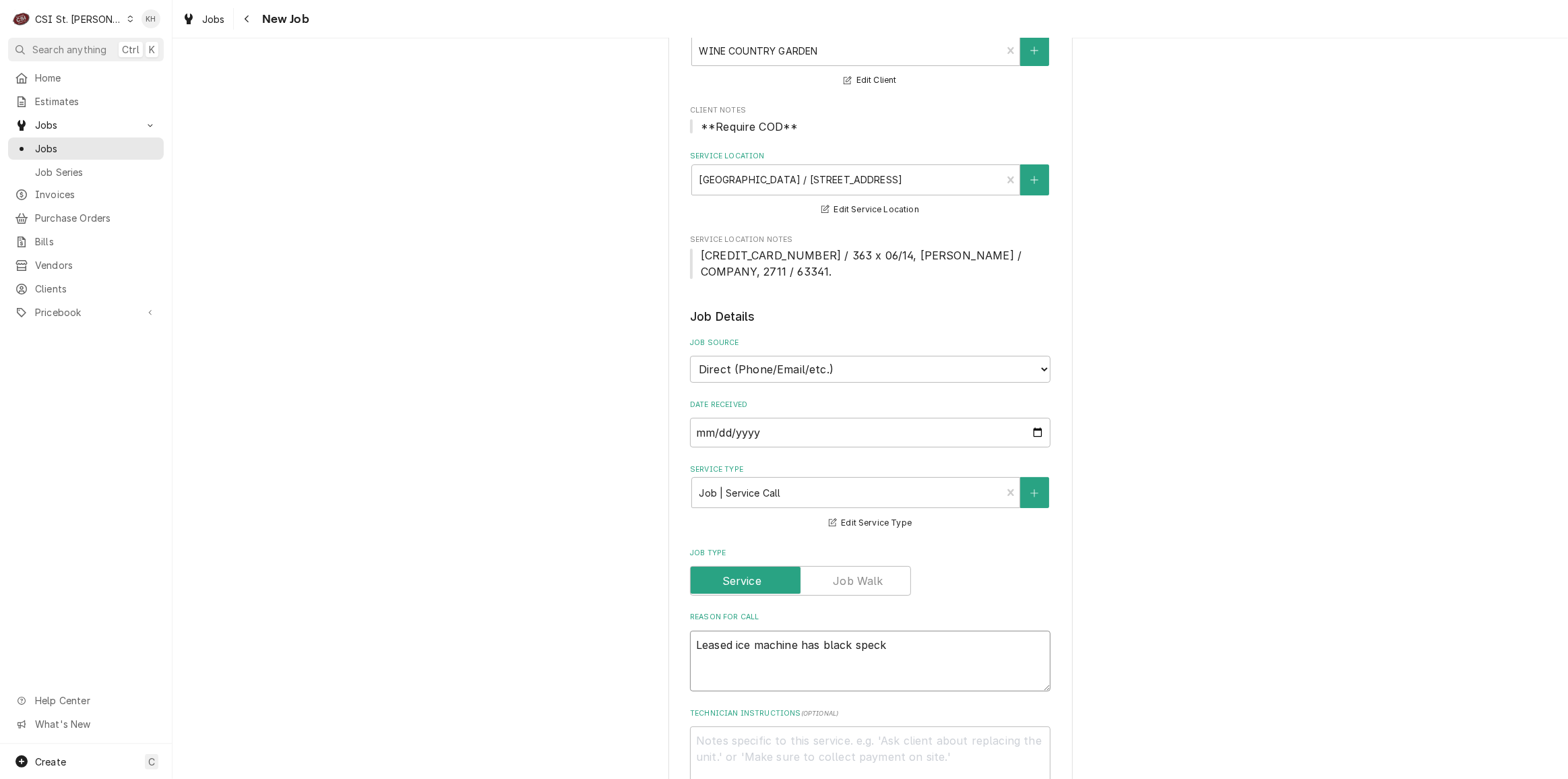
type textarea "x"
type textarea "Leased ice machine has black speck"
type textarea "x"
type textarea "Leased ice machine has black spec"
type textarea "x"
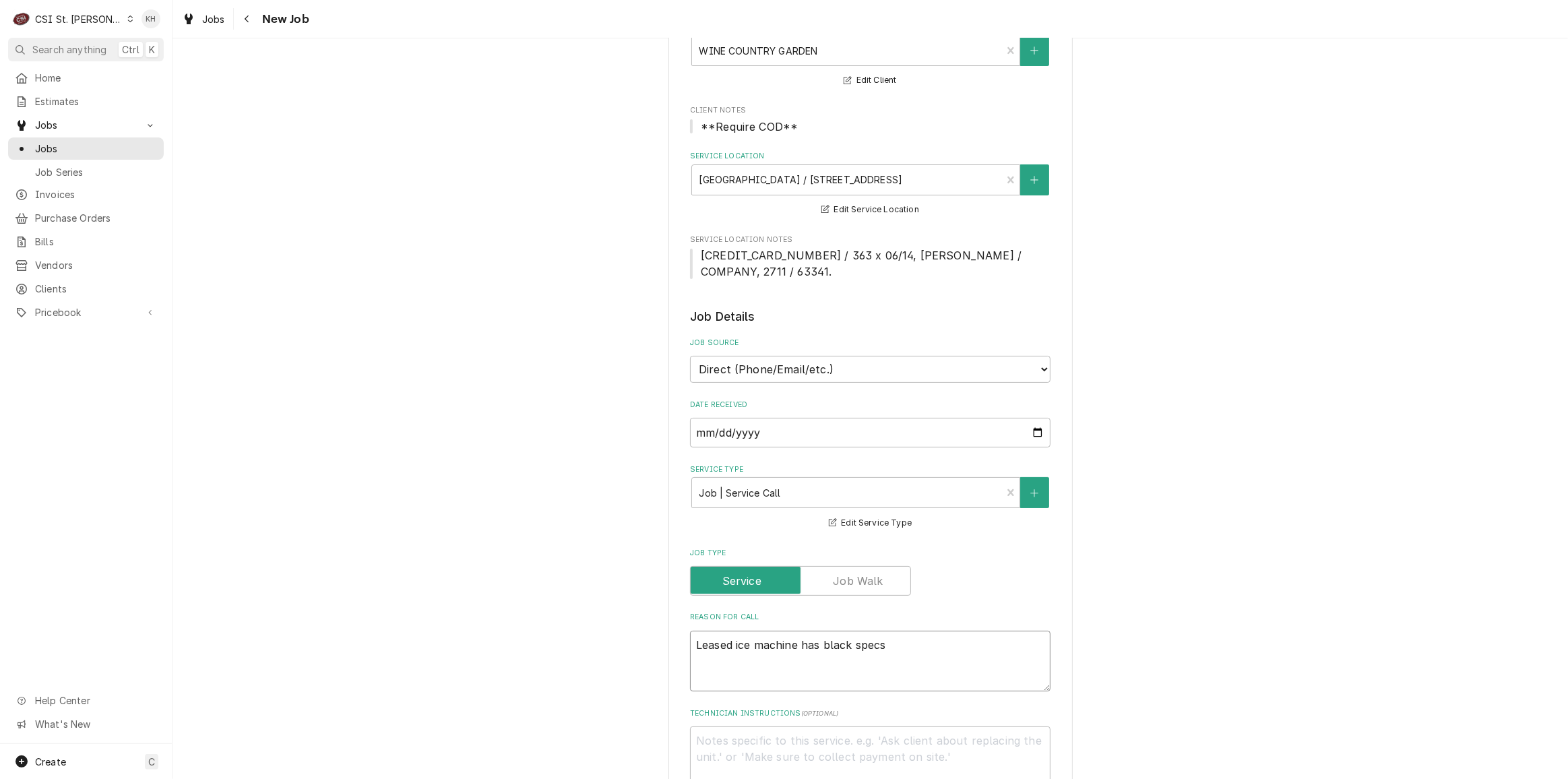
type textarea "Leased ice machine has black specs"
type textarea "x"
type textarea "Leased ice machine has black specs a"
type textarea "x"
type textarea "Leased ice machine has black specs an"
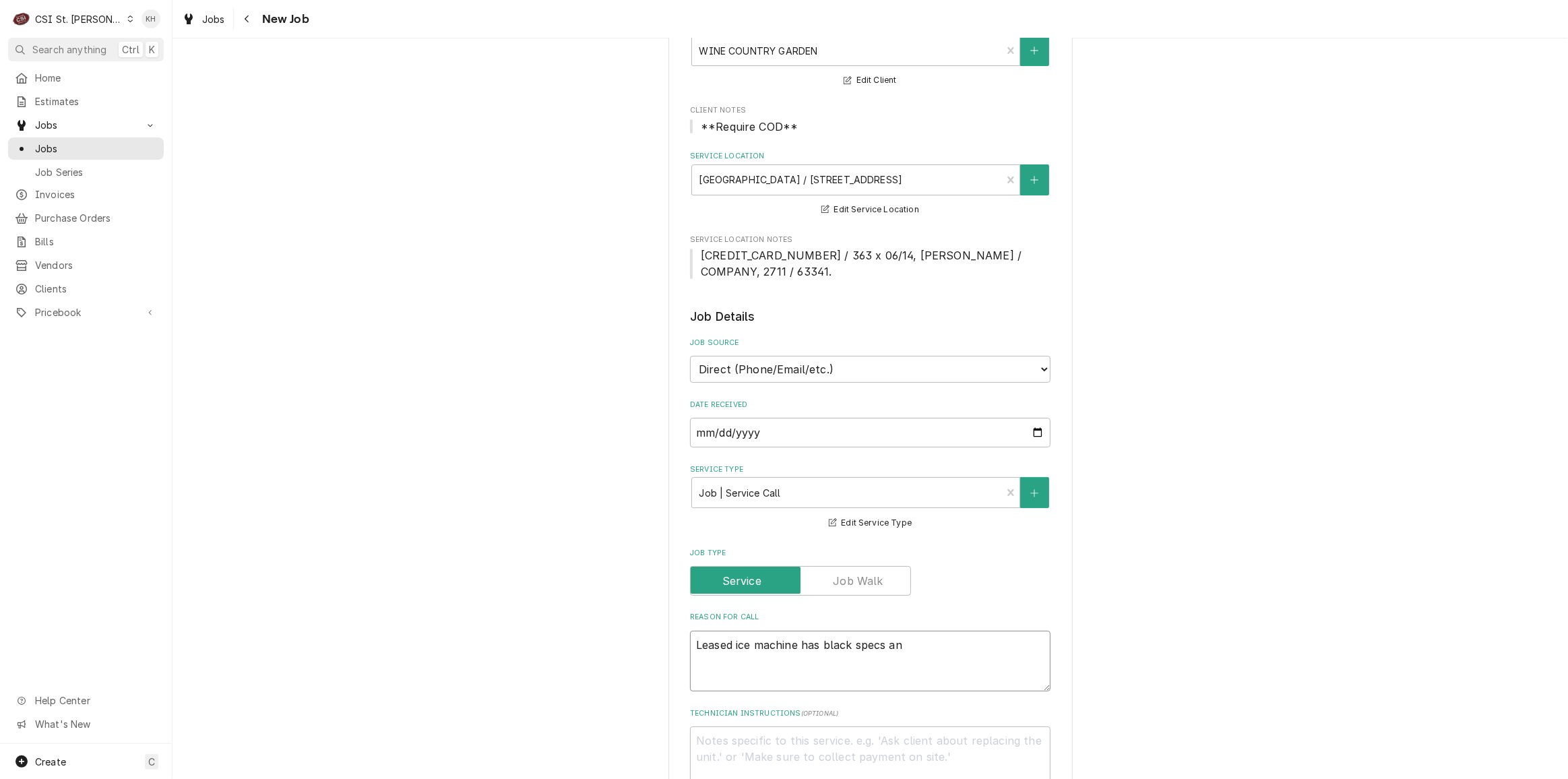
type textarea "x"
type textarea "Leased ice machine has black specs and"
type textarea "x"
type textarea "Leased ice machine has black specs and n"
type textarea "x"
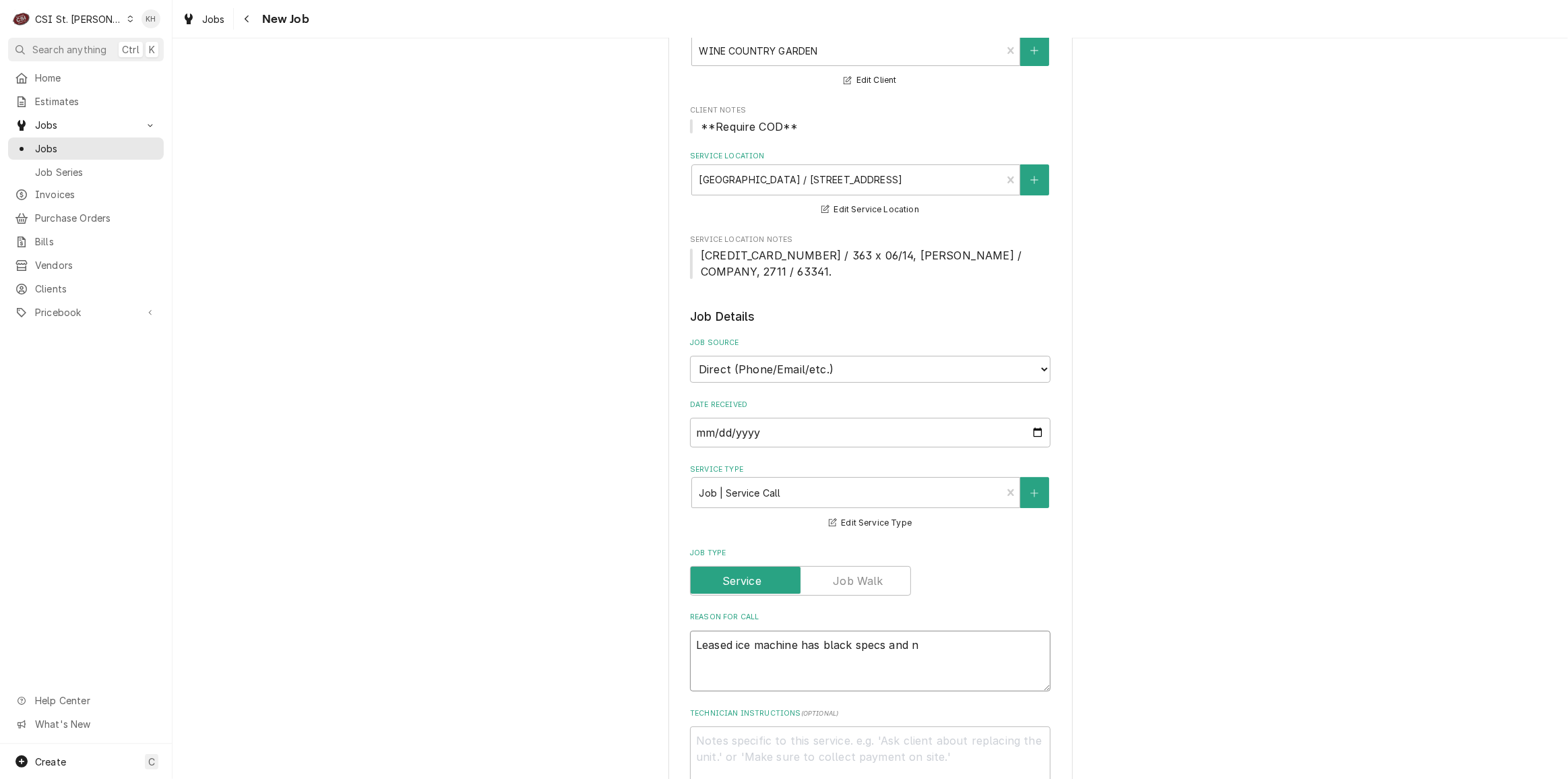
type textarea "Leased ice machine has black specs and ne"
type textarea "x"
type textarea "Leased ice machine has black specs and nee"
type textarea "x"
type textarea "Leased ice machine has black specs and need"
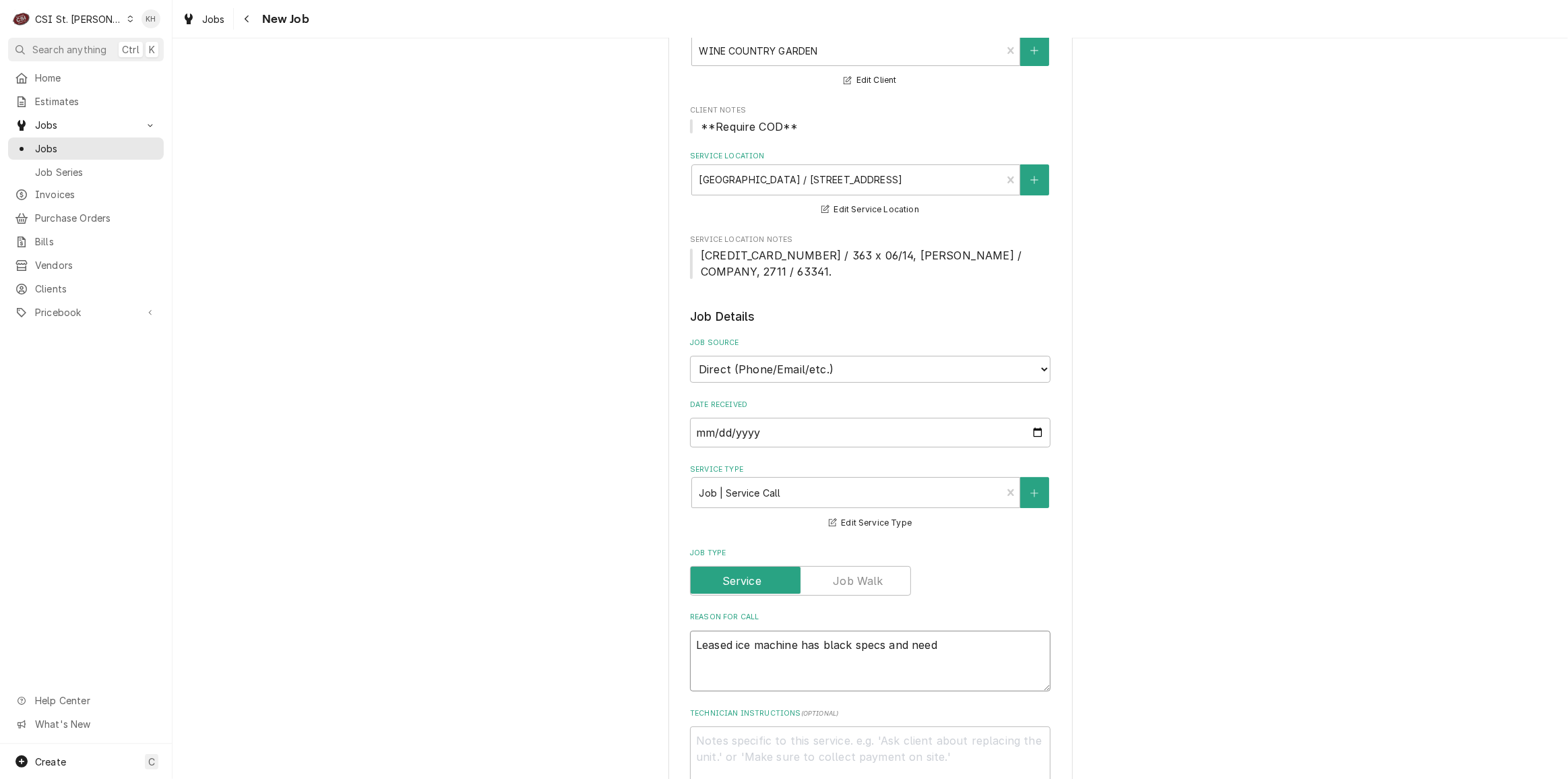
type textarea "x"
type textarea "Leased ice machine has black specs and needs"
type textarea "x"
type textarea "Leased ice machine has black specs and needs t"
type textarea "x"
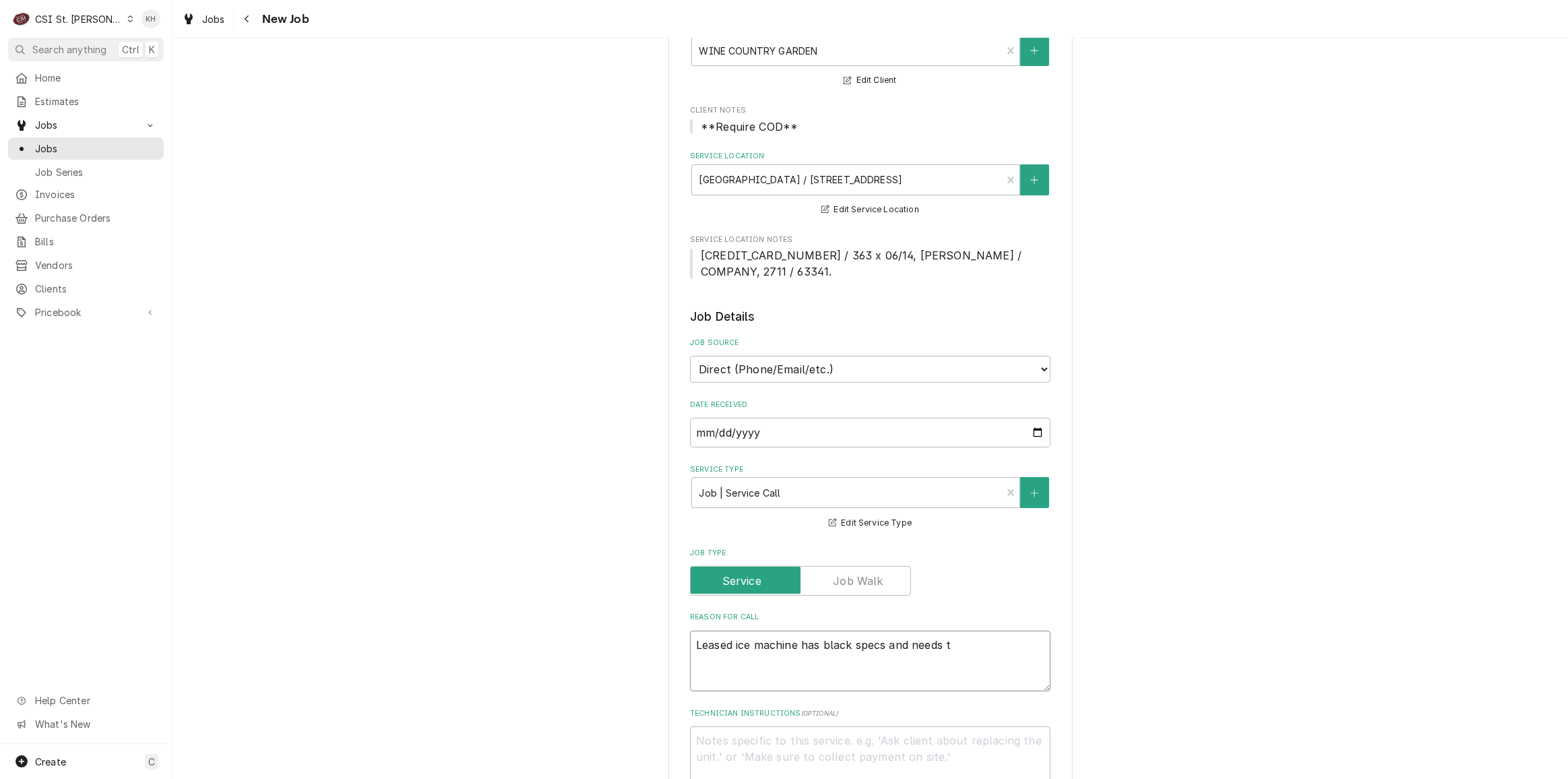
type textarea "Leased ice machine has black specs and needs to"
type textarea "x"
type textarea "Leased ice machine has black specs and needs to"
type textarea "x"
type textarea "Leased ice machine has black specs and needs to b"
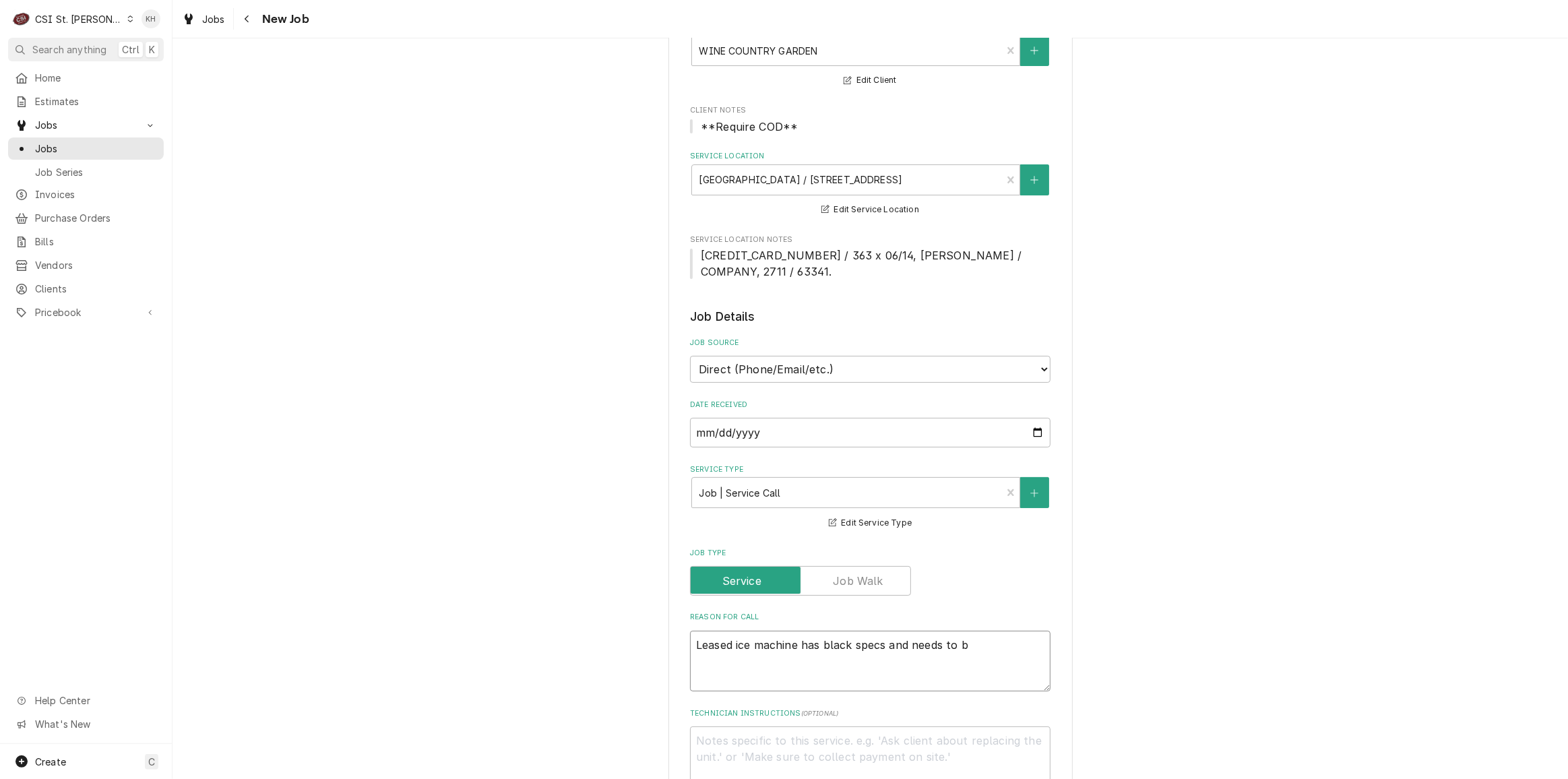
type textarea "x"
type textarea "Leased ice machine has black specs and needs to be"
type textarea "x"
type textarea "Leased ice machine has black specs and needs to be"
type textarea "x"
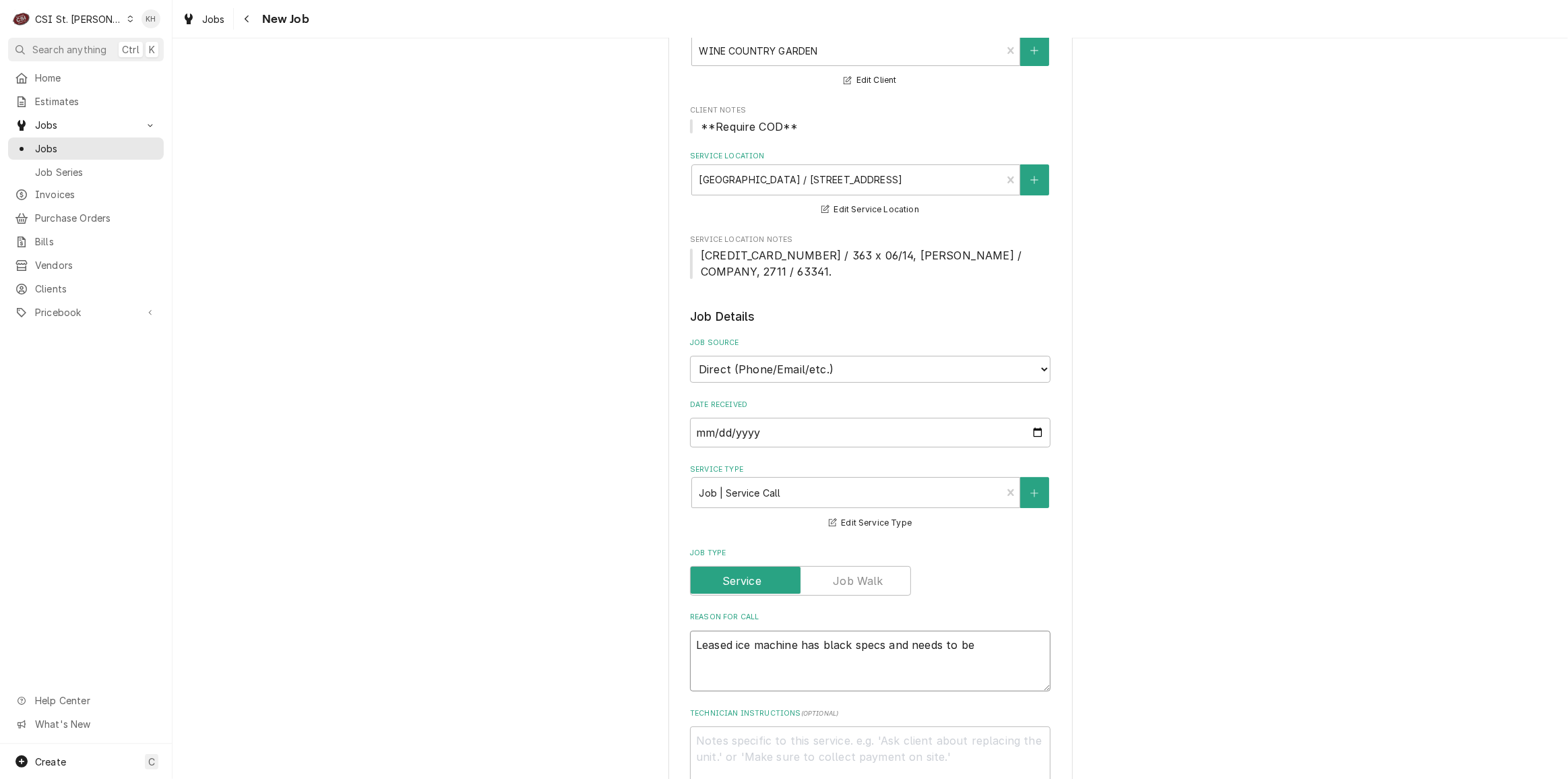
type textarea "Leased ice machine has black specs and needs to be c"
type textarea "x"
type textarea "Leased ice machine has black specs and needs to be cl"
type textarea "x"
type textarea "Leased ice machine has black specs and needs to be cle"
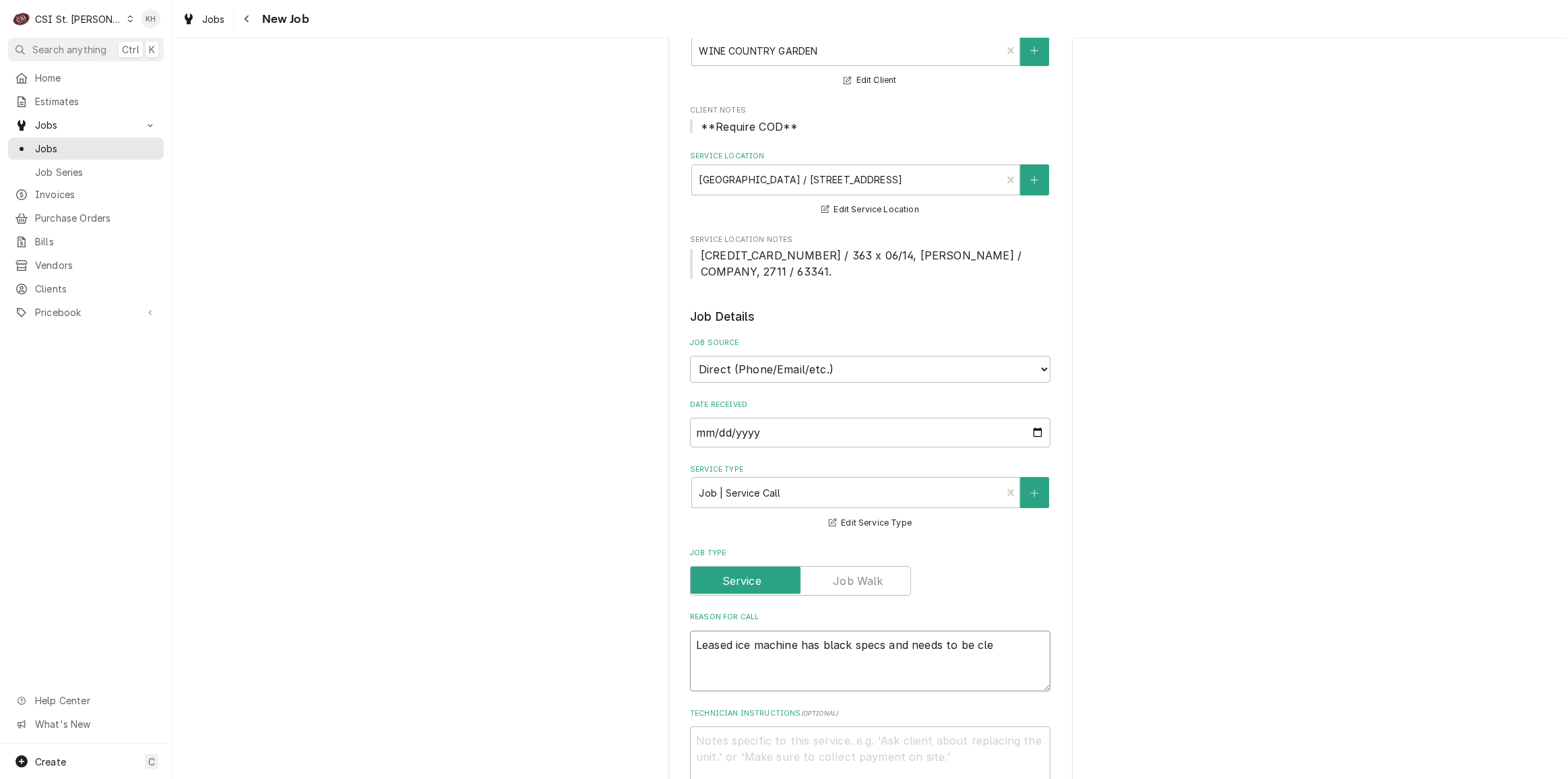
type textarea "x"
type textarea "Leased ice machine has black specs and needs to be clea"
type textarea "x"
type textarea "Leased ice machine has black specs and needs to be clean"
type textarea "x"
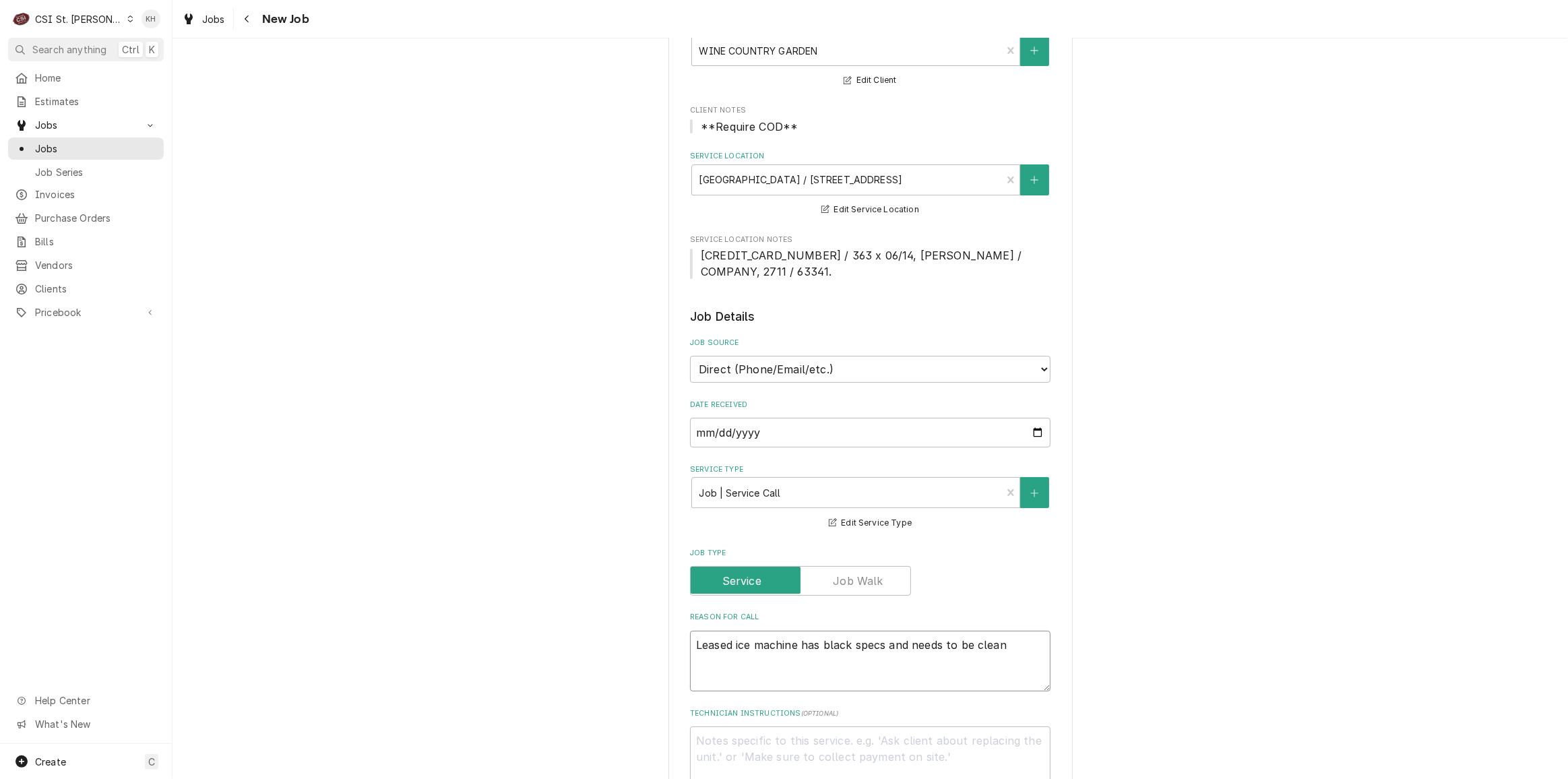
type textarea "Leased ice machine has black specs and needs to be cleane"
type textarea "x"
type textarea "Leased ice machine has black specs and needs to be cleaned"
type textarea "x"
type textarea "Leased ice machine has black specs and needs to be cleaned"
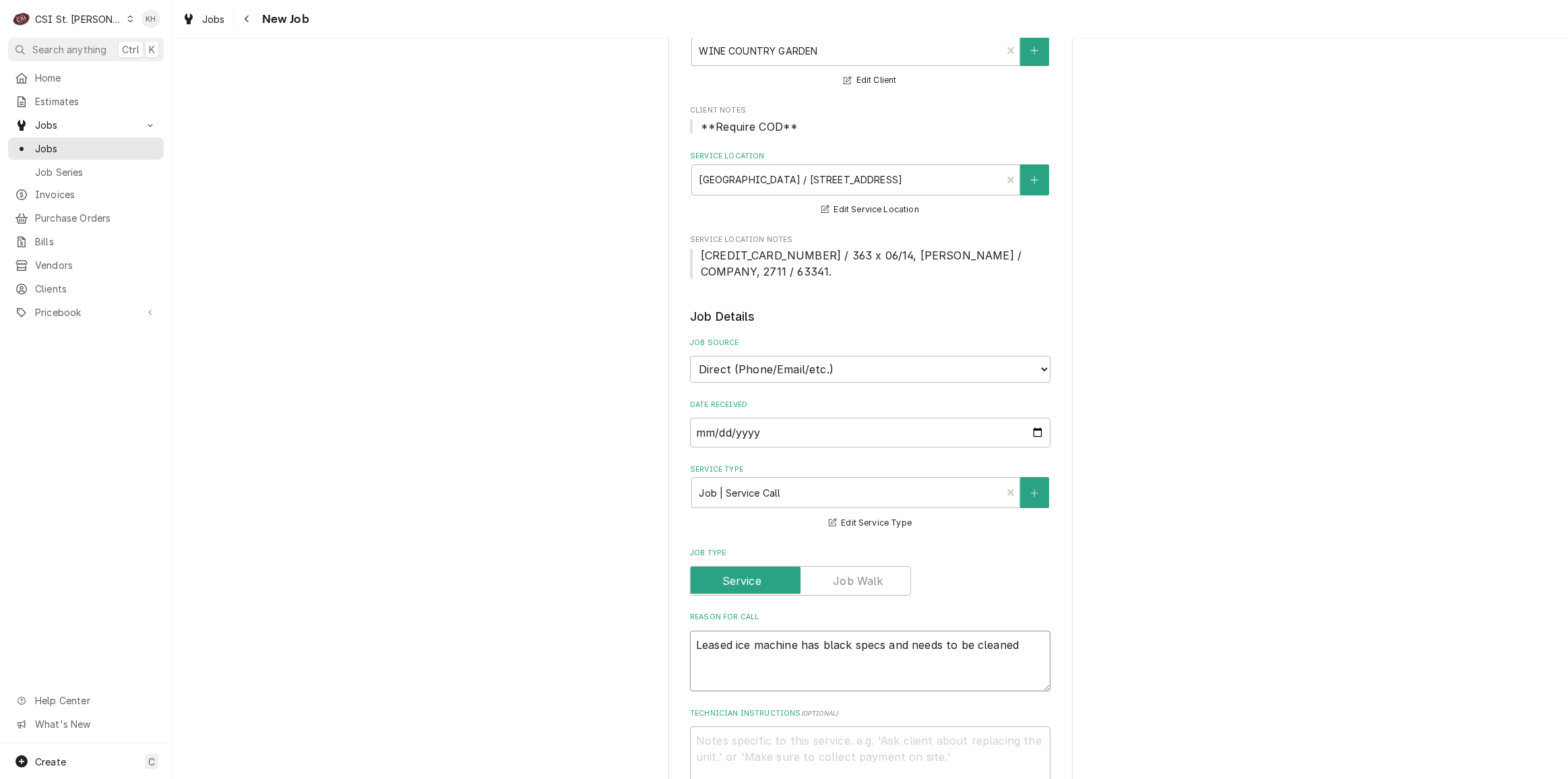
type textarea "x"
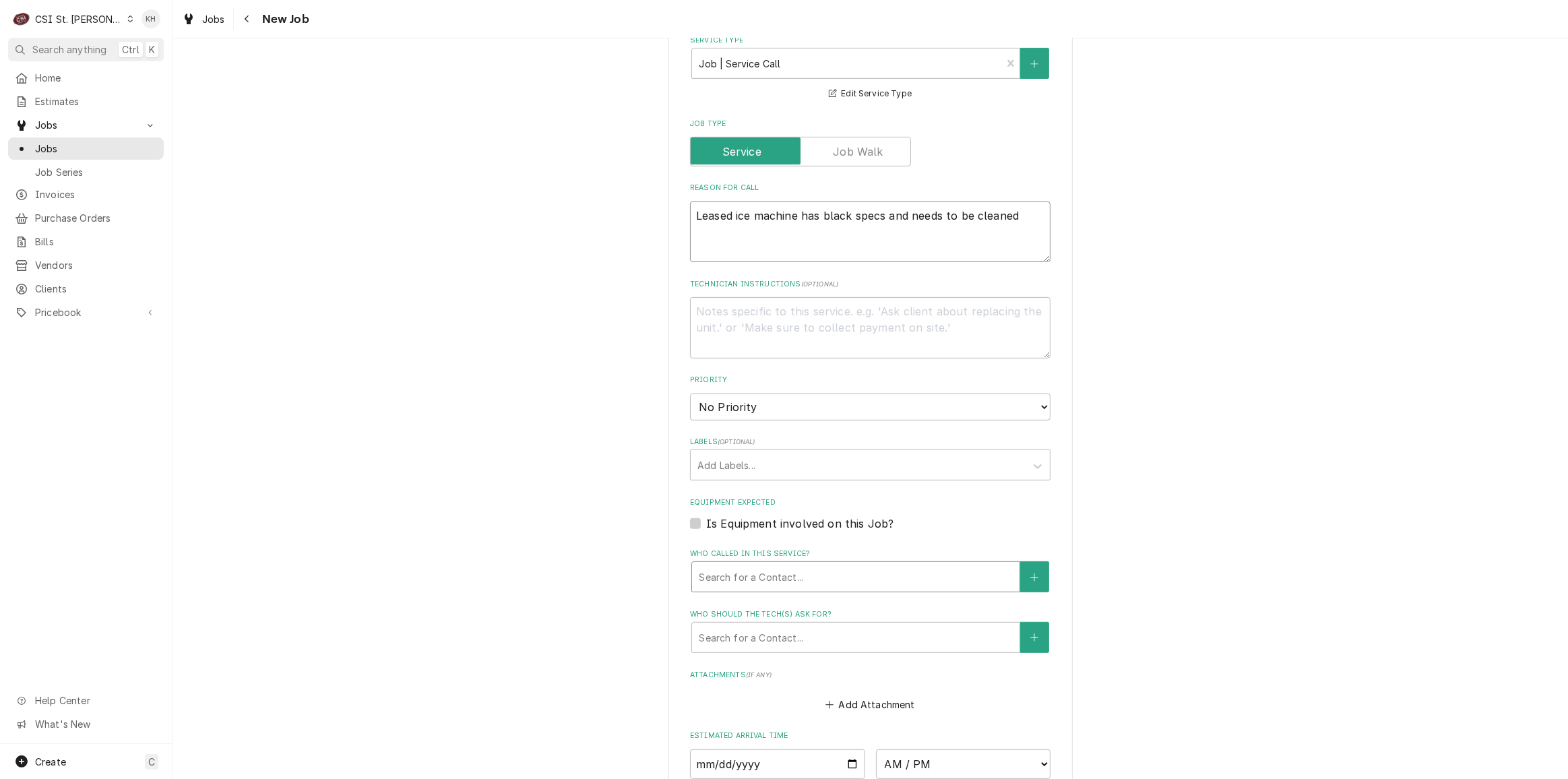
type textarea "Leased ice machine has black specs and needs to be cleaned"
click at [726, 573] on div "Who called in this service?" at bounding box center [855, 577] width 314 height 24
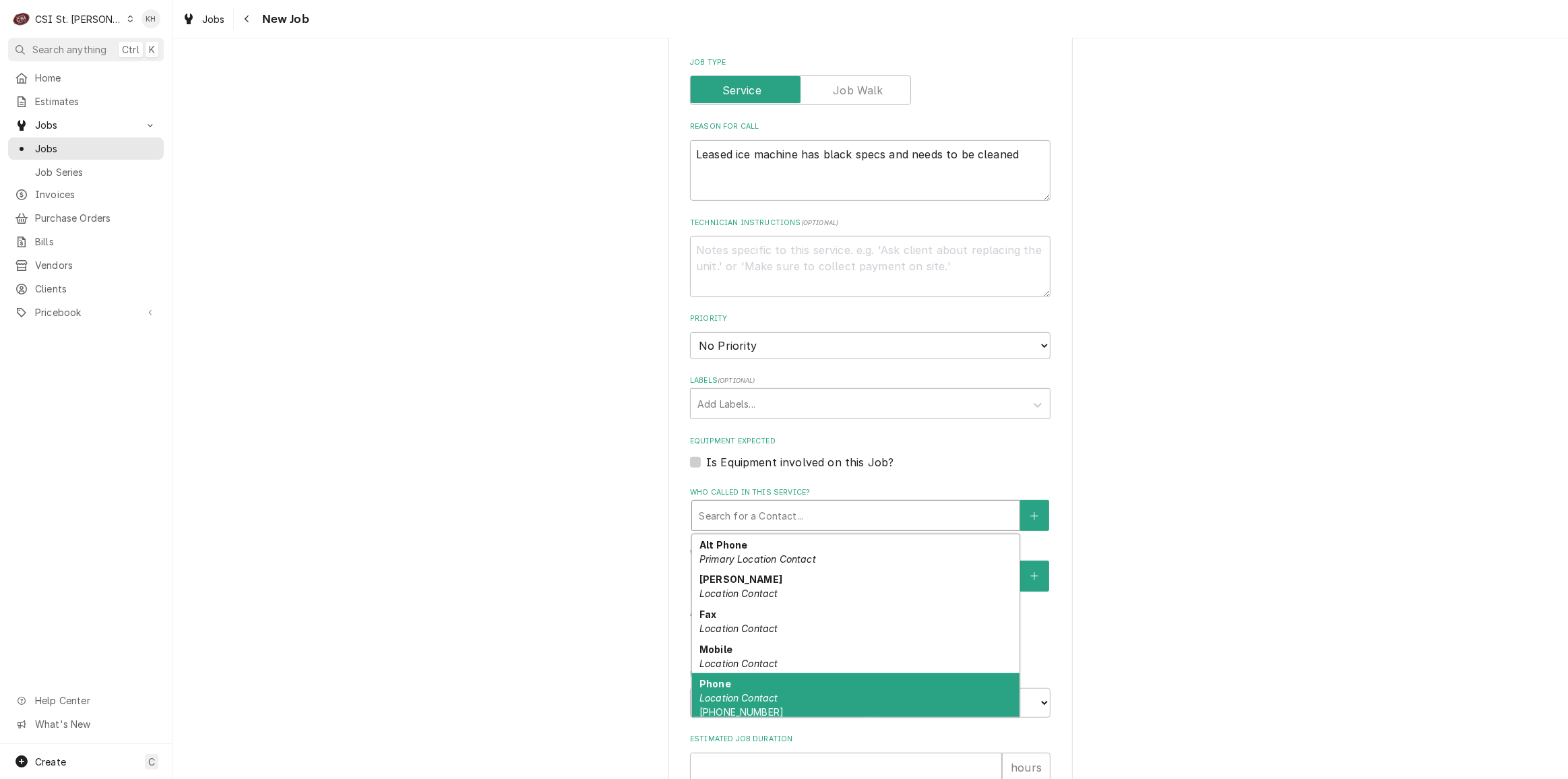
scroll to position [54, 0]
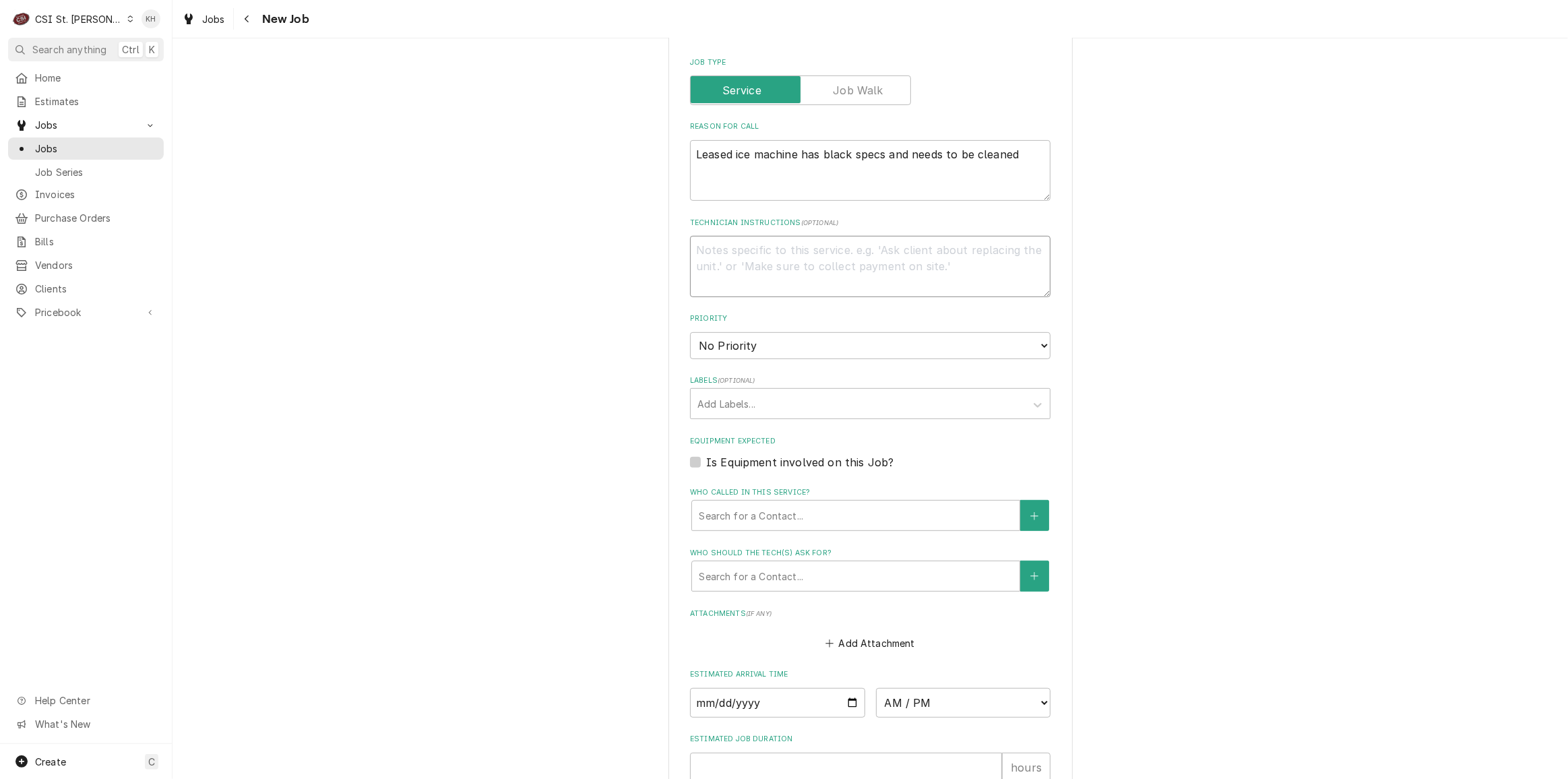
click at [785, 260] on textarea "Technician Instructions ( optional )" at bounding box center [871, 266] width 361 height 61
type textarea "x"
type textarea "T"
type textarea "x"
type textarea "Tr"
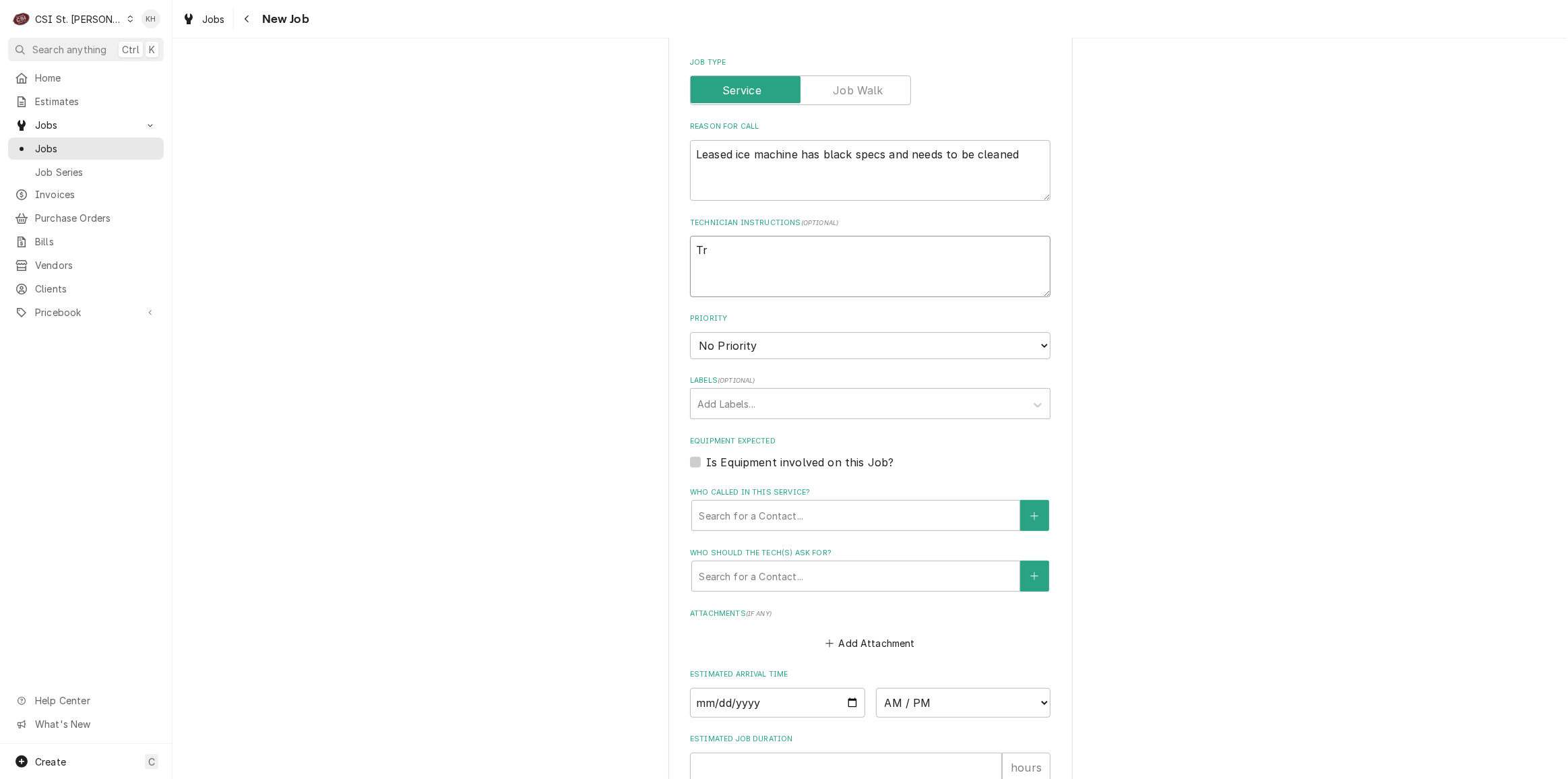
type textarea "x"
type textarea "Tre"
type textarea "x"
type textarea "Trev"
type textarea "x"
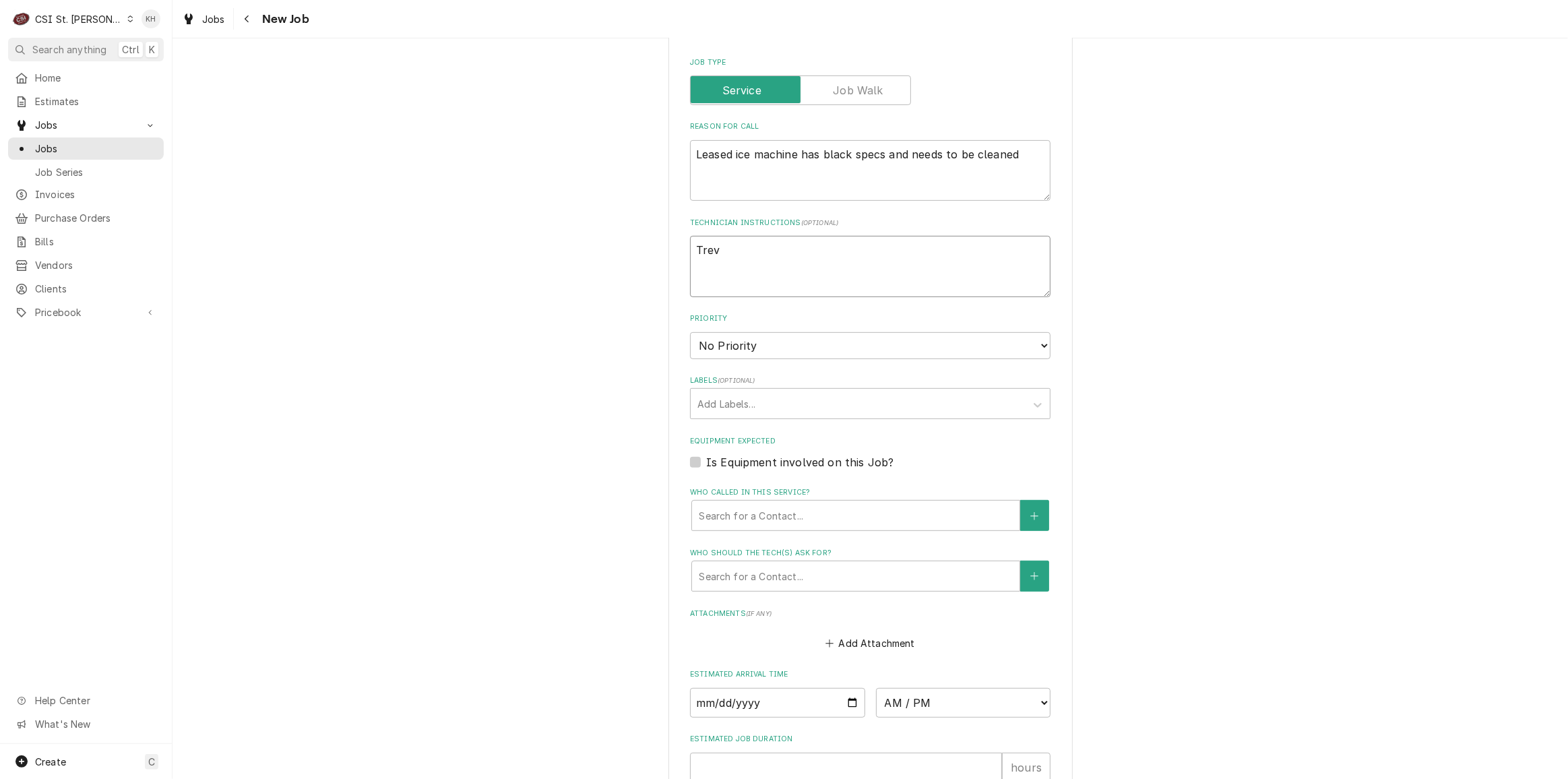
type textarea "Trevo"
type textarea "x"
type textarea "Trevor"
type textarea "x"
type textarea "Trevor"
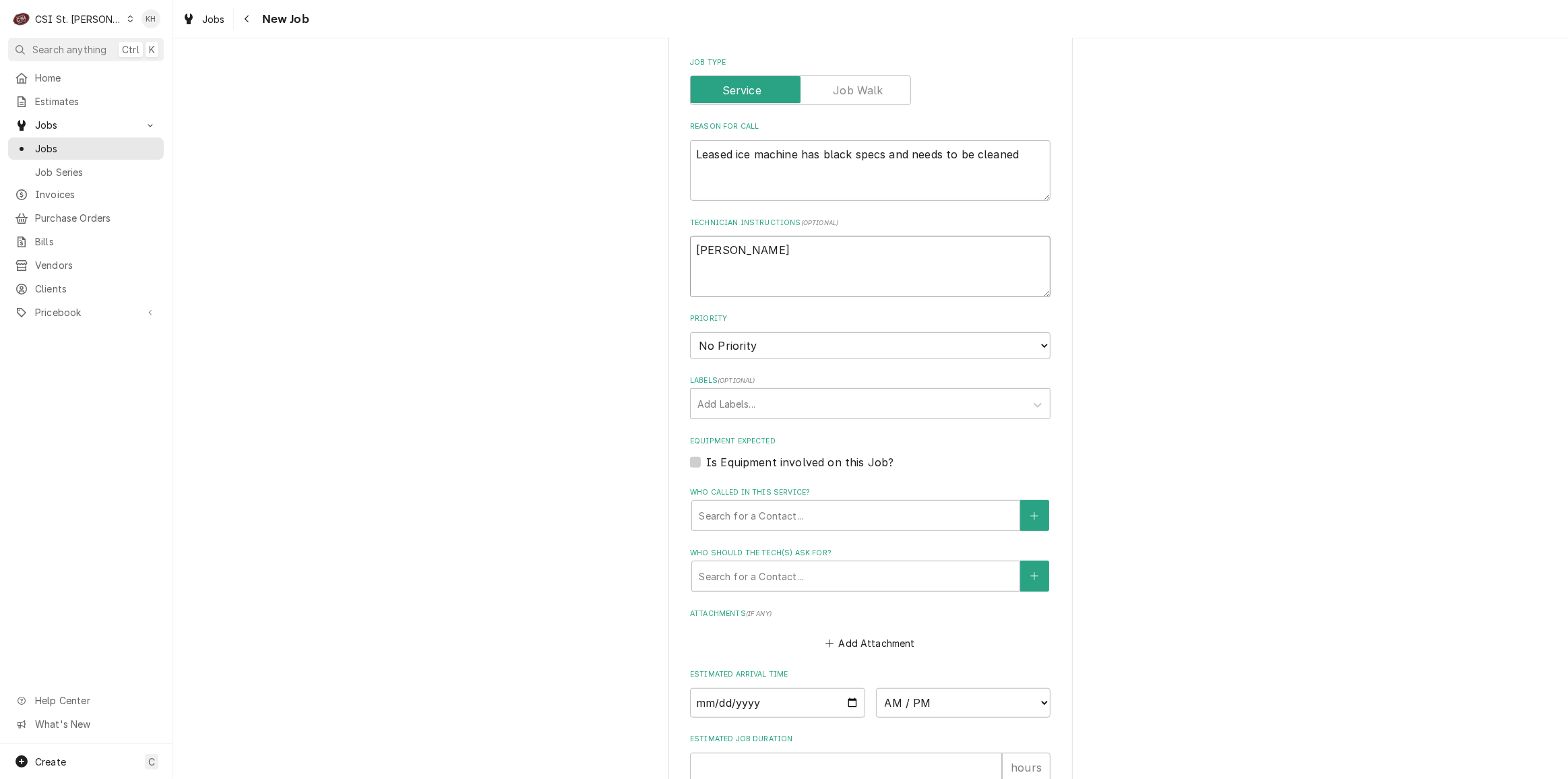
type textarea "x"
type textarea "Trevor 3"
type textarea "x"
type textarea "Trevor 31"
type textarea "x"
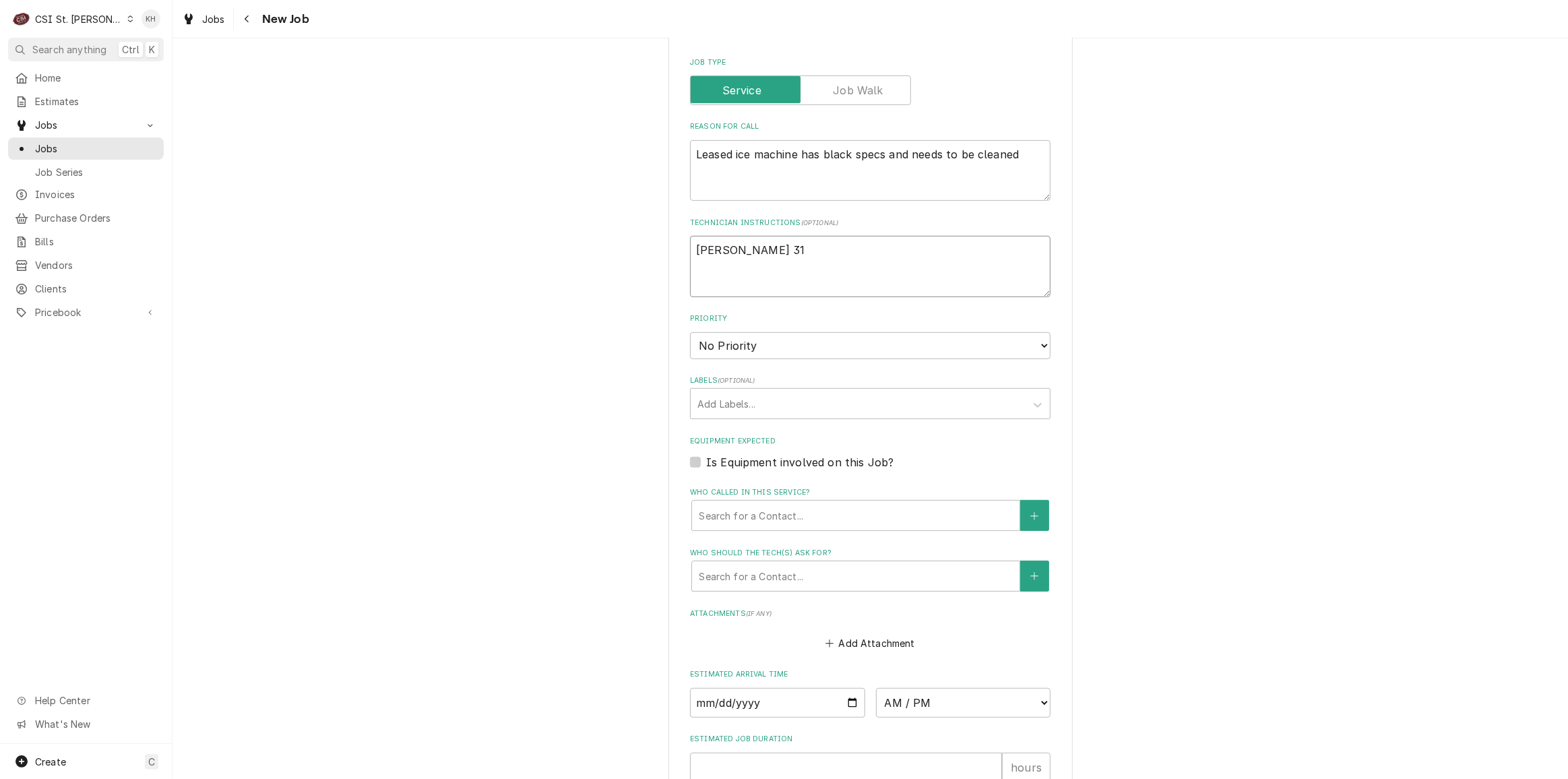
type textarea "Trevor 314"
type textarea "x"
type textarea "Trevor 314-"
type textarea "x"
type textarea "Trevor 314-6"
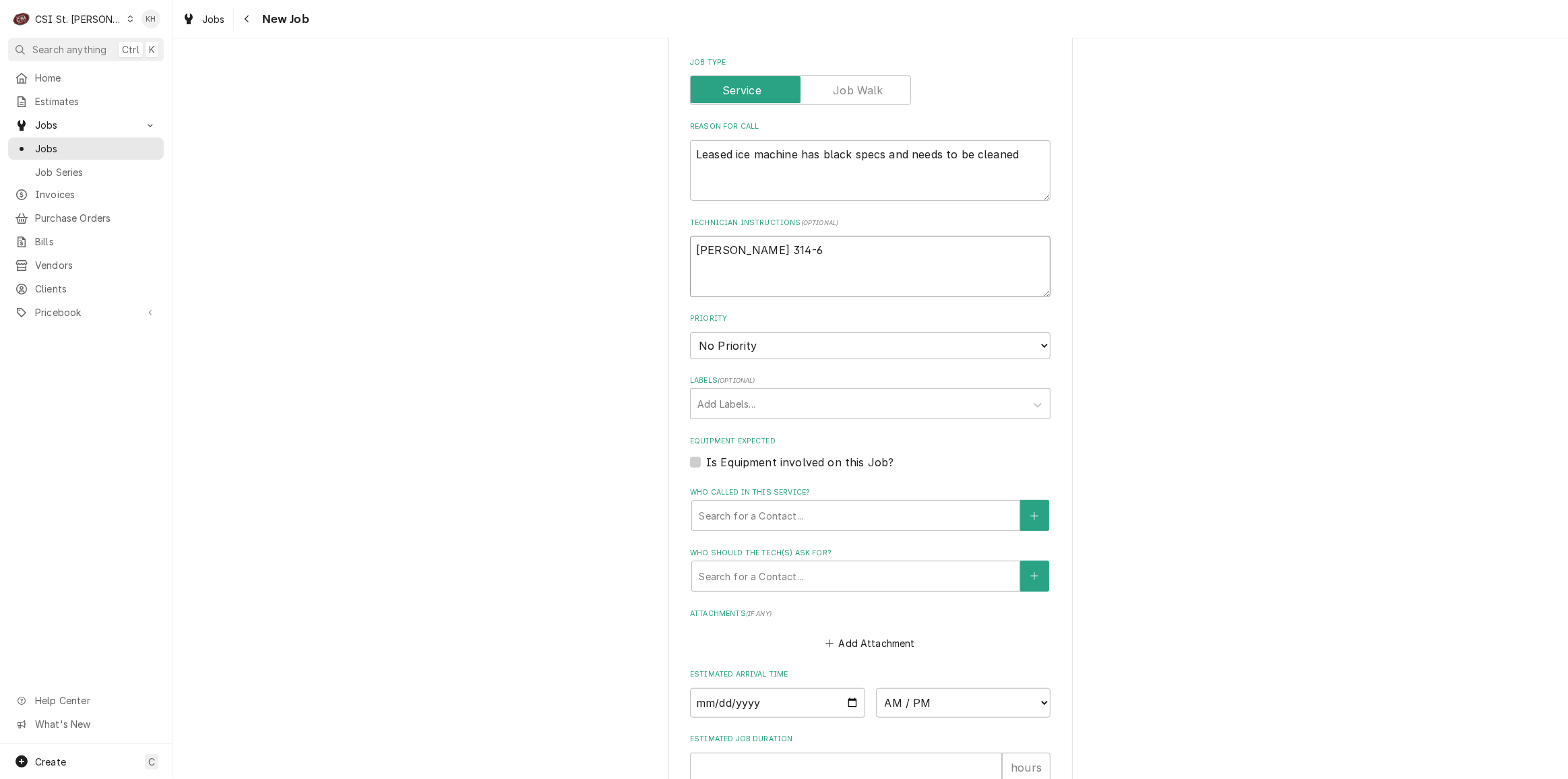
type textarea "x"
type textarea "Trevor 314-65"
type textarea "x"
type textarea "Trevor 314-659"
type textarea "x"
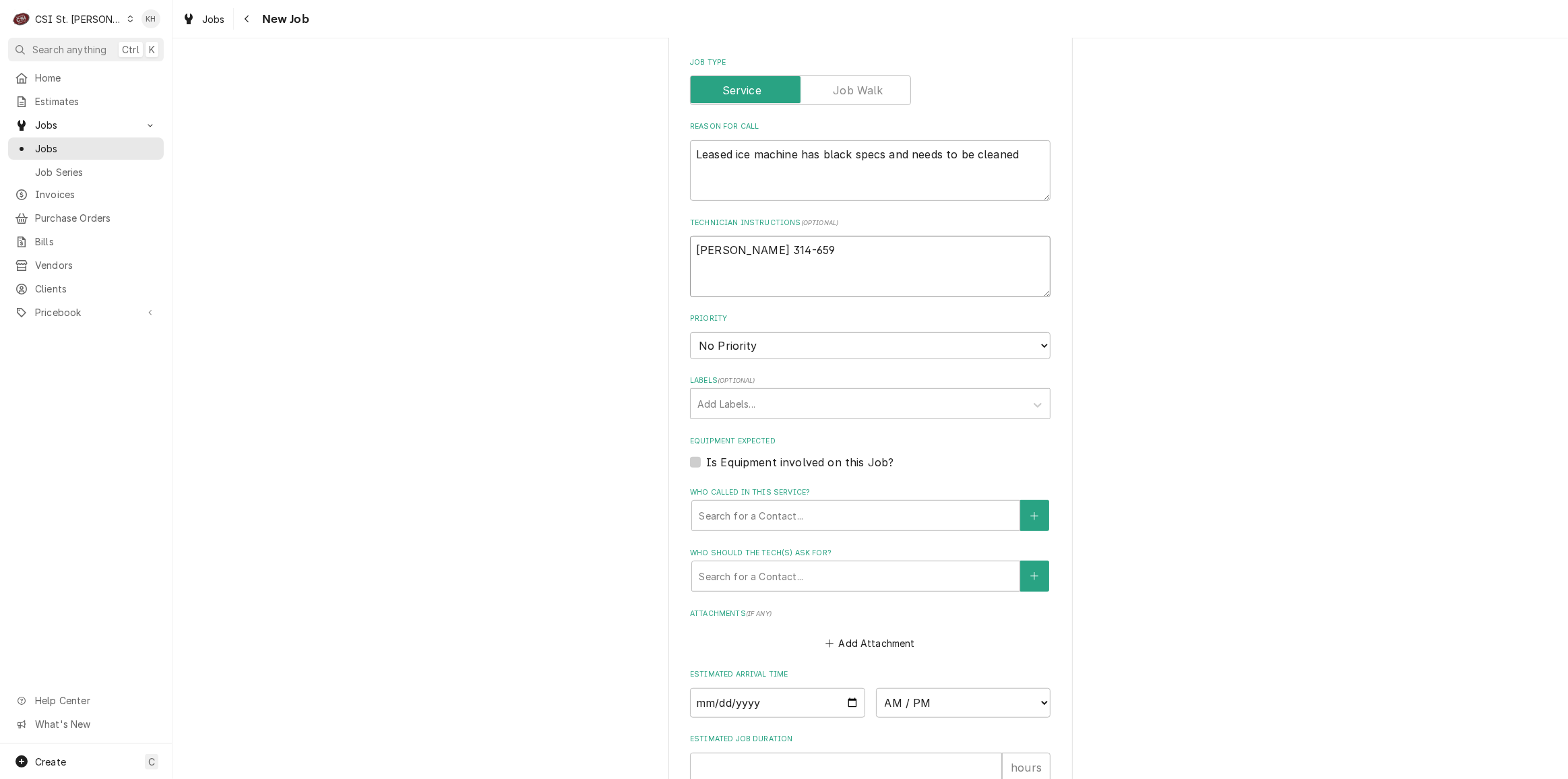
type textarea "Trevor 314-659-"
type textarea "x"
type textarea "Trevor 314-659-7"
type textarea "x"
type textarea "Trevor 314-659-78"
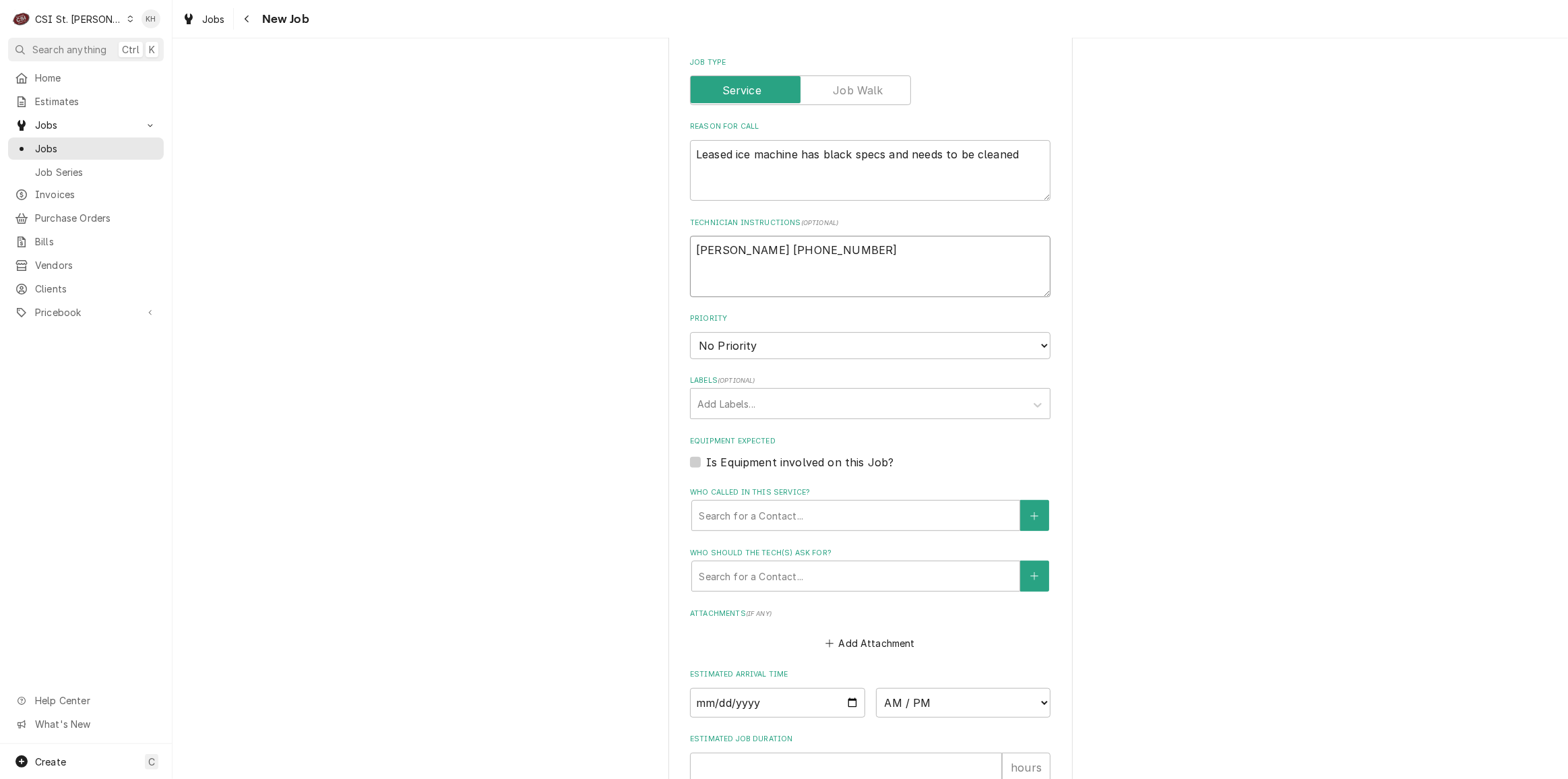
type textarea "x"
type textarea "Trevor 314-659-789"
type textarea "x"
type textarea "Trevor 314-659-7899"
click at [807, 252] on textarea "Trevor 314-659-7899" at bounding box center [871, 266] width 361 height 61
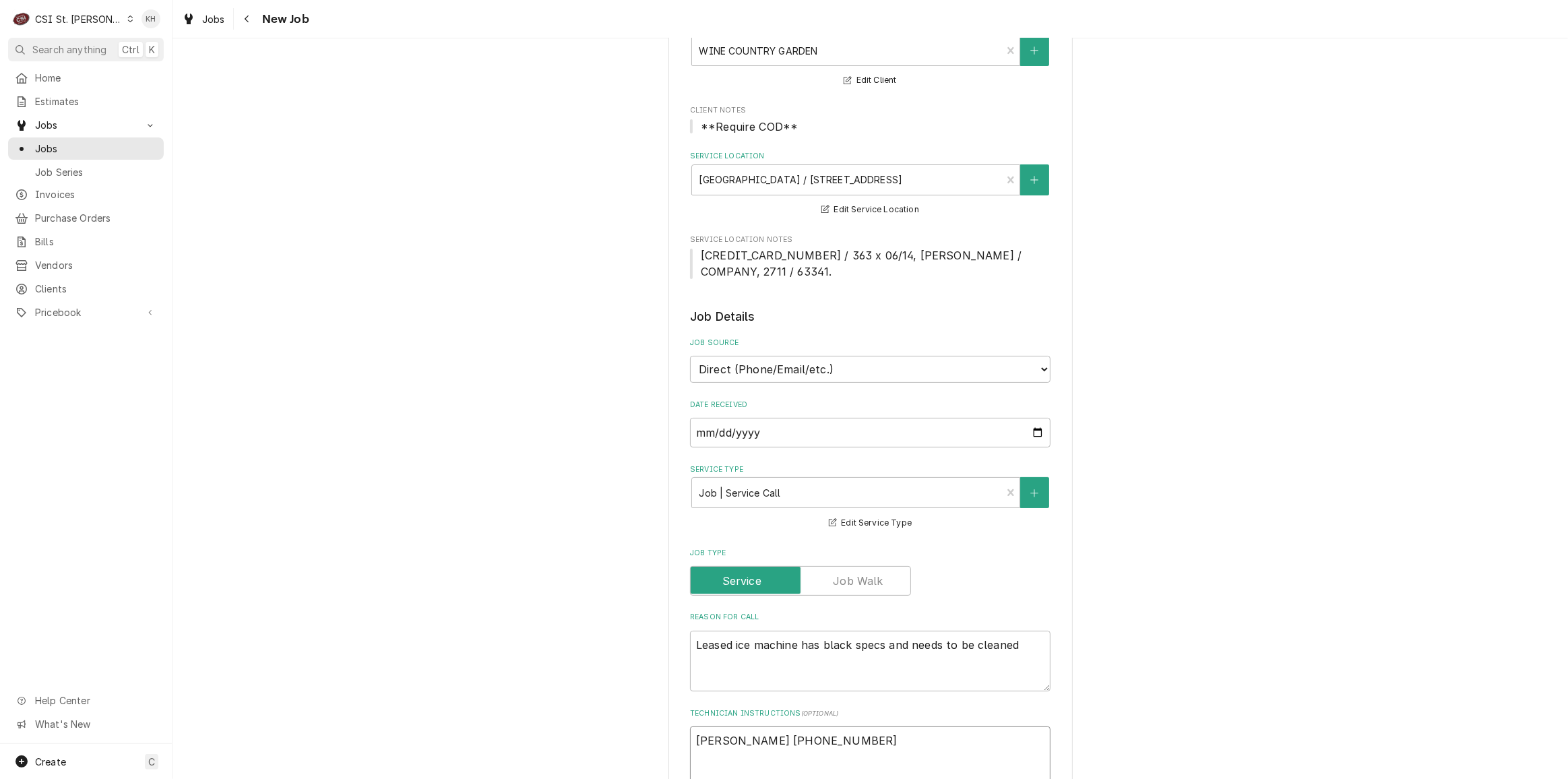
scroll to position [490, 0]
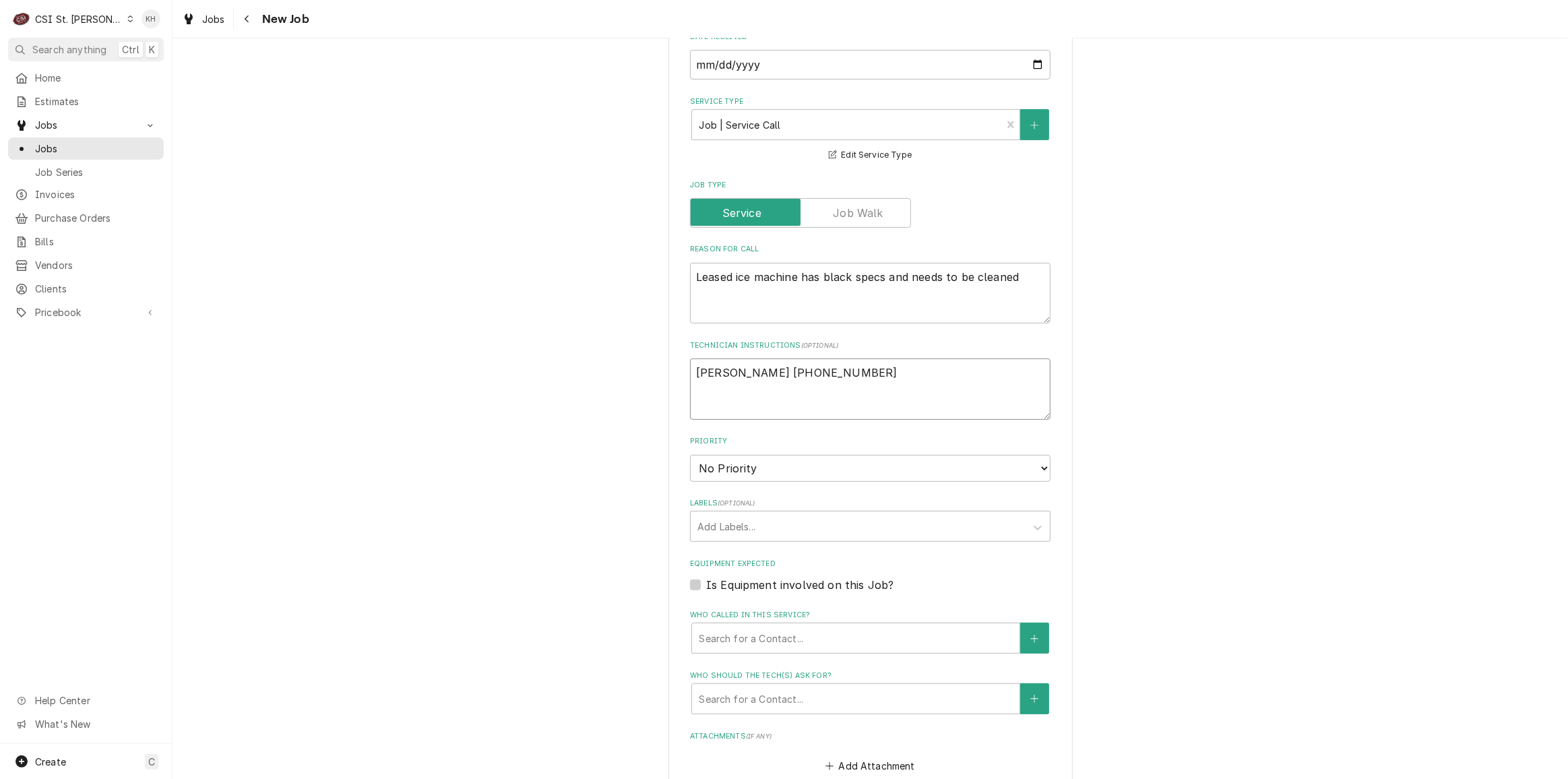
click at [827, 384] on textarea "Trevor 314-659-7899" at bounding box center [871, 389] width 361 height 61
type textarea "x"
type textarea "Trevor 314-659-7899"
type textarea "x"
type textarea "Trevor 314-659-7899"
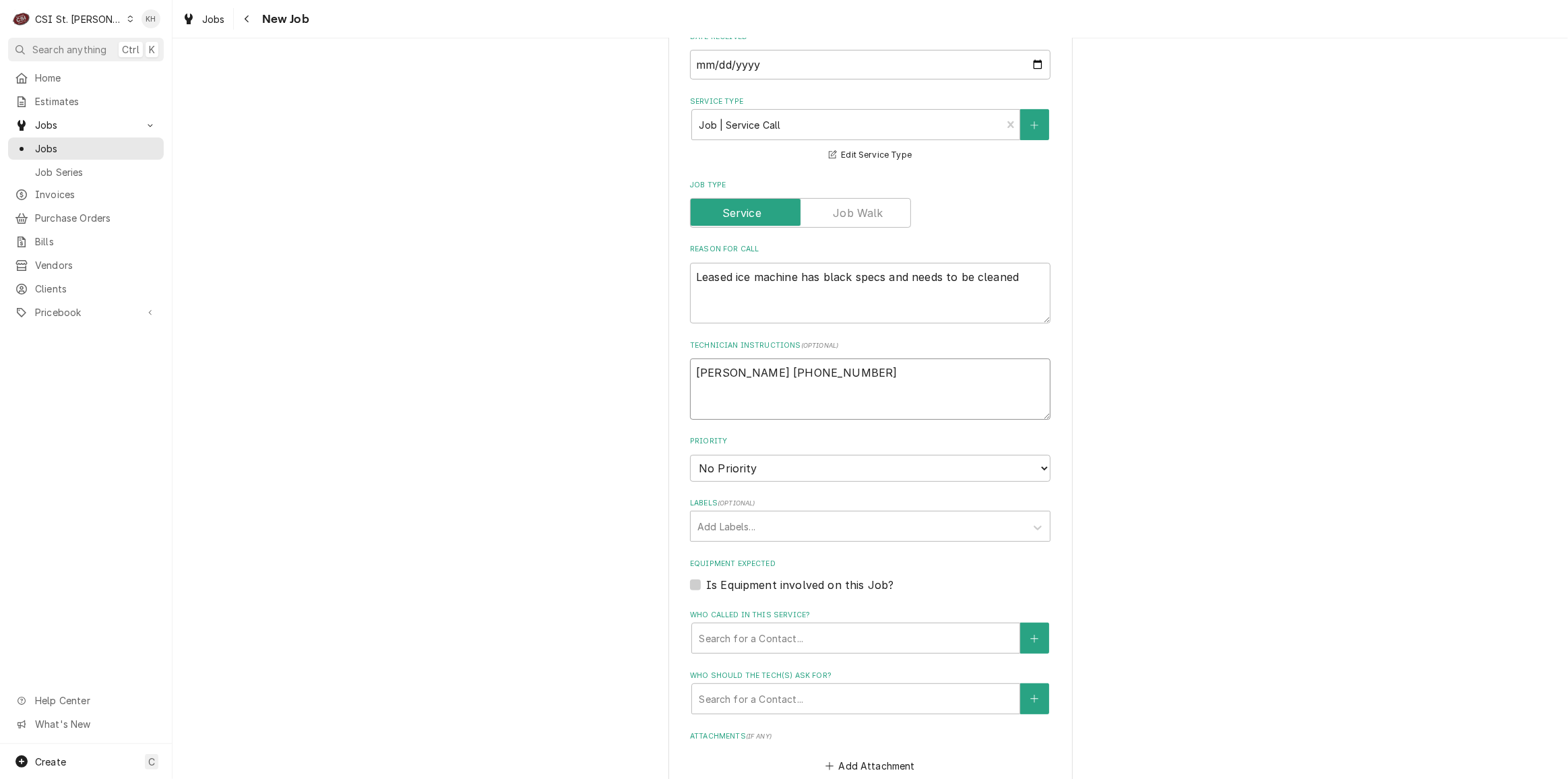
type textarea "x"
type textarea "Trevor 314-659-7899 S"
type textarea "x"
type textarea "Trevor 314-659-7899 Se"
type textarea "x"
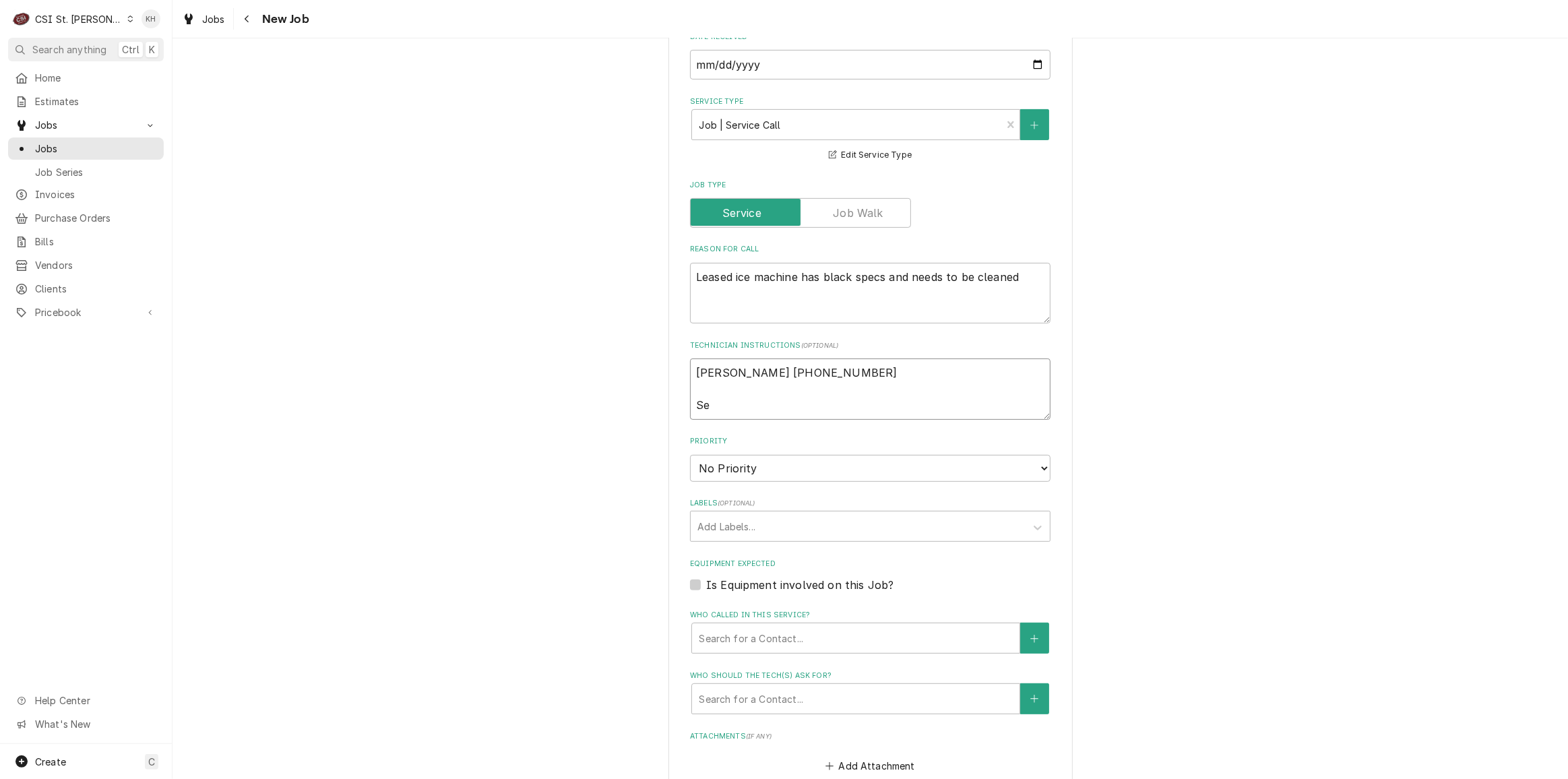
type textarea "Trevor 314-659-7899 Ser"
type textarea "x"
type textarea "Trevor 314-659-7899 Serv"
type textarea "x"
type textarea "Trevor 314-659-7899 Servic"
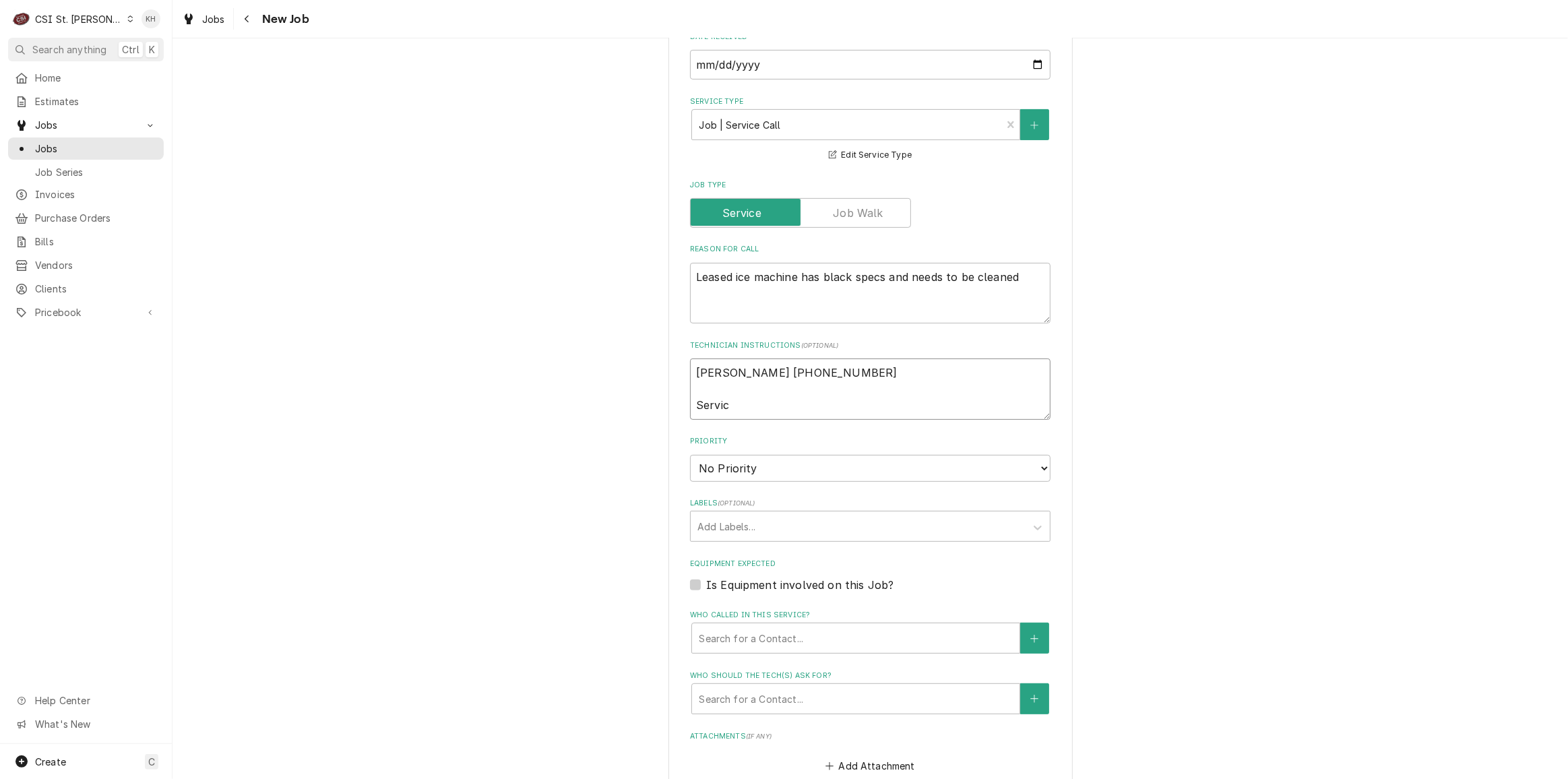
type textarea "x"
drag, startPoint x: 783, startPoint y: 465, endPoint x: 779, endPoint y: 477, distance: 12.6
click at [782, 467] on select "No Priority Urgent High Medium Low" at bounding box center [871, 469] width 361 height 27
click at [690, 455] on select "No Priority Urgent High Medium Low" at bounding box center [871, 469] width 361 height 27
click at [765, 525] on div "Labels" at bounding box center [858, 527] width 321 height 24
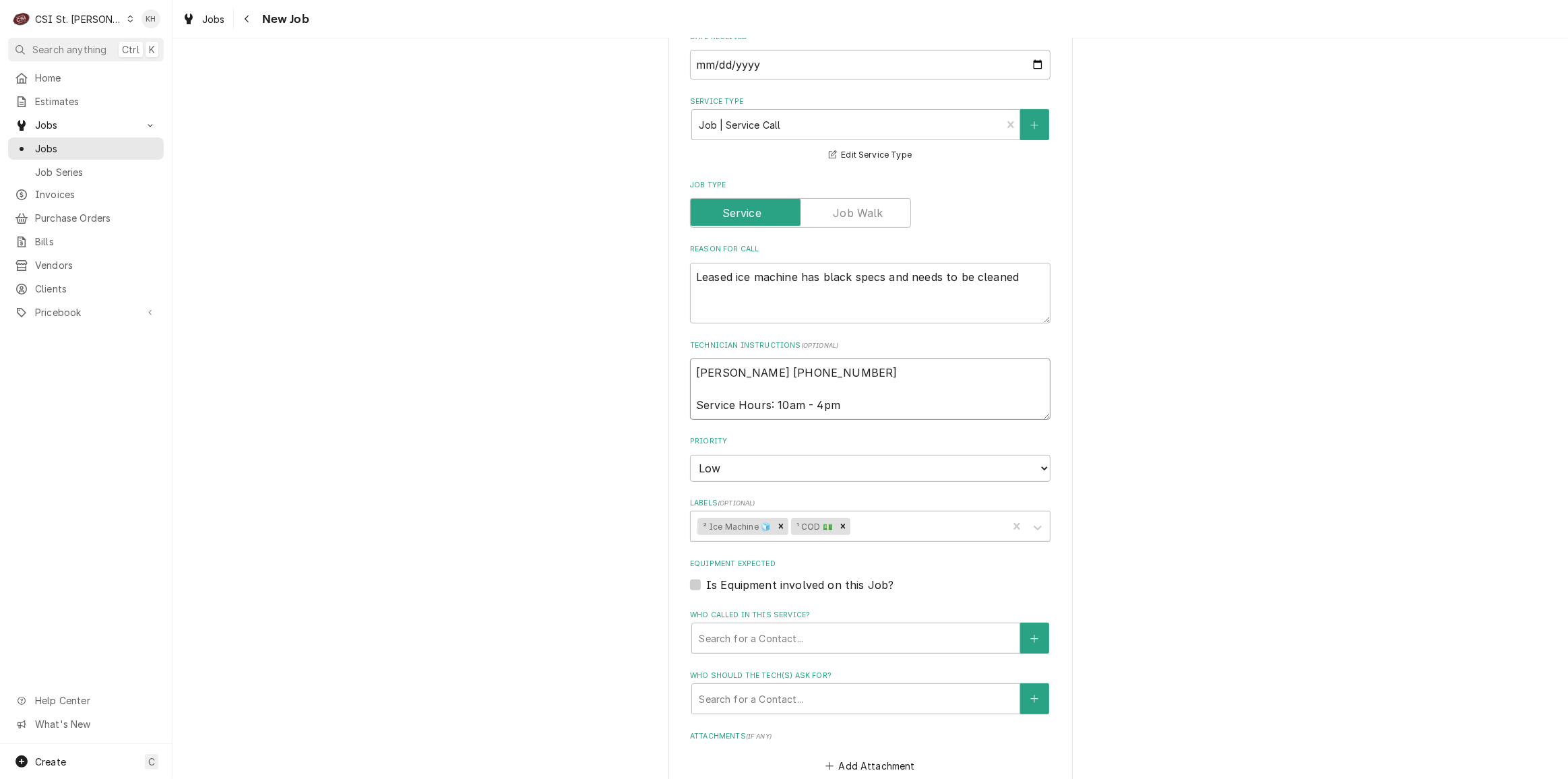
click at [813, 407] on textarea "Trevor 314-659-7899 Service Hours: 10am - 4pm" at bounding box center [871, 389] width 361 height 61
click at [869, 530] on div "Labels" at bounding box center [926, 527] width 148 height 24
click at [693, 371] on textarea "Trevor 314-659-7899 Service Hours: 10am - 3pm" at bounding box center [871, 389] width 361 height 61
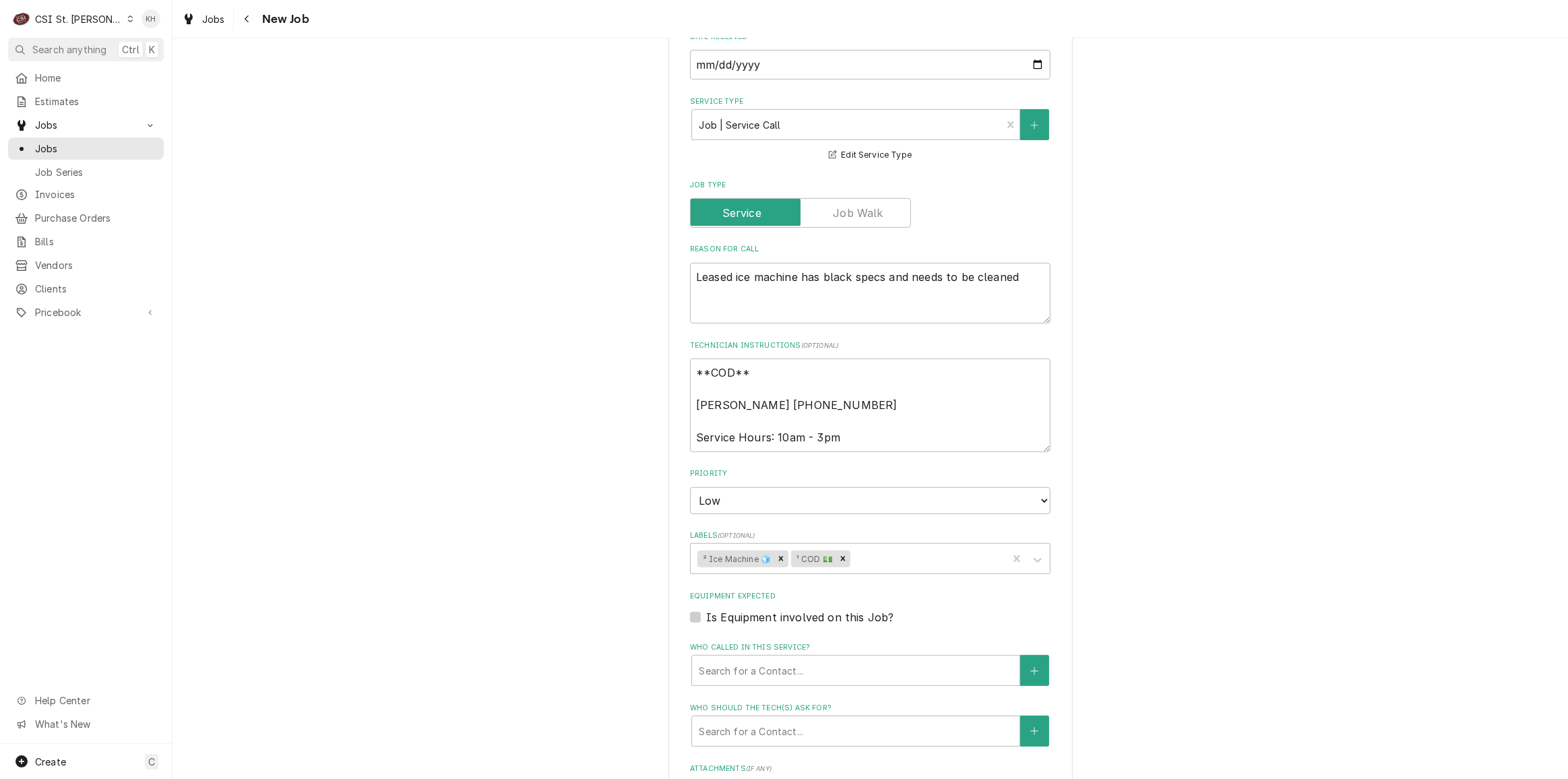
click at [706, 621] on label "Is Equipment involved on this Job?" at bounding box center [800, 618] width 187 height 16
click at [706, 621] on input "Equipment Expected" at bounding box center [887, 625] width 361 height 30
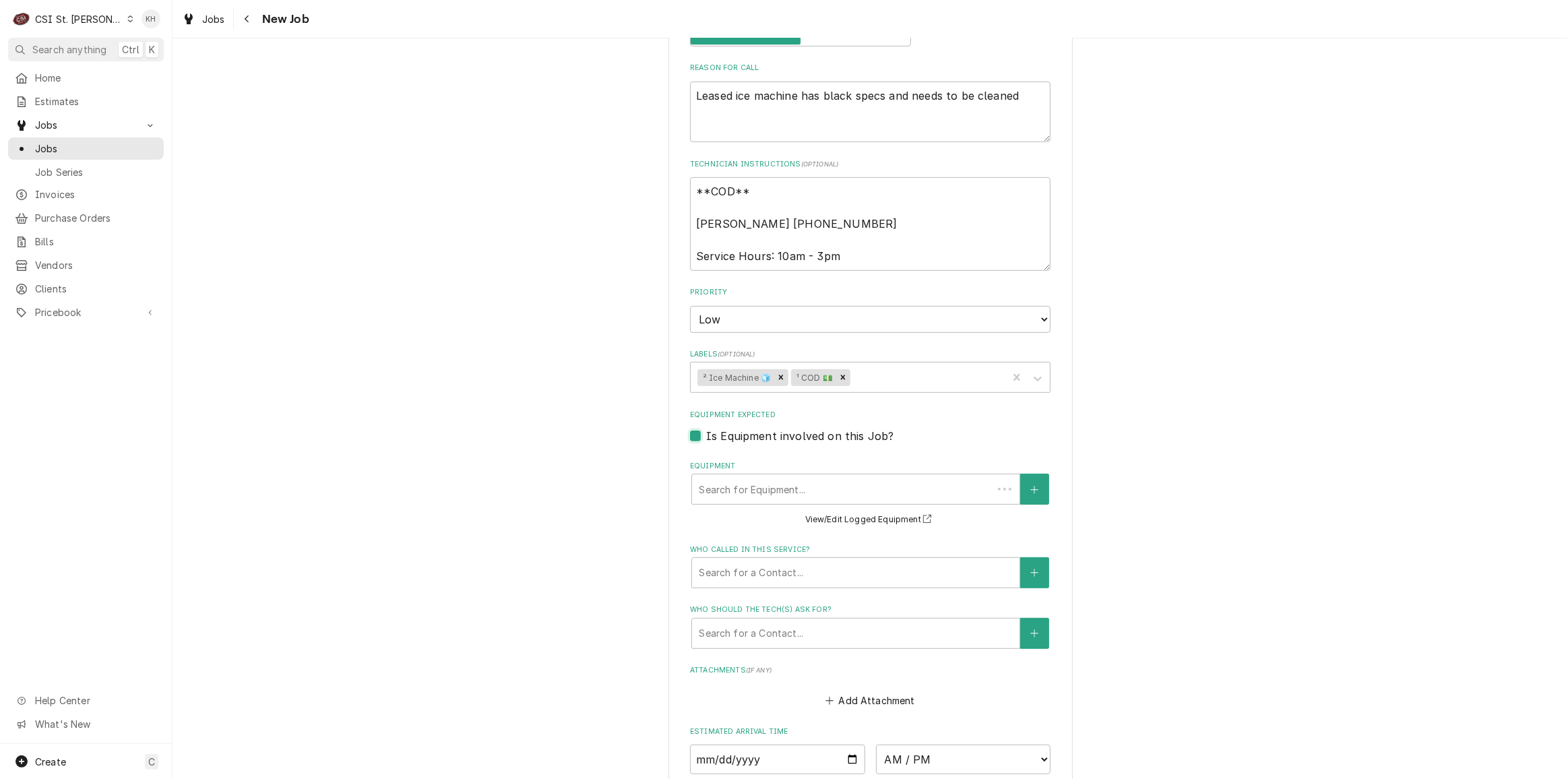
scroll to position [673, 0]
click at [752, 488] on div "Equipment" at bounding box center [855, 488] width 314 height 24
drag, startPoint x: 866, startPoint y: 487, endPoint x: 971, endPoint y: 485, distance: 105.0
click at [890, 485] on div "Equipment" at bounding box center [855, 488] width 314 height 24
click at [1021, 485] on button "Equipment" at bounding box center [1035, 487] width 28 height 31
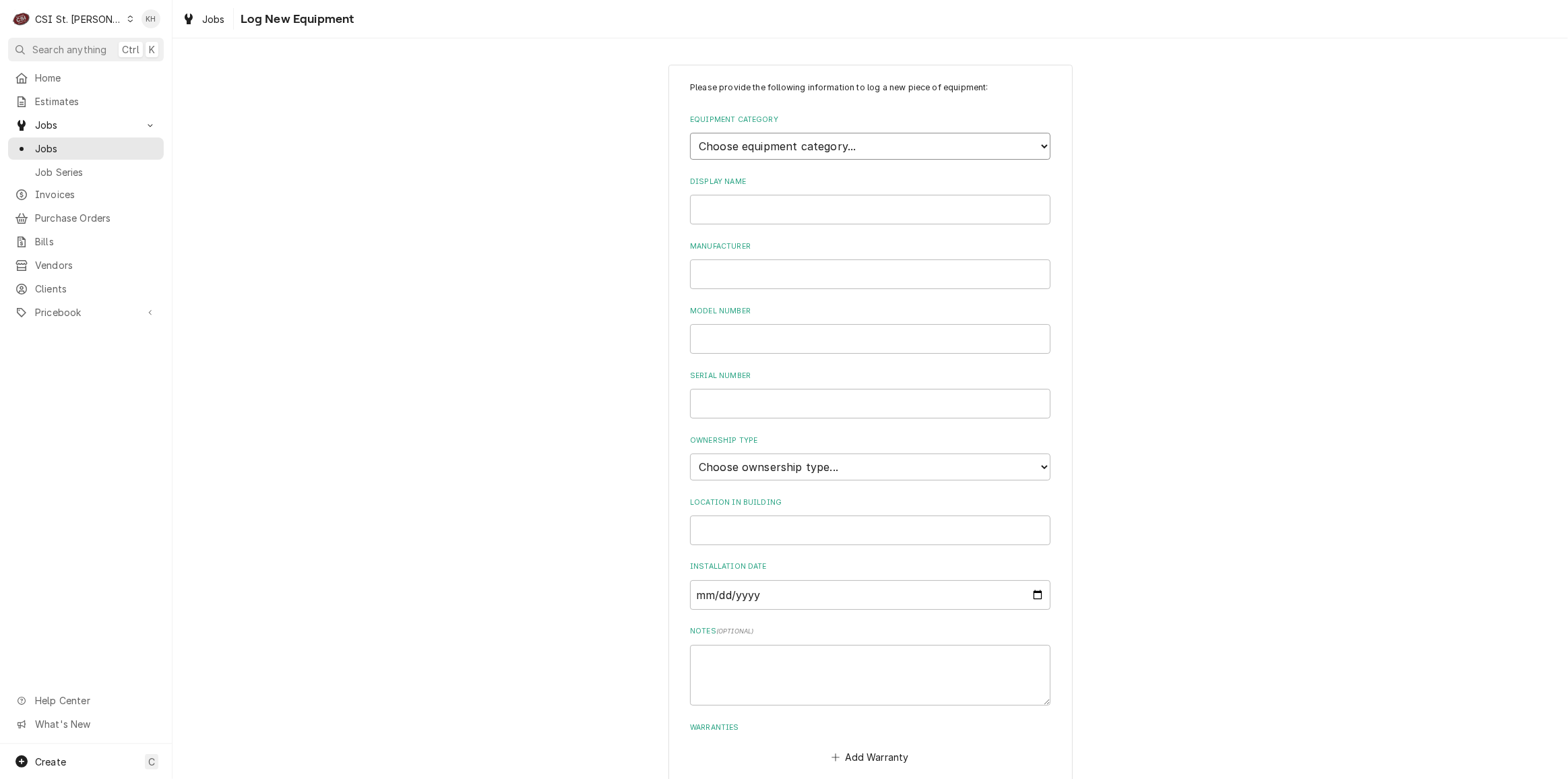
click at [857, 150] on select "Choose equipment category... Cooking Equipment Fryers Ice Machines Ovens and Ra…" at bounding box center [871, 146] width 361 height 27
click at [690, 133] on select "Choose equipment category... Cooking Equipment Fryers Ice Machines Ovens and Ra…" at bounding box center [871, 146] width 361 height 27
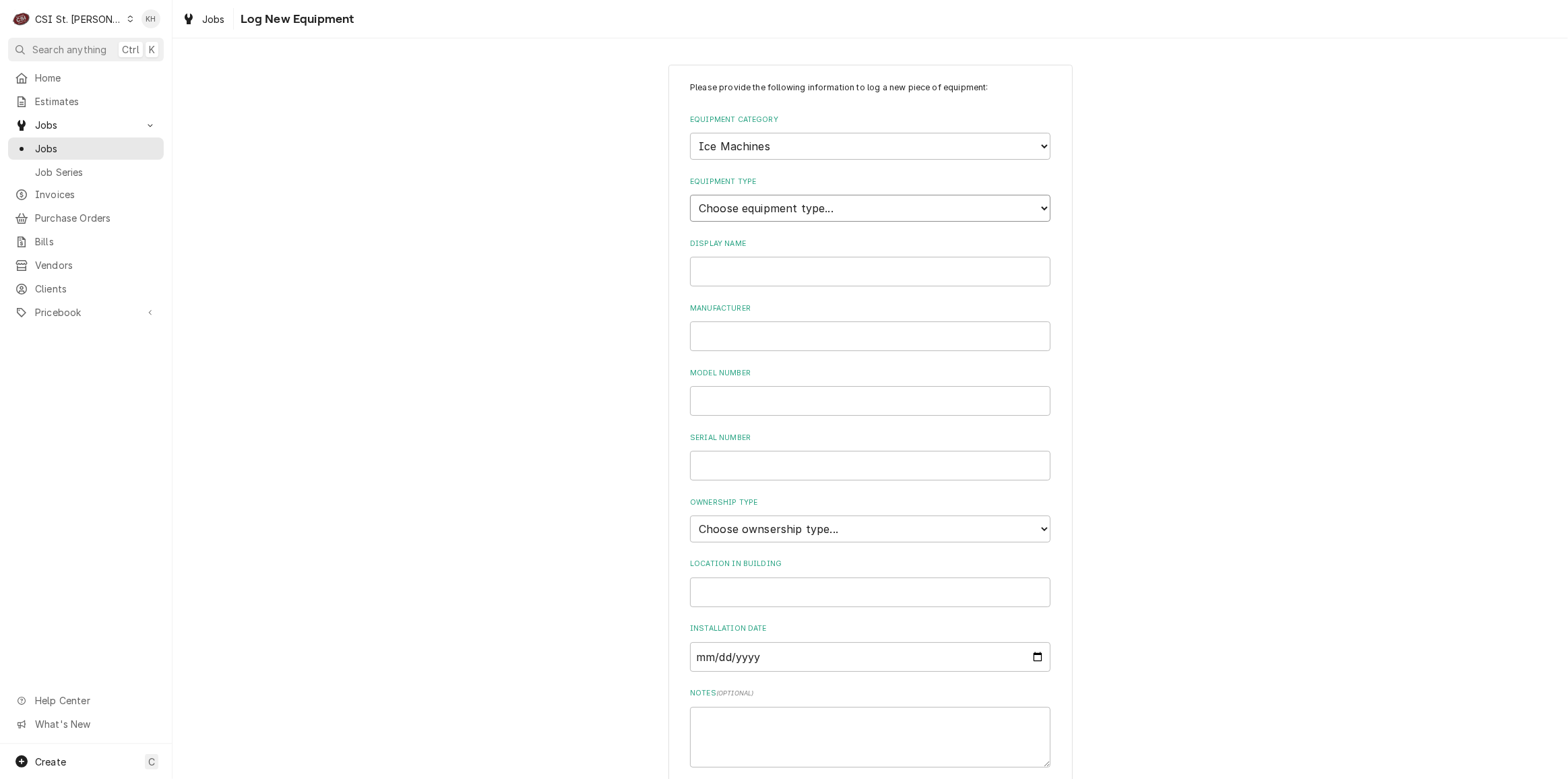
click at [771, 195] on select "Choose equipment type... Ice Bin Ice Dispenser Ice Maker Ice Merchandiser" at bounding box center [871, 208] width 361 height 27
click at [690, 195] on select "Choose equipment type... Ice Bin Ice Dispenser Ice Maker Ice Merchandiser" at bounding box center [871, 208] width 361 height 27
click at [769, 536] on select "Choose ownsership type... Unknown Owned Leased Rented" at bounding box center [871, 530] width 361 height 27
click at [690, 516] on select "Choose ownsership type... Unknown Owned Leased Rented" at bounding box center [871, 530] width 361 height 27
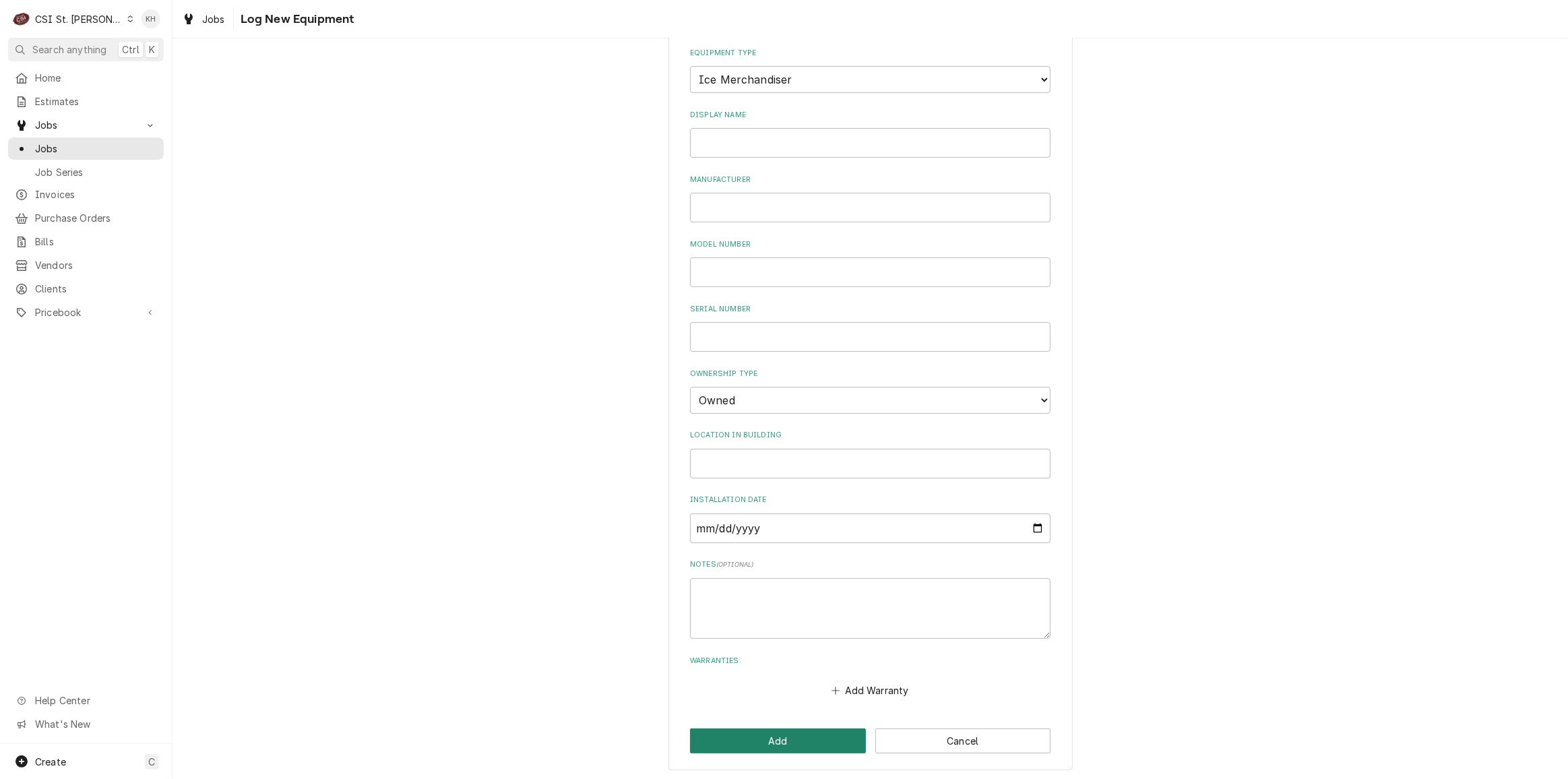
click at [729, 729] on button "Add" at bounding box center [778, 741] width 176 height 25
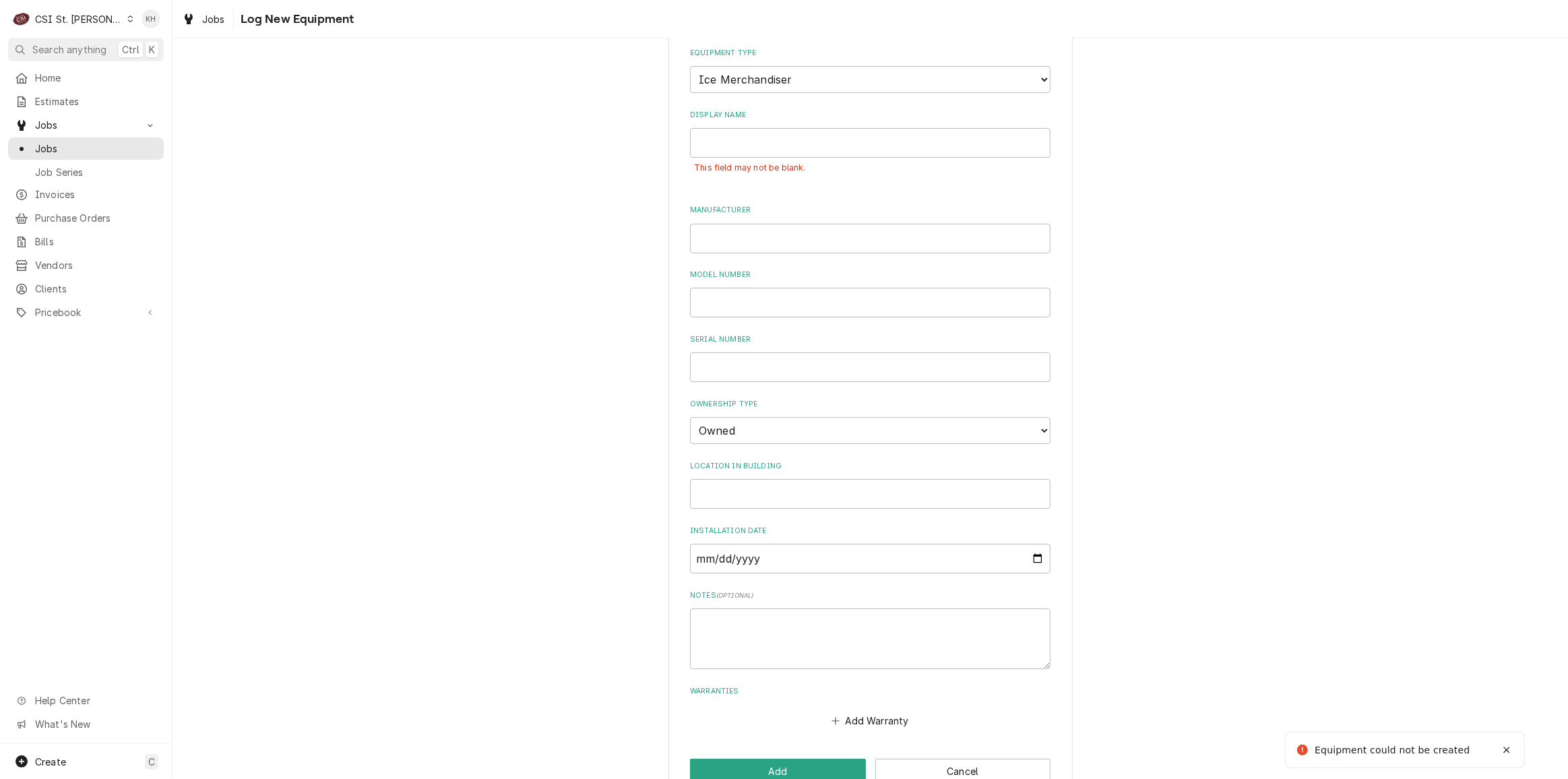
scroll to position [151, 0]
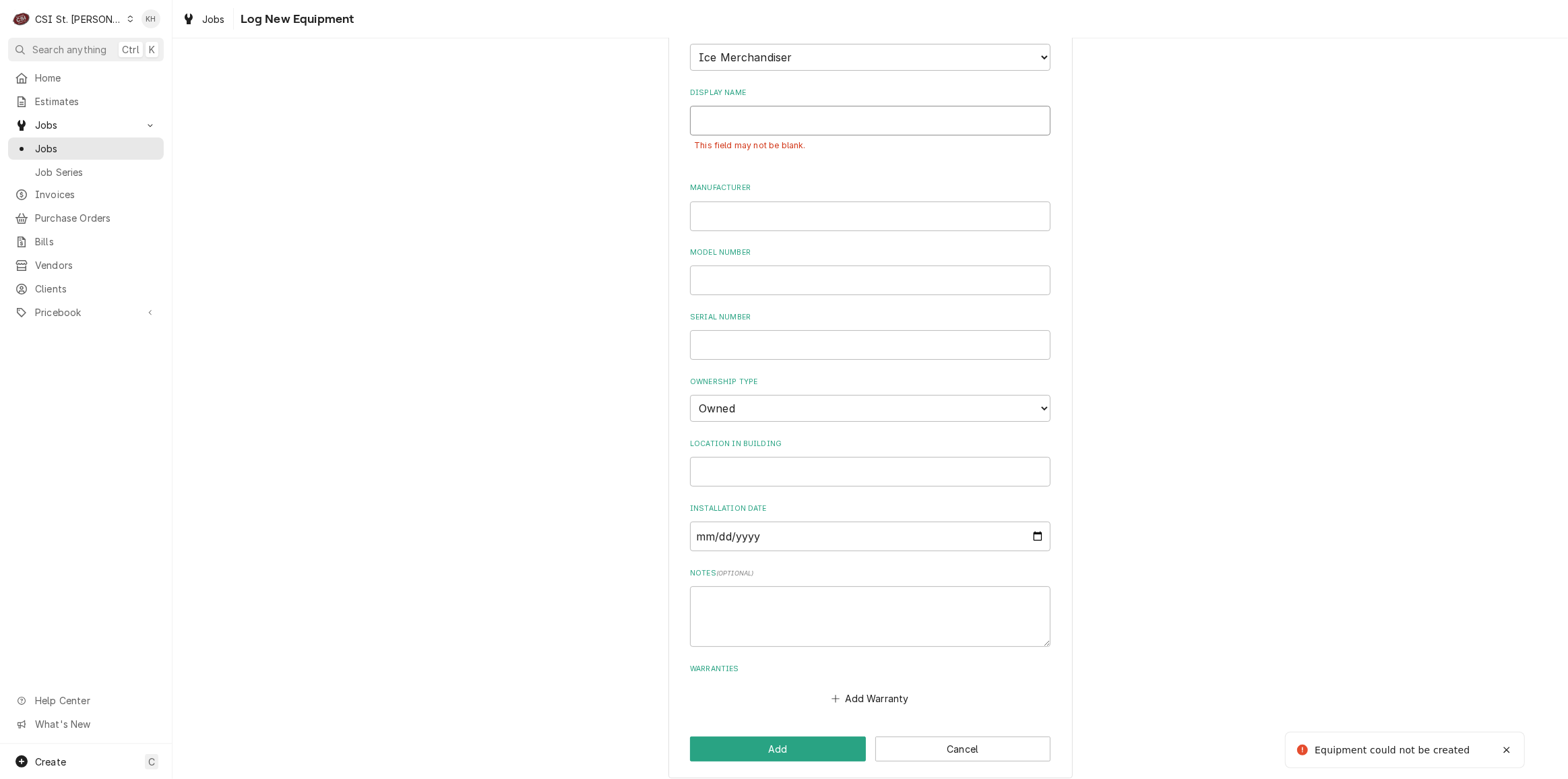
click at [764, 126] on input "Display Name" at bounding box center [871, 121] width 361 height 30
click at [792, 745] on button "Add" at bounding box center [778, 749] width 176 height 25
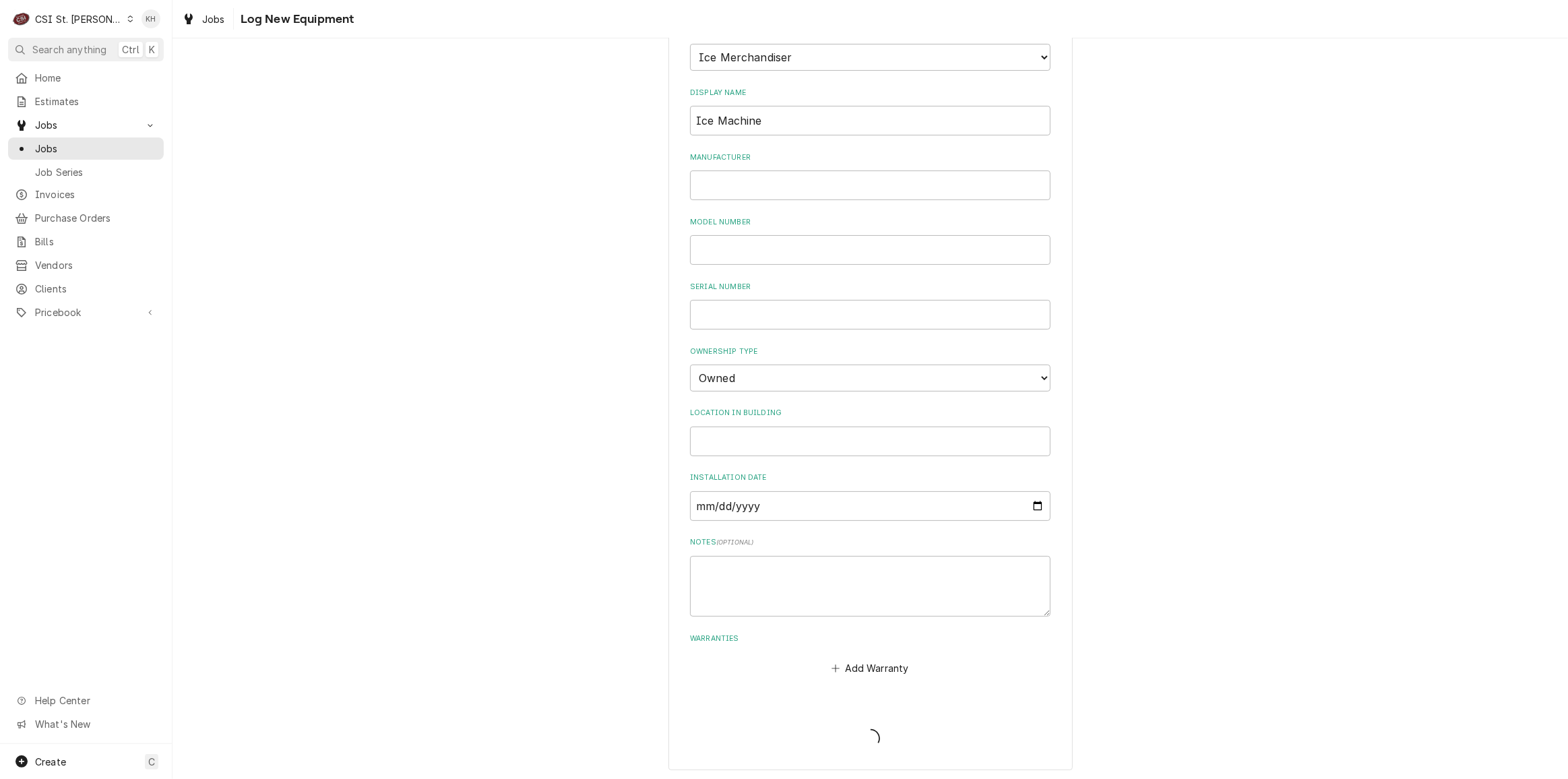
scroll to position [673, 0]
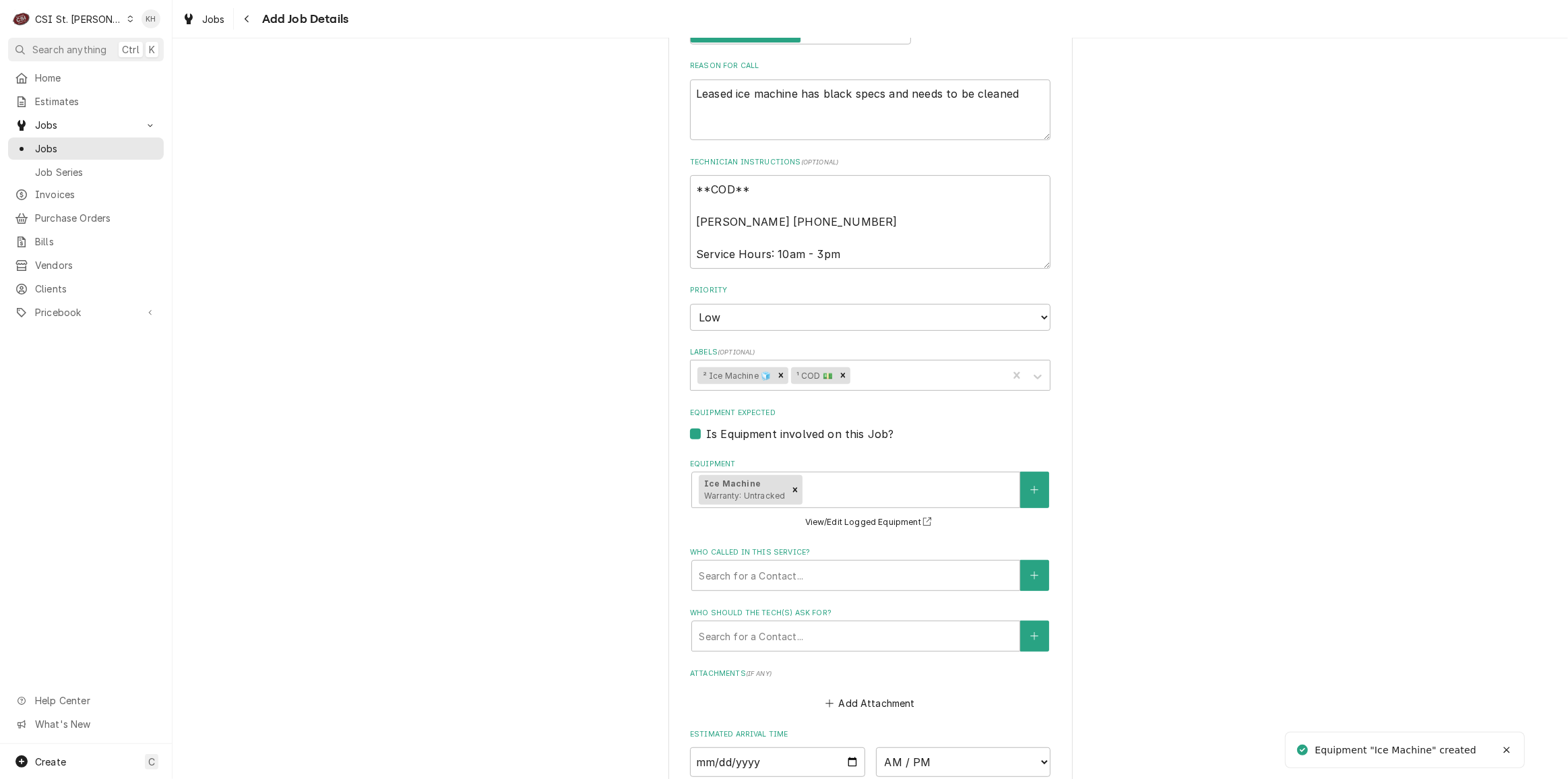
click at [803, 318] on fieldset "Job Details Job Source Direct (Phone/Email/etc.) Service Channel Corrigo Ecotra…" at bounding box center [871, 330] width 361 height 1146
drag, startPoint x: 803, startPoint y: 318, endPoint x: 800, endPoint y: 326, distance: 8.5
click at [803, 320] on select "No Priority Urgent High Medium Low" at bounding box center [871, 318] width 361 height 27
click at [690, 304] on select "No Priority Urgent High Medium Low" at bounding box center [871, 318] width 361 height 27
click at [774, 321] on select "No Priority Urgent High Medium Low" at bounding box center [871, 318] width 361 height 27
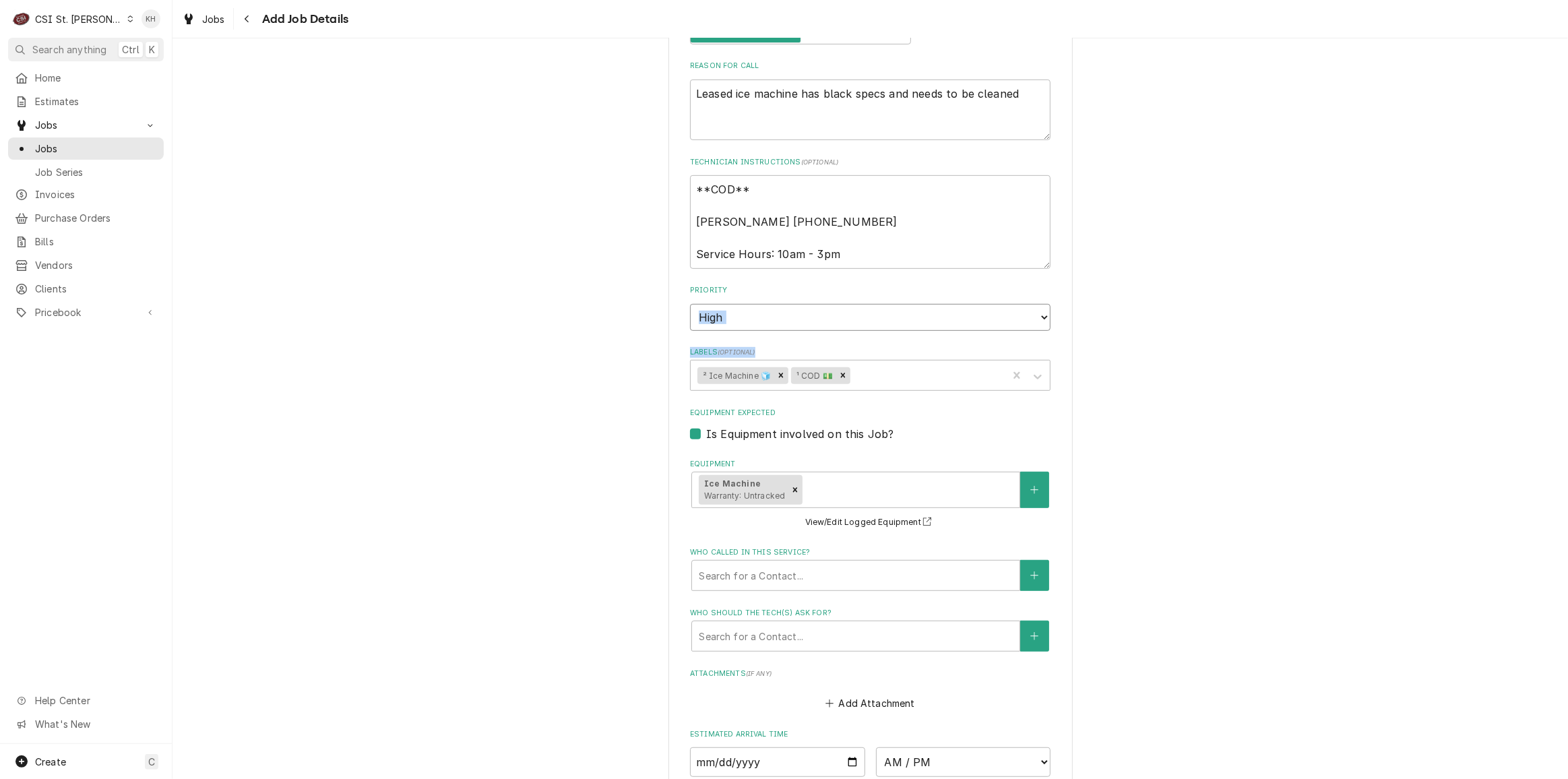
click at [690, 304] on select "No Priority Urgent High Medium Low" at bounding box center [871, 318] width 361 height 27
click at [627, 331] on div "Please provide the following information to create a job: Client Details Client…" at bounding box center [870, 199] width 1396 height 1640
click at [758, 321] on select "No Priority Urgent High Medium Low" at bounding box center [871, 318] width 361 height 27
click at [690, 304] on select "No Priority Urgent High Medium Low" at bounding box center [871, 318] width 361 height 27
click at [651, 385] on div "Please provide the following information to create a job: Client Details Client…" at bounding box center [870, 199] width 1396 height 1640
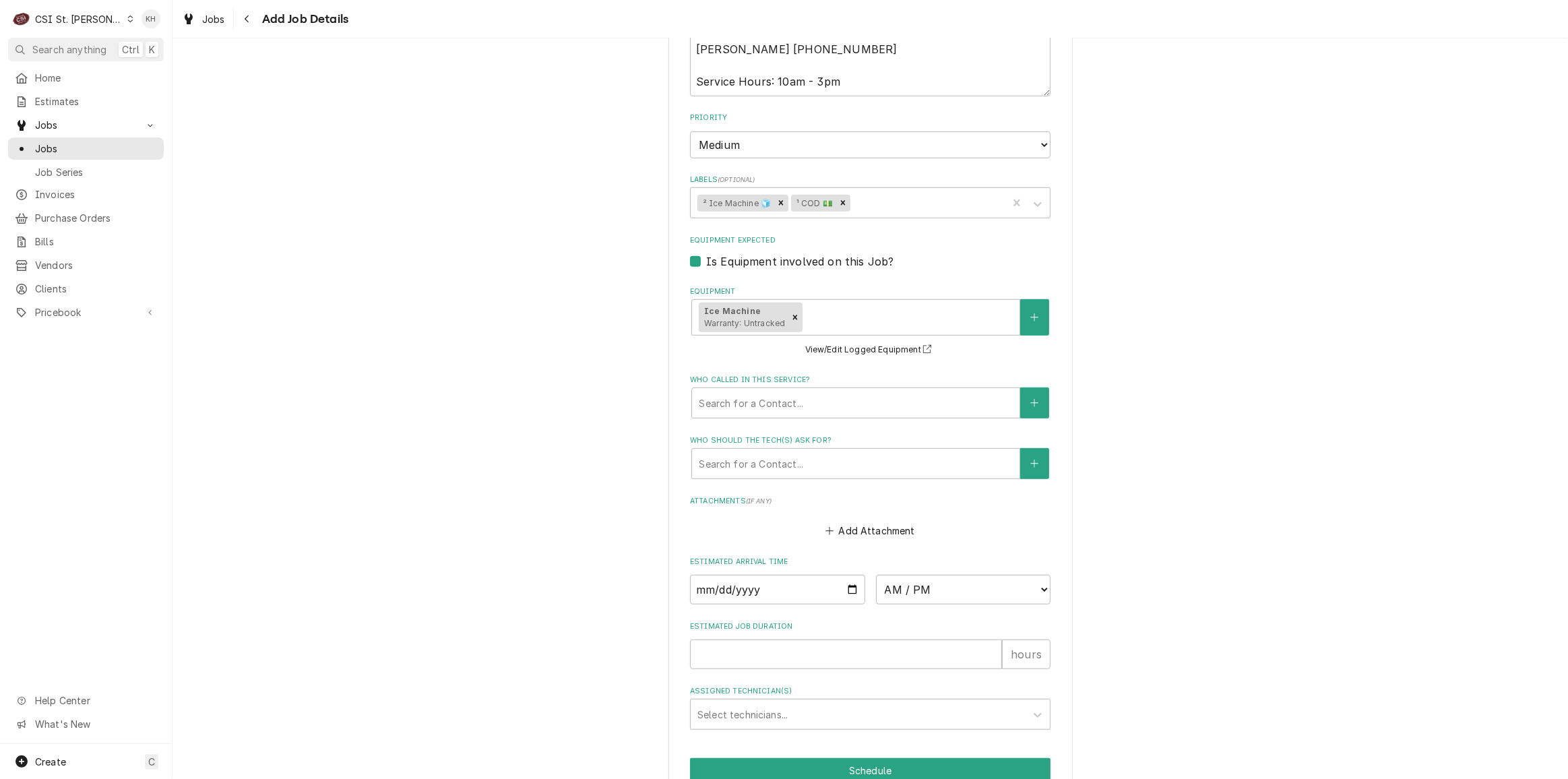
scroll to position [914, 0]
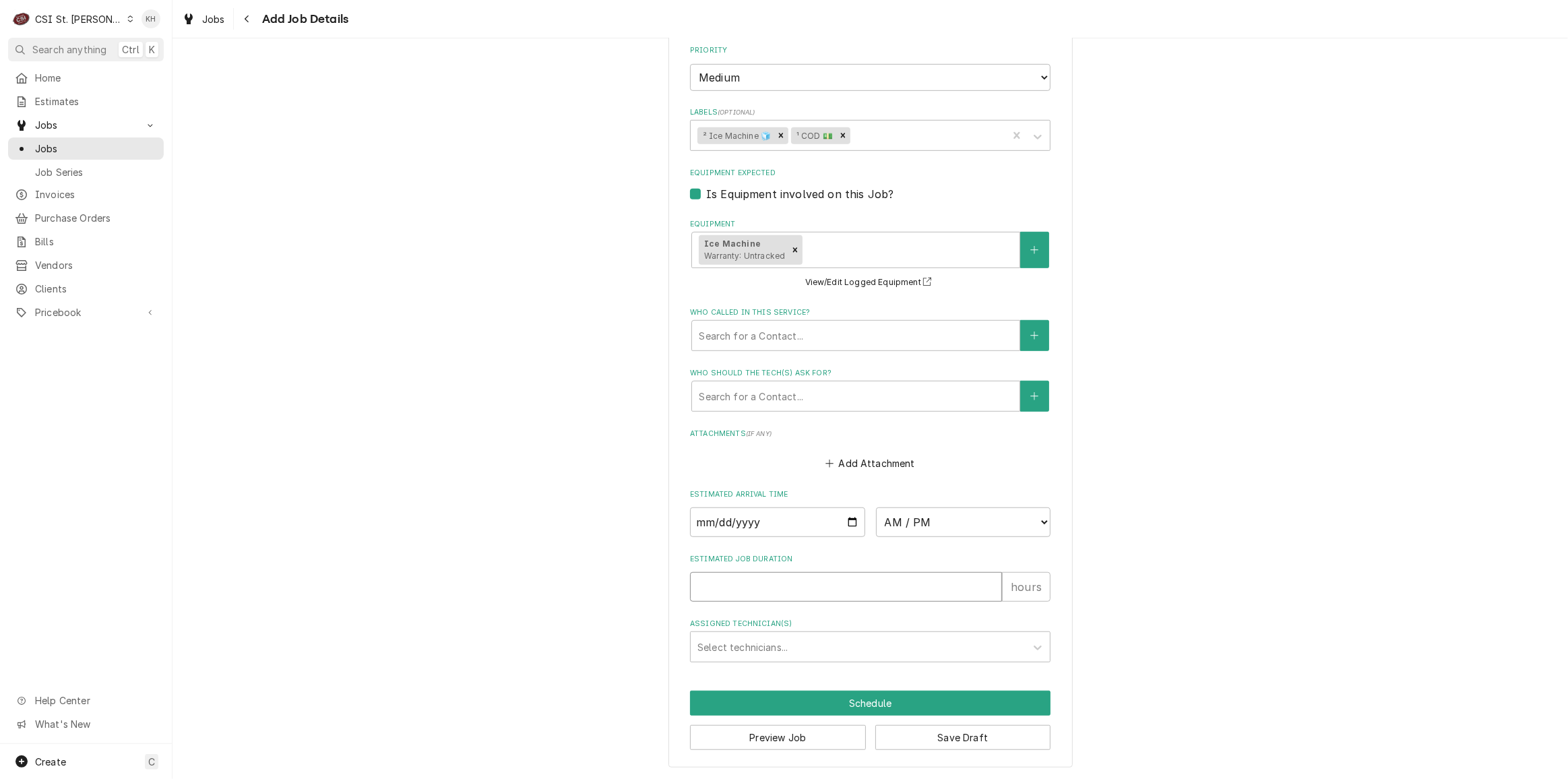
click at [748, 589] on input "Estimated Job Duration" at bounding box center [846, 587] width 312 height 30
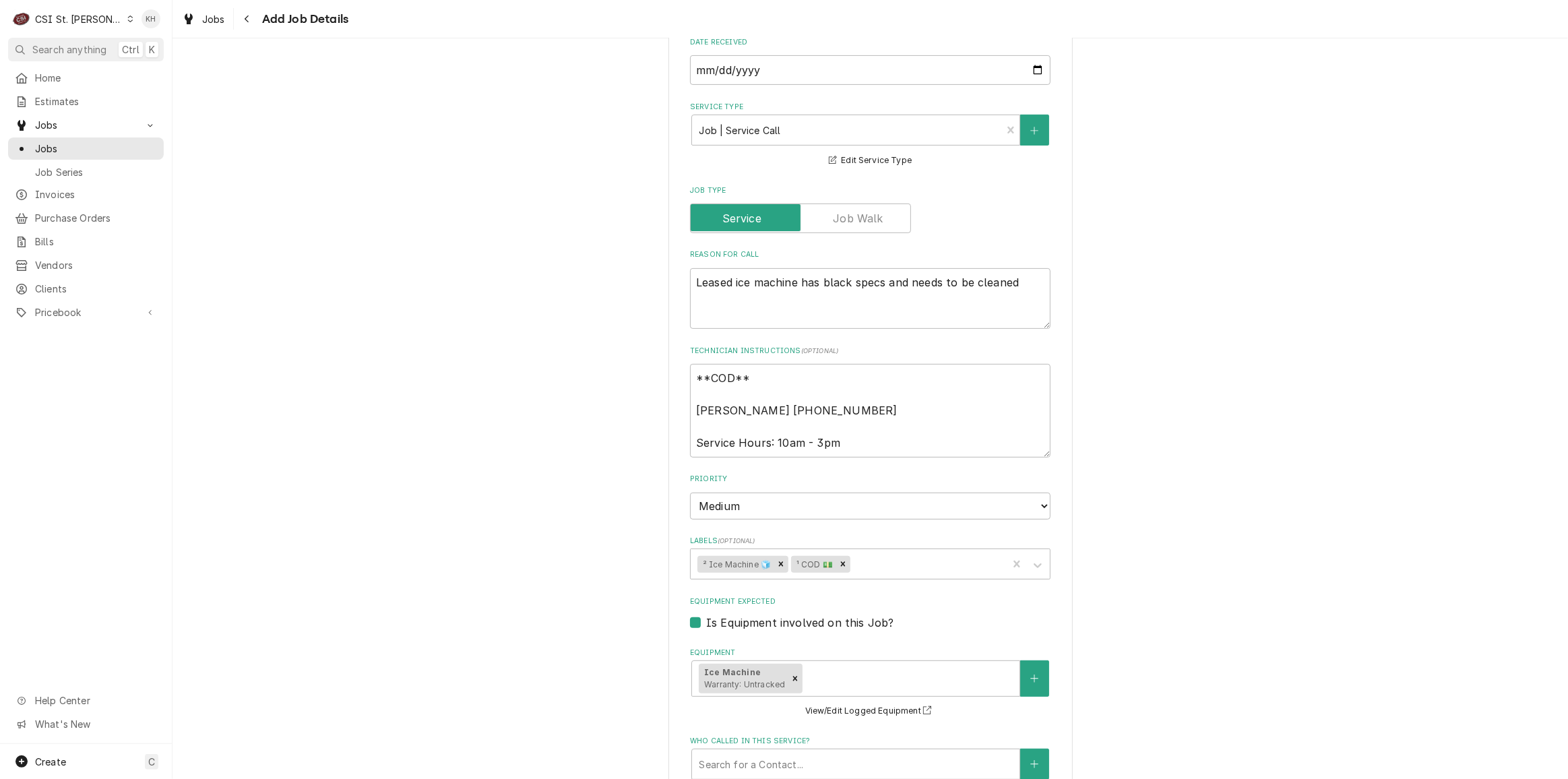
click at [1157, 459] on div "Please provide the following information to create a job: Client Details Client…" at bounding box center [870, 388] width 1396 height 1640
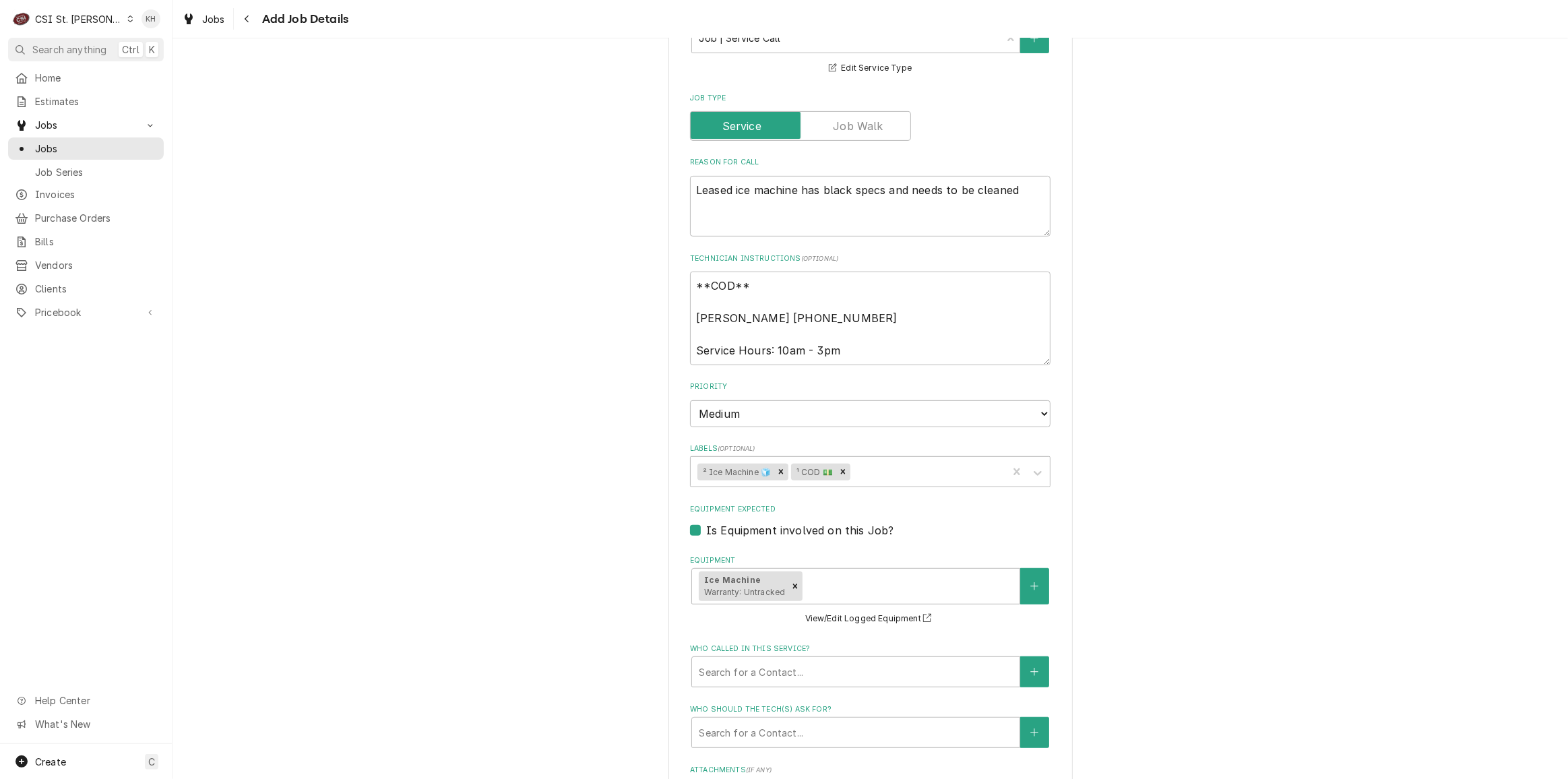
scroll to position [673, 0]
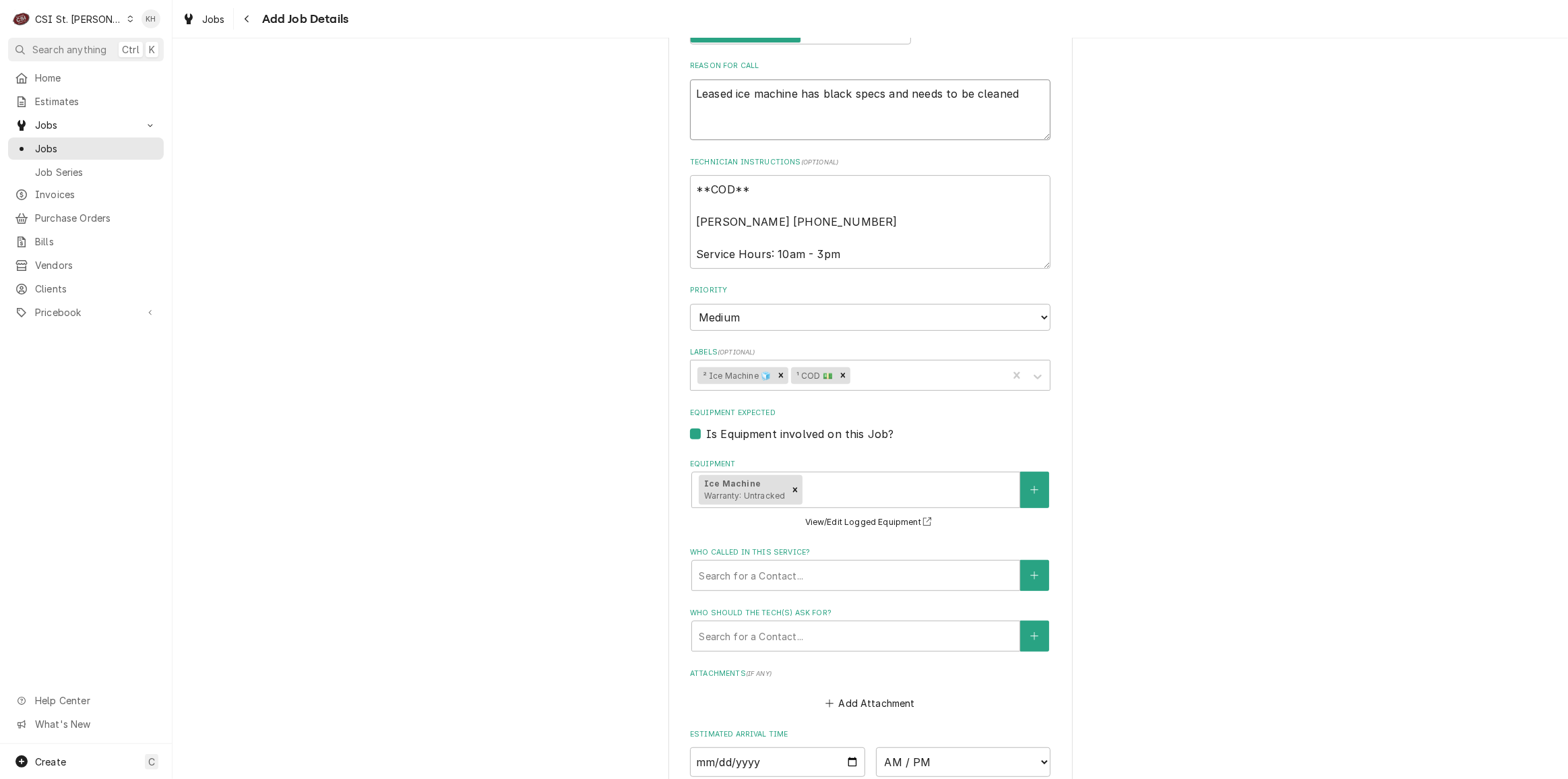
click at [1023, 85] on textarea "Leased ice machine has black specs and needs to be cleaned" at bounding box center [871, 109] width 361 height 61
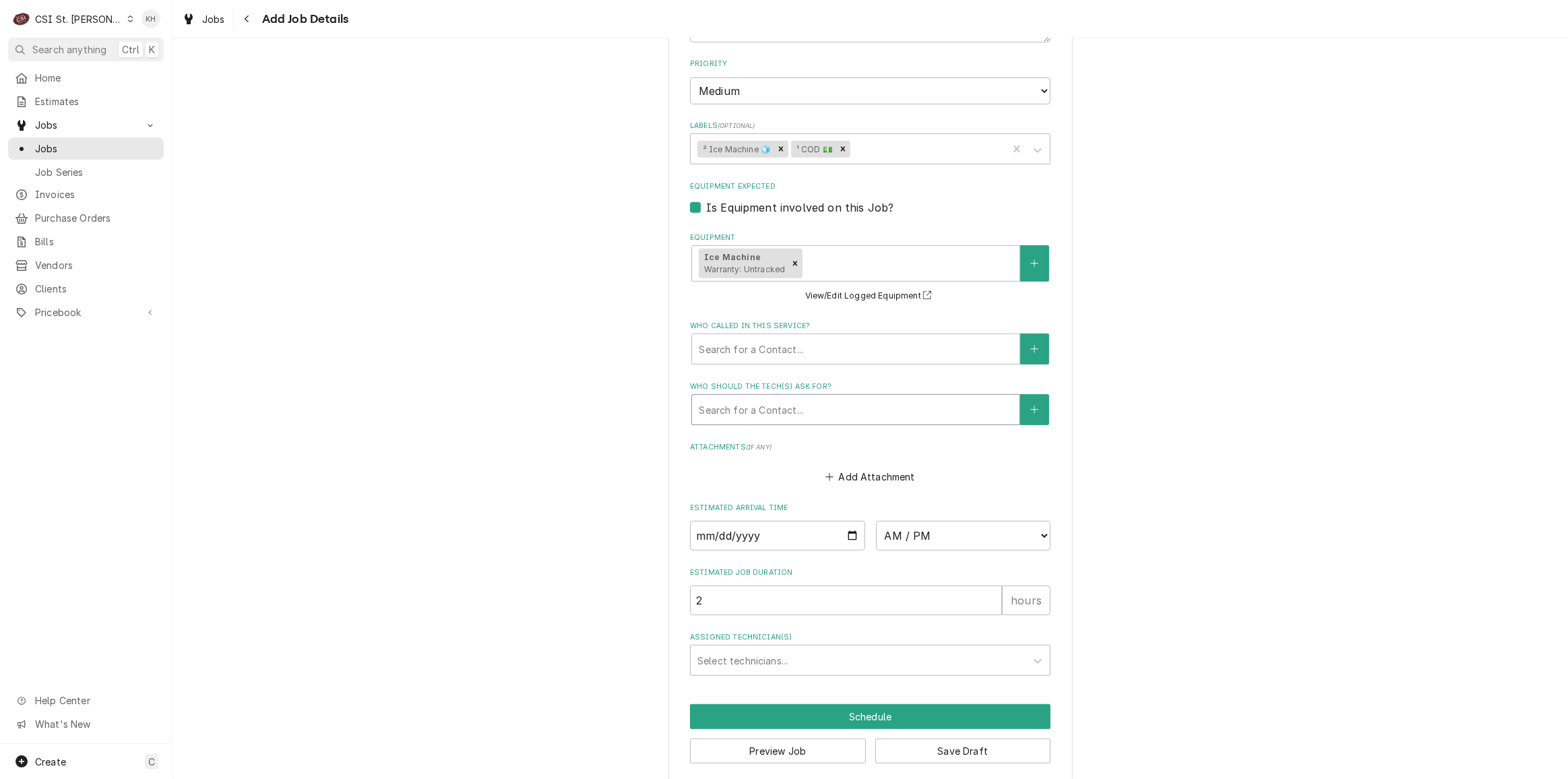
scroll to position [914, 0]
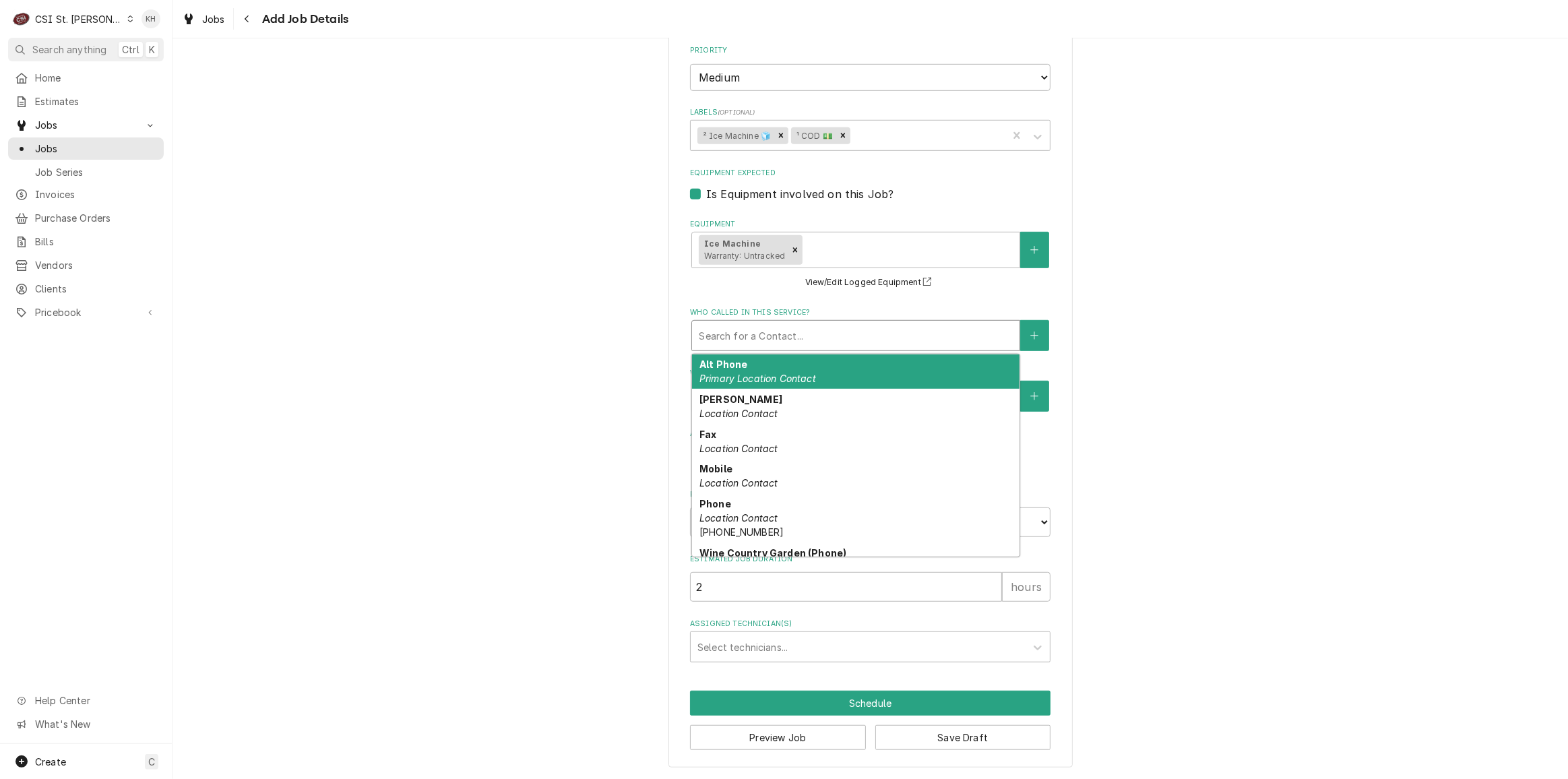
click at [827, 333] on div "Who called in this service?" at bounding box center [855, 336] width 314 height 24
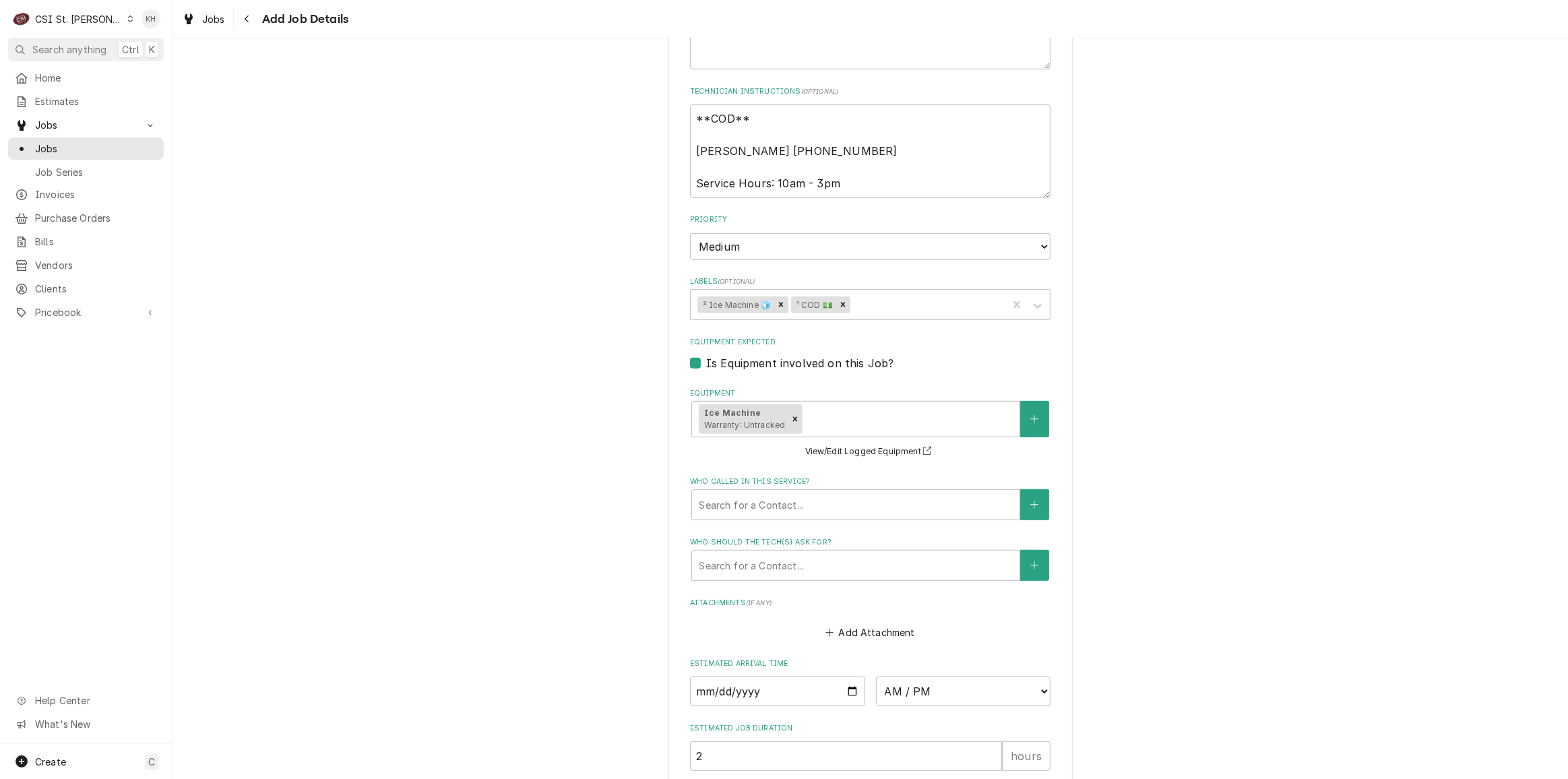
scroll to position [607, 0]
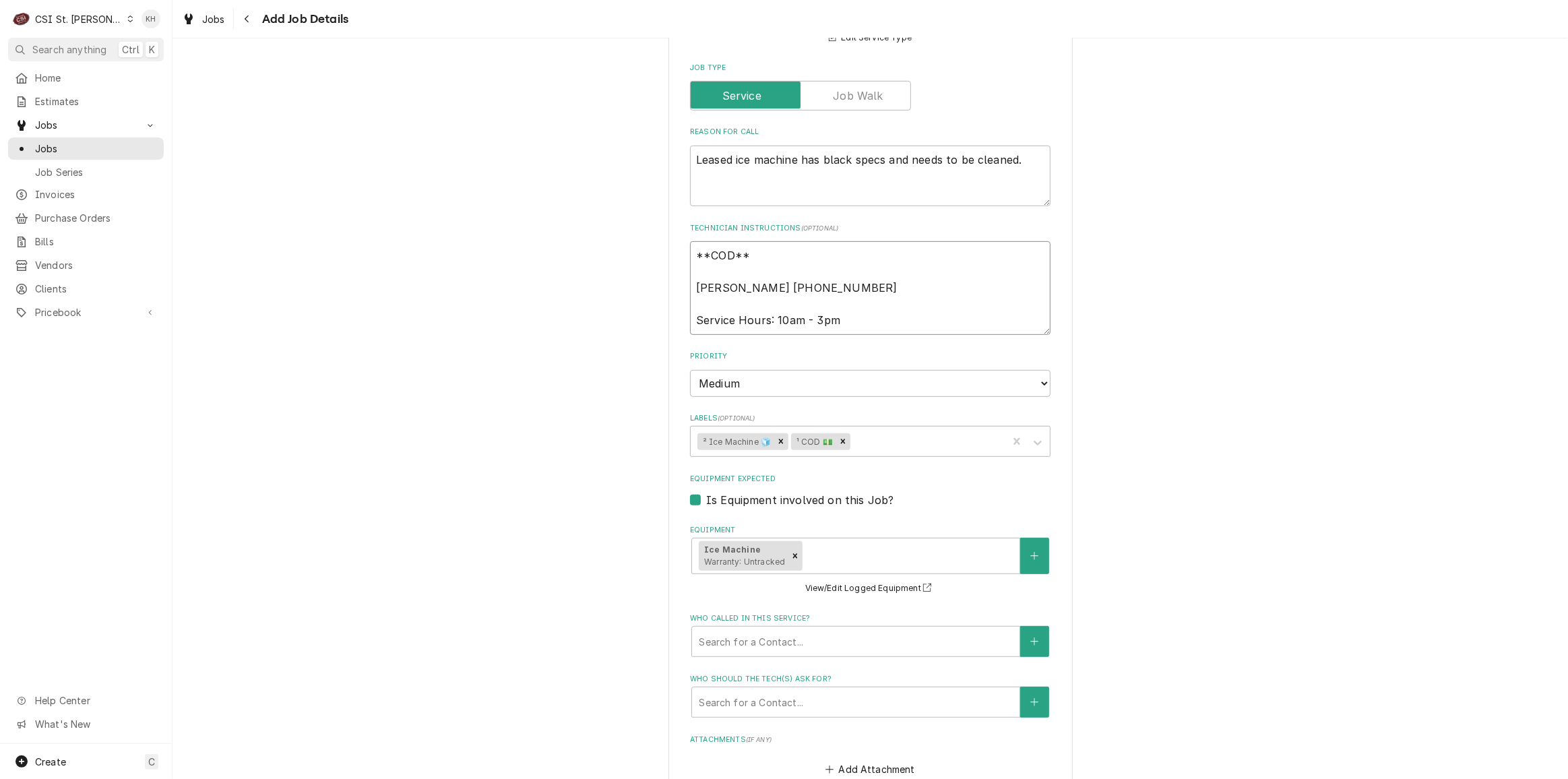
drag, startPoint x: 806, startPoint y: 293, endPoint x: 639, endPoint y: 288, distance: 167.1
click at [639, 288] on div "Please provide the following information to create a job: Client Details Client…" at bounding box center [870, 265] width 1396 height 1640
click at [1027, 648] on button "Who called in this service?" at bounding box center [1035, 641] width 28 height 31
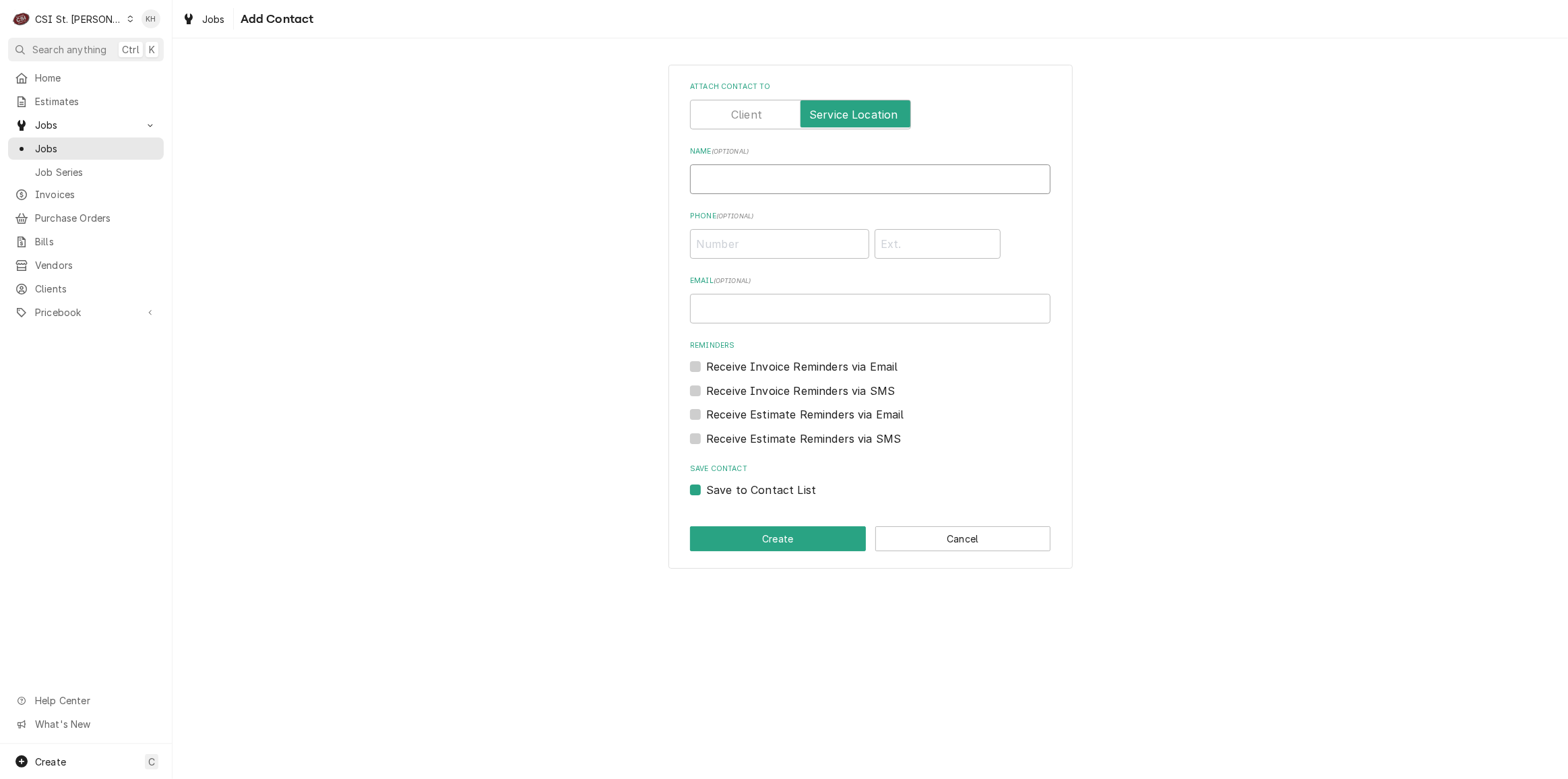
click at [799, 186] on input "Name ( optional )" at bounding box center [871, 180] width 361 height 30
paste input "Trevor 314-659-7899"
drag, startPoint x: 839, startPoint y: 177, endPoint x: 734, endPoint y: 187, distance: 105.5
click at [734, 187] on input "Trevor 314-659-7899" at bounding box center [871, 180] width 361 height 30
click at [732, 246] on input "Phone ( optional )" at bounding box center [780, 244] width 179 height 30
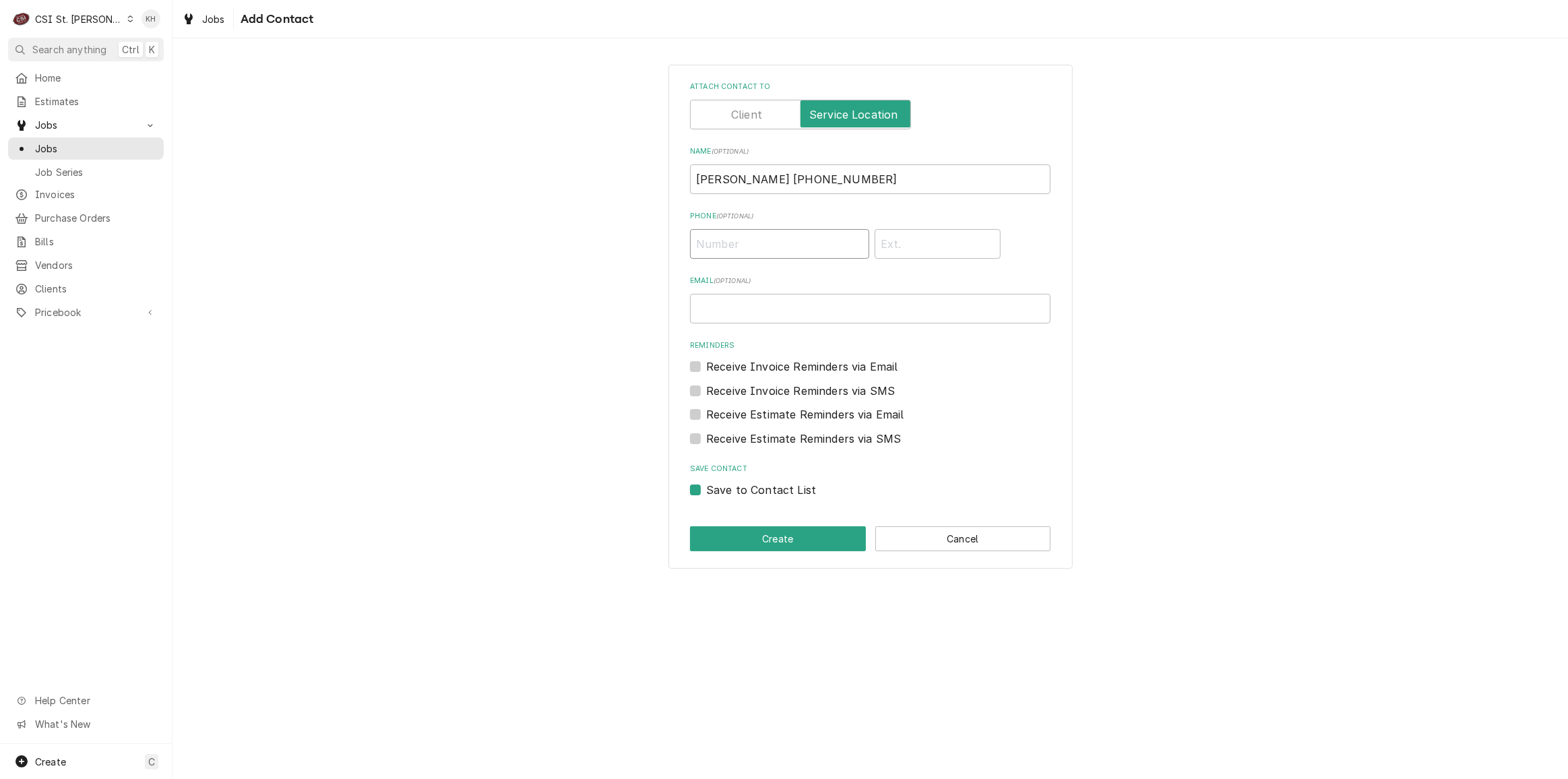
paste input "[PHONE_NUMBER]"
drag, startPoint x: 812, startPoint y: 184, endPoint x: 733, endPoint y: 187, distance: 79.1
click at [733, 187] on input "Trevor 314-659-7899" at bounding box center [871, 180] width 361 height 30
click at [706, 491] on label "Save to Contact List" at bounding box center [761, 491] width 110 height 16
click at [706, 491] on input "Save to Contact List" at bounding box center [887, 497] width 361 height 30
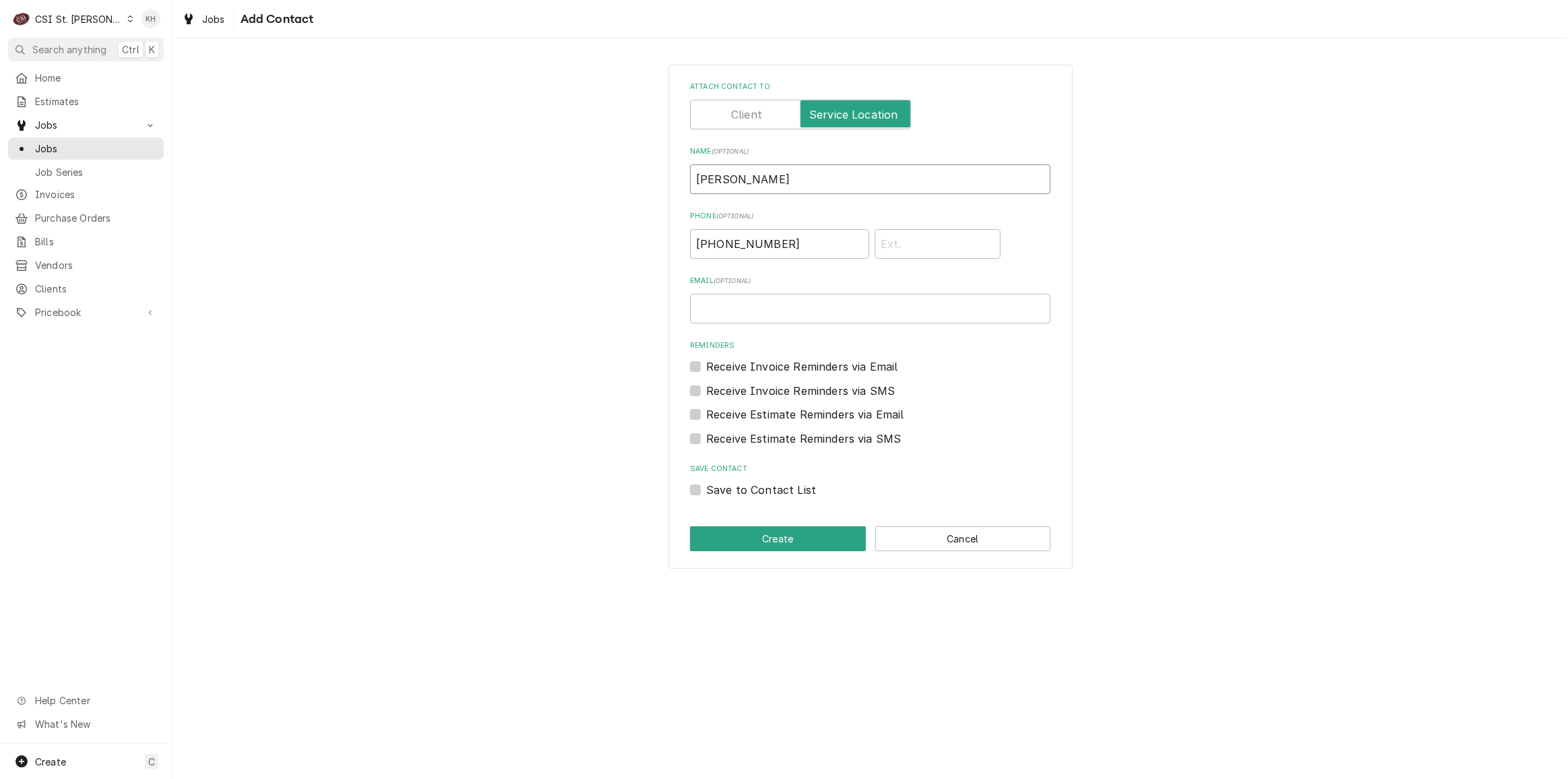
click at [788, 184] on input "Trevor" at bounding box center [871, 180] width 361 height 30
click at [706, 490] on label "Save to Contact List" at bounding box center [761, 491] width 110 height 16
click at [706, 490] on input "Save to Contact List" at bounding box center [887, 497] width 361 height 30
drag, startPoint x: 719, startPoint y: 523, endPoint x: 717, endPoint y: 543, distance: 20.1
click at [719, 524] on div "Attach contact to Name ( optional ) Trevor Cell Phone ( optional ) (314) 659-78…" at bounding box center [871, 316] width 404 height 504
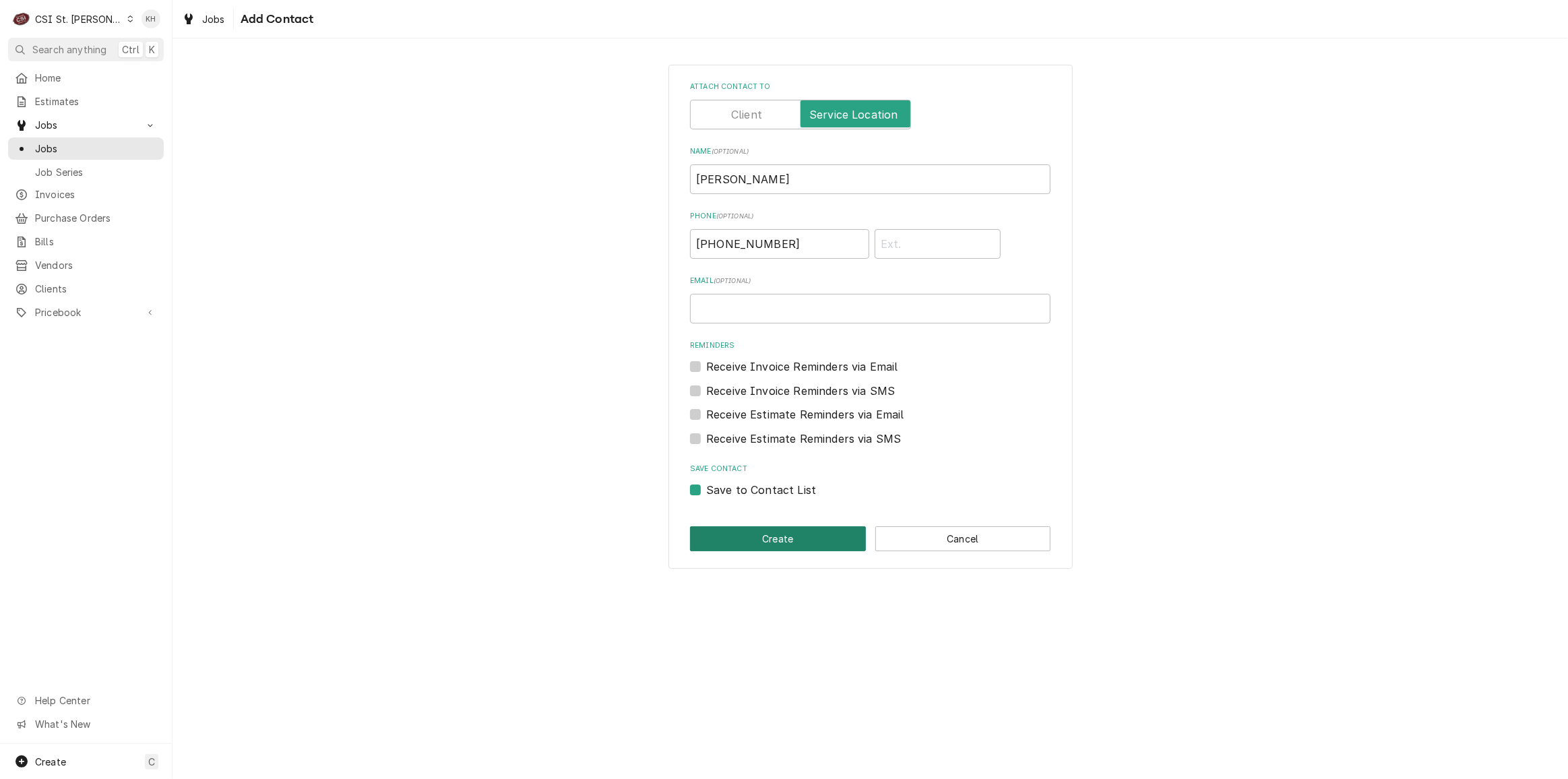
click at [732, 530] on button "Create" at bounding box center [778, 539] width 176 height 25
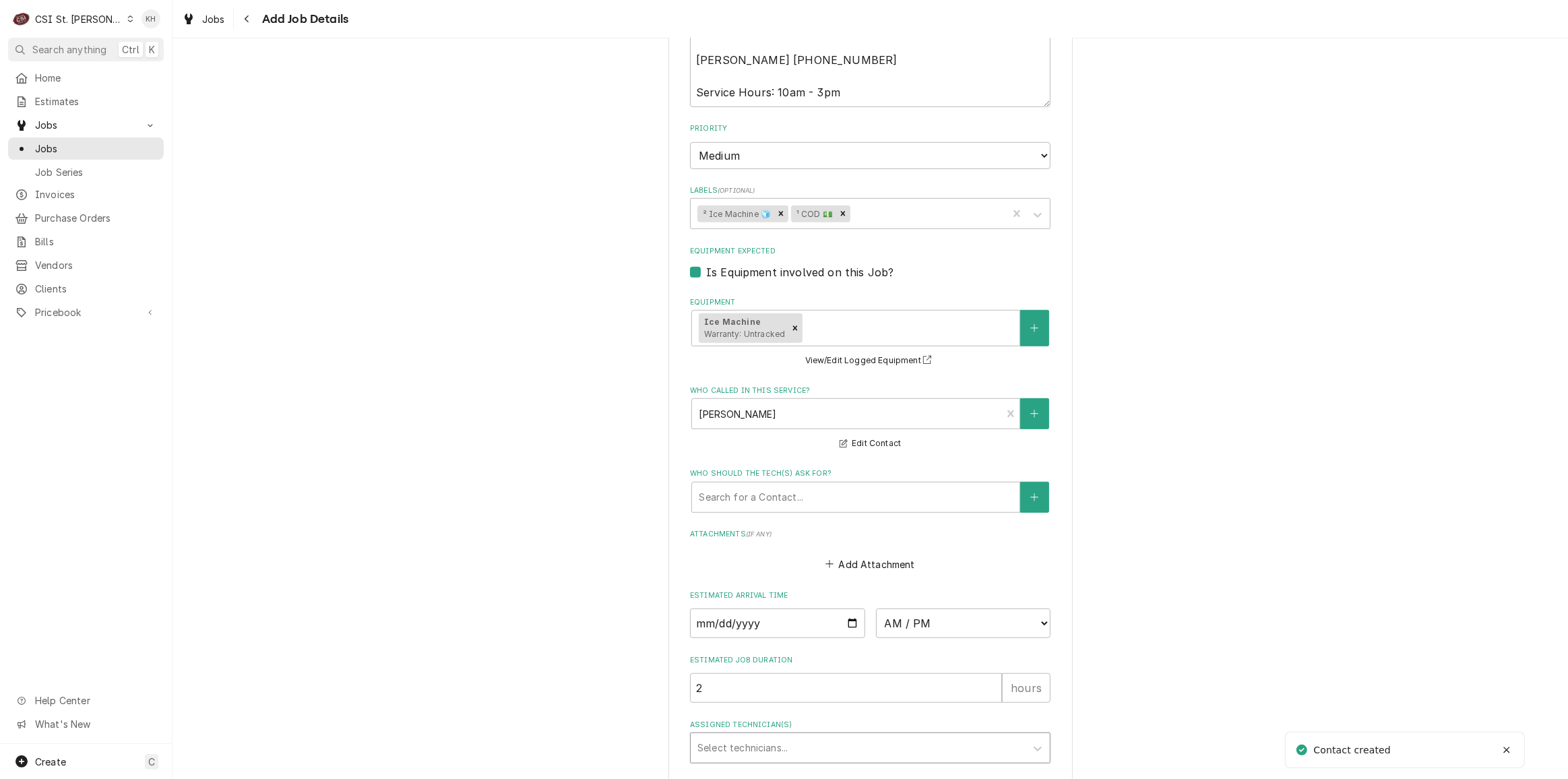
scroll to position [936, 0]
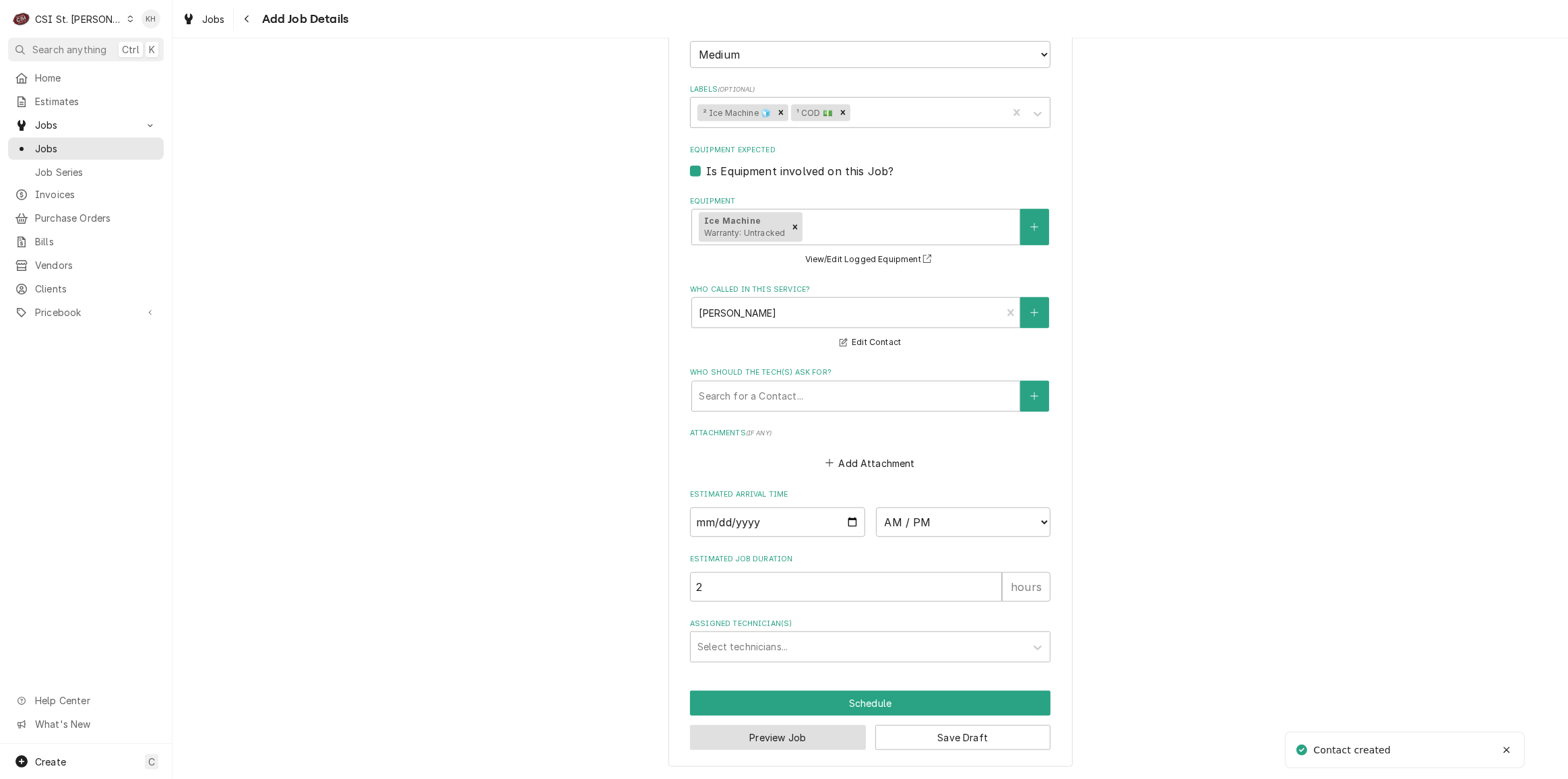
click at [735, 733] on button "Preview Job" at bounding box center [778, 737] width 176 height 25
